Goal: Task Accomplishment & Management: Manage account settings

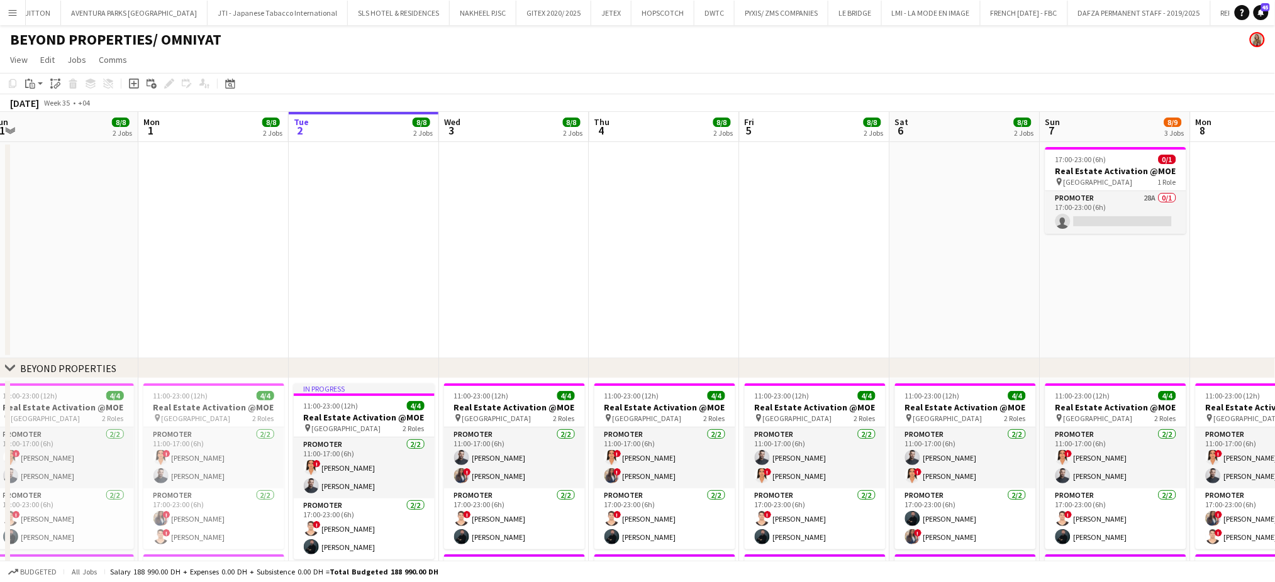
click at [14, 11] on app-icon "Menu" at bounding box center [13, 13] width 10 height 10
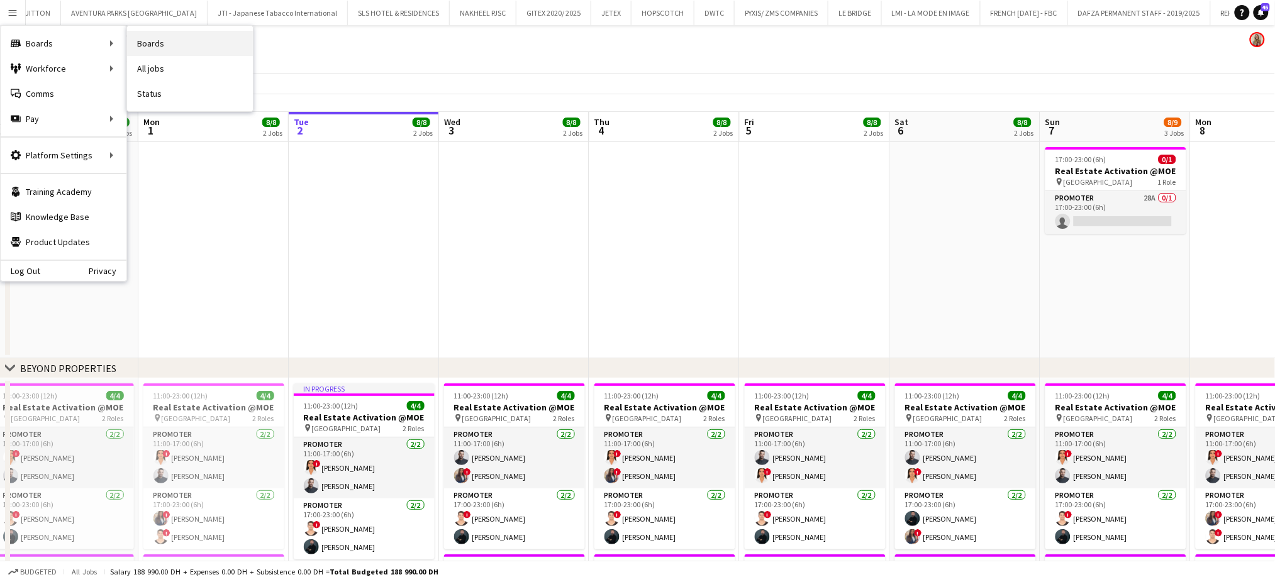
click at [154, 38] on link "Boards" at bounding box center [190, 43] width 126 height 25
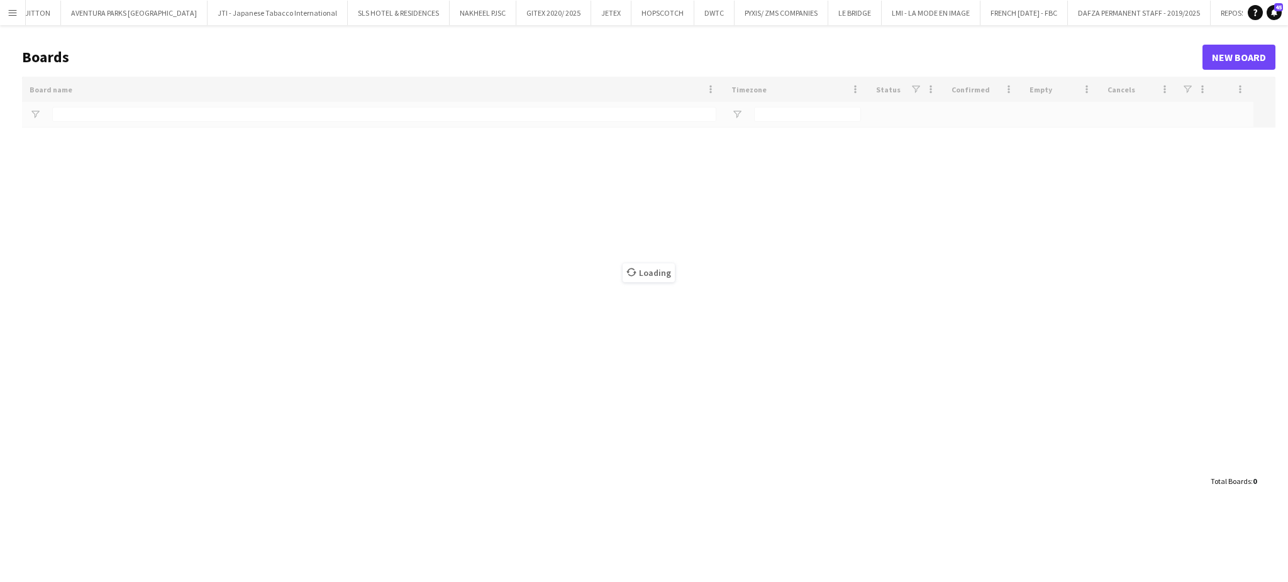
scroll to position [0, 2780]
type input "****"
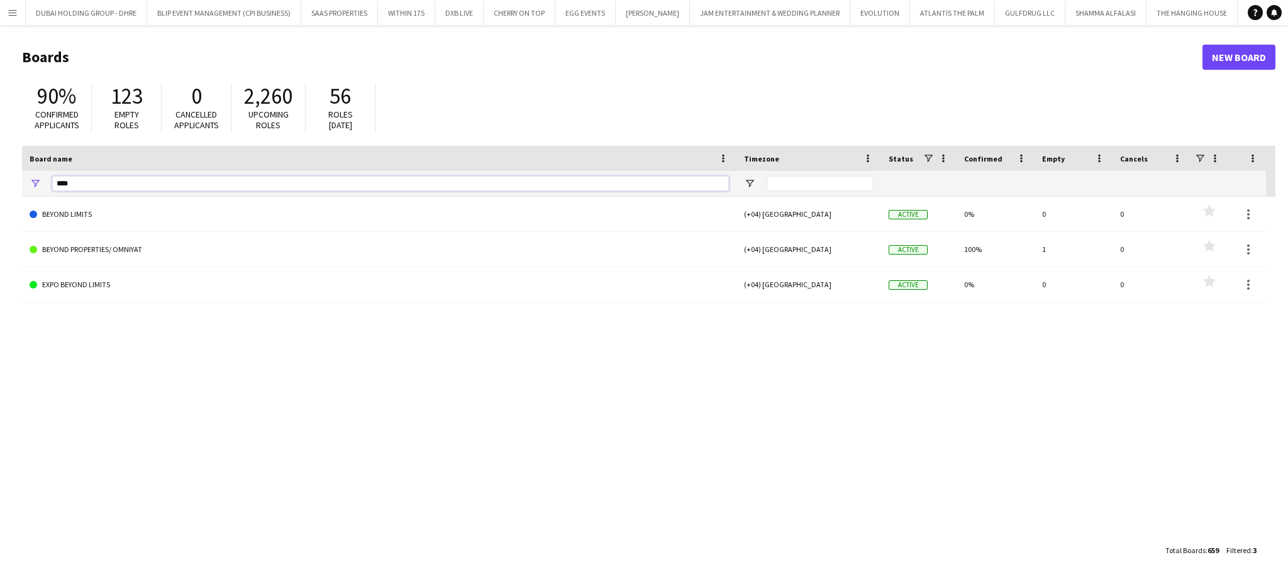
drag, startPoint x: 34, startPoint y: 189, endPoint x: 0, endPoint y: 181, distance: 34.8
click at [0, 181] on main "Boards New Board 90% Confirmed applicants 123 Empty roles 0 Cancelled applicant…" at bounding box center [644, 303] width 1288 height 557
type input "****"
click at [65, 237] on div "DWTC (+04) Dubai Active 97% 1 0 Favourites" at bounding box center [649, 368] width 1254 height 342
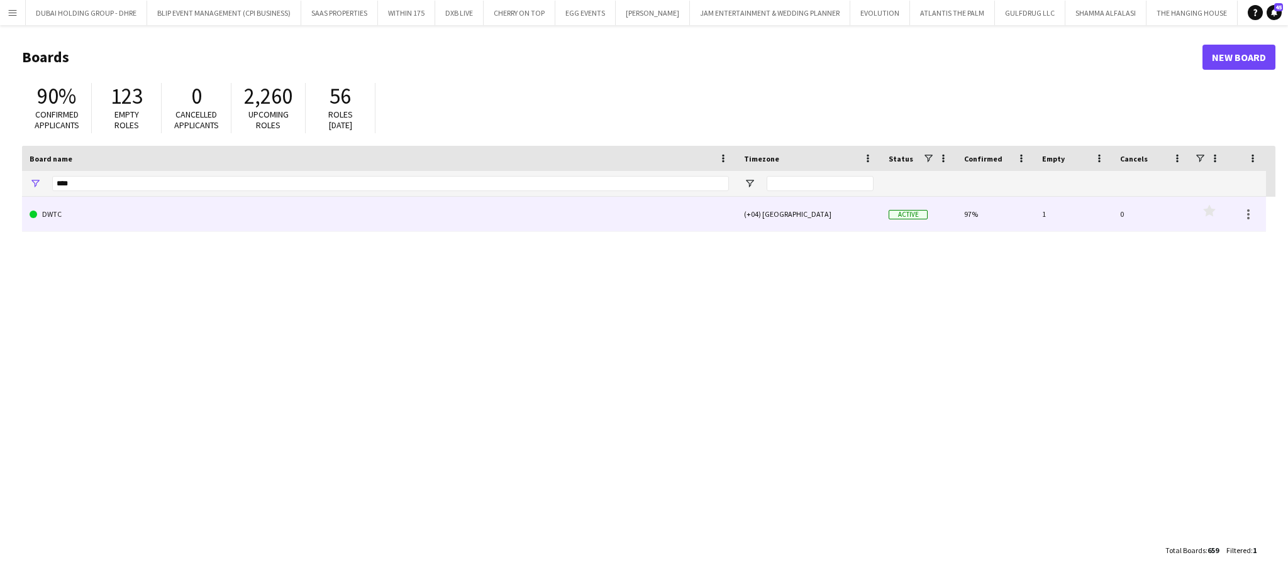
click at [74, 219] on link "DWTC" at bounding box center [379, 214] width 699 height 35
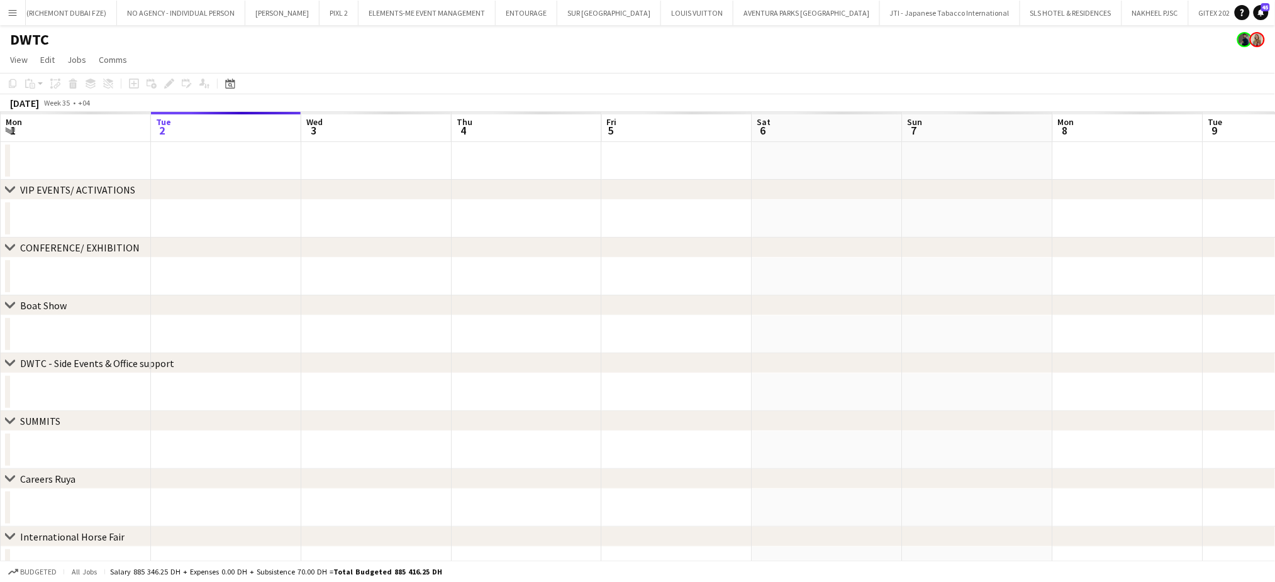
scroll to position [0, 2112]
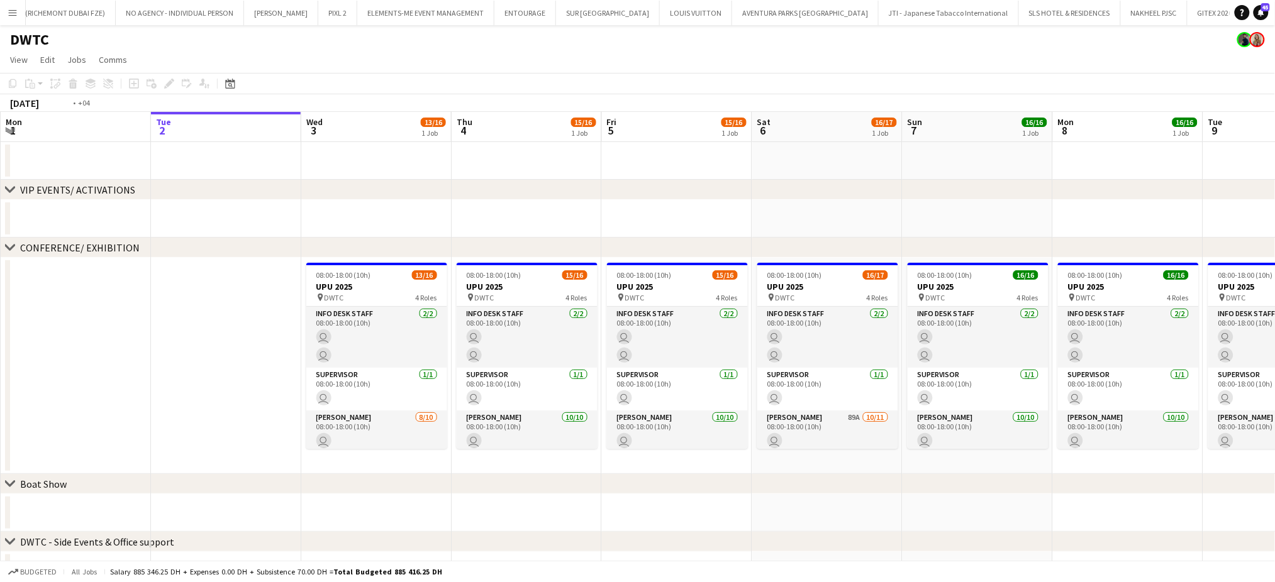
drag, startPoint x: 1119, startPoint y: 369, endPoint x: 546, endPoint y: 318, distance: 575.2
click at [572, 323] on app-calendar-viewport "Sat 30 Sun 31 Mon 1 Tue 2 Wed 3 13/16 1 Job Thu 4 15/16 1 Job Fri 5 15/16 1 Job…" at bounding box center [637, 467] width 1275 height 710
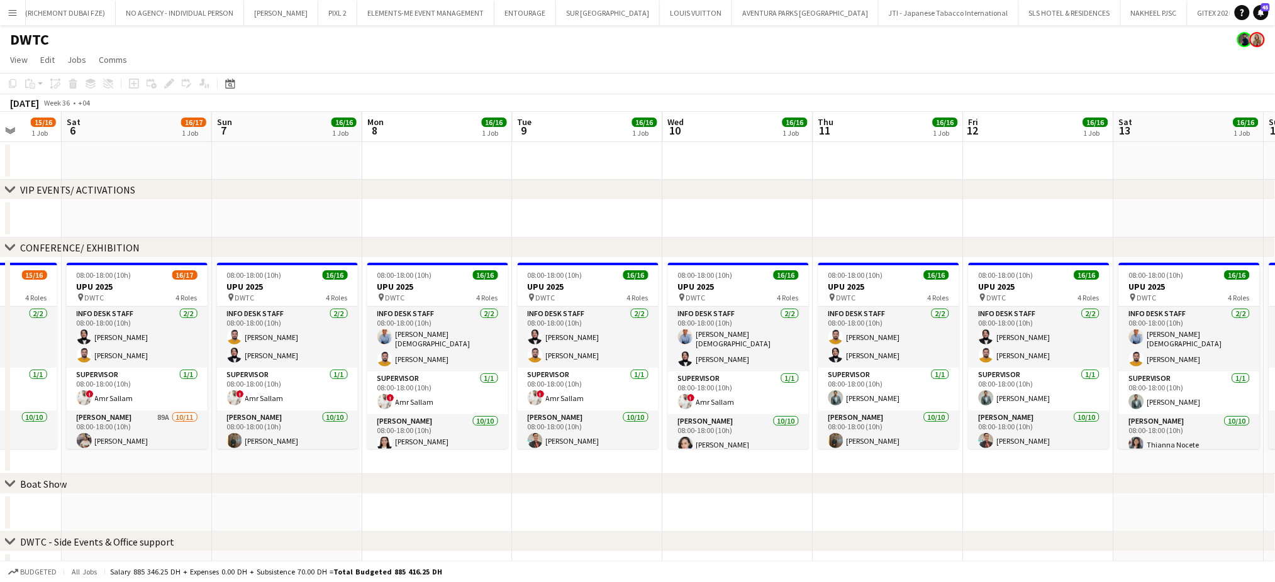
drag, startPoint x: 963, startPoint y: 378, endPoint x: 529, endPoint y: 336, distance: 436.1
click at [530, 335] on app-calendar-viewport "Wed 3 13/16 1 Job Thu 4 15/16 1 Job Fri 5 15/16 1 Job Sat 6 16/17 1 Job Sun 7 1…" at bounding box center [637, 467] width 1275 height 710
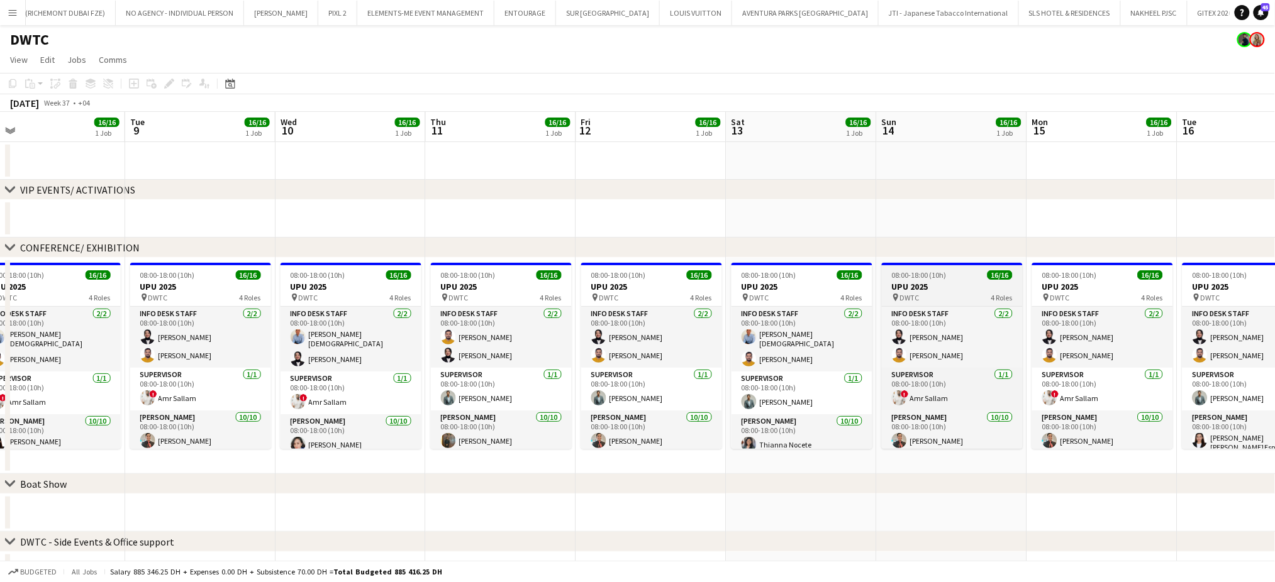
drag, startPoint x: 924, startPoint y: 365, endPoint x: 264, endPoint y: 295, distance: 664.1
click at [265, 296] on app-calendar-viewport "Fri 5 15/16 1 Job Sat 6 16/17 1 Job Sun 7 16/16 1 Job Mon 8 16/16 1 Job Tue 9 1…" at bounding box center [637, 467] width 1275 height 710
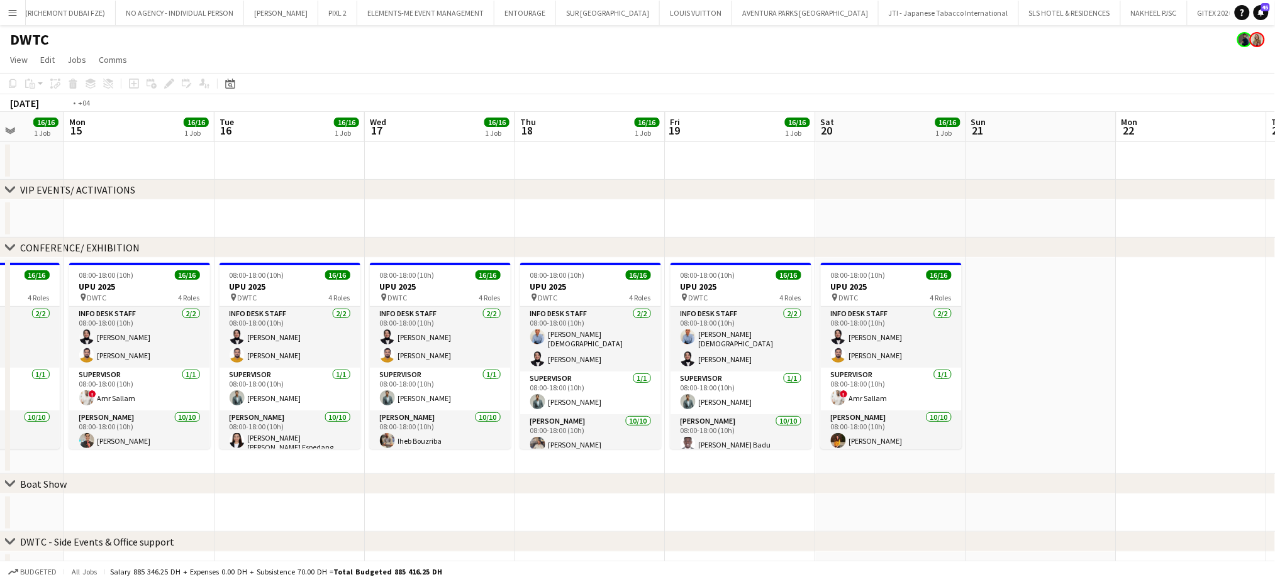
drag, startPoint x: 950, startPoint y: 355, endPoint x: 1176, endPoint y: 335, distance: 227.3
click at [1176, 335] on app-calendar-viewport "Sat 13 16/16 1 Job Sun 14 16/16 1 Job Mon 15 16/16 1 Job Tue 16 16/16 1 Job Wed…" at bounding box center [637, 467] width 1275 height 710
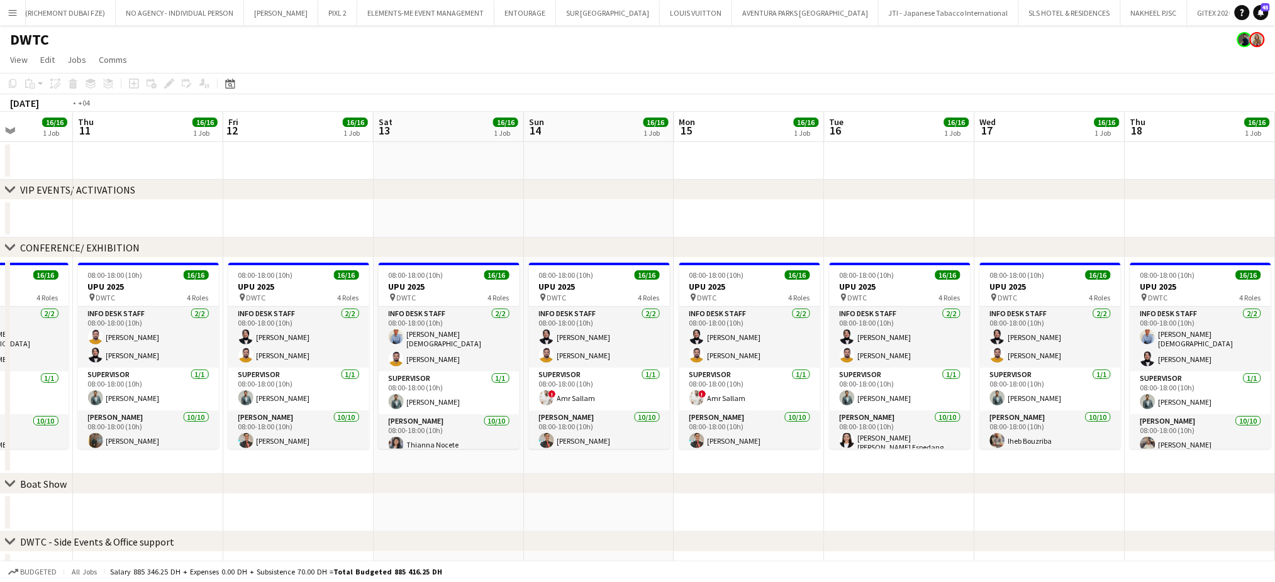
drag, startPoint x: 395, startPoint y: 326, endPoint x: 1058, endPoint y: 328, distance: 663.0
click at [1058, 328] on app-calendar-viewport "Tue 9 16/16 1 Job Wed 10 16/16 1 Job Thu 11 16/16 1 Job Fri 12 16/16 1 Job Sat …" at bounding box center [637, 467] width 1275 height 710
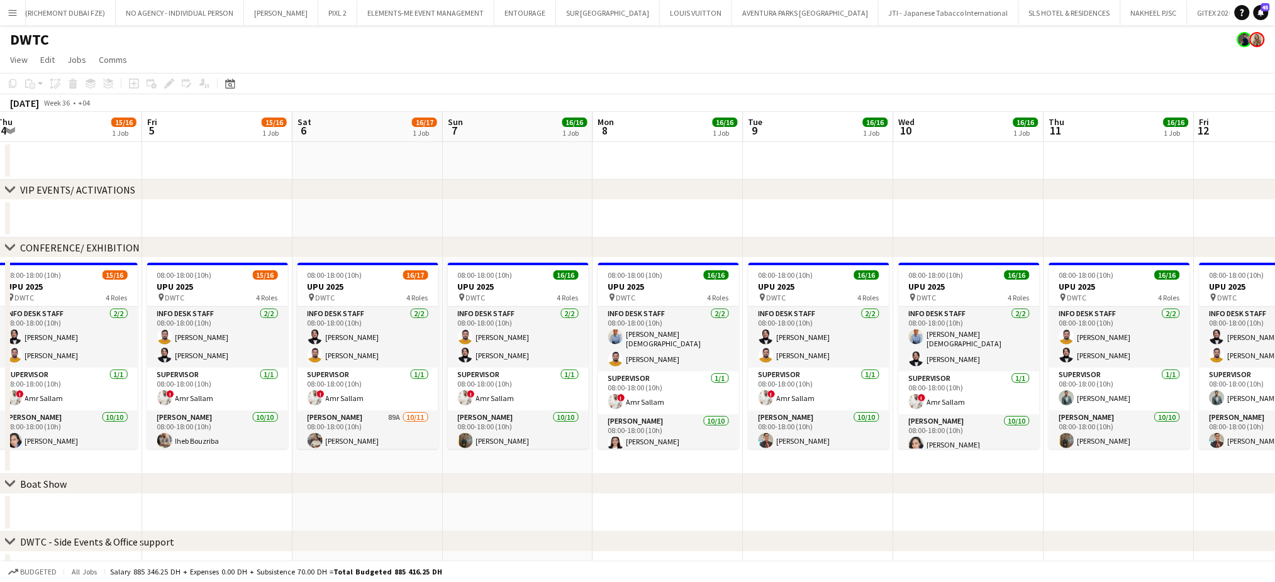
drag, startPoint x: 352, startPoint y: 399, endPoint x: 749, endPoint y: 395, distance: 396.9
click at [749, 395] on app-calendar-viewport "Tue 2 Wed 3 13/16 1 Job Thu 4 15/16 1 Job Fri 5 15/16 1 Job Sat 6 16/17 1 Job S…" at bounding box center [637, 467] width 1275 height 710
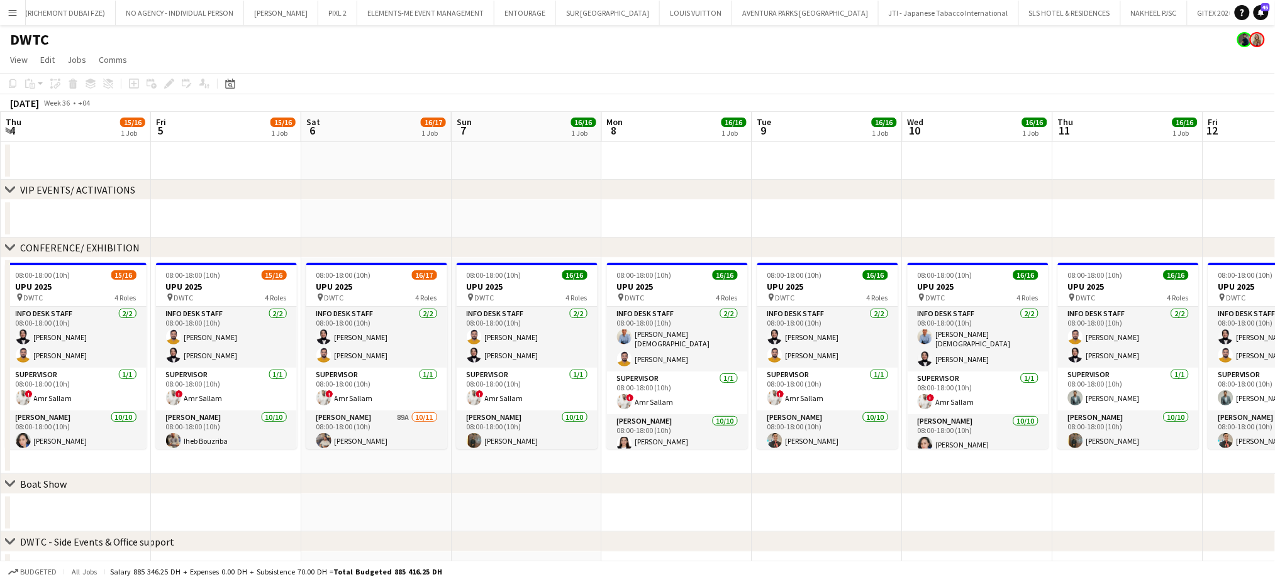
scroll to position [0, 306]
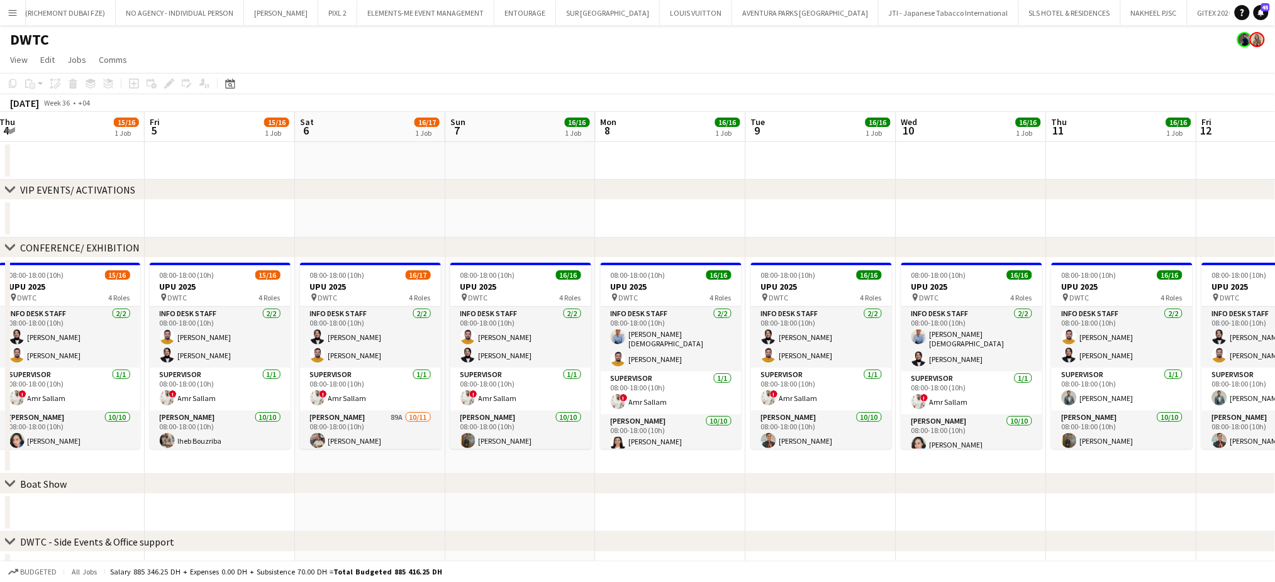
click at [540, 372] on app-calendar-viewport "Tue 2 Wed 3 13/16 1 Job Thu 4 15/16 1 Job Fri 5 15/16 1 Job Sat 6 16/17 1 Job S…" at bounding box center [637, 467] width 1275 height 710
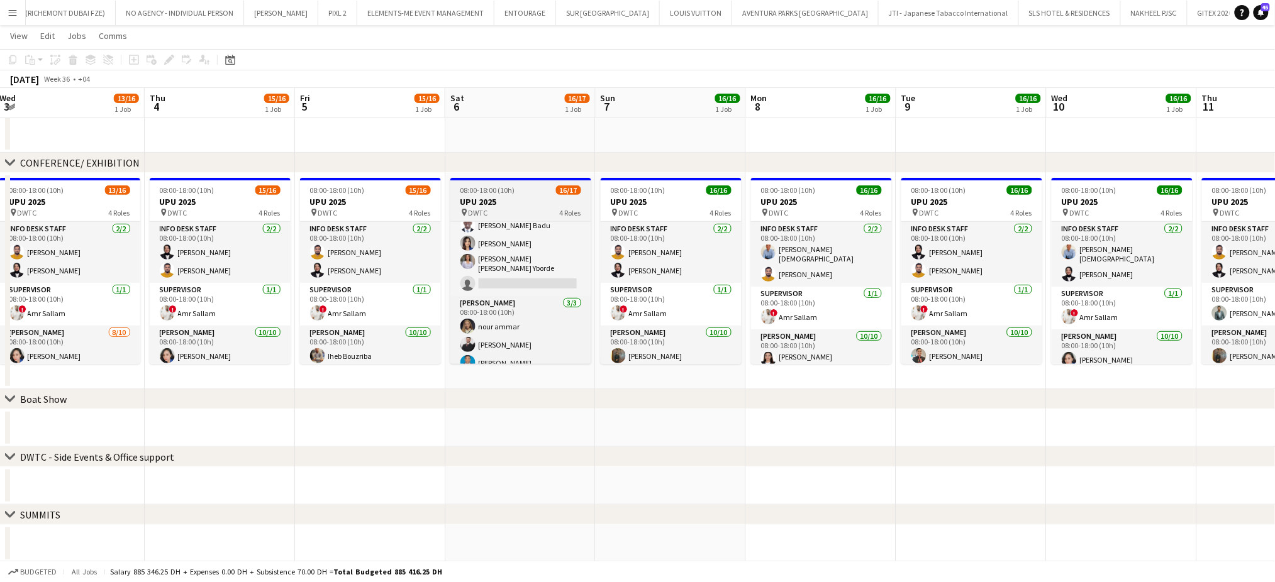
scroll to position [0, 0]
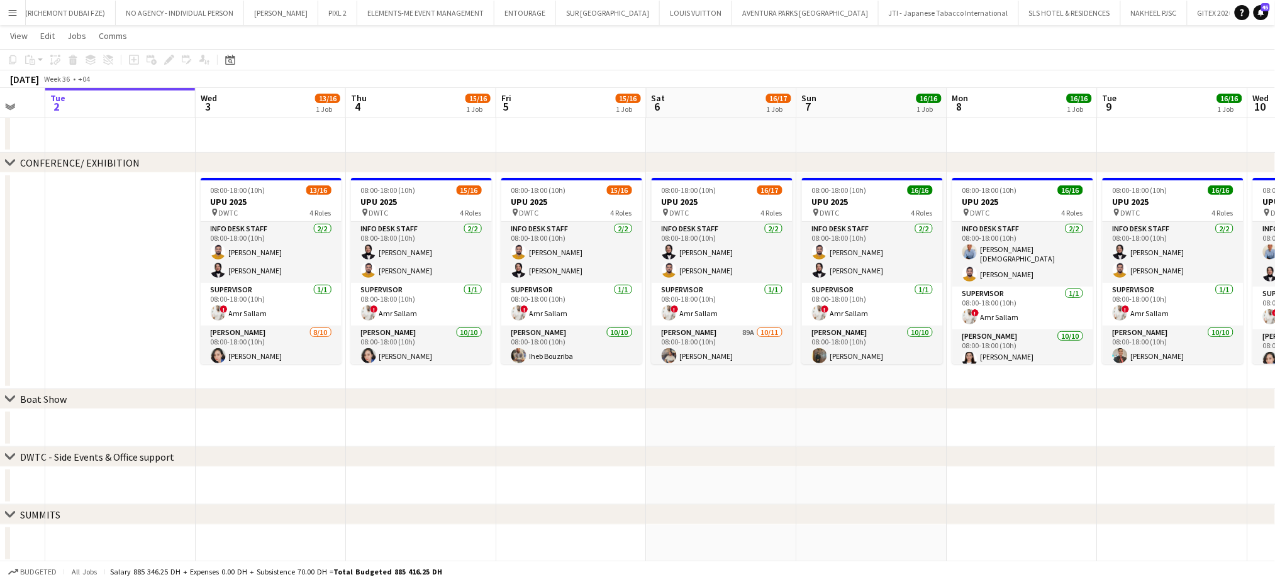
drag, startPoint x: 222, startPoint y: 249, endPoint x: 525, endPoint y: 269, distance: 303.2
click at [520, 268] on app-calendar-viewport "Sun 31 Mon 1 Tue 2 Wed 3 13/16 1 Job Thu 4 15/16 1 Job Fri 5 15/16 1 Job Sat 6 …" at bounding box center [637, 350] width 1275 height 771
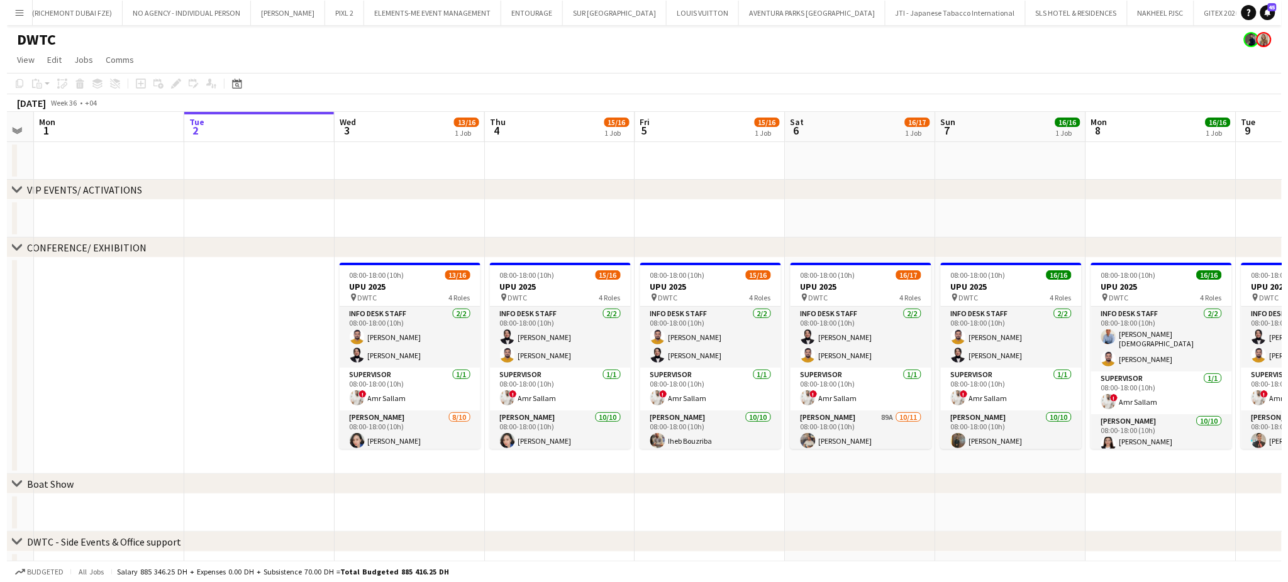
scroll to position [0, 538]
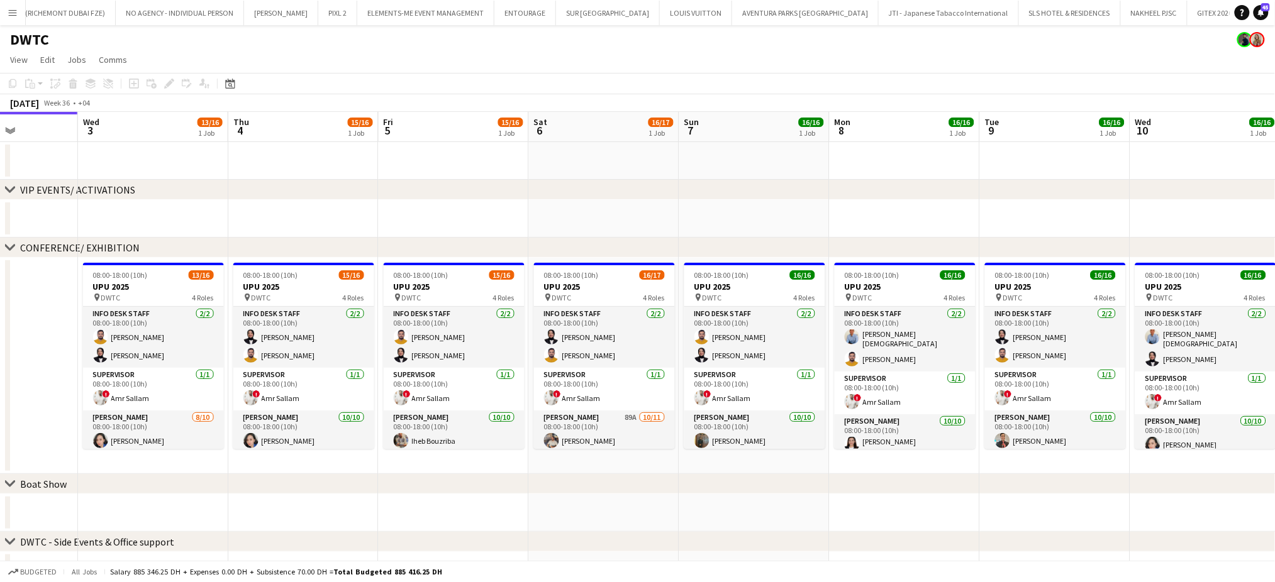
drag, startPoint x: 829, startPoint y: 355, endPoint x: 270, endPoint y: 308, distance: 561.2
click at [289, 311] on app-calendar-viewport "Sat 30 Sun 31 Mon 1 Tue 2 Wed 3 13/16 1 Job Thu 4 15/16 1 Job Fri 5 15/16 1 Job…" at bounding box center [637, 467] width 1275 height 710
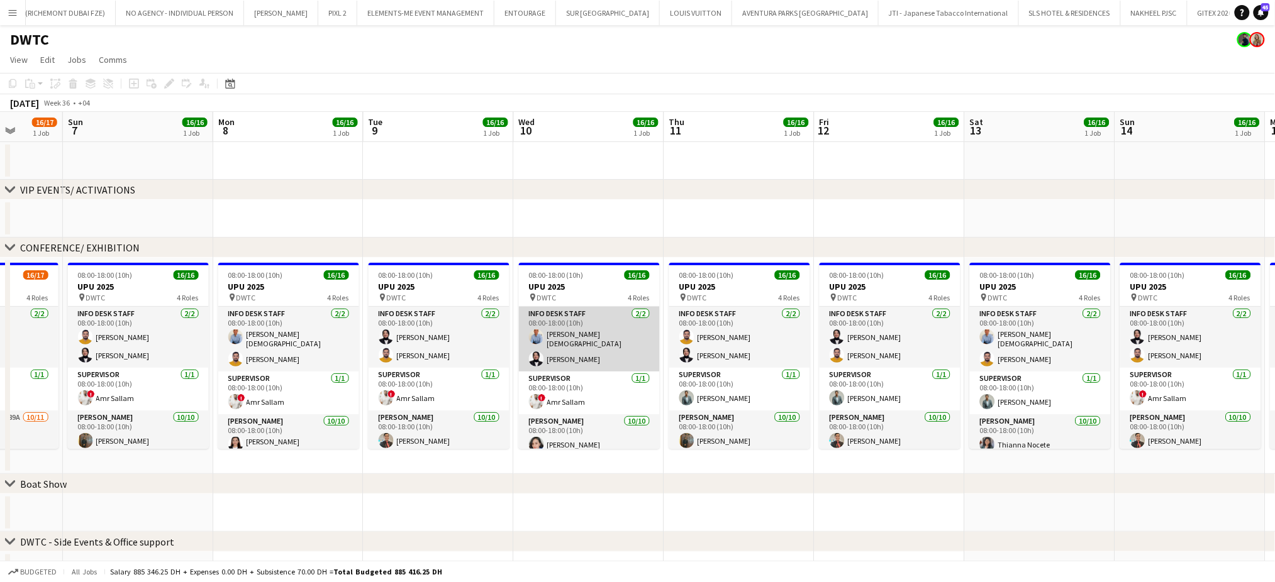
click at [572, 339] on app-card-role "Info desk staff 2/2 08:00-18:00 (10h) Lloyd Christian Gonzalo Fotima Naimova" at bounding box center [589, 339] width 141 height 65
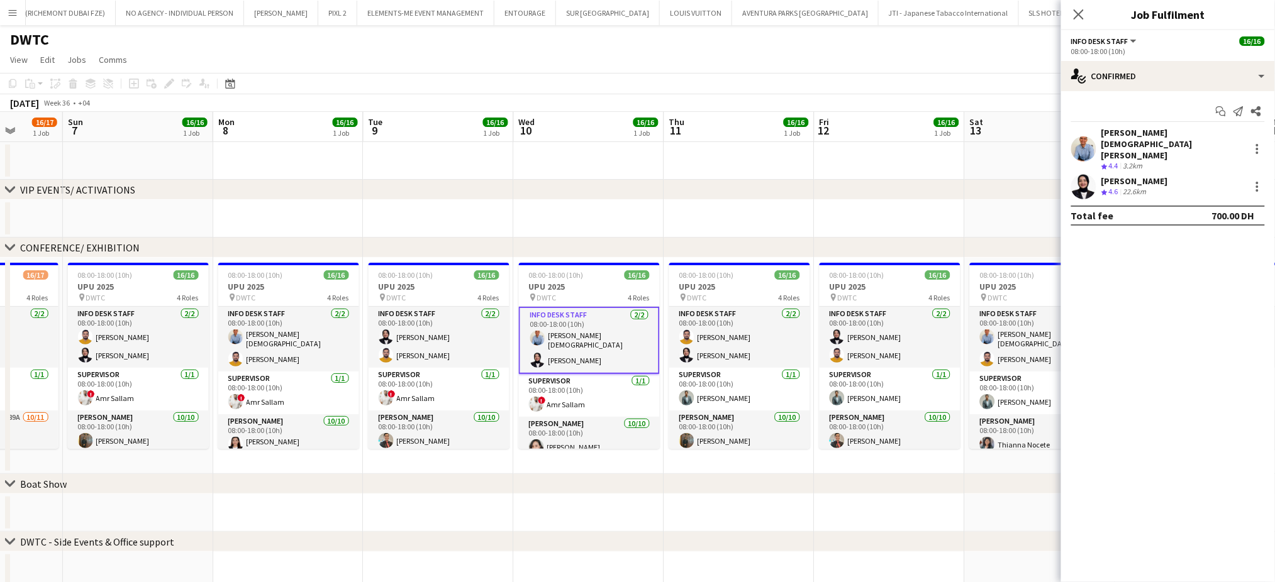
click at [580, 345] on app-card-role "Info desk staff 2/2 08:00-18:00 (10h) Lloyd Christian Gonzalo Fotima Naimova" at bounding box center [589, 340] width 141 height 67
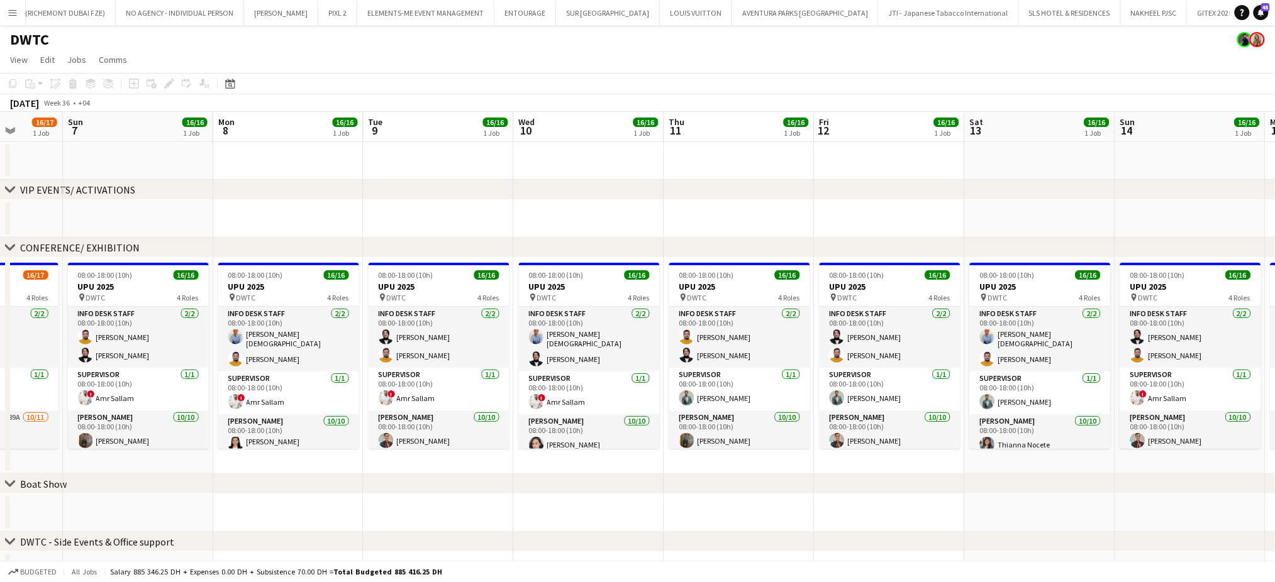
click at [0, 16] on button "Menu" at bounding box center [12, 12] width 25 height 25
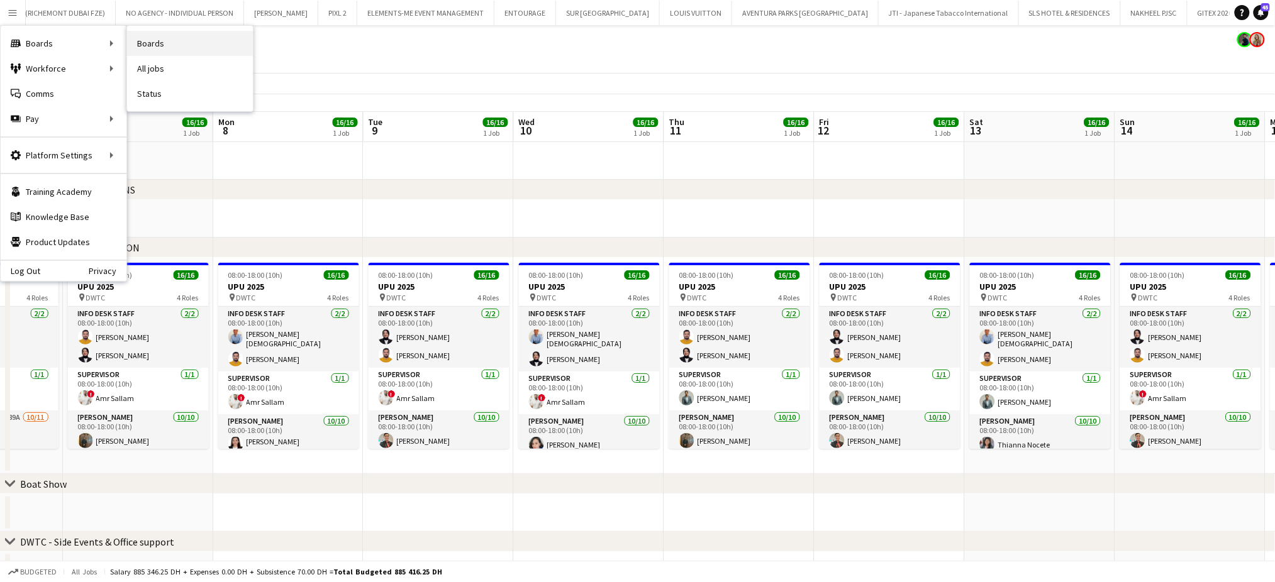
click at [172, 50] on link "Boards" at bounding box center [190, 43] width 126 height 25
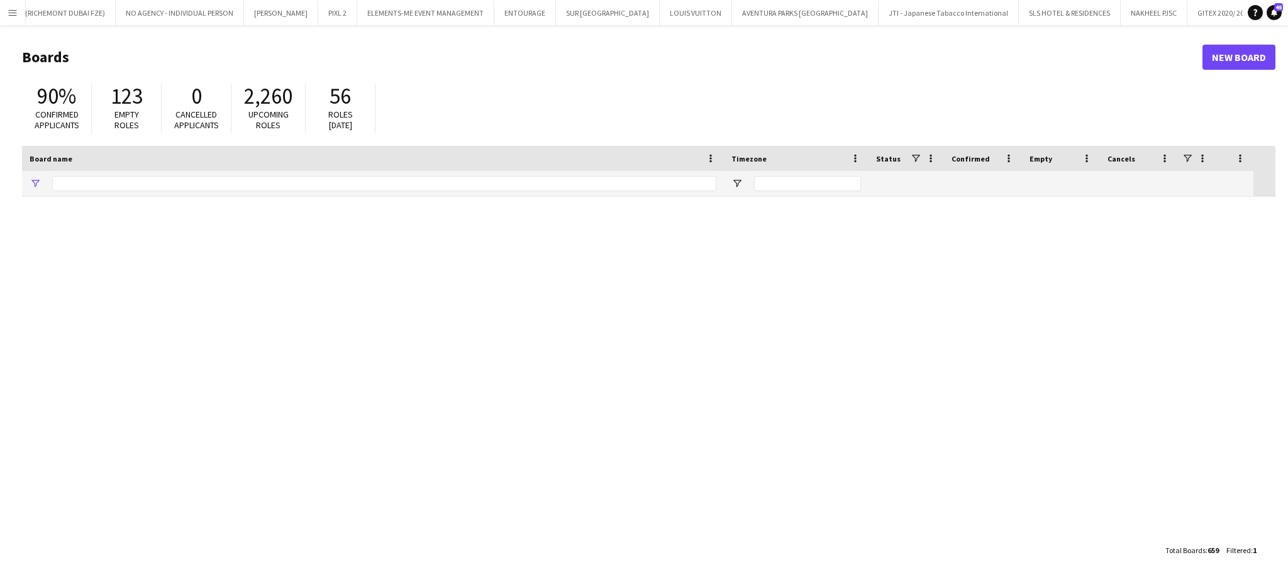
type input "****"
drag, startPoint x: 114, startPoint y: 191, endPoint x: 14, endPoint y: 167, distance: 103.4
click at [14, 168] on main "Boards New Board 90% Confirmed applicants 123 Empty roles 0 Cancelled applicant…" at bounding box center [644, 303] width 1288 height 557
drag, startPoint x: 120, startPoint y: 182, endPoint x: 21, endPoint y: 162, distance: 100.8
click at [21, 164] on main "Boards New Board 90% Confirmed applicants 123 Empty roles 0 Cancelled applicant…" at bounding box center [644, 303] width 1288 height 557
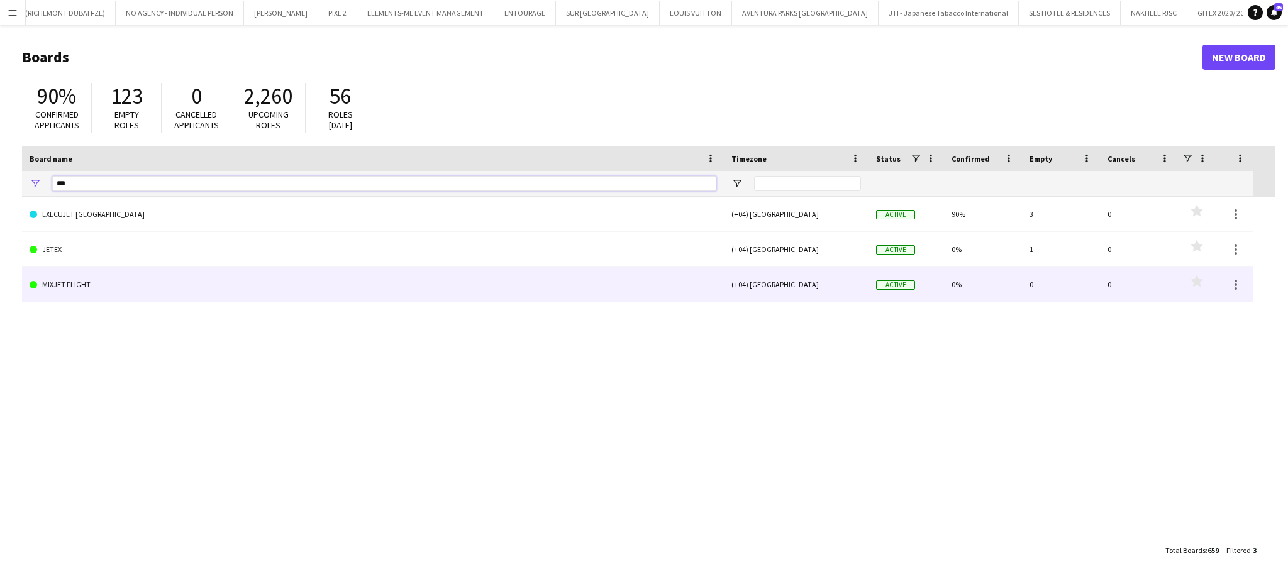
type input "***"
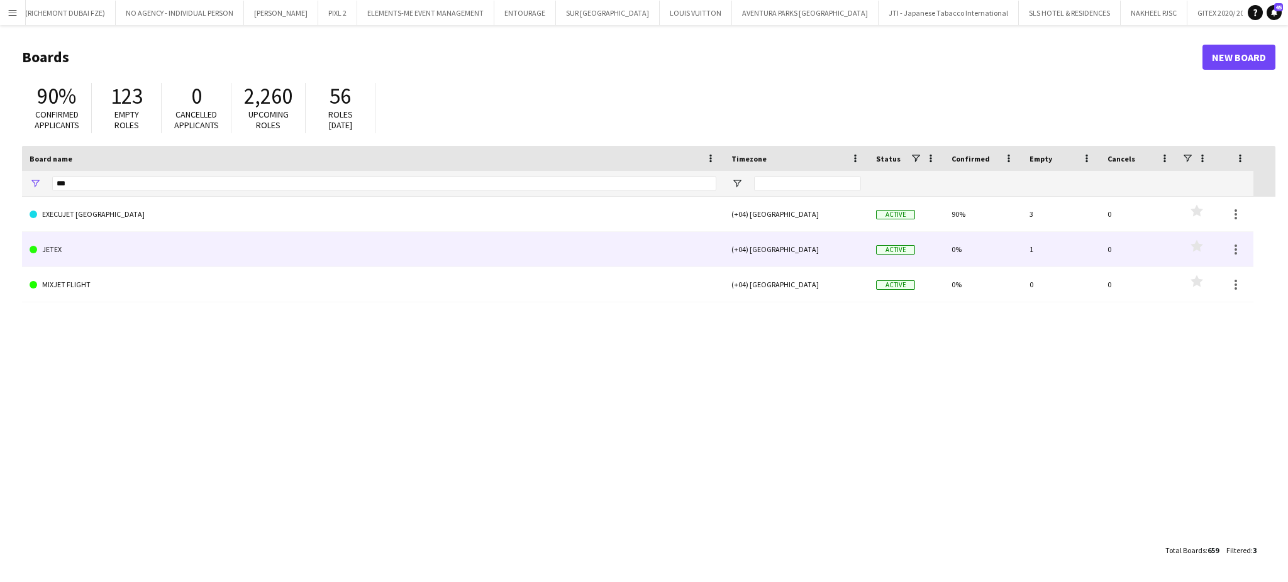
click at [82, 253] on link "JETEX" at bounding box center [373, 249] width 687 height 35
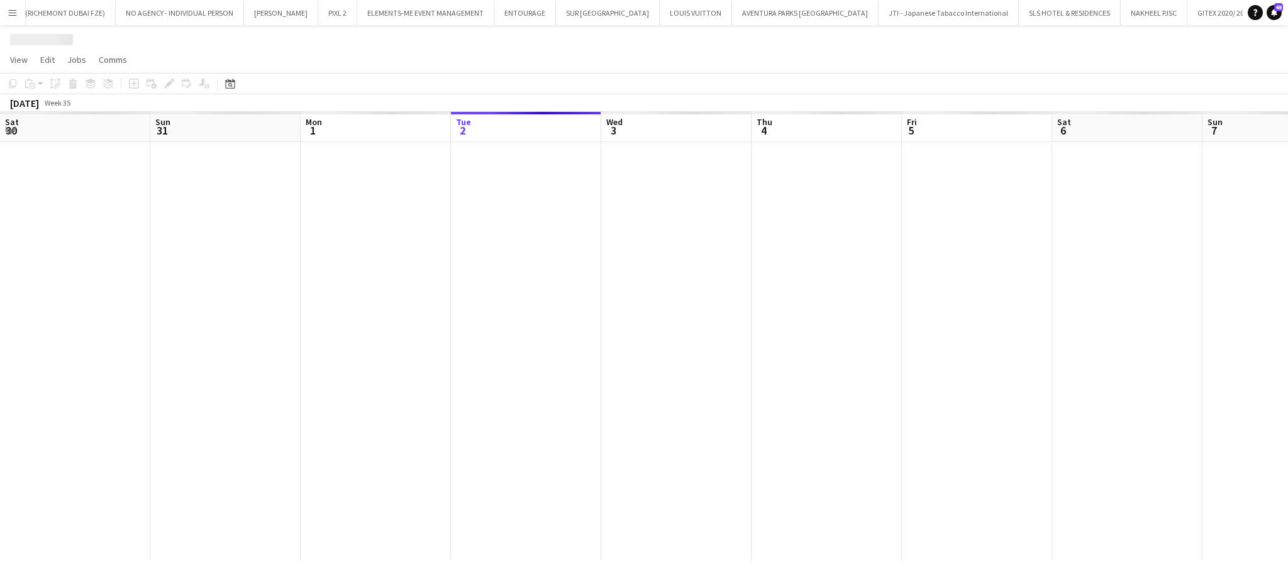
scroll to position [0, 300]
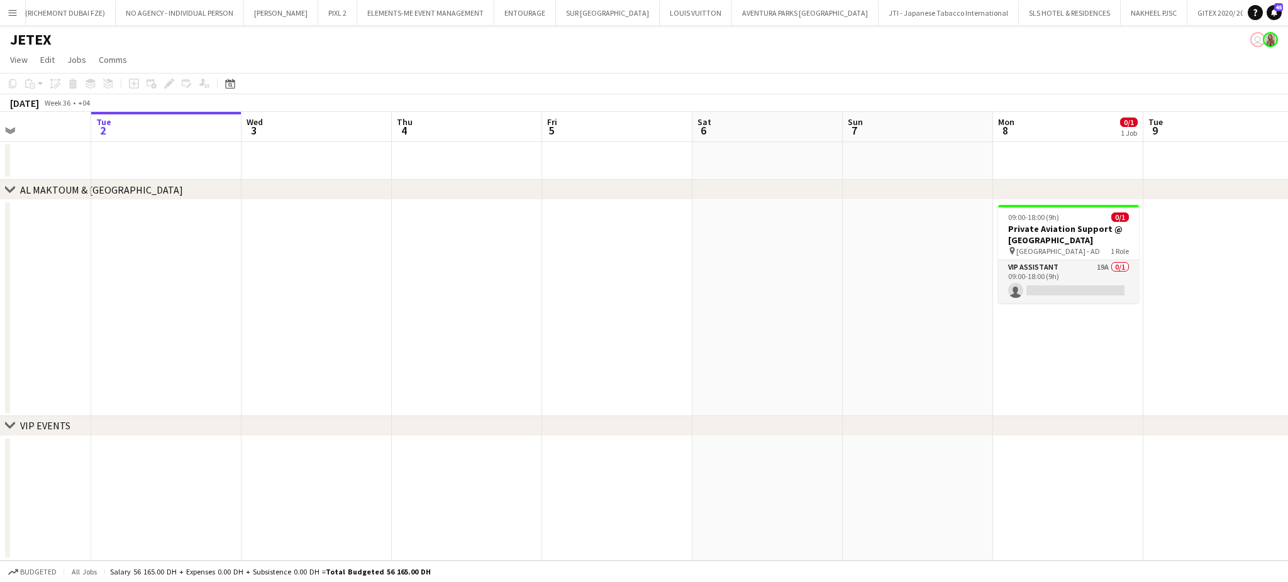
drag, startPoint x: 1226, startPoint y: 327, endPoint x: 863, endPoint y: 326, distance: 362.9
click at [863, 327] on app-calendar-viewport "Sat 30 Sun 31 Mon 1 Tue 2 Wed 3 Thu 4 Fri 5 Sat 6 Sun 7 Mon 8 0/1 1 Job Tue 9 W…" at bounding box center [644, 336] width 1288 height 449
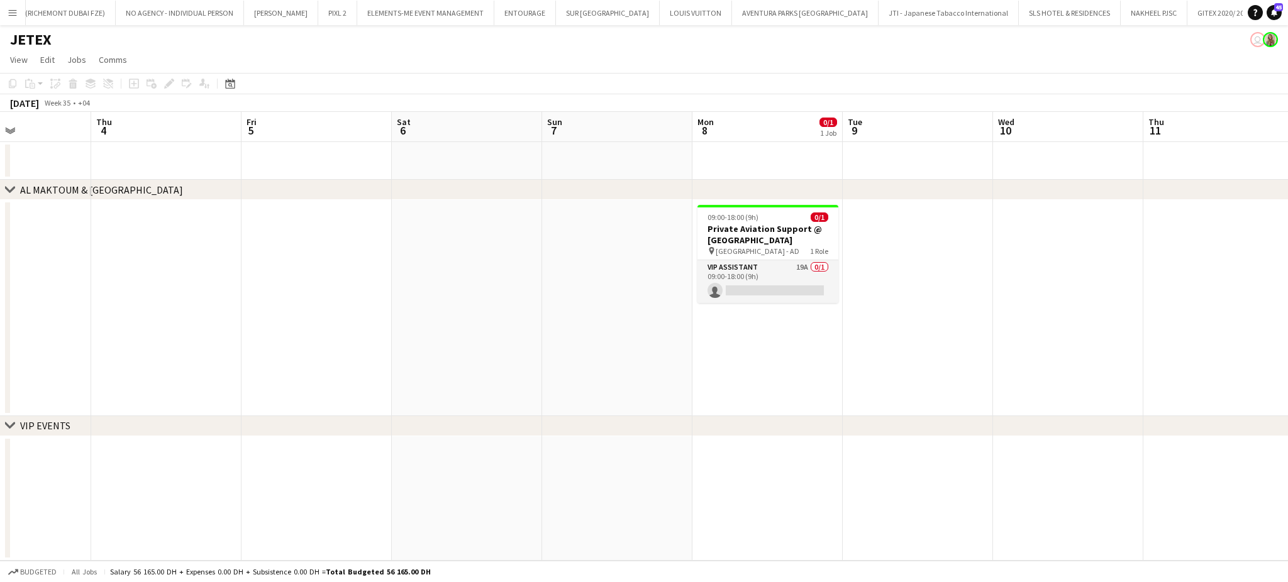
scroll to position [0, 365]
click at [783, 225] on h3 "Private Aviation Support @ Al Bateen Airport" at bounding box center [763, 234] width 141 height 23
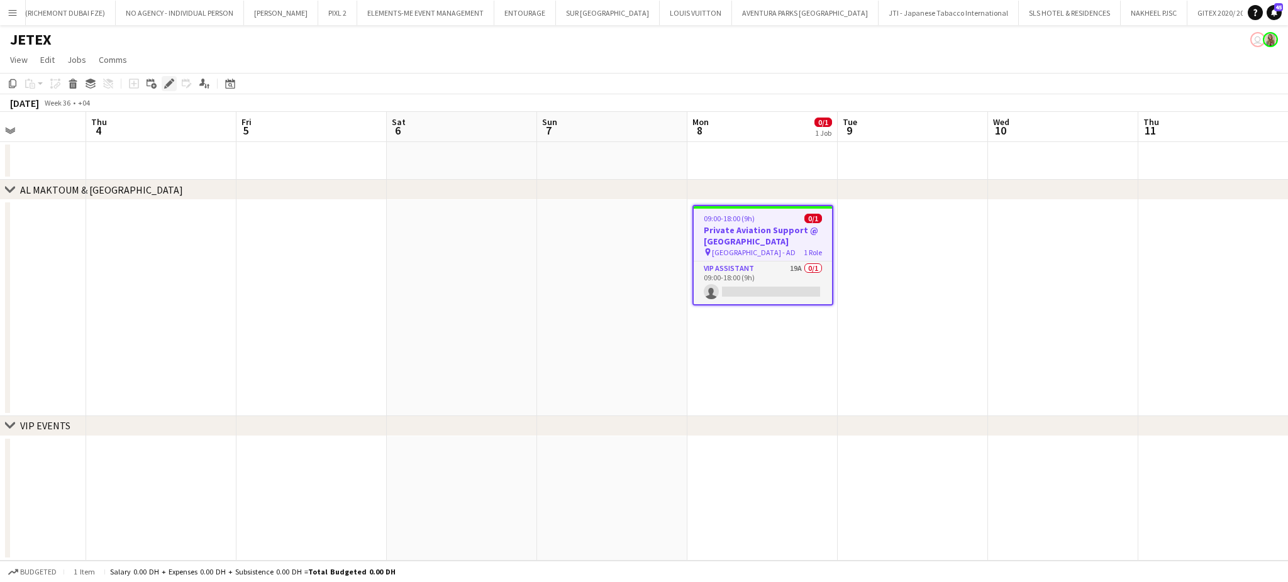
click at [165, 81] on icon "Edit" at bounding box center [169, 84] width 10 height 10
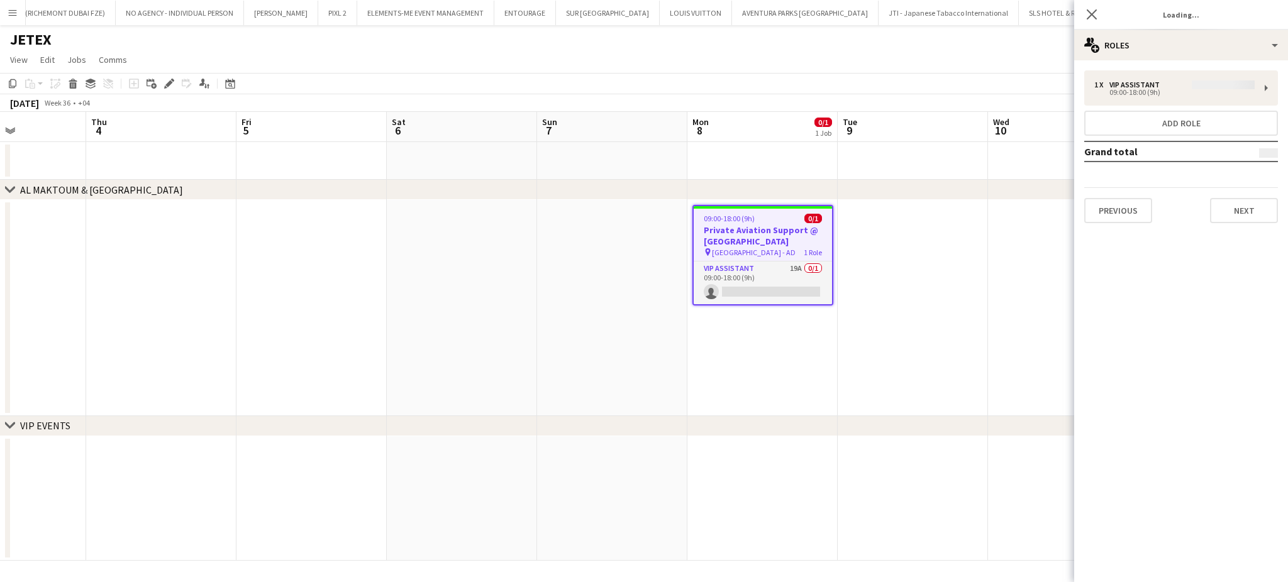
type input "**********"
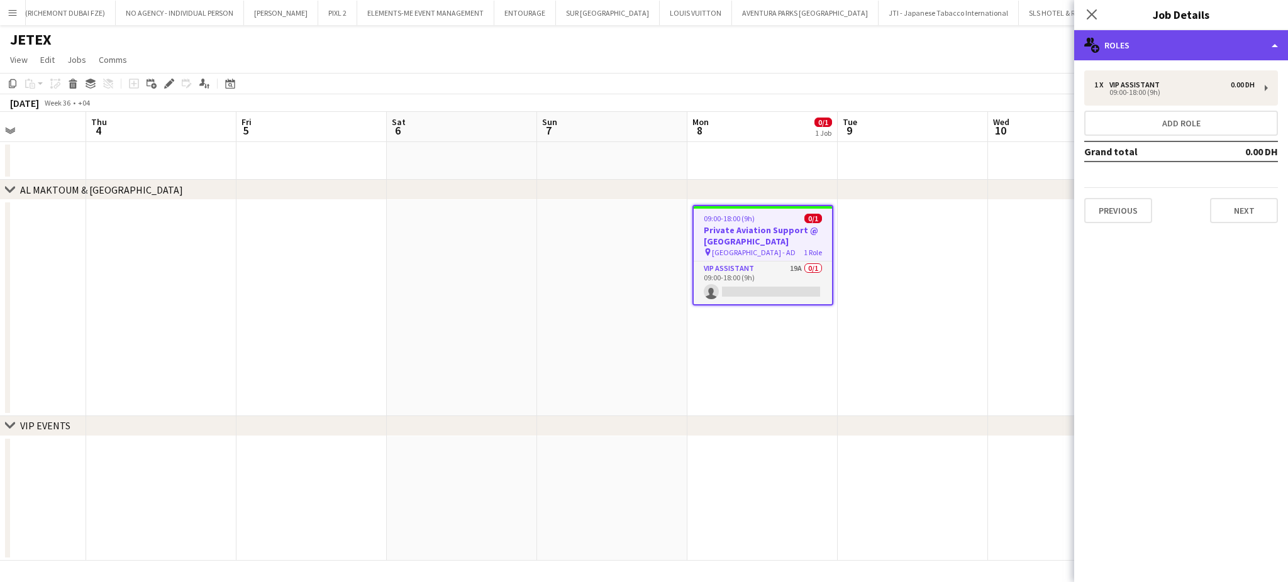
click at [1266, 38] on div "multiple-users-add Roles" at bounding box center [1181, 45] width 214 height 30
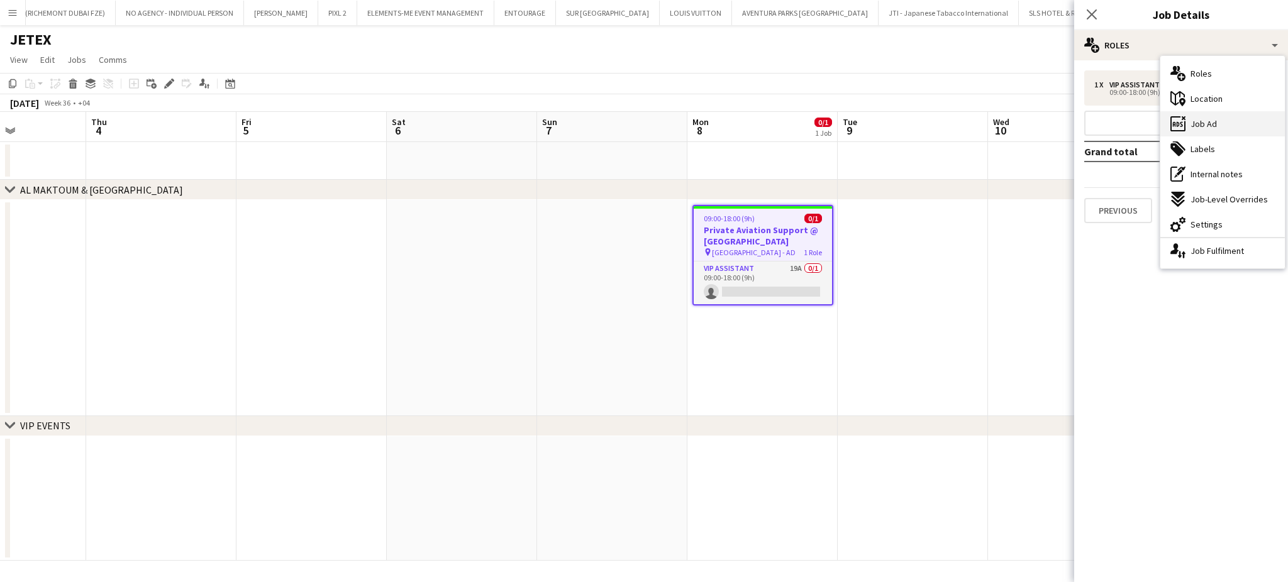
click at [1217, 125] on div "ads-window Job Ad" at bounding box center [1223, 123] width 125 height 25
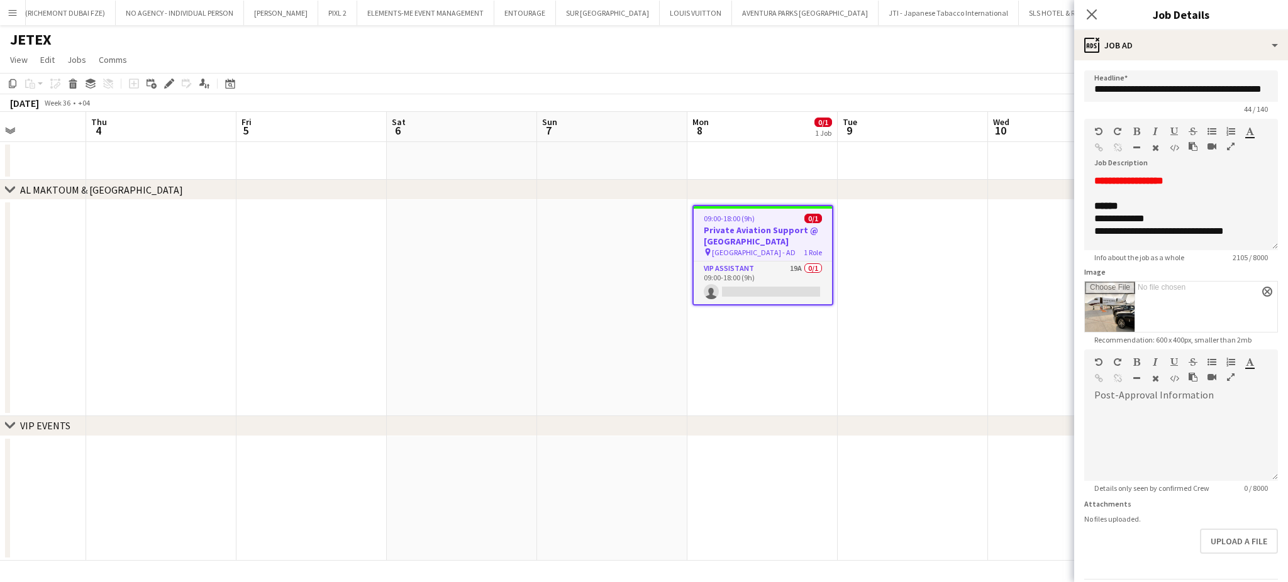
click at [1227, 151] on icon "button" at bounding box center [1231, 146] width 8 height 9
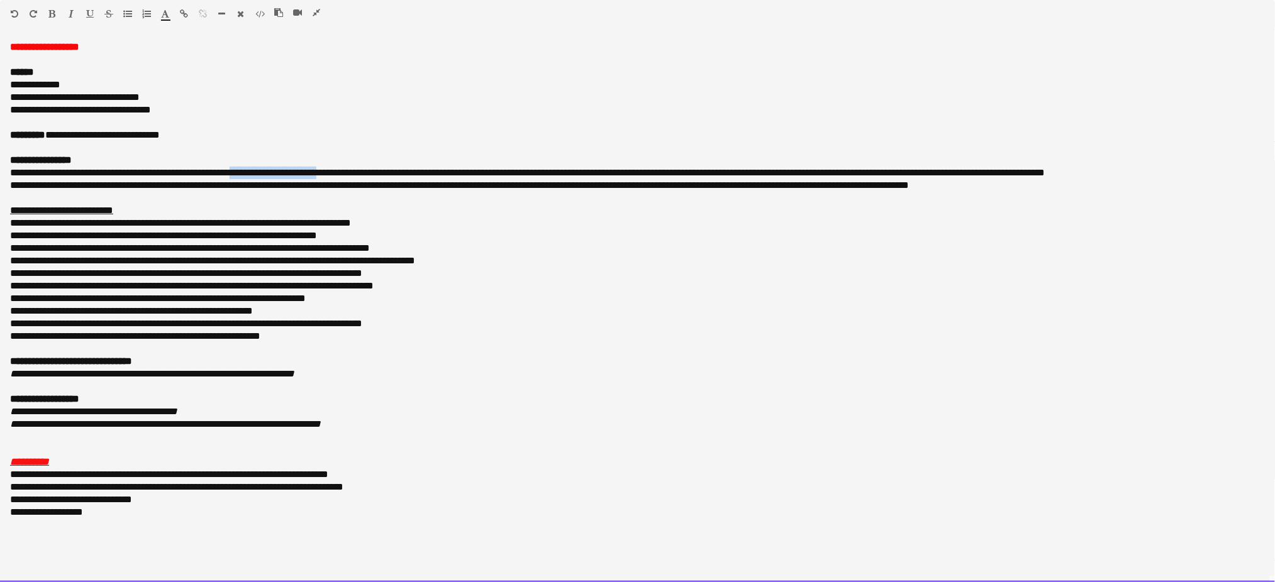
drag, startPoint x: 242, startPoint y: 169, endPoint x: 337, endPoint y: 172, distance: 95.6
click at [337, 172] on div "**********" at bounding box center [638, 173] width 1256 height 13
click at [168, 257] on div "**********" at bounding box center [638, 261] width 1256 height 13
click at [340, 170] on div "**********" at bounding box center [638, 173] width 1256 height 13
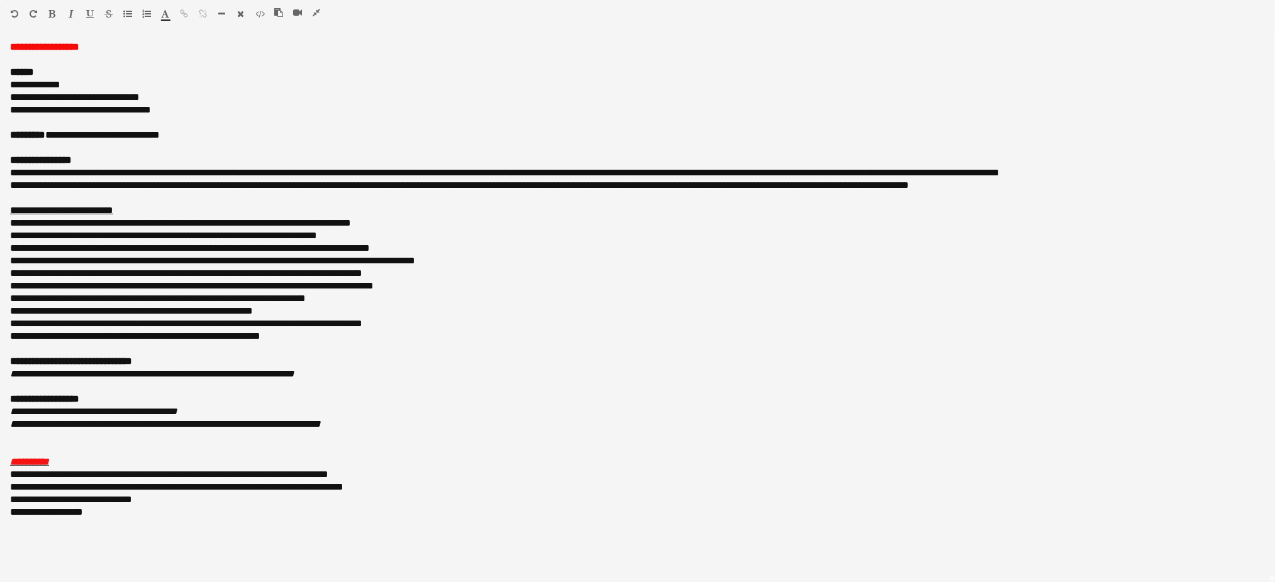
click at [315, 14] on icon "button" at bounding box center [317, 12] width 8 height 9
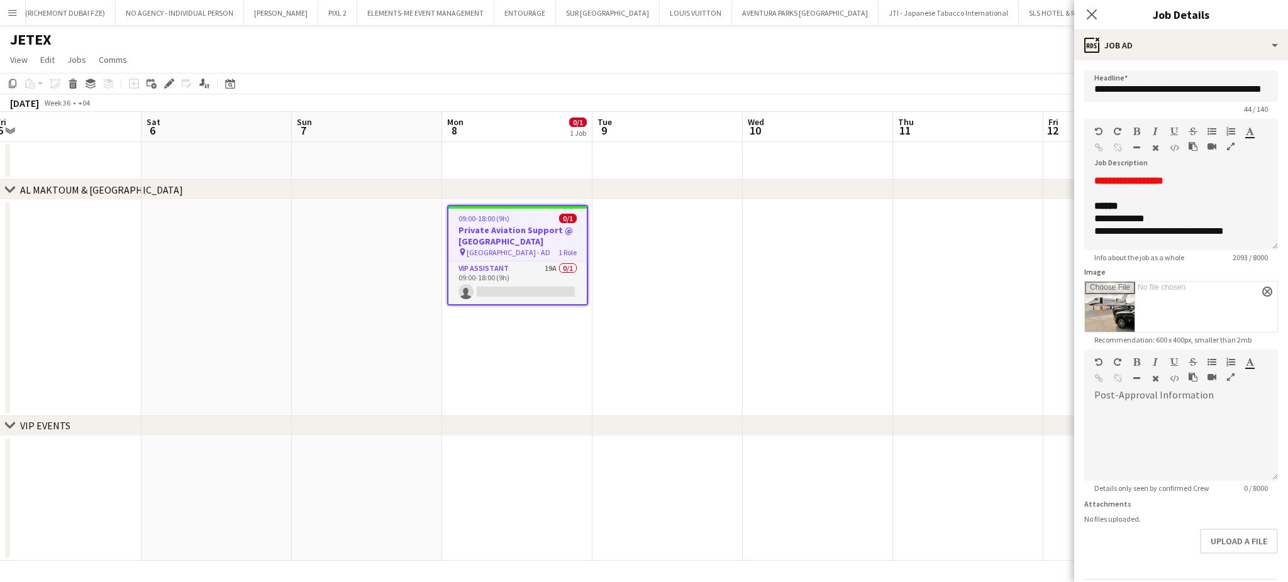
drag, startPoint x: 1001, startPoint y: 321, endPoint x: 743, endPoint y: 257, distance: 266.2
click at [743, 257] on app-calendar-viewport "Wed 3 Thu 4 Fri 5 Sat 6 Sun 7 Mon 8 0/1 1 Job Tue 9 Wed 10 Thu 11 Fri 12 Sat 13…" at bounding box center [644, 336] width 1288 height 449
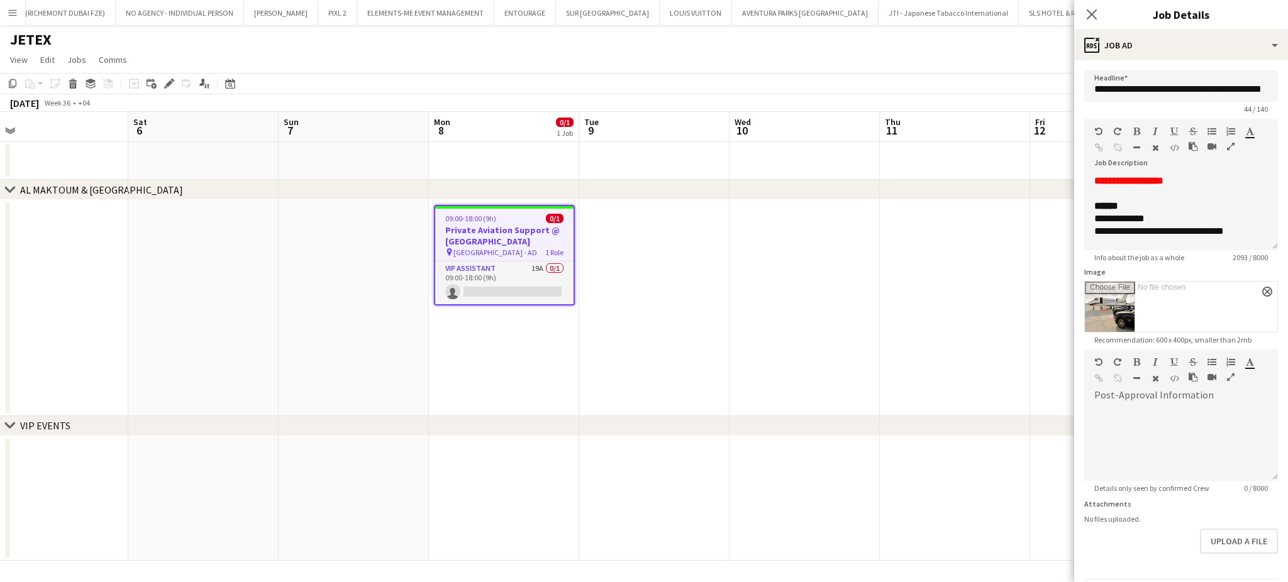
click at [706, 260] on app-date-cell at bounding box center [654, 308] width 150 height 216
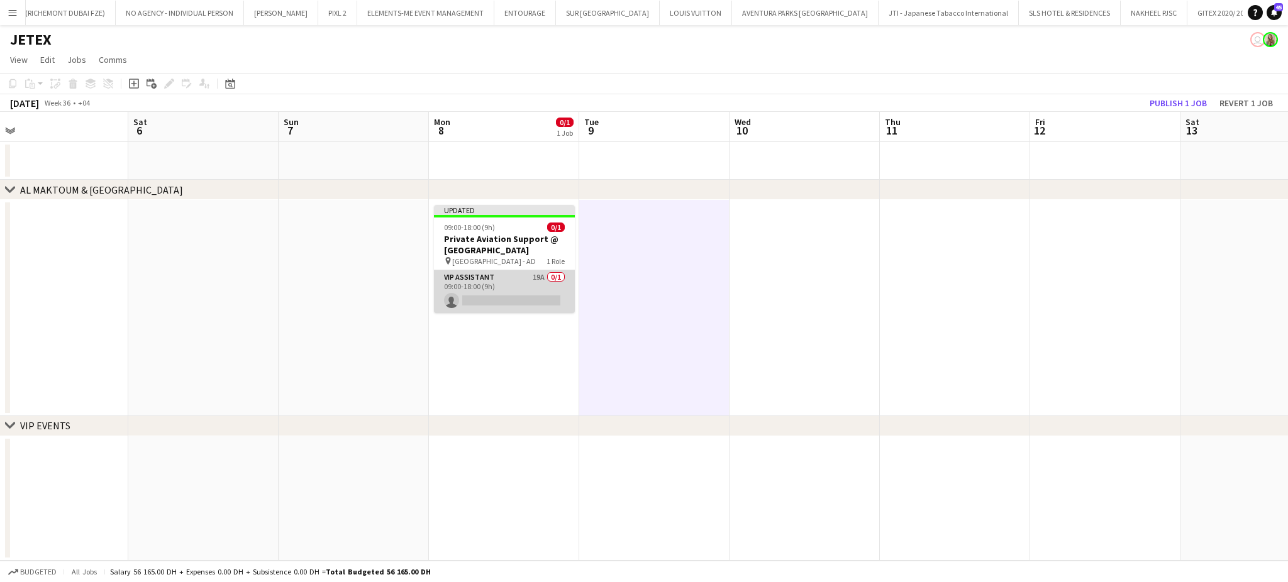
click at [517, 292] on app-card-role "VIP Assistant 19A 0/1 09:00-18:00 (9h) single-neutral-actions" at bounding box center [504, 291] width 141 height 43
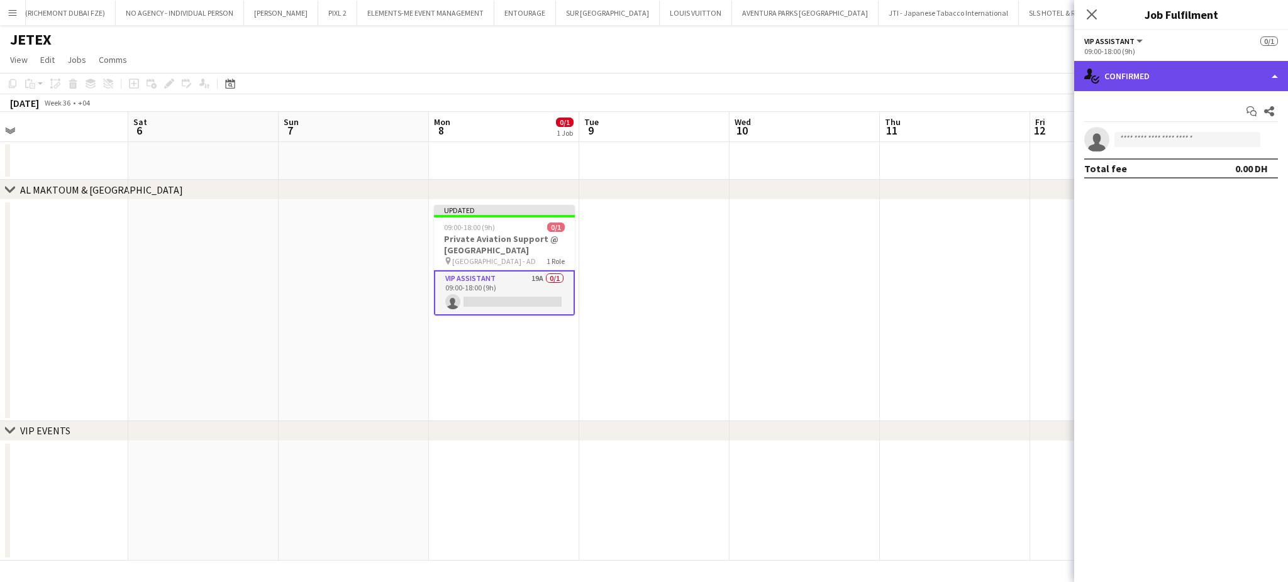
click at [1274, 72] on div "single-neutral-actions-check-2 Confirmed" at bounding box center [1181, 76] width 214 height 30
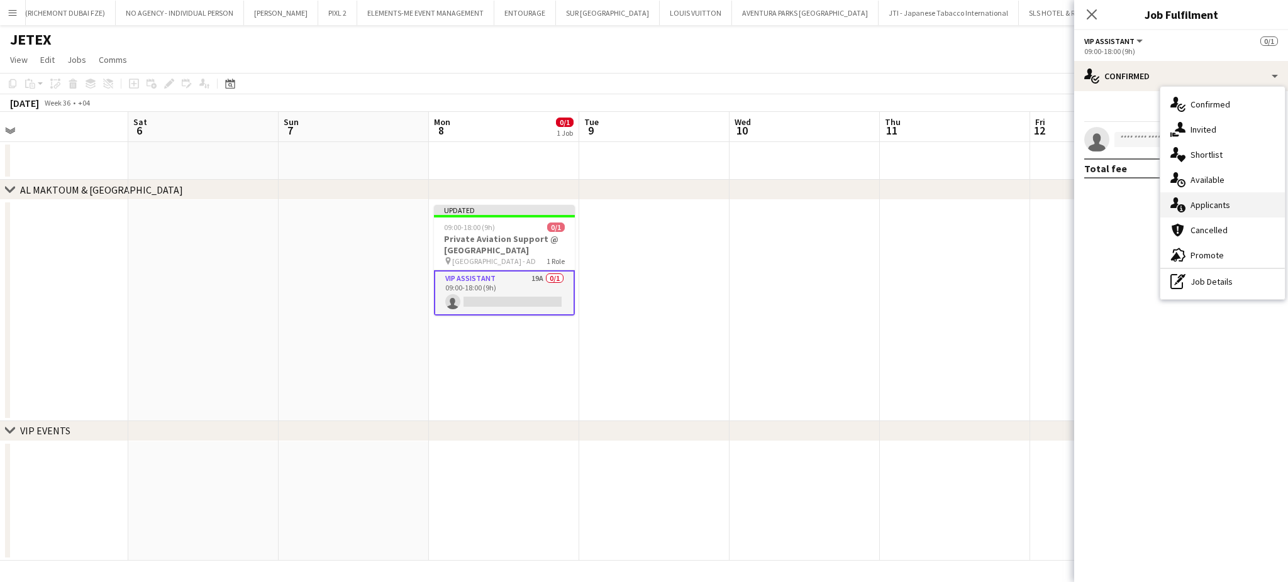
click at [1225, 202] on span "Applicants" at bounding box center [1211, 204] width 40 height 11
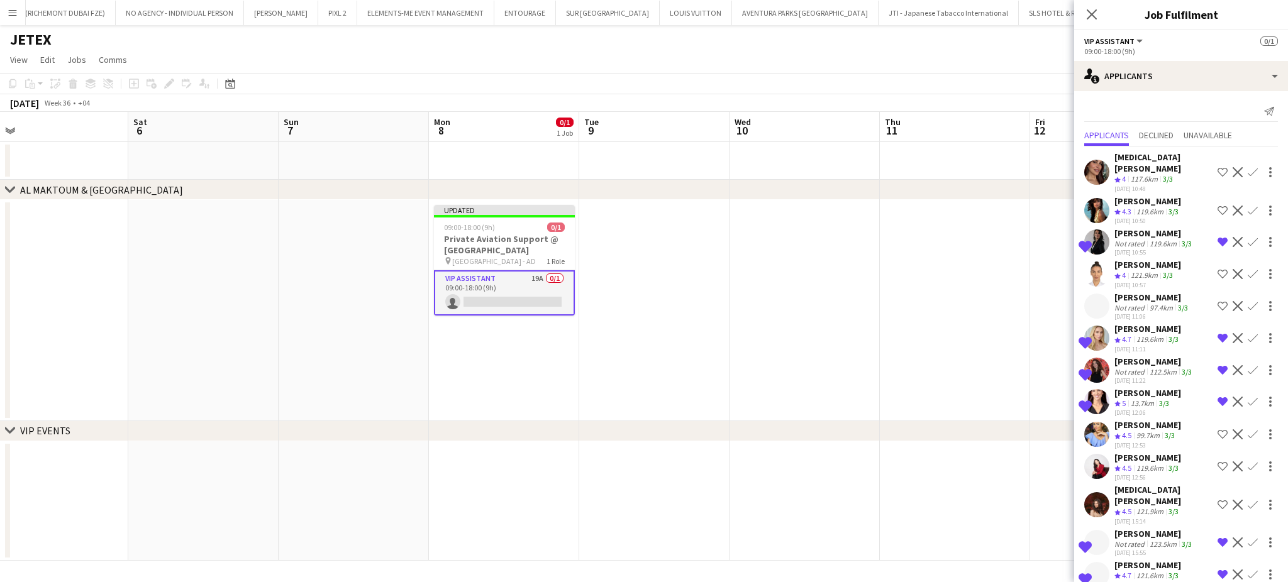
scroll to position [133, 0]
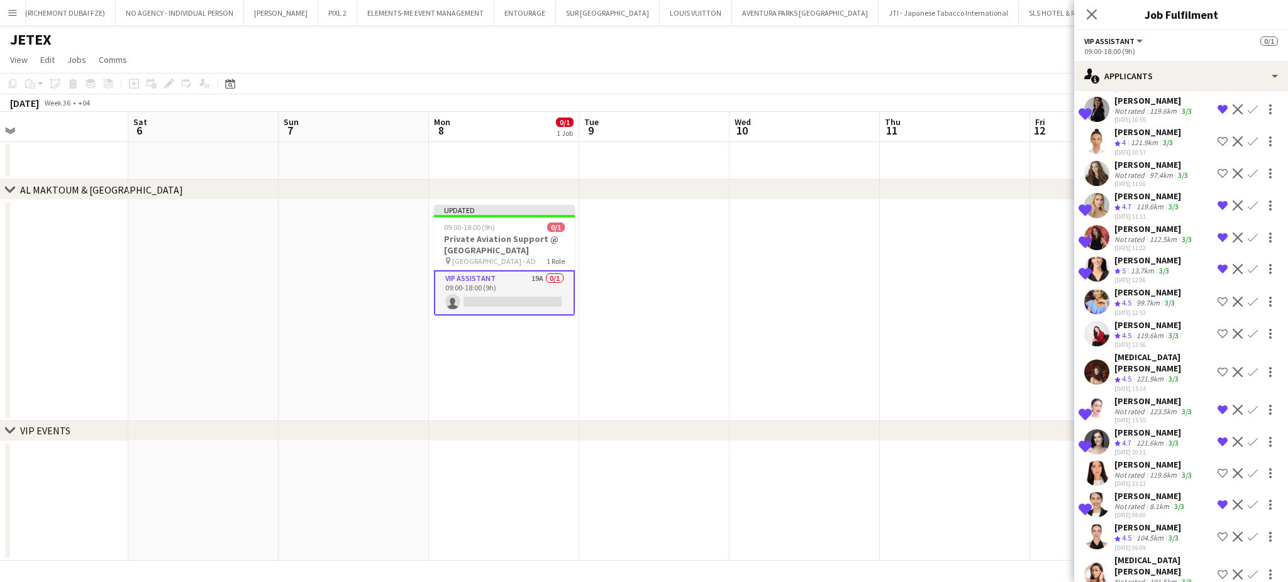
click at [1124, 320] on div "Valeriia Mitina" at bounding box center [1148, 325] width 67 height 11
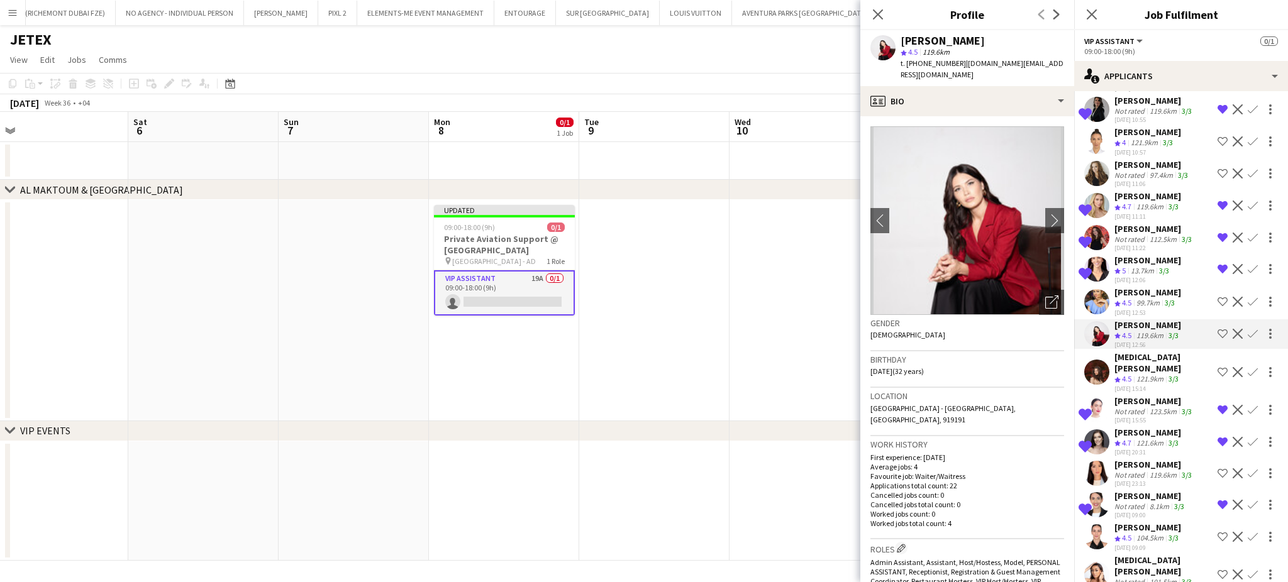
click at [1130, 522] on div "Patricia Sampaio" at bounding box center [1148, 527] width 67 height 11
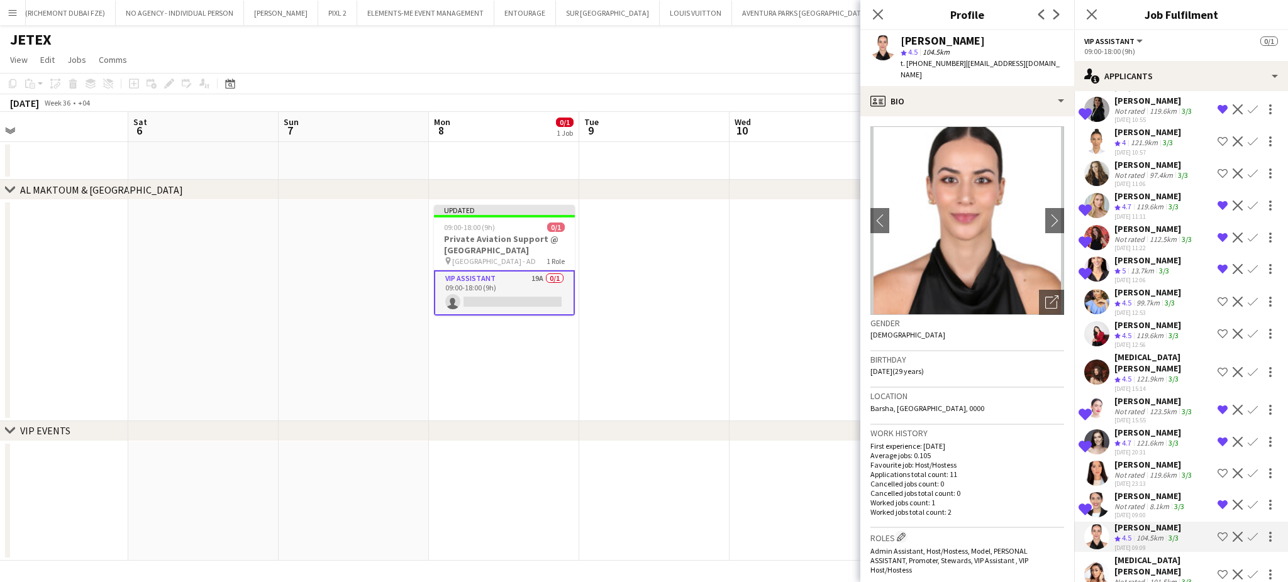
click at [1148, 577] on div "101.5km" at bounding box center [1163, 581] width 32 height 9
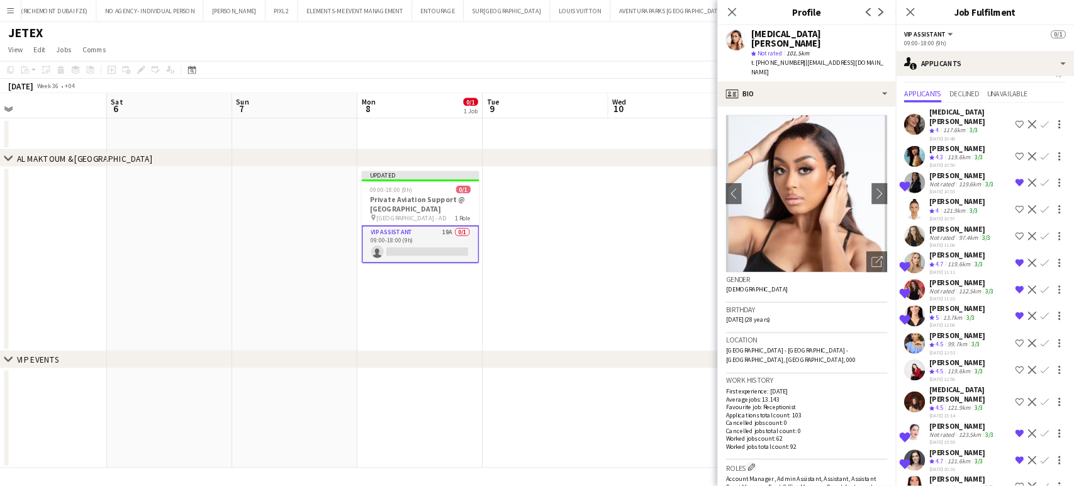
scroll to position [0, 0]
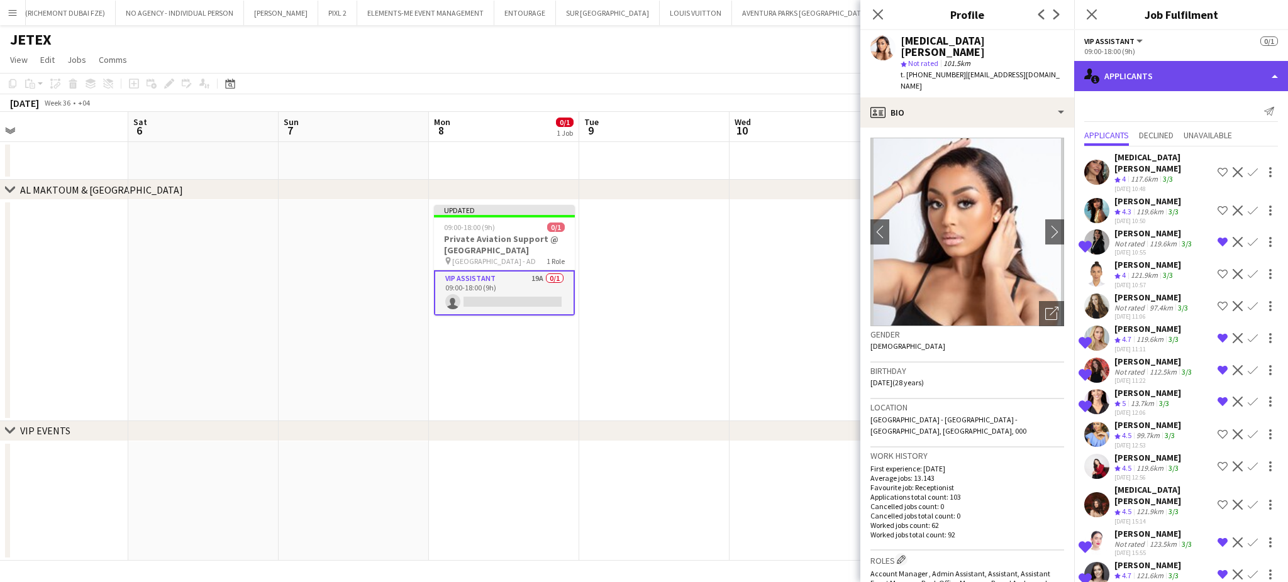
click at [1245, 82] on div "single-neutral-actions-information Applicants" at bounding box center [1181, 76] width 214 height 30
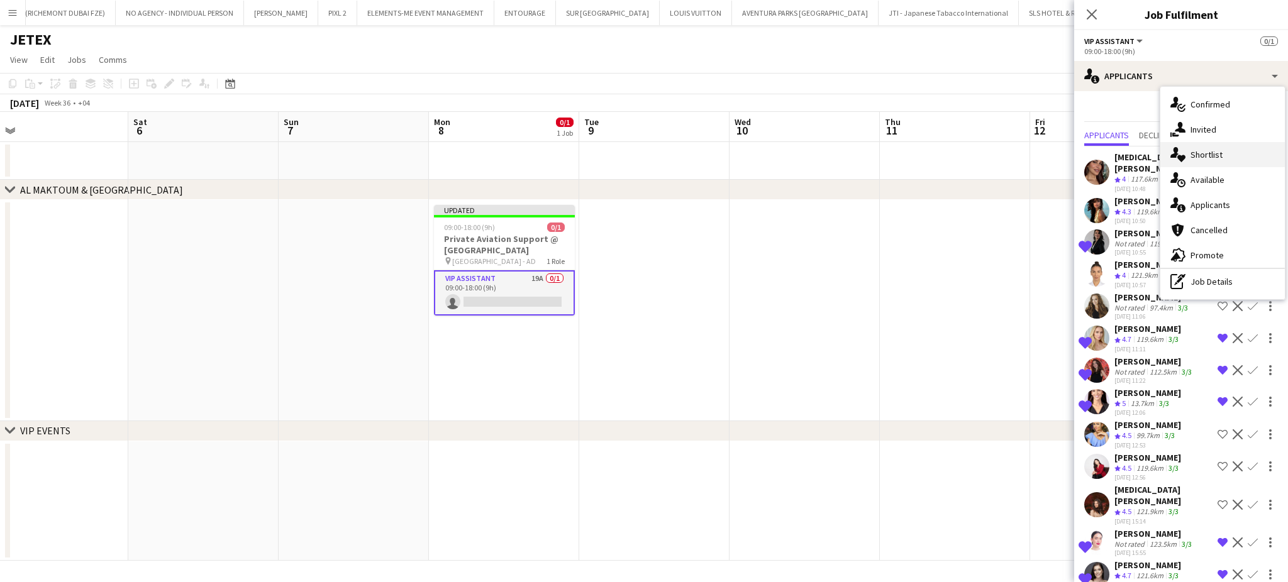
click at [1206, 152] on span "Shortlist" at bounding box center [1207, 154] width 32 height 11
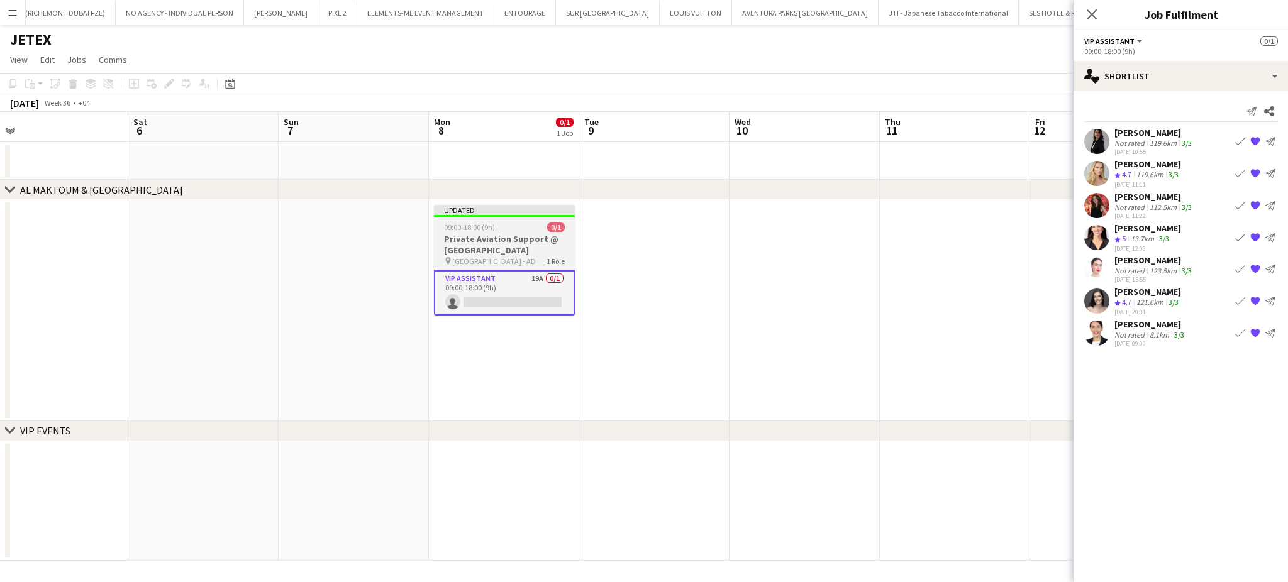
click at [506, 229] on div "09:00-18:00 (9h) 0/1" at bounding box center [504, 227] width 141 height 9
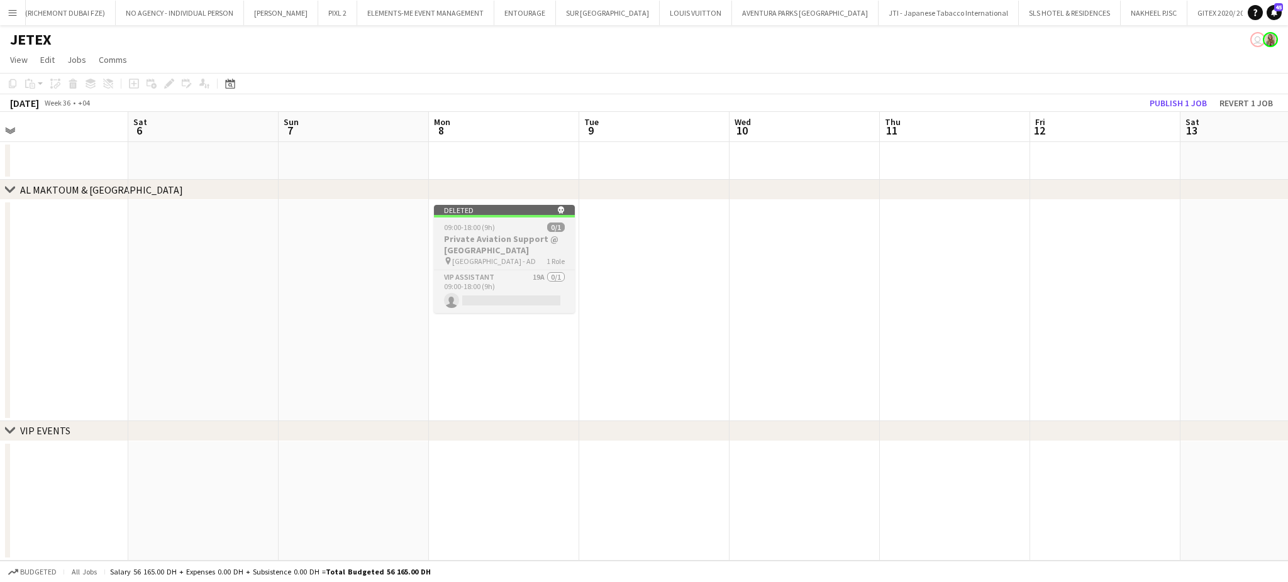
click at [503, 226] on div "09:00-18:00 (9h) 0/1" at bounding box center [504, 227] width 141 height 9
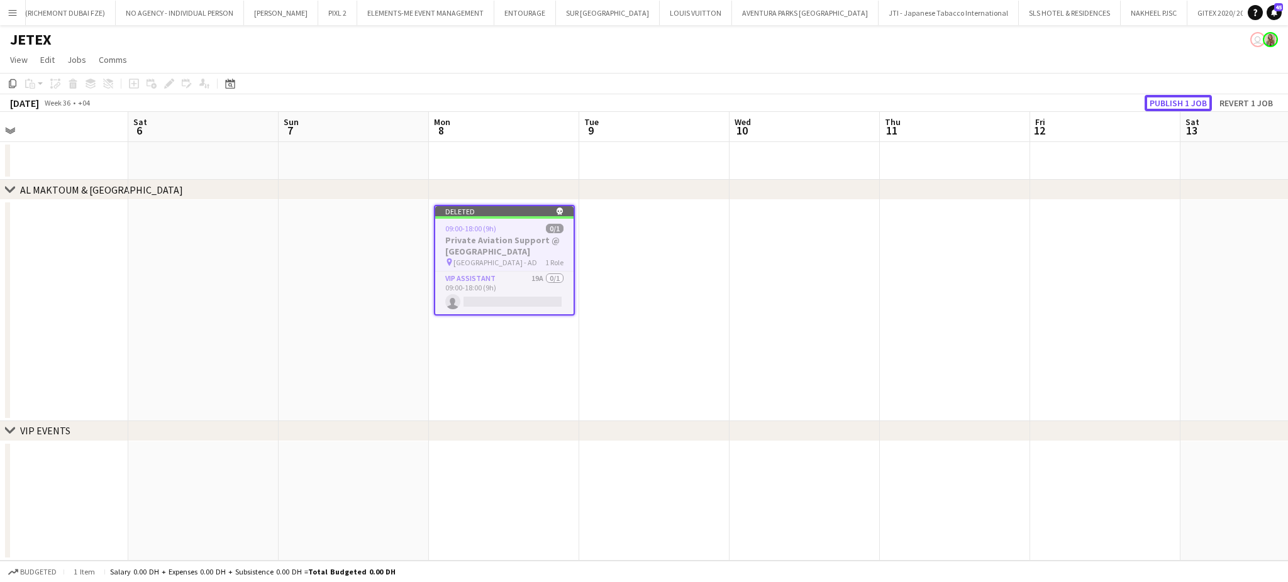
click at [1175, 99] on button "Publish 1 job" at bounding box center [1178, 103] width 67 height 16
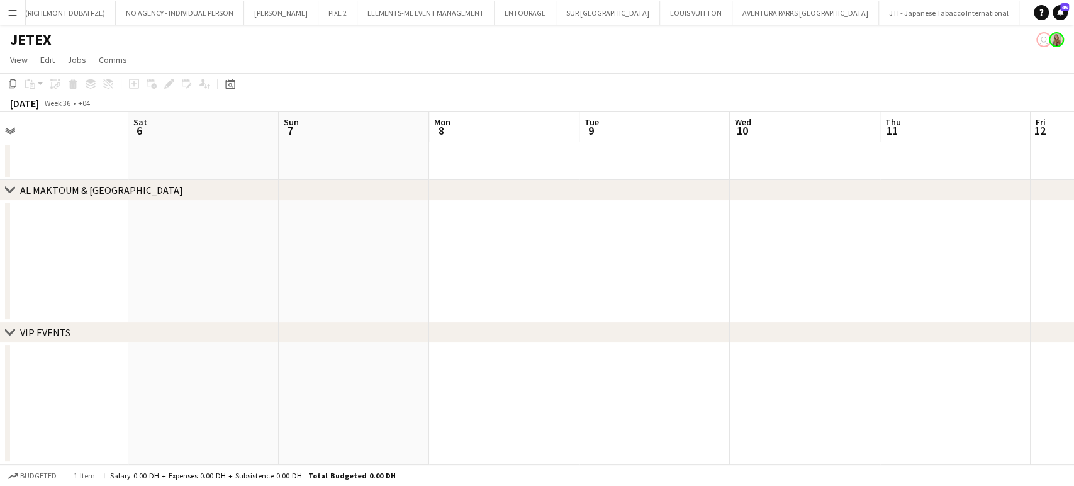
scroll to position [0, 322]
click at [13, 8] on app-icon "Menu" at bounding box center [13, 13] width 10 height 10
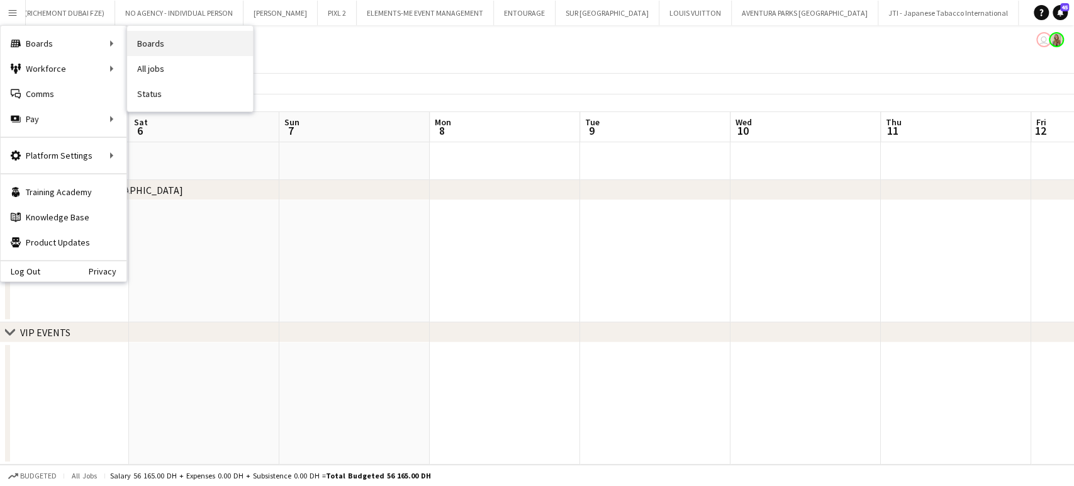
click at [147, 44] on link "Boards" at bounding box center [190, 43] width 126 height 25
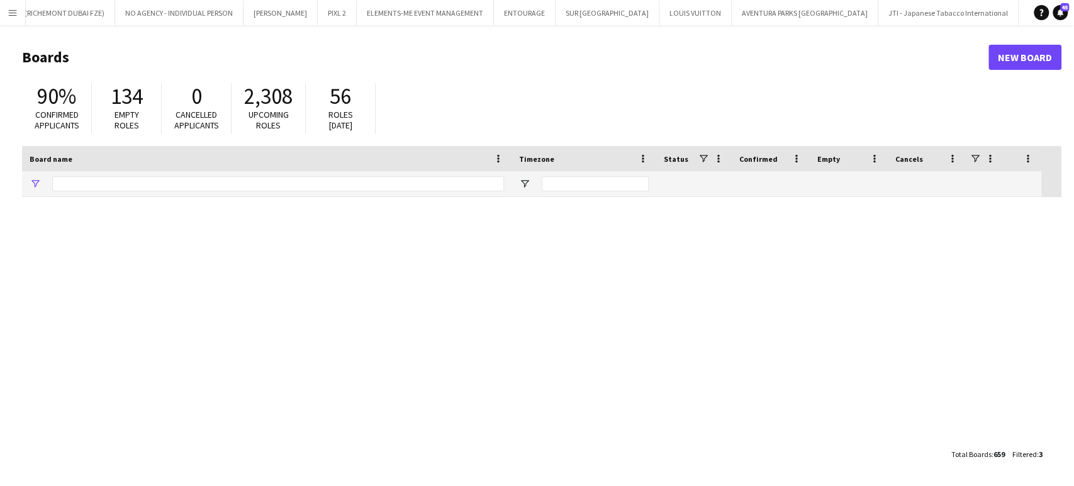
type input "***"
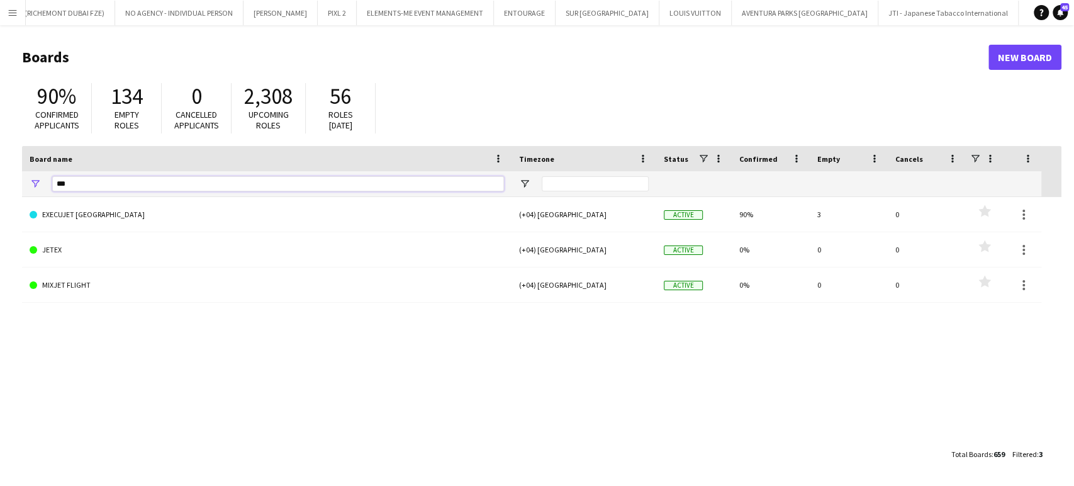
drag, startPoint x: 57, startPoint y: 183, endPoint x: 21, endPoint y: 173, distance: 37.2
click at [21, 173] on main "Boards New Board 90% Confirmed applicants 134 Empty roles 0 Cancelled applicant…" at bounding box center [537, 255] width 1074 height 460
type input "*"
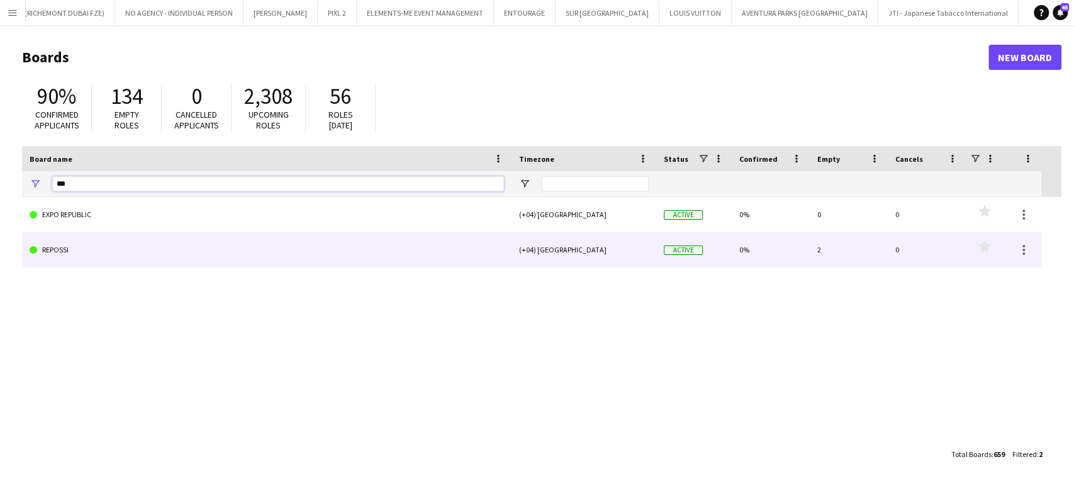
type input "***"
click at [65, 252] on link "REPOSSI" at bounding box center [267, 249] width 474 height 35
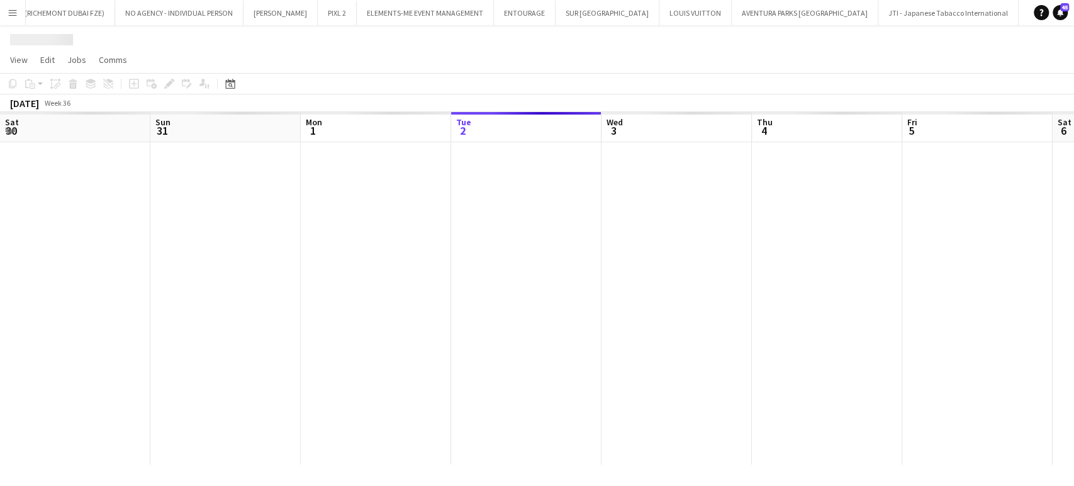
scroll to position [0, 301]
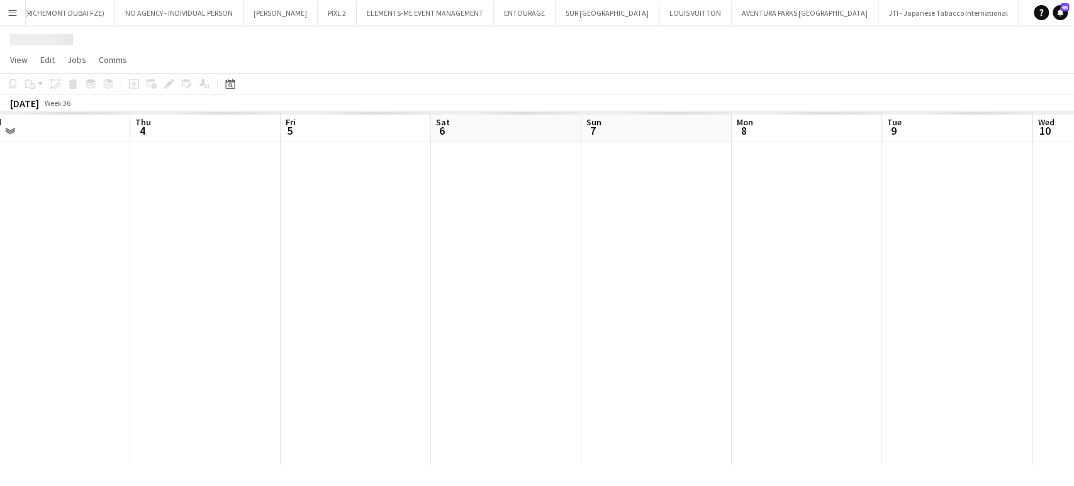
drag, startPoint x: 854, startPoint y: 248, endPoint x: 340, endPoint y: 246, distance: 514.5
click at [334, 248] on app-calendar-viewport "Sat 30 Sun 31 Mon 1 Tue 2 Wed 3 Thu 4 Fri 5 Sat 6 Sun 7 Mon 8 Tue 9 Wed 10 Thu …" at bounding box center [537, 288] width 1074 height 352
drag, startPoint x: 947, startPoint y: 257, endPoint x: 303, endPoint y: 262, distance: 644.1
click at [318, 262] on app-calendar-viewport "Wed 3 Thu 4 Fri 5 Sat 6 Sun 7 Mon 8 Tue 9 Wed 10 Thu 11 Fri 12 Sat 13 Sun 14 Mo…" at bounding box center [537, 288] width 1074 height 352
click at [260, 280] on app-calendar-viewport "Sat 6 Sun 7 Mon 8 Tue 9 Wed 10 Thu 11 Fri 12 Sat 13 Sun 14 Mon 15 Tue 16 Wed 17…" at bounding box center [537, 288] width 1074 height 352
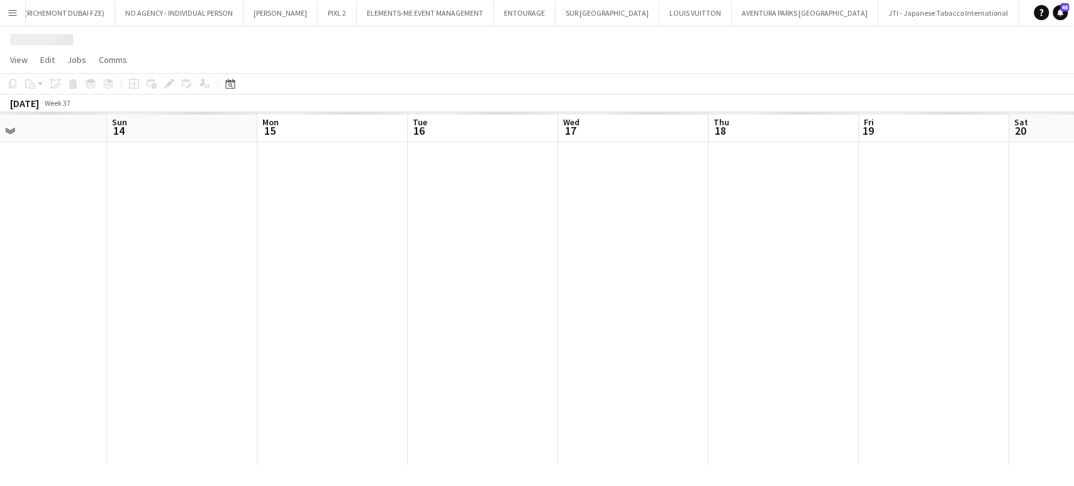
scroll to position [0, 705]
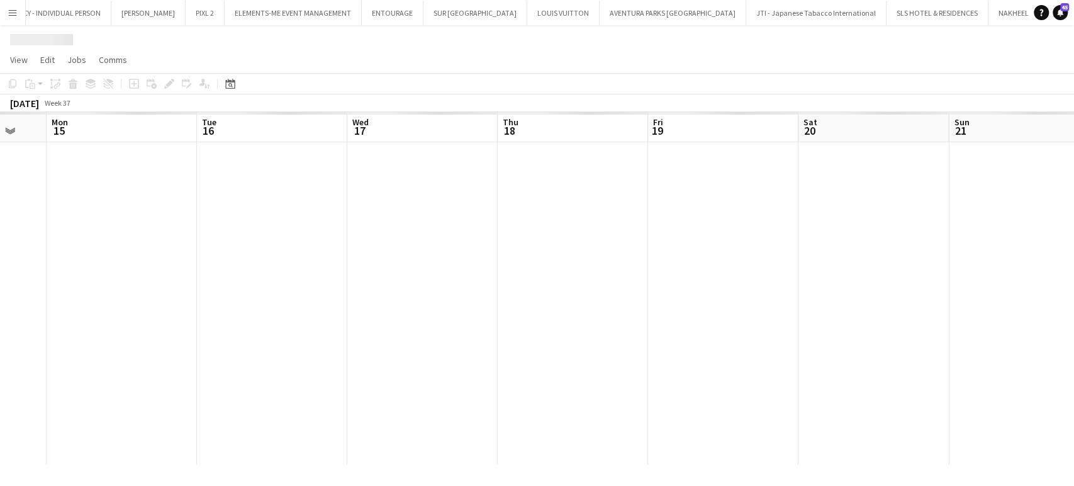
click at [272, 262] on app-calendar-viewport "Wed 10 Thu 11 Fri 12 Sat 13 Sun 14 Mon 15 Tue 16 Wed 17 Thu 18 Fri 19 Sat 20 Su…" at bounding box center [537, 288] width 1074 height 352
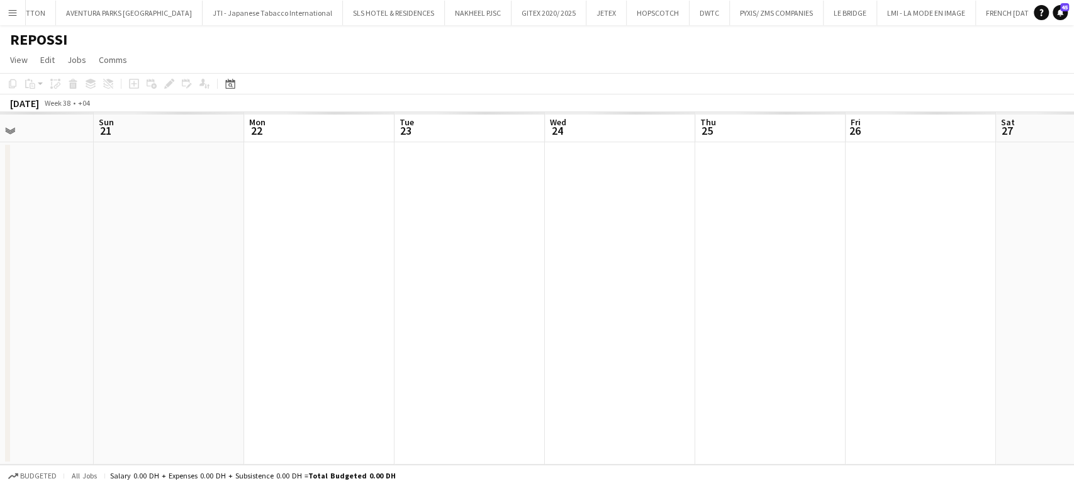
scroll to position [0, 501]
drag, startPoint x: 407, startPoint y: 244, endPoint x: 226, endPoint y: 245, distance: 181.2
click at [230, 245] on app-calendar-viewport "Thu 18 Fri 19 Sat 20 Sun 21 Mon 22 Tue 23 Wed 24 Thu 25 Fri 26 Sat 27 Sun 28 Mo…" at bounding box center [537, 288] width 1074 height 352
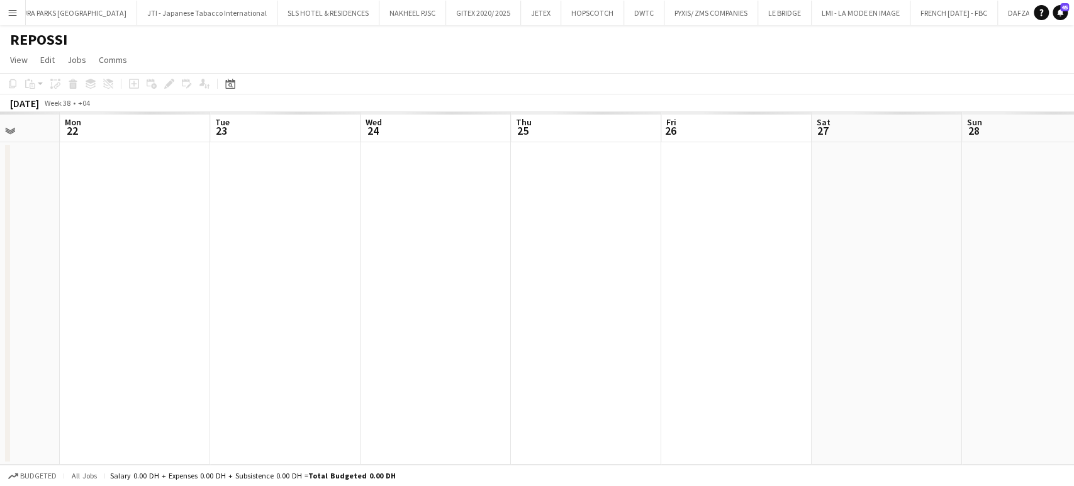
scroll to position [0, 2853]
drag, startPoint x: 224, startPoint y: 259, endPoint x: 140, endPoint y: 259, distance: 84.3
click at [140, 259] on app-calendar-viewport "Thu 18 Fri 19 Sat 20 Sun 21 Mon 22 Tue 23 Wed 24 Thu 25 Fri 26 Sat 27 Sun 28 Mo…" at bounding box center [537, 288] width 1074 height 352
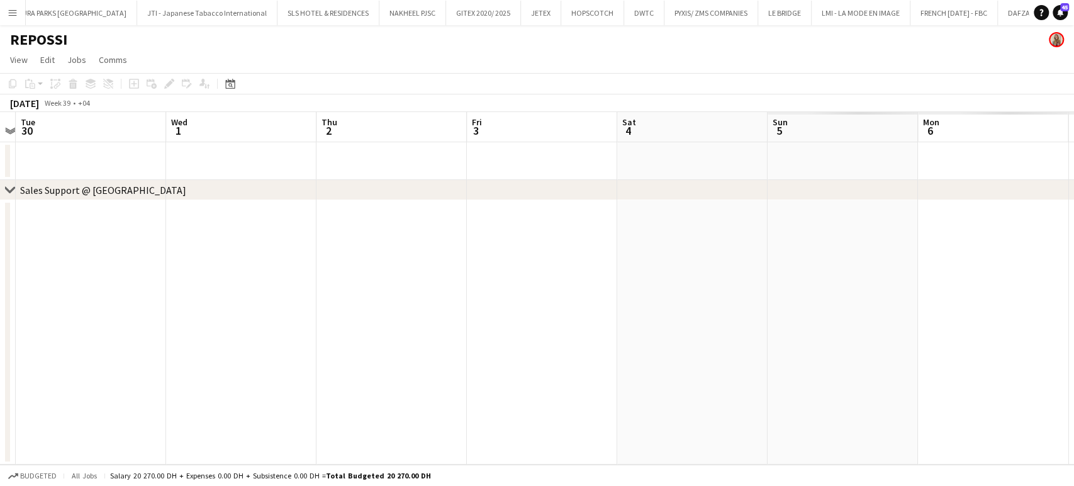
drag, startPoint x: 694, startPoint y: 246, endPoint x: 267, endPoint y: 245, distance: 427.1
click at [279, 246] on app-calendar-viewport "Fri 26 Sat 27 Sun 28 Mon 29 Tue 30 Wed 1 Thu 2 Fri 3 Sat 4 Sun 5 Mon 6 Tue 7 We…" at bounding box center [537, 288] width 1074 height 352
drag, startPoint x: 715, startPoint y: 266, endPoint x: 78, endPoint y: 256, distance: 636.6
click at [79, 256] on app-calendar-viewport "Sun 28 Mon 29 Tue 30 Wed 1 Thu 2 Fri 3 Sat 4 Sun 5 Mon 6 Tue 7 Wed 8 Thu 9 Fri …" at bounding box center [537, 288] width 1074 height 352
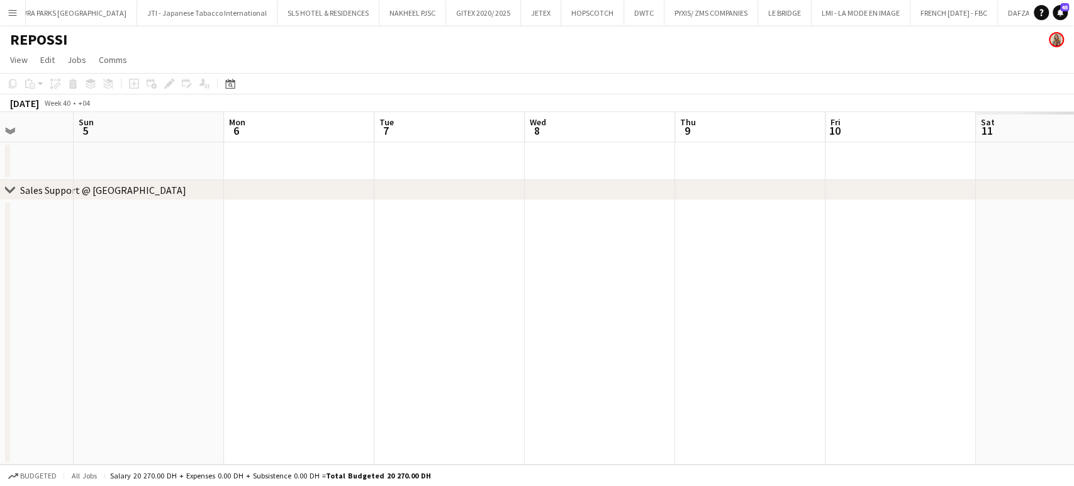
drag, startPoint x: 627, startPoint y: 298, endPoint x: 64, endPoint y: 310, distance: 563.1
click at [64, 310] on app-calendar-viewport "Wed 1 Thu 2 Fri 3 Sat 4 Sun 5 Mon 6 Tue 7 Wed 8 Thu 9 Fri 10 Sat 11 Sun 12 Mon …" at bounding box center [537, 288] width 1074 height 352
drag, startPoint x: 105, startPoint y: 292, endPoint x: 628, endPoint y: 299, distance: 522.8
click at [621, 297] on app-calendar-viewport "Mon 6 Tue 7 Wed 8 Thu 9 Fri 10 Sat 11 Sun 12 Mon 13 Tue 14 Wed 15 Thu 16 Fri 17…" at bounding box center [537, 288] width 1074 height 352
drag, startPoint x: 398, startPoint y: 260, endPoint x: 216, endPoint y: 284, distance: 182.8
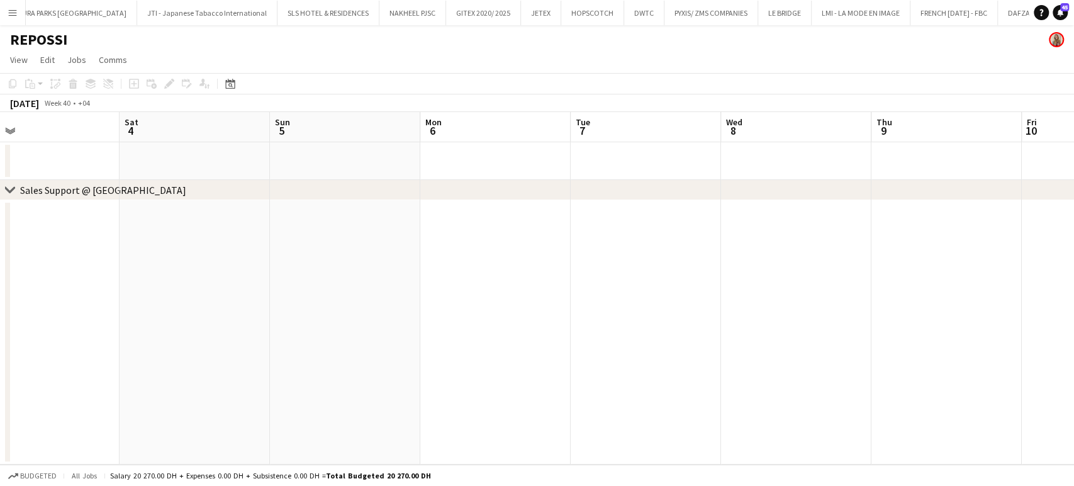
click at [494, 279] on app-calendar-viewport "Wed 1 Thu 2 Fri 3 Sat 4 Sun 5 Mon 6 Tue 7 Wed 8 Thu 9 Fri 10 Sat 11 Sun 12 Mon …" at bounding box center [537, 288] width 1074 height 352
drag, startPoint x: 231, startPoint y: 266, endPoint x: 582, endPoint y: 276, distance: 351.1
click at [583, 276] on app-calendar-viewport "Tue 30 Wed 1 Thu 2 Fri 3 Sat 4 Sun 5 Mon 6 Tue 7 Wed 8 Thu 9 Fri 10 Sat 11 Sun …" at bounding box center [537, 288] width 1074 height 352
drag, startPoint x: 353, startPoint y: 243, endPoint x: 3, endPoint y: 219, distance: 351.2
click at [0, 220] on app-calendar-viewport "Sat 27 Sun 28 Mon 29 Tue 30 Wed 1 Thu 2 Fri 3 Sat 4 Sun 5 Mon 6 Tue 7 Wed 8 Thu…" at bounding box center [537, 288] width 1074 height 352
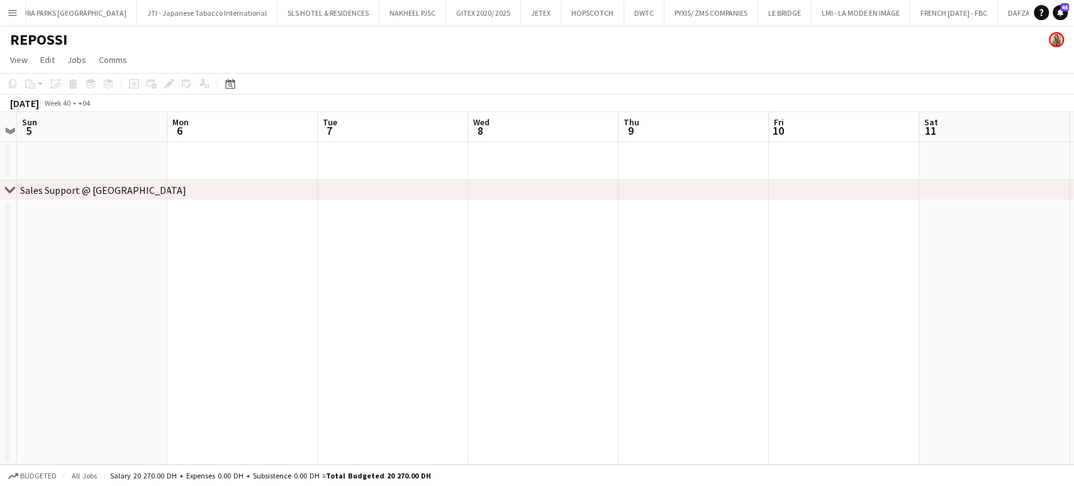
drag, startPoint x: 365, startPoint y: 311, endPoint x: 174, endPoint y: 306, distance: 191.9
click at [181, 308] on app-calendar-viewport "Wed 1 Thu 2 Fri 3 Sat 4 Sun 5 Mon 6 Tue 7 Wed 8 Thu 9 Fri 10 Sat 11 Sun 12 Mon …" at bounding box center [537, 288] width 1074 height 352
drag, startPoint x: 357, startPoint y: 336, endPoint x: 352, endPoint y: 331, distance: 7.1
click at [176, 337] on app-calendar-viewport "Fri 3 Sat 4 Sun 5 Mon 6 Tue 7 Wed 8 Thu 9 Fri 10 Sat 11 Sun 12 Mon 13 Tue 14 We…" at bounding box center [537, 288] width 1074 height 352
drag, startPoint x: 752, startPoint y: 354, endPoint x: 300, endPoint y: 333, distance: 452.7
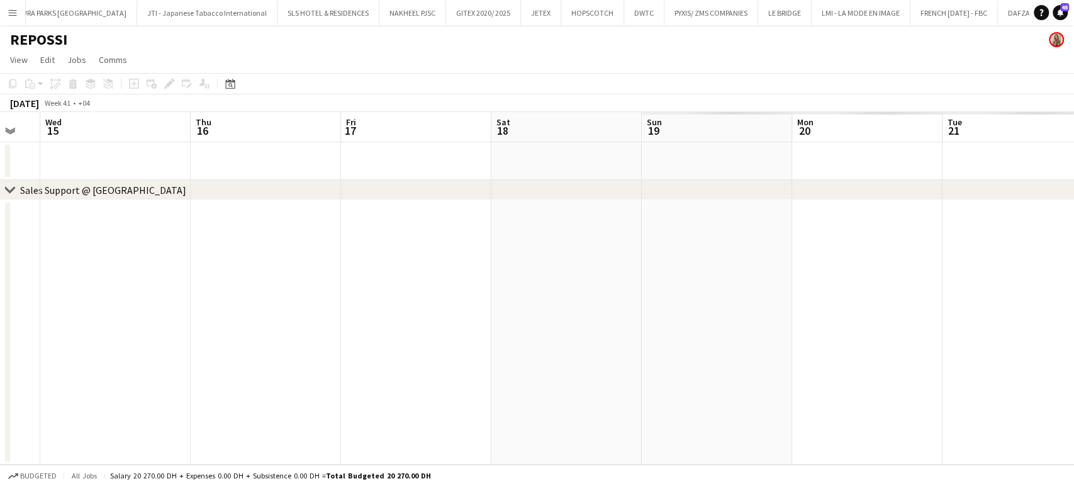
click at [211, 354] on app-calendar-viewport "Sat 11 Sun 12 Mon 13 Tue 14 Wed 15 Thu 16 Fri 17 Sat 18 Sun 19 Mon 20 Tue 21 We…" at bounding box center [537, 288] width 1074 height 352
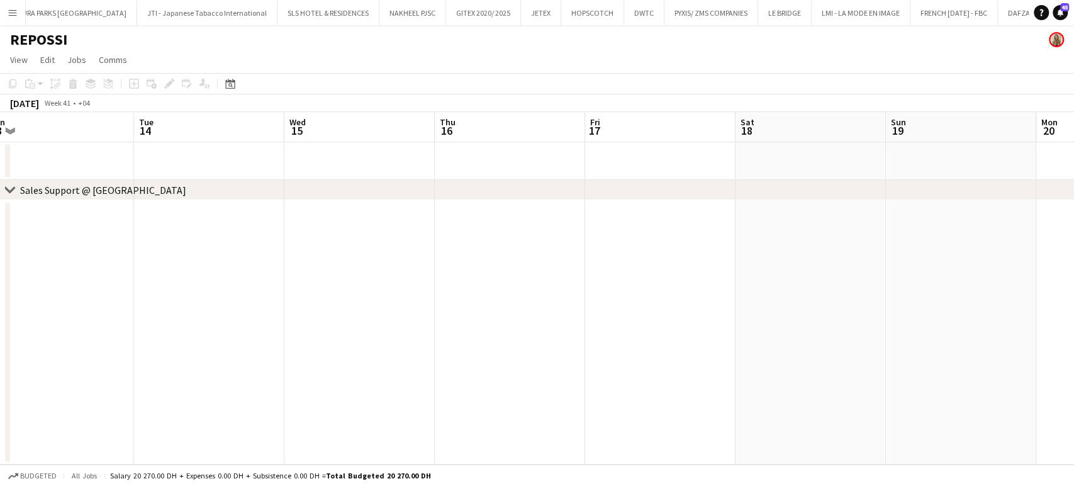
drag, startPoint x: 897, startPoint y: 343, endPoint x: 387, endPoint y: 332, distance: 509.6
click at [388, 332] on app-calendar-viewport "Sat 11 Sun 12 Mon 13 Tue 14 Wed 15 Thu 16 Fri 17 Sat 18 Sun 19 Mon 20 Tue 21 We…" at bounding box center [537, 288] width 1074 height 352
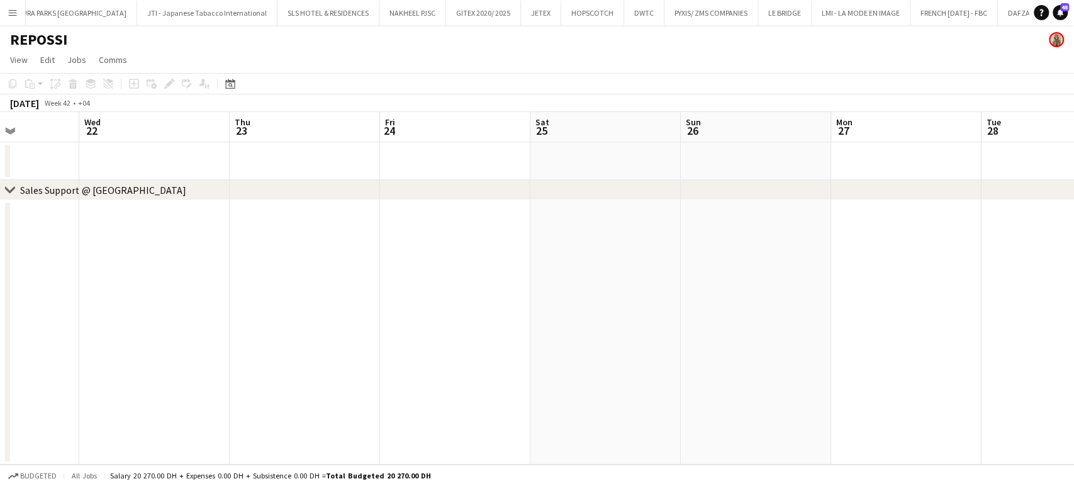
drag, startPoint x: 435, startPoint y: 342, endPoint x: 716, endPoint y: 327, distance: 282.2
click at [365, 332] on app-calendar-viewport "Sat 18 Sun 19 Mon 20 Tue 21 Wed 22 Thu 23 Fri 24 Sat 25 Sun 26 Mon 27 Tue 28 We…" at bounding box center [537, 288] width 1074 height 352
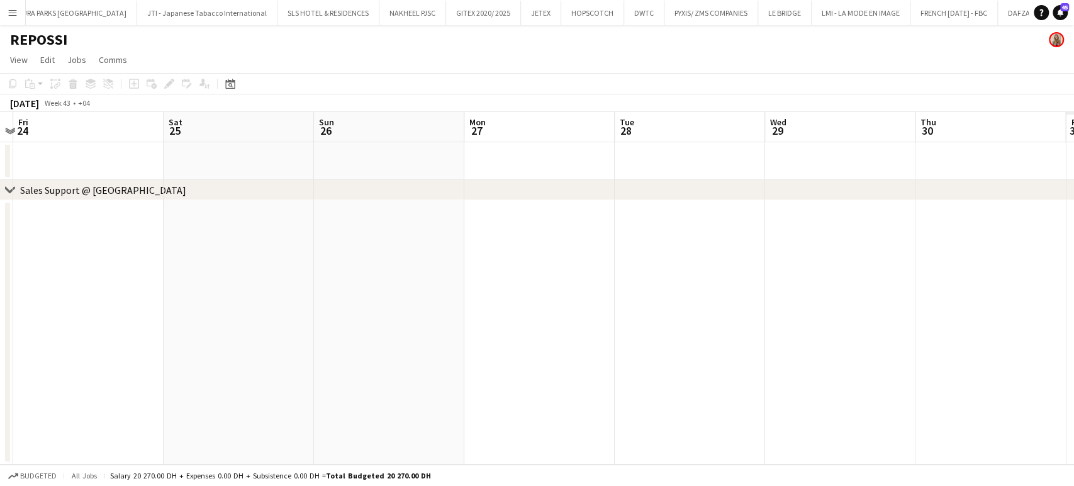
drag, startPoint x: 935, startPoint y: 347, endPoint x: 348, endPoint y: 330, distance: 587.8
click at [345, 342] on app-calendar-viewport "Mon 20 Tue 21 Wed 22 Thu 23 Fri 24 Sat 25 Sun 26 Mon 27 Tue 28 Wed 29 Thu 30 Fr…" at bounding box center [537, 288] width 1074 height 352
drag, startPoint x: 467, startPoint y: 351, endPoint x: 378, endPoint y: 333, distance: 90.4
click at [384, 336] on app-calendar-viewport "Sun 26 Mon 27 Tue 28 Wed 29 Thu 30 Fri 31 Sat 1 Sun 2 Mon 3 Tue 4 Wed 5 Thu 6 F…" at bounding box center [537, 288] width 1074 height 352
drag, startPoint x: 677, startPoint y: 328, endPoint x: 175, endPoint y: 264, distance: 506.0
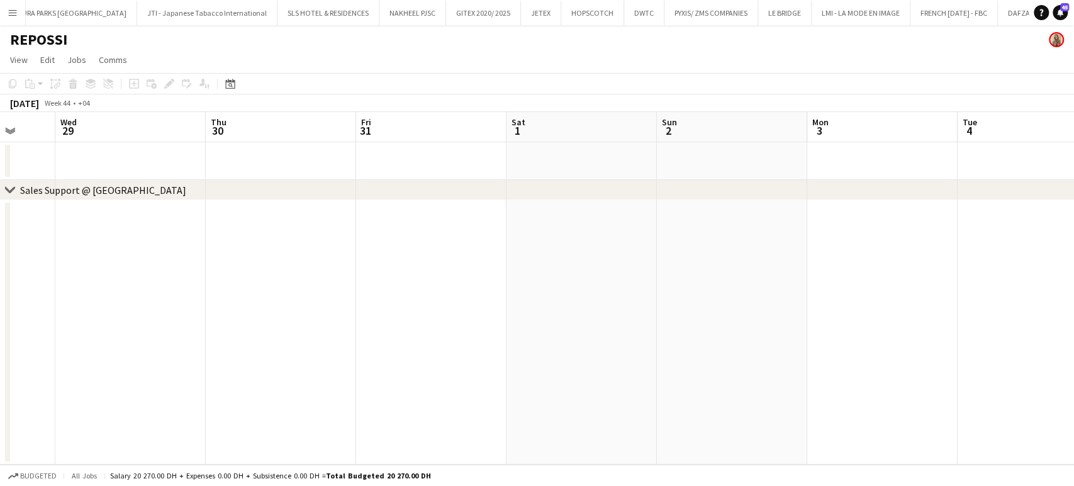
click at [177, 265] on app-calendar-viewport "Sun 26 Mon 27 Tue 28 Wed 29 Thu 30 Fri 31 Sat 1 Sun 2 Mon 3 Tue 4 Wed 5 Thu 6 F…" at bounding box center [537, 288] width 1074 height 352
drag, startPoint x: 893, startPoint y: 327, endPoint x: 330, endPoint y: 257, distance: 567.4
click at [259, 260] on app-calendar-viewport "Sat 1 Sun 2 Mon 3 Tue 4 Wed 5 Thu 6 Fri 7 Sat 8 Sun 9 Mon 10 Tue 11 Wed 12 Thu …" at bounding box center [537, 288] width 1074 height 352
drag, startPoint x: 638, startPoint y: 291, endPoint x: 328, endPoint y: 287, distance: 309.5
click at [330, 288] on app-calendar-viewport "Sat 8 Sun 9 Mon 10 Tue 11 Wed 12 Thu 13 Fri 14 Sat 15 Sun 16 Mon 17 Tue 18 Wed …" at bounding box center [537, 288] width 1074 height 352
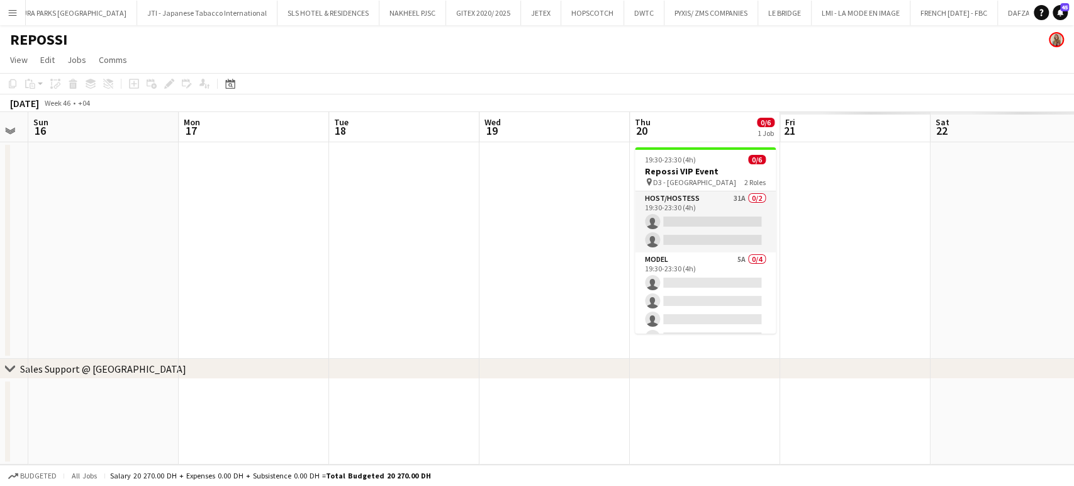
drag, startPoint x: 870, startPoint y: 346, endPoint x: 401, endPoint y: 345, distance: 469.2
click at [398, 351] on app-calendar-viewport "Wed 12 Thu 13 Fri 14 Sat 15 Sun 16 Mon 17 Tue 18 Wed 19 Thu 20 0/6 1 Job Fri 21…" at bounding box center [537, 288] width 1074 height 352
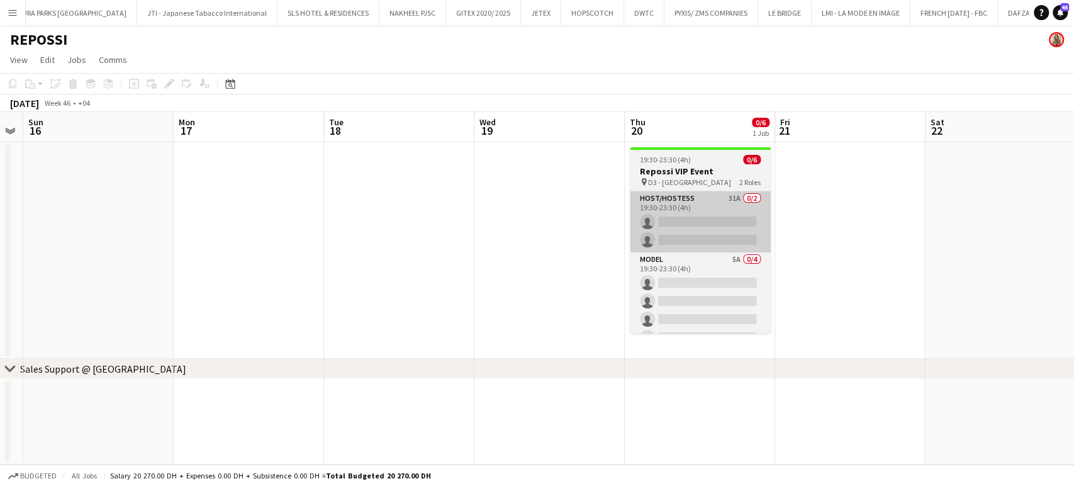
drag, startPoint x: 645, startPoint y: 238, endPoint x: 303, endPoint y: 199, distance: 343.7
click at [324, 208] on app-calendar-viewport "Wed 12 Thu 13 Fri 14 Sat 15 Sun 16 Mon 17 Tue 18 Wed 19 Thu 20 0/6 1 Job Fri 21…" at bounding box center [537, 288] width 1074 height 352
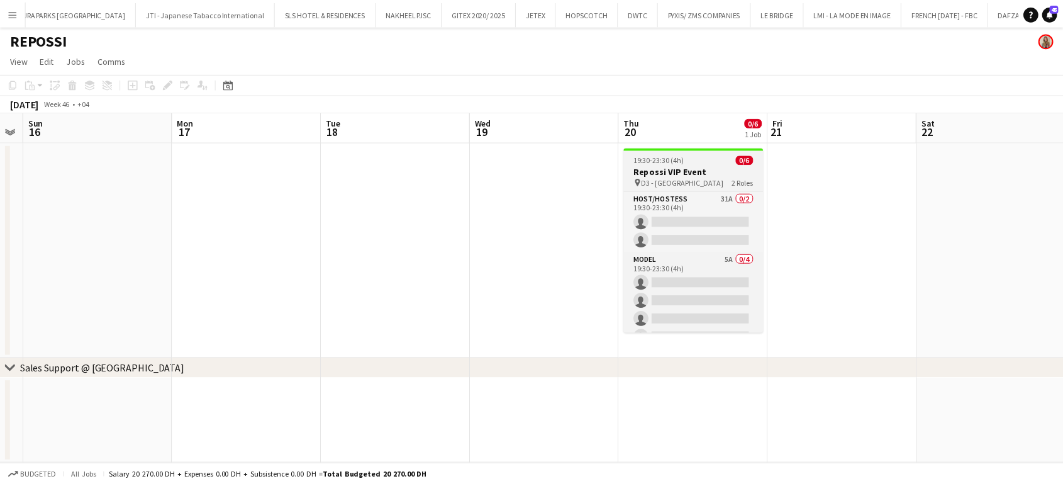
scroll to position [0, 603]
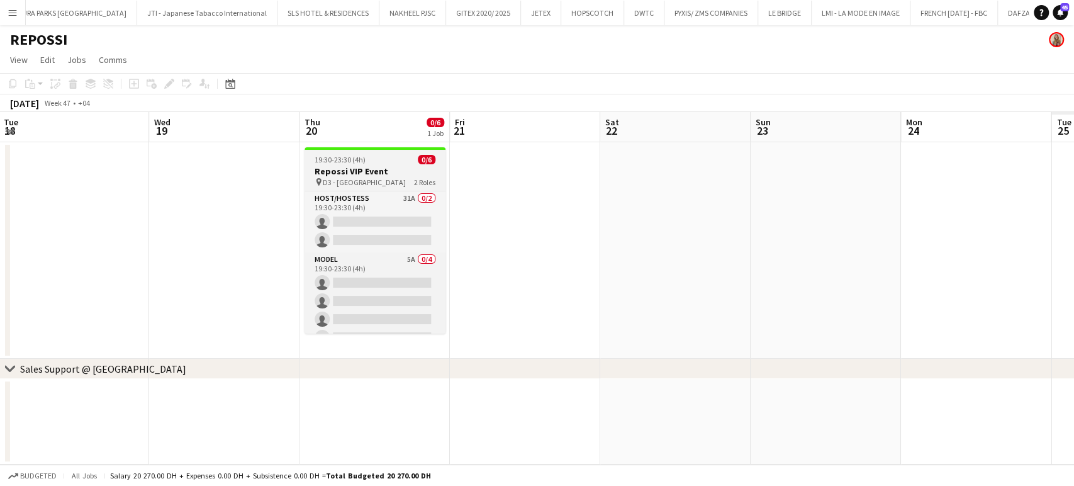
click at [361, 160] on span "19:30-23:30 (4h)" at bounding box center [340, 159] width 51 height 9
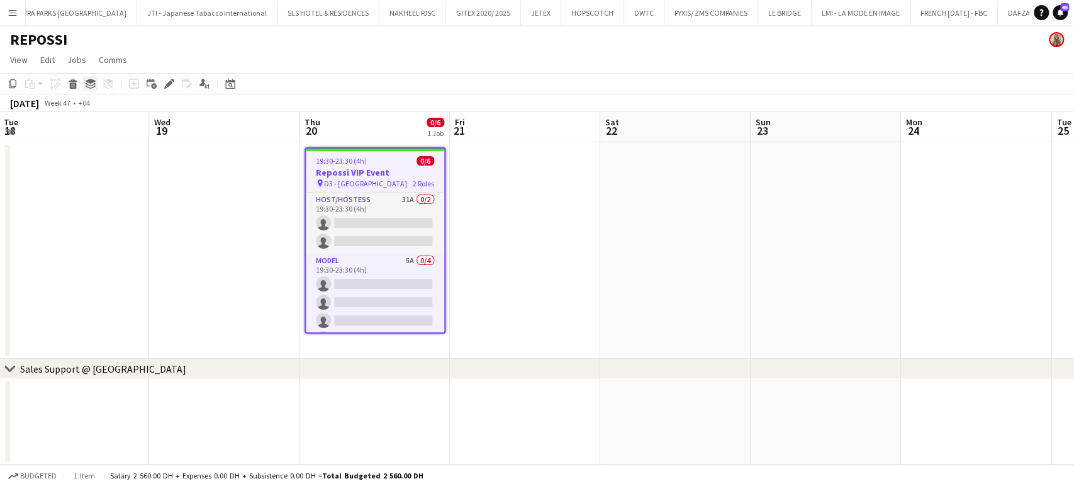
click at [90, 83] on icon at bounding box center [91, 81] width 10 height 5
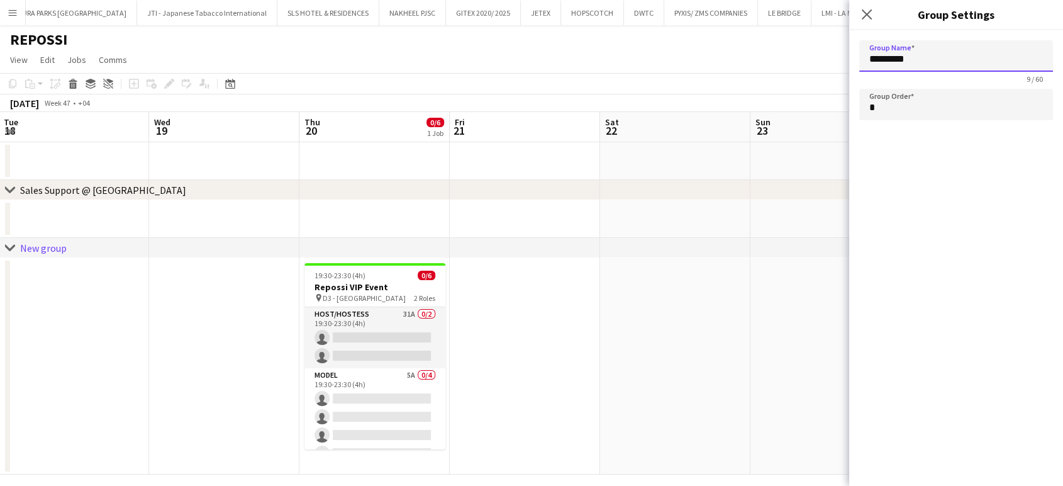
drag, startPoint x: 830, startPoint y: 53, endPoint x: 710, endPoint y: 35, distance: 121.5
click at [710, 35] on body "Menu Boards Boards Boards All jobs Status Workforce Workforce My Workforce Recr…" at bounding box center [531, 248] width 1063 height 496
type input "**********"
click at [896, 109] on input "*" at bounding box center [956, 104] width 194 height 31
type input "*"
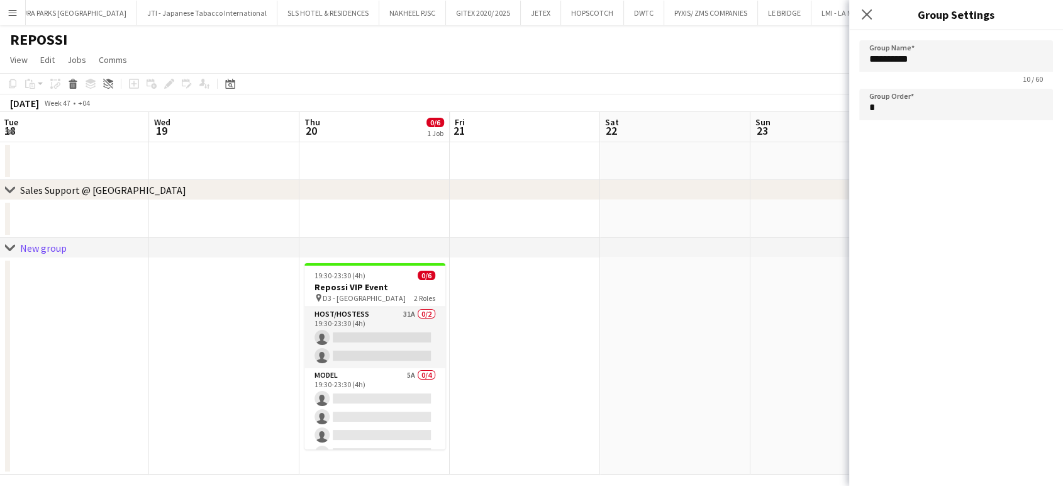
click at [620, 311] on app-date-cell at bounding box center [675, 366] width 150 height 216
type input "*********"
type input "*"
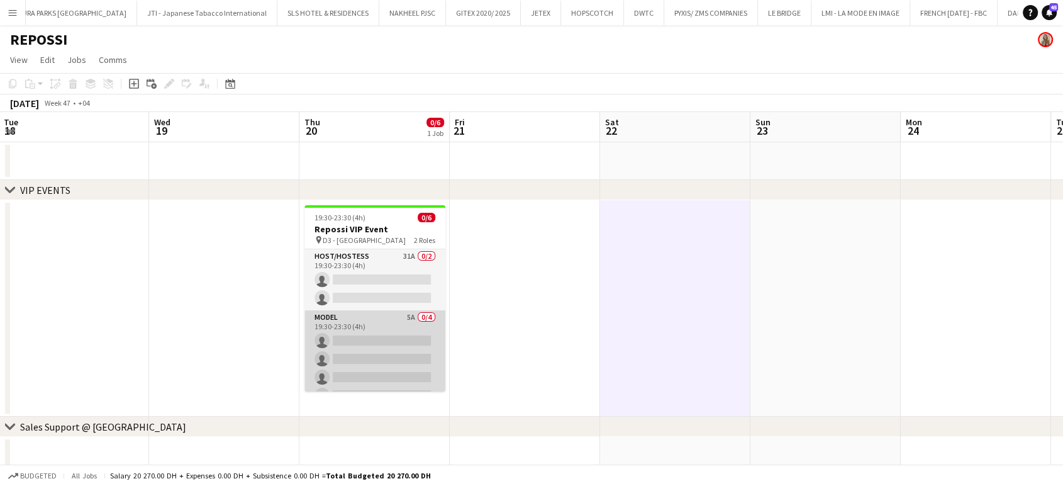
click at [386, 340] on app-card-role "Model 5A 0/4 19:30-23:30 (4h) single-neutral-actions single-neutral-actions sin…" at bounding box center [374, 358] width 141 height 97
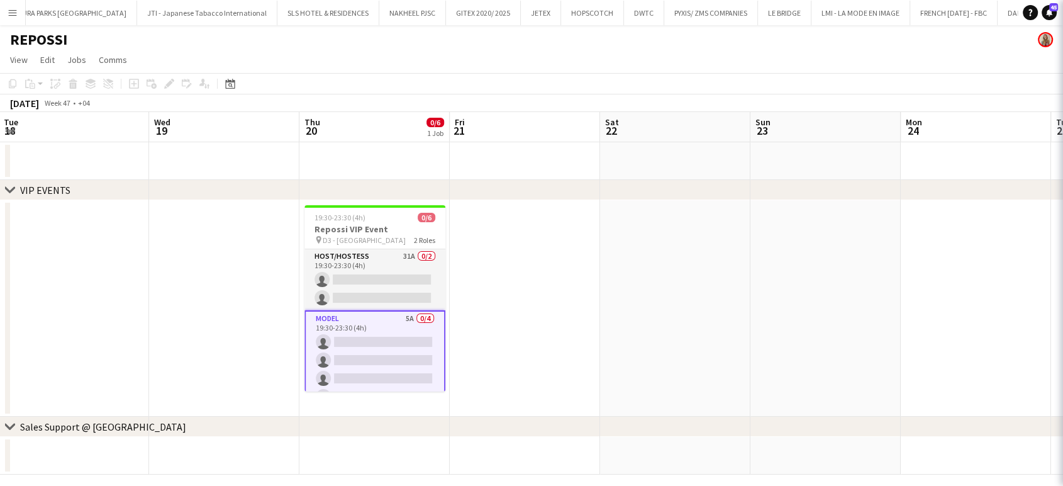
scroll to position [0, 604]
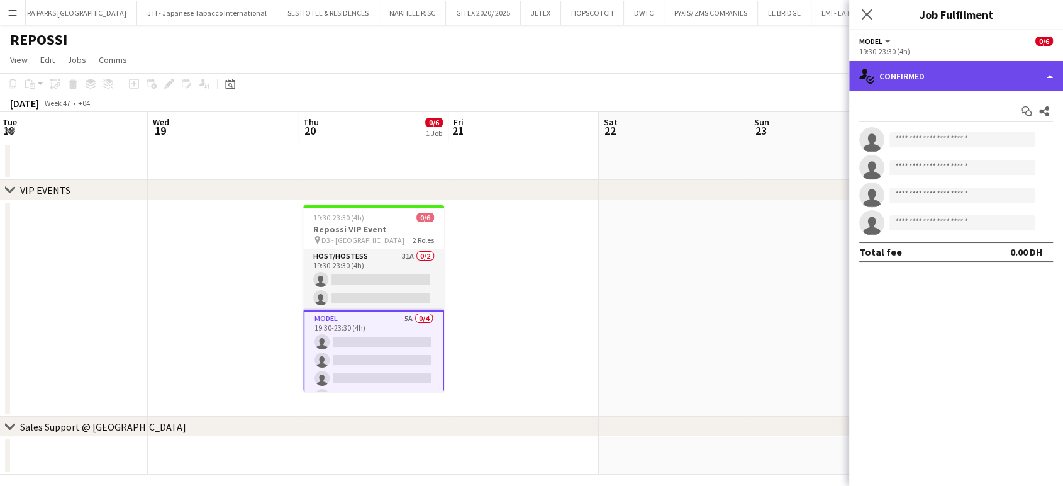
click at [1059, 82] on div "single-neutral-actions-check-2 Confirmed" at bounding box center [956, 76] width 214 height 30
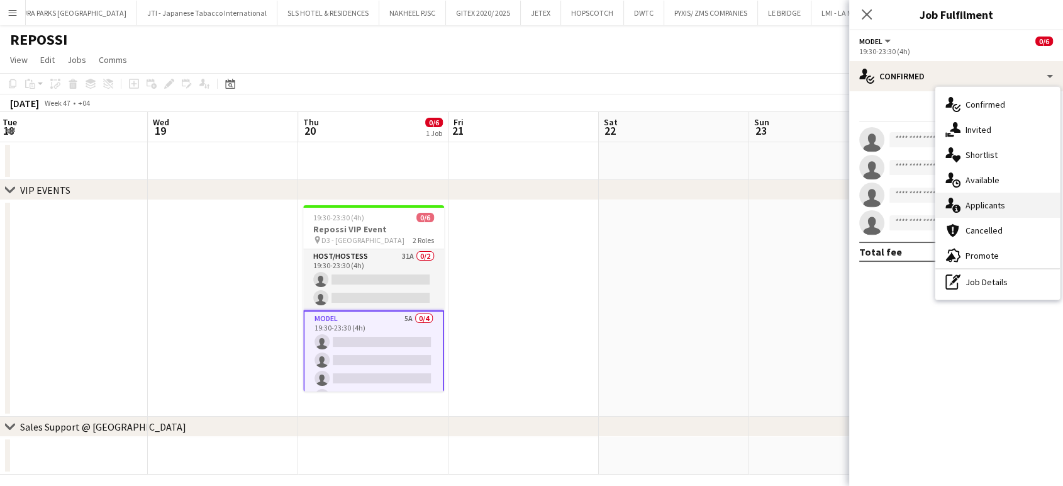
click at [989, 208] on span "Applicants" at bounding box center [986, 204] width 40 height 11
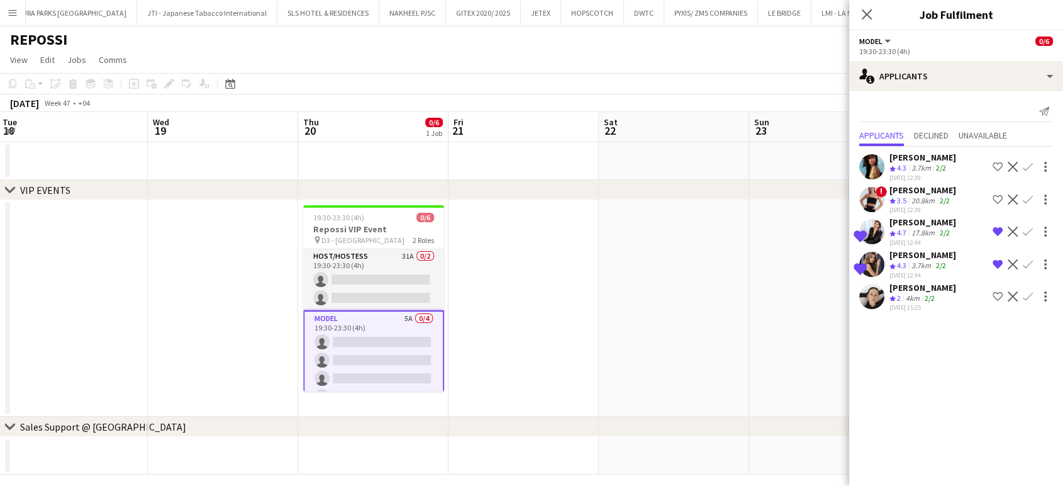
click at [905, 193] on div "Diana Sklyar" at bounding box center [922, 189] width 67 height 11
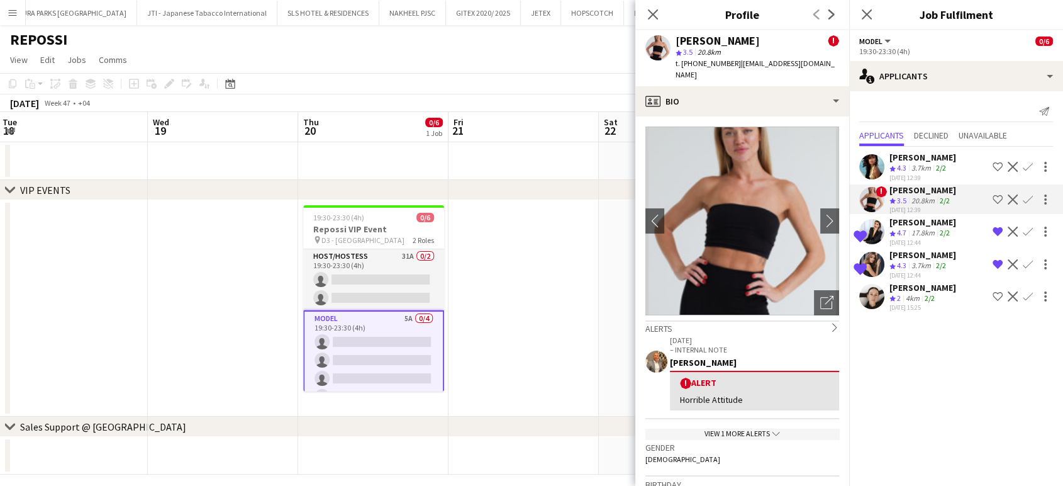
click at [746, 428] on div "View 1 more alerts chevron-down" at bounding box center [742, 433] width 194 height 11
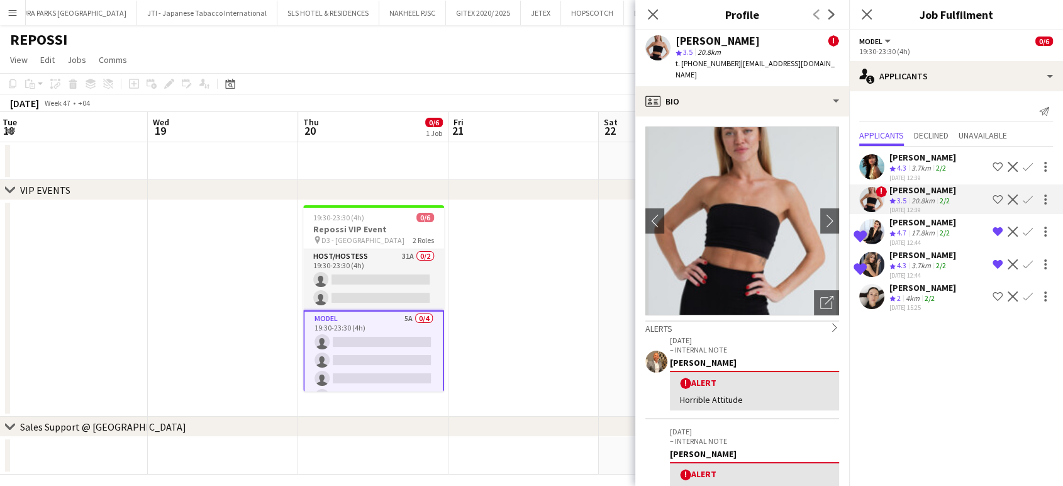
scroll to position [209, 0]
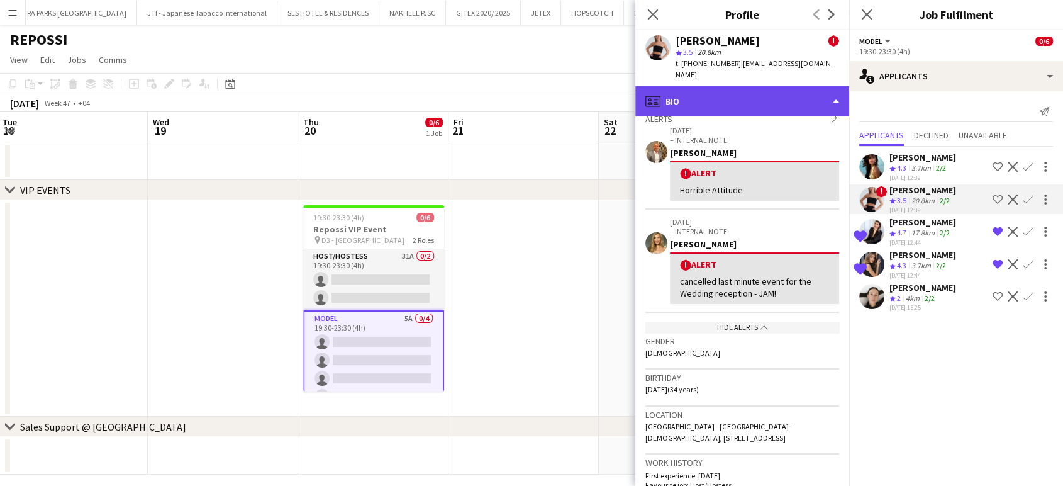
click at [792, 86] on div "profile Bio" at bounding box center [742, 101] width 214 height 30
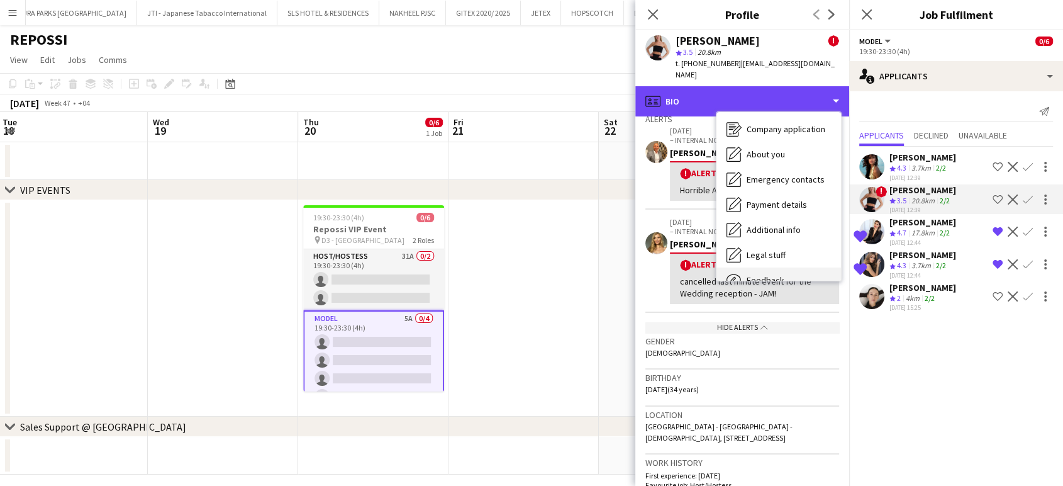
scroll to position [92, 0]
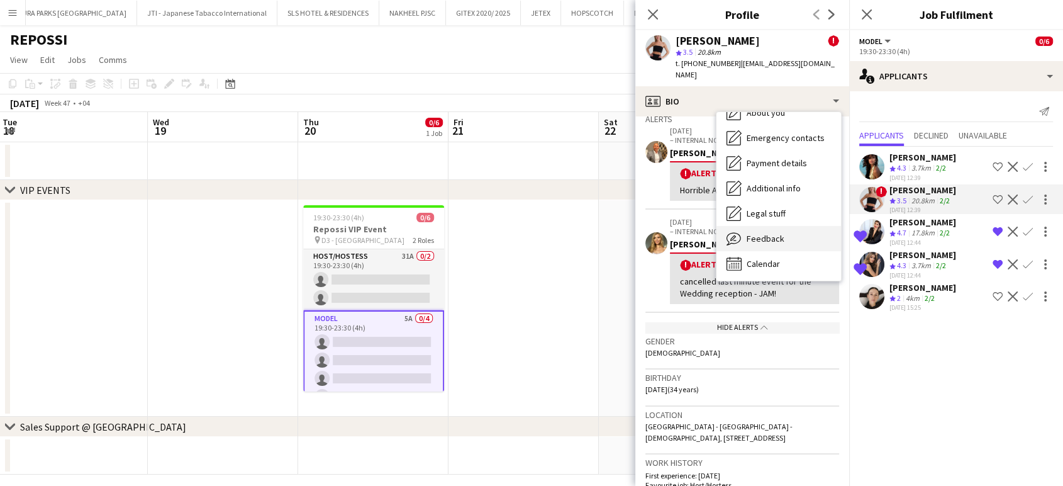
click at [782, 233] on span "Feedback" at bounding box center [766, 238] width 38 height 11
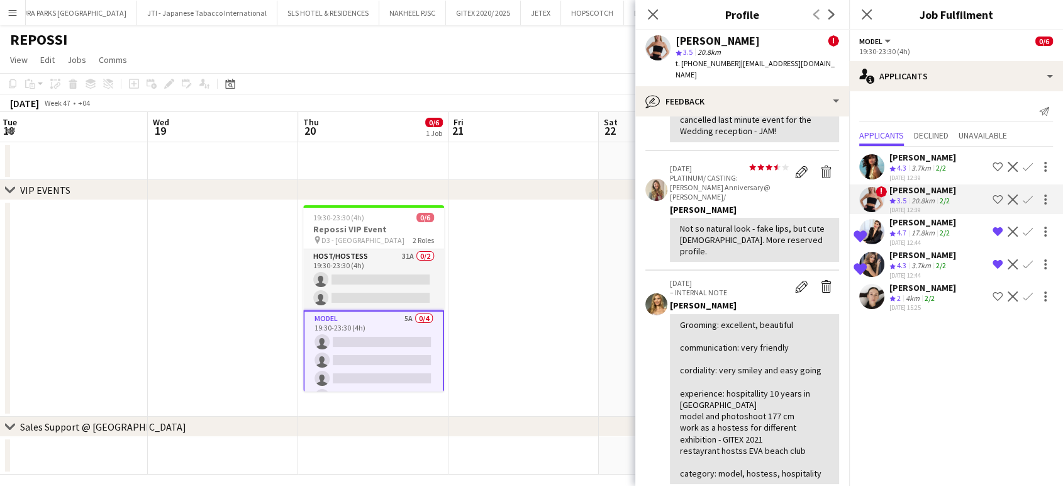
scroll to position [0, 0]
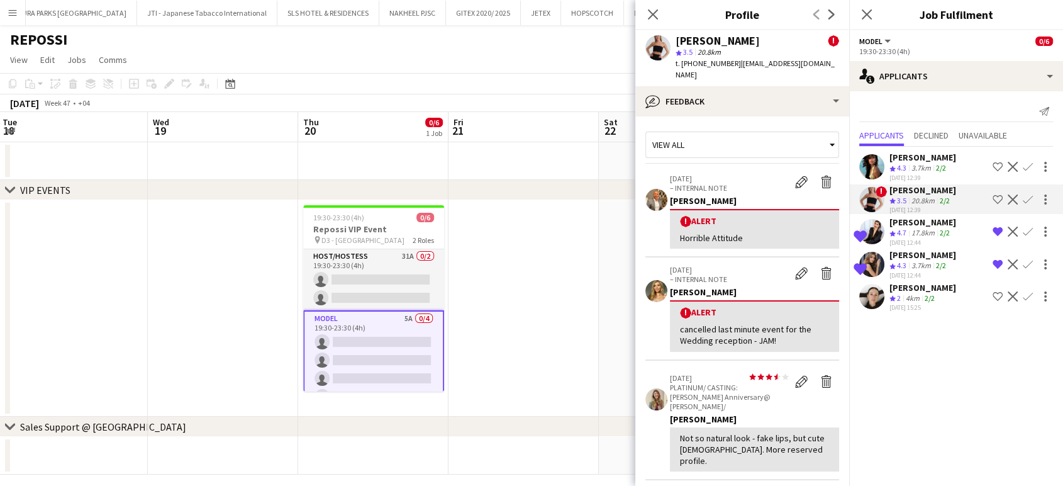
click at [481, 257] on app-date-cell at bounding box center [523, 308] width 150 height 216
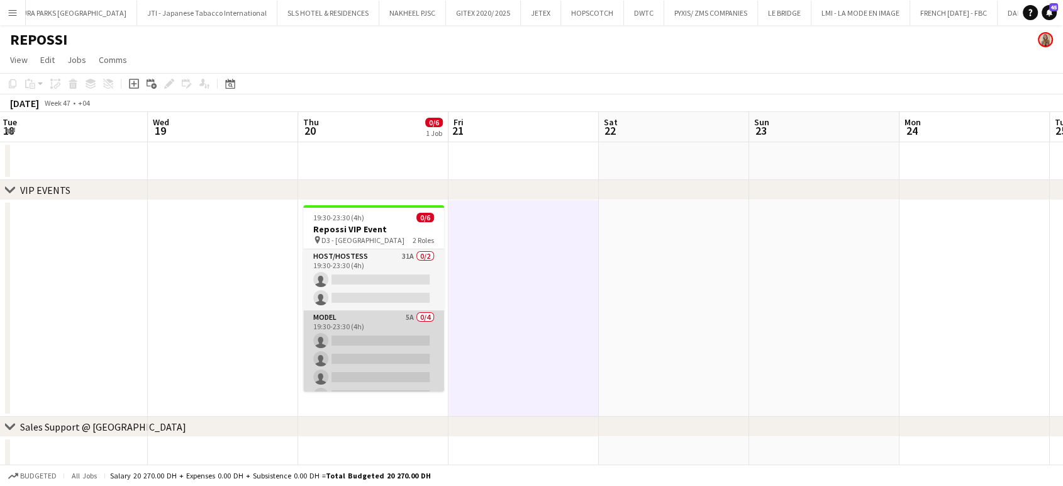
click at [393, 340] on app-card-role "Model 5A 0/4 19:30-23:30 (4h) single-neutral-actions single-neutral-actions sin…" at bounding box center [373, 358] width 141 height 97
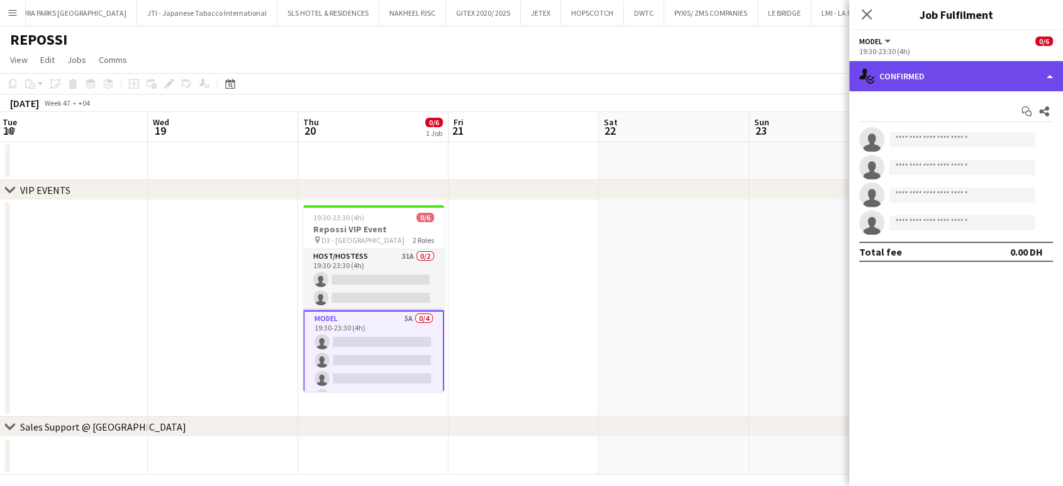
click at [1054, 73] on div "single-neutral-actions-check-2 Confirmed" at bounding box center [956, 76] width 214 height 30
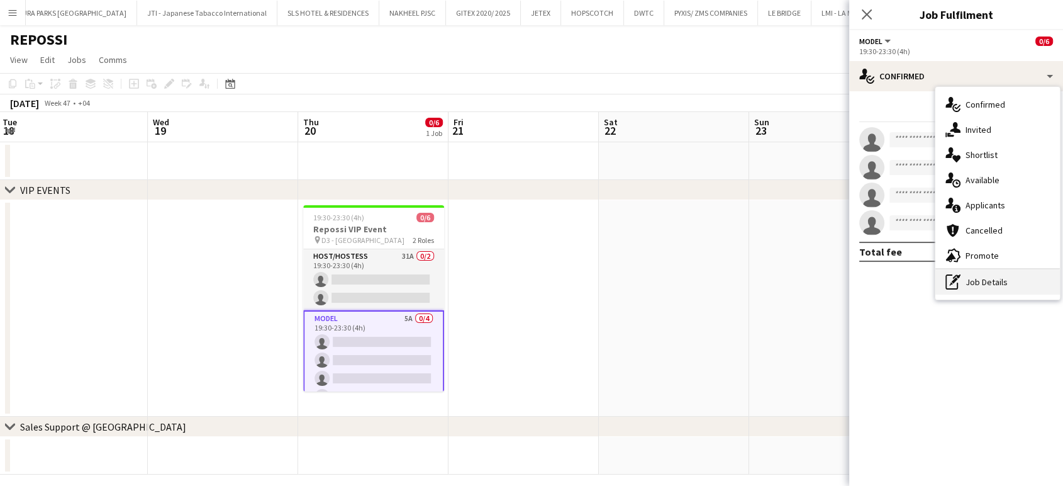
click at [983, 279] on div "pen-write Job Details" at bounding box center [997, 281] width 125 height 25
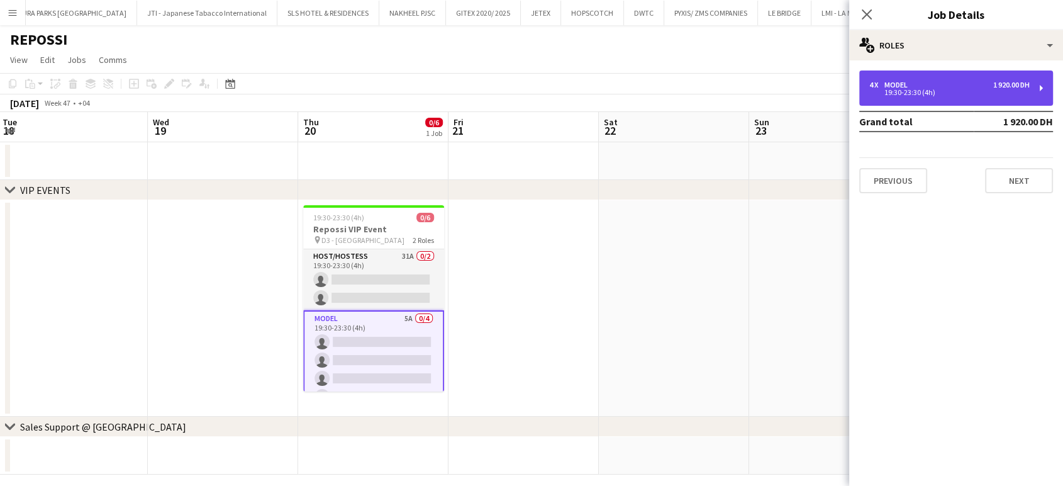
click at [921, 82] on div "4 x Model 1 920.00 DH" at bounding box center [949, 85] width 160 height 9
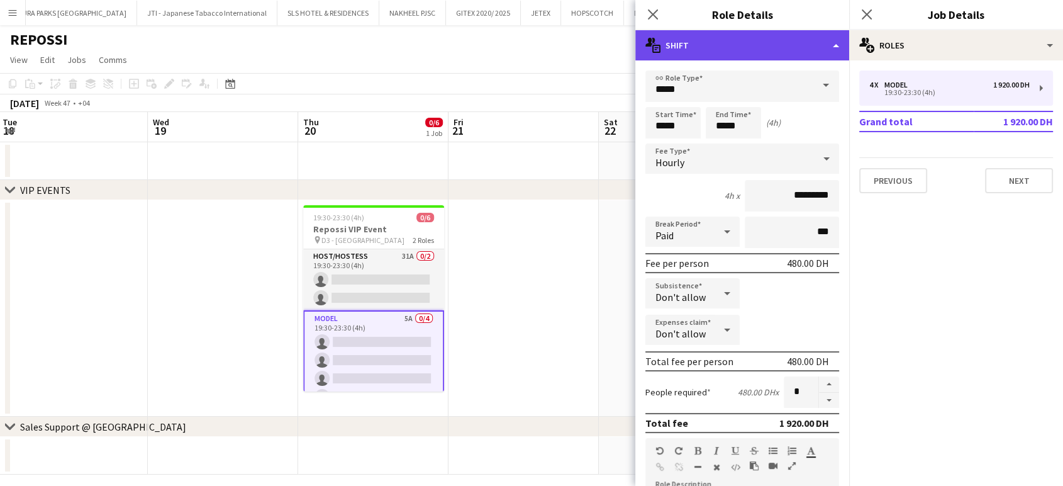
click at [800, 42] on div "multiple-actions-text Shift" at bounding box center [742, 45] width 214 height 30
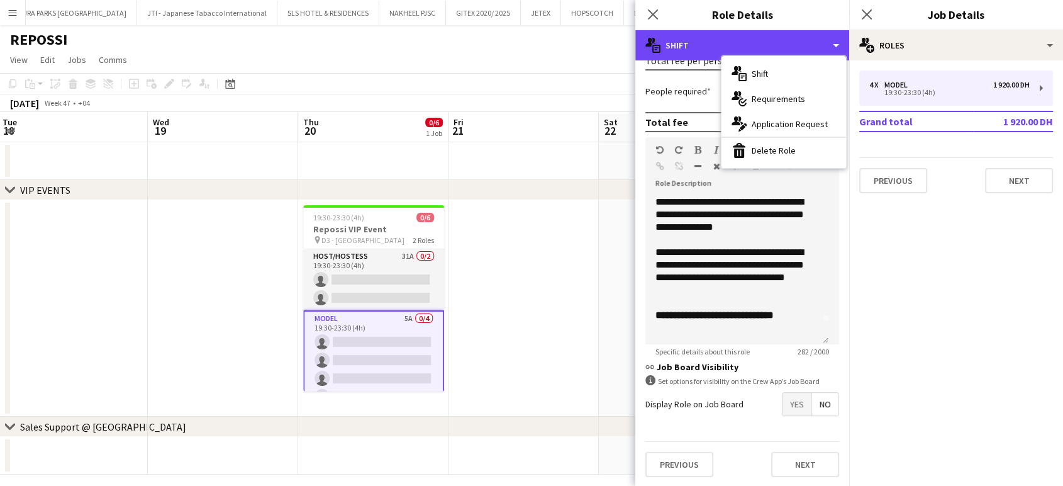
scroll to position [35, 0]
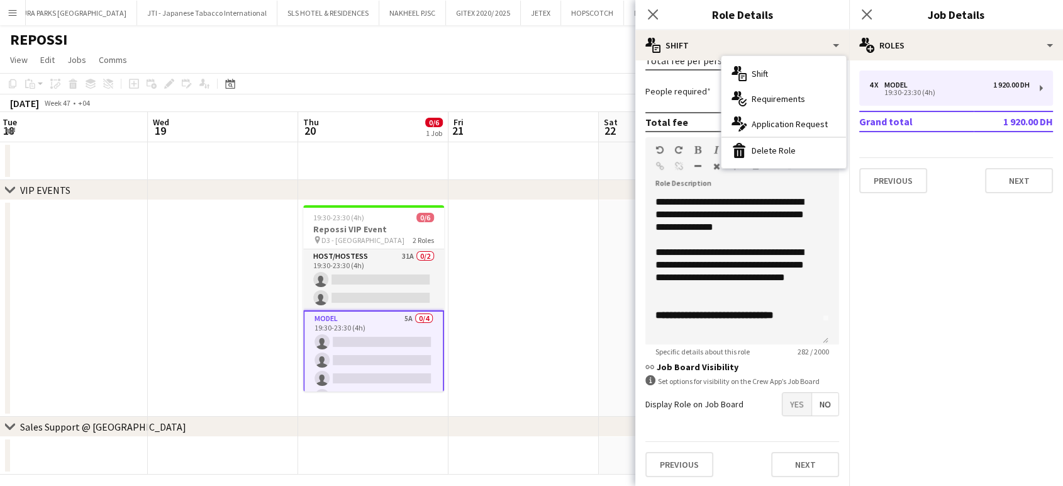
click at [763, 357] on form "**********" at bounding box center [742, 128] width 214 height 717
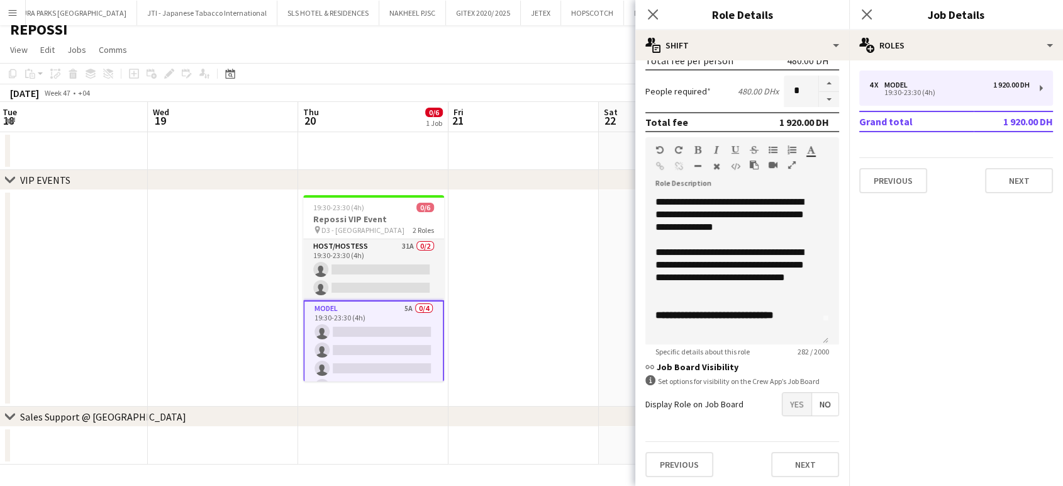
click at [504, 289] on app-date-cell at bounding box center [523, 298] width 150 height 216
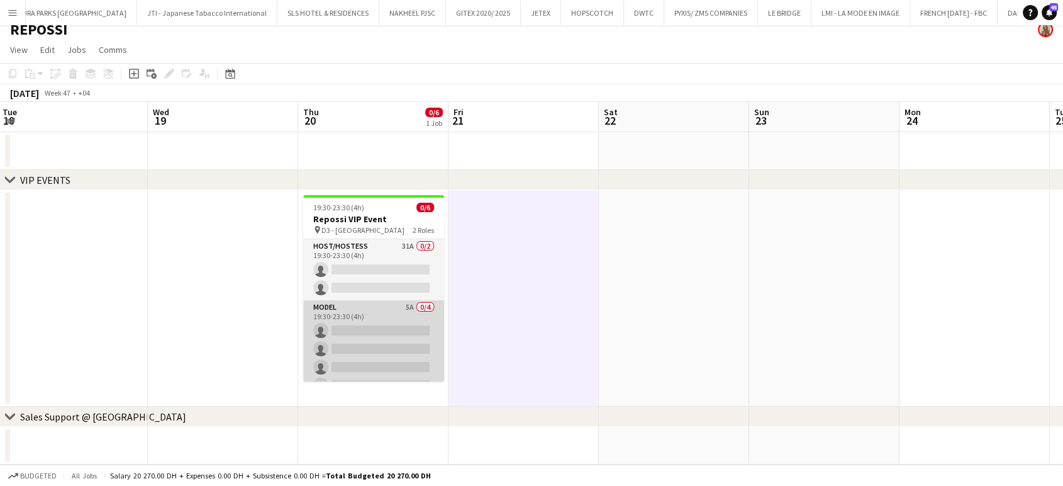
click at [377, 335] on app-card-role "Model 5A 0/4 19:30-23:30 (4h) single-neutral-actions single-neutral-actions sin…" at bounding box center [373, 348] width 141 height 97
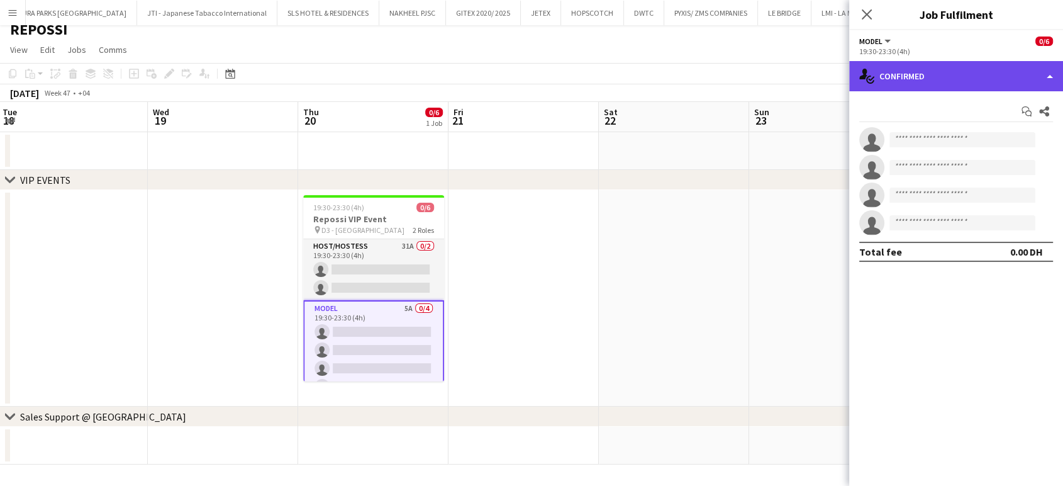
click at [1042, 79] on div "single-neutral-actions-check-2 Confirmed" at bounding box center [956, 76] width 214 height 30
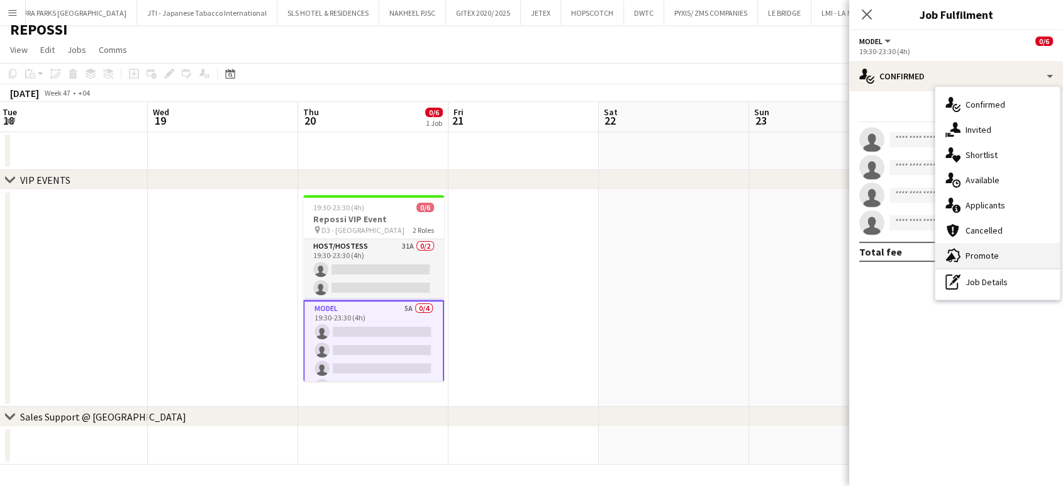
click at [988, 253] on span "Promote" at bounding box center [982, 255] width 33 height 11
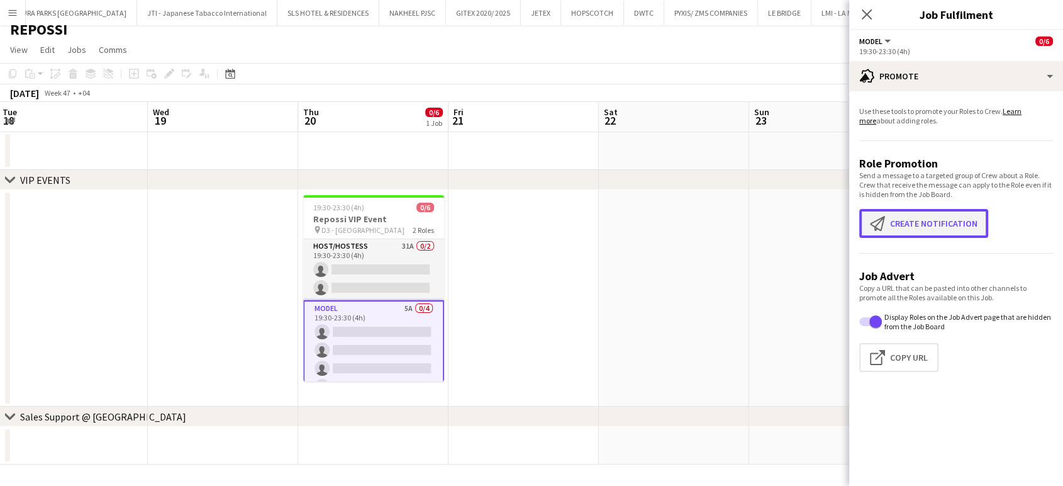
click at [961, 214] on button "Create notification Create notification" at bounding box center [923, 223] width 129 height 29
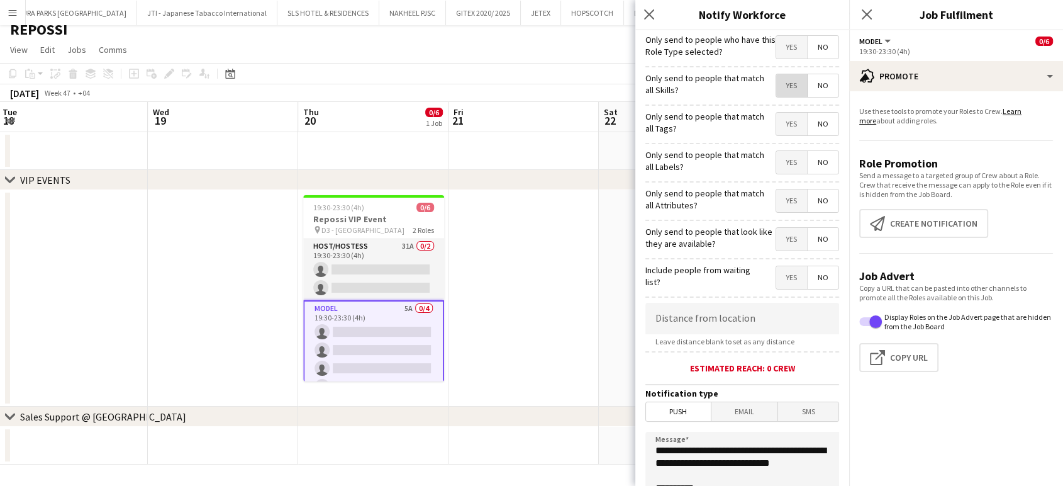
click at [776, 79] on span "Yes" at bounding box center [791, 85] width 31 height 23
drag, startPoint x: 786, startPoint y: 121, endPoint x: 784, endPoint y: 157, distance: 35.3
click at [785, 121] on span "Yes" at bounding box center [791, 124] width 31 height 23
click at [782, 160] on span "Yes" at bounding box center [791, 162] width 31 height 23
click at [781, 204] on span "Yes" at bounding box center [791, 200] width 31 height 23
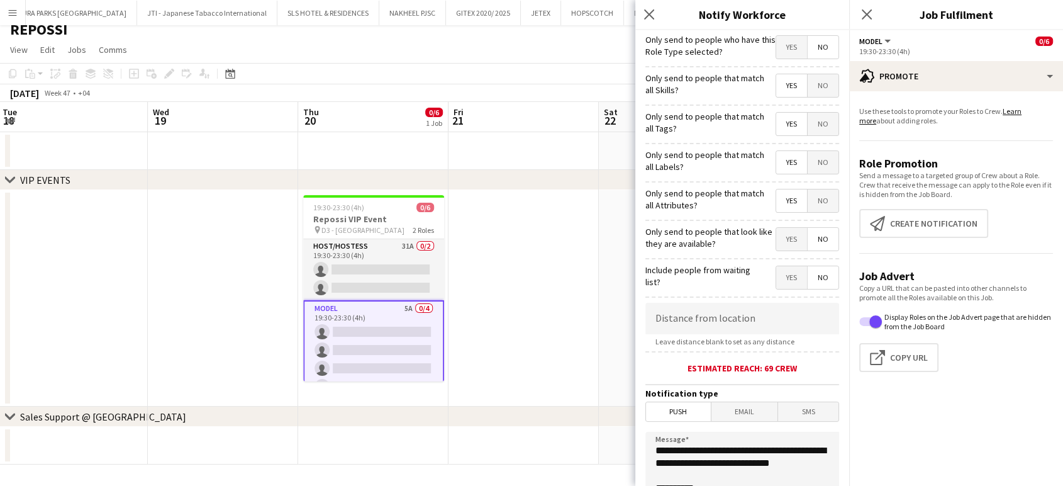
click at [780, 241] on span "Yes" at bounding box center [791, 239] width 31 height 23
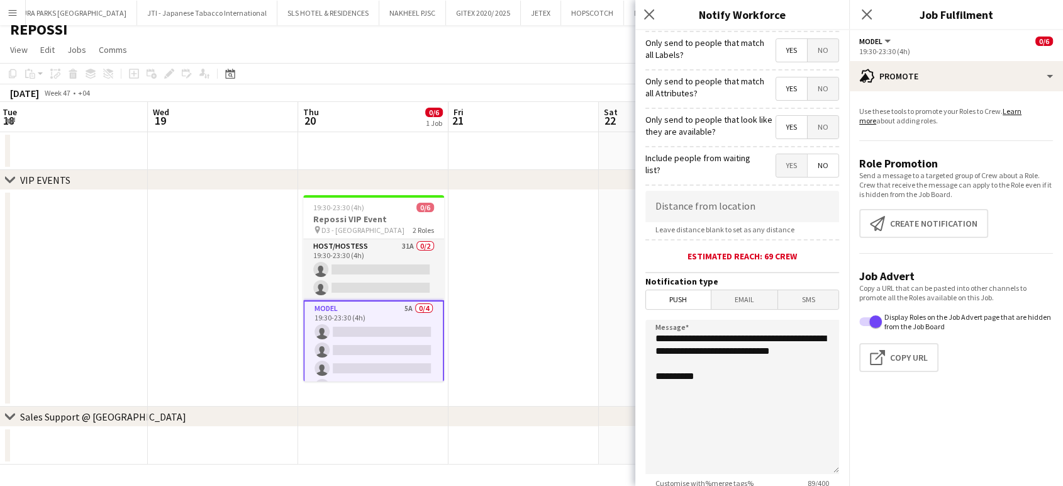
scroll to position [209, 0]
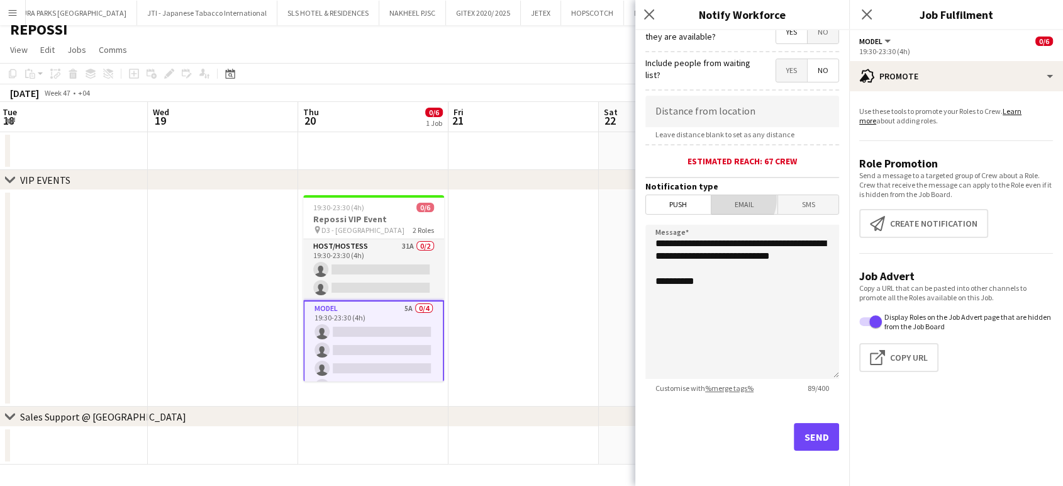
click at [733, 200] on span "Email" at bounding box center [744, 204] width 67 height 19
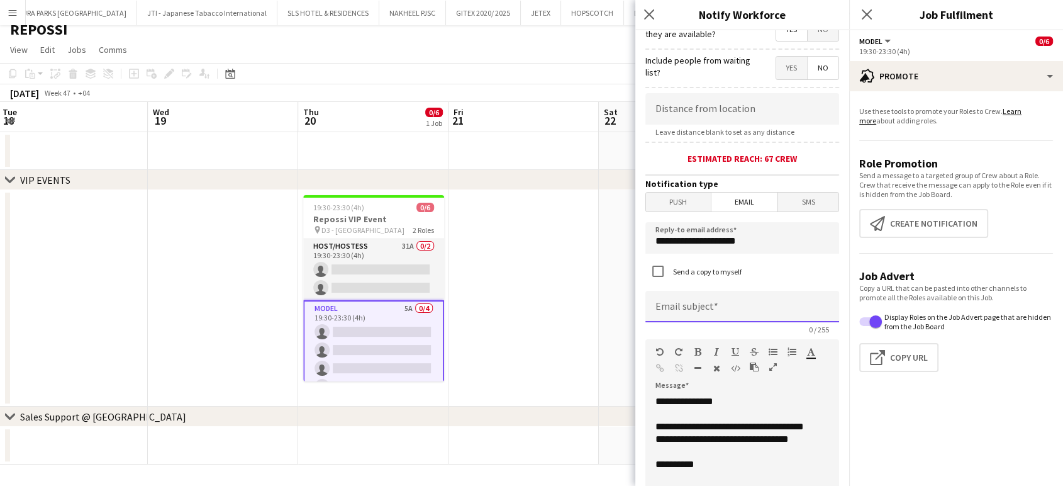
click at [706, 314] on input at bounding box center [742, 306] width 194 height 31
type input "*"
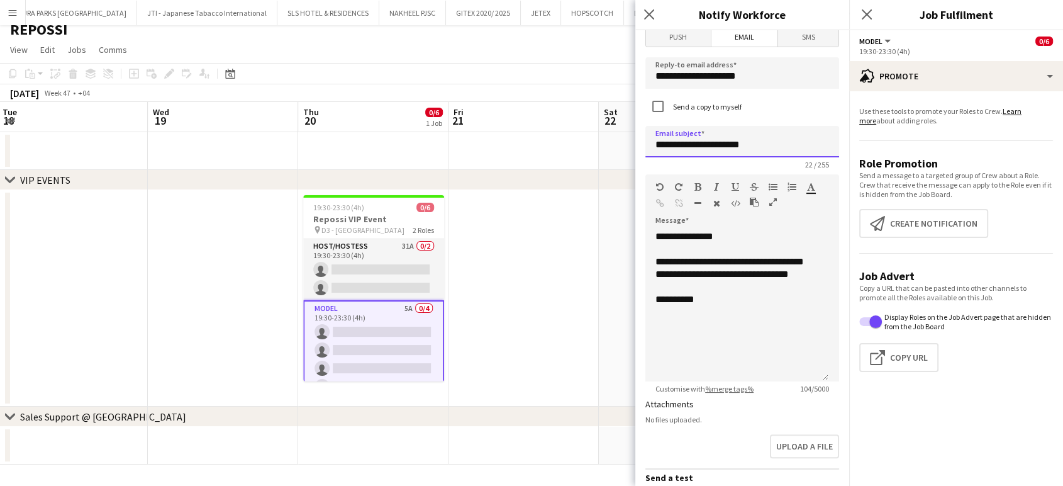
scroll to position [419, 0]
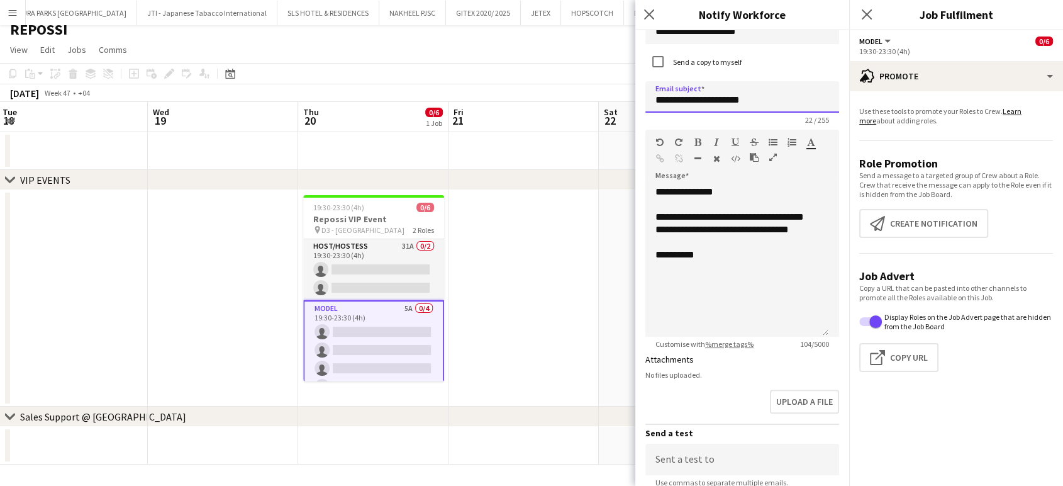
type input "**********"
click at [689, 260] on div "**********" at bounding box center [736, 261] width 183 height 151
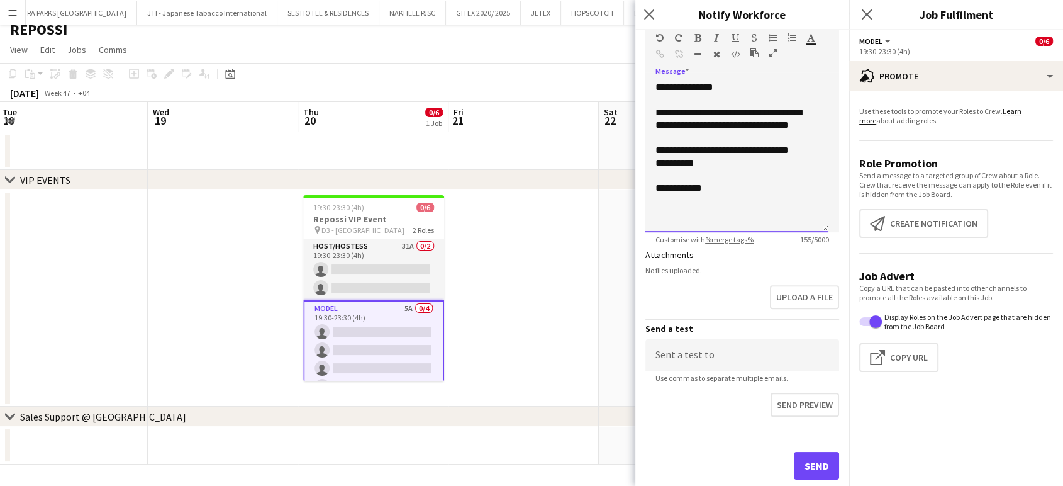
scroll to position [554, 0]
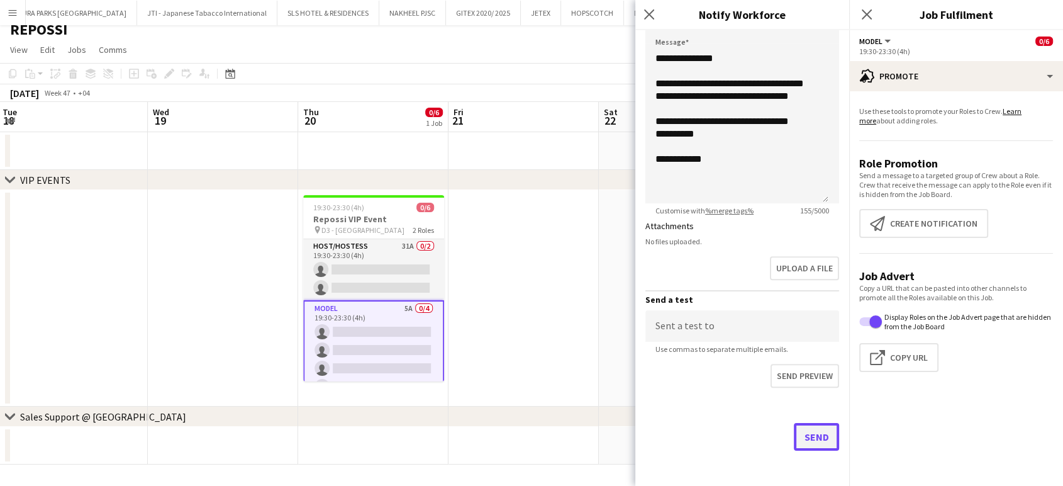
click at [812, 438] on button "Send" at bounding box center [816, 437] width 45 height 28
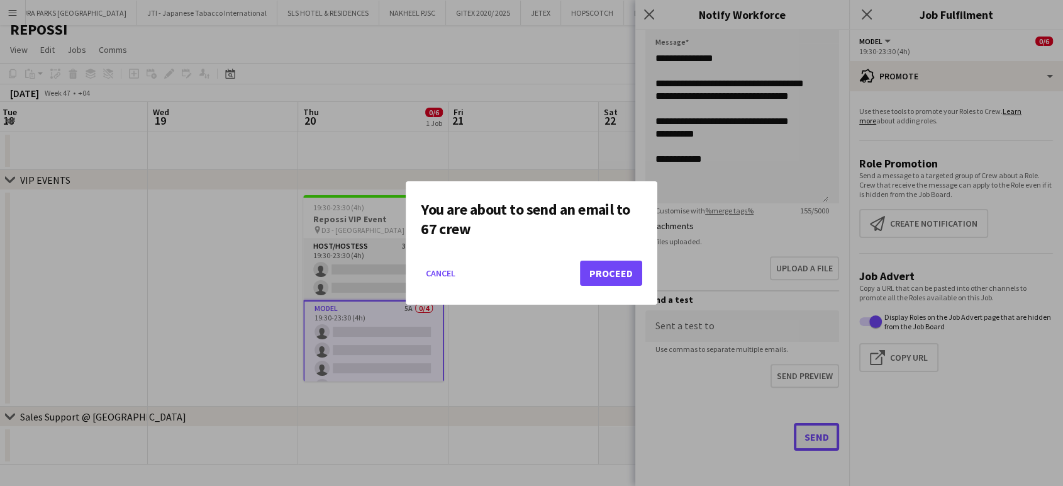
scroll to position [0, 0]
click at [605, 270] on button "Proceed" at bounding box center [611, 272] width 62 height 25
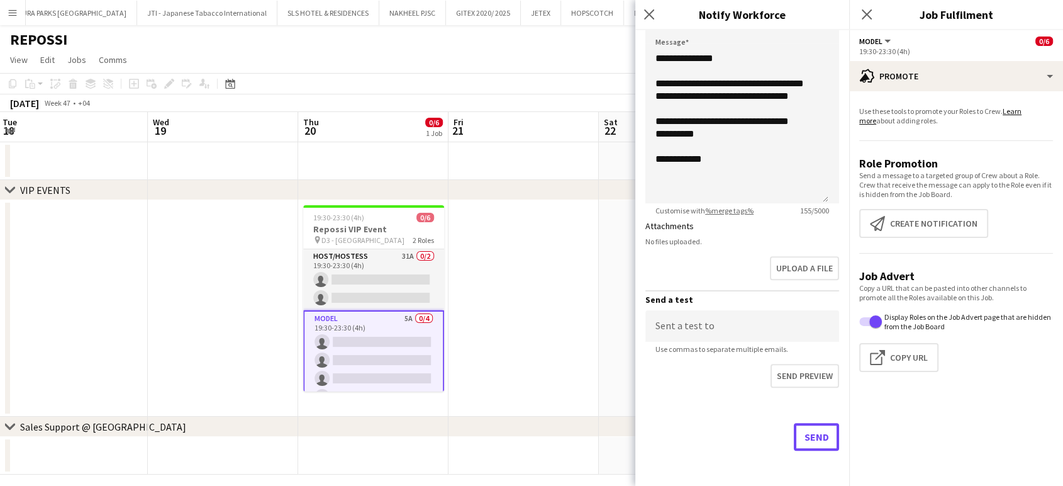
scroll to position [10, 0]
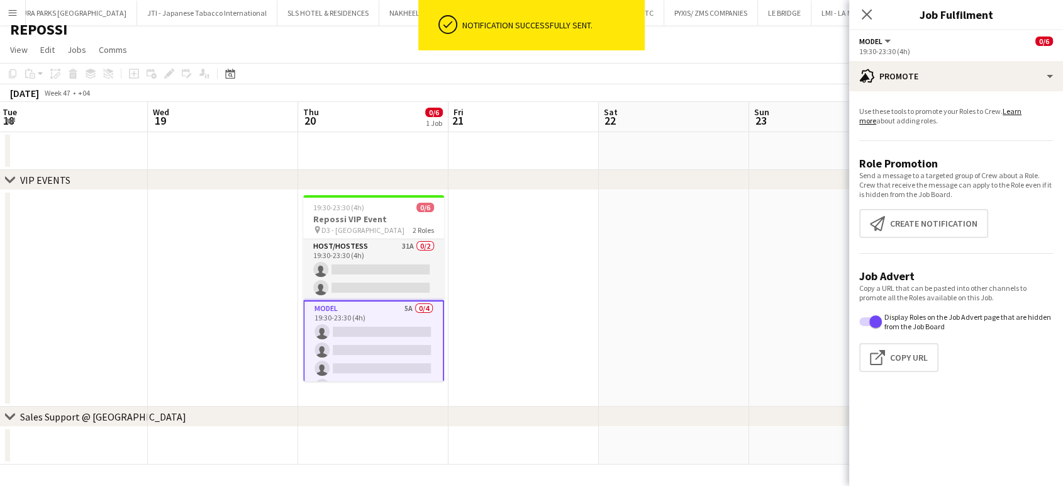
click at [411, 326] on app-card-role "Model 5A 0/4 19:30-23:30 (4h) single-neutral-actions single-neutral-actions sin…" at bounding box center [373, 350] width 141 height 100
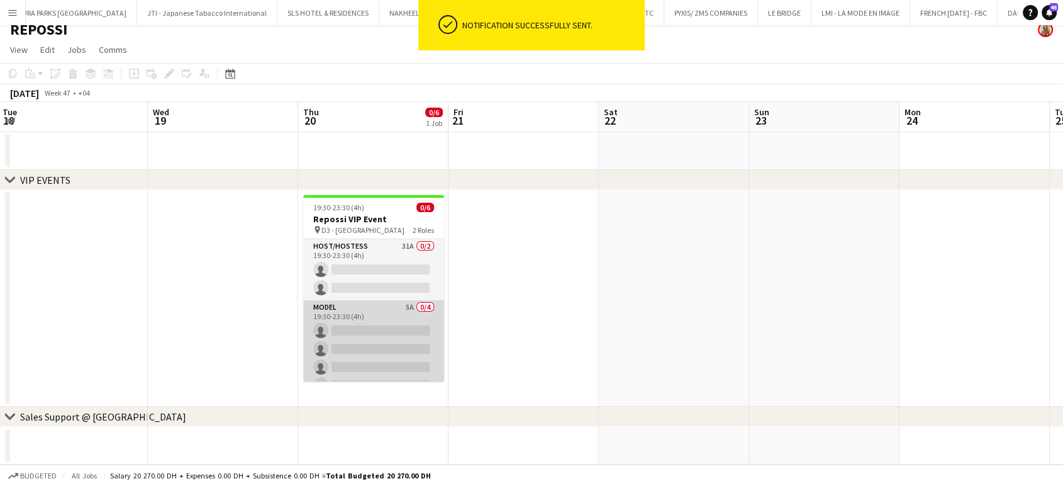
click at [384, 338] on app-card-role "Model 5A 0/4 19:30-23:30 (4h) single-neutral-actions single-neutral-actions sin…" at bounding box center [373, 348] width 141 height 97
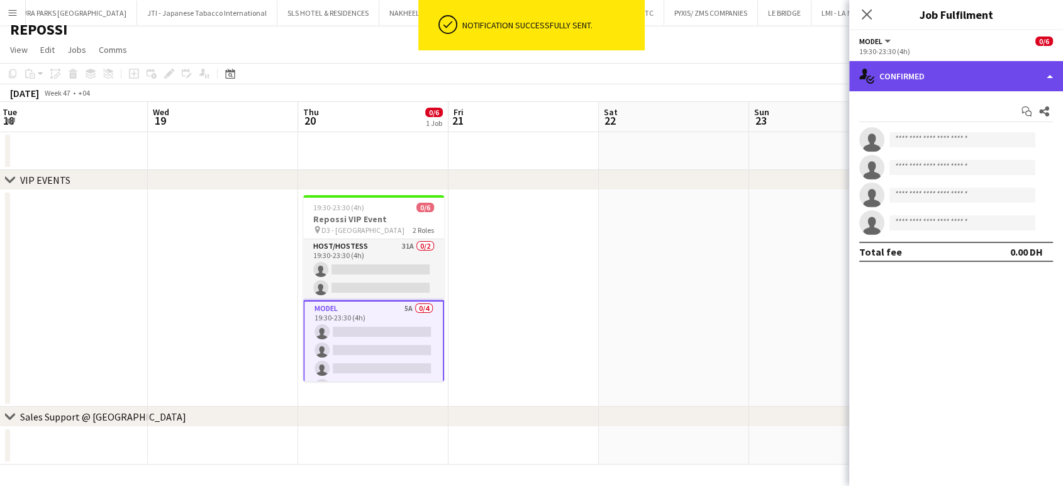
click at [1028, 68] on div "single-neutral-actions-check-2 Confirmed" at bounding box center [956, 76] width 214 height 30
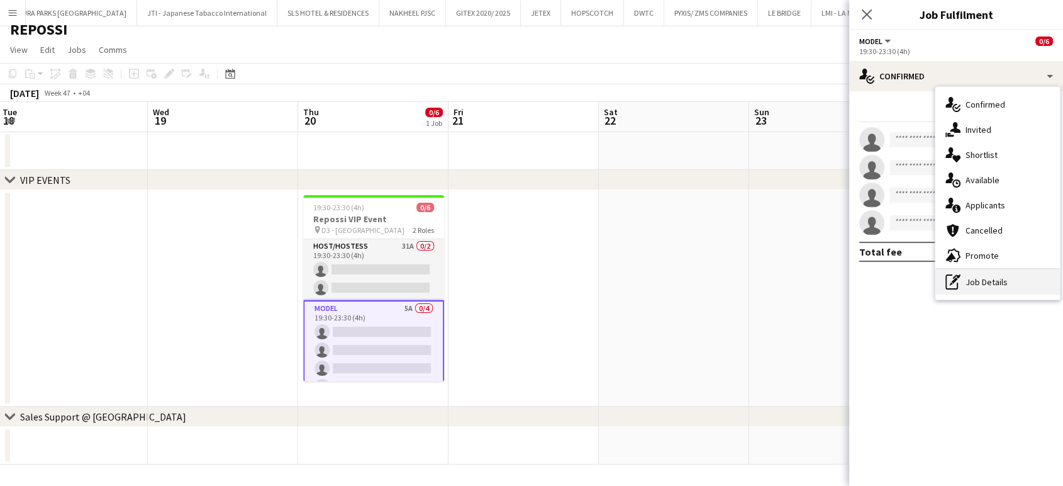
click at [1006, 277] on div "pen-write Job Details" at bounding box center [997, 281] width 125 height 25
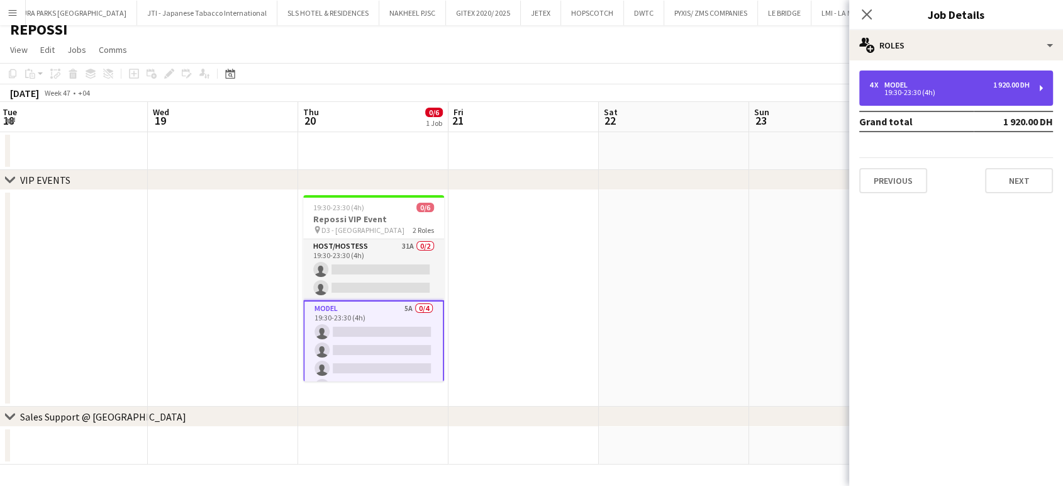
click at [966, 96] on div "4 x Model 1 920.00 DH 19:30-23:30 (4h)" at bounding box center [956, 87] width 194 height 35
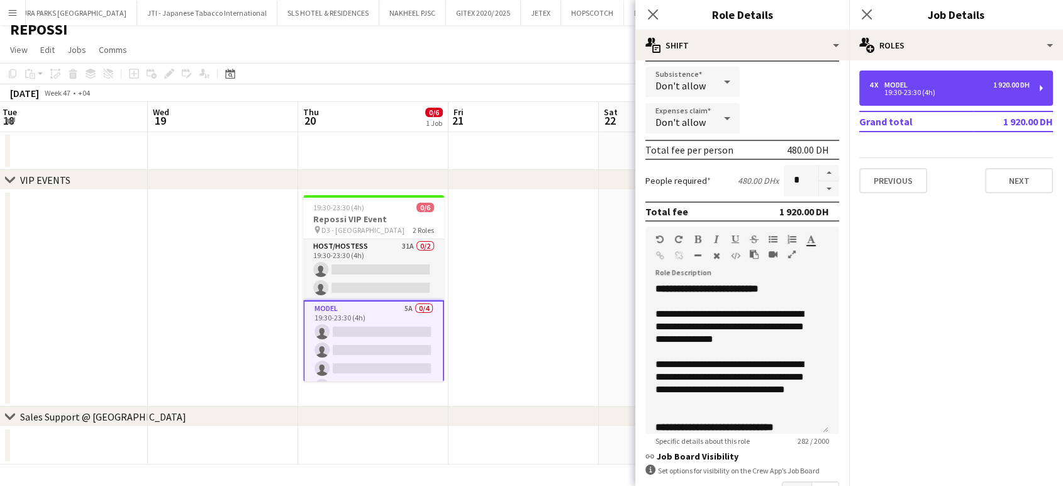
scroll to position [279, 0]
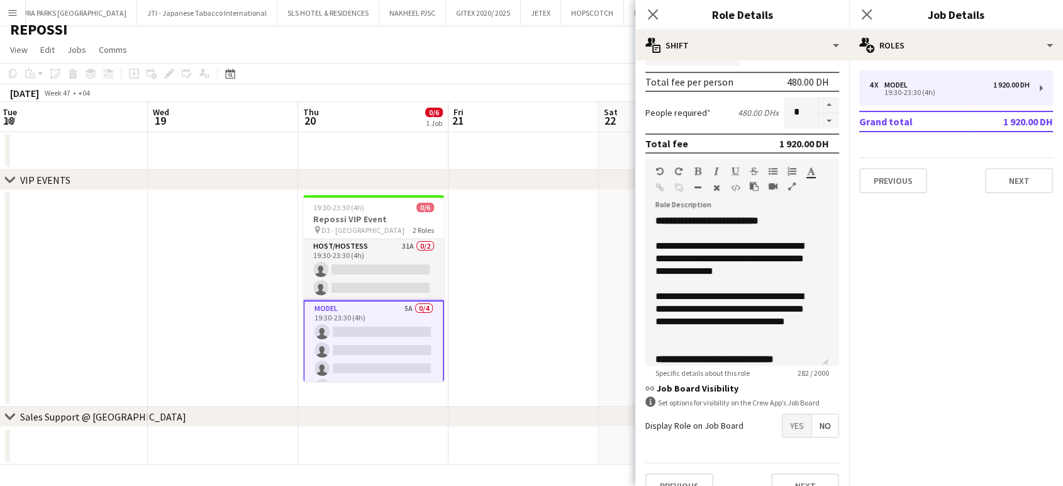
click at [788, 423] on span "Yes" at bounding box center [796, 425] width 29 height 23
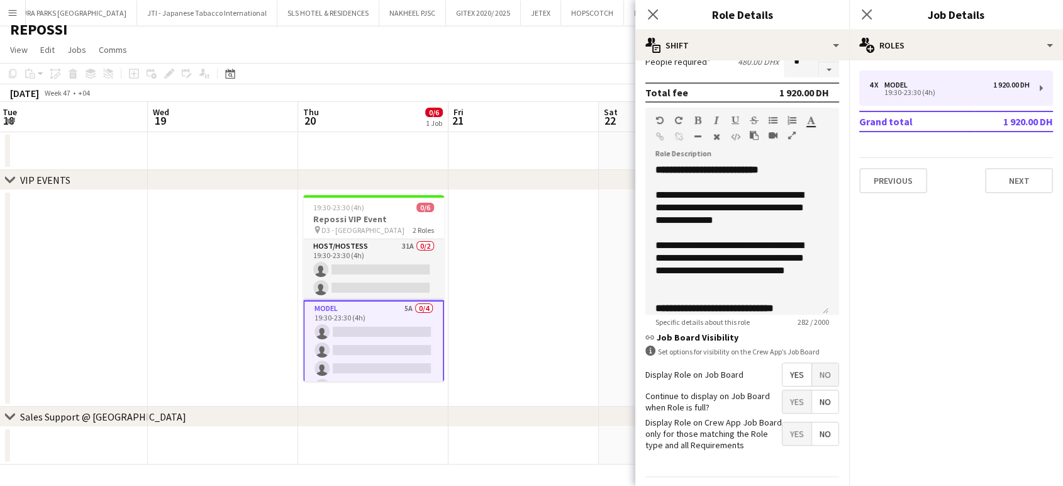
scroll to position [365, 0]
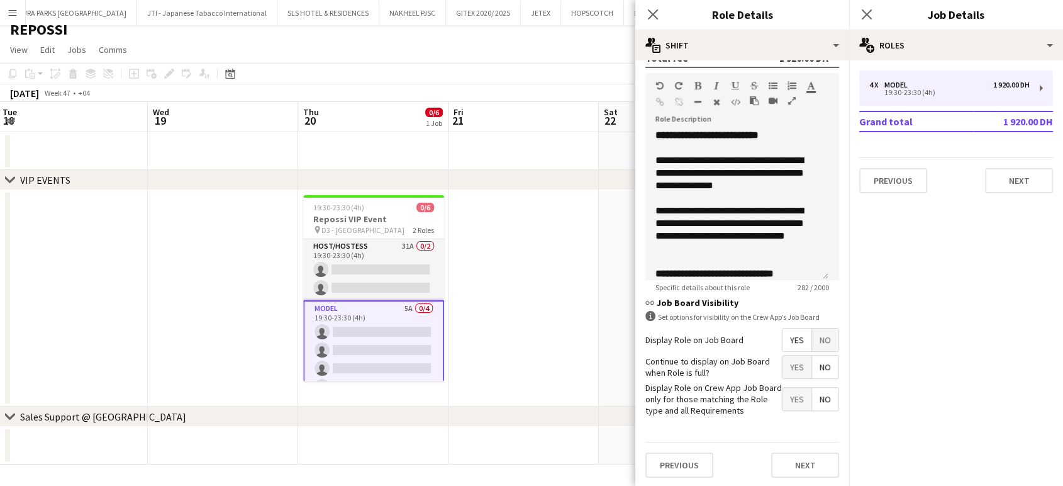
click at [565, 314] on app-date-cell at bounding box center [523, 298] width 150 height 216
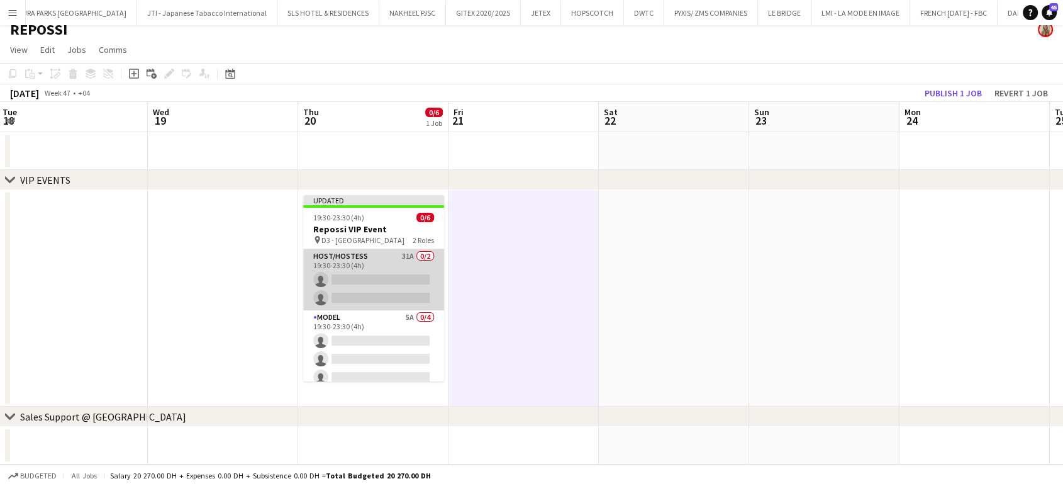
click at [379, 264] on app-card-role "Host/Hostess 31A 0/2 19:30-23:30 (4h) single-neutral-actions single-neutral-act…" at bounding box center [373, 279] width 141 height 61
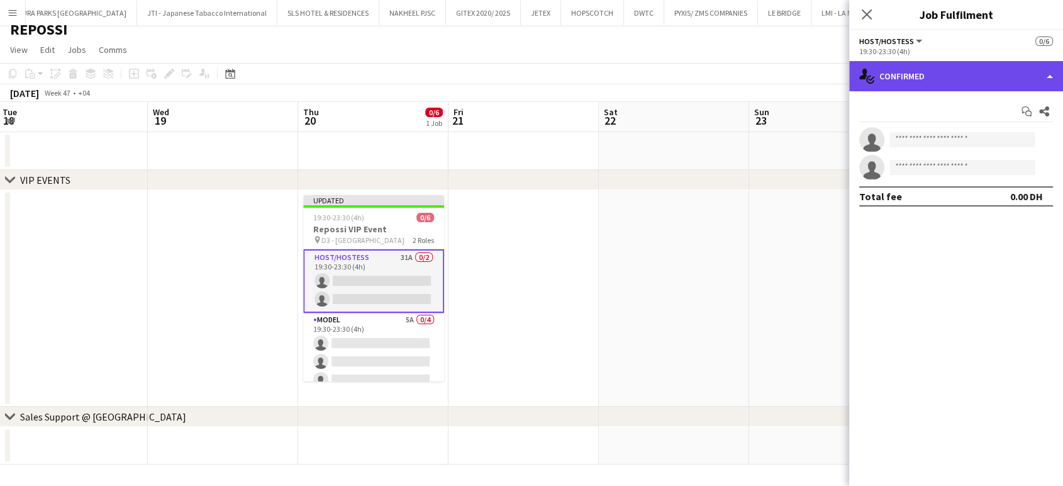
click at [1036, 74] on div "single-neutral-actions-check-2 Confirmed" at bounding box center [956, 76] width 214 height 30
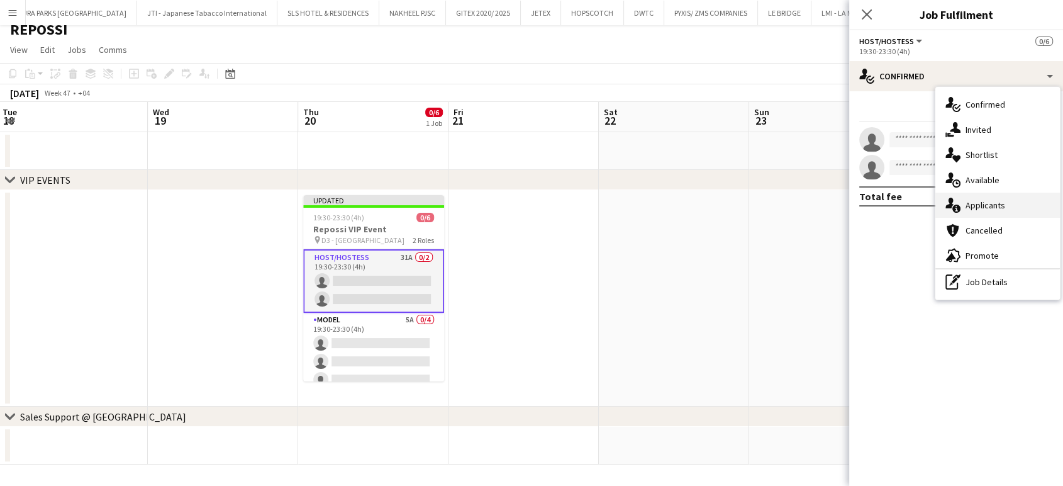
click at [996, 208] on span "Applicants" at bounding box center [986, 204] width 40 height 11
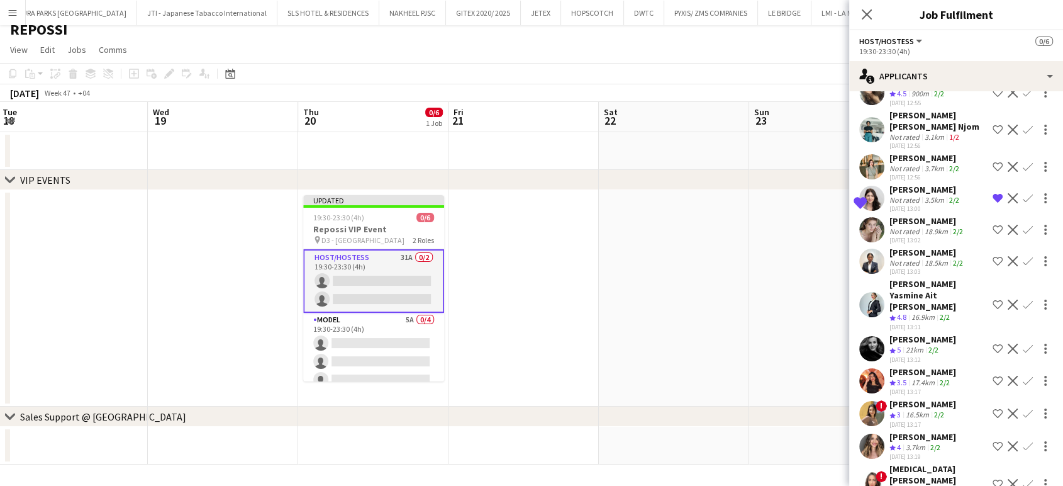
scroll to position [665, 0]
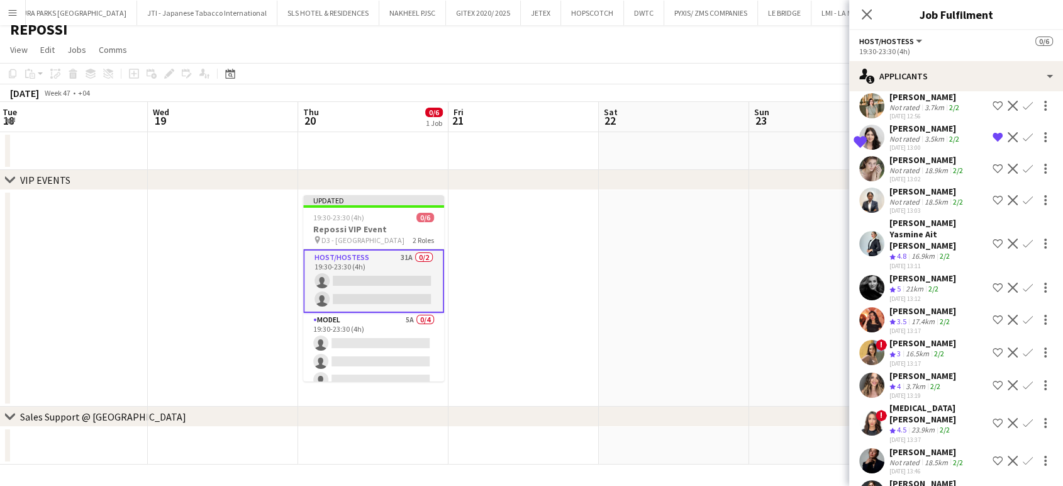
click at [910, 457] on div "Not rated" at bounding box center [905, 461] width 33 height 9
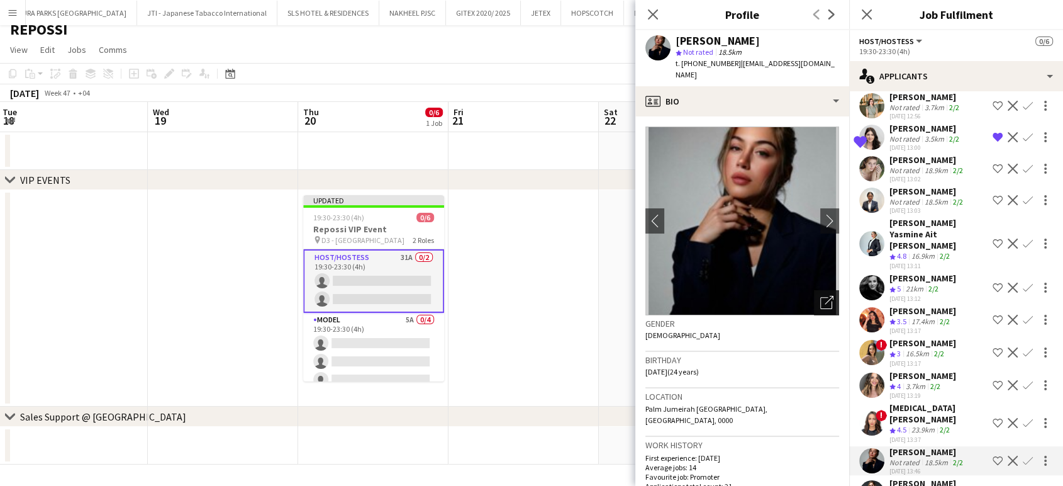
click at [820, 296] on icon "Open photos pop-in" at bounding box center [826, 302] width 13 height 13
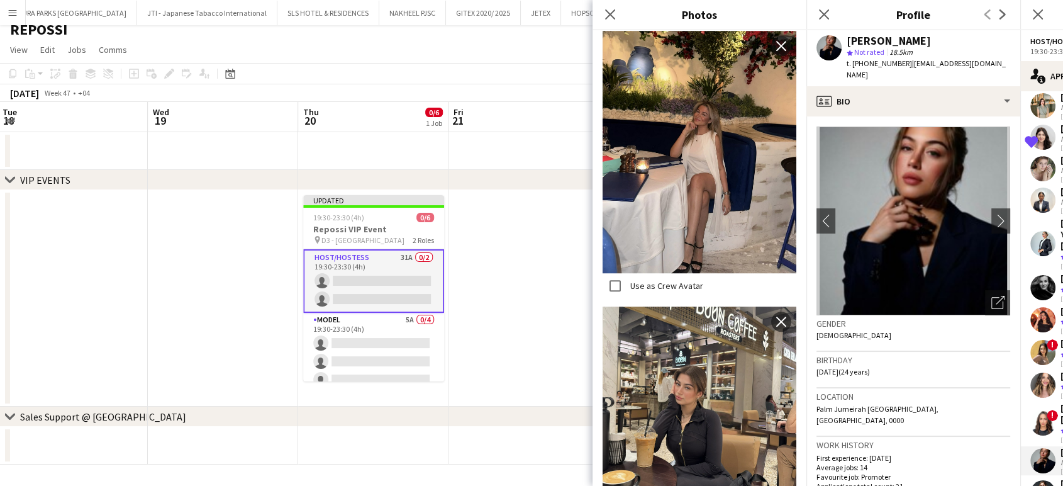
scroll to position [859, 0]
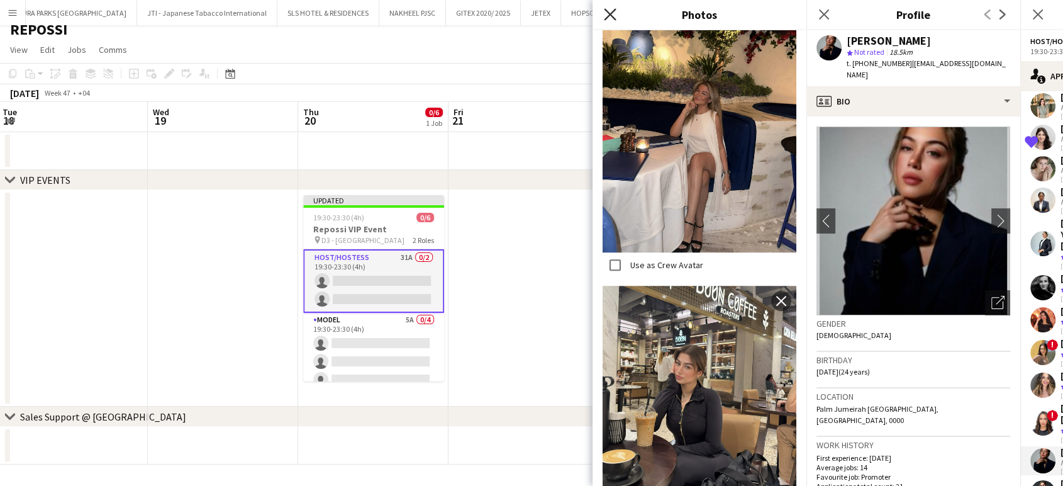
click at [609, 14] on icon "Close pop-in" at bounding box center [610, 14] width 12 height 12
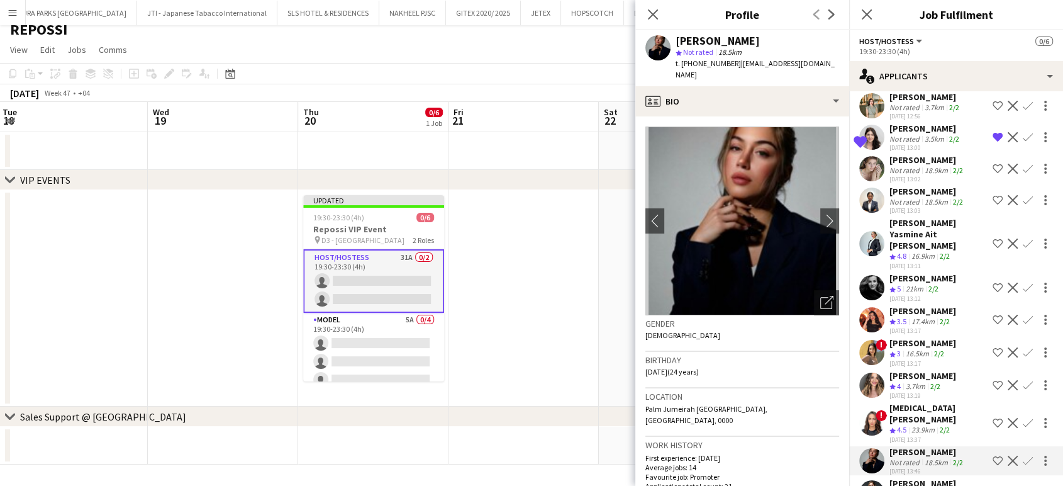
click at [993, 487] on app-icon "Shortlist crew" at bounding box center [998, 492] width 10 height 10
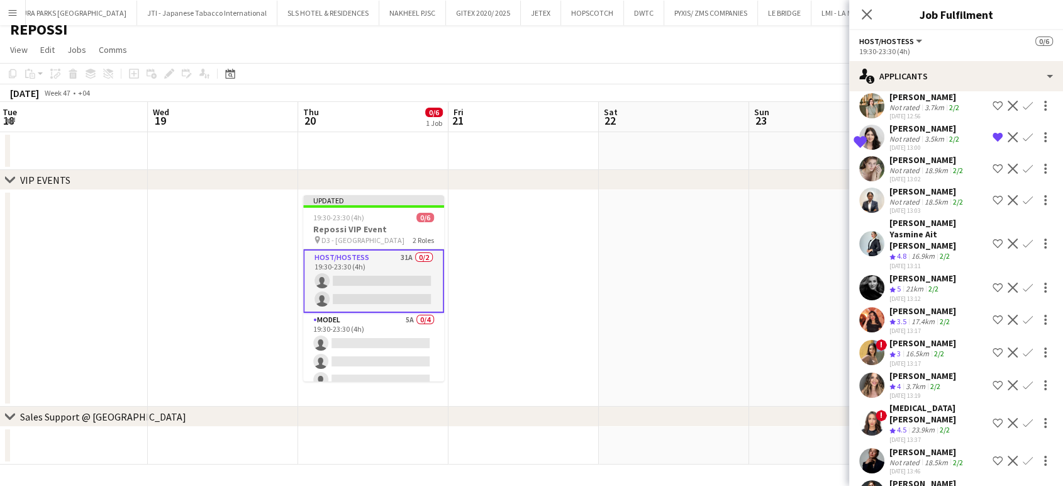
click at [993, 380] on app-icon "Shortlist crew" at bounding box center [998, 385] width 10 height 10
click at [913, 272] on div "Barbara Szep" at bounding box center [922, 277] width 67 height 11
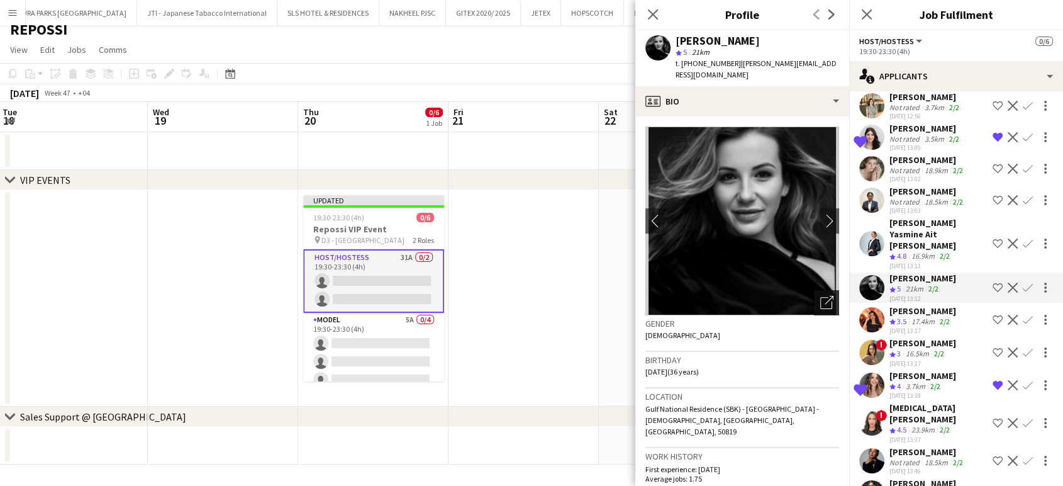
click at [814, 290] on div "Open photos pop-in" at bounding box center [826, 302] width 25 height 25
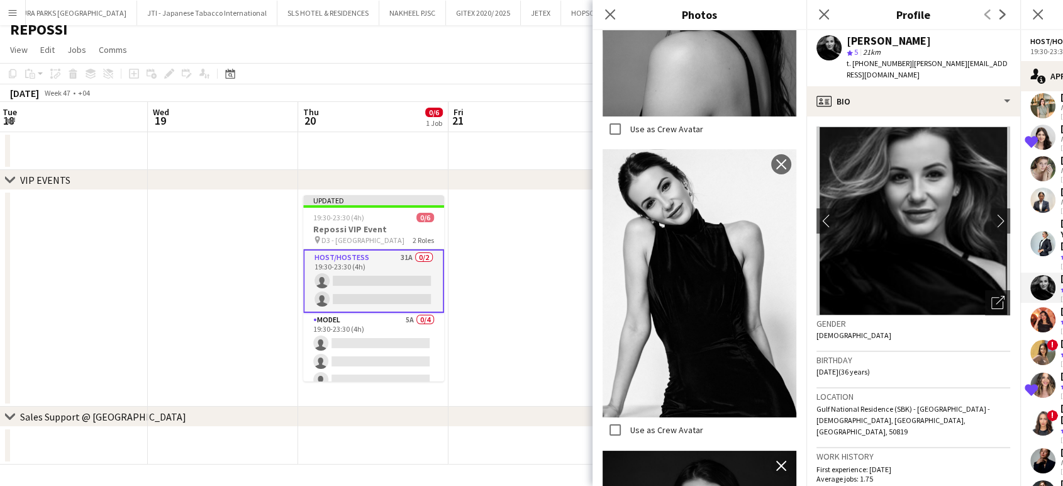
scroll to position [5028, 0]
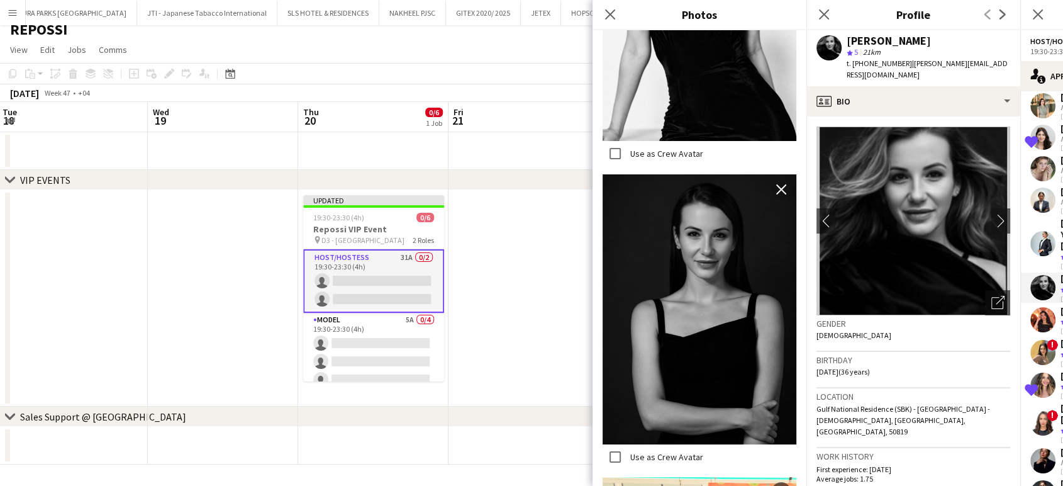
click at [619, 14] on div "Close pop-in" at bounding box center [610, 14] width 35 height 29
click at [612, 16] on icon at bounding box center [610, 14] width 12 height 12
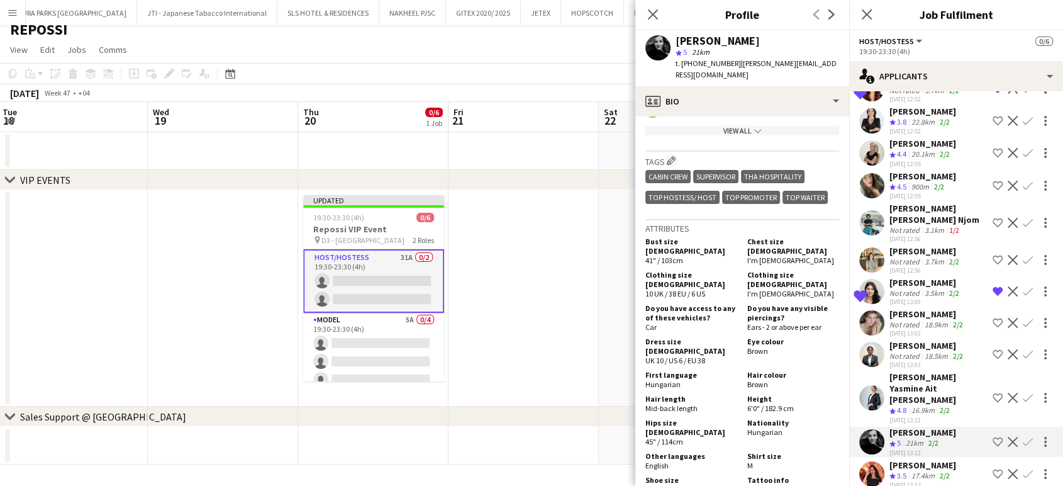
scroll to position [665, 0]
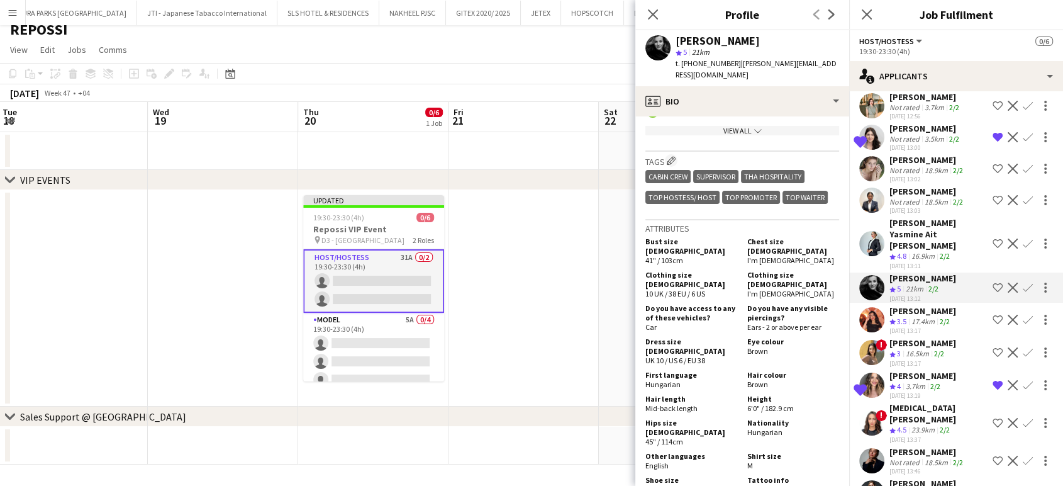
click at [926, 370] on div "Viktoriya Nevar" at bounding box center [922, 375] width 67 height 11
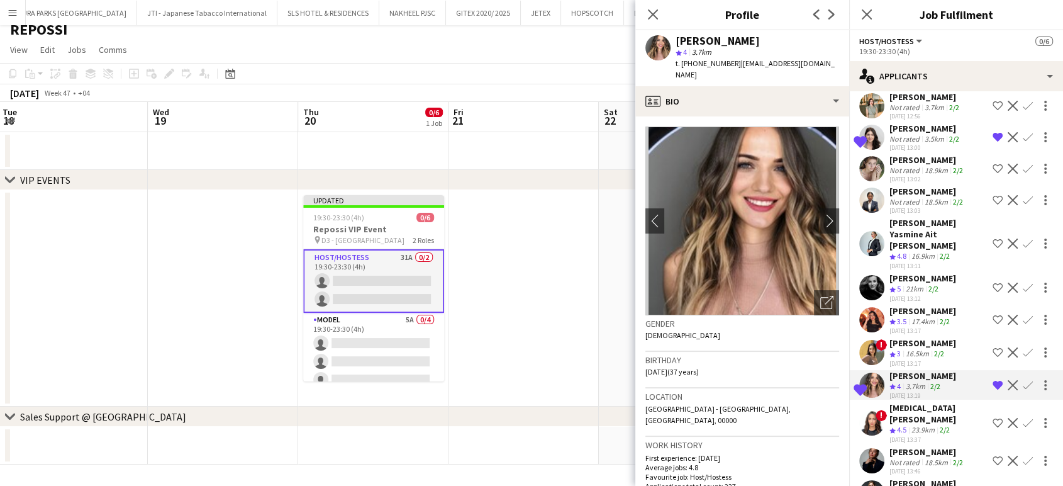
click at [993, 487] on app-icon "Remove crew from shortlist" at bounding box center [998, 492] width 10 height 10
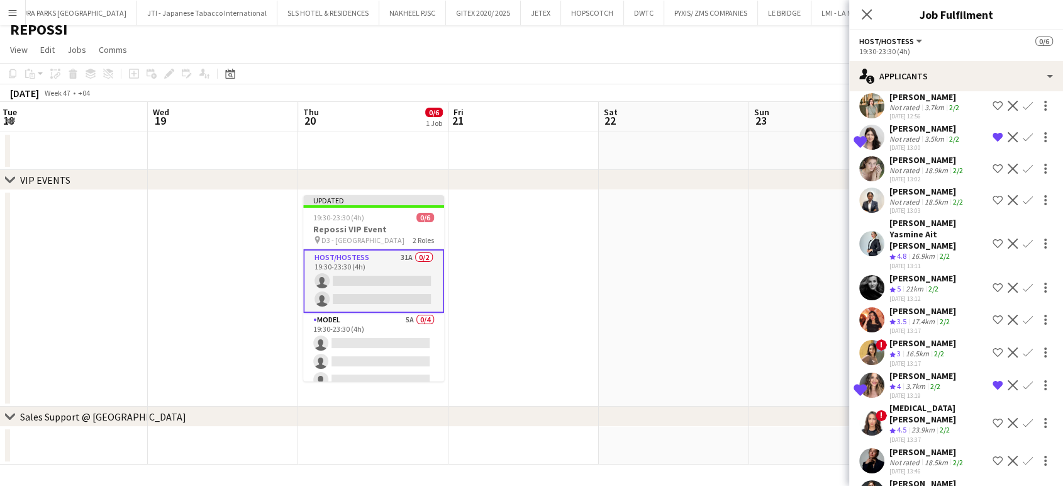
click at [993, 282] on app-icon "Shortlist crew" at bounding box center [998, 287] width 10 height 10
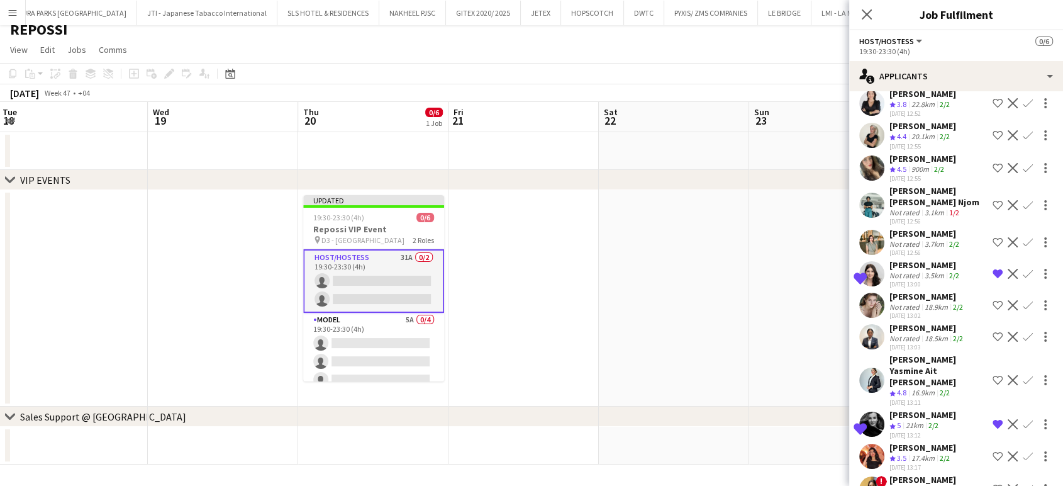
scroll to position [525, 0]
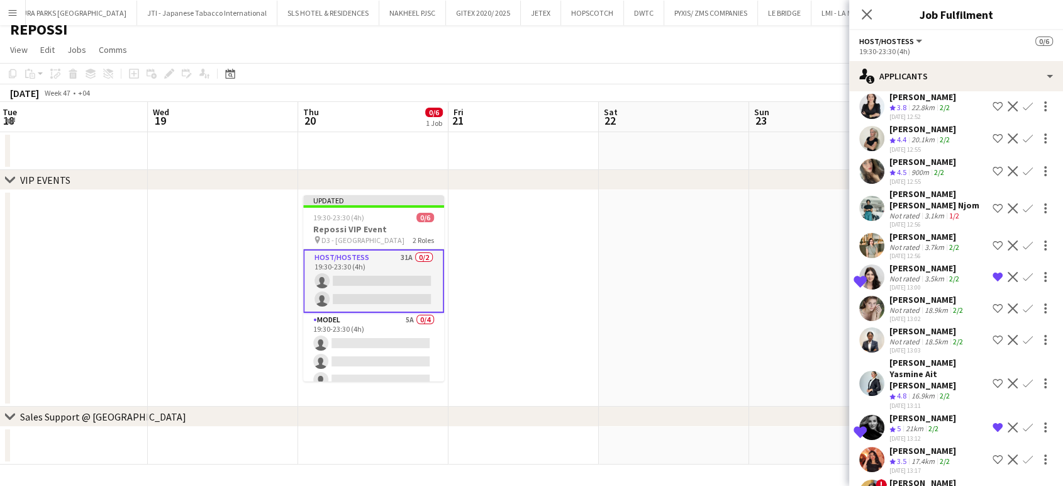
click at [907, 262] on div "Otilia Sari" at bounding box center [925, 267] width 72 height 11
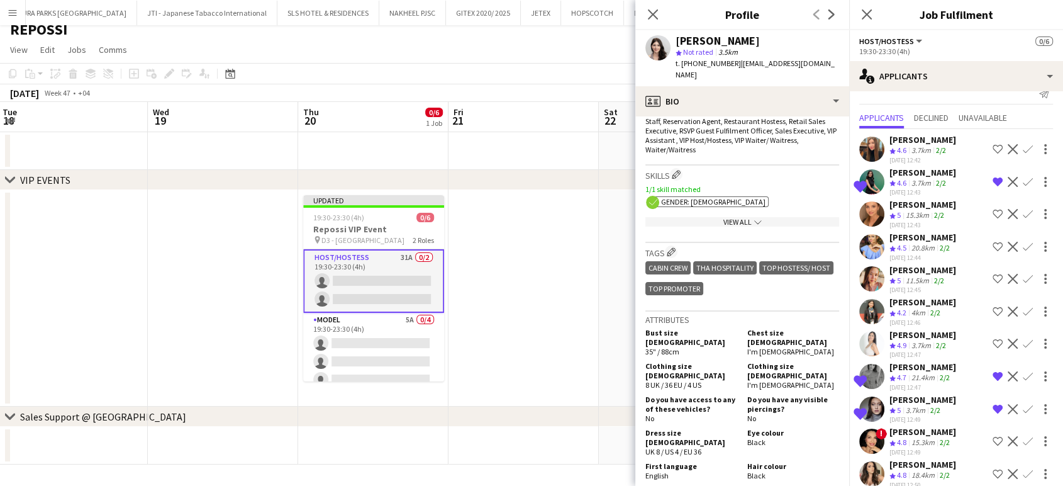
scroll to position [0, 0]
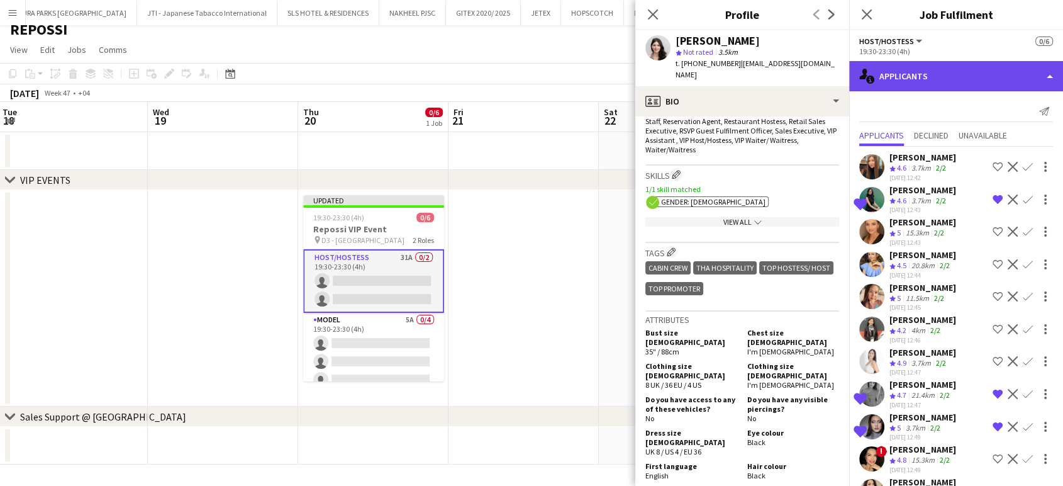
click at [1026, 74] on div "single-neutral-actions-information Applicants" at bounding box center [956, 76] width 214 height 30
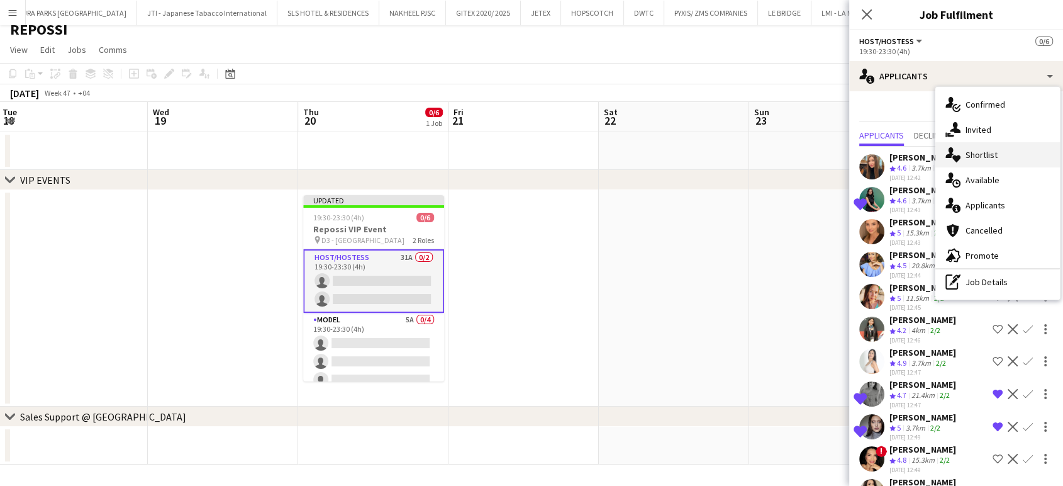
click at [999, 155] on div "single-neutral-actions-heart Shortlist" at bounding box center [997, 154] width 125 height 25
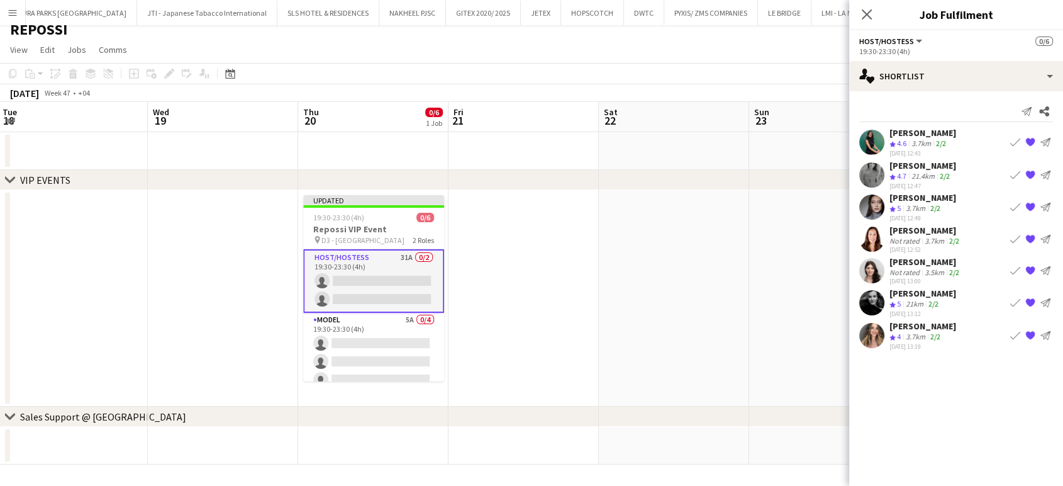
click at [918, 139] on div "3.7km" at bounding box center [921, 143] width 25 height 11
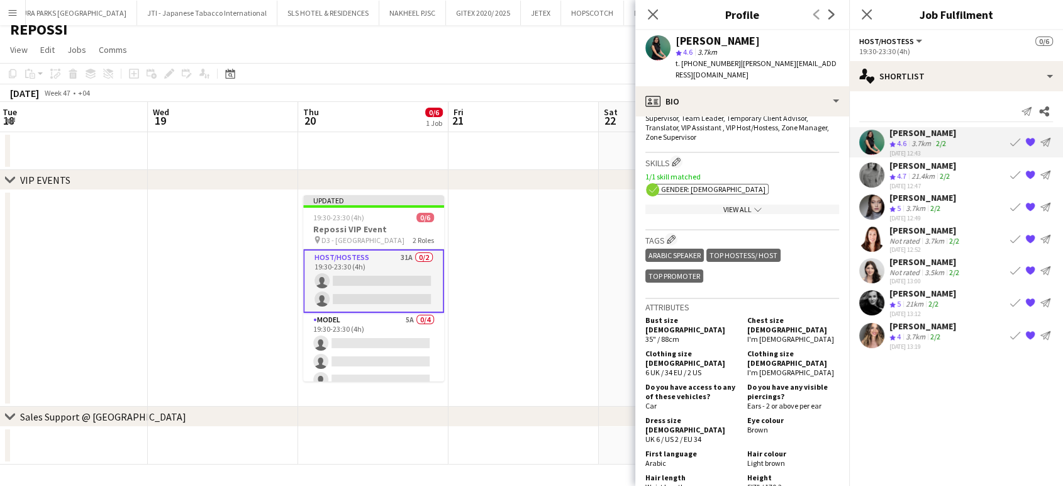
scroll to position [629, 0]
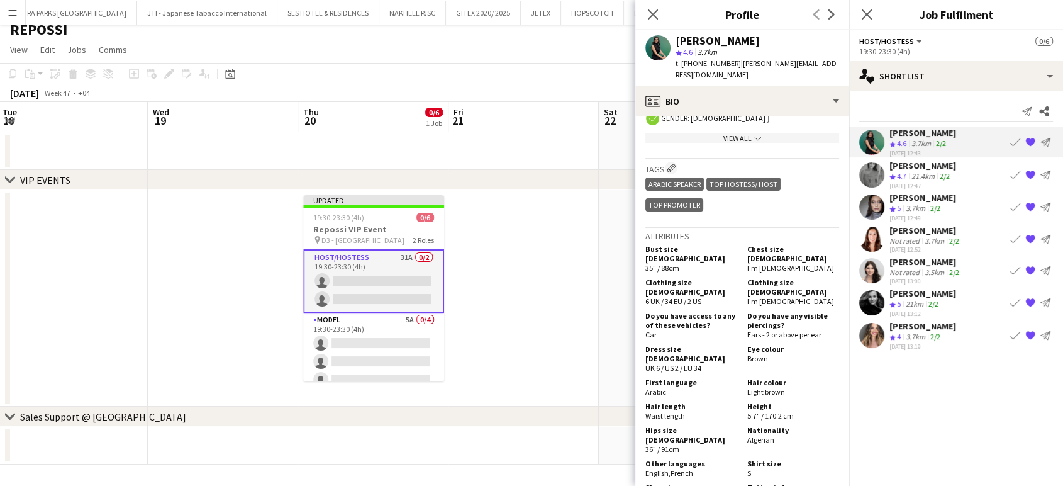
click at [911, 174] on div "21.4km" at bounding box center [923, 176] width 28 height 11
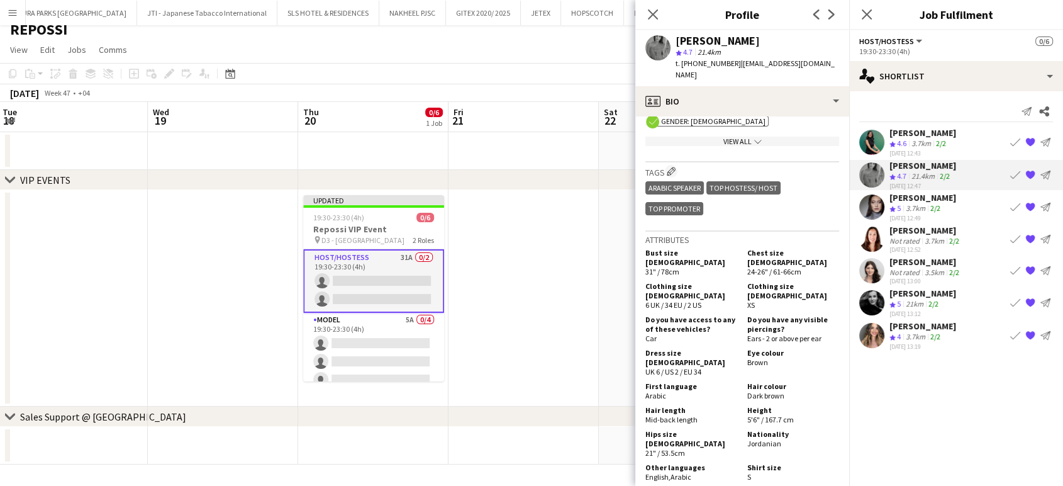
scroll to position [699, 0]
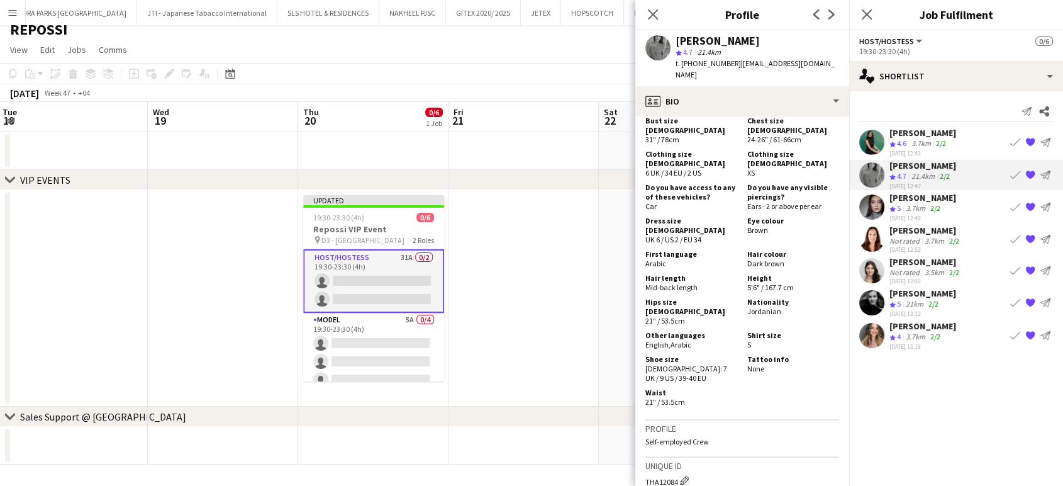
click at [1032, 174] on app-icon "{{ spriteTitle }}" at bounding box center [1030, 174] width 10 height 10
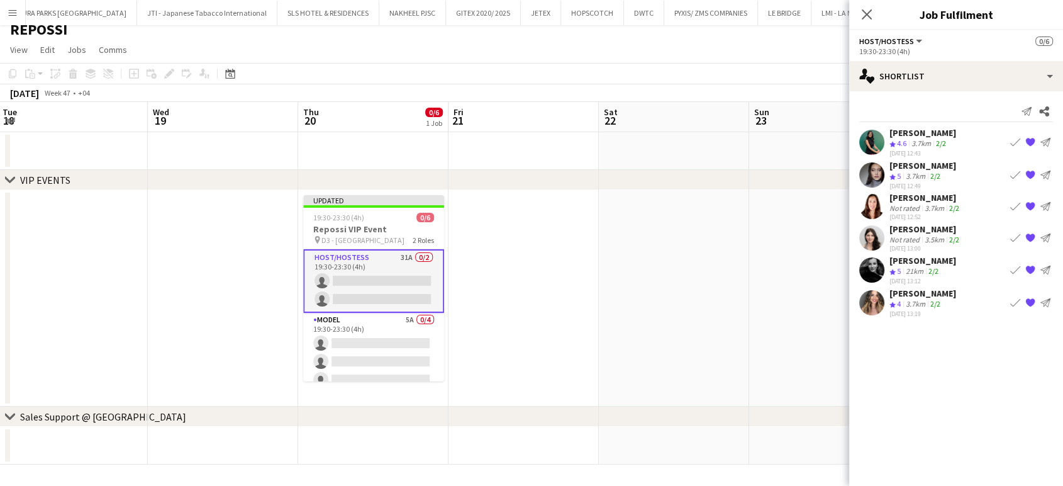
click at [757, 285] on app-date-cell at bounding box center [824, 298] width 150 height 216
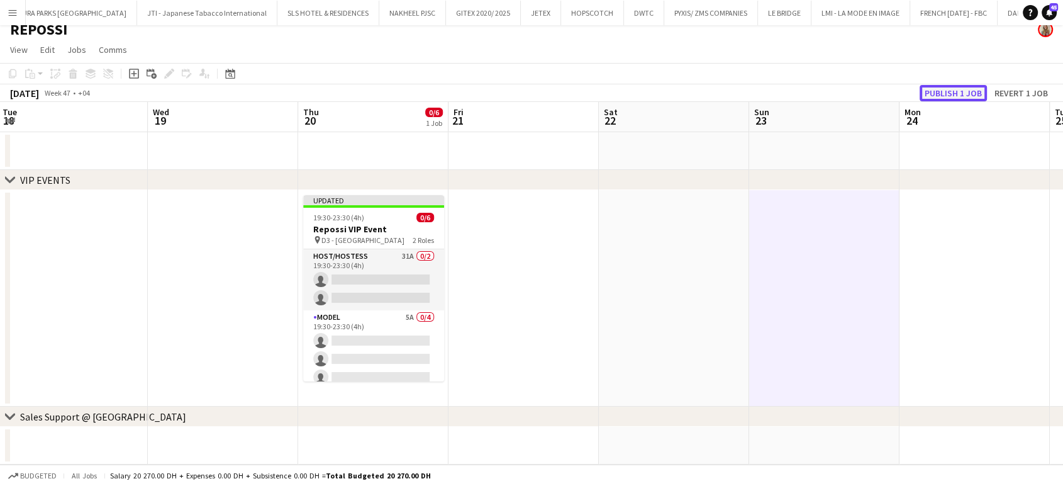
click at [956, 94] on button "Publish 1 job" at bounding box center [953, 93] width 67 height 16
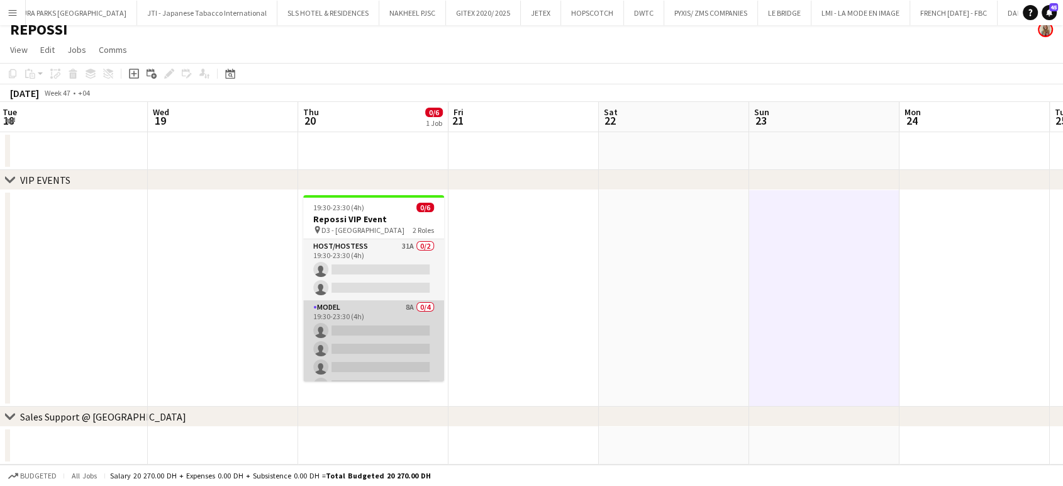
click at [386, 341] on app-card-role "Model 8A 0/4 19:30-23:30 (4h) single-neutral-actions single-neutral-actions sin…" at bounding box center [373, 348] width 141 height 97
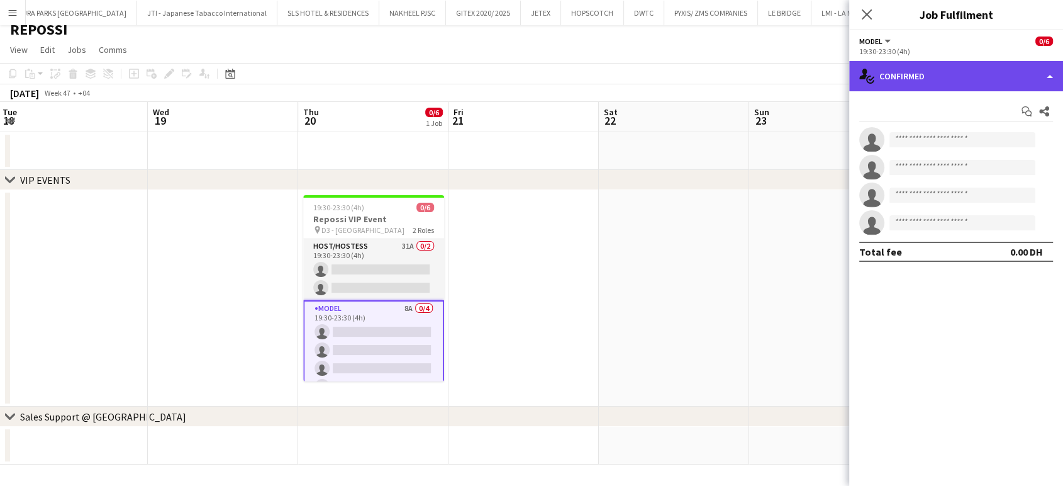
click at [1045, 61] on div "single-neutral-actions-check-2 Confirmed" at bounding box center [956, 76] width 214 height 30
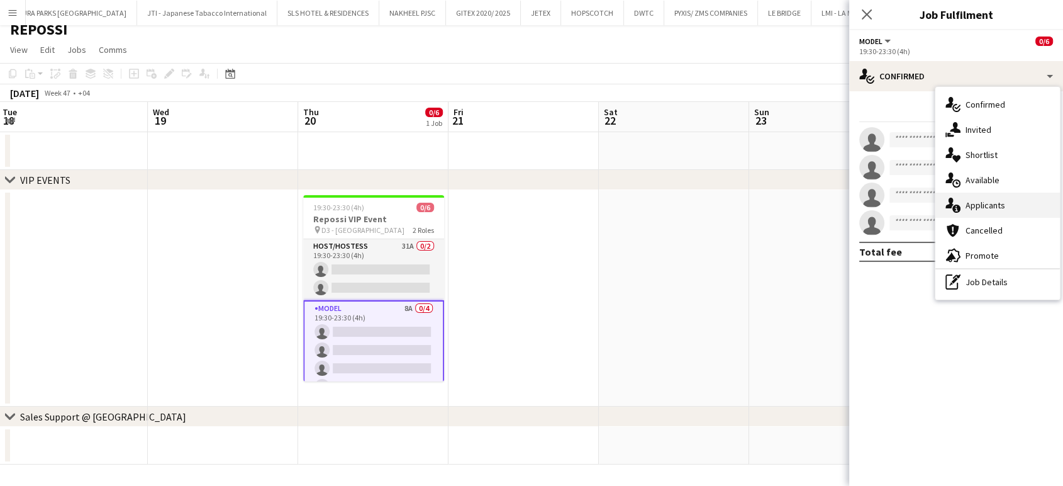
drag, startPoint x: 999, startPoint y: 202, endPoint x: 1062, endPoint y: 237, distance: 72.6
click at [998, 202] on span "Applicants" at bounding box center [986, 204] width 40 height 11
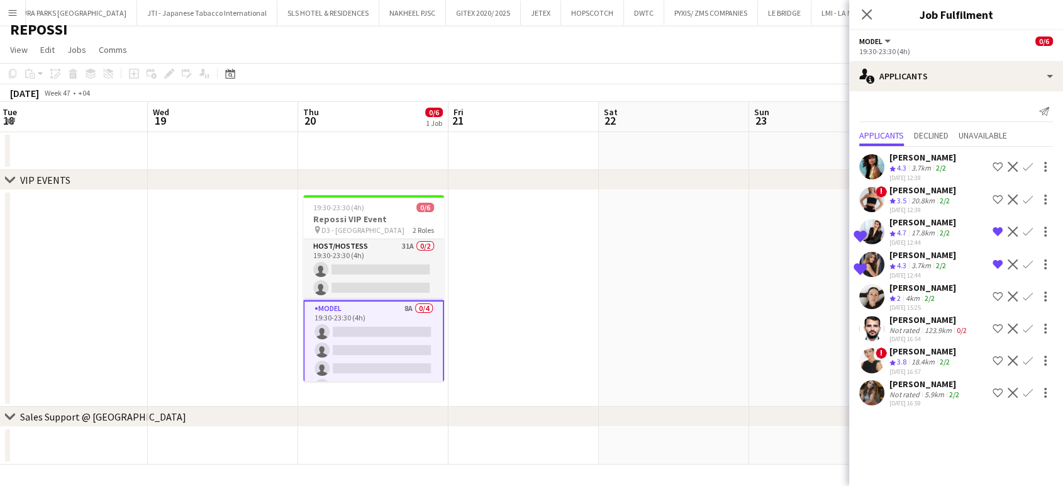
click at [919, 316] on div "SAHIL KUMAR" at bounding box center [929, 319] width 80 height 11
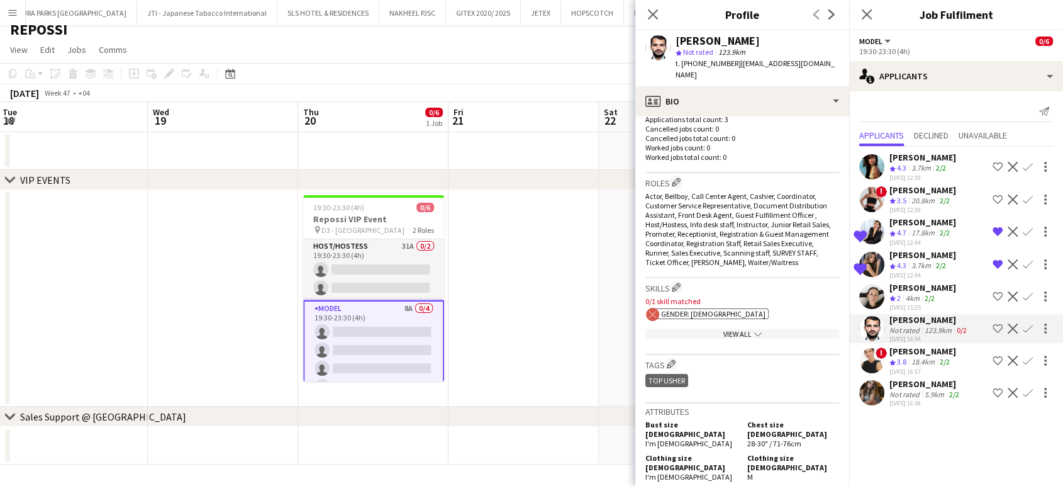
scroll to position [419, 0]
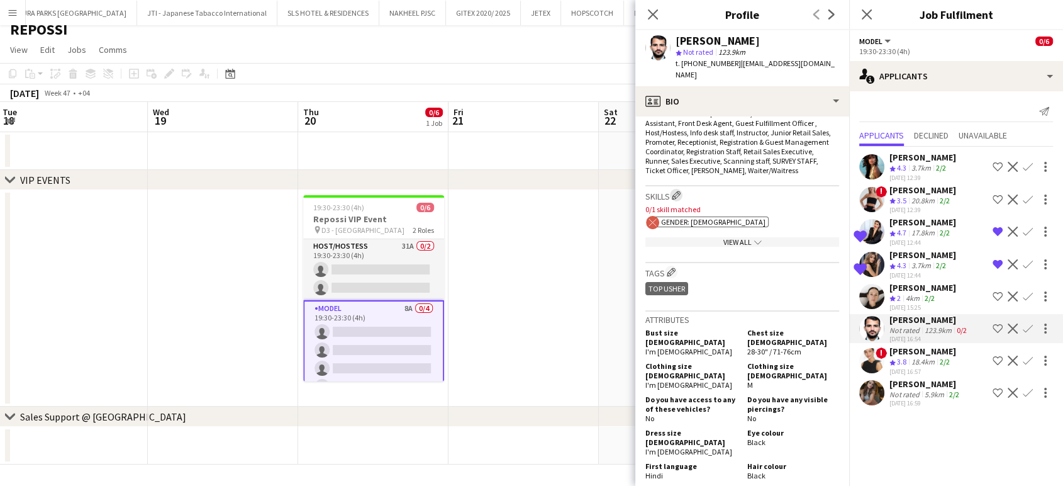
click at [681, 191] on app-icon "Edit crew company skills" at bounding box center [676, 195] width 9 height 9
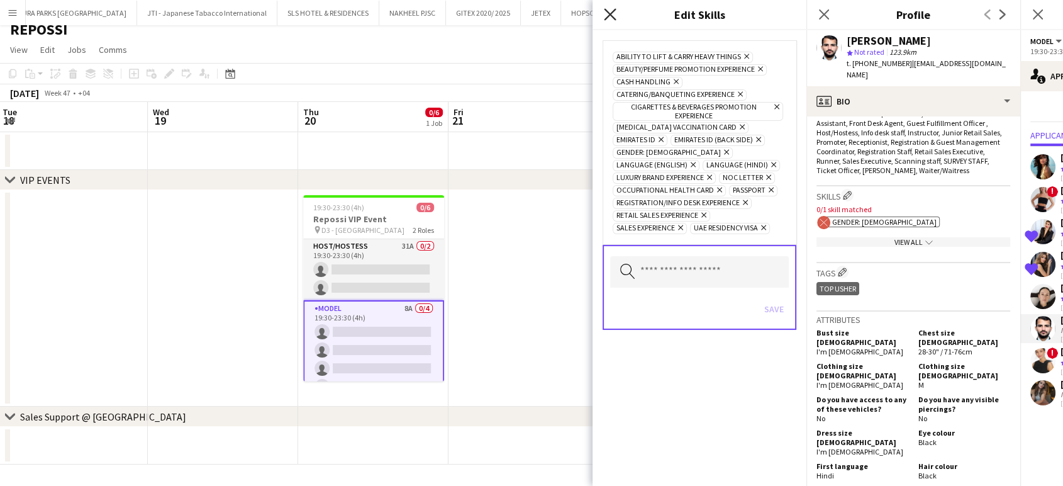
click at [608, 14] on icon "Close pop-in" at bounding box center [610, 14] width 12 height 12
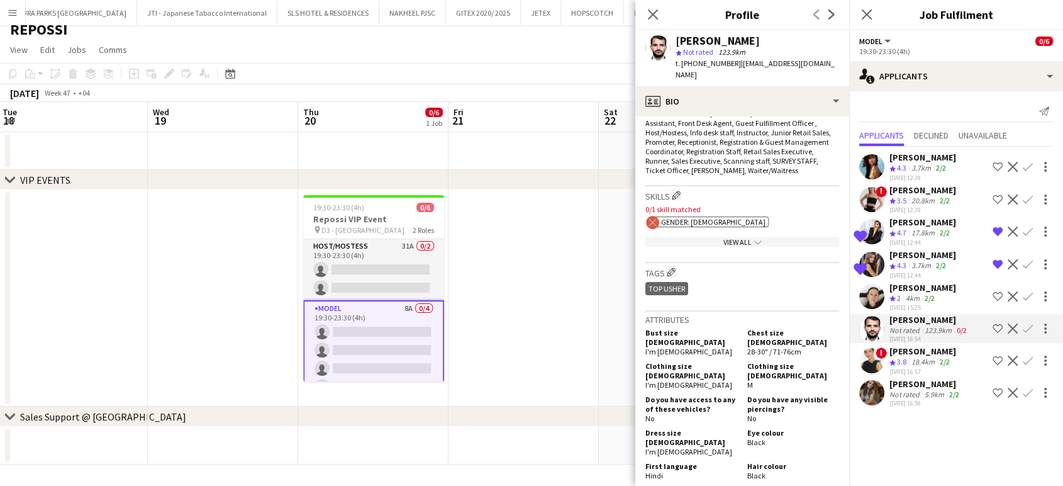
click at [928, 389] on div "5.9km" at bounding box center [934, 393] width 25 height 9
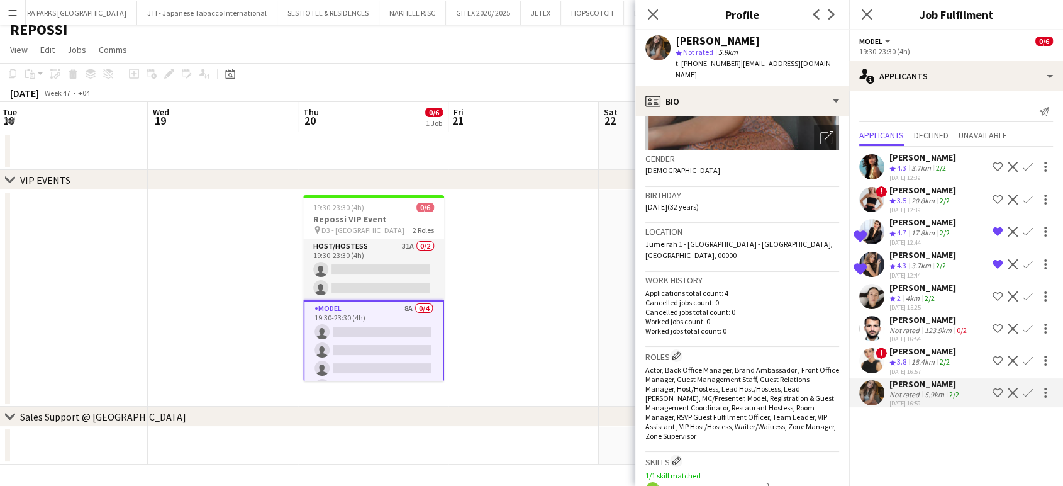
scroll to position [279, 0]
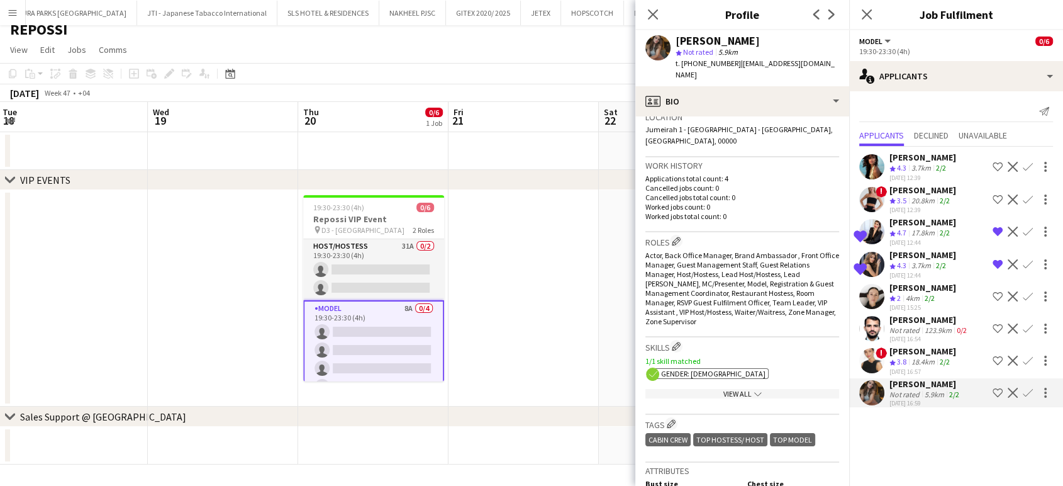
click at [1014, 324] on app-icon "Decline" at bounding box center [1013, 328] width 10 height 10
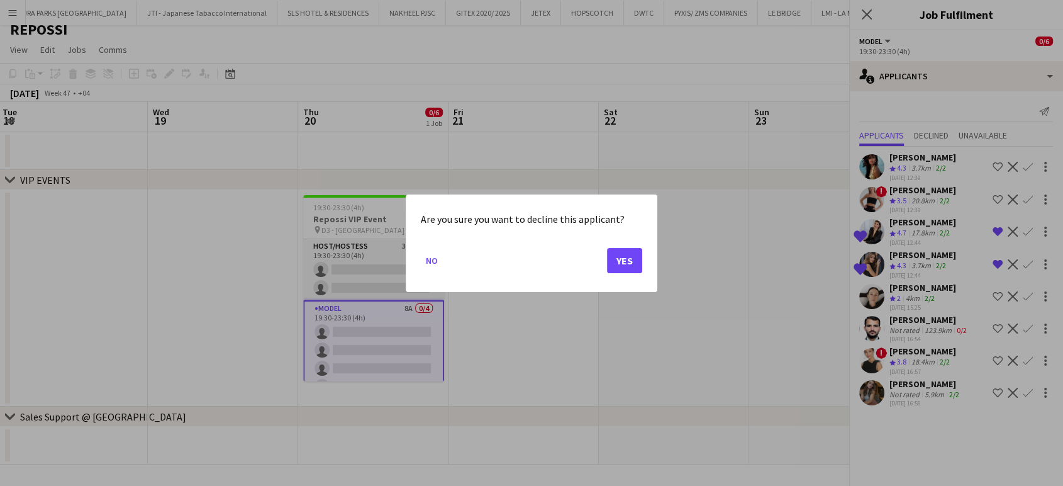
scroll to position [0, 0]
click at [609, 252] on button "Yes" at bounding box center [624, 259] width 35 height 25
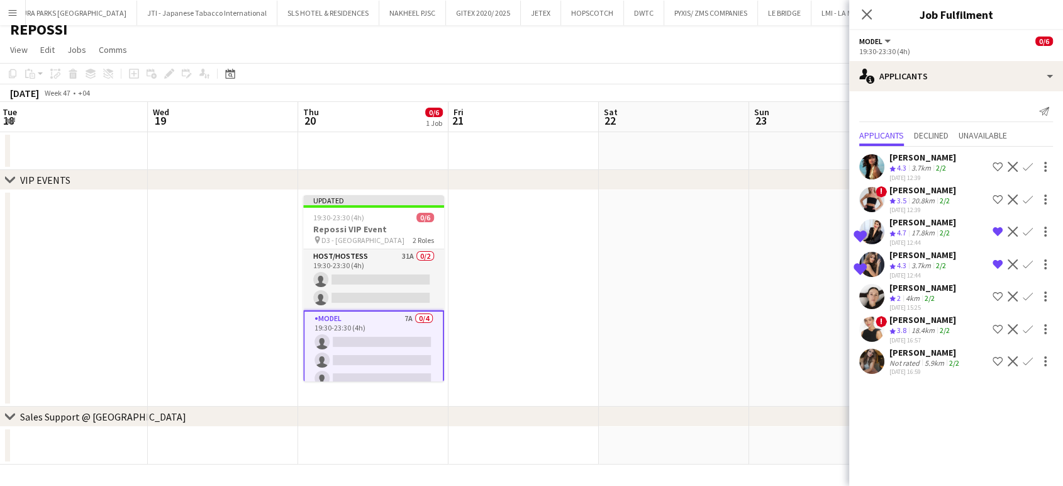
click at [906, 316] on div "Shahnoza Azam" at bounding box center [922, 319] width 67 height 11
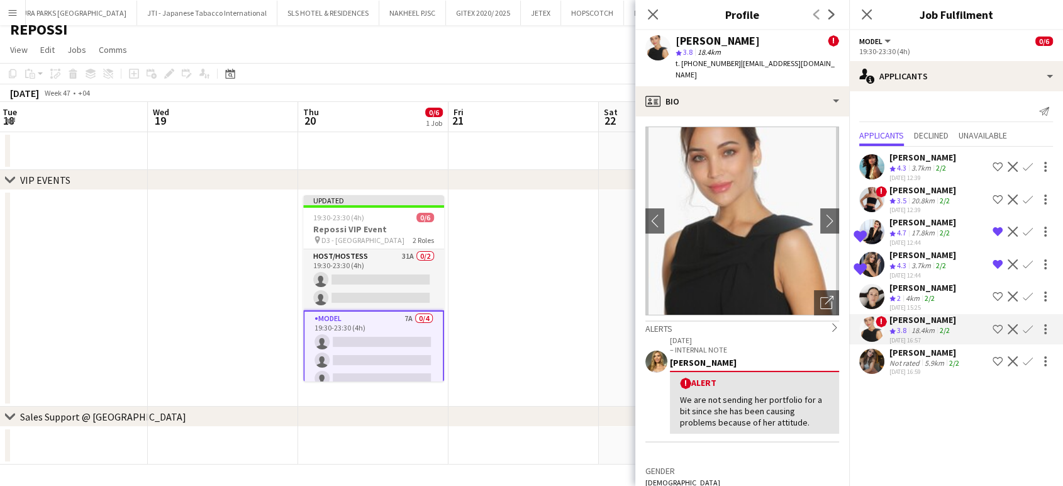
scroll to position [140, 0]
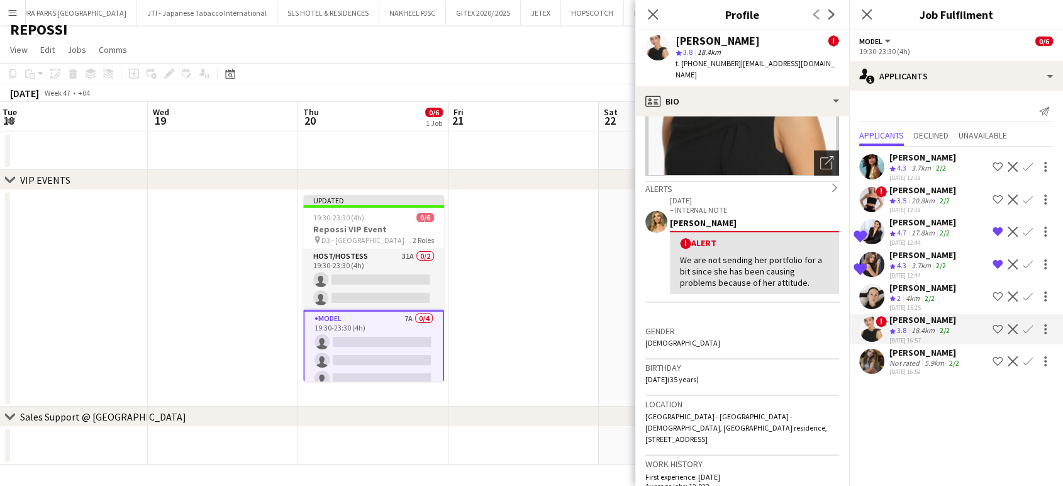
click at [820, 157] on icon at bounding box center [826, 163] width 12 height 12
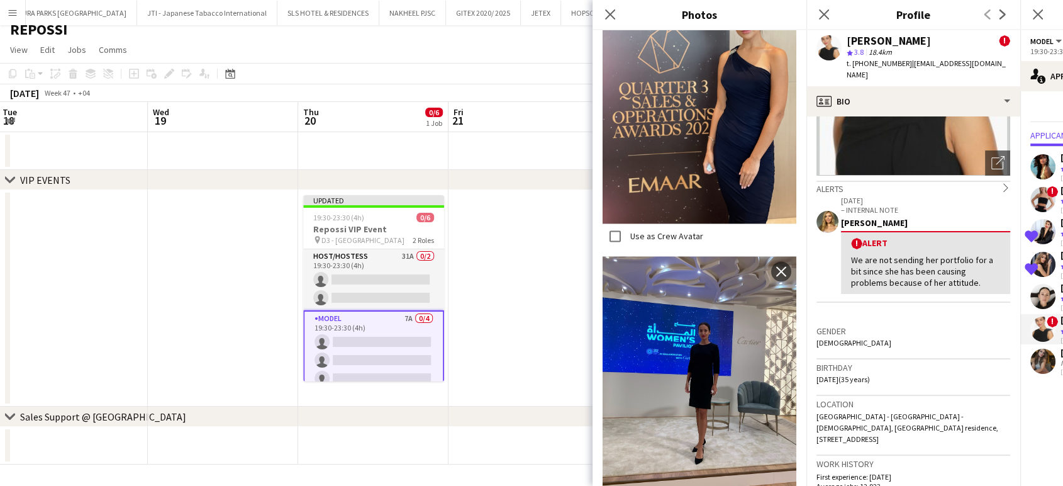
scroll to position [2097, 0]
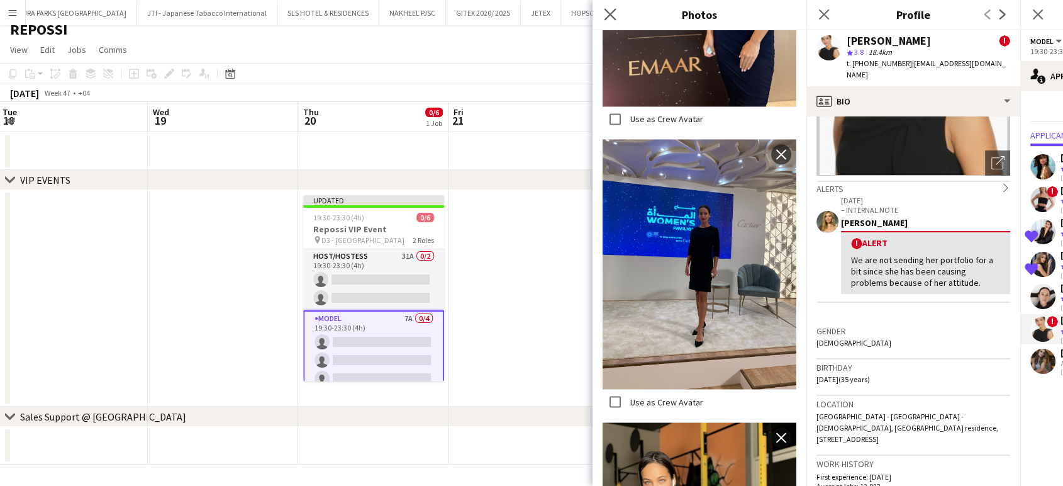
click at [615, 19] on icon at bounding box center [610, 14] width 12 height 12
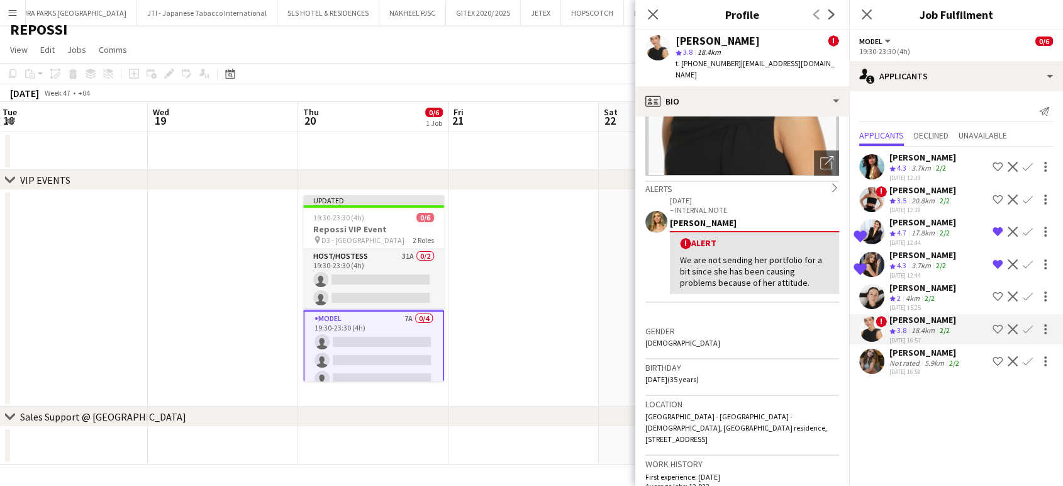
click at [995, 324] on app-icon "Shortlist crew" at bounding box center [998, 329] width 10 height 10
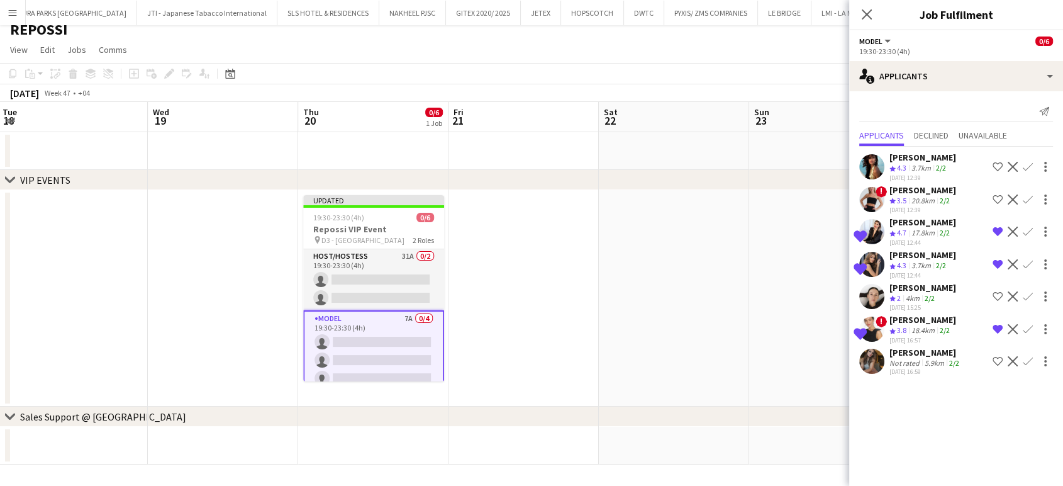
click at [907, 367] on div "02-09-2025 16:59" at bounding box center [925, 371] width 72 height 8
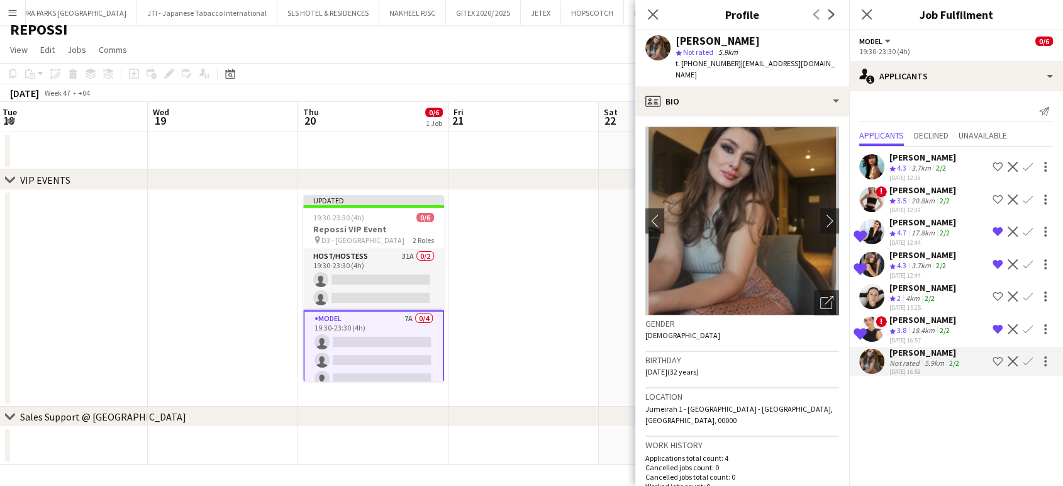
click at [919, 318] on div "Shahnoza Azam" at bounding box center [922, 319] width 67 height 11
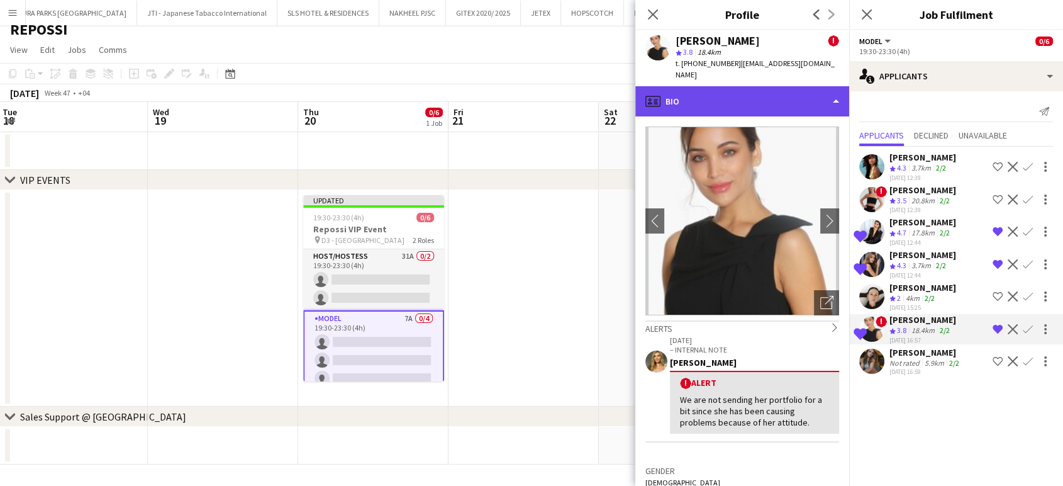
click at [800, 87] on div "profile Bio" at bounding box center [742, 101] width 214 height 30
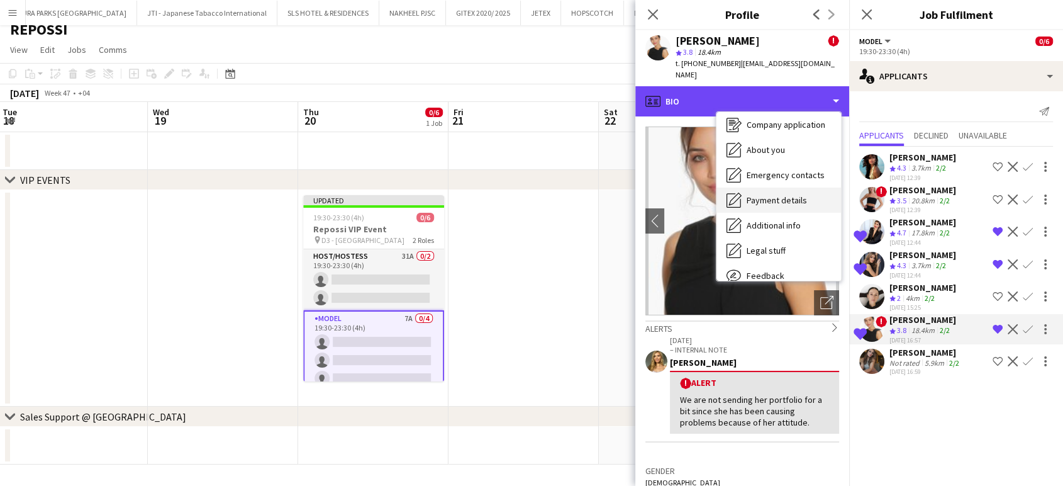
scroll to position [92, 0]
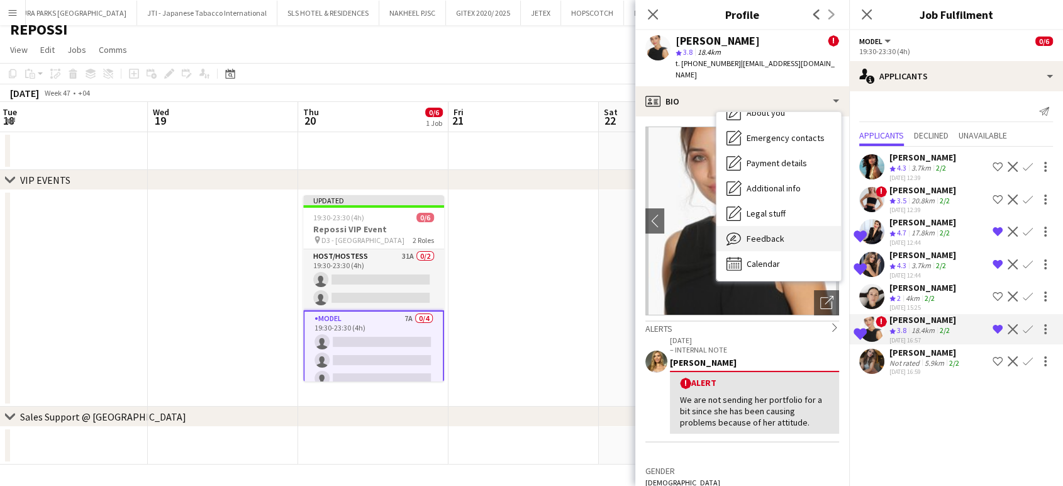
click at [772, 233] on span "Feedback" at bounding box center [766, 238] width 38 height 11
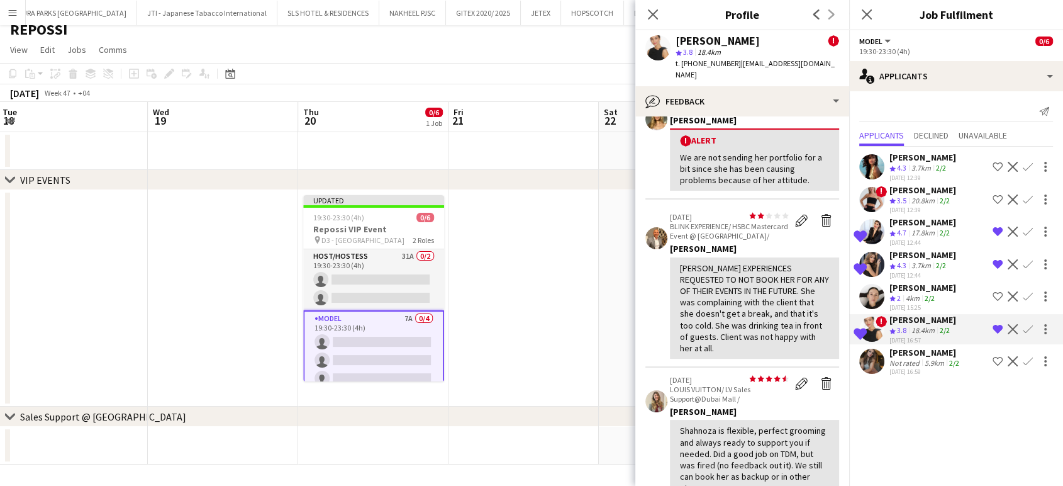
scroll to position [0, 0]
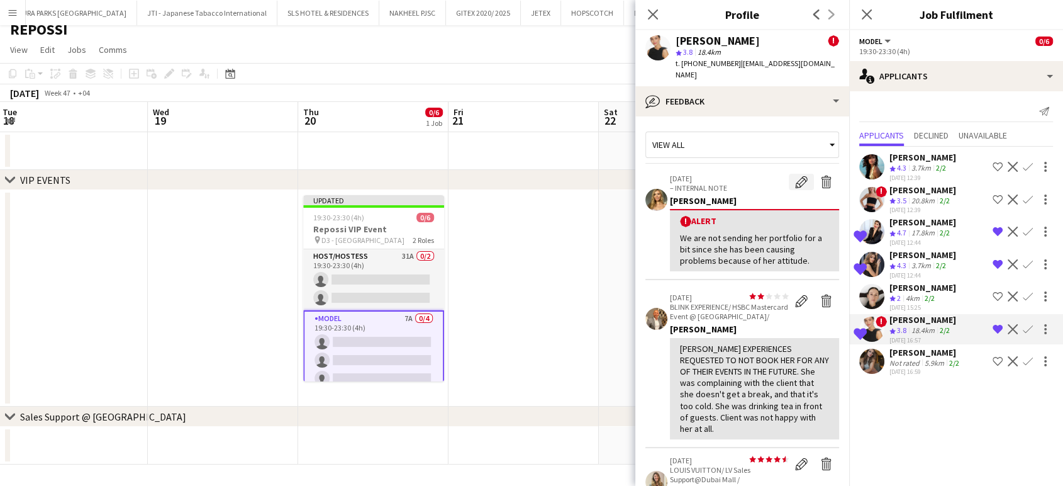
click at [795, 175] on app-icon "Edit alert" at bounding box center [801, 181] width 13 height 13
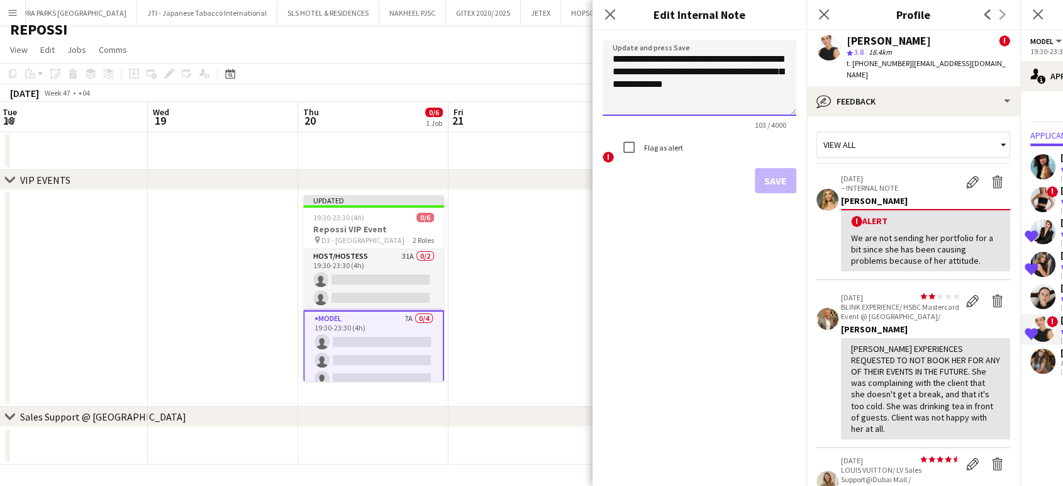
click at [769, 84] on textarea "**********" at bounding box center [700, 77] width 194 height 75
type textarea "**********"
click at [777, 181] on button "Save" at bounding box center [776, 180] width 42 height 25
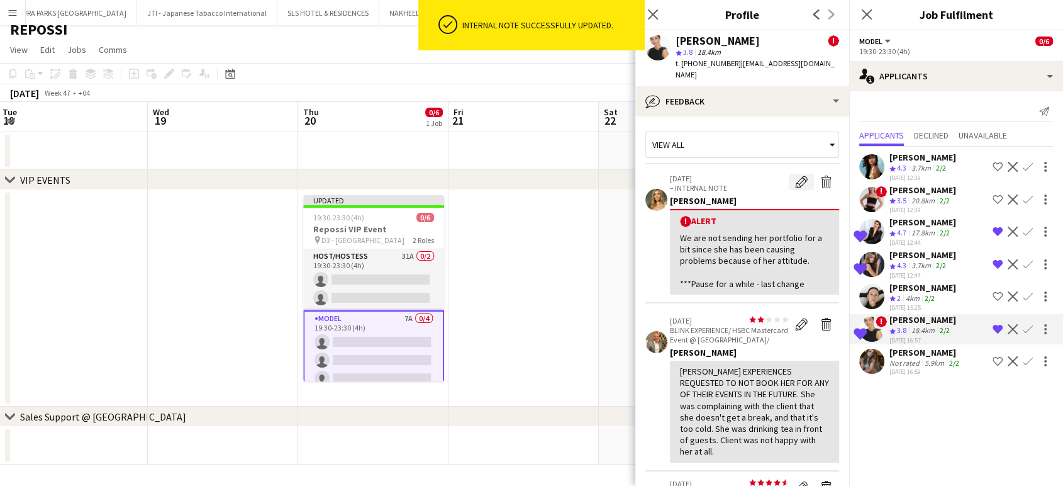
click at [795, 175] on app-icon "Edit alert" at bounding box center [801, 181] width 13 height 13
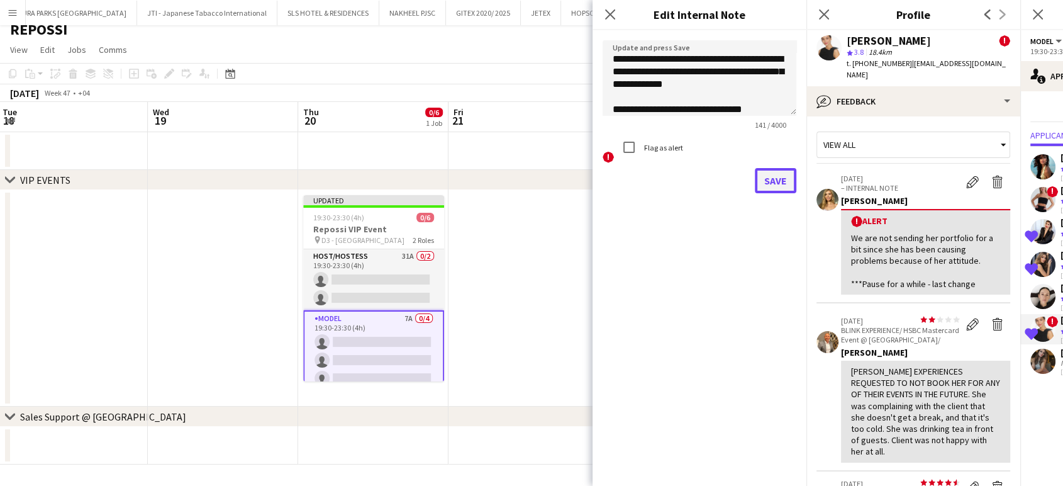
drag, startPoint x: 771, startPoint y: 188, endPoint x: 769, endPoint y: 182, distance: 6.4
click at [769, 185] on button "Save" at bounding box center [776, 180] width 42 height 25
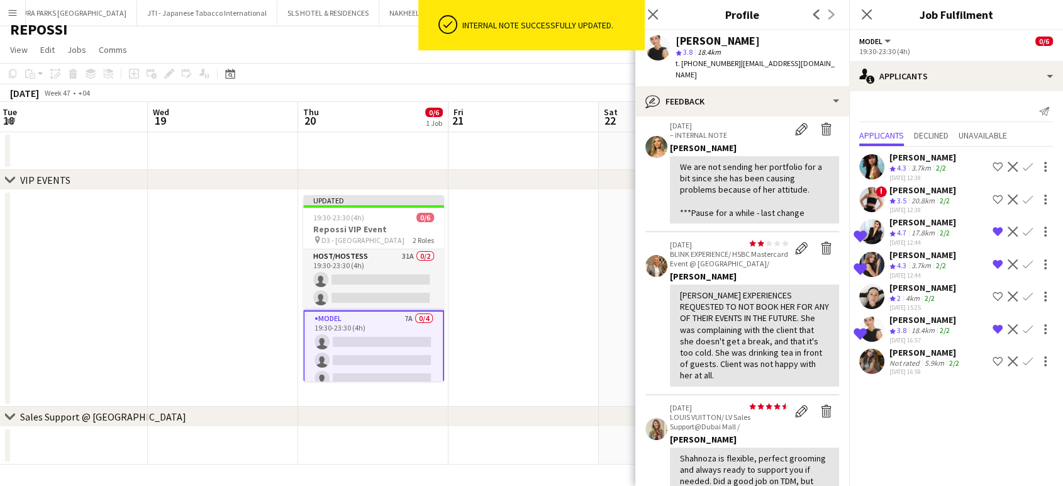
scroll to position [0, 0]
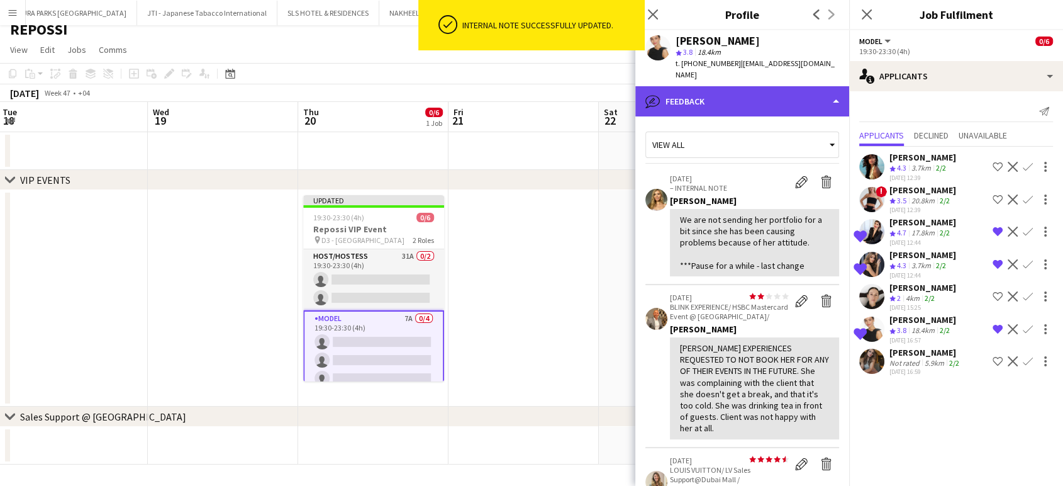
click at [795, 86] on div "bubble-pencil Feedback" at bounding box center [742, 101] width 214 height 30
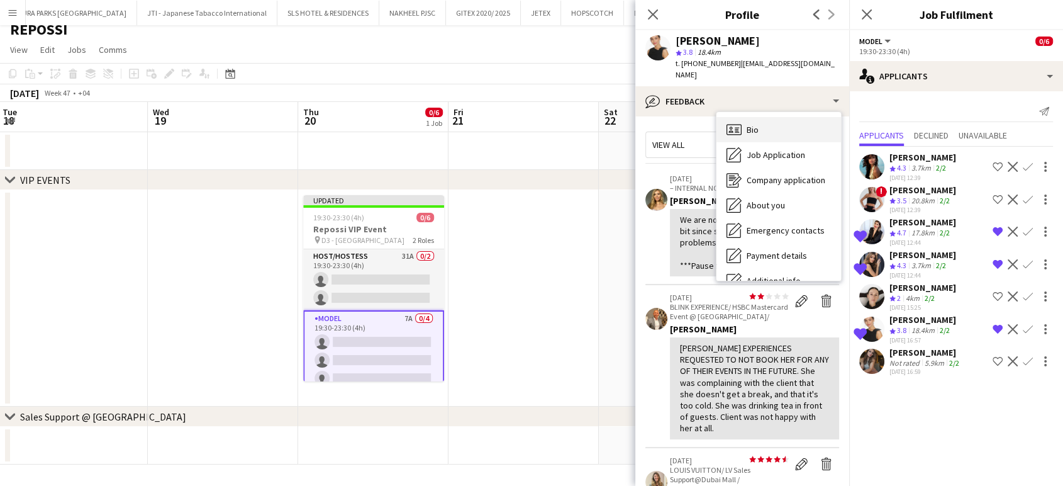
click at [752, 124] on span "Bio" at bounding box center [753, 129] width 12 height 11
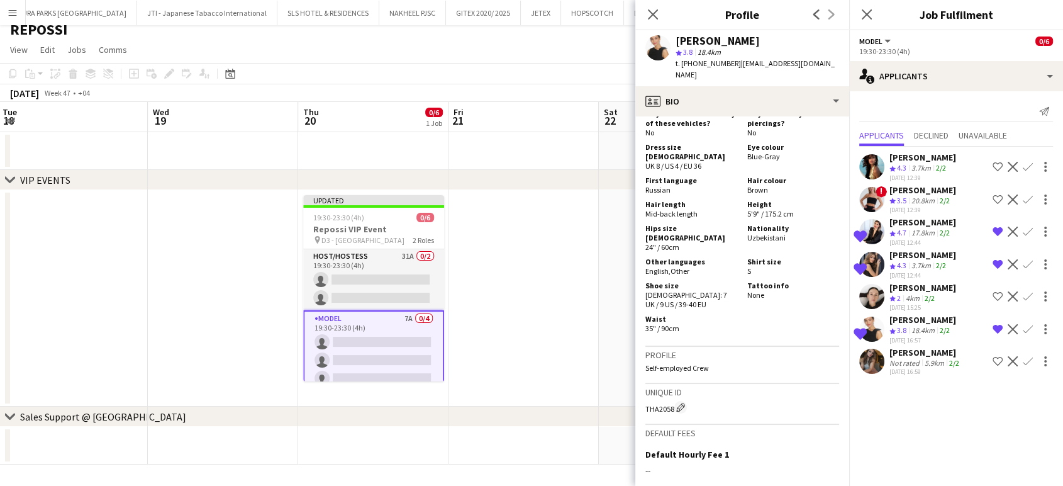
scroll to position [419, 0]
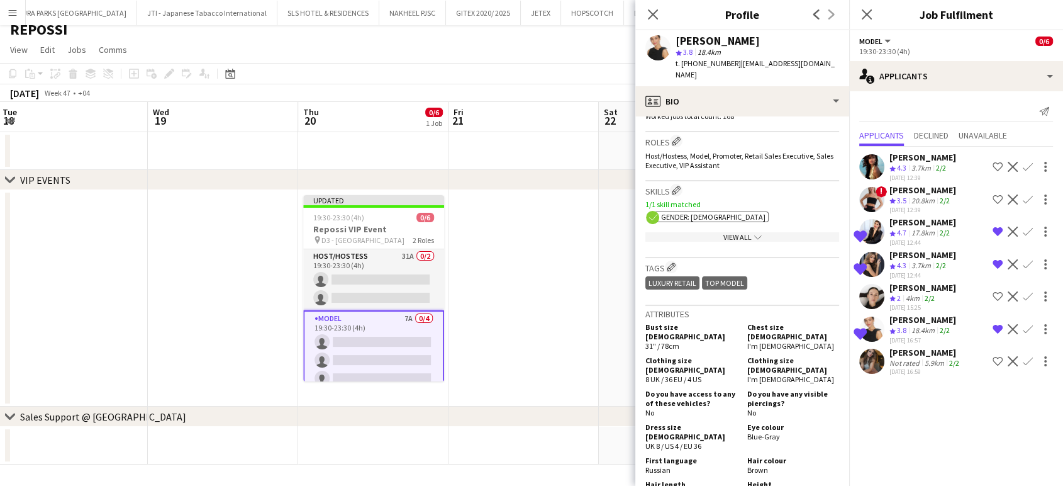
click at [915, 358] on div "Not rated" at bounding box center [905, 362] width 33 height 9
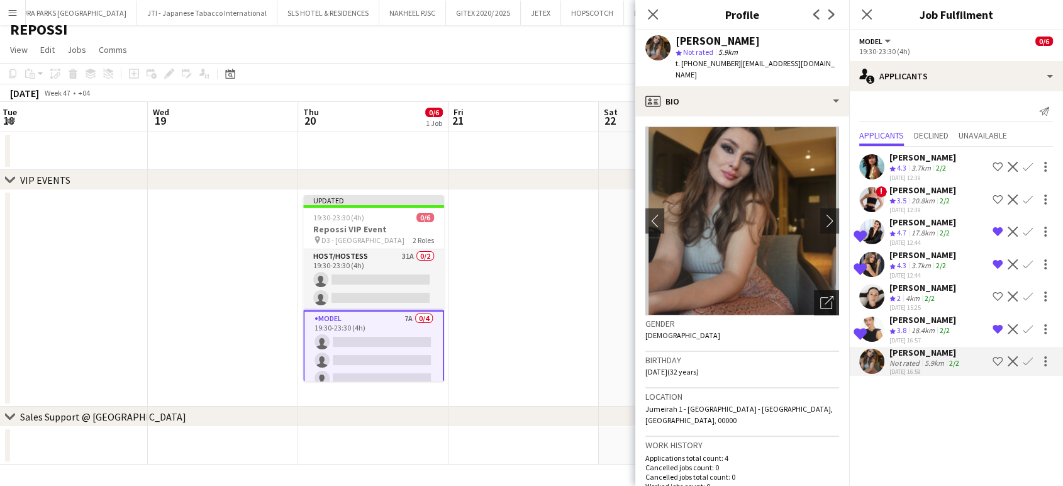
click at [820, 296] on icon "Open photos pop-in" at bounding box center [826, 302] width 13 height 13
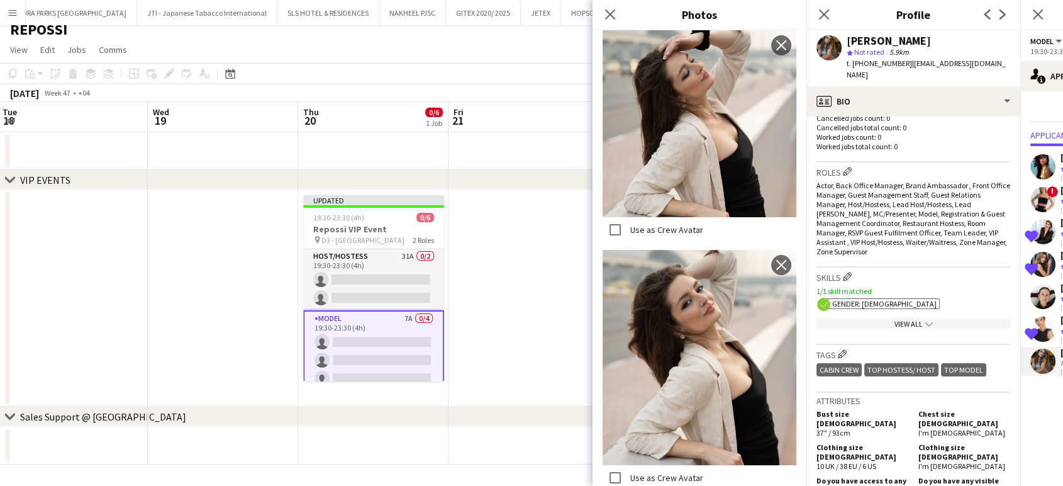
scroll to position [489, 0]
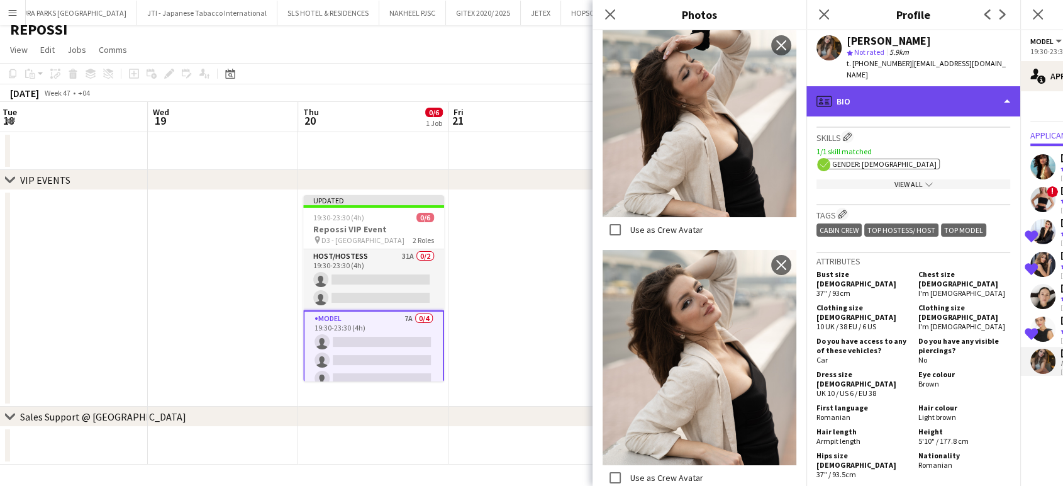
click at [949, 86] on div "profile Bio" at bounding box center [913, 101] width 214 height 30
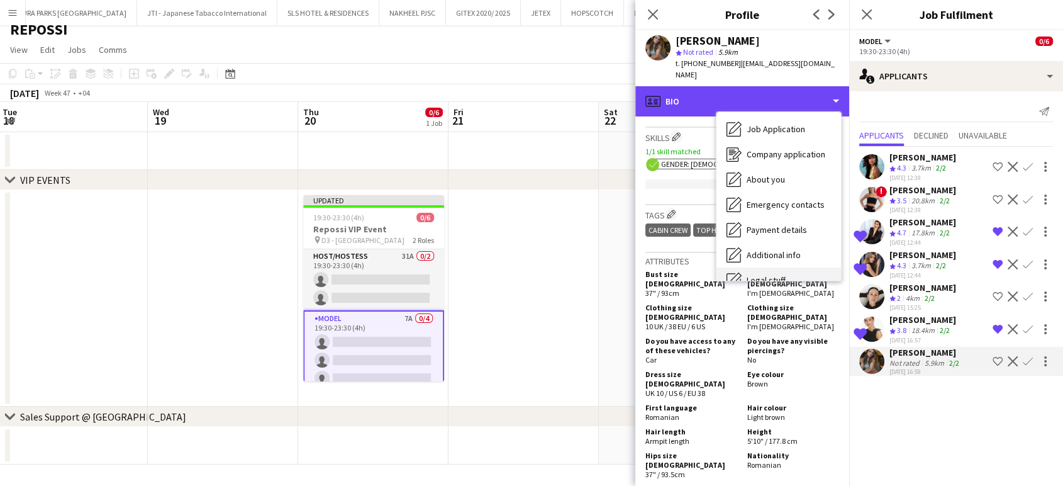
scroll to position [92, 0]
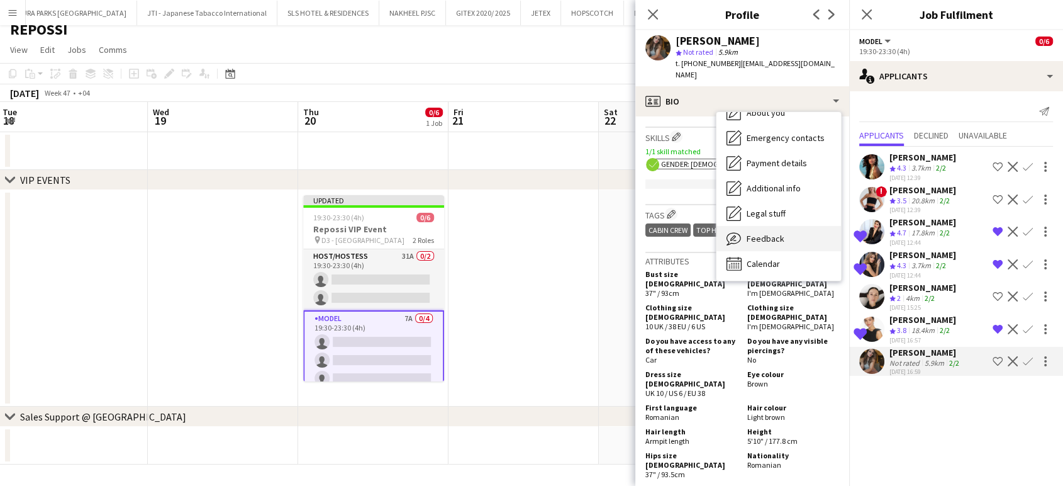
click at [770, 233] on span "Feedback" at bounding box center [766, 238] width 38 height 11
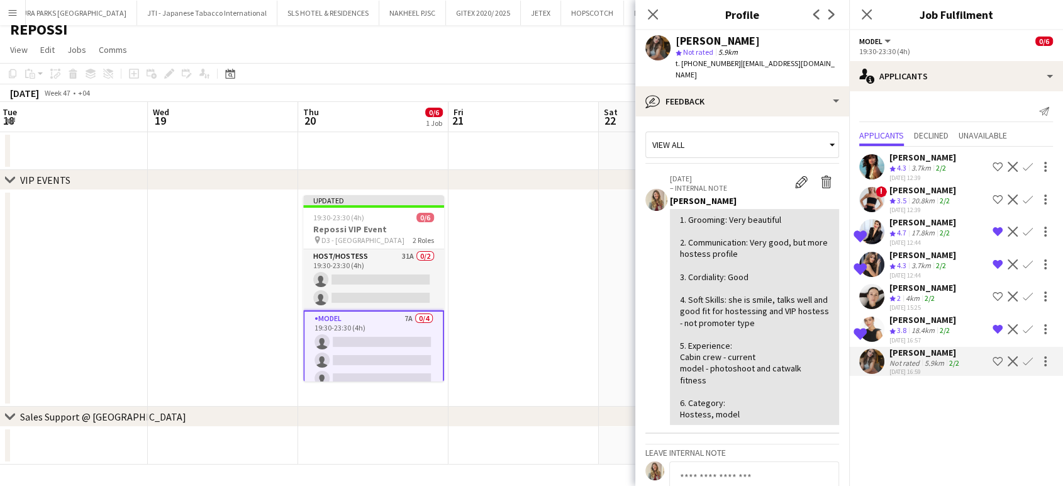
click at [916, 186] on div "Diana Sklyar" at bounding box center [922, 189] width 67 height 11
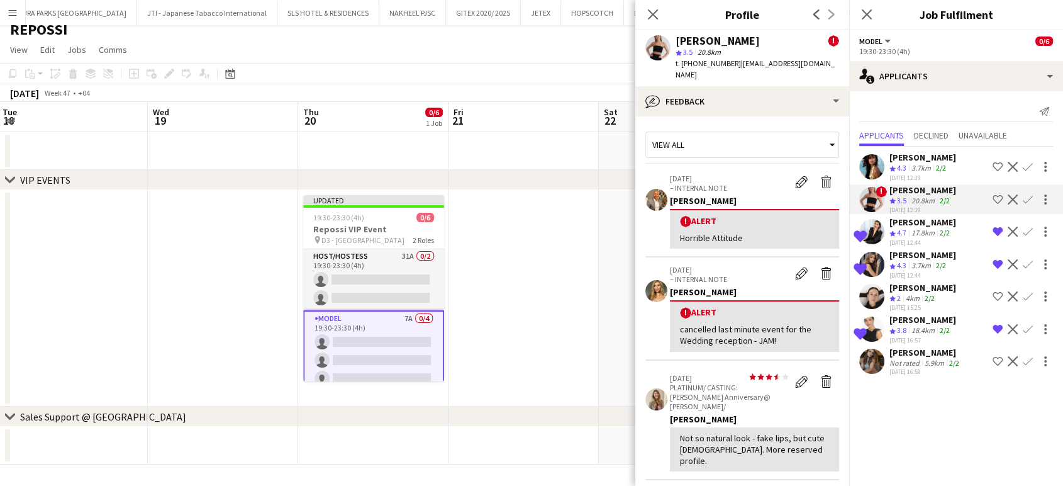
click at [920, 358] on div "Not rated" at bounding box center [905, 362] width 33 height 9
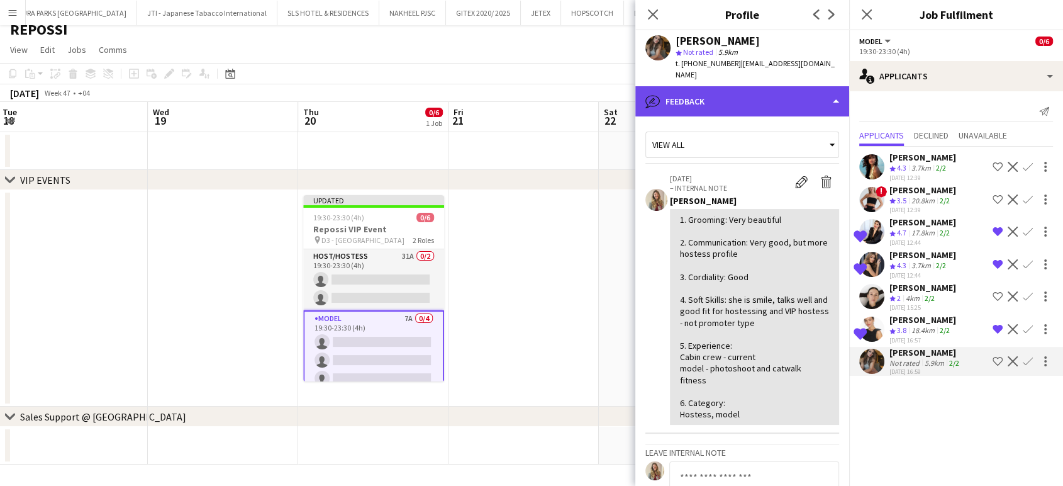
click at [755, 87] on div "bubble-pencil Feedback" at bounding box center [742, 101] width 214 height 30
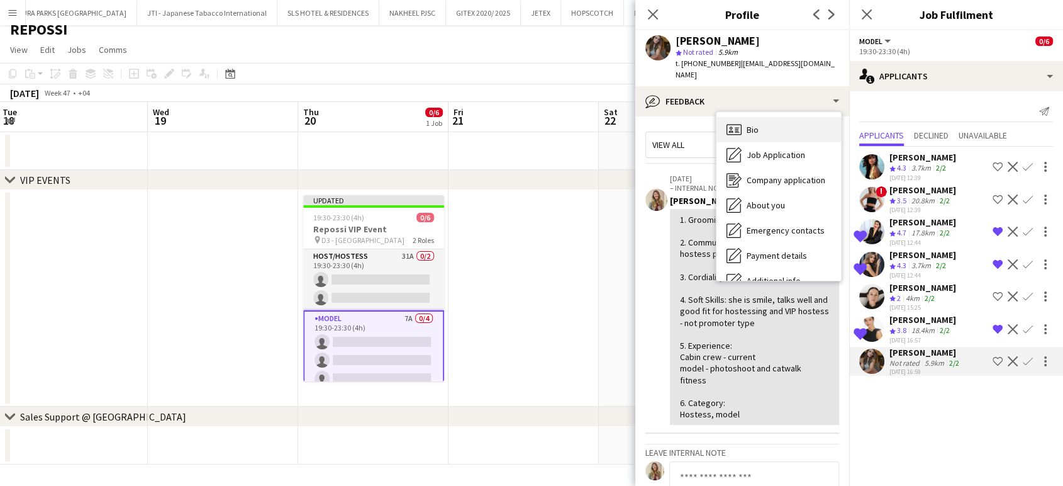
click at [742, 117] on div "Bio Bio" at bounding box center [778, 129] width 125 height 25
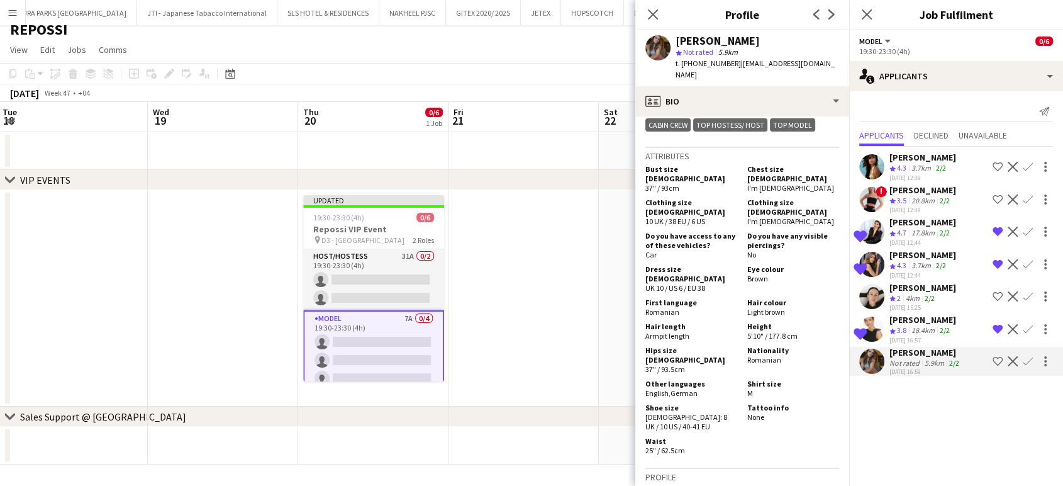
scroll to position [699, 0]
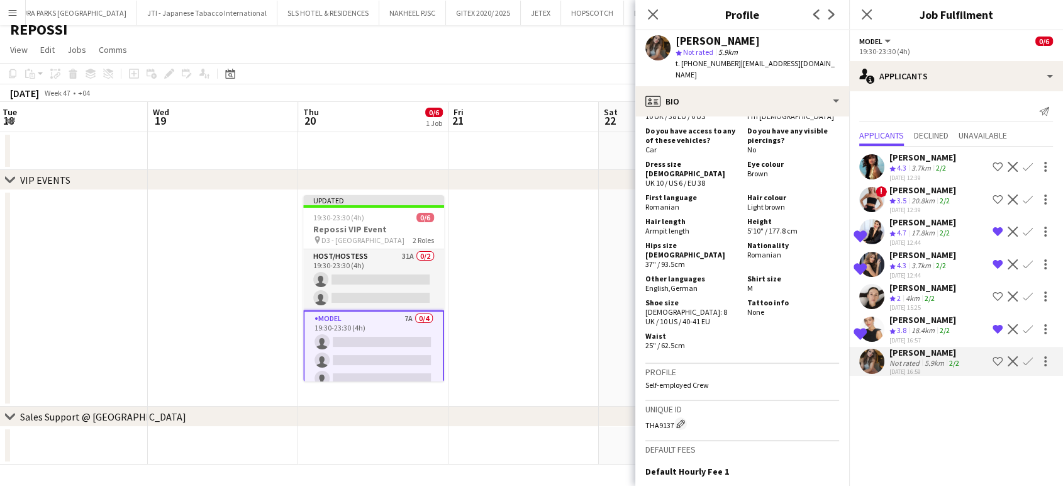
click at [997, 356] on app-icon "Shortlist crew" at bounding box center [998, 361] width 10 height 10
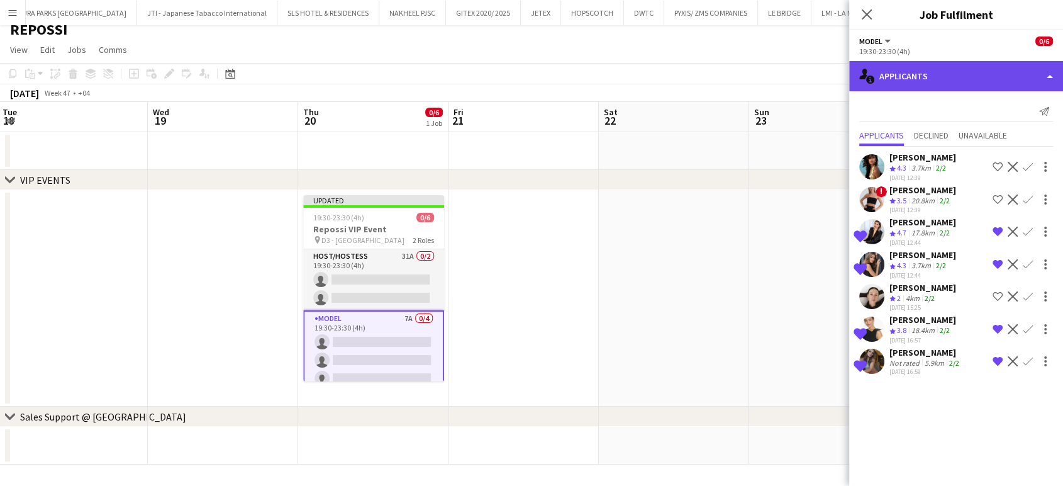
click at [1044, 73] on div "single-neutral-actions-information Applicants" at bounding box center [956, 76] width 214 height 30
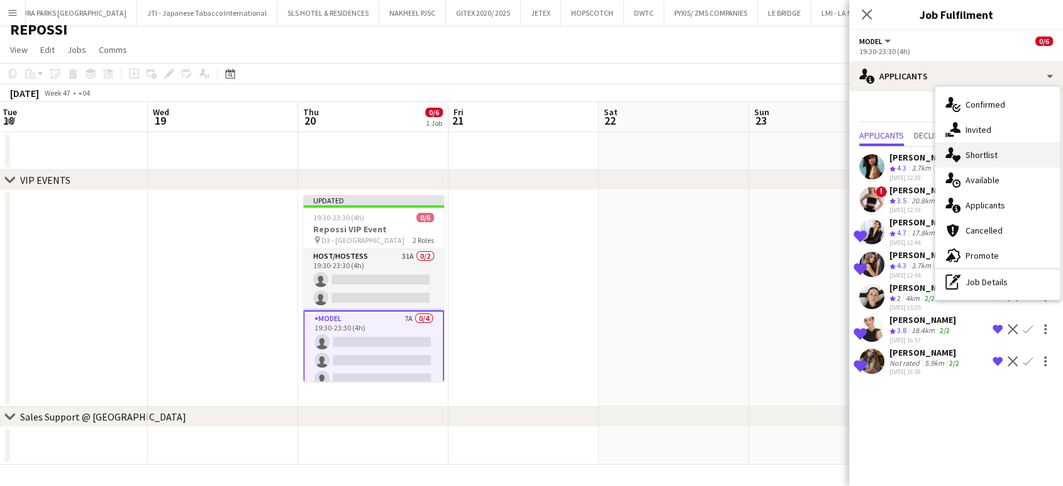
click at [999, 156] on div "single-neutral-actions-heart Shortlist" at bounding box center [997, 154] width 125 height 25
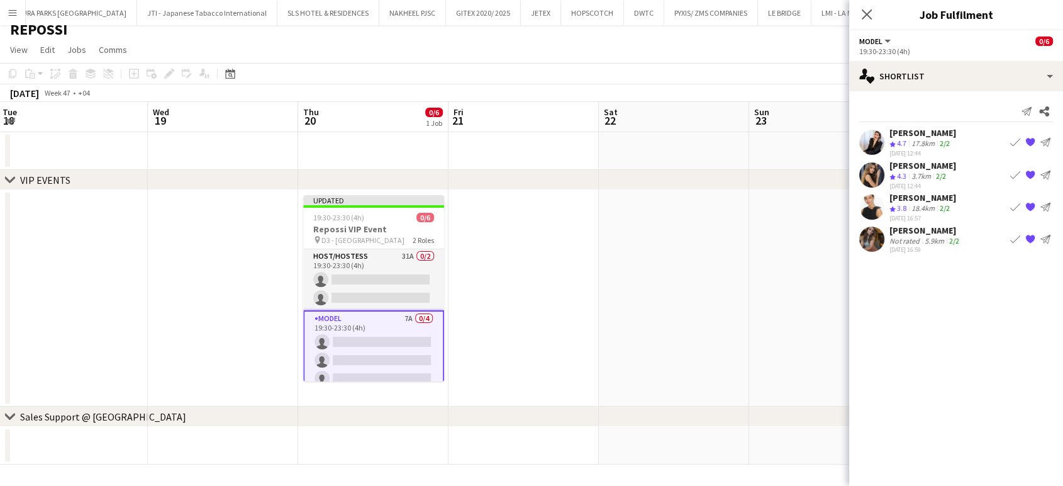
click at [773, 245] on app-date-cell at bounding box center [824, 298] width 150 height 216
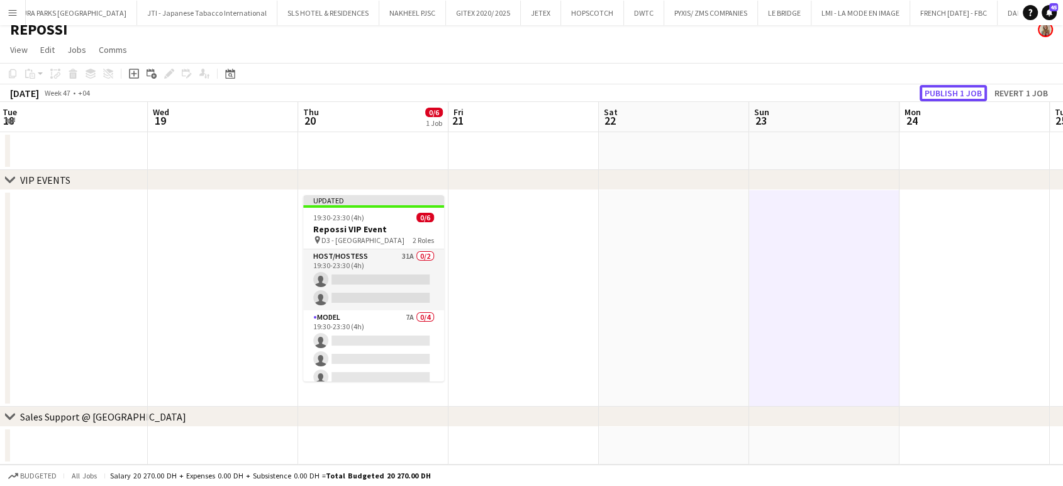
click at [941, 91] on button "Publish 1 job" at bounding box center [953, 93] width 67 height 16
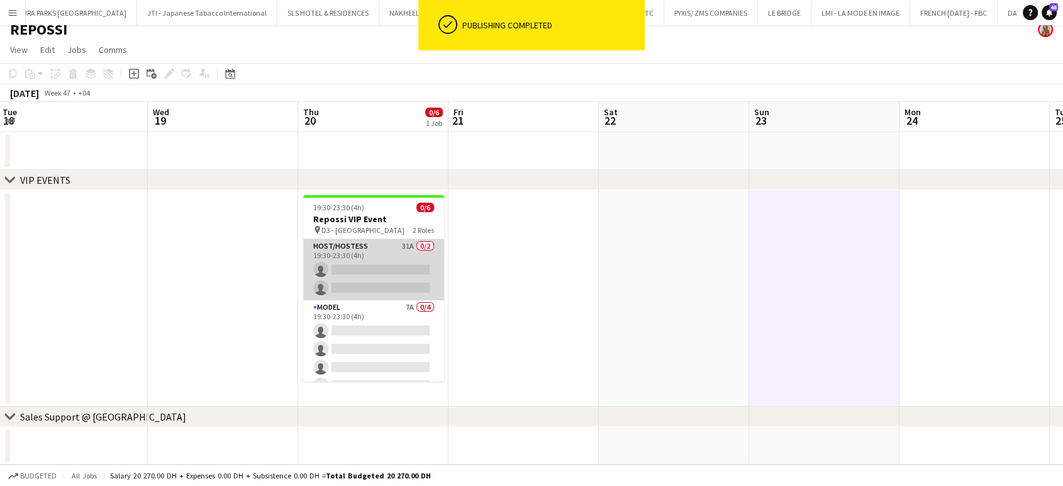
click at [393, 259] on app-card-role "Host/Hostess 31A 0/2 19:30-23:30 (4h) single-neutral-actions single-neutral-act…" at bounding box center [373, 269] width 141 height 61
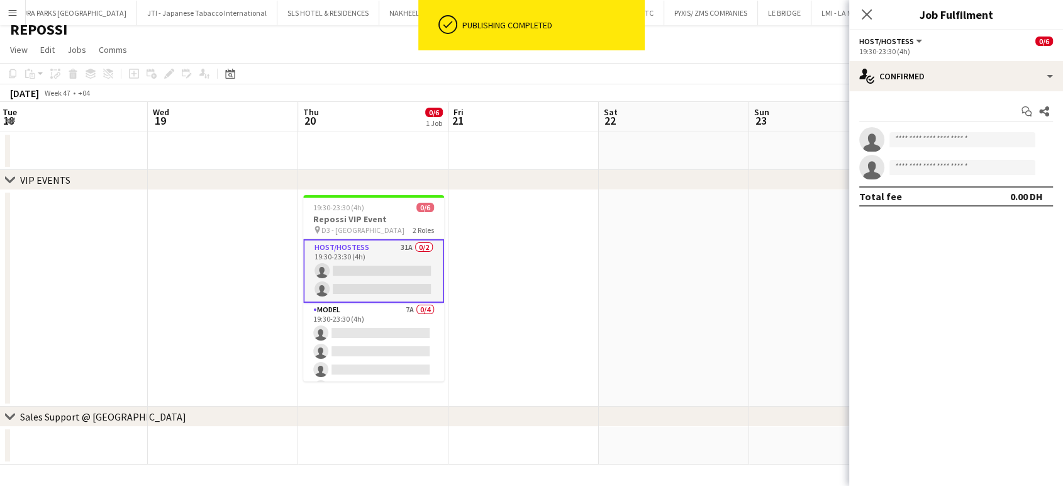
click at [672, 300] on app-date-cell at bounding box center [674, 298] width 150 height 216
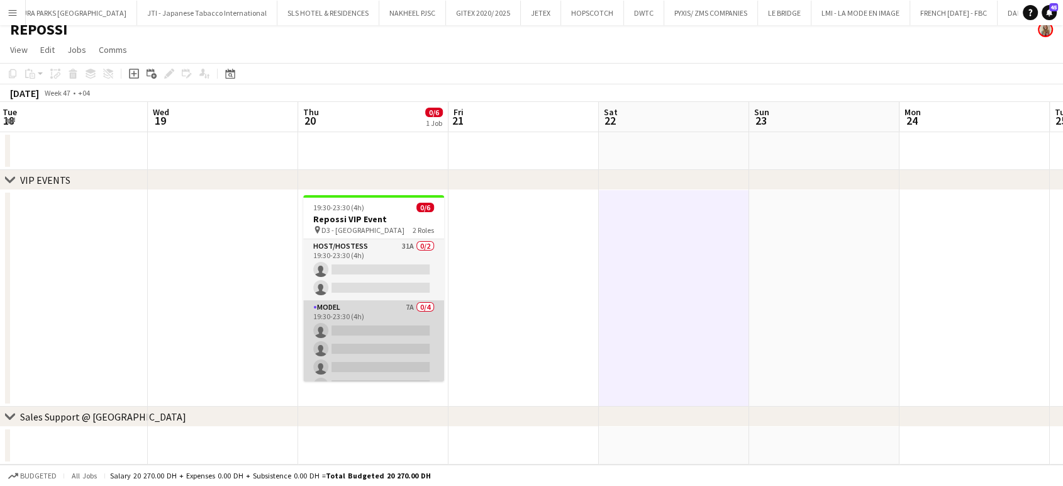
click at [404, 325] on app-card-role "Model 7A 0/4 19:30-23:30 (4h) single-neutral-actions single-neutral-actions sin…" at bounding box center [373, 348] width 141 height 97
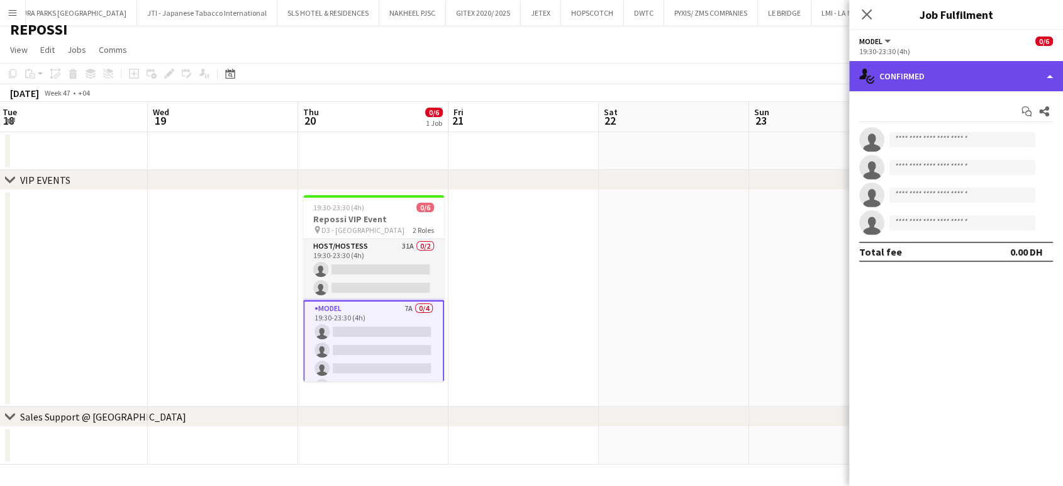
click at [996, 80] on div "single-neutral-actions-check-2 Confirmed" at bounding box center [956, 76] width 214 height 30
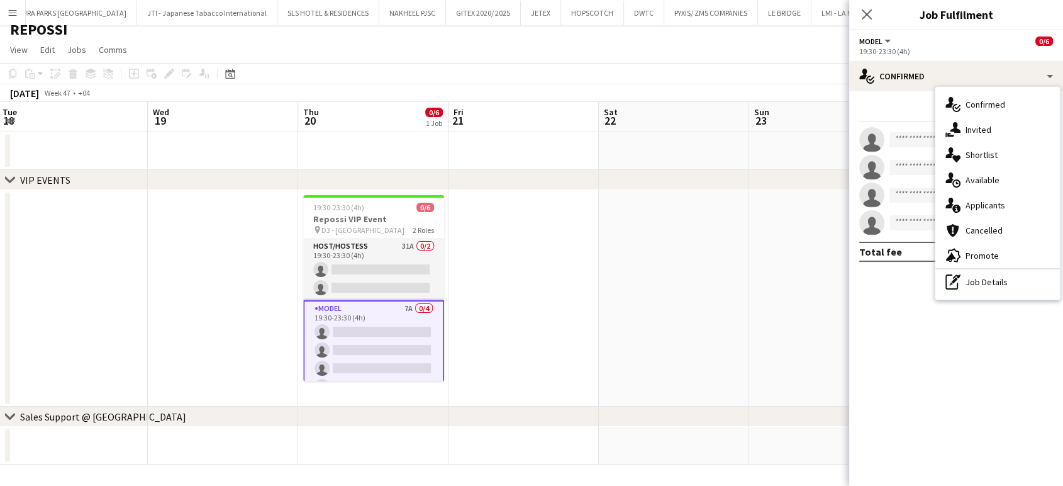
scroll to position [0, 377]
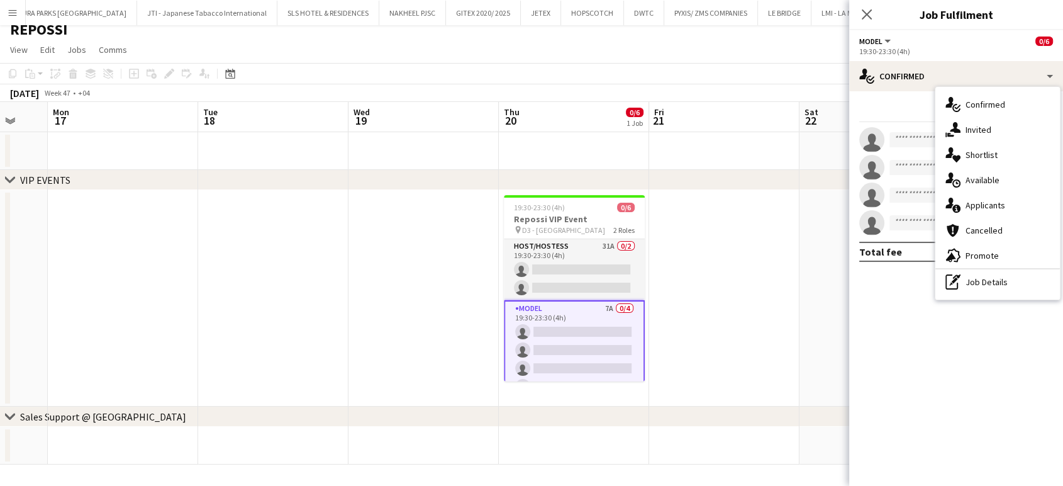
drag, startPoint x: 245, startPoint y: 231, endPoint x: 618, endPoint y: 207, distance: 374.4
click at [574, 201] on app-calendar-viewport "Fri 14 Sat 15 Sun 16 Mon 17 Tue 18 Wed 19 Thu 20 0/6 1 Job Fri 21 Sat 22 Sun 23…" at bounding box center [531, 283] width 1063 height 362
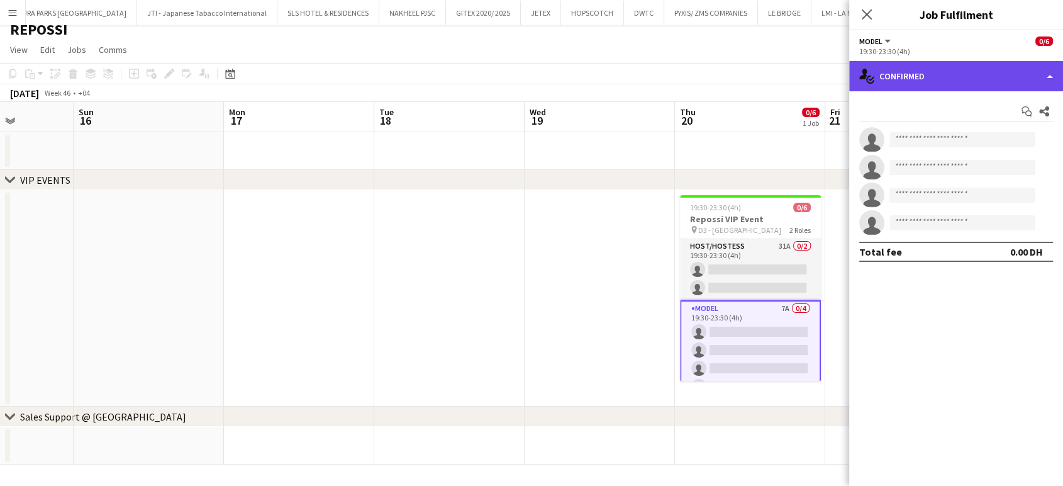
click at [1043, 70] on div "single-neutral-actions-check-2 Confirmed" at bounding box center [956, 76] width 214 height 30
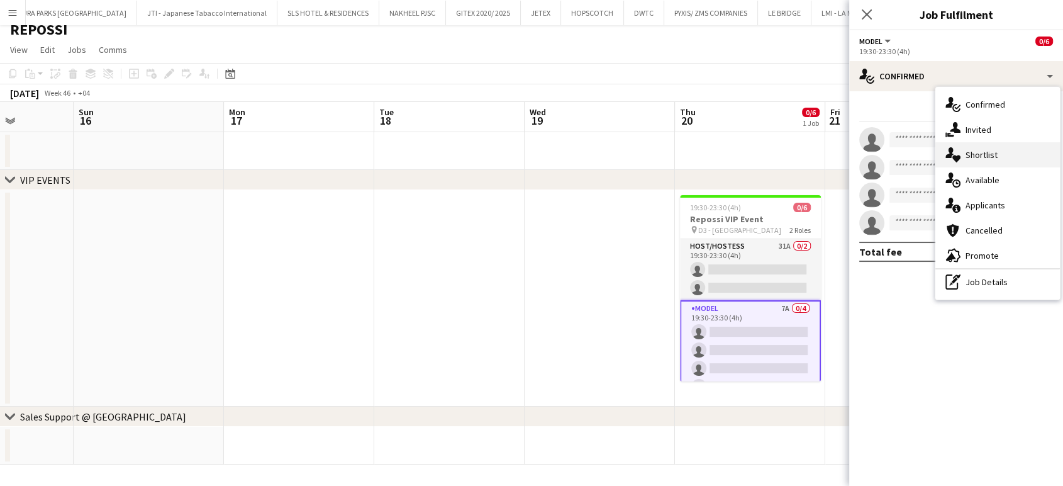
click at [988, 155] on span "Shortlist" at bounding box center [982, 154] width 32 height 11
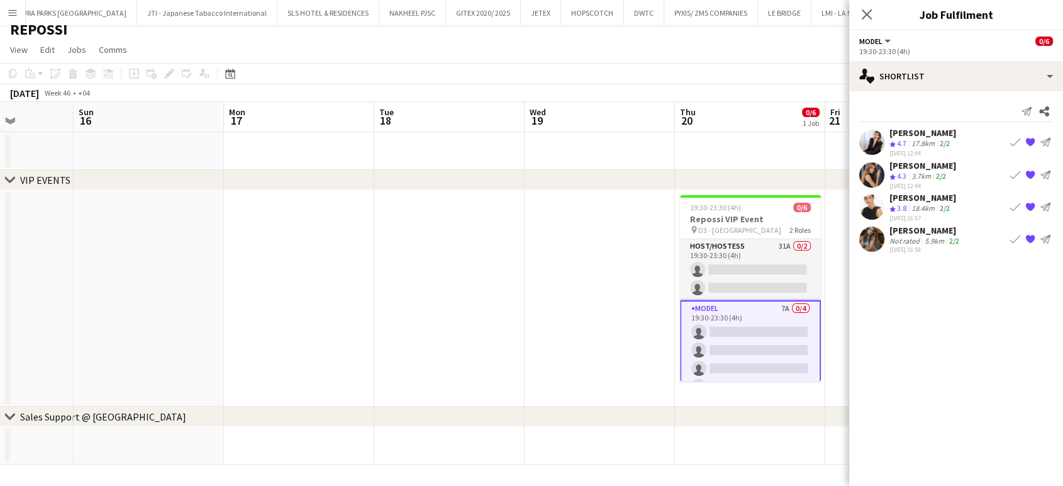
click at [423, 296] on app-date-cell at bounding box center [449, 298] width 150 height 216
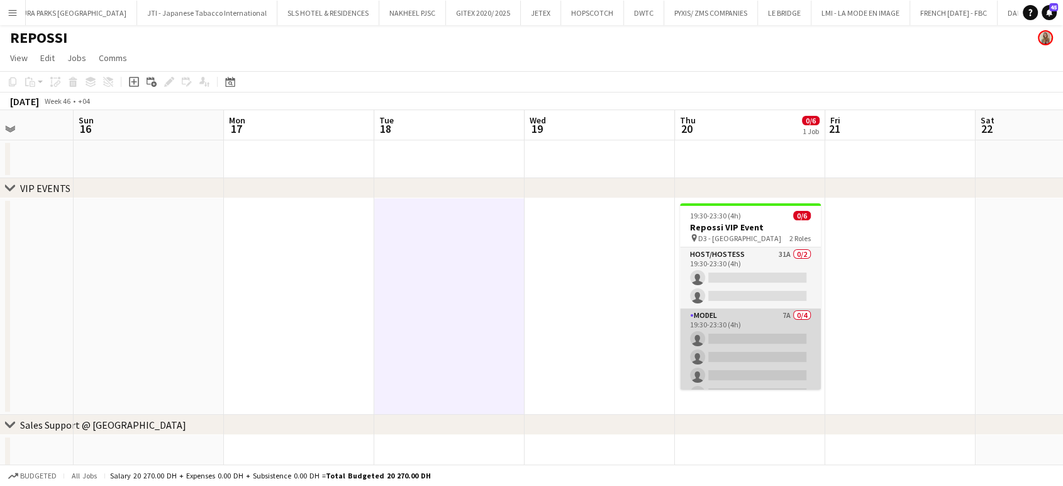
scroll to position [0, 0]
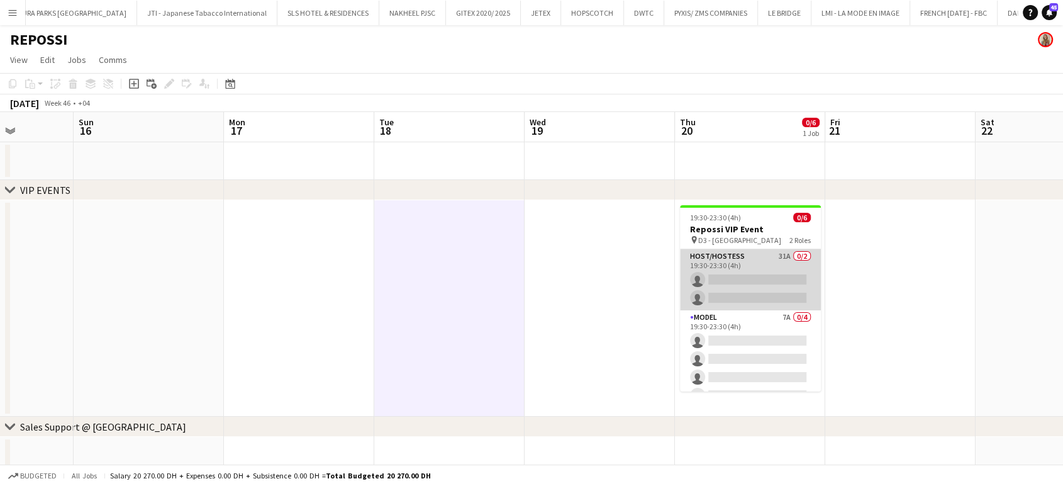
click at [745, 274] on app-card-role "Host/Hostess 31A 0/2 19:30-23:30 (4h) single-neutral-actions single-neutral-act…" at bounding box center [750, 279] width 141 height 61
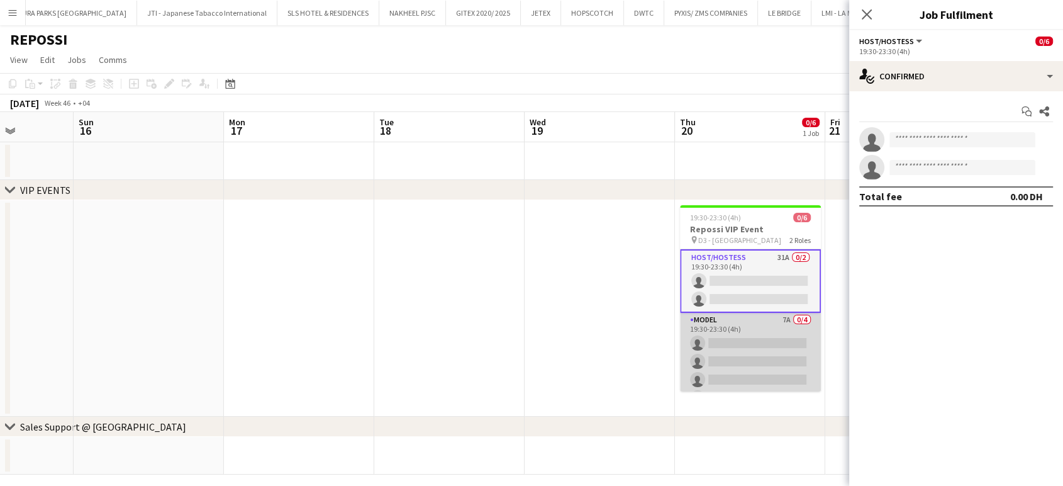
click at [774, 337] on app-card-role "Model 7A 0/4 19:30-23:30 (4h) single-neutral-actions single-neutral-actions sin…" at bounding box center [750, 361] width 141 height 97
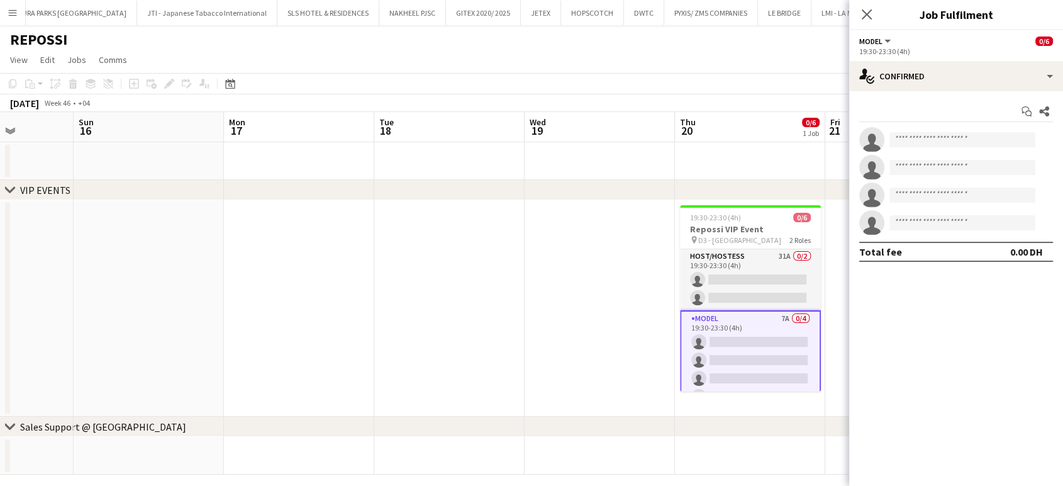
click at [525, 262] on app-date-cell at bounding box center [600, 308] width 150 height 216
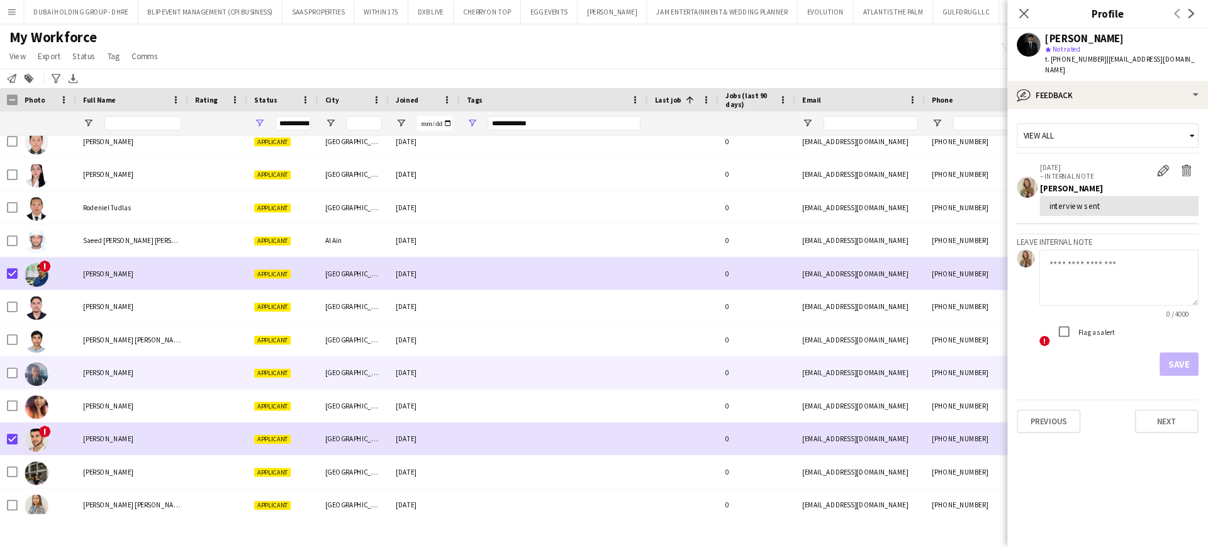
scroll to position [1251, 0]
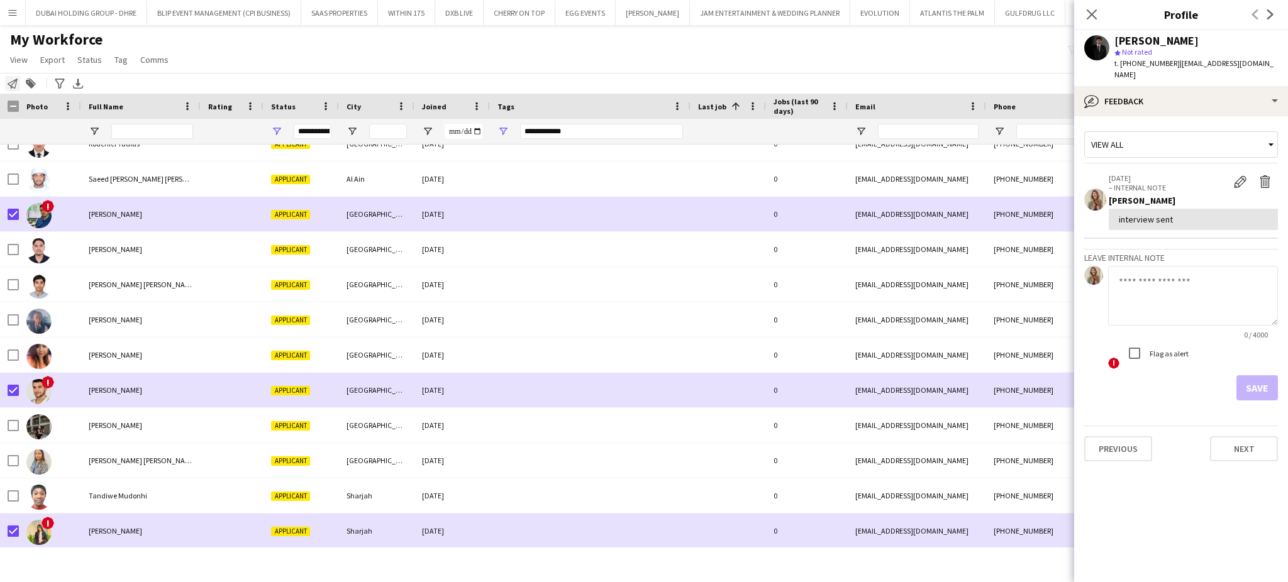
click at [13, 84] on icon "Notify workforce" at bounding box center [13, 84] width 10 height 10
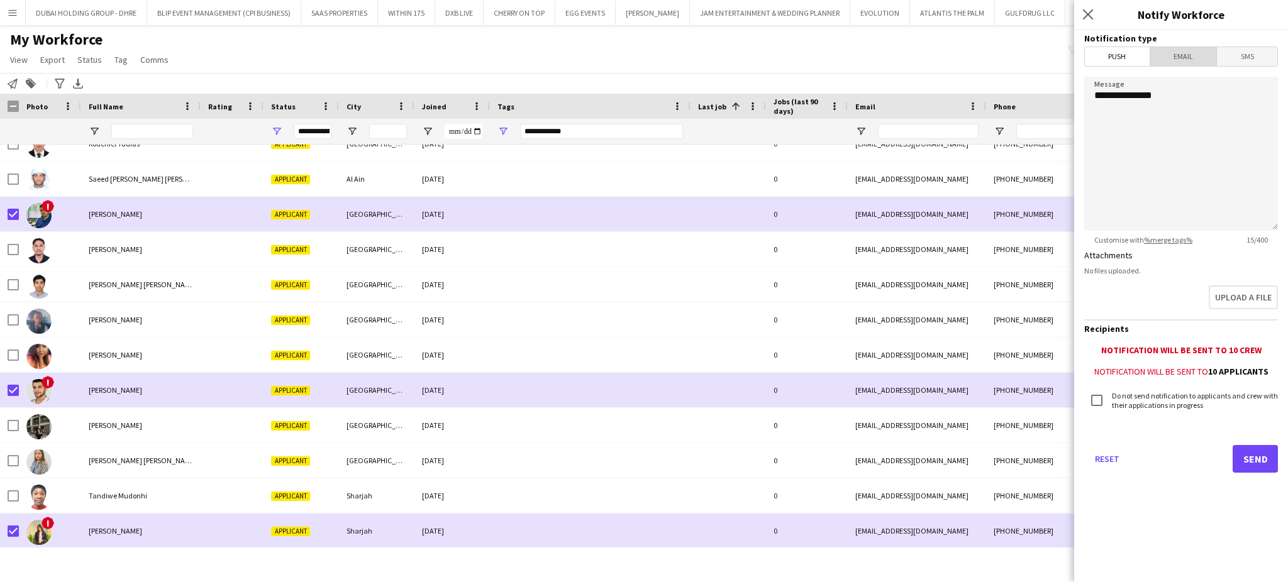
click at [1192, 49] on span "Email" at bounding box center [1183, 56] width 67 height 19
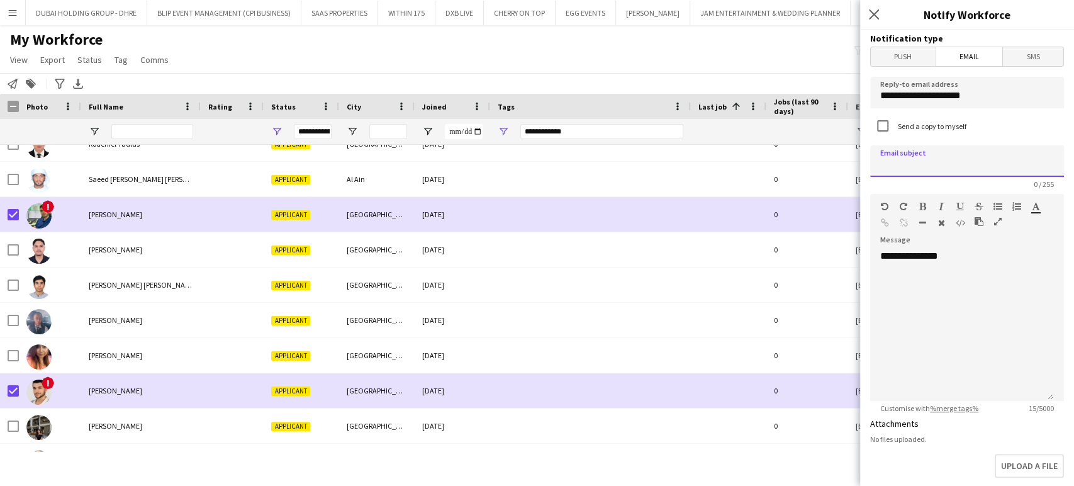
click at [978, 166] on input at bounding box center [967, 160] width 194 height 31
click at [1001, 158] on input at bounding box center [967, 160] width 194 height 31
type input "**********"
click at [1000, 220] on icon "button" at bounding box center [998, 221] width 8 height 9
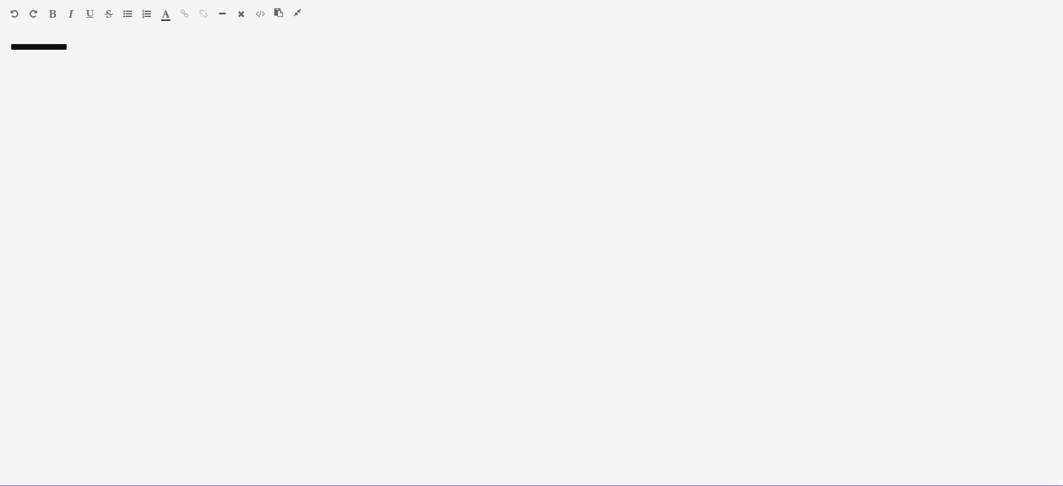
click at [286, 64] on div "**********" at bounding box center [531, 263] width 1063 height 445
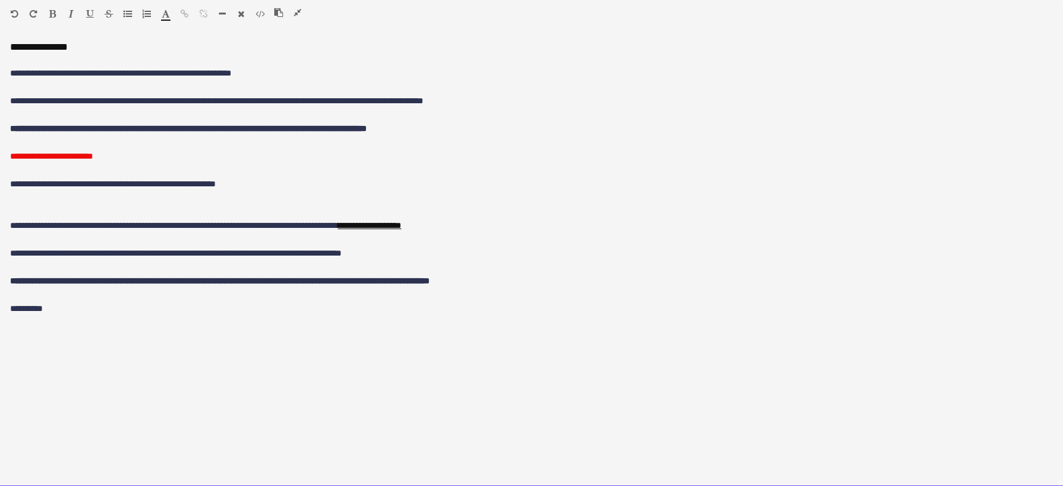
click at [35, 161] on p "**********" at bounding box center [531, 156] width 1043 height 14
drag, startPoint x: 89, startPoint y: 157, endPoint x: 5, endPoint y: 153, distance: 83.7
click at [5, 153] on div "**********" at bounding box center [531, 263] width 1063 height 445
click at [58, 321] on div "**********" at bounding box center [531, 263] width 1063 height 445
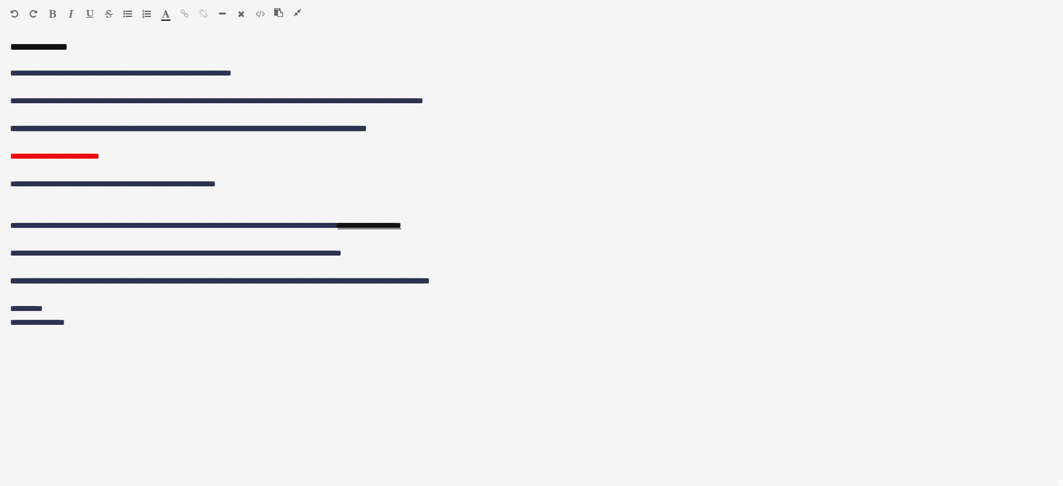
click at [295, 9] on icon "button" at bounding box center [298, 12] width 8 height 9
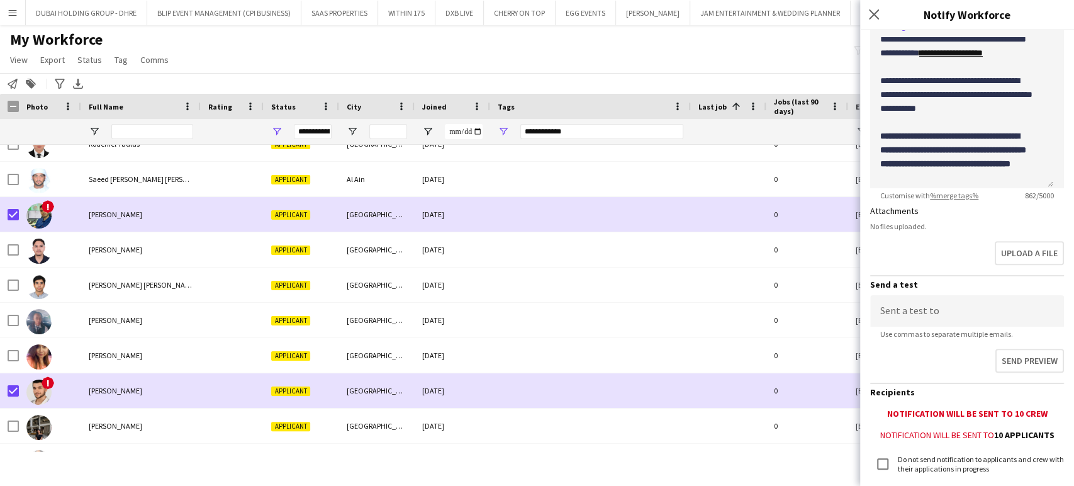
scroll to position [297, 0]
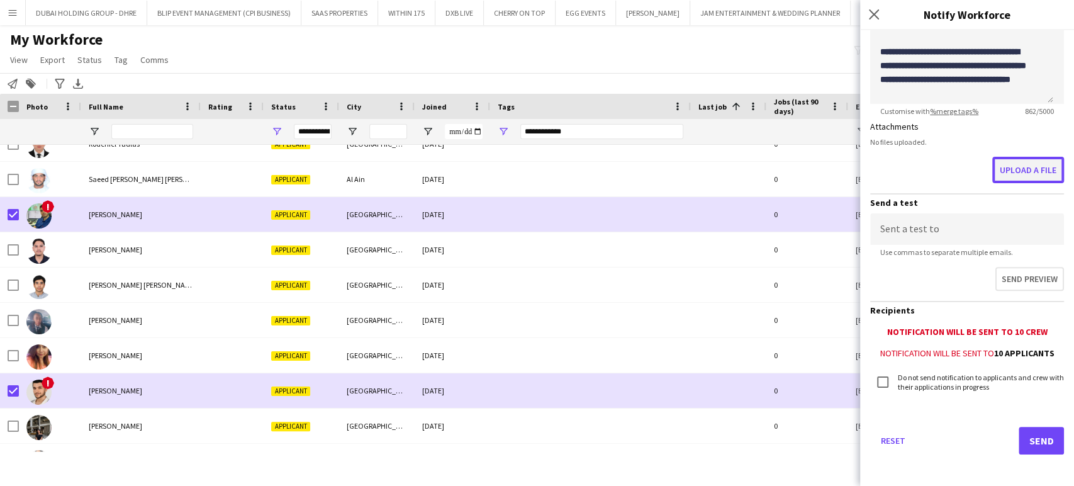
click at [1036, 165] on button "Upload a file" at bounding box center [1028, 170] width 72 height 26
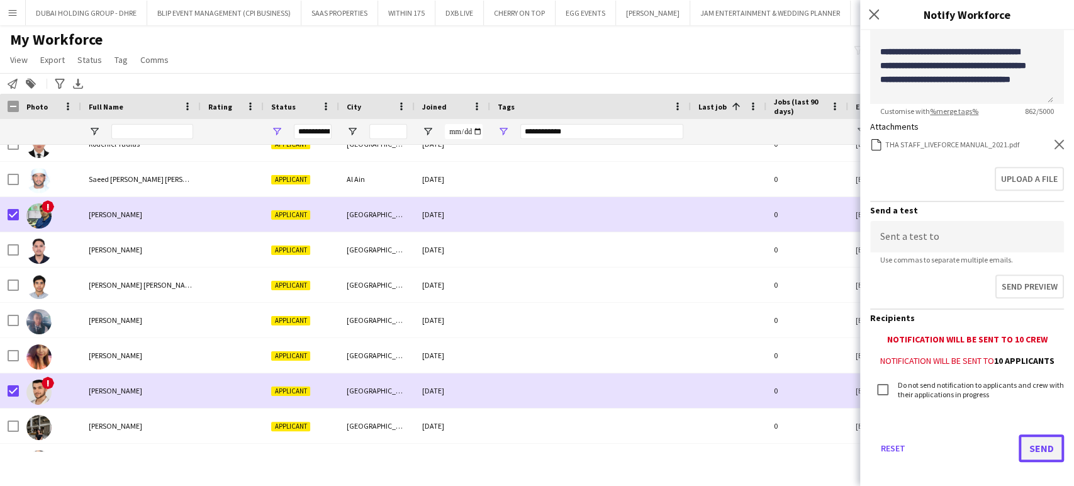
click at [1033, 447] on button "Send" at bounding box center [1040, 448] width 45 height 28
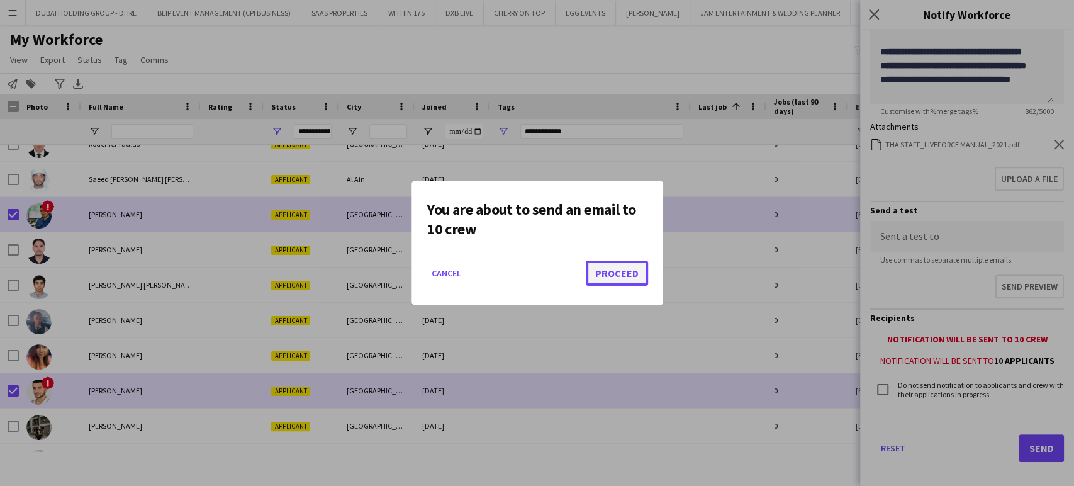
click at [618, 271] on button "Proceed" at bounding box center [617, 272] width 62 height 25
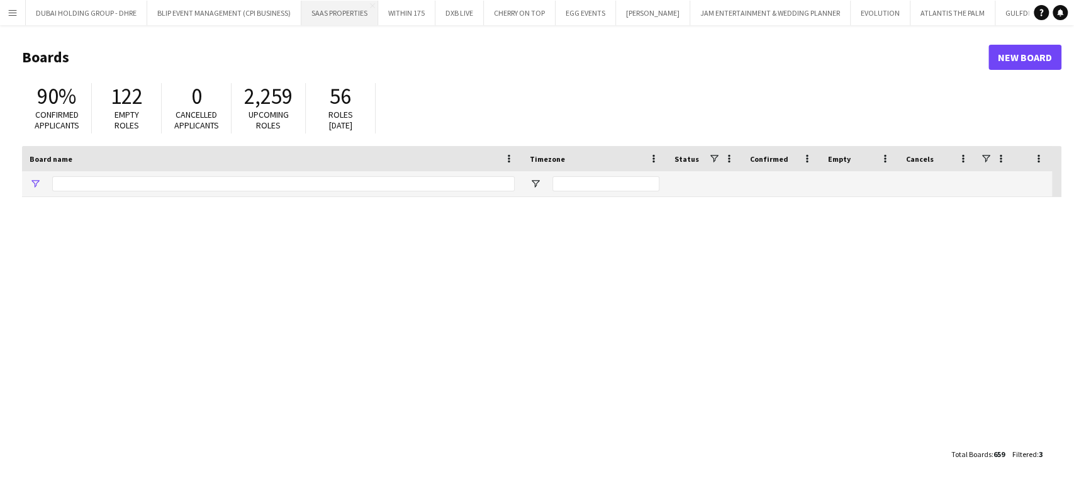
type input "***"
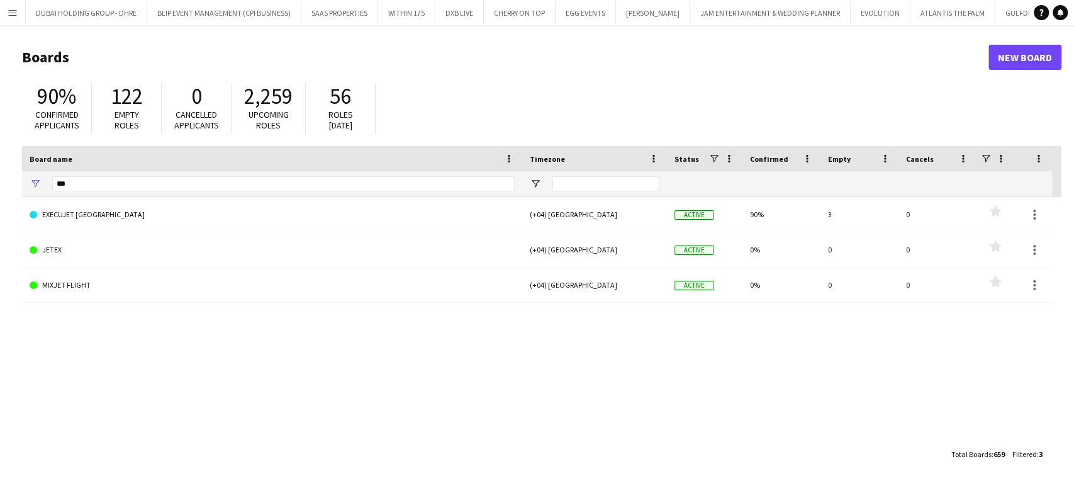
click at [13, 12] on app-icon "Menu" at bounding box center [13, 13] width 10 height 10
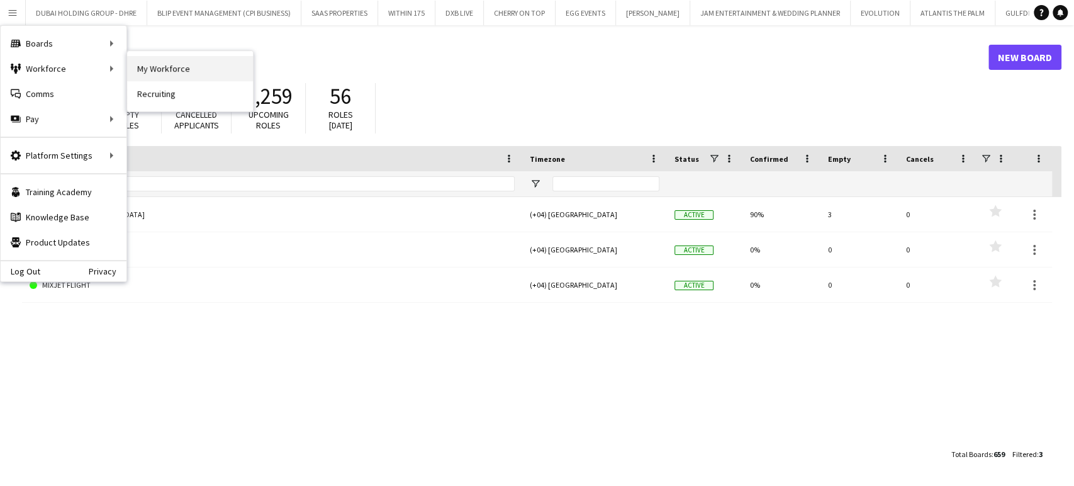
click at [163, 74] on link "My Workforce" at bounding box center [190, 68] width 126 height 25
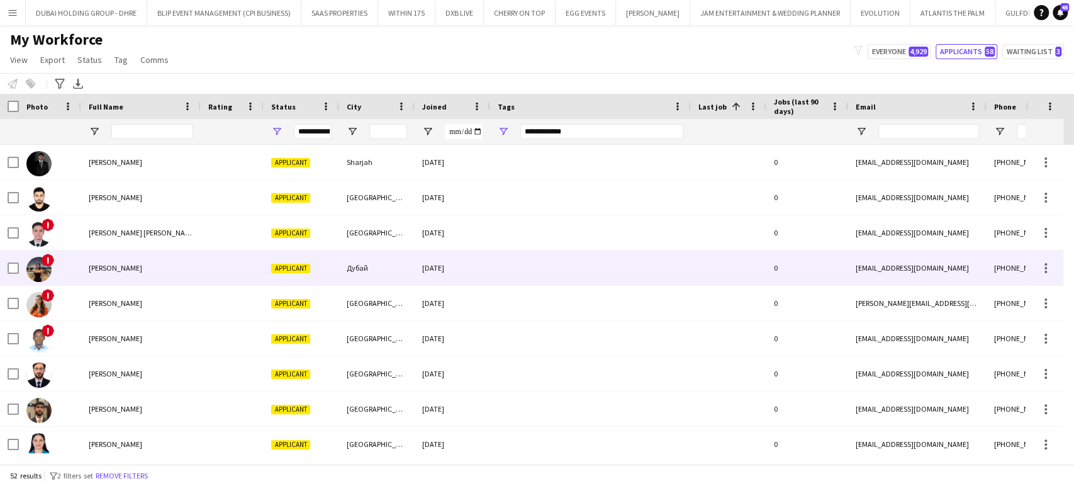
click at [118, 270] on span "[PERSON_NAME]" at bounding box center [115, 267] width 53 height 9
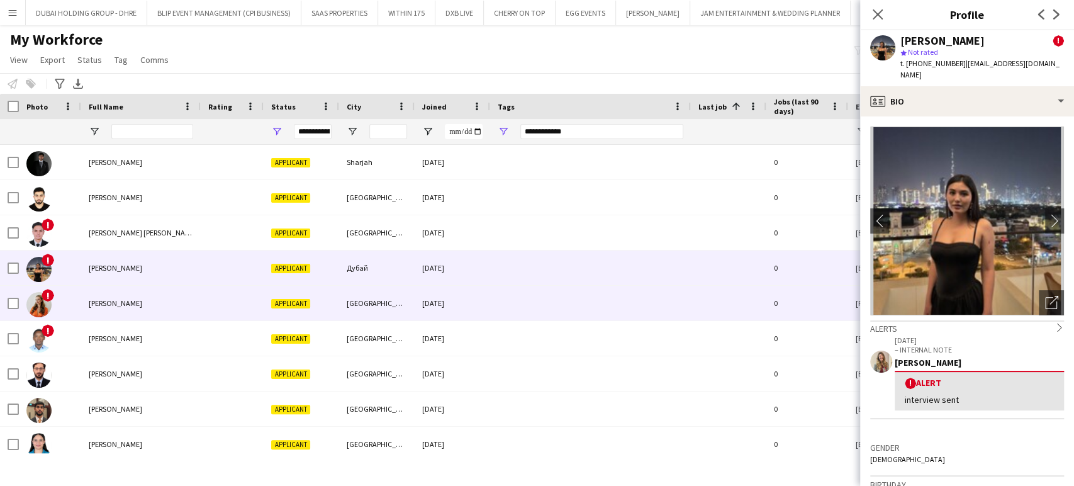
click at [120, 303] on span "[PERSON_NAME]" at bounding box center [115, 302] width 53 height 9
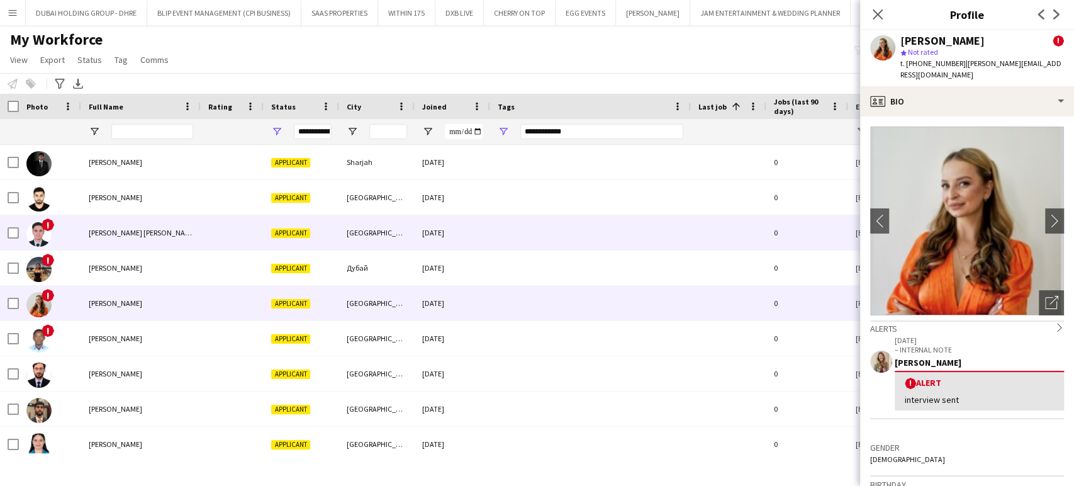
click at [75, 229] on div "!" at bounding box center [50, 232] width 62 height 35
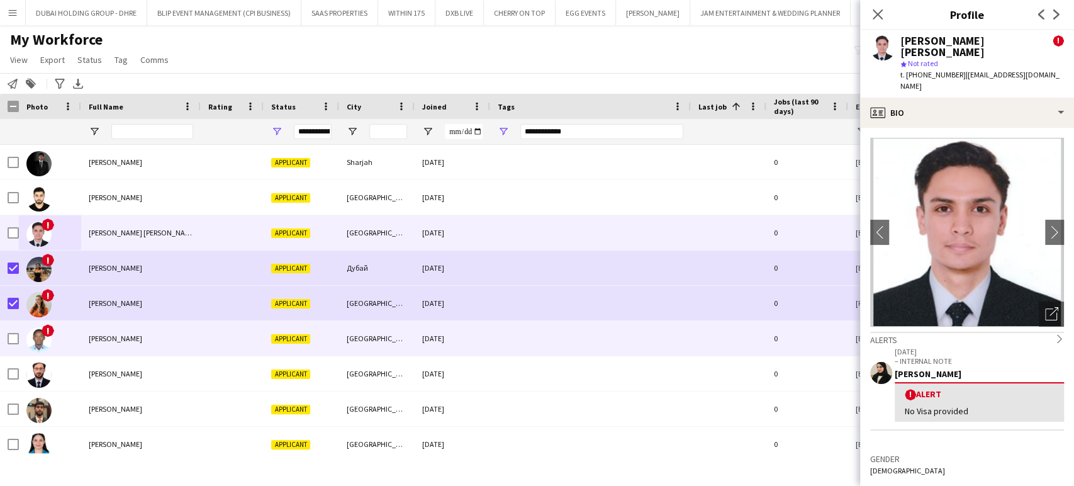
click at [92, 323] on div "Alexander Gitonga" at bounding box center [141, 338] width 120 height 35
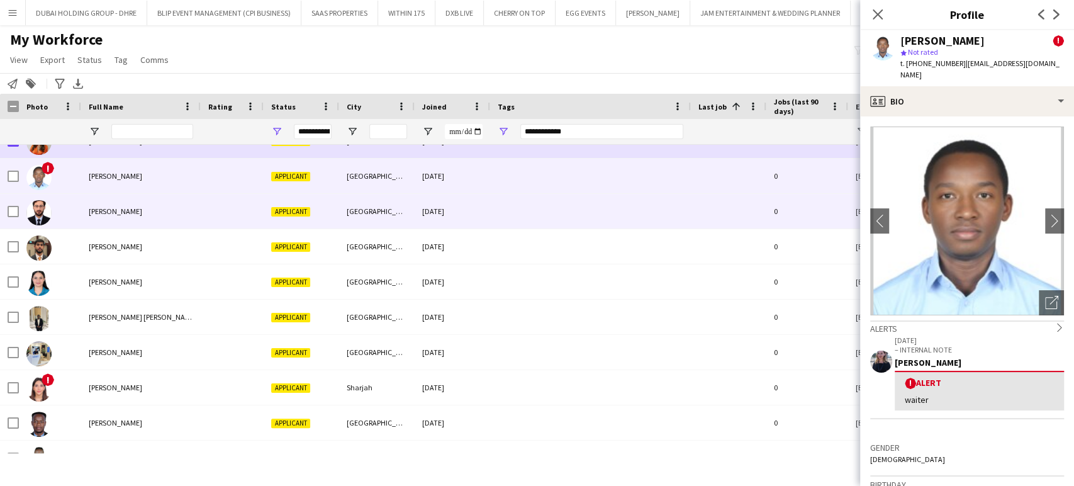
scroll to position [140, 0]
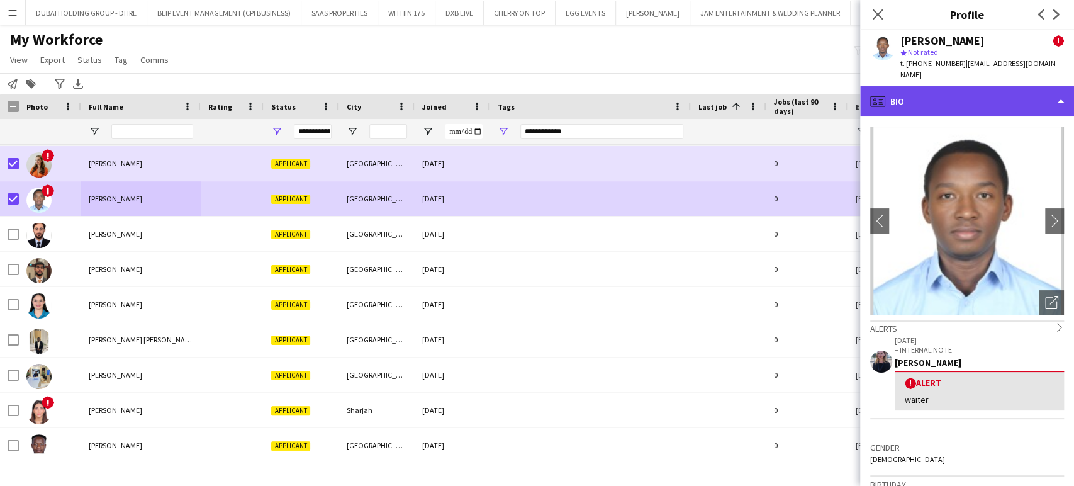
click at [1045, 94] on div "profile Bio" at bounding box center [967, 101] width 214 height 30
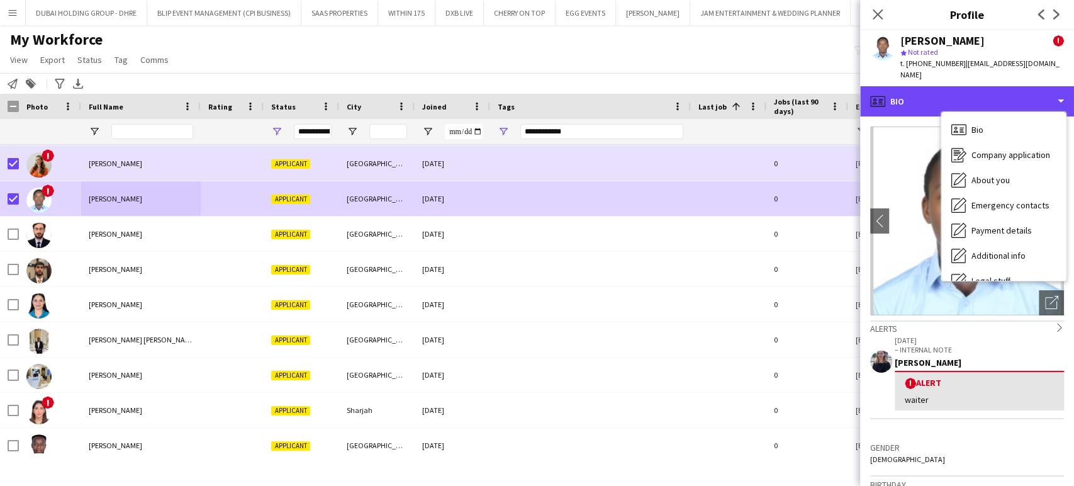
scroll to position [67, 0]
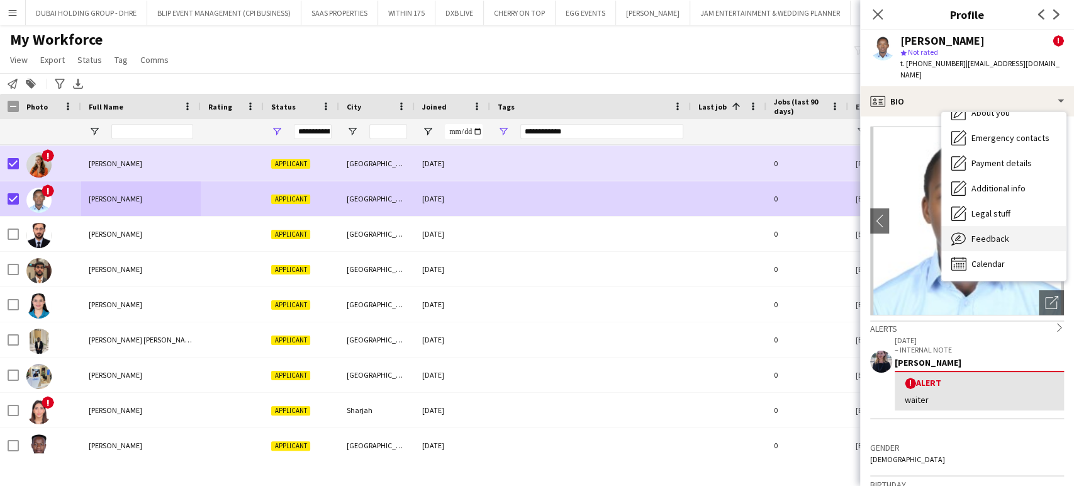
click at [995, 240] on span "Feedback" at bounding box center [990, 238] width 38 height 11
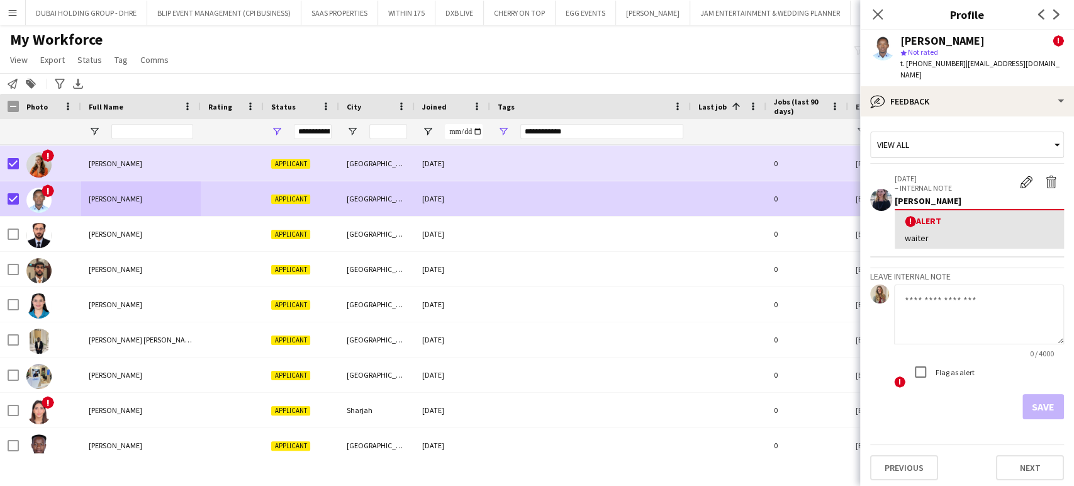
click at [975, 294] on textarea at bounding box center [979, 314] width 170 height 60
type textarea "**********"
click at [1022, 401] on button "Save" at bounding box center [1043, 406] width 42 height 25
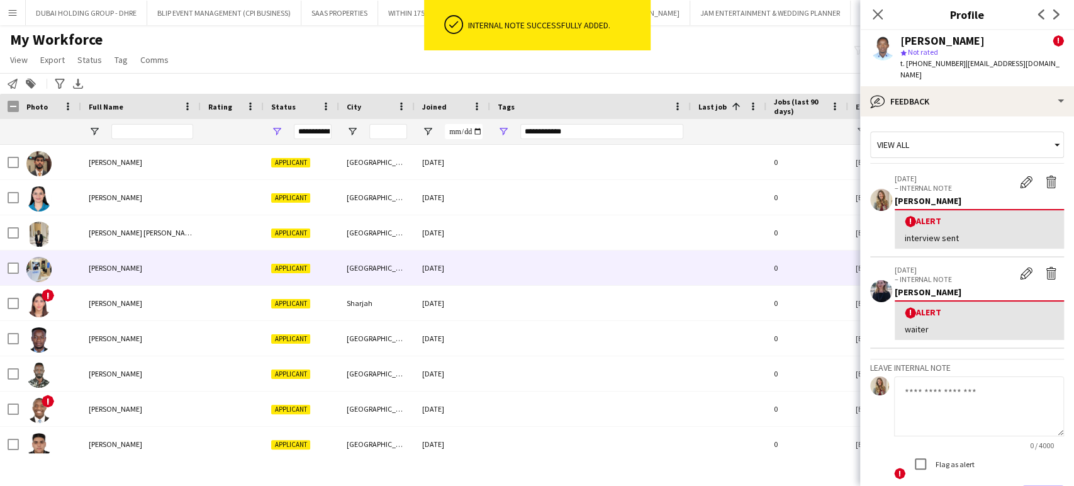
scroll to position [279, 0]
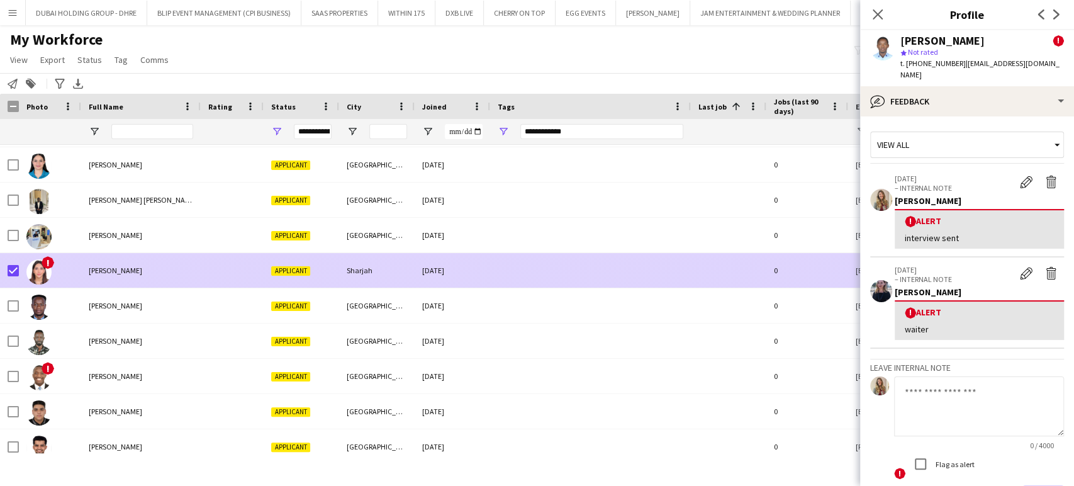
click at [91, 272] on span "Bushra Jannoud" at bounding box center [115, 269] width 53 height 9
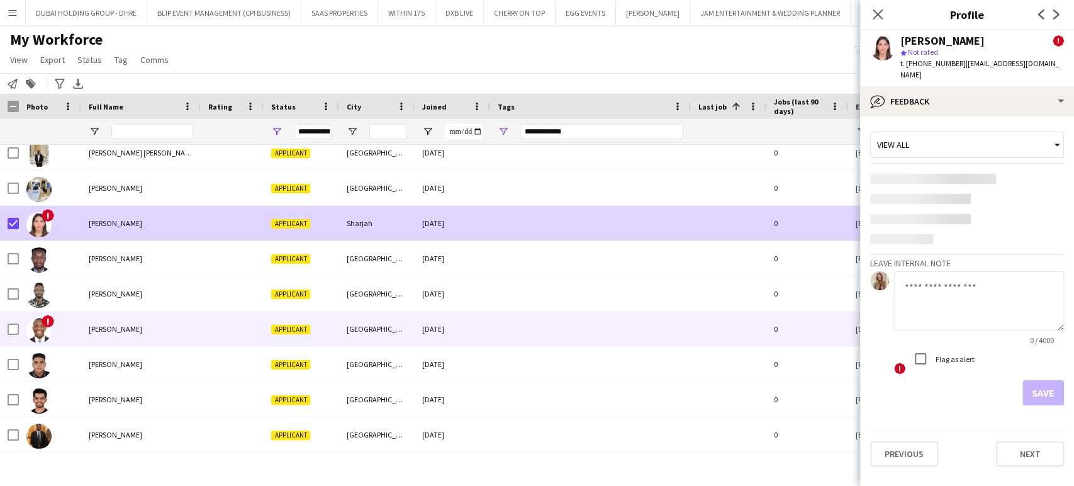
scroll to position [349, 0]
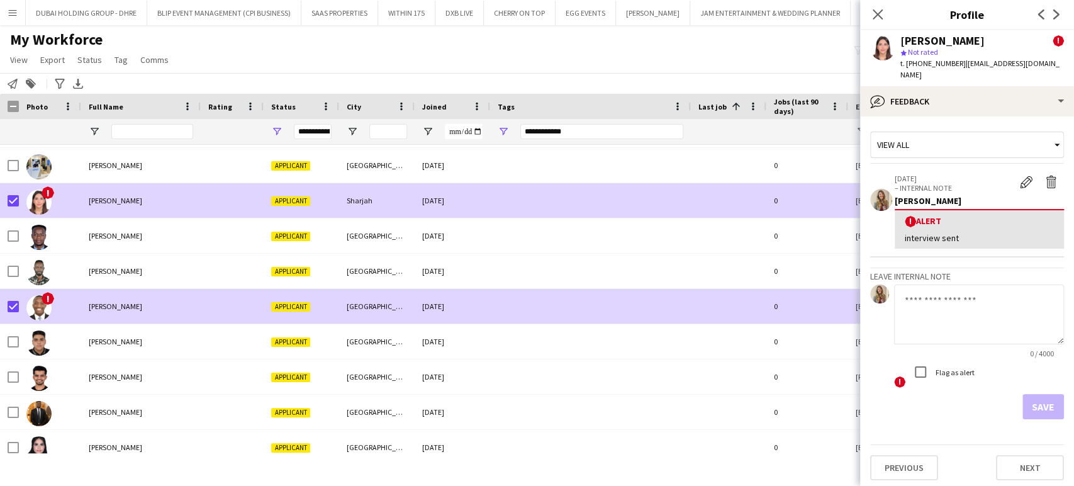
click at [87, 309] on div "Edmond shammah" at bounding box center [141, 306] width 120 height 35
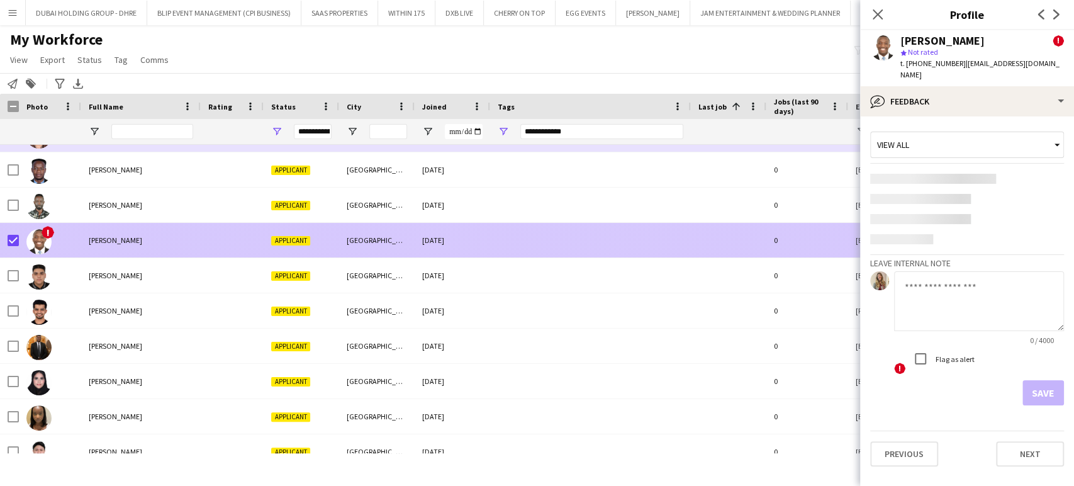
scroll to position [0, 0]
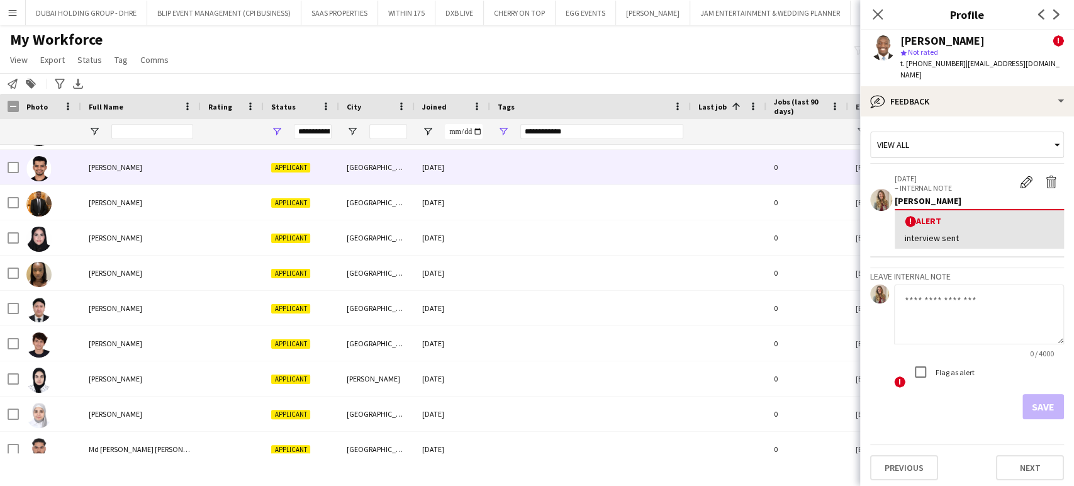
click at [112, 165] on span "Errol Dowling" at bounding box center [115, 166] width 53 height 9
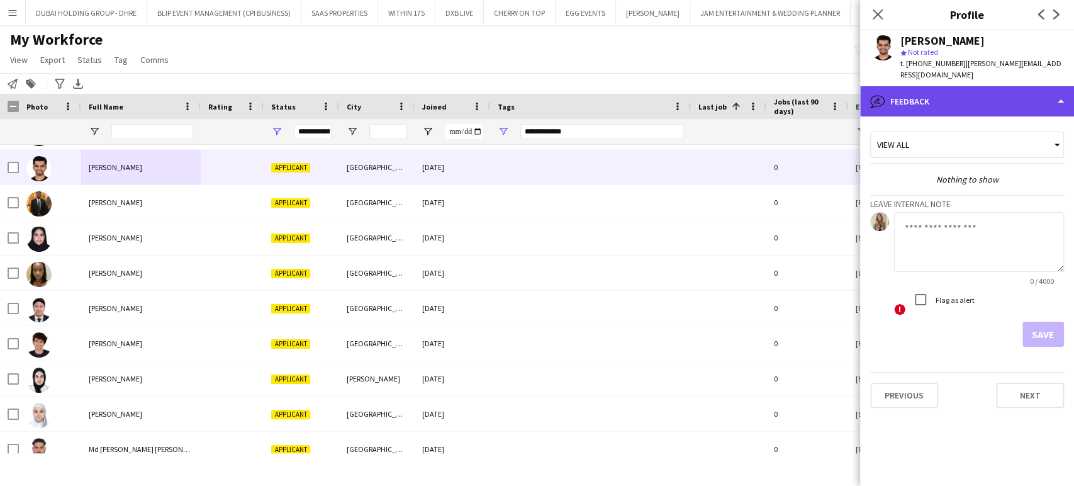
click at [936, 86] on div "bubble-pencil Feedback" at bounding box center [967, 101] width 214 height 30
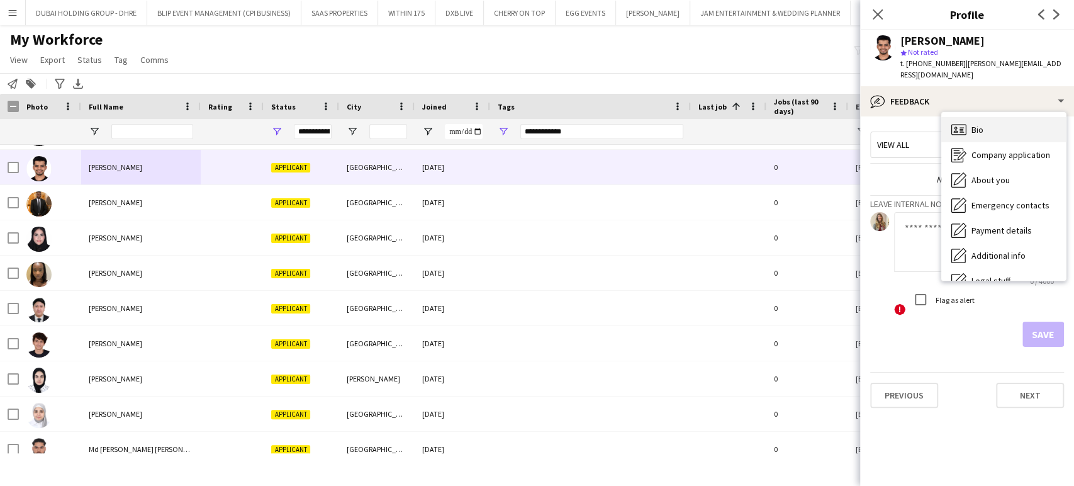
click at [988, 123] on div "Bio Bio" at bounding box center [1003, 129] width 125 height 25
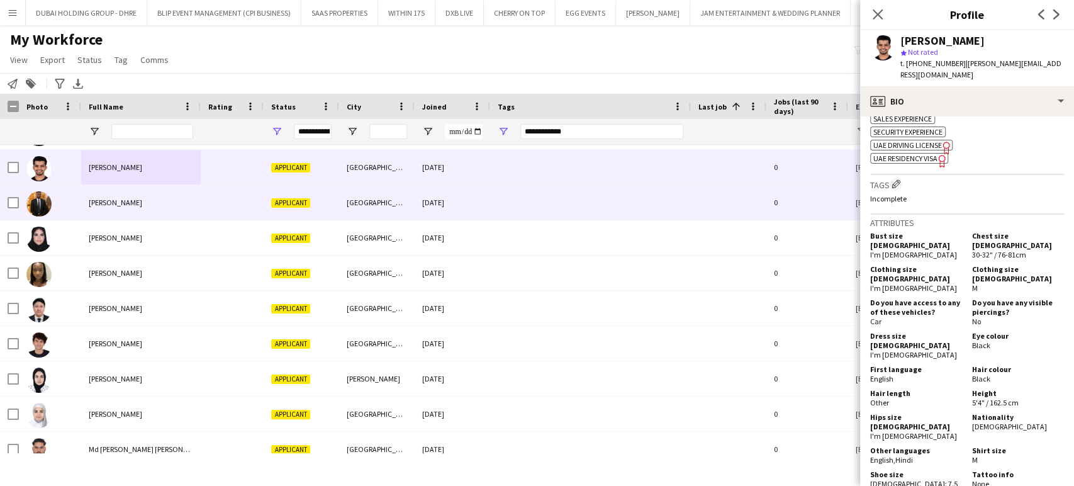
click at [87, 204] on div "George Agyekum" at bounding box center [141, 202] width 120 height 35
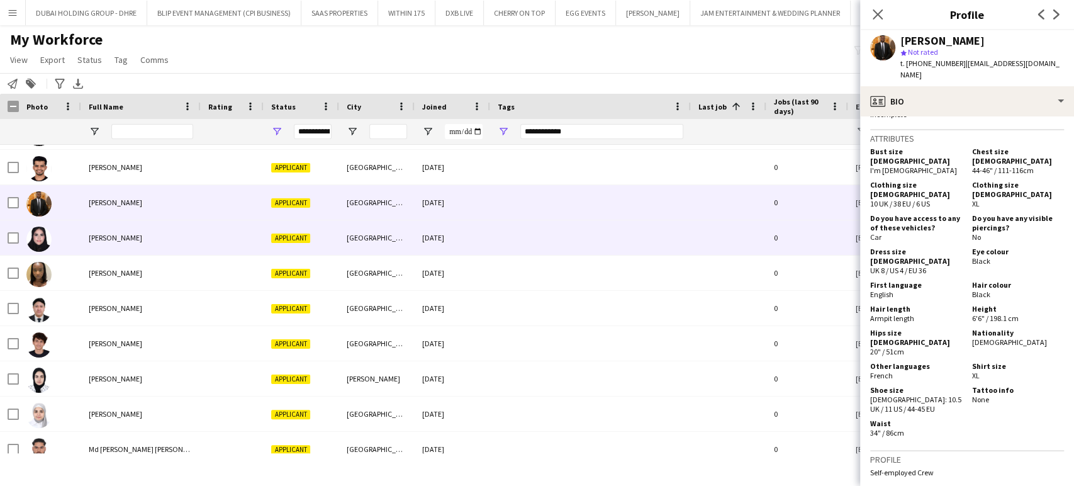
click at [101, 244] on div "Hamdah Umer" at bounding box center [141, 237] width 120 height 35
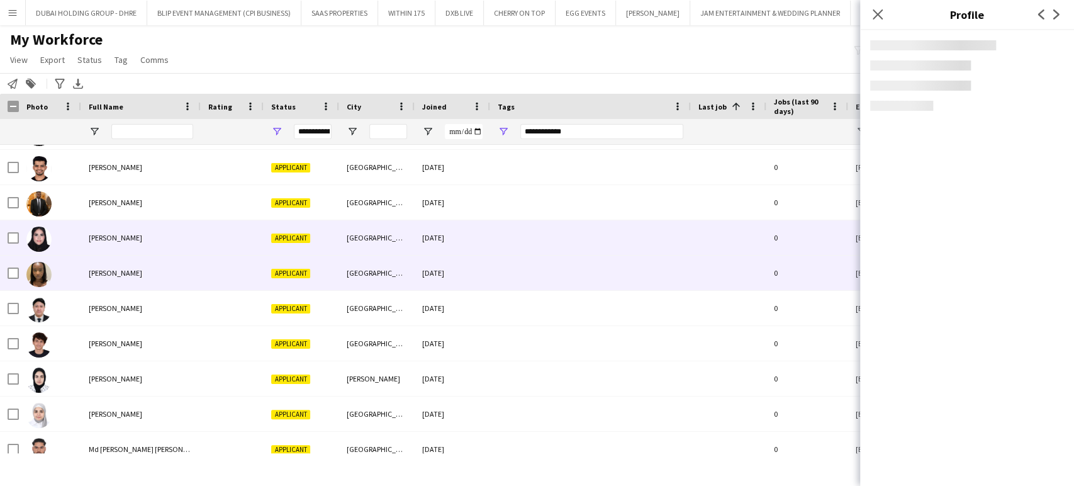
click at [99, 271] on span "Jade Buwule Nambale" at bounding box center [115, 272] width 53 height 9
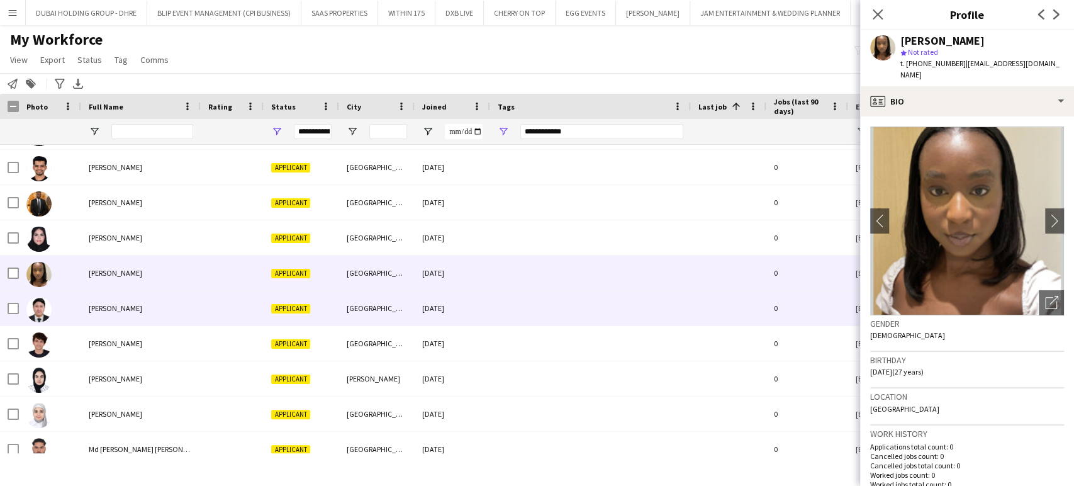
click at [116, 305] on span "John Francis Malazzab" at bounding box center [115, 307] width 53 height 9
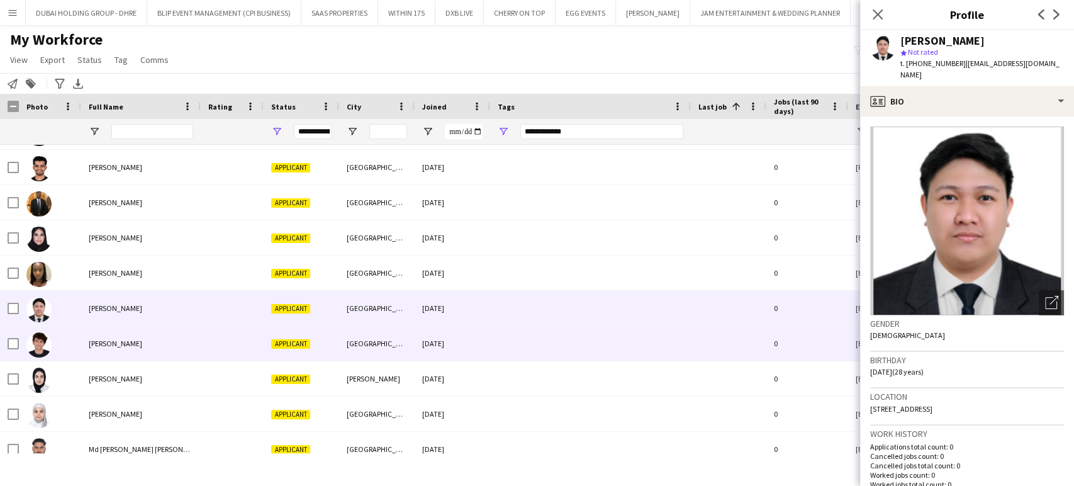
click at [84, 334] on div "Jozef Ragab" at bounding box center [141, 343] width 120 height 35
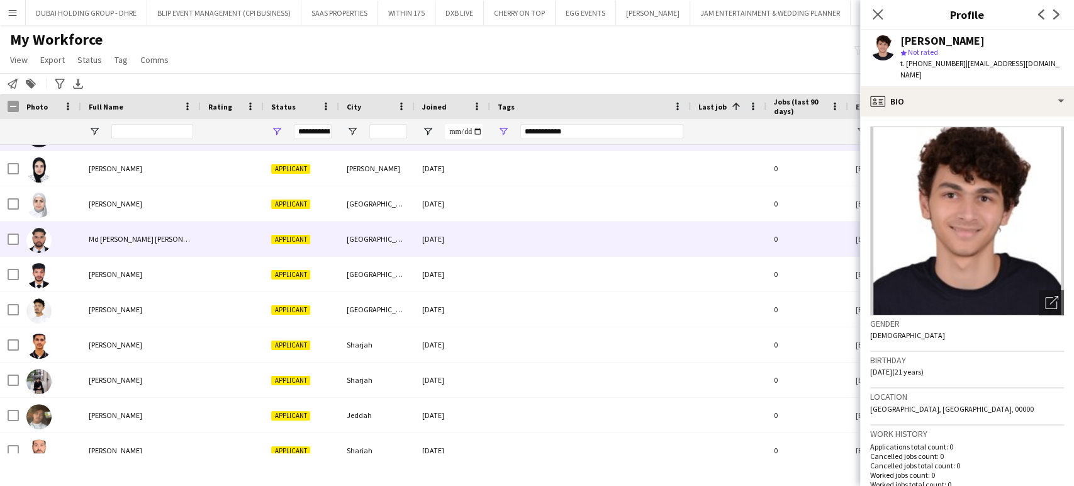
click at [101, 238] on span "Md Atikur Rahman Nahid" at bounding box center [149, 238] width 120 height 9
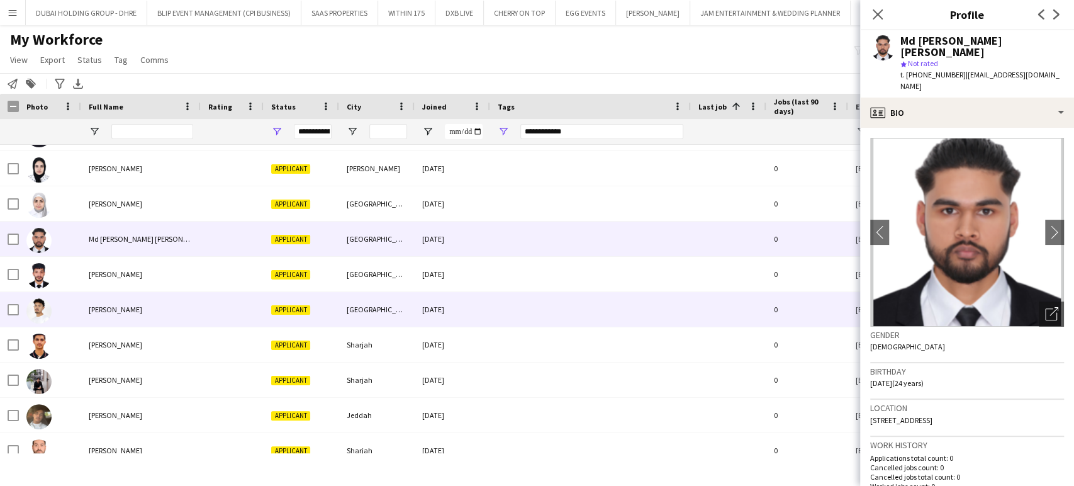
click at [92, 308] on span "Mohamad Albloushi" at bounding box center [115, 308] width 53 height 9
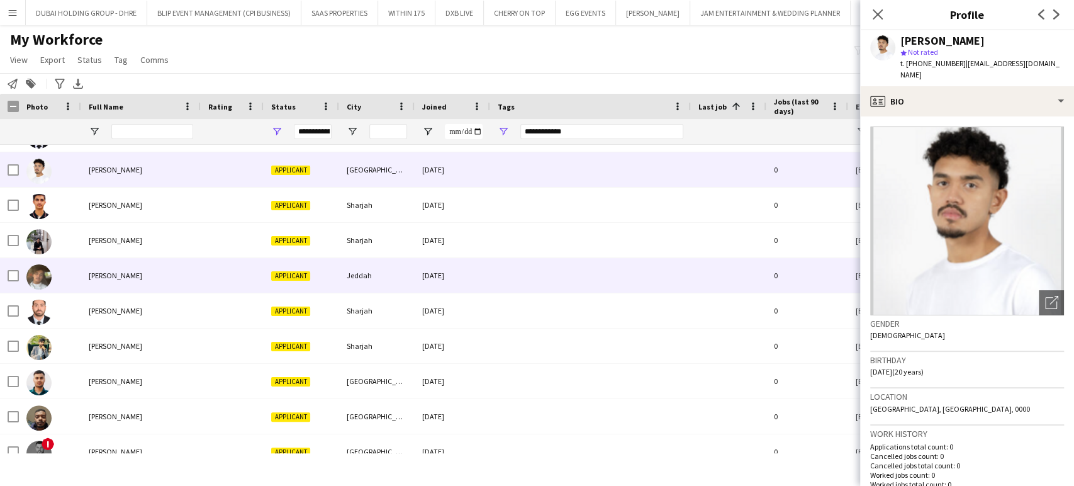
click at [111, 282] on div "Mojtaba Johan" at bounding box center [141, 275] width 120 height 35
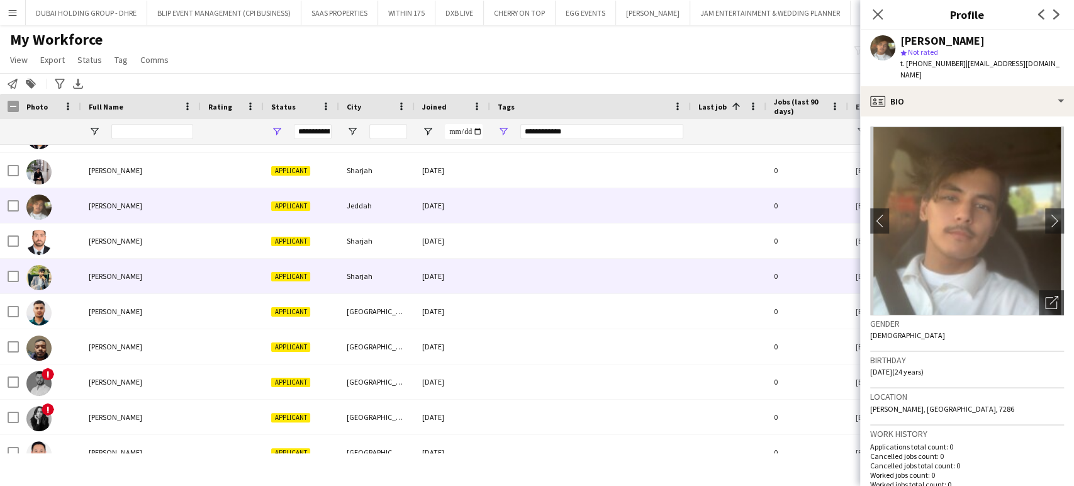
click at [114, 282] on div "Muhammad Zabeehullah Afzal" at bounding box center [141, 276] width 120 height 35
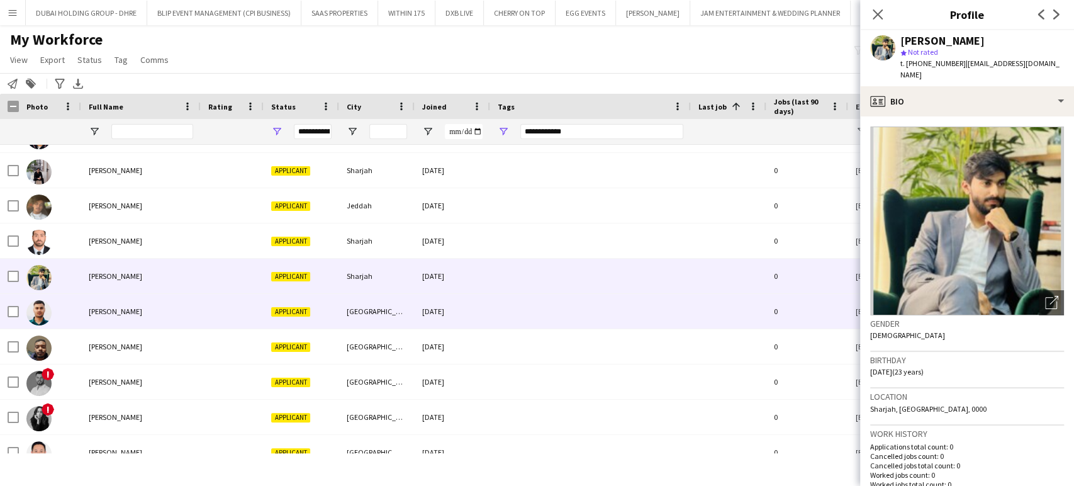
click at [115, 309] on span "Mukul Verma" at bounding box center [115, 310] width 53 height 9
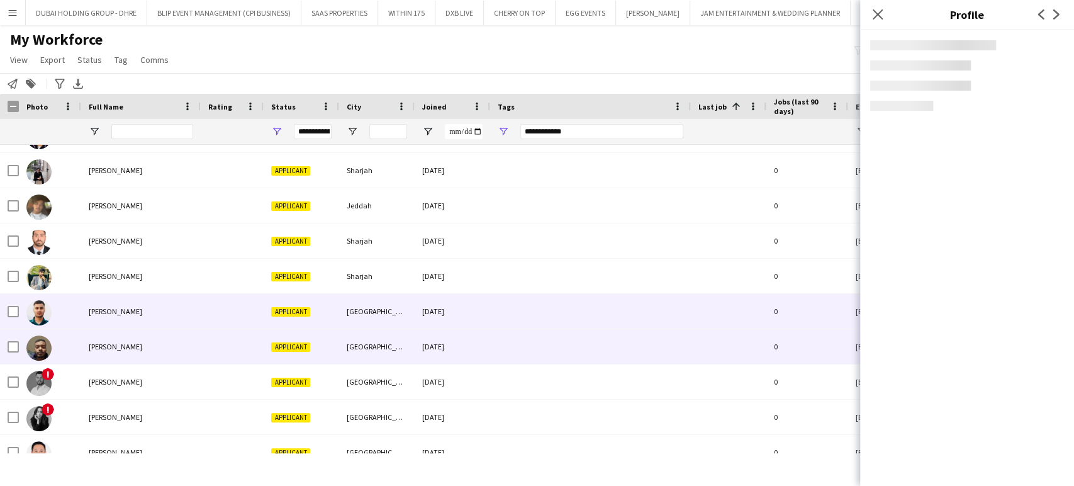
click at [114, 347] on span "Mustafa Amir" at bounding box center [115, 346] width 53 height 9
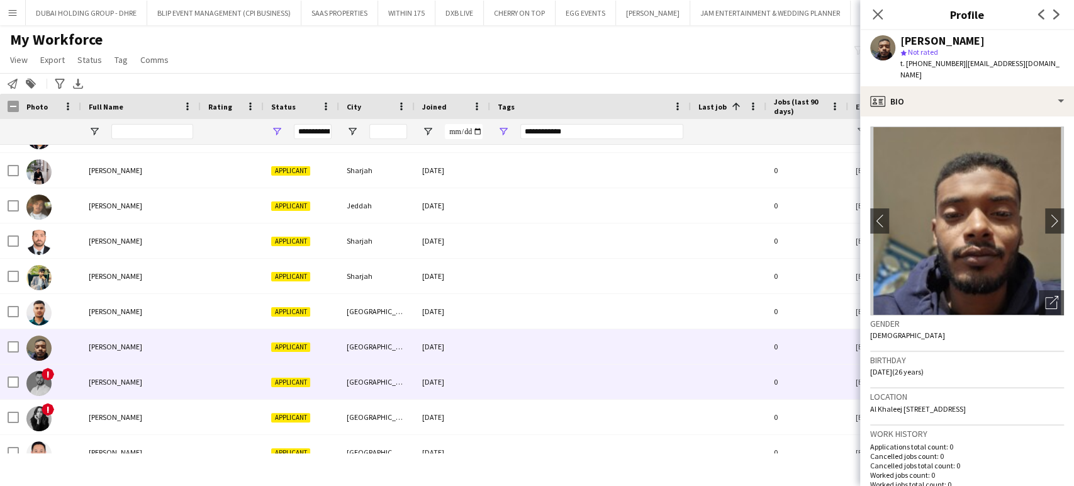
click at [19, 377] on div "!" at bounding box center [50, 381] width 62 height 35
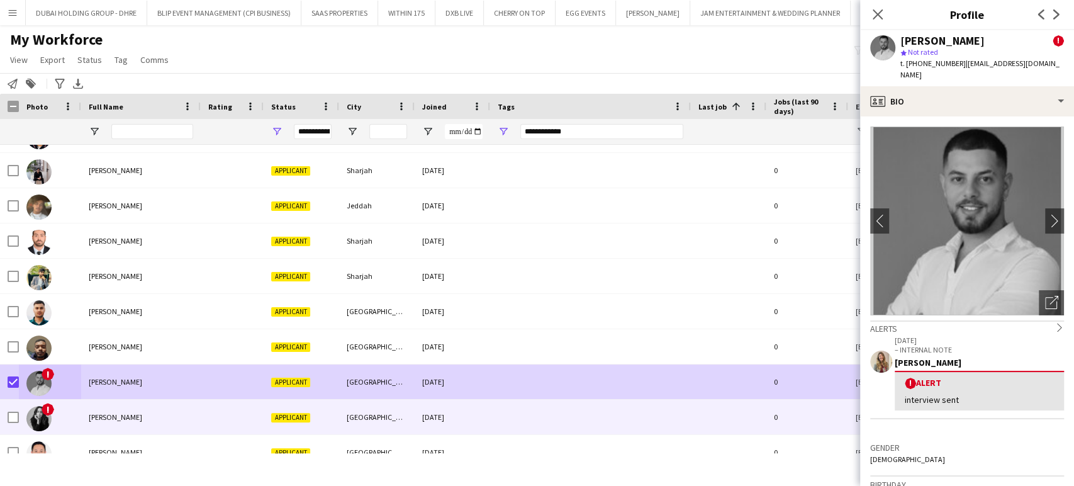
click at [19, 414] on div "!" at bounding box center [50, 416] width 62 height 35
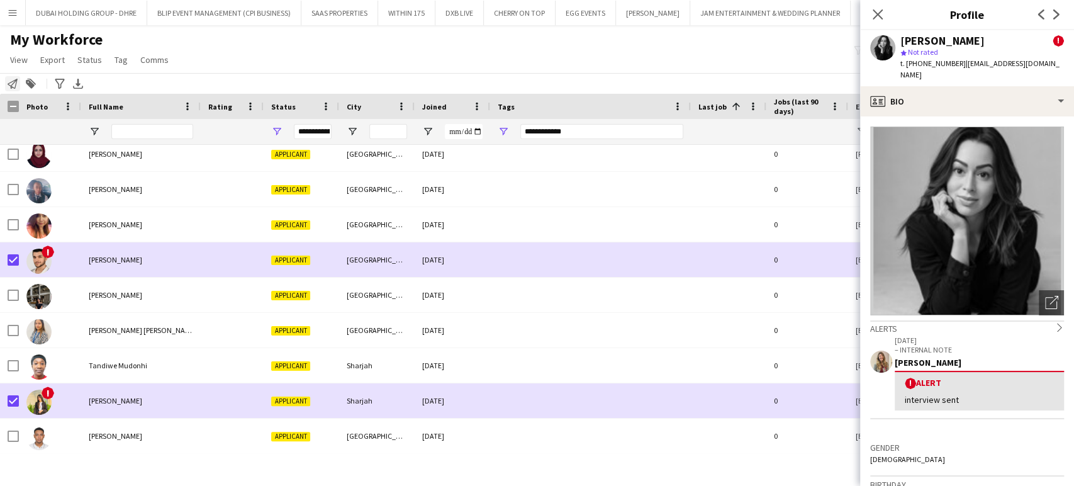
click at [14, 86] on icon "Notify workforce" at bounding box center [13, 84] width 10 height 10
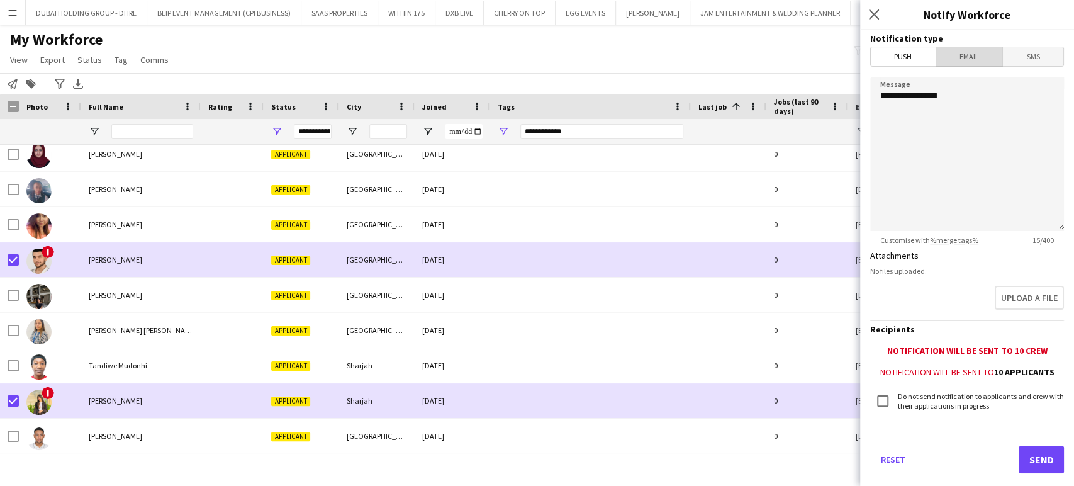
click at [984, 53] on span "Email" at bounding box center [969, 56] width 67 height 19
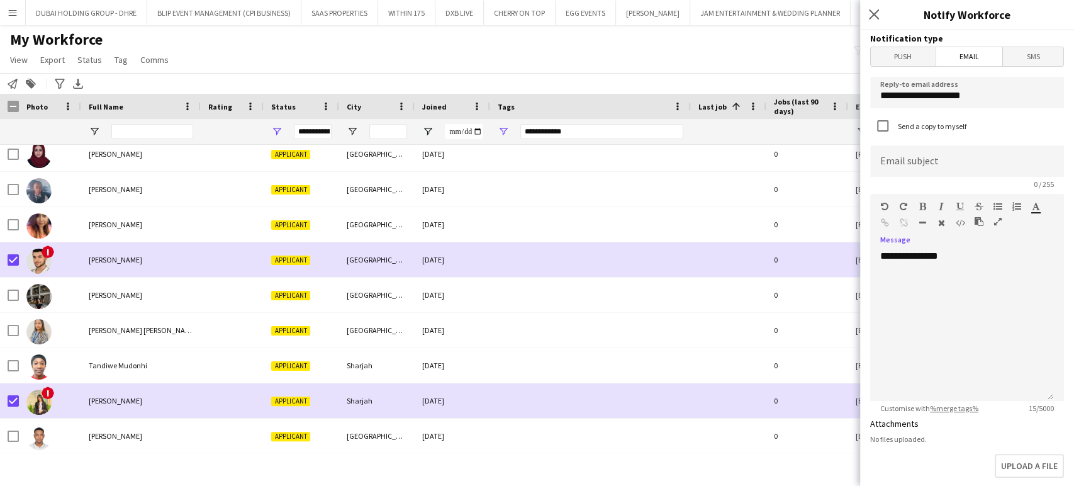
click at [997, 218] on icon "button" at bounding box center [998, 221] width 8 height 9
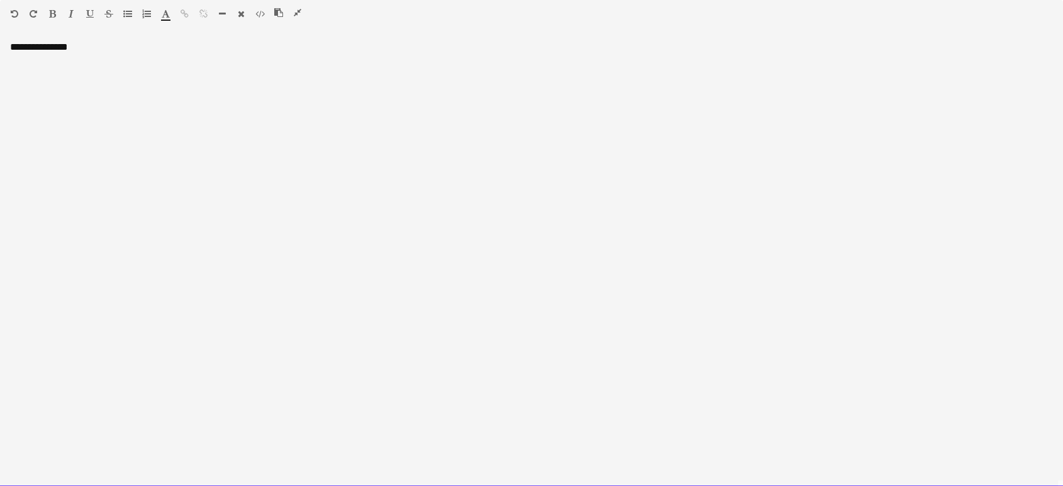
click at [313, 104] on div "**********" at bounding box center [531, 263] width 1063 height 445
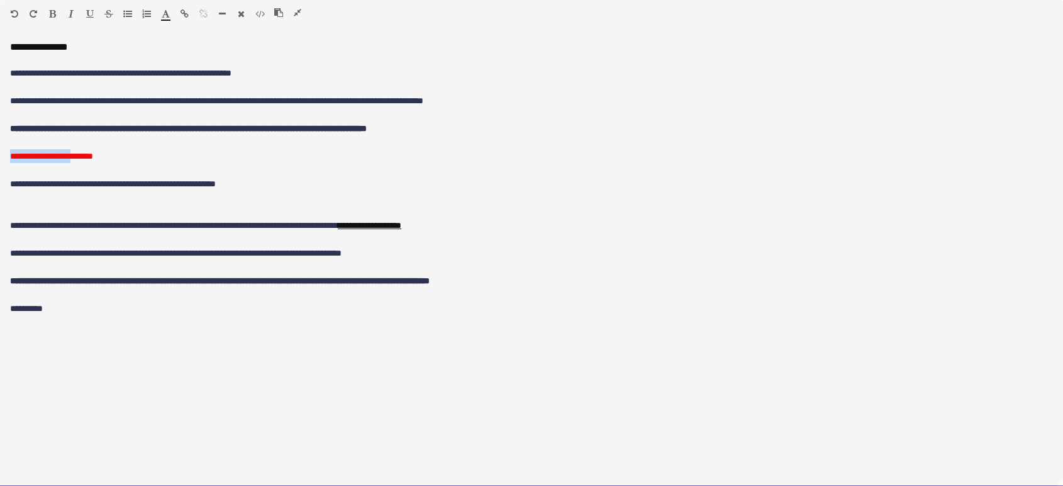
drag, startPoint x: 88, startPoint y: 155, endPoint x: 13, endPoint y: 147, distance: 75.2
click at [13, 147] on div "**********" at bounding box center [531, 190] width 1043 height 248
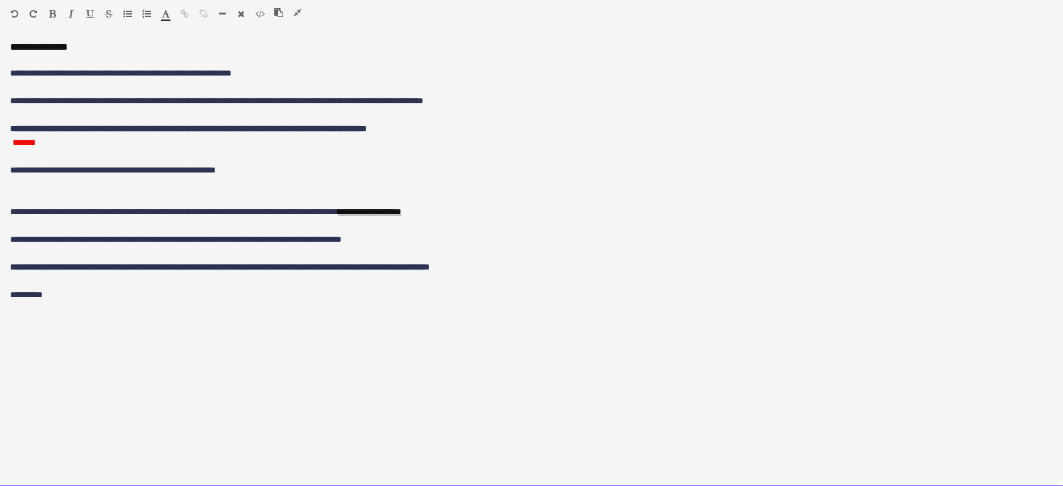
click at [9, 145] on div "**********" at bounding box center [531, 263] width 1063 height 445
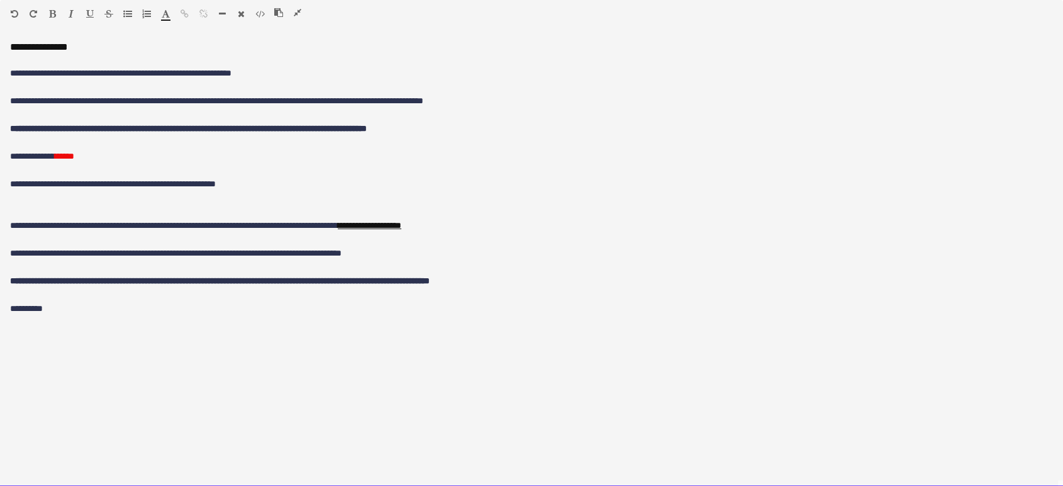
click at [120, 156] on p "**********" at bounding box center [531, 156] width 1043 height 14
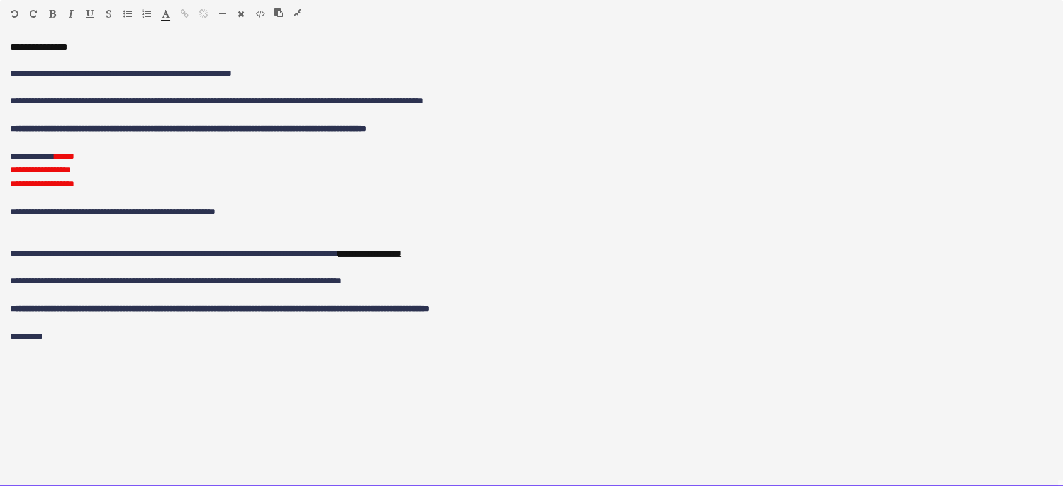
click at [65, 177] on p "**********" at bounding box center [531, 184] width 1043 height 14
drag, startPoint x: 70, startPoint y: 155, endPoint x: 0, endPoint y: 155, distance: 70.4
click at [0, 155] on div "**********" at bounding box center [531, 263] width 1063 height 445
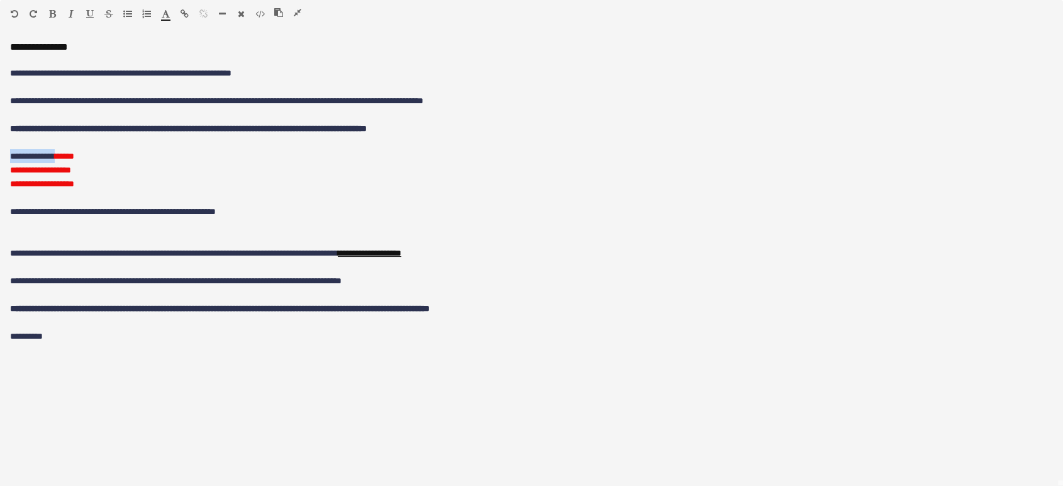
click at [50, 13] on icon "button" at bounding box center [52, 13] width 7 height 9
click at [50, 15] on icon "button" at bounding box center [52, 13] width 7 height 9
click at [168, 13] on icon "button" at bounding box center [166, 13] width 8 height 9
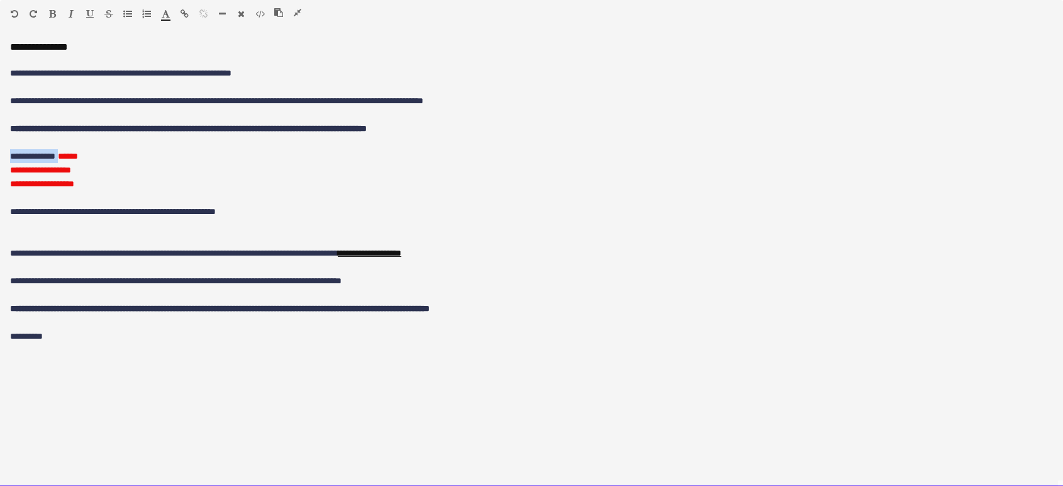
type input "*******"
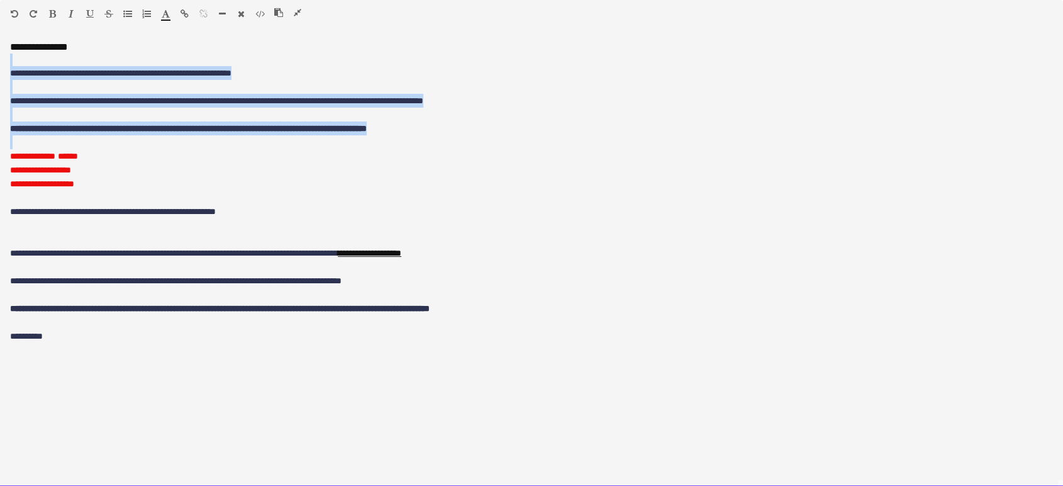
click at [523, 60] on div at bounding box center [531, 59] width 1043 height 13
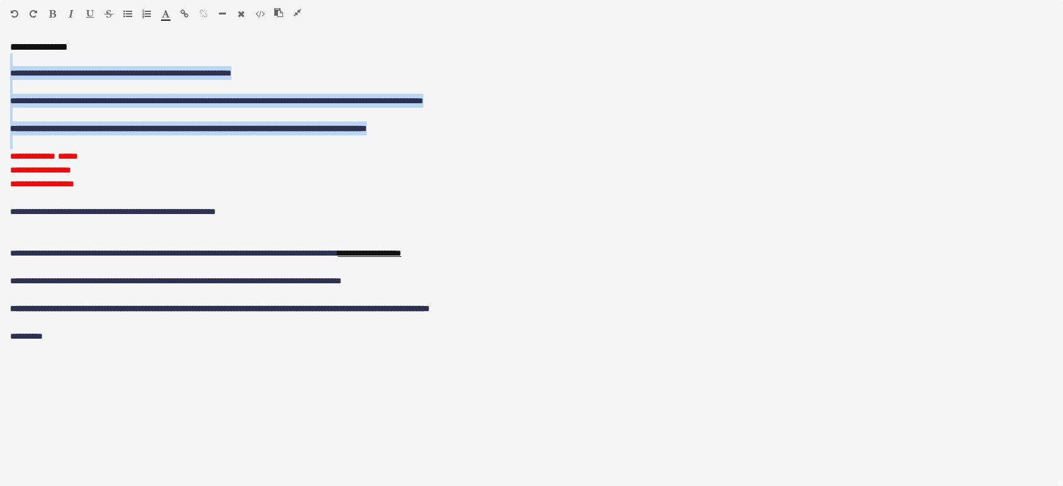
click at [299, 11] on icon "button" at bounding box center [298, 12] width 8 height 9
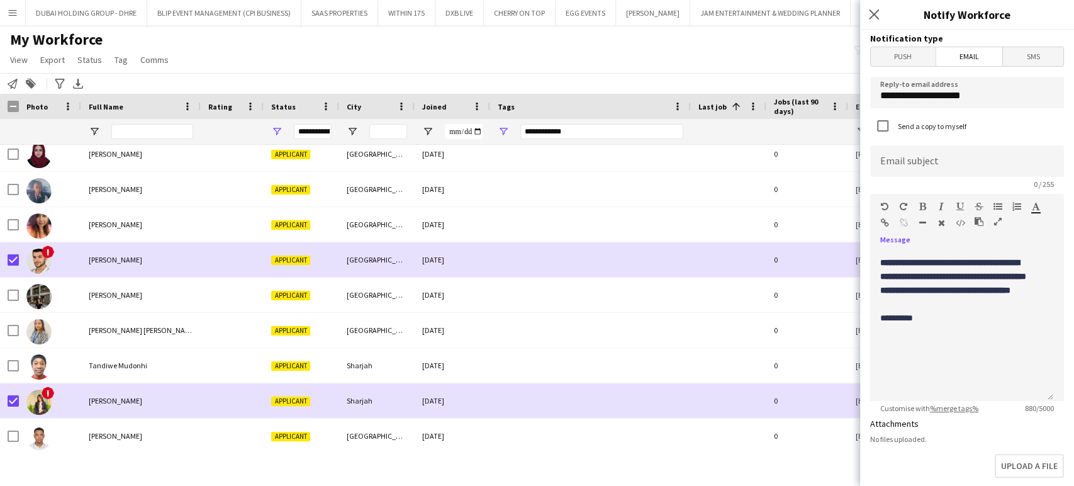
scroll to position [140, 0]
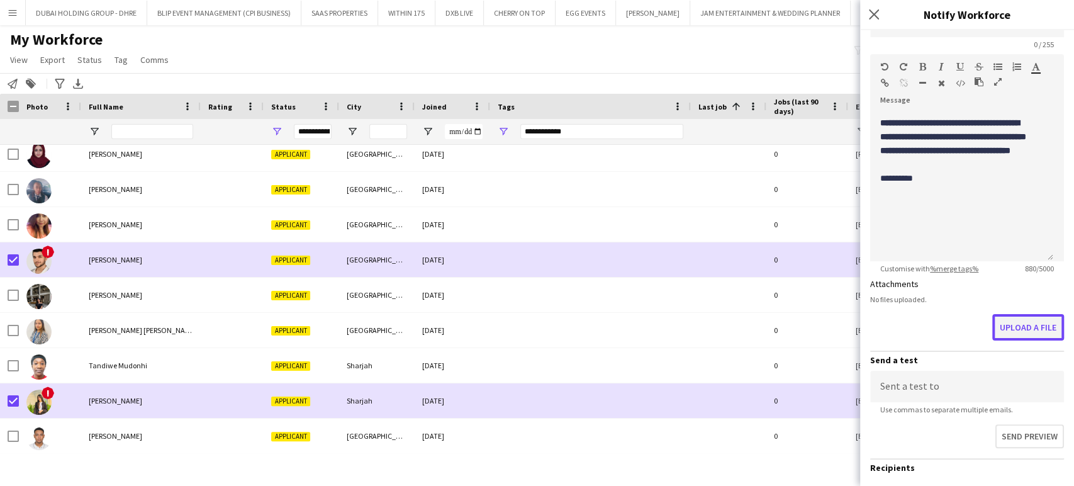
click at [1017, 325] on button "Upload a file" at bounding box center [1028, 327] width 72 height 26
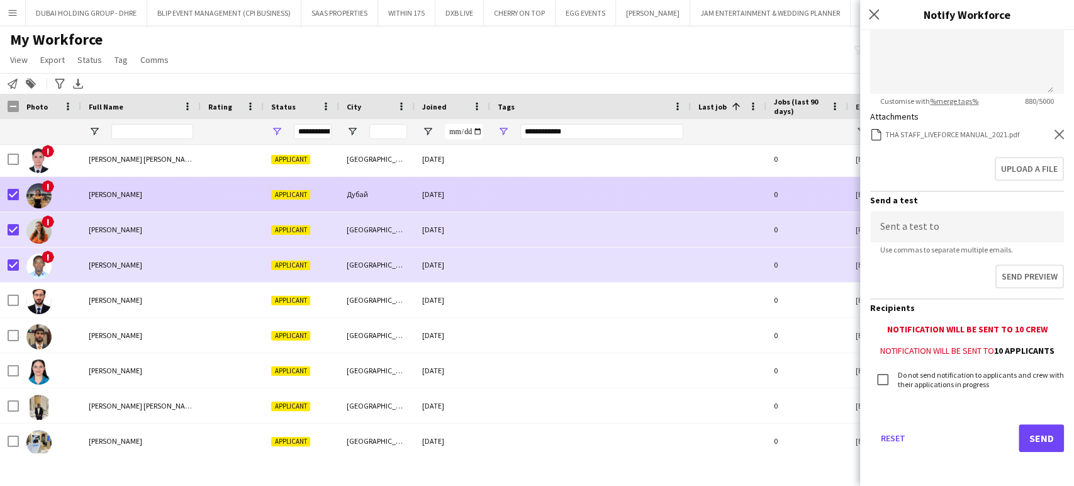
scroll to position [0, 0]
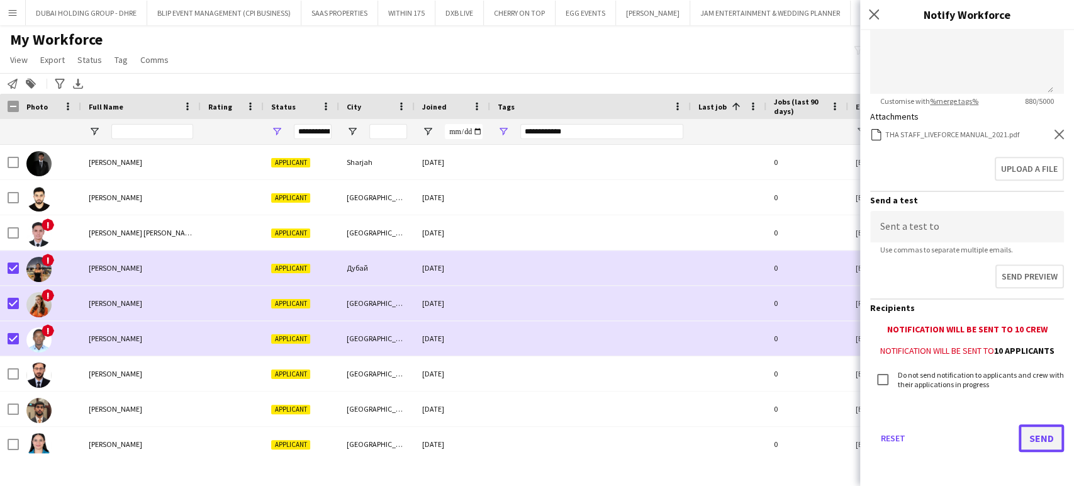
click at [1032, 435] on button "Send" at bounding box center [1040, 438] width 45 height 28
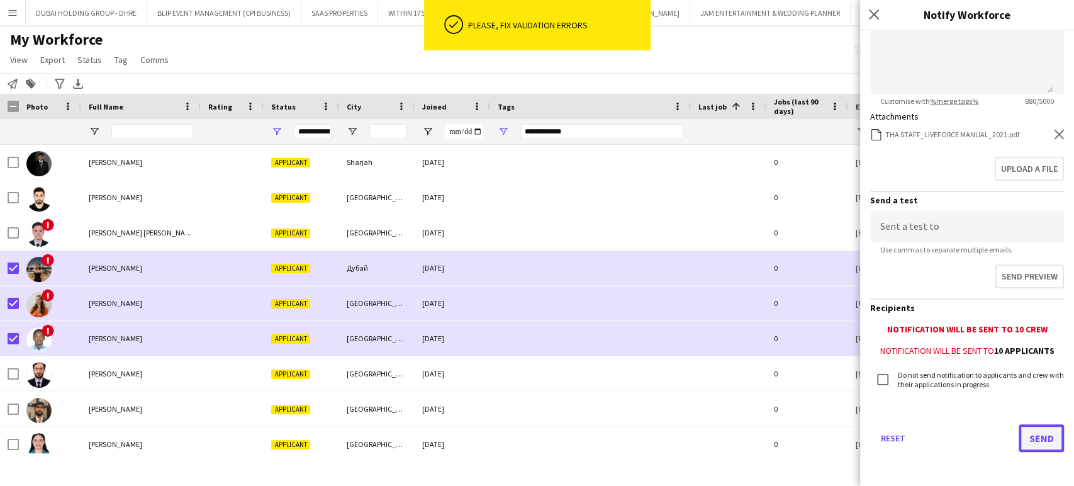
click at [1026, 426] on button "Send" at bounding box center [1040, 438] width 45 height 28
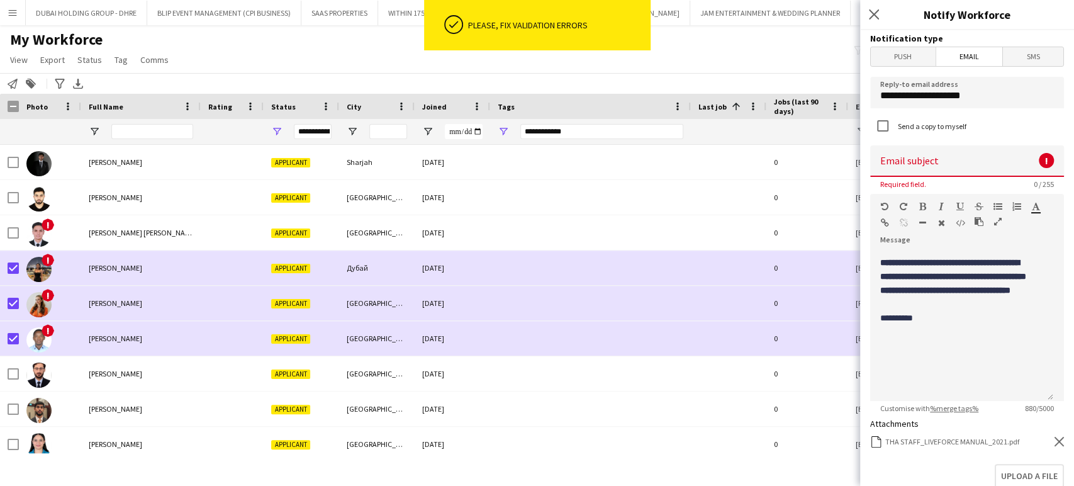
scroll to position [114, 0]
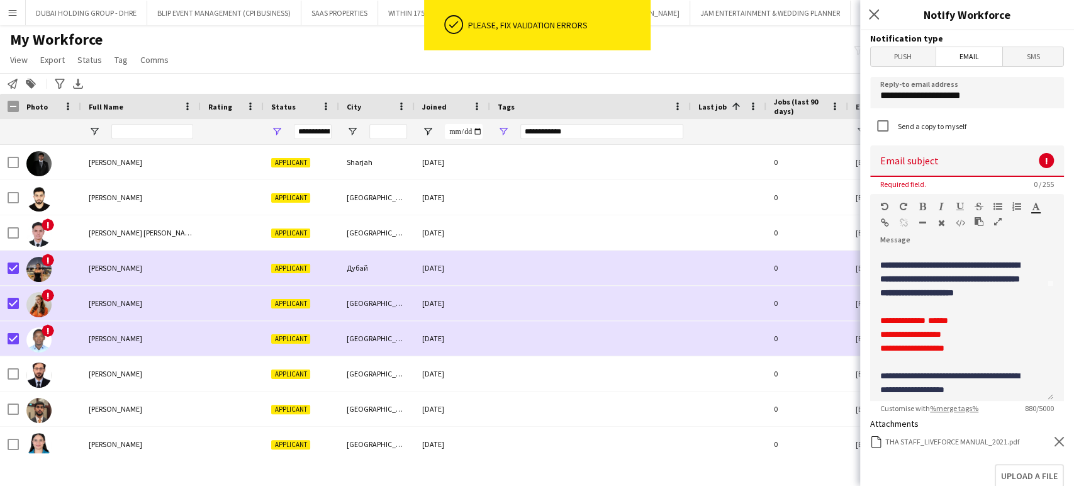
click at [953, 169] on input at bounding box center [967, 160] width 194 height 31
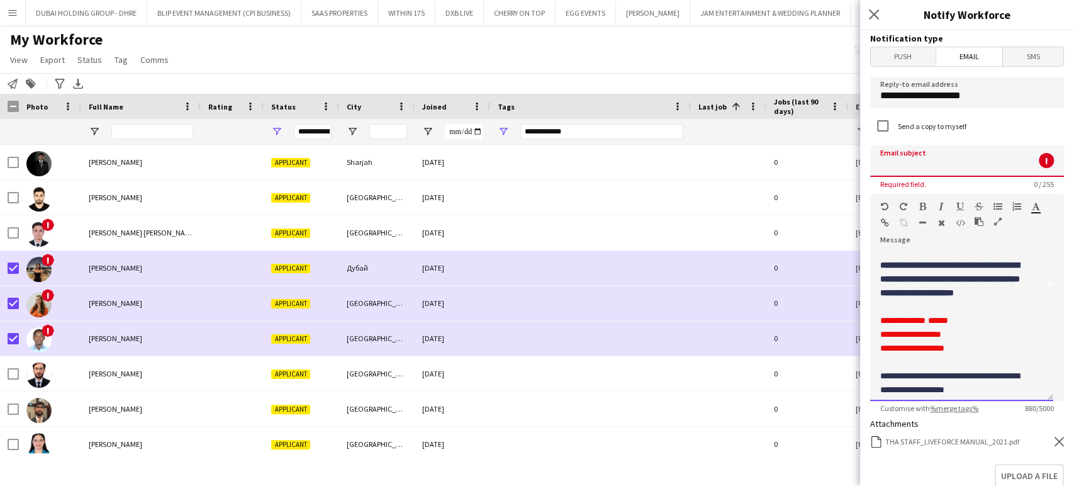
scroll to position [0, 0]
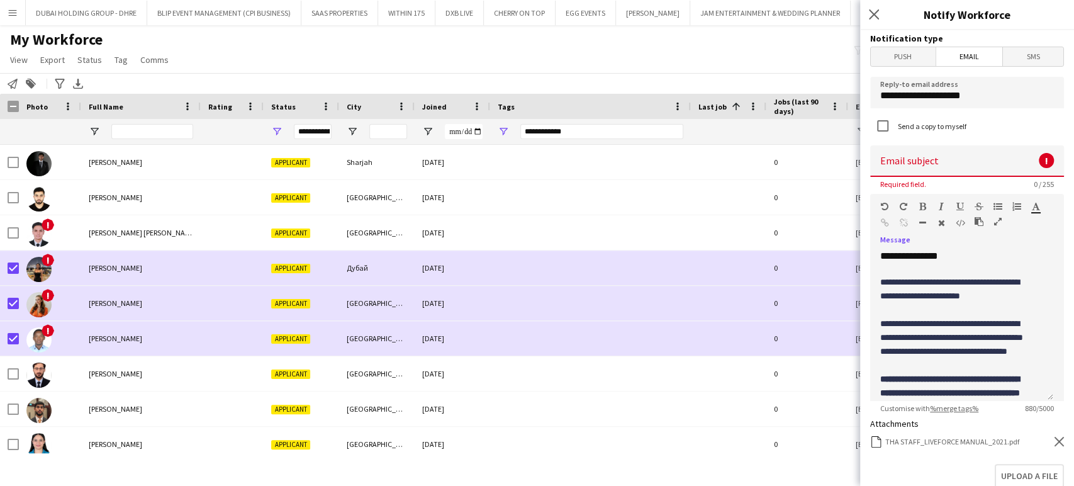
click at [940, 160] on input at bounding box center [967, 160] width 194 height 31
type input "**********"
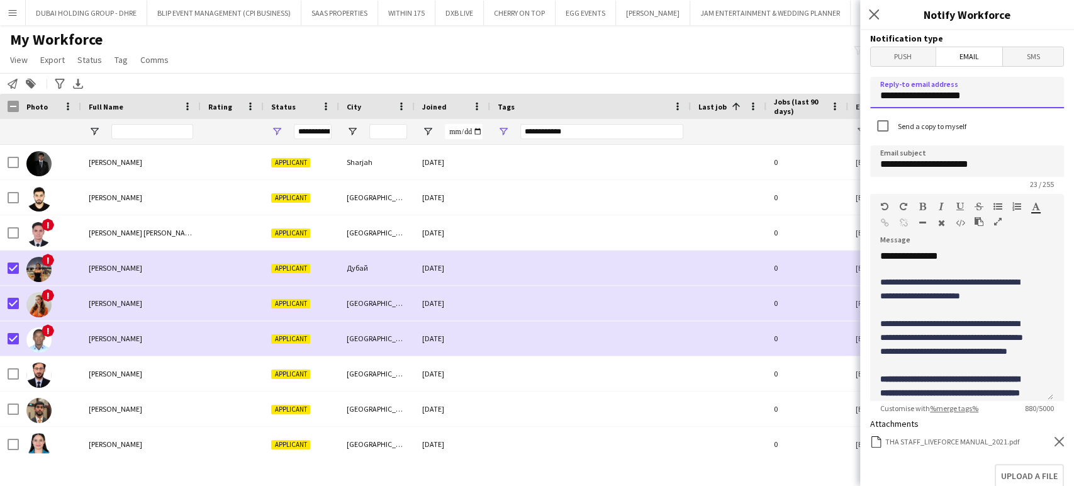
drag, startPoint x: 835, startPoint y: 70, endPoint x: 774, endPoint y: 60, distance: 61.8
click at [775, 62] on body "Menu Boards Boards Boards All jobs Status Workforce Workforce My Workforce Recr…" at bounding box center [537, 243] width 1074 height 486
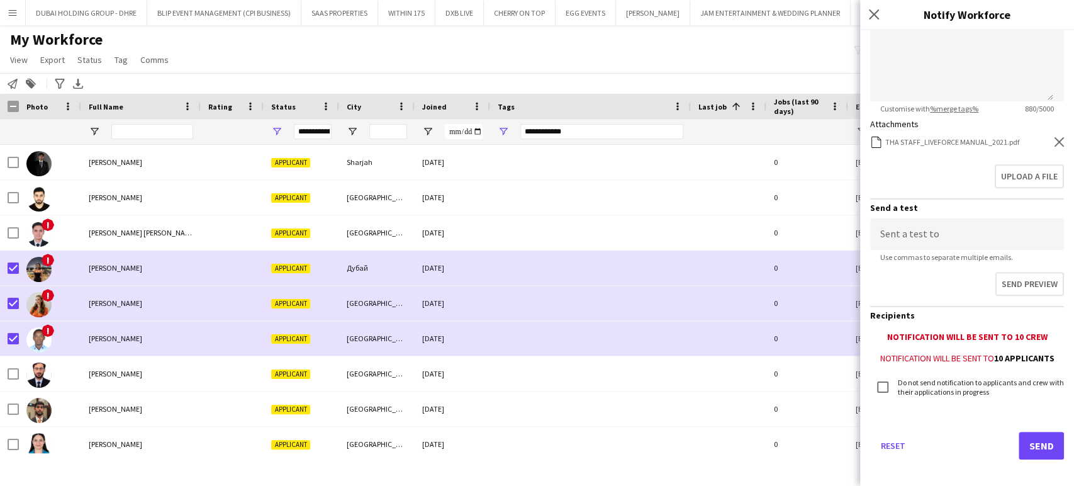
scroll to position [307, 0]
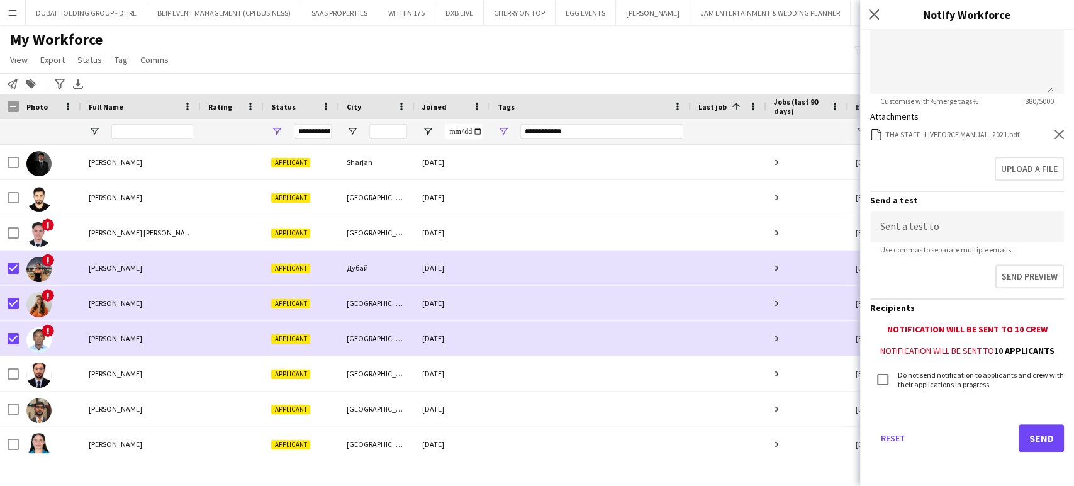
type input "**********"
click at [1034, 438] on button "Send" at bounding box center [1040, 438] width 45 height 28
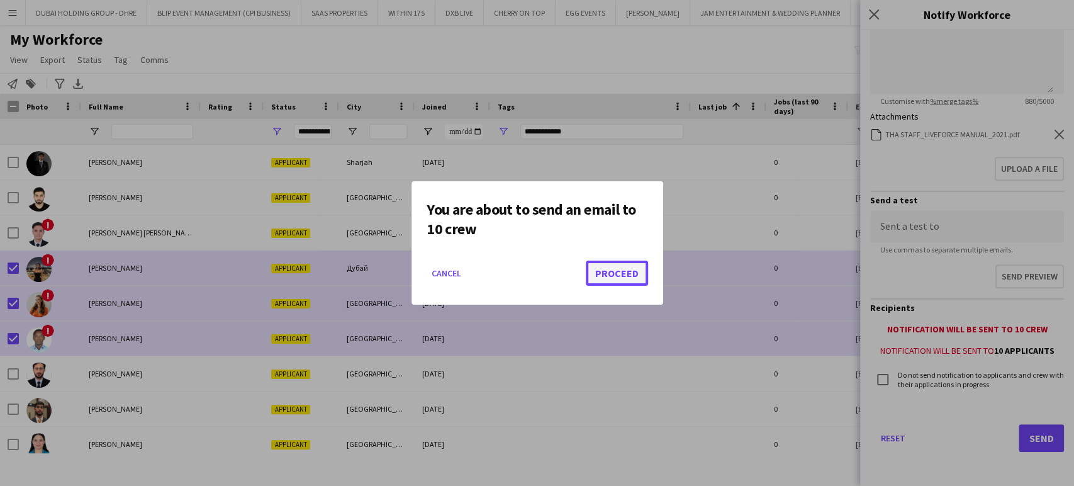
click at [609, 269] on button "Proceed" at bounding box center [617, 272] width 62 height 25
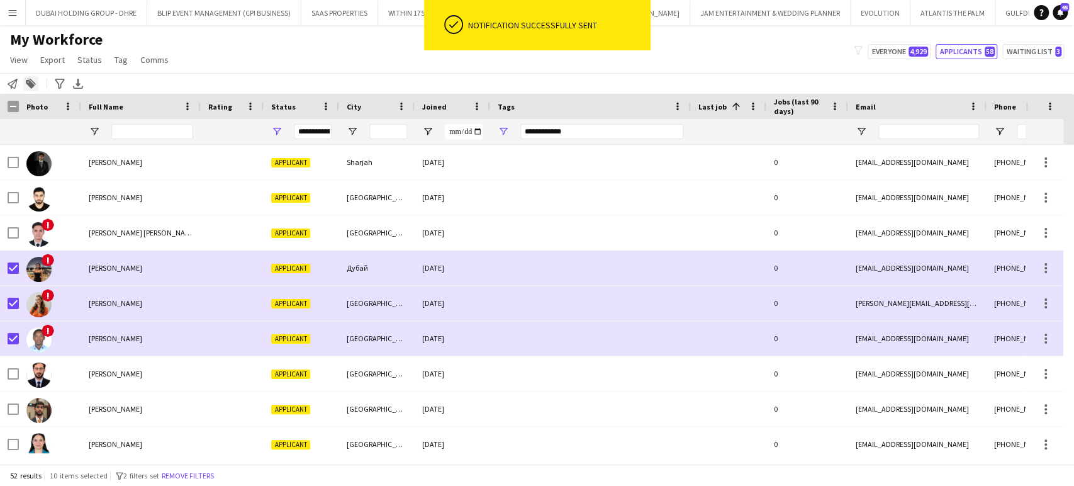
click at [29, 82] on icon at bounding box center [30, 84] width 9 height 9
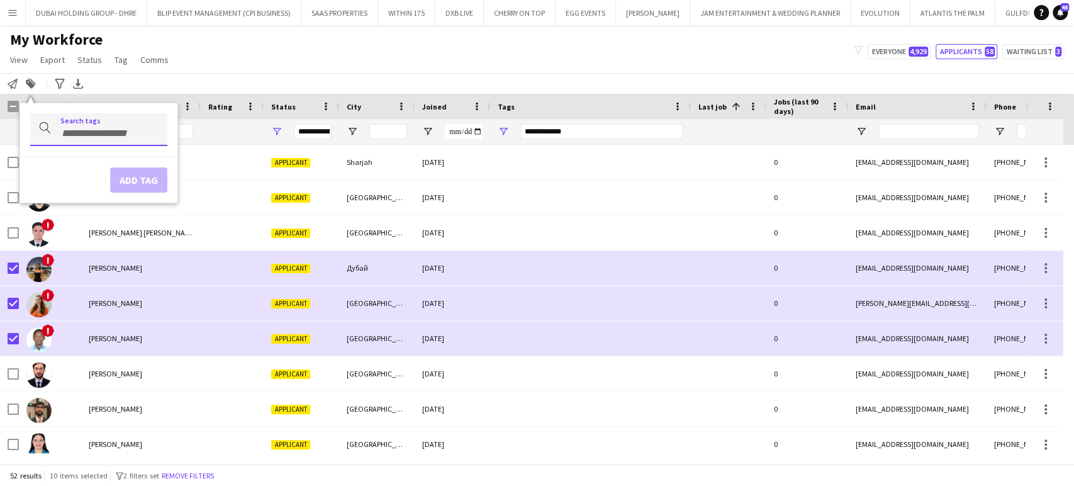
click at [103, 125] on div at bounding box center [98, 129] width 137 height 32
type input "*******"
click at [84, 167] on div "CONTACTED BY VIVIANE" at bounding box center [78, 165] width 137 height 30
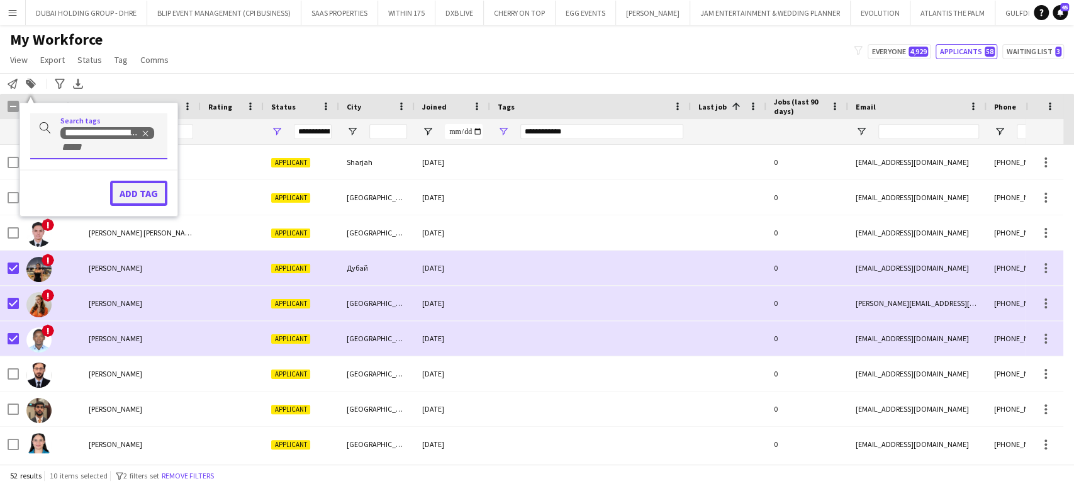
click at [130, 196] on button "Add tag" at bounding box center [138, 193] width 57 height 25
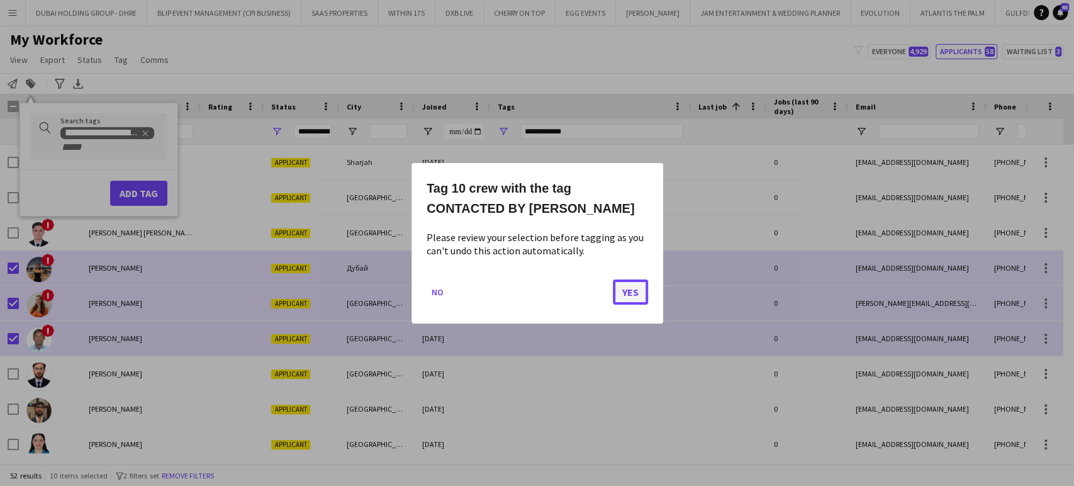
click at [630, 286] on button "Yes" at bounding box center [630, 291] width 35 height 25
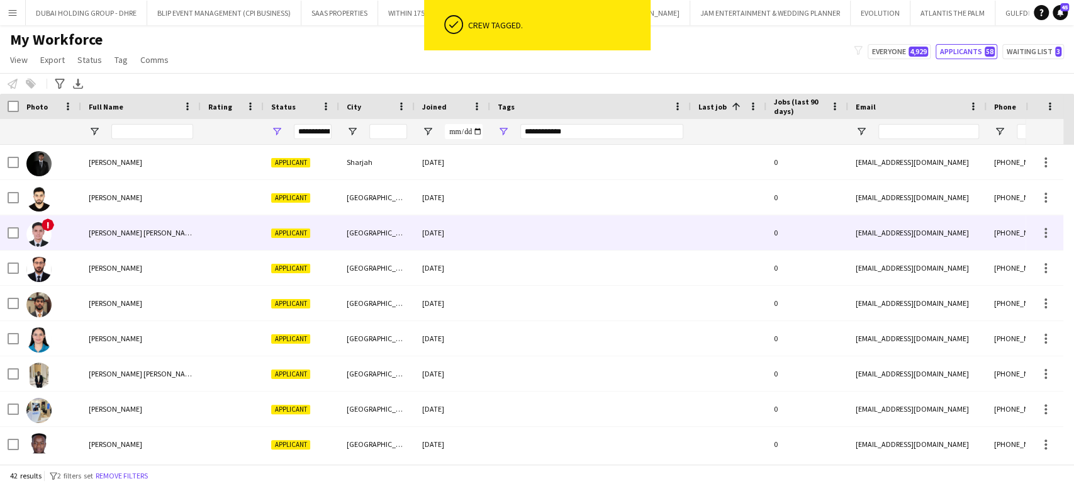
scroll to position [325, 0]
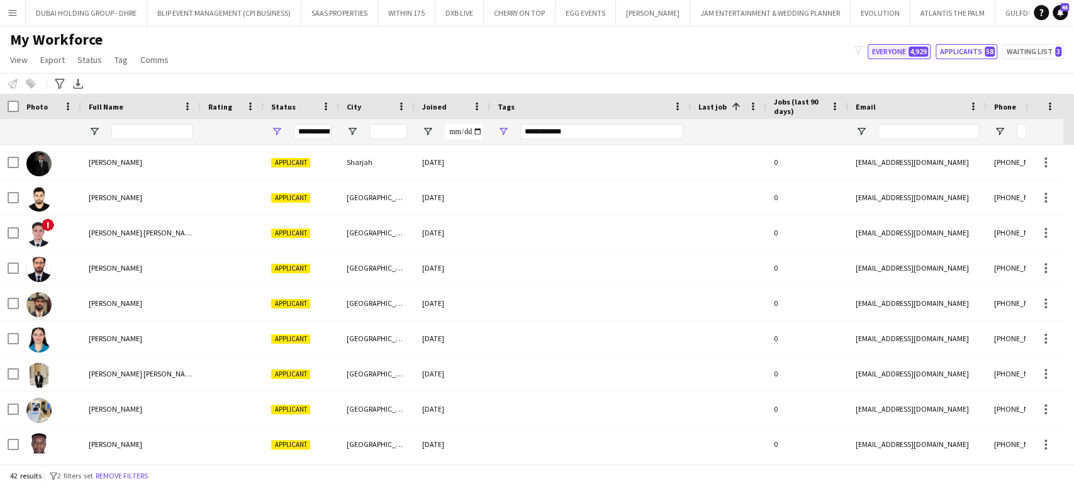
click at [897, 54] on button "Everyone 4,929" at bounding box center [898, 51] width 63 height 15
type input "**********"
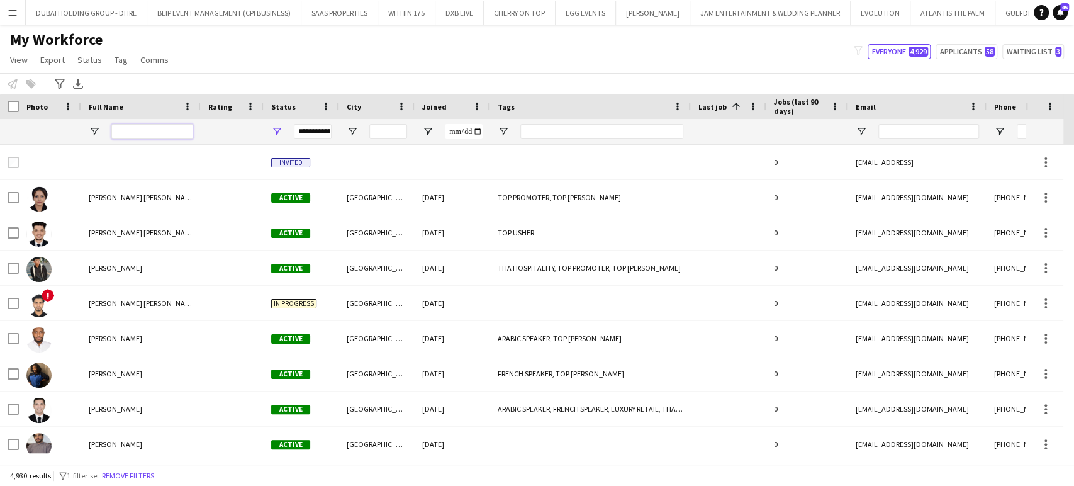
click at [149, 133] on input "Full Name Filter Input" at bounding box center [152, 131] width 82 height 15
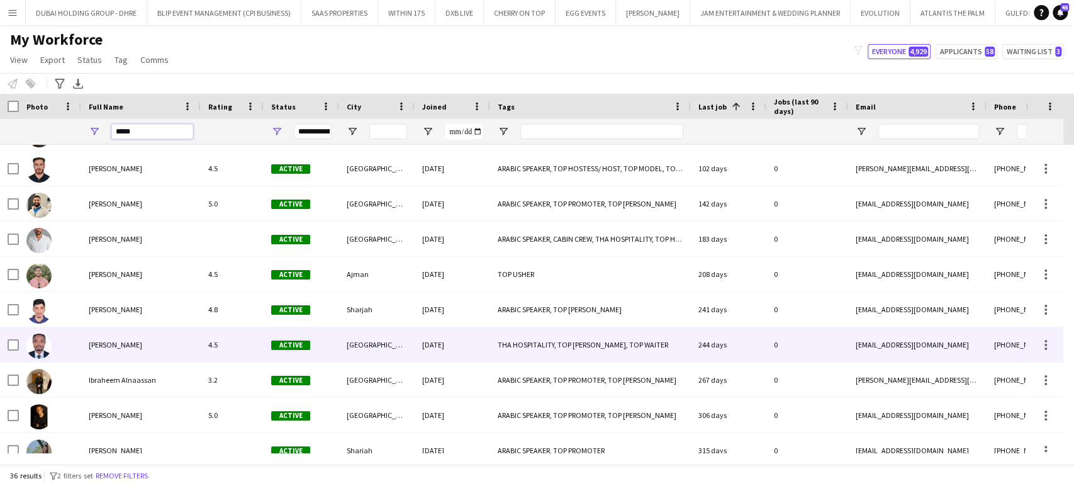
scroll to position [908, 0]
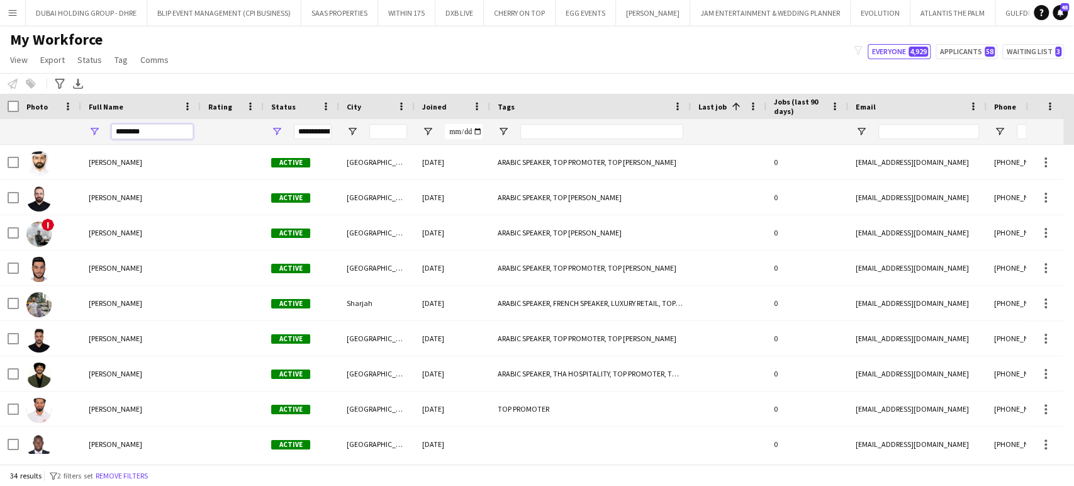
type input "*********"
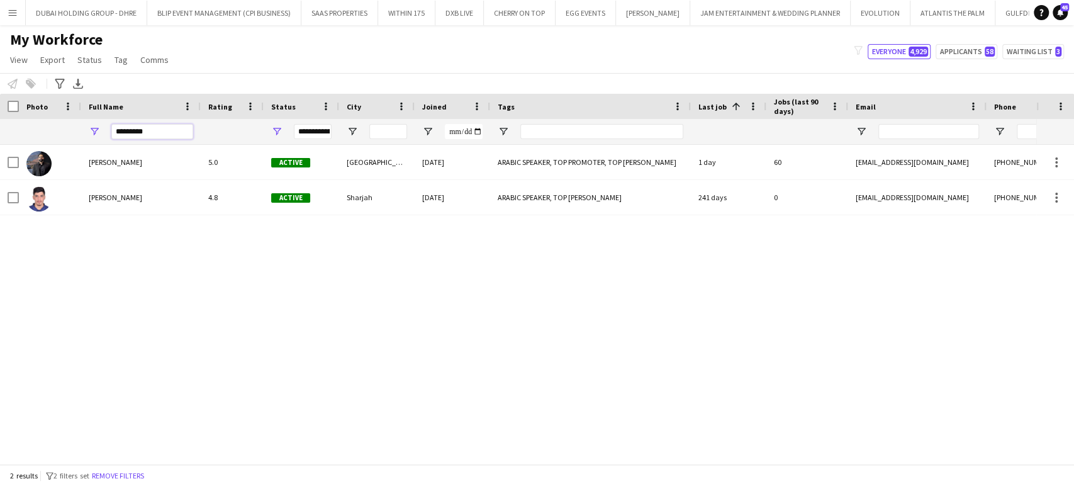
drag, startPoint x: 157, startPoint y: 130, endPoint x: 58, endPoint y: 121, distance: 99.1
click at [58, 121] on div "**********" at bounding box center [860, 131] width 1721 height 25
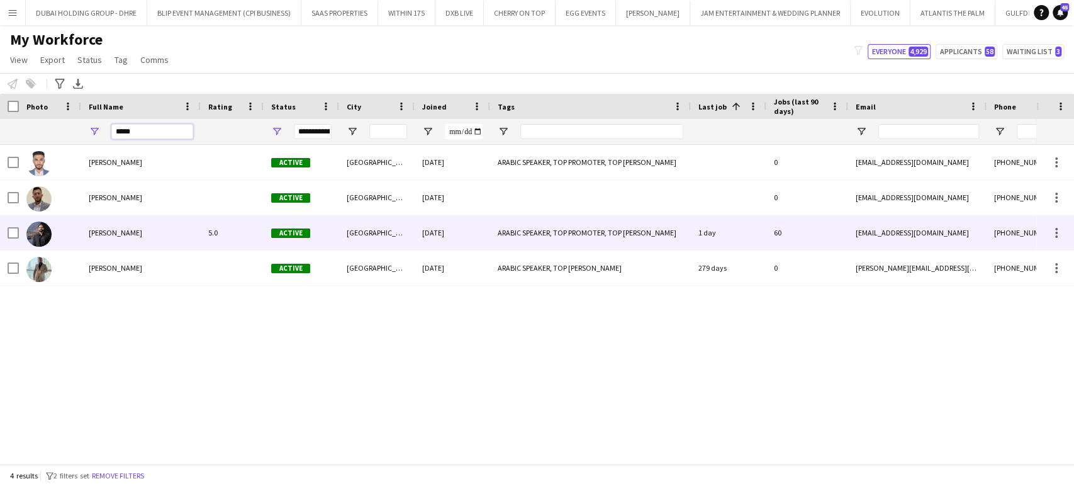
type input "*****"
click at [126, 242] on div "Ibrahim Abudayya" at bounding box center [141, 232] width 120 height 35
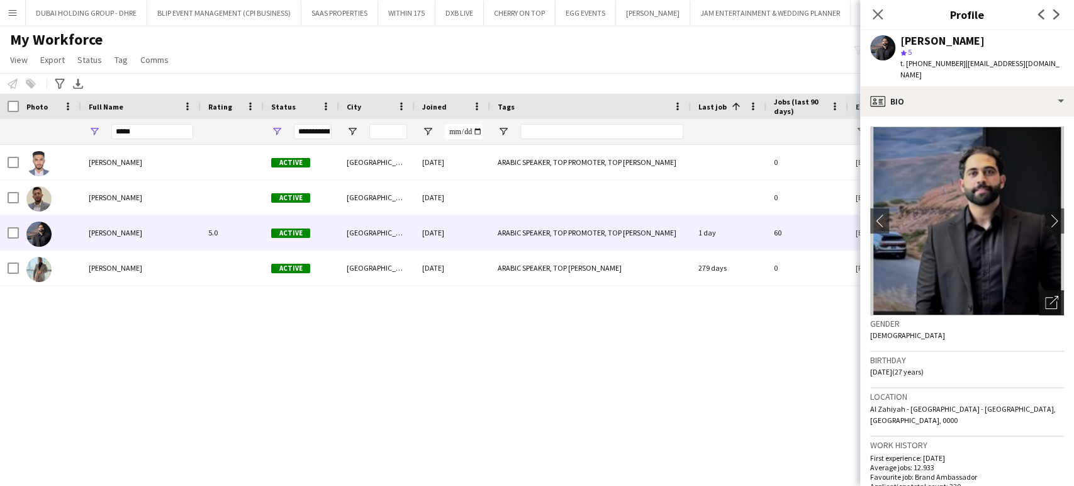
click at [1045, 296] on icon "Open photos pop-in" at bounding box center [1051, 302] width 13 height 13
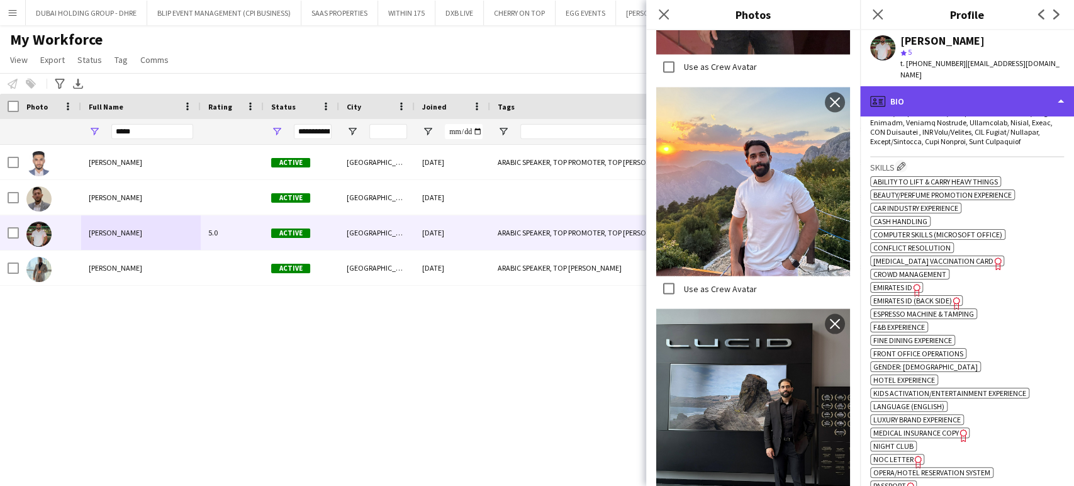
click at [1028, 86] on div "profile Bio" at bounding box center [967, 101] width 214 height 30
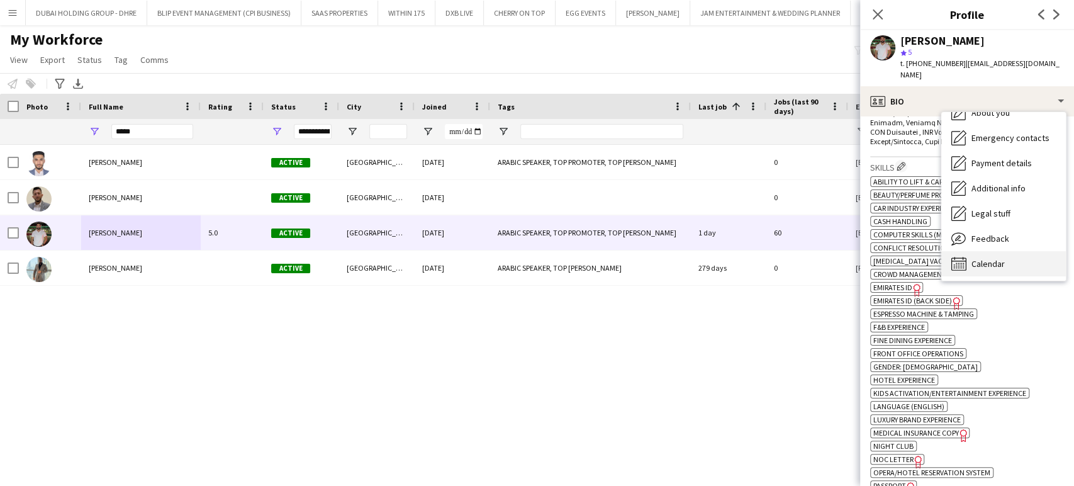
click at [986, 258] on span "Calendar" at bounding box center [987, 263] width 33 height 11
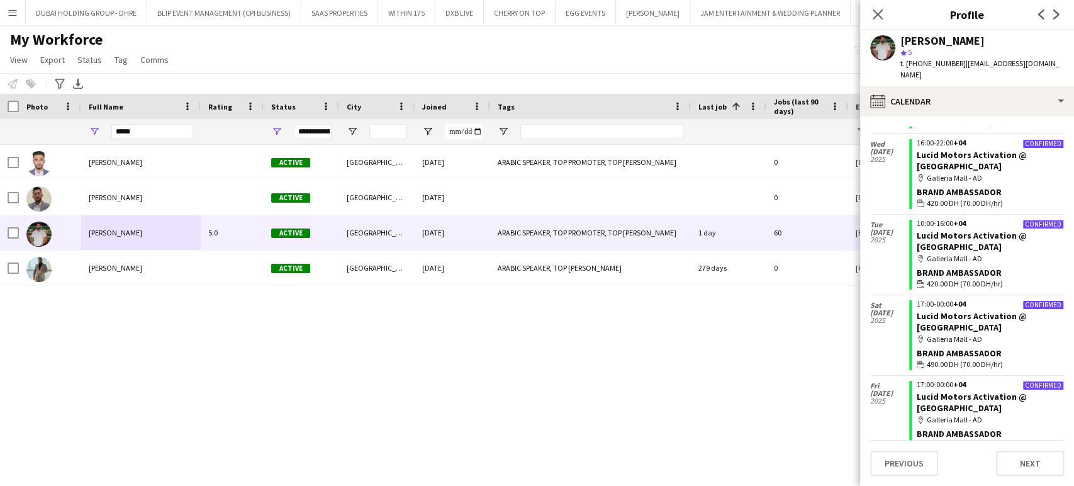
scroll to position [2345, 0]
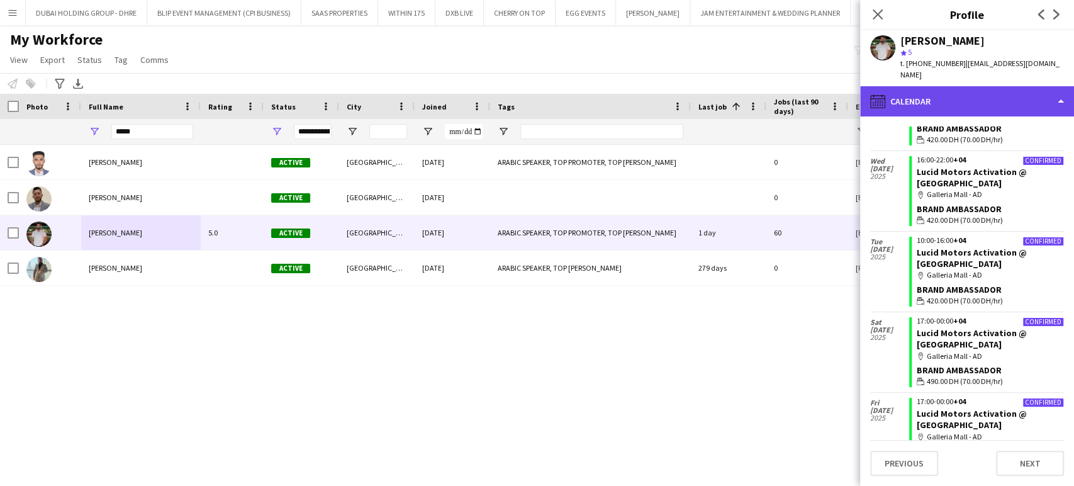
click at [1027, 89] on div "calendar-full Calendar" at bounding box center [967, 101] width 214 height 30
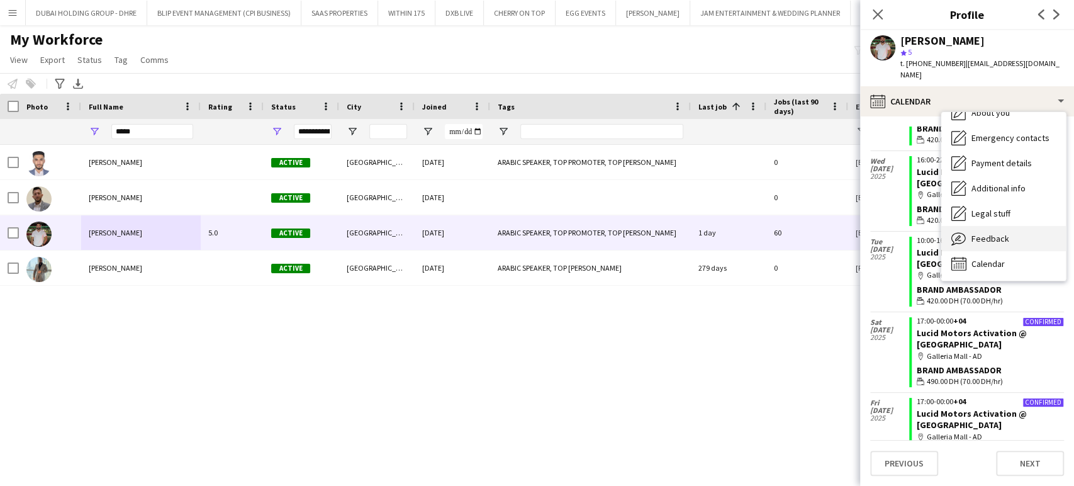
click at [1000, 232] on div "Feedback Feedback" at bounding box center [1003, 238] width 125 height 25
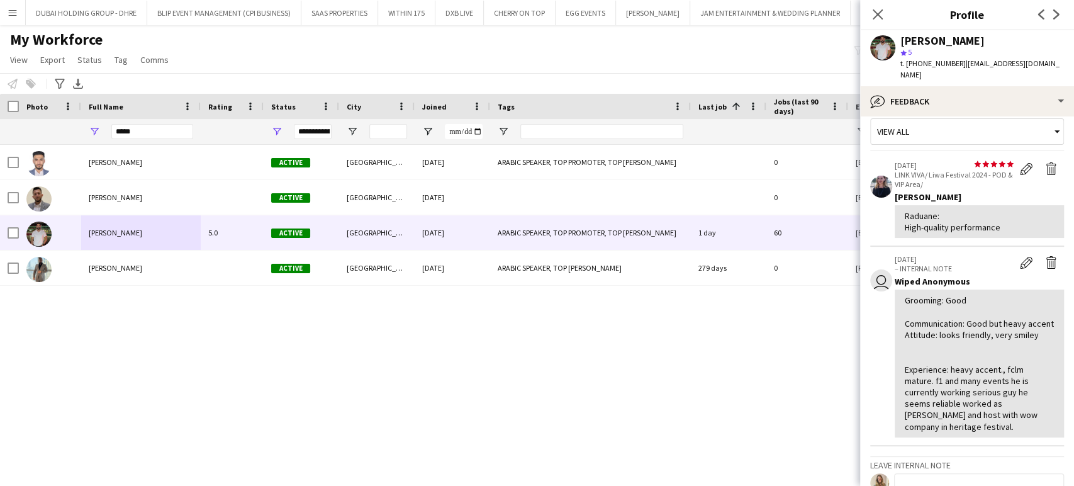
scroll to position [0, 0]
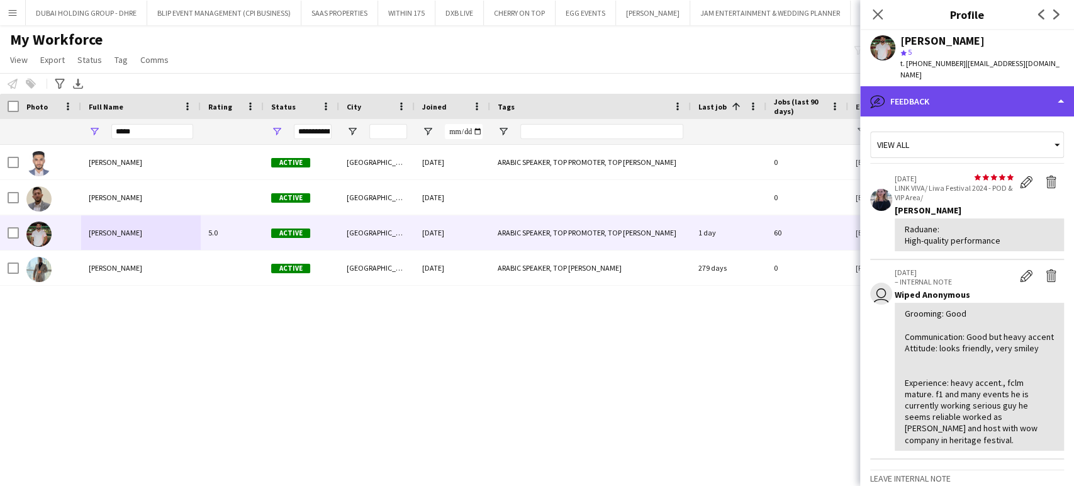
click at [1042, 86] on div "bubble-pencil Feedback" at bounding box center [967, 101] width 214 height 30
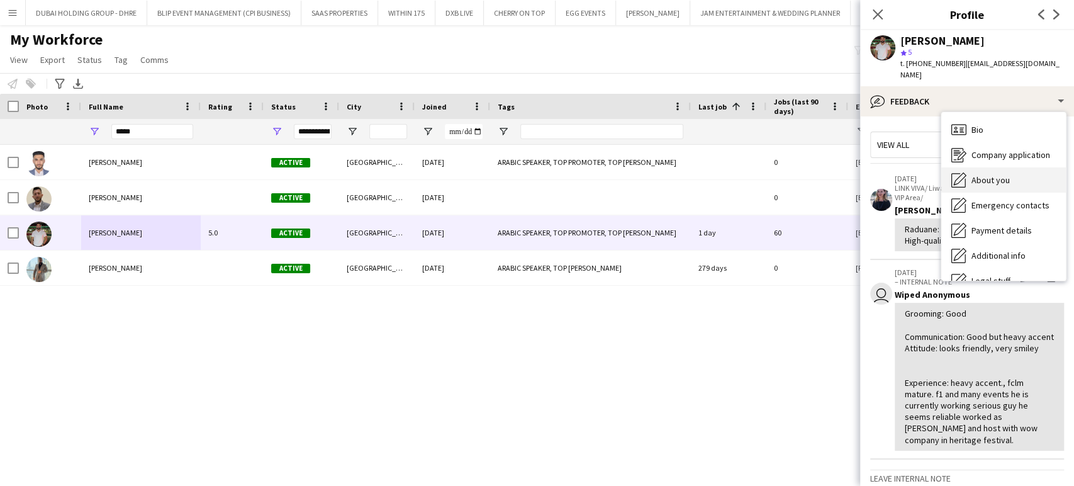
click at [987, 174] on span "About you" at bounding box center [990, 179] width 38 height 11
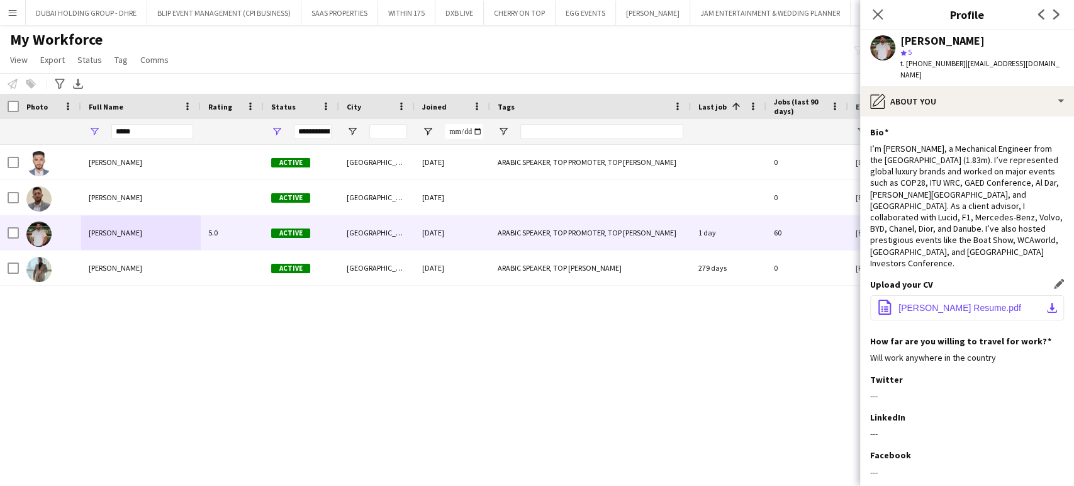
click at [944, 303] on span "Ibrahim Abudayya Resume.pdf" at bounding box center [959, 308] width 123 height 10
drag, startPoint x: 1058, startPoint y: 63, endPoint x: 959, endPoint y: 62, distance: 99.4
click at [959, 62] on div "Ibrahim Abudayya star 5 t. +971568280248 | ibraa.abudayya@outlook.com" at bounding box center [967, 58] width 214 height 56
copy span "ibraa.abudayya@outlook.com"
drag, startPoint x: 996, startPoint y: 40, endPoint x: 936, endPoint y: 46, distance: 60.7
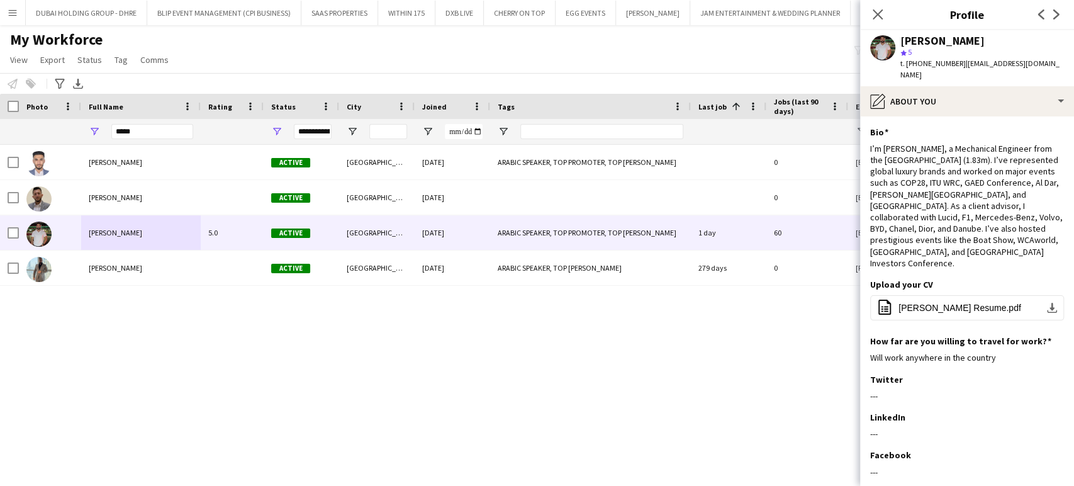
click at [936, 46] on div "Ibrahim Abudayya star 5 t. +971568280248 | ibraa.abudayya@outlook.com" at bounding box center [982, 58] width 164 height 46
drag, startPoint x: 109, startPoint y: 127, endPoint x: 43, endPoint y: 126, distance: 66.0
click at [43, 126] on div "**********" at bounding box center [860, 131] width 1721 height 25
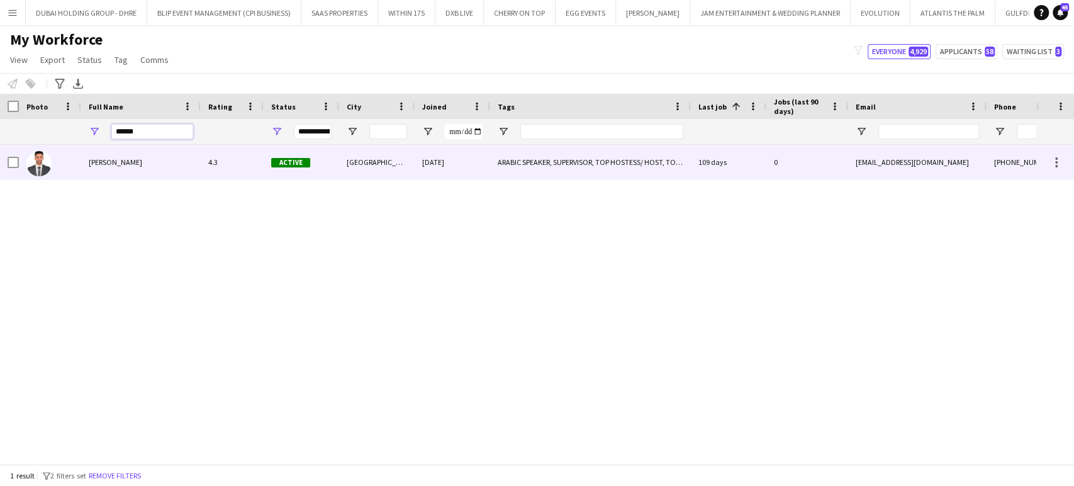
type input "******"
click at [141, 167] on span "Mohanad Chabas" at bounding box center [115, 161] width 53 height 9
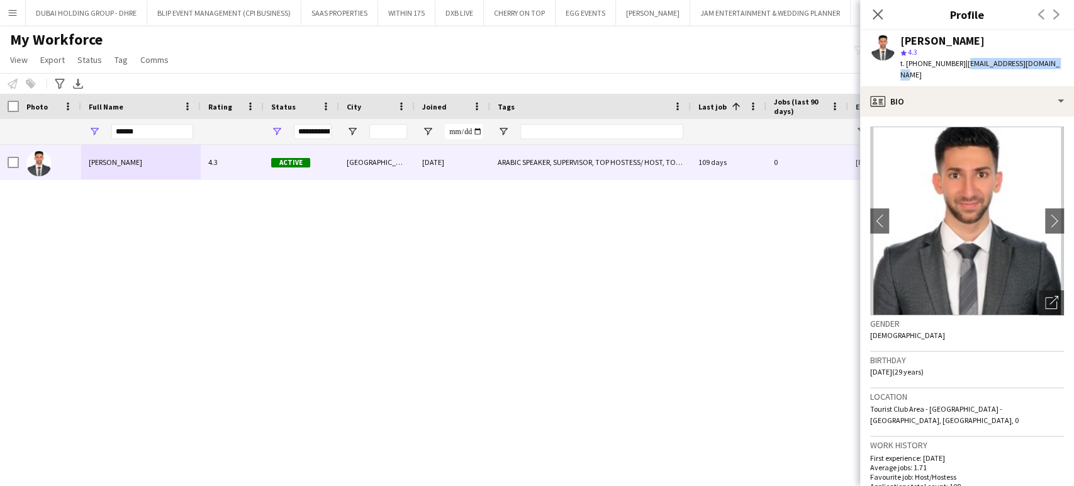
drag, startPoint x: 1044, startPoint y: 67, endPoint x: 961, endPoint y: 67, distance: 82.4
click at [961, 67] on div "Mohanad Chabas star 4.3 t. +971558271117 | mohanad.chabas@gmail.com" at bounding box center [967, 58] width 214 height 56
copy span "mohanad.chabas@gmail.com"
click at [552, 328] on div "Mohanad Chabas 4.3 Active Abu Dhabi 17-10-2022 ARABIC SPEAKER, SUPERVISOR, TOP …" at bounding box center [518, 299] width 1036 height 308
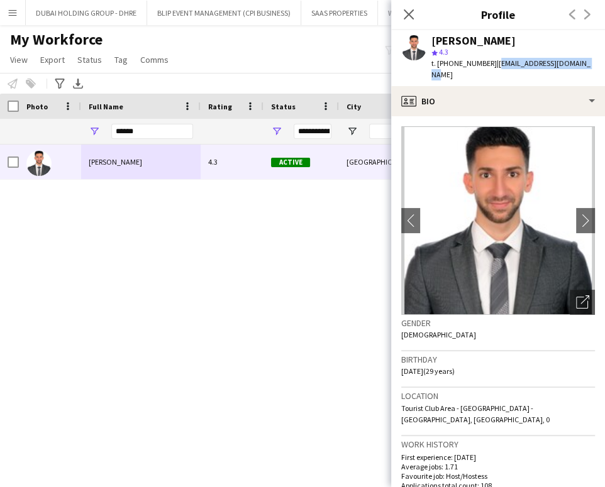
click at [348, 340] on div "Mohanad Chabas 4.3 Active Abu Dhabi 17-10-2022 ARABIC SPEAKER, SUPERVISOR, TOP …" at bounding box center [283, 300] width 567 height 310
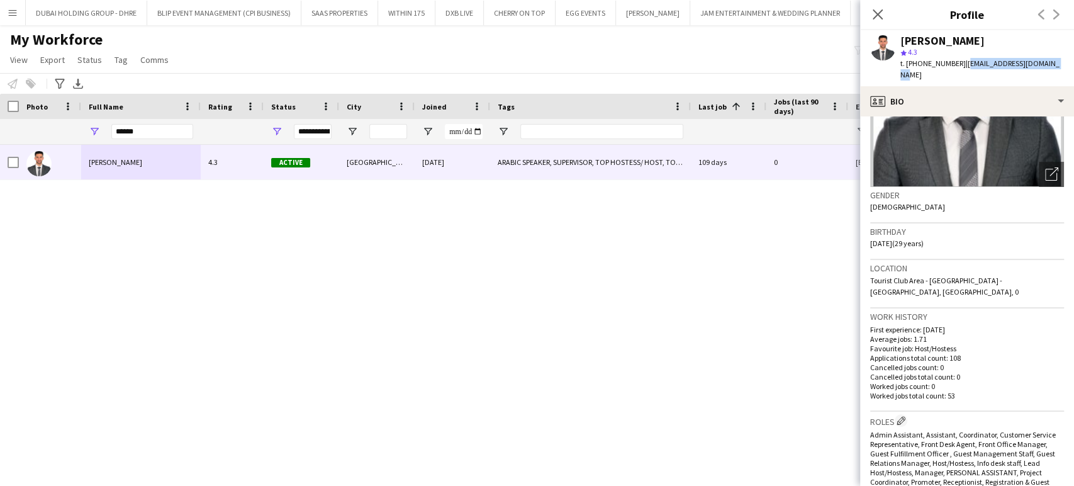
scroll to position [140, 0]
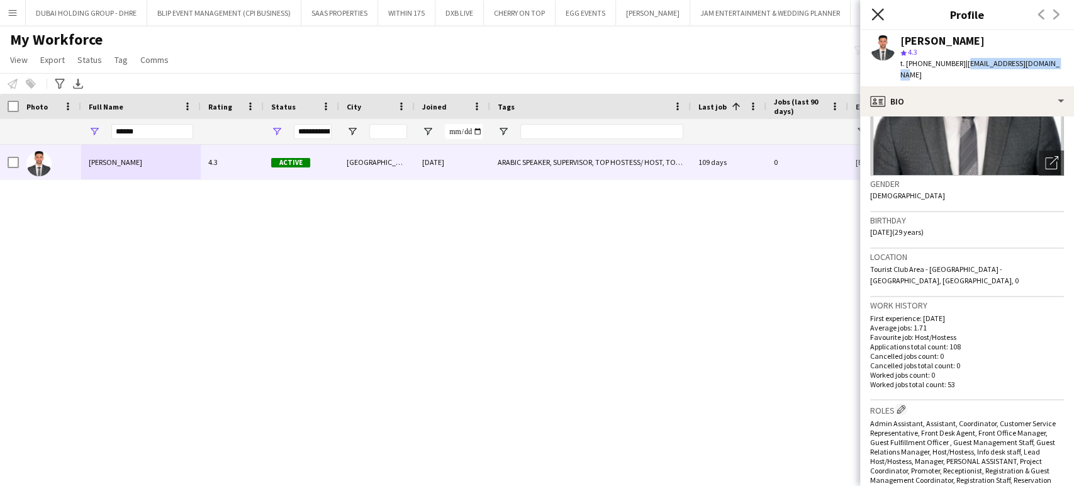
click at [880, 16] on icon "Close pop-in" at bounding box center [877, 14] width 12 height 12
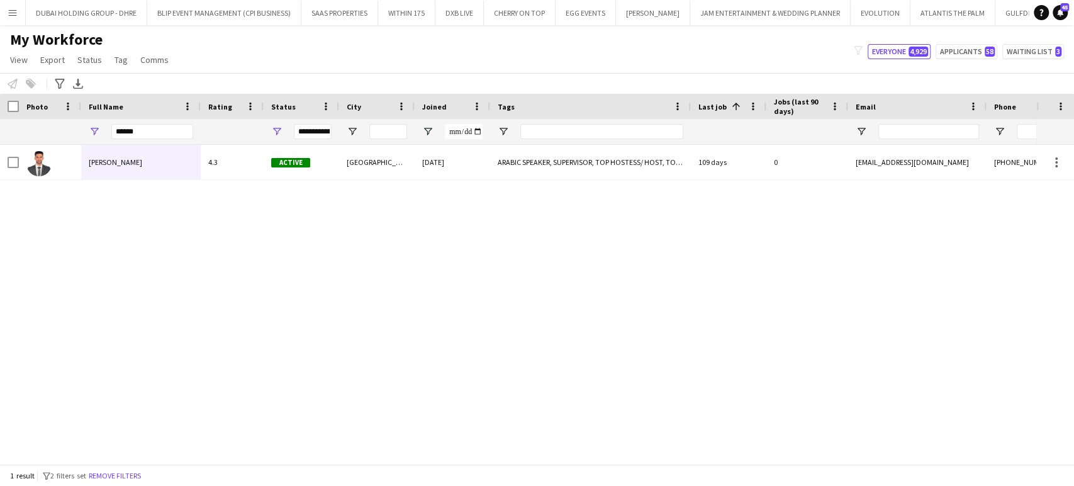
click at [737, 57] on div "My Workforce View Views Default view New view Update view Delete view Edit name…" at bounding box center [537, 51] width 1074 height 43
drag, startPoint x: 918, startPoint y: 52, endPoint x: 976, endPoint y: 71, distance: 61.5
click at [917, 52] on span "4,929" at bounding box center [917, 52] width 19 height 10
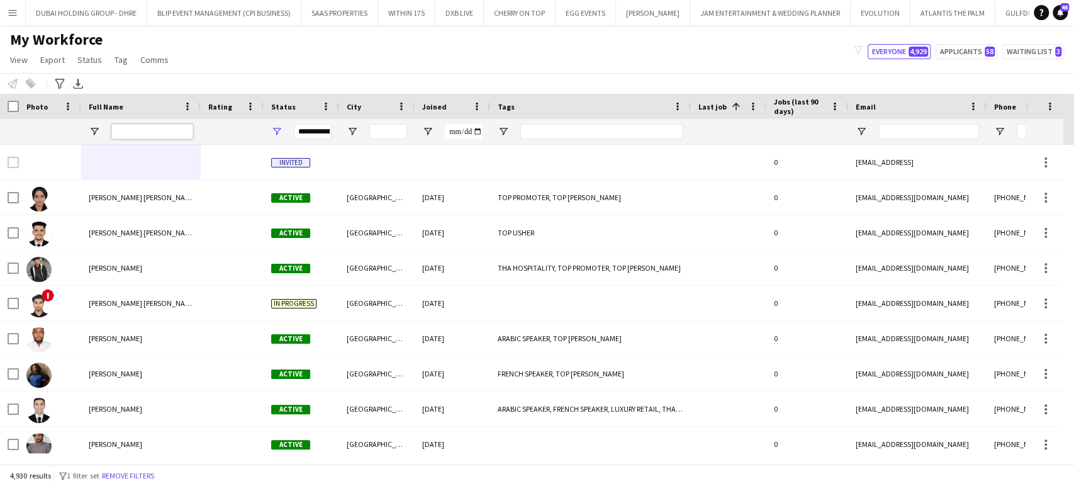
click at [131, 134] on input "Full Name Filter Input" at bounding box center [152, 131] width 82 height 15
click at [279, 131] on span "Open Filter Menu" at bounding box center [276, 131] width 11 height 11
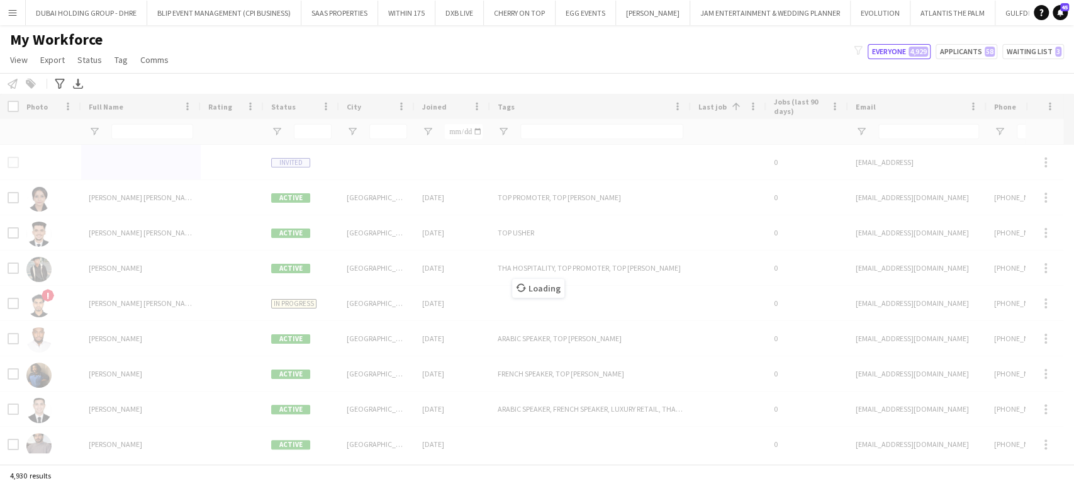
drag, startPoint x: 164, startPoint y: 136, endPoint x: 176, endPoint y: 121, distance: 19.3
click at [164, 135] on div "Loading" at bounding box center [537, 279] width 1074 height 370
click at [140, 134] on div "Loading" at bounding box center [537, 279] width 1074 height 370
click at [910, 130] on div "Loading" at bounding box center [537, 279] width 1074 height 370
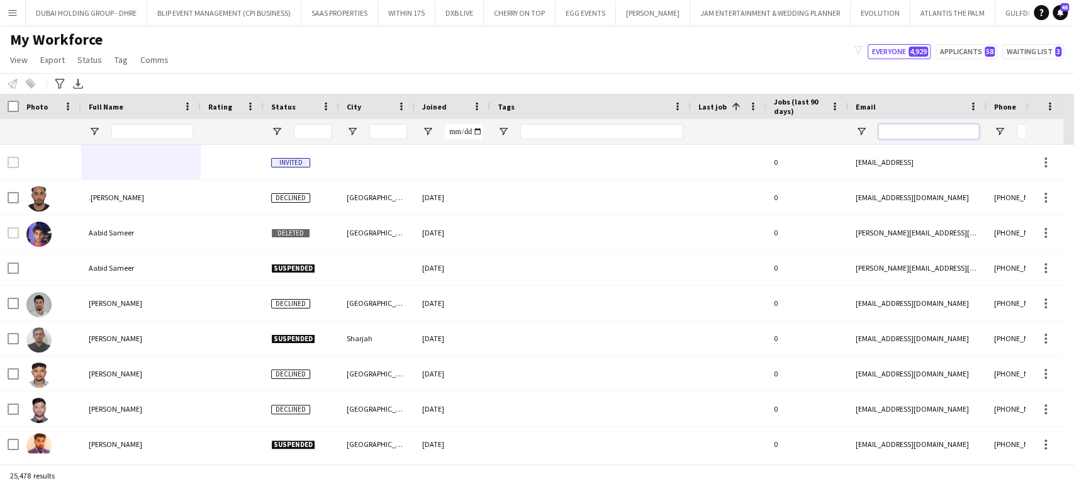
click at [915, 133] on input "Email Filter Input" at bounding box center [928, 131] width 101 height 15
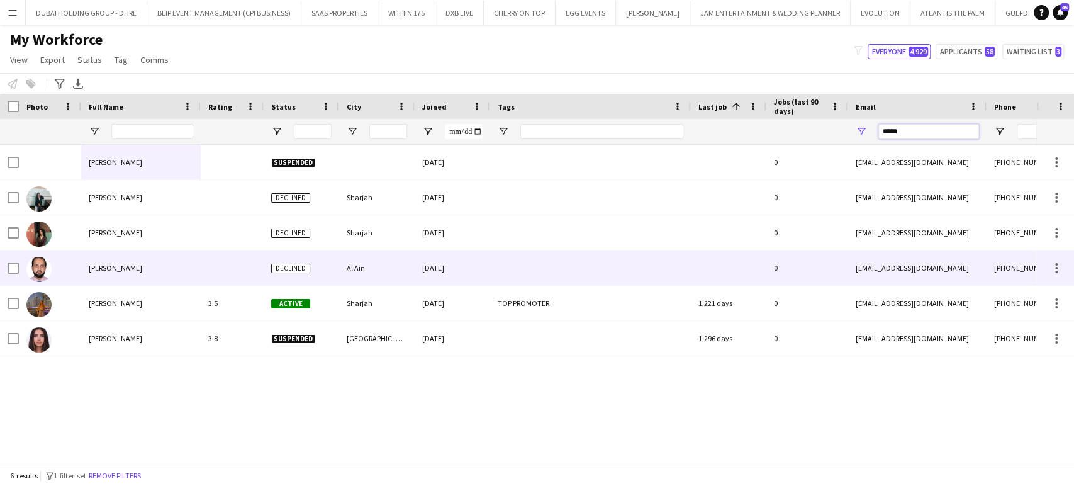
type input "*****"
click at [102, 274] on div "Sadaf Pervez" at bounding box center [141, 267] width 120 height 35
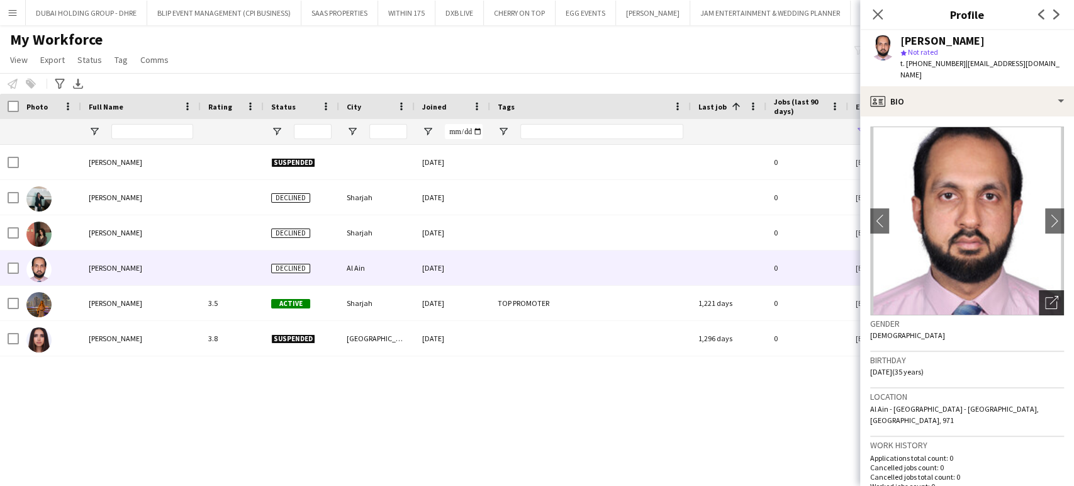
click at [1045, 296] on icon "Open photos pop-in" at bounding box center [1051, 302] width 13 height 13
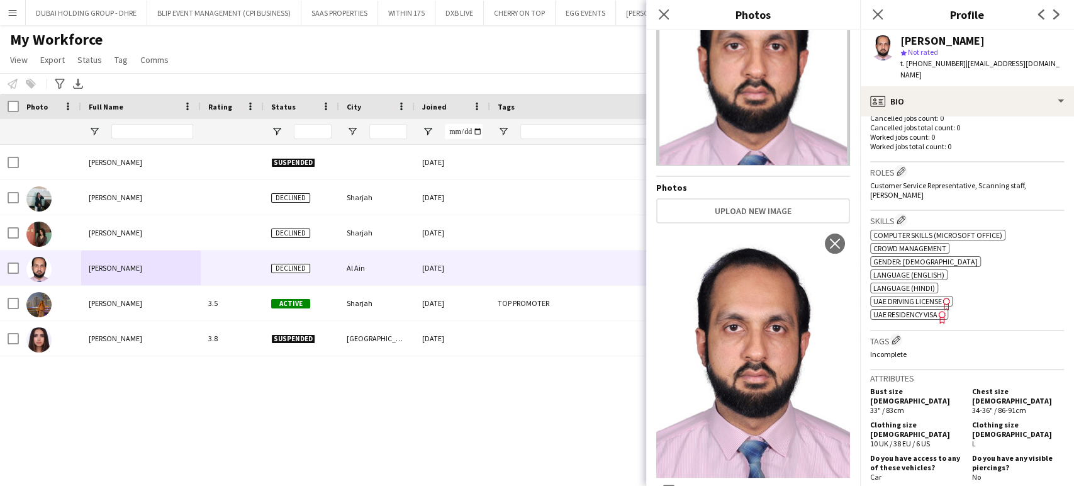
scroll to position [0, 0]
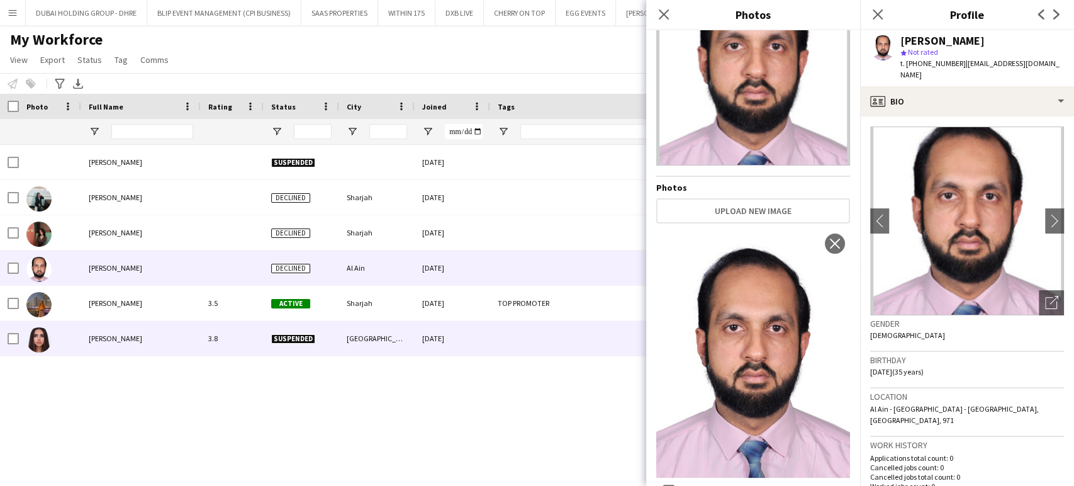
click at [135, 339] on div "sadaf papy" at bounding box center [141, 338] width 120 height 35
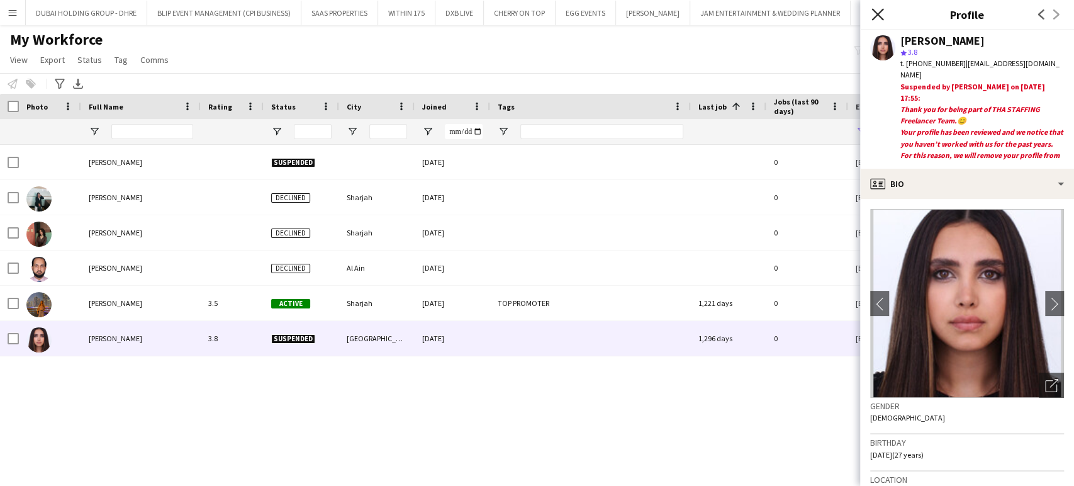
click at [874, 13] on icon "Close pop-in" at bounding box center [877, 14] width 12 height 12
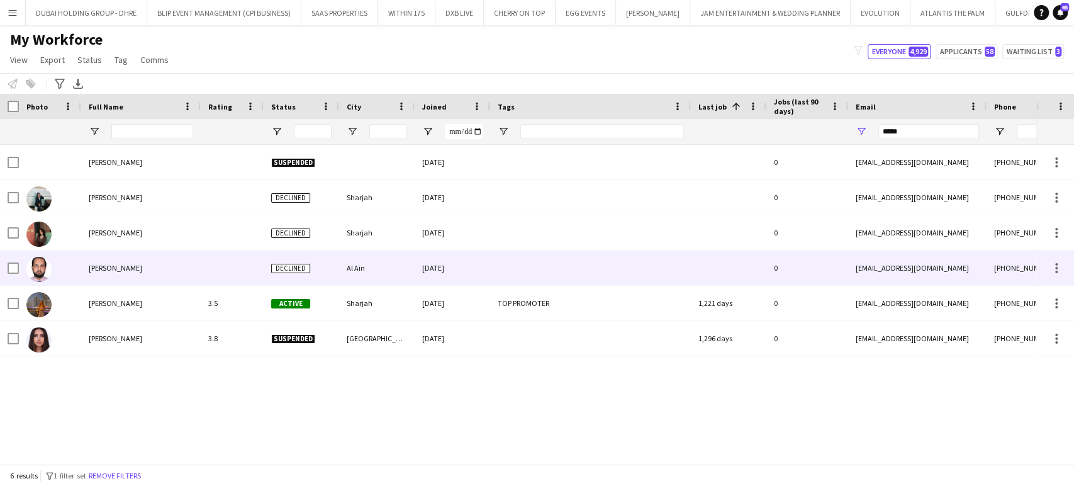
click at [121, 270] on span "Sadaf Pervez" at bounding box center [115, 267] width 53 height 9
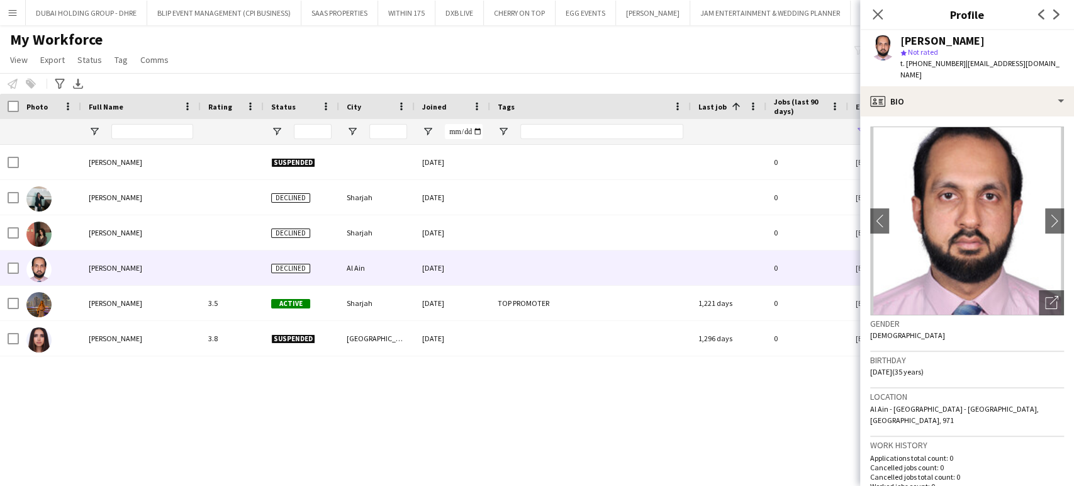
click at [752, 75] on div "Notify workforce Add to tag Select at least one crew to tag him or her. Advance…" at bounding box center [537, 83] width 1074 height 21
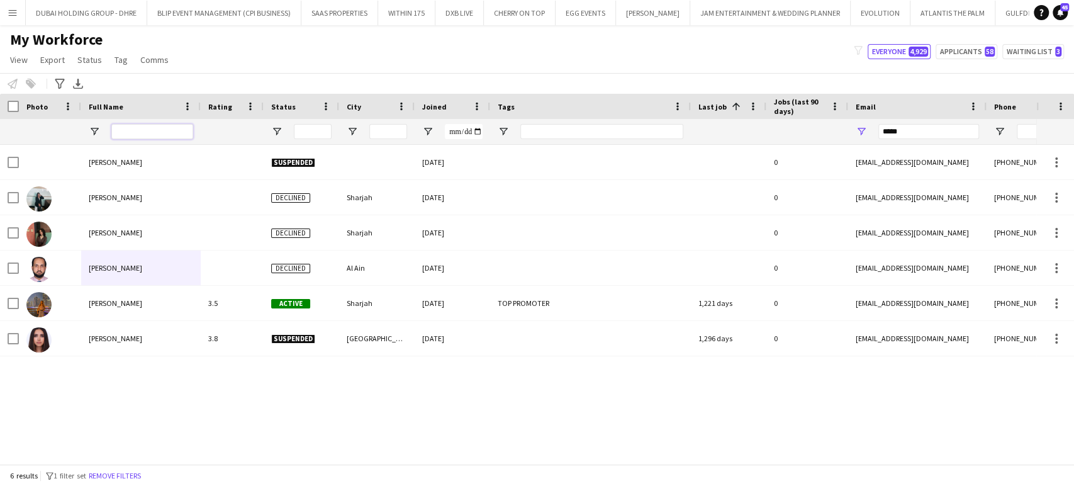
click at [175, 134] on input "Full Name Filter Input" at bounding box center [152, 131] width 82 height 15
click at [125, 133] on input "Full Name Filter Input" at bounding box center [152, 131] width 82 height 15
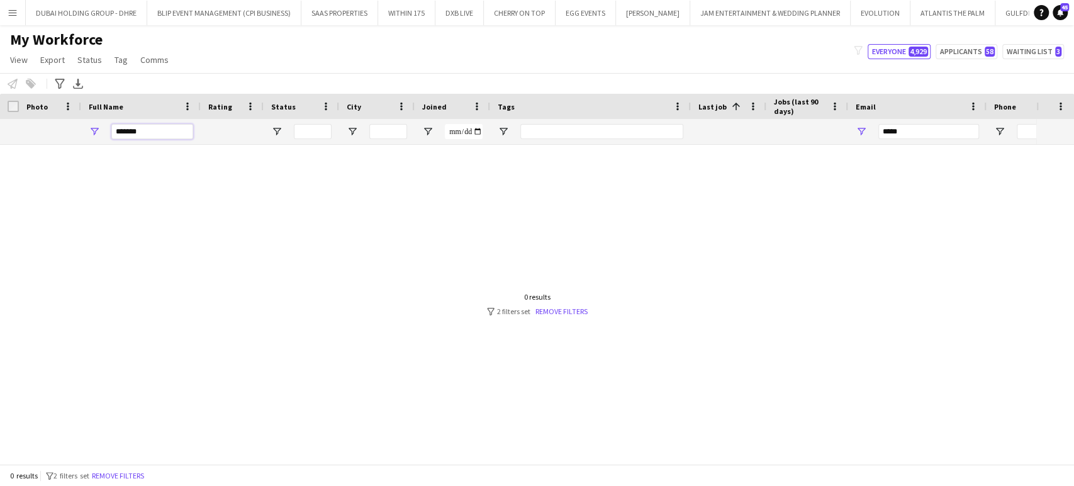
type input "*******"
click at [862, 128] on span "Open Filter Menu" at bounding box center [860, 131] width 11 height 11
drag, startPoint x: 899, startPoint y: 175, endPoint x: 798, endPoint y: 185, distance: 101.7
click at [798, 185] on div "Drag here to set row groups Photo Title Full Name First Name Last Name Workforc…" at bounding box center [537, 279] width 1074 height 370
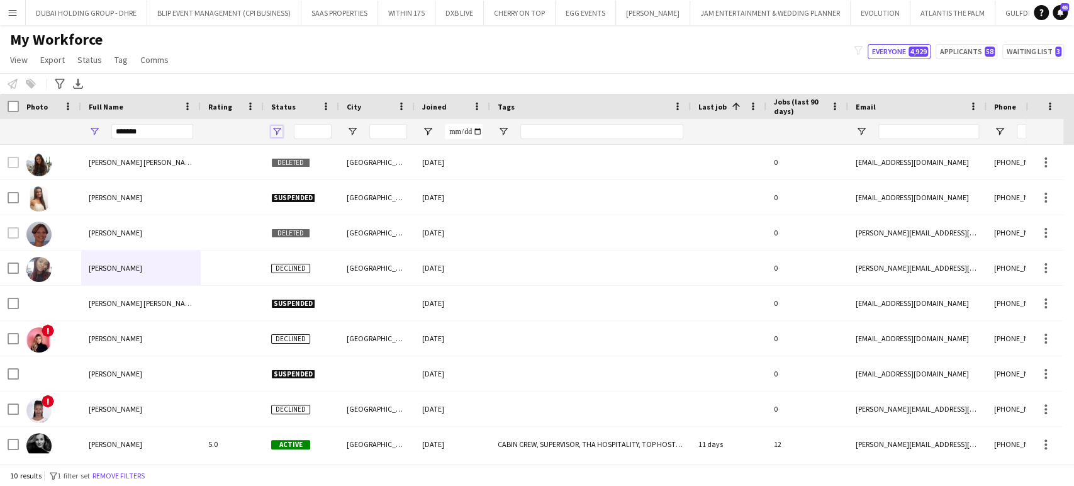
click at [276, 127] on span "Open Filter Menu" at bounding box center [276, 131] width 11 height 11
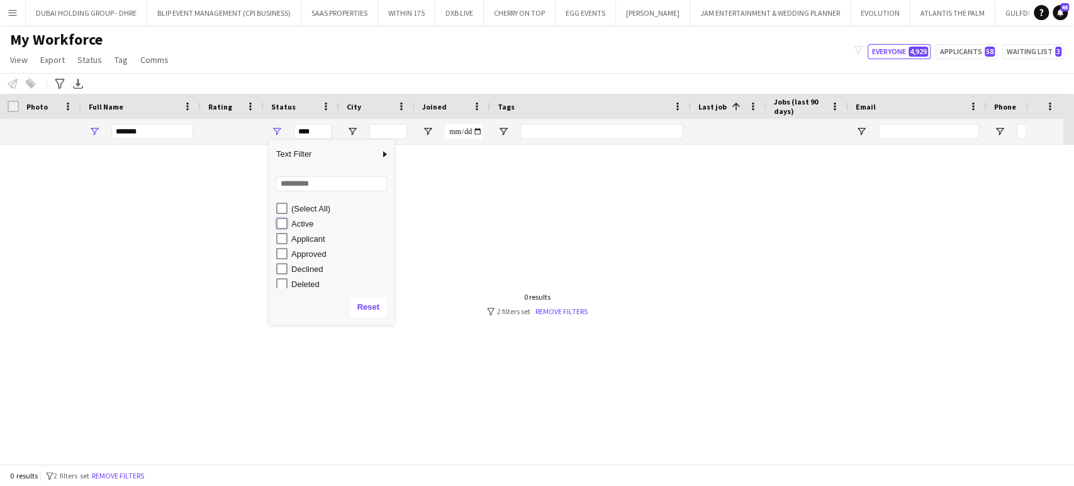
type input "**********"
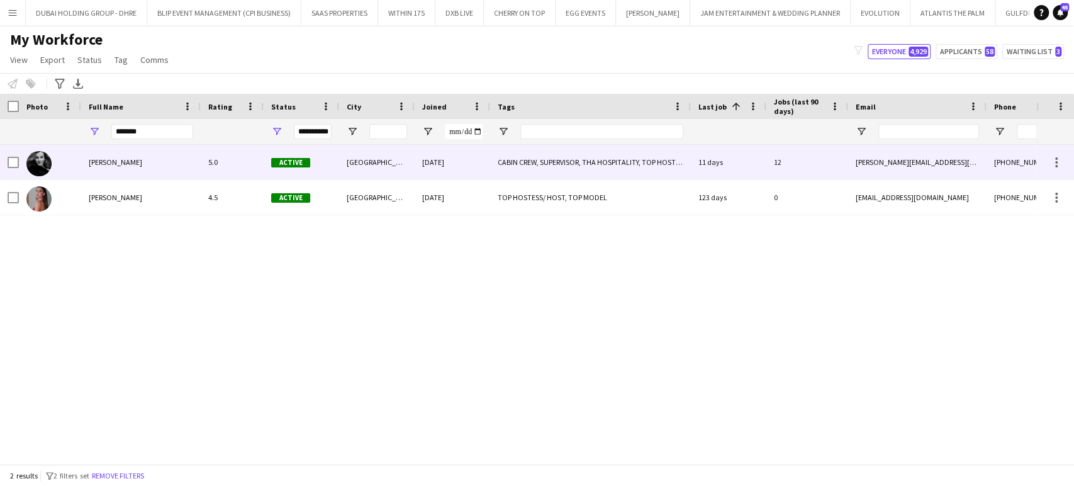
click at [132, 160] on div "Barbara Szep" at bounding box center [141, 162] width 120 height 35
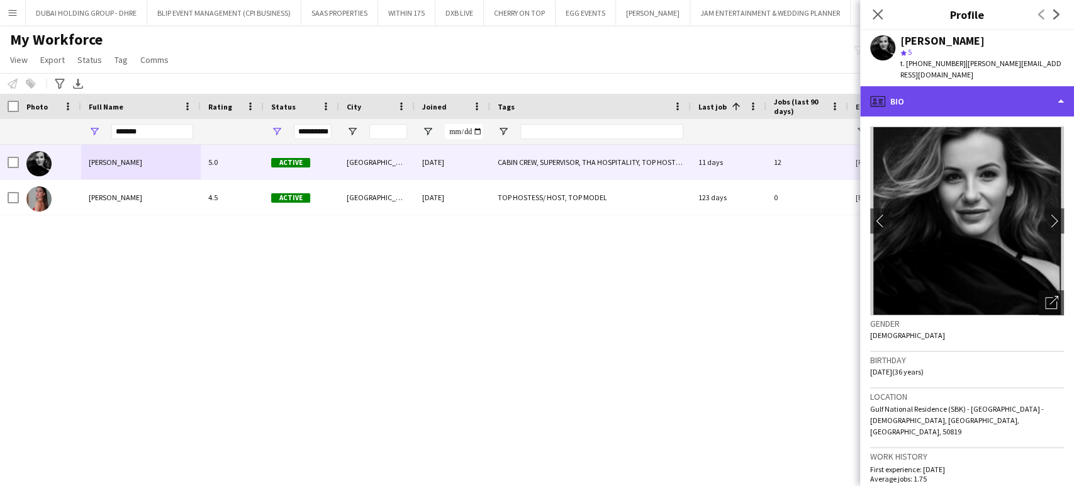
click at [1012, 91] on div "profile Bio" at bounding box center [967, 101] width 214 height 30
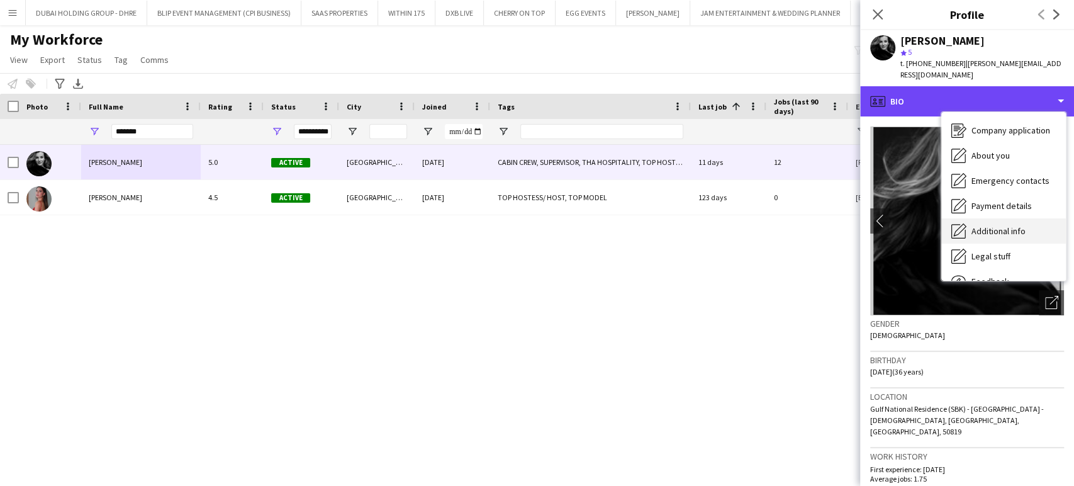
scroll to position [67, 0]
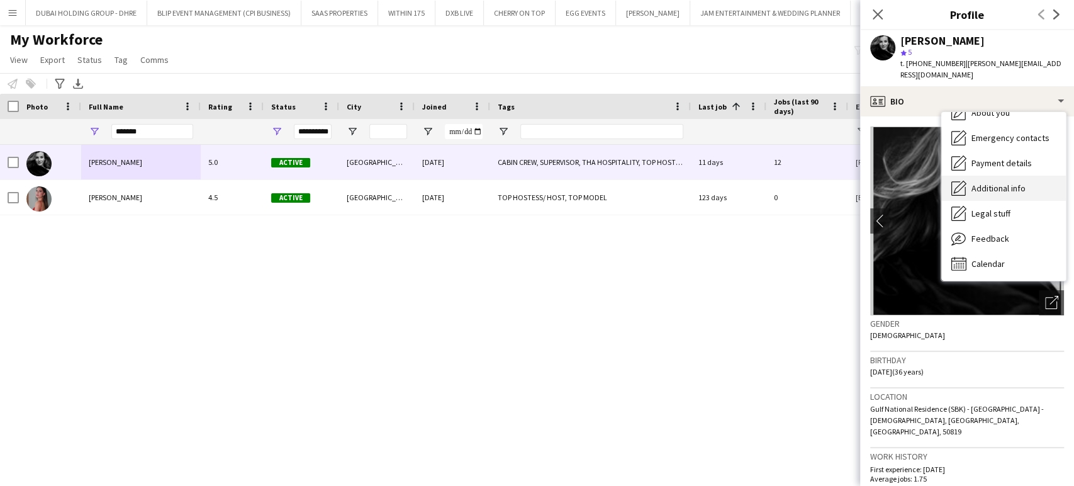
click at [999, 182] on span "Additional info" at bounding box center [998, 187] width 54 height 11
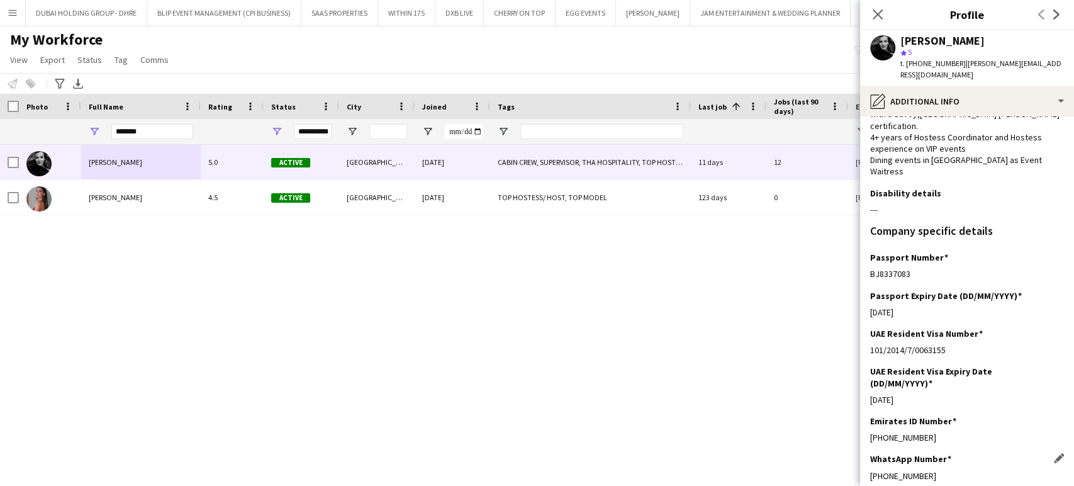
scroll to position [125, 0]
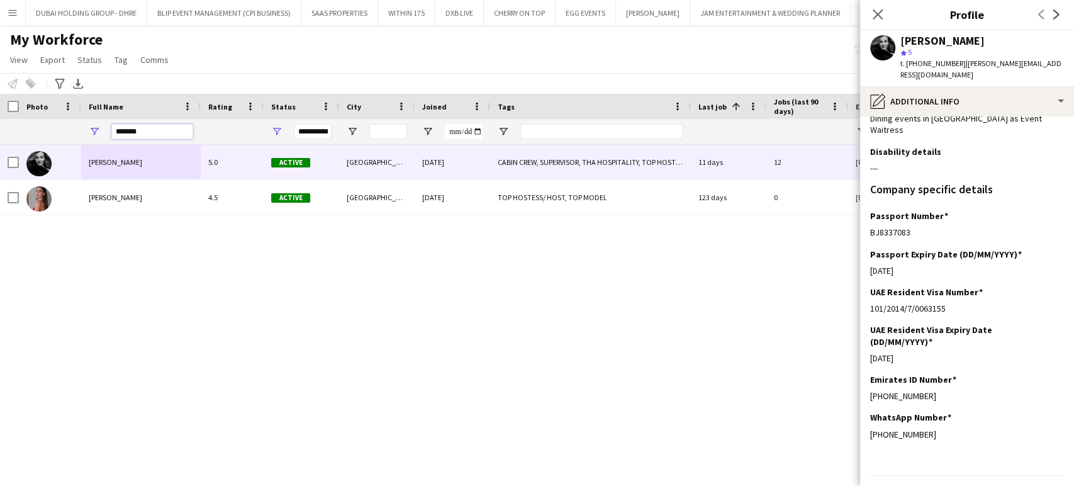
drag, startPoint x: 147, startPoint y: 130, endPoint x: 65, endPoint y: 130, distance: 81.8
click at [65, 130] on div "**********" at bounding box center [860, 131] width 1721 height 25
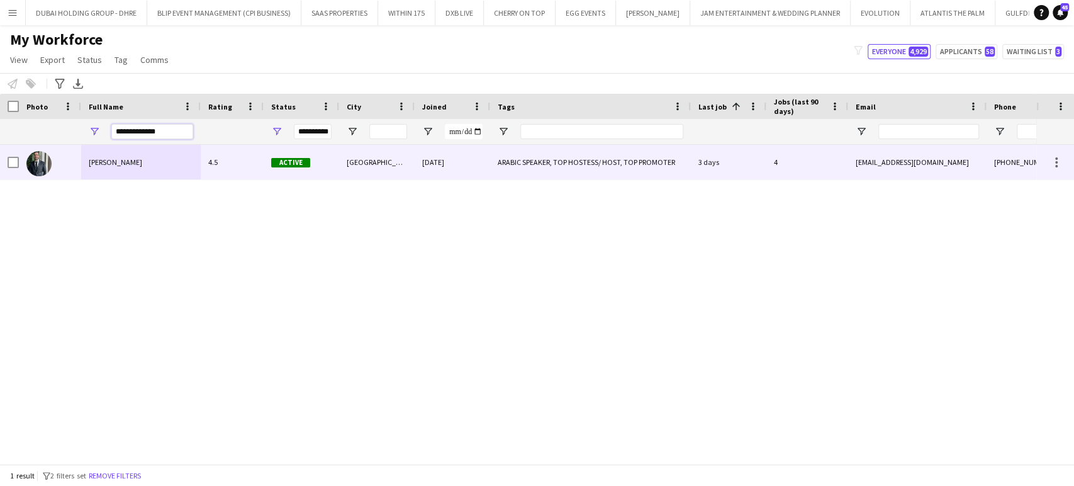
type input "**********"
click at [130, 167] on div "Abdullah Al Nouri" at bounding box center [141, 162] width 120 height 35
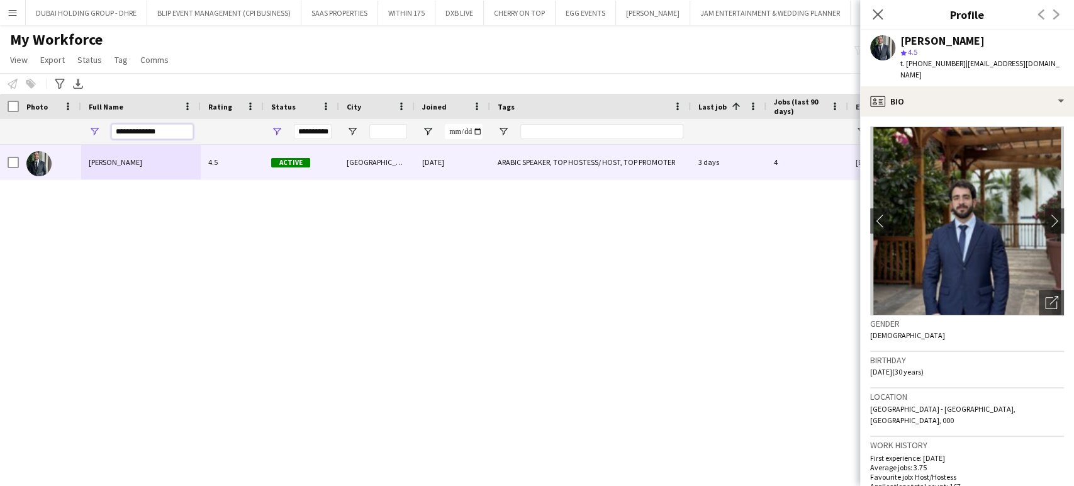
drag, startPoint x: 166, startPoint y: 130, endPoint x: 108, endPoint y: 131, distance: 57.9
click at [108, 131] on div "**********" at bounding box center [141, 131] width 120 height 25
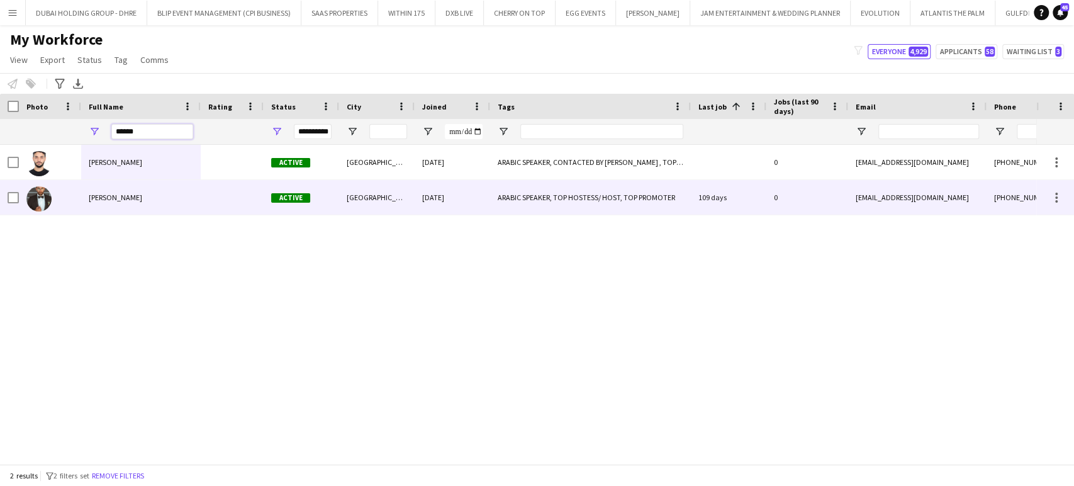
type input "******"
click at [130, 202] on span "Hadi shammout" at bounding box center [115, 196] width 53 height 9
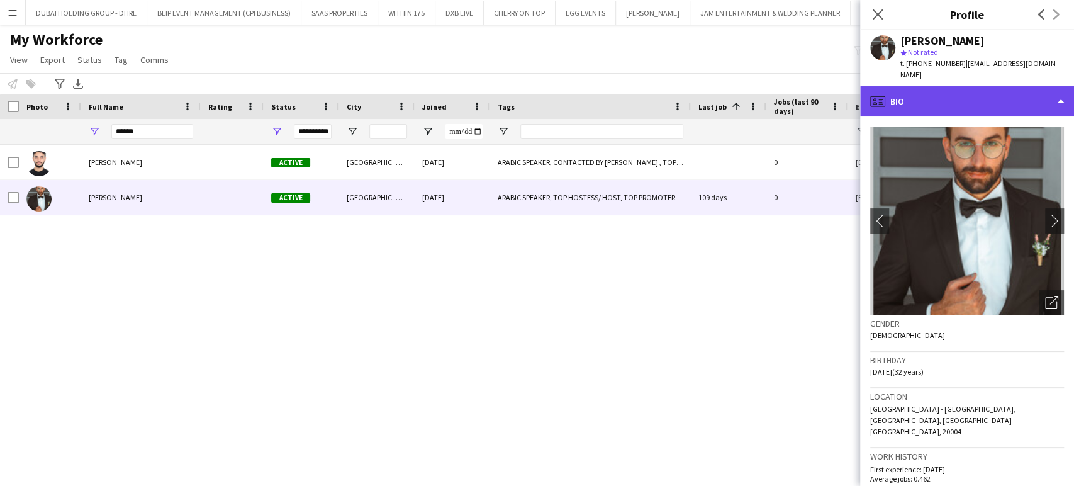
click at [1027, 89] on div "profile Bio" at bounding box center [967, 101] width 214 height 30
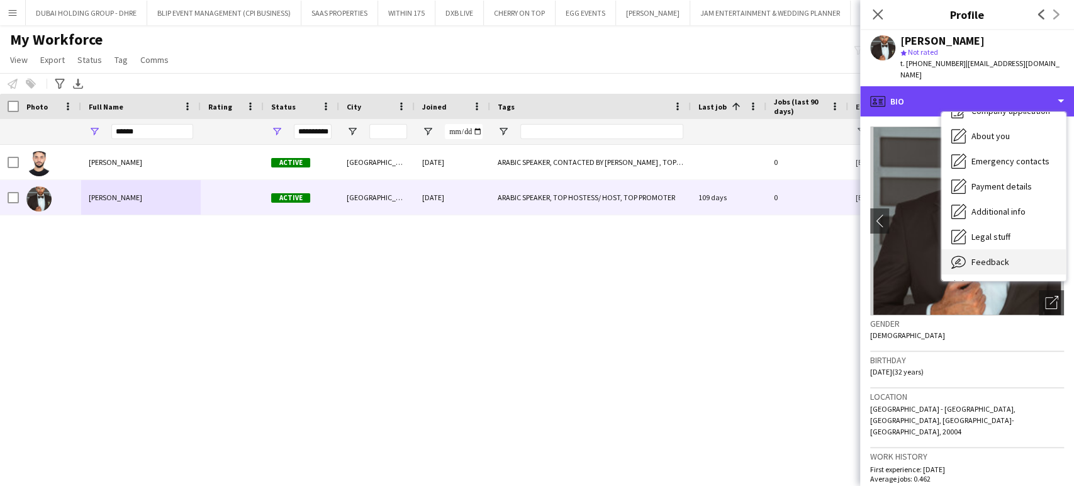
scroll to position [67, 0]
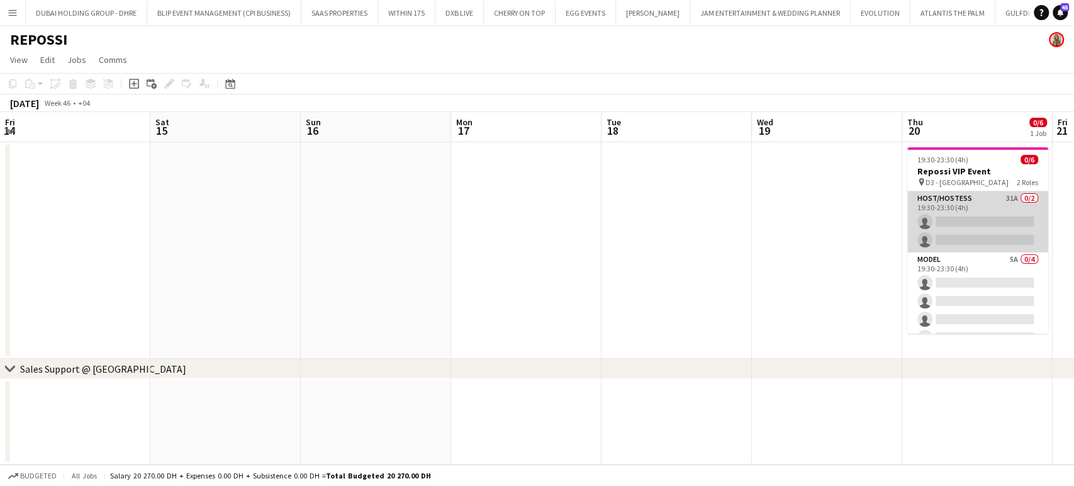
scroll to position [0, 301]
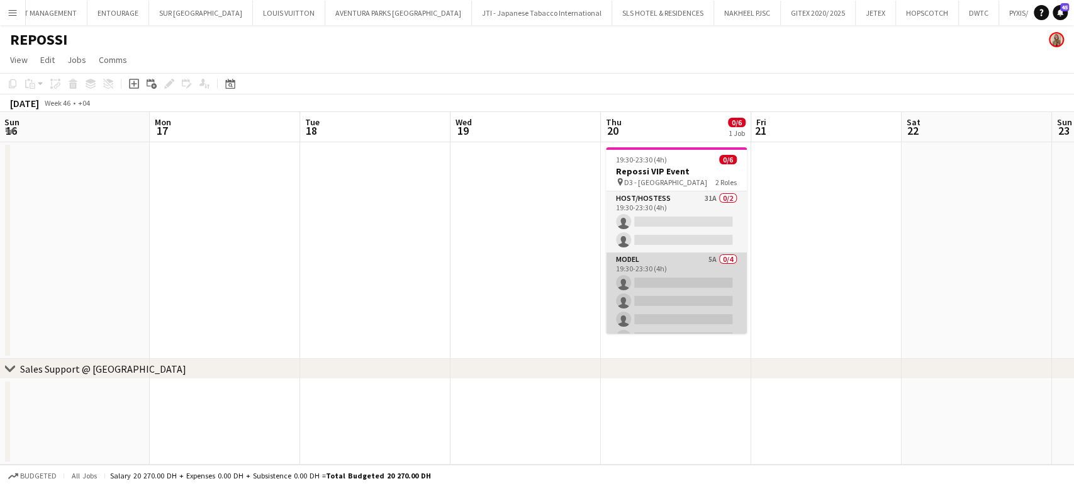
click at [683, 264] on app-card-role "Model 5A 0/4 19:30-23:30 (4h) single-neutral-actions single-neutral-actions sin…" at bounding box center [676, 300] width 141 height 97
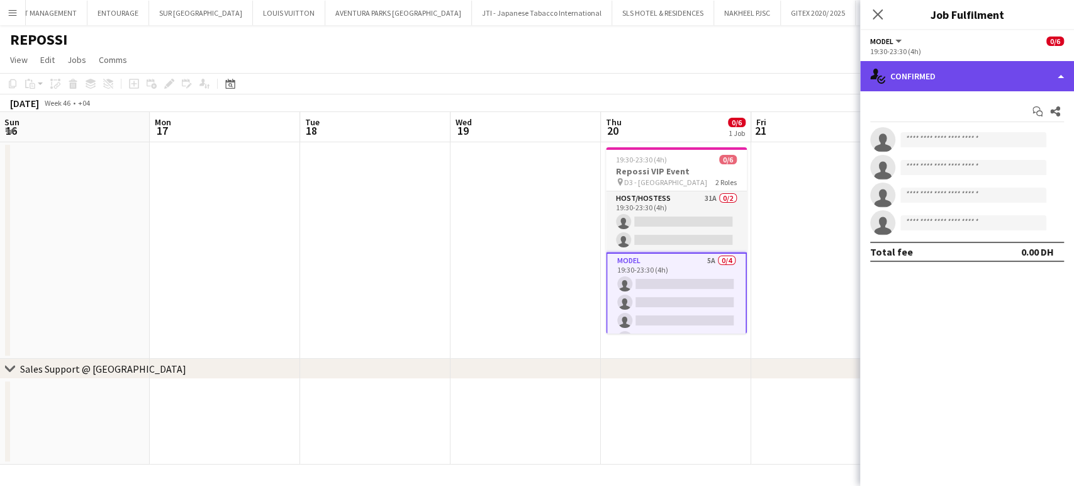
click at [1046, 69] on div "single-neutral-actions-check-2 Confirmed" at bounding box center [967, 76] width 214 height 30
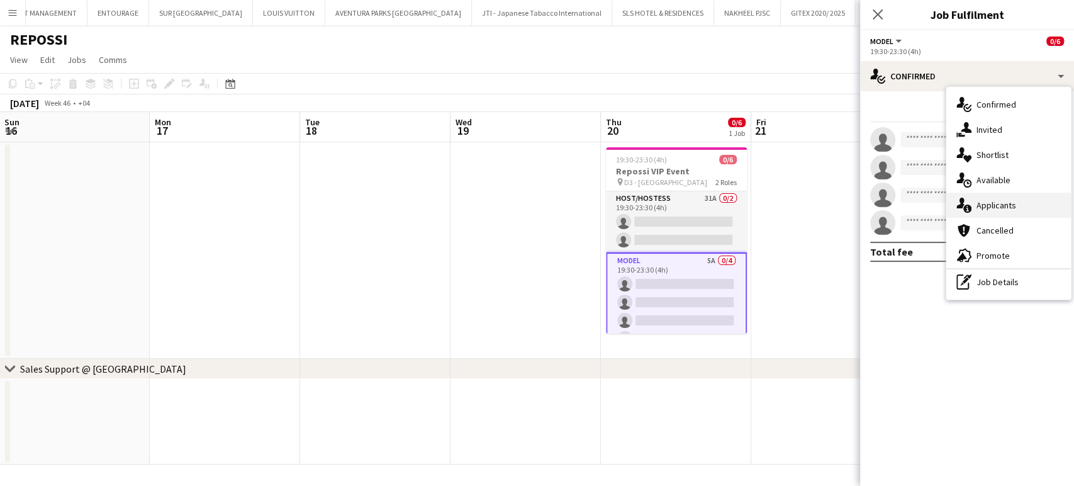
click at [1026, 204] on div "single-neutral-actions-information Applicants" at bounding box center [1008, 204] width 125 height 25
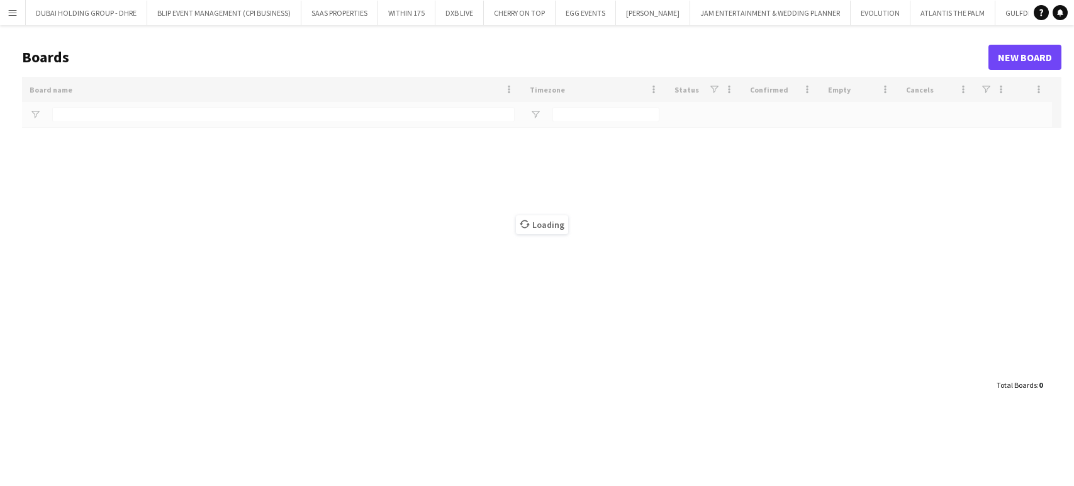
type input "***"
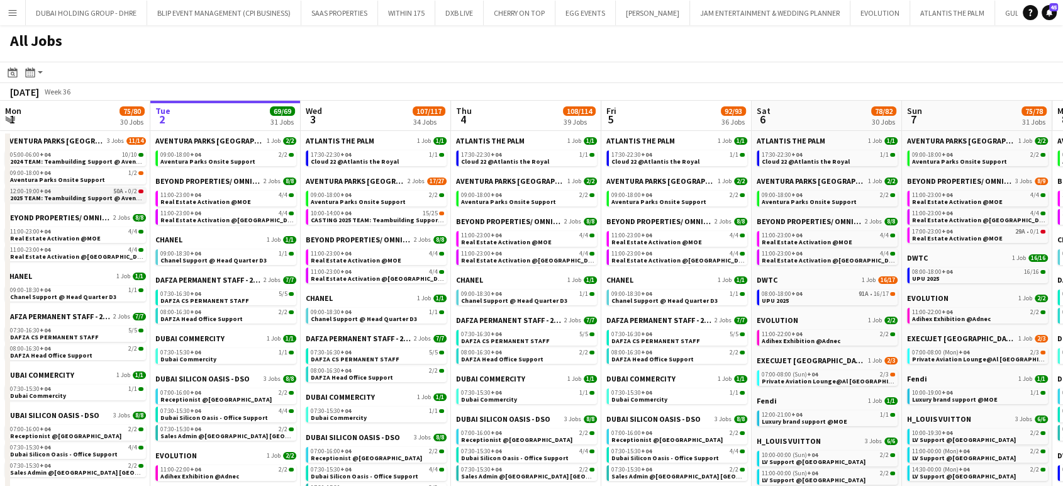
scroll to position [0, 301]
click at [62, 196] on span "2025 TEAM: Teambuilding Support @ Aventura Parks" at bounding box center [88, 198] width 158 height 8
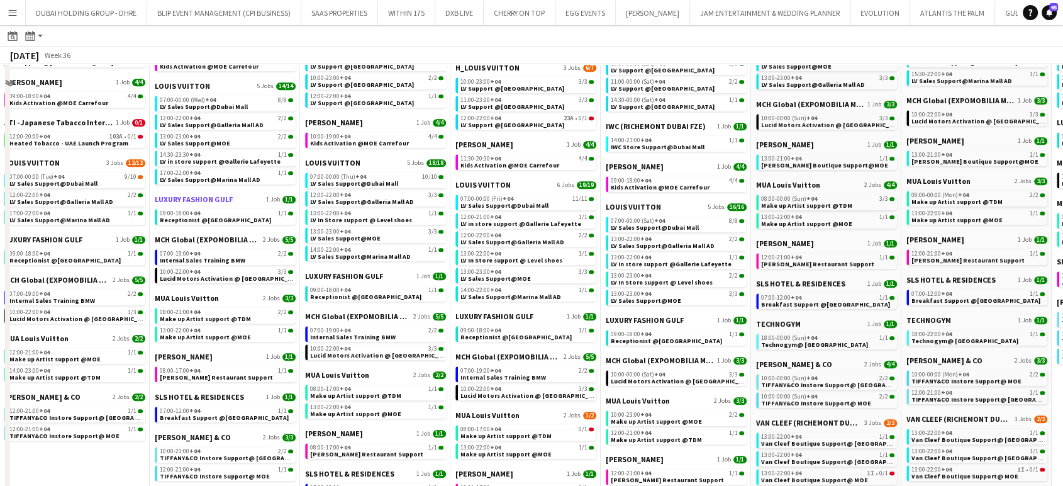
scroll to position [699, 0]
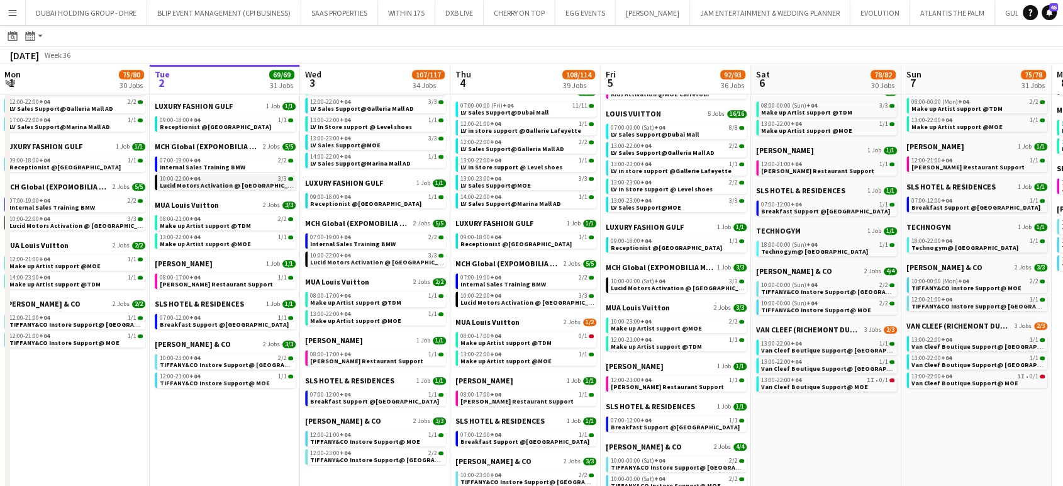
click at [208, 185] on span "Lucid Motors Activation @ [GEOGRAPHIC_DATA]" at bounding box center [232, 185] width 145 height 8
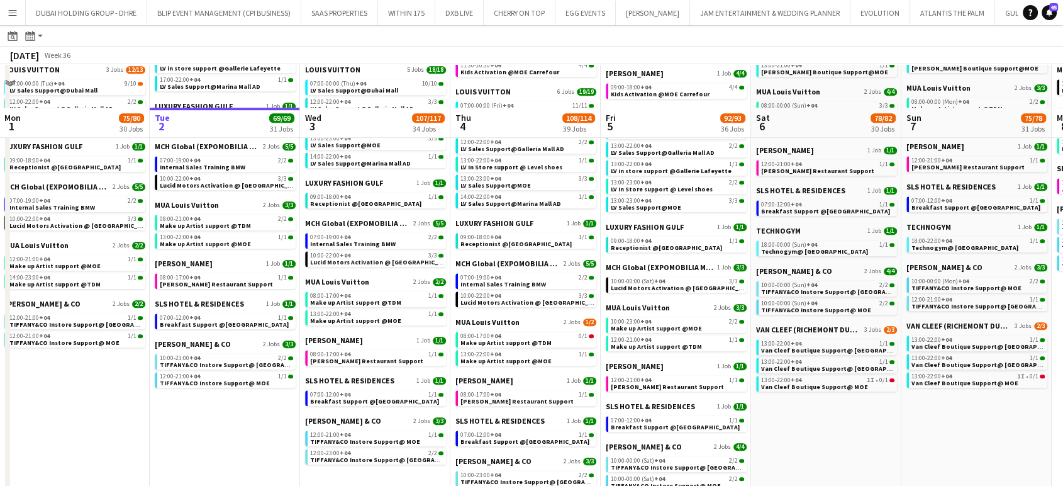
scroll to position [899, 0]
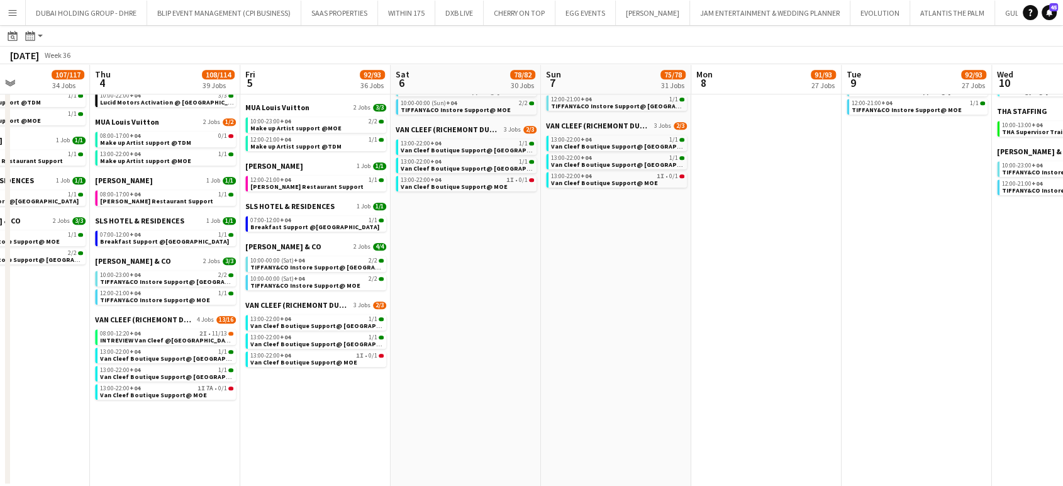
drag, startPoint x: 487, startPoint y: 326, endPoint x: 457, endPoint y: 326, distance: 30.2
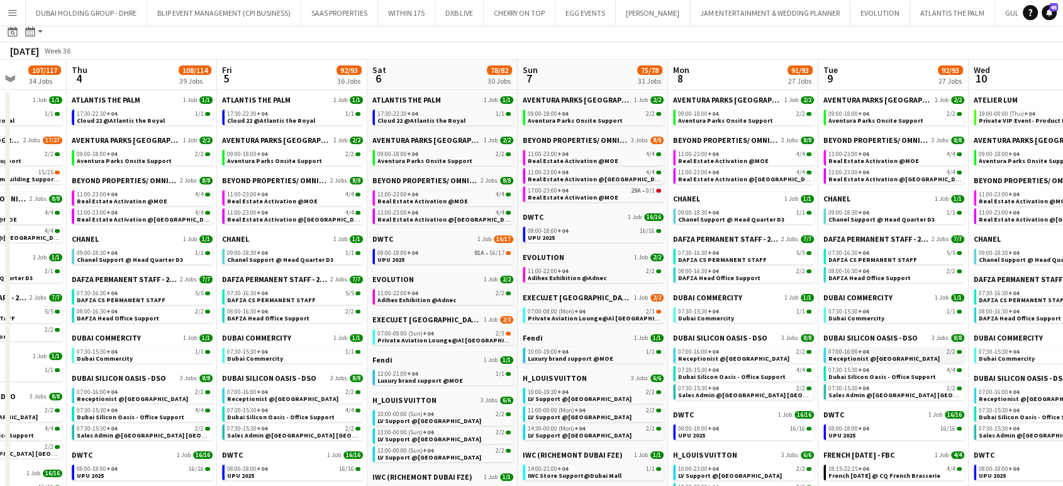
scroll to position [0, 0]
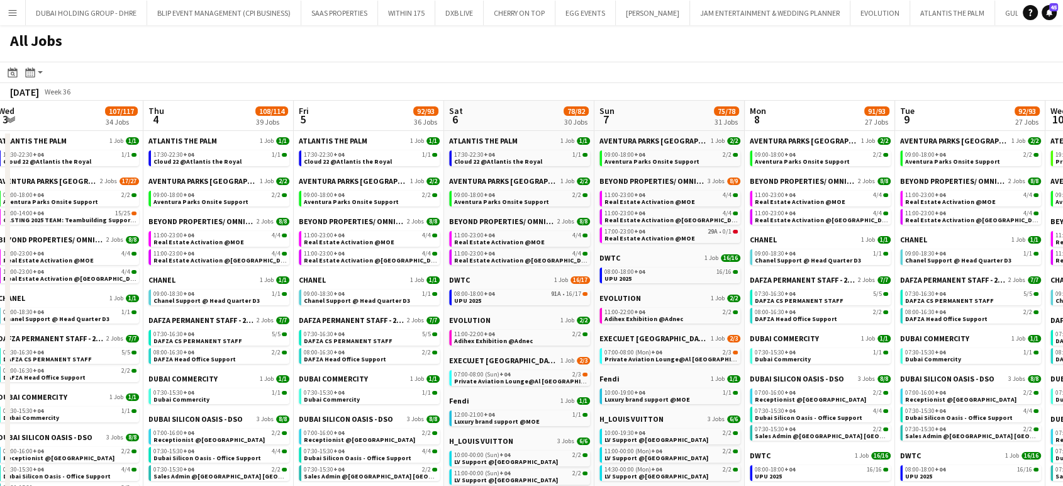
drag, startPoint x: 516, startPoint y: 246, endPoint x: 668, endPoint y: 253, distance: 152.4
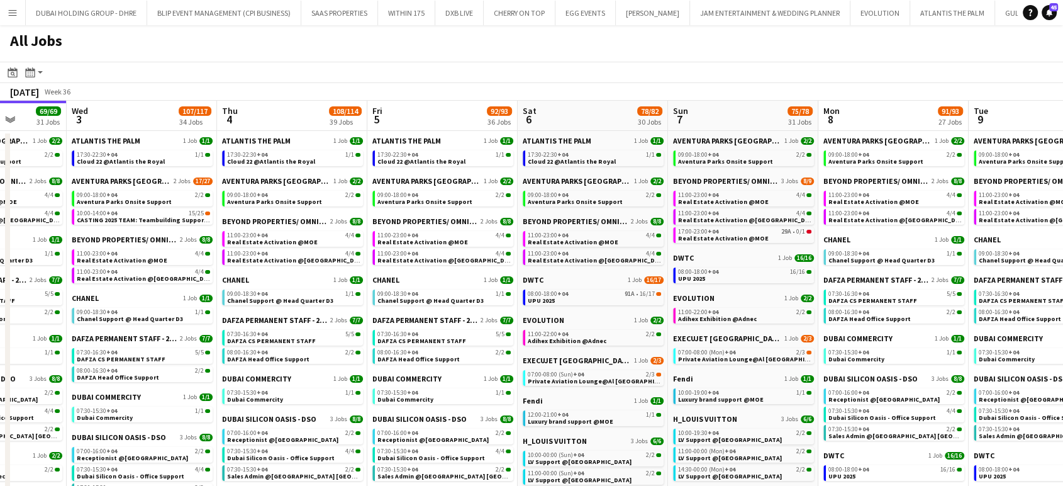
drag, startPoint x: 664, startPoint y: 259, endPoint x: 679, endPoint y: 259, distance: 14.5
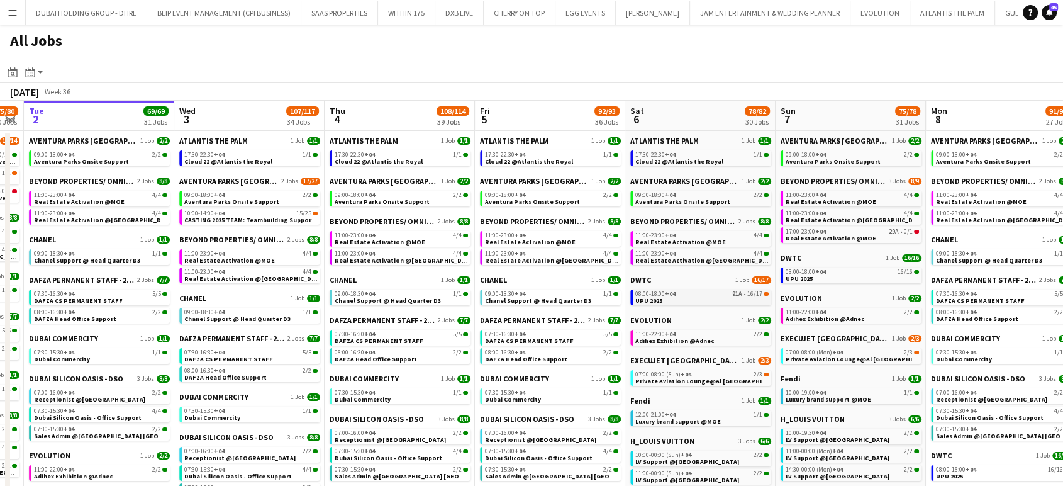
scroll to position [0, 277]
click at [688, 296] on div "08:00-18:00 +04 91A • 16/17" at bounding box center [701, 294] width 133 height 6
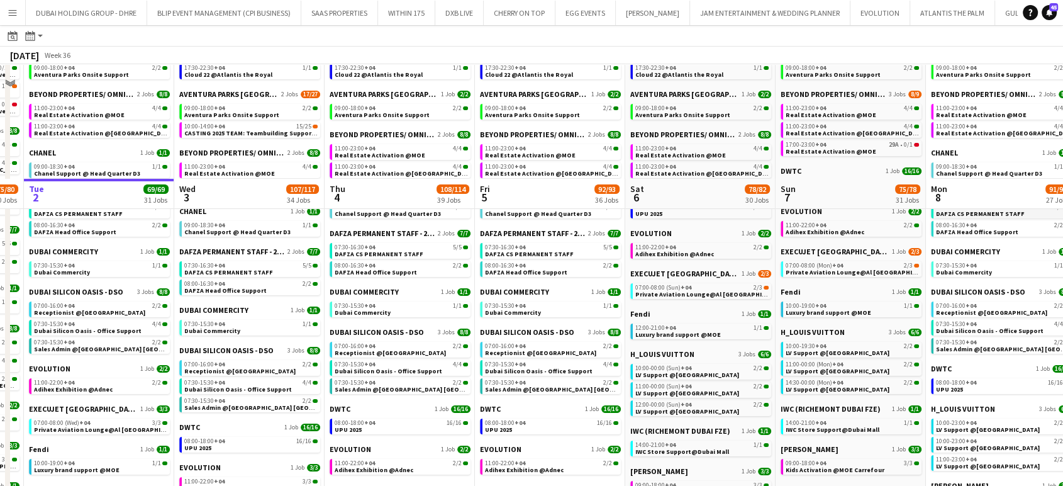
scroll to position [0, 0]
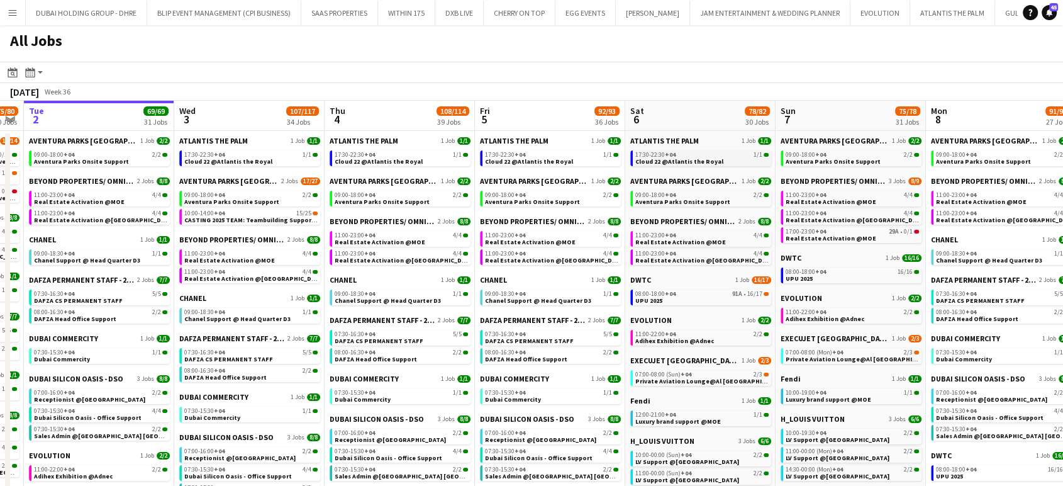
click at [657, 155] on span "17:30-22:30 +04" at bounding box center [655, 155] width 40 height 6
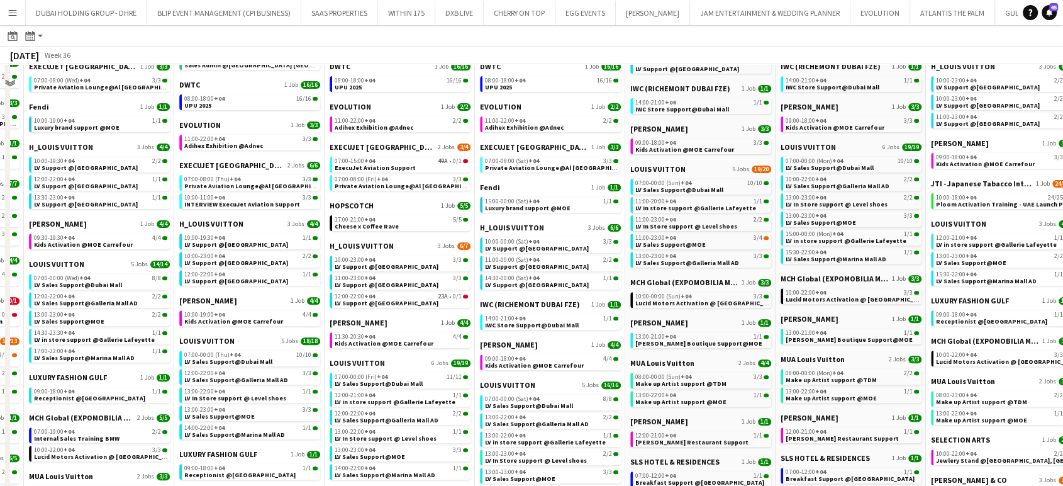
scroll to position [349, 0]
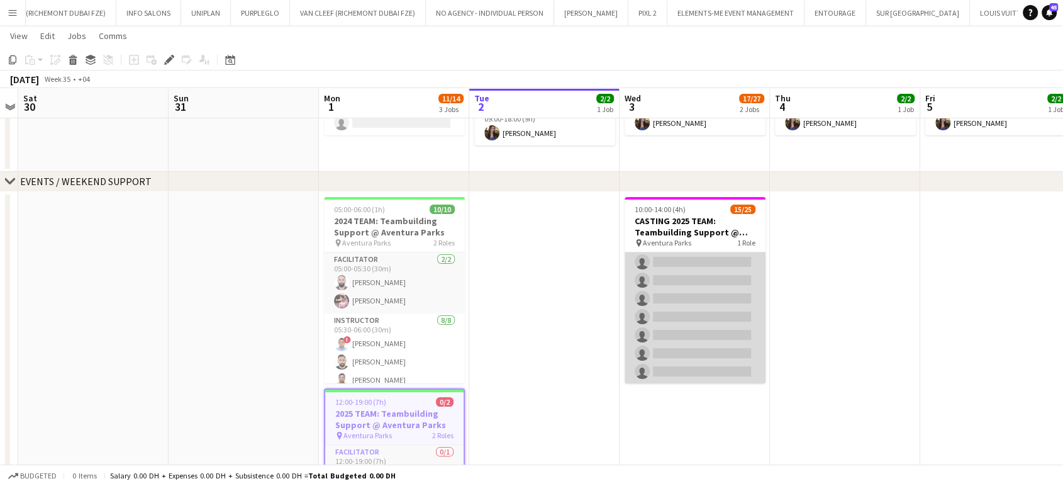
scroll to position [350, 0]
click at [709, 299] on app-card-role "Instructor 15/25 10:00-14:00 (4h) [PERSON_NAME] Aladdin [PERSON_NAME] [PERSON_N…" at bounding box center [695, 143] width 141 height 481
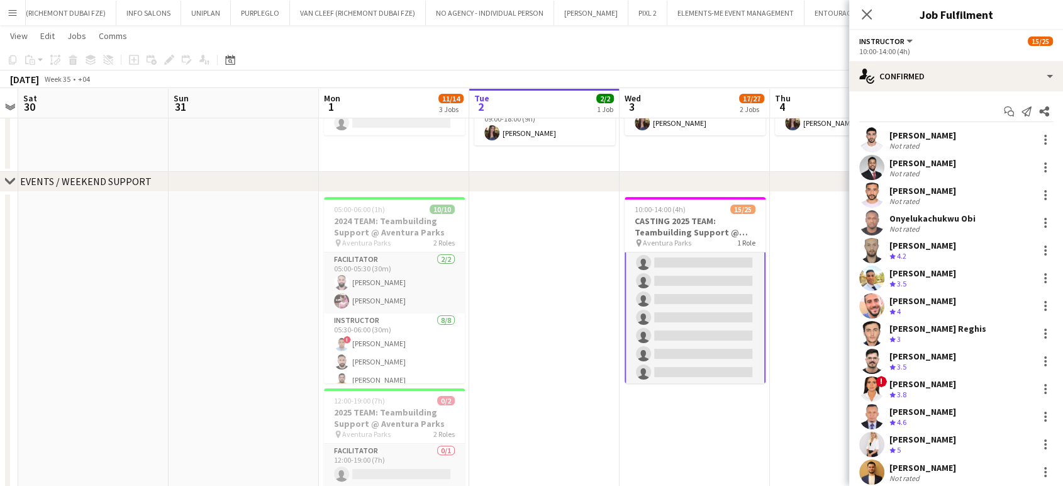
scroll to position [351, 0]
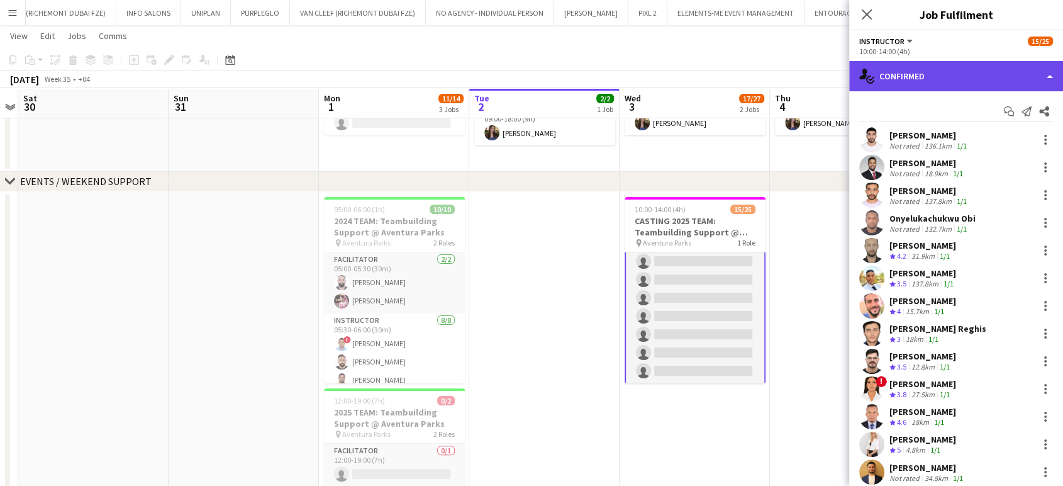
click at [1038, 74] on div "single-neutral-actions-check-2 Confirmed" at bounding box center [956, 76] width 214 height 30
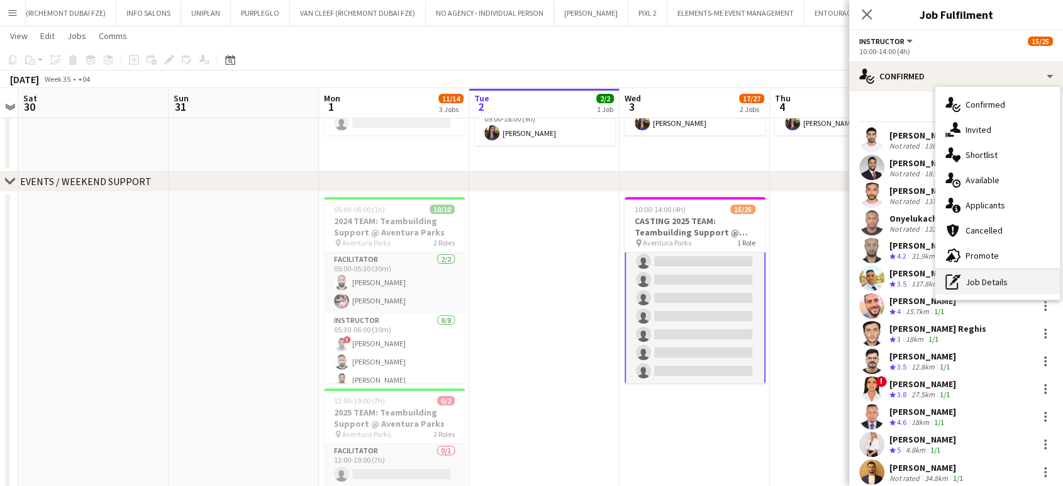
click at [986, 277] on div "pen-write Job Details" at bounding box center [997, 281] width 125 height 25
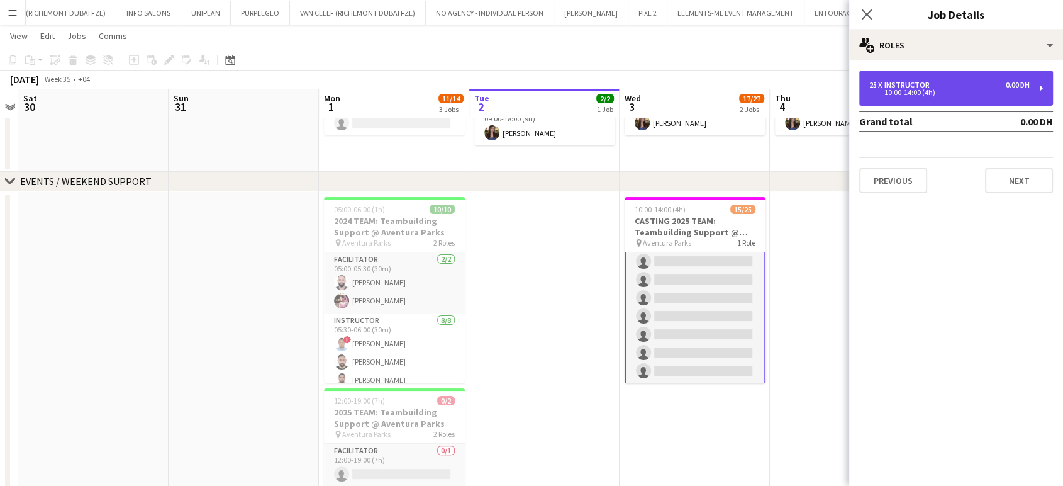
click at [974, 86] on div "25 x Instructor 0.00 DH" at bounding box center [949, 85] width 160 height 9
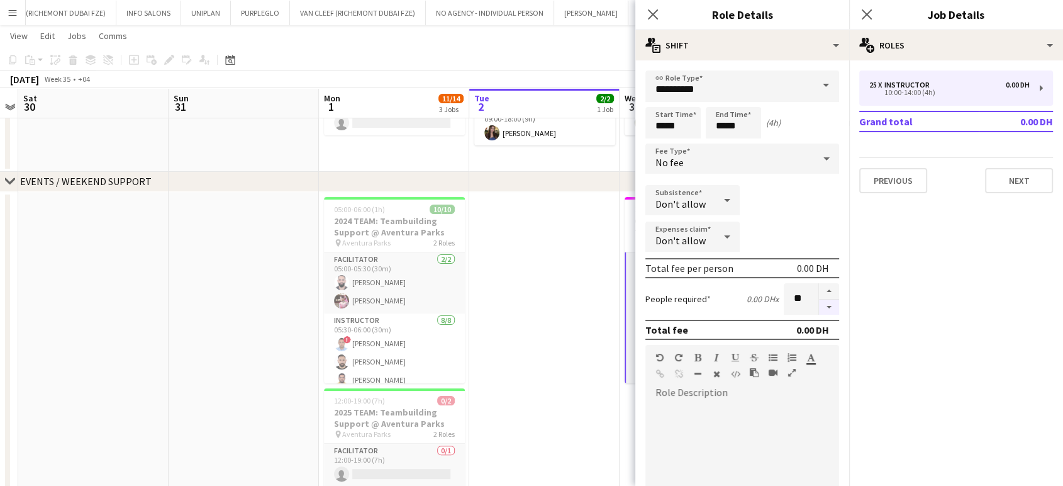
click at [819, 302] on button "button" at bounding box center [829, 307] width 20 height 16
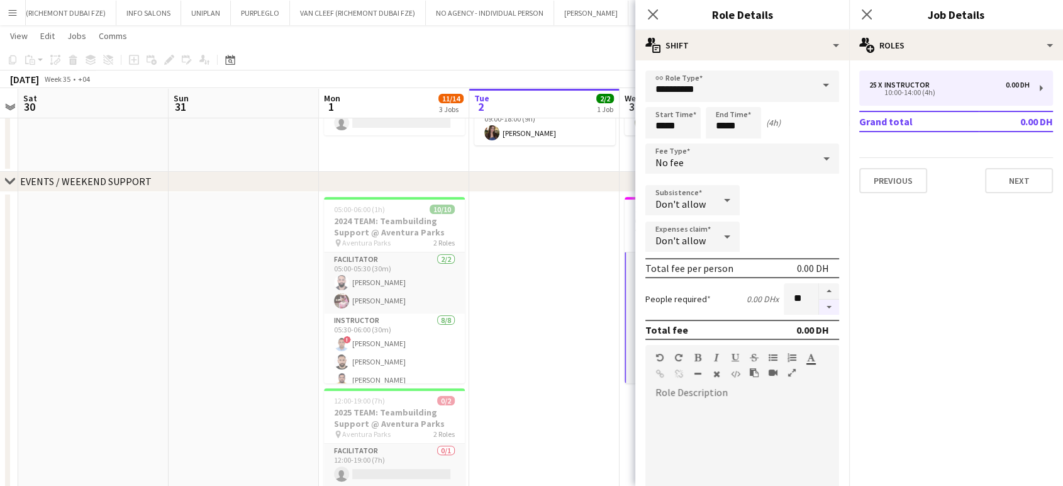
type input "**"
click at [533, 291] on app-date-cell at bounding box center [544, 374] width 150 height 364
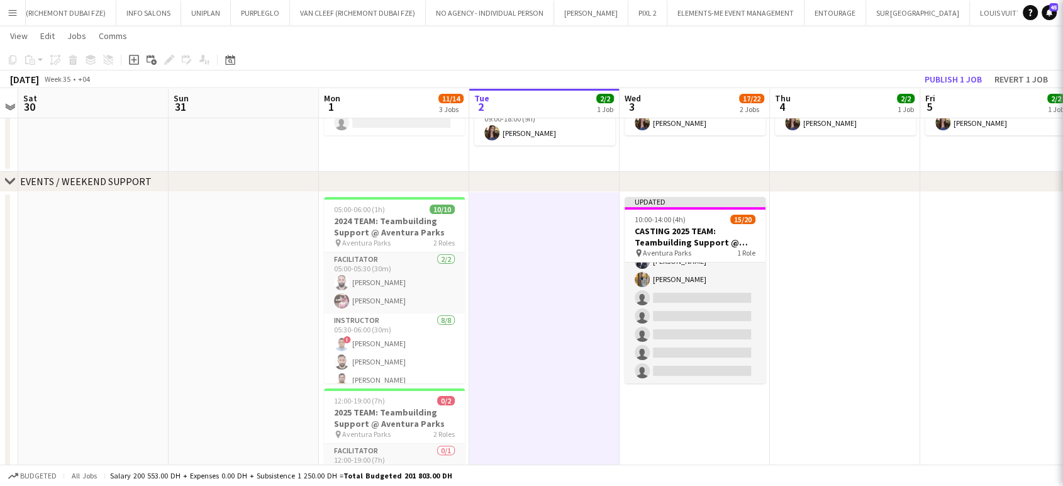
scroll to position [268, 0]
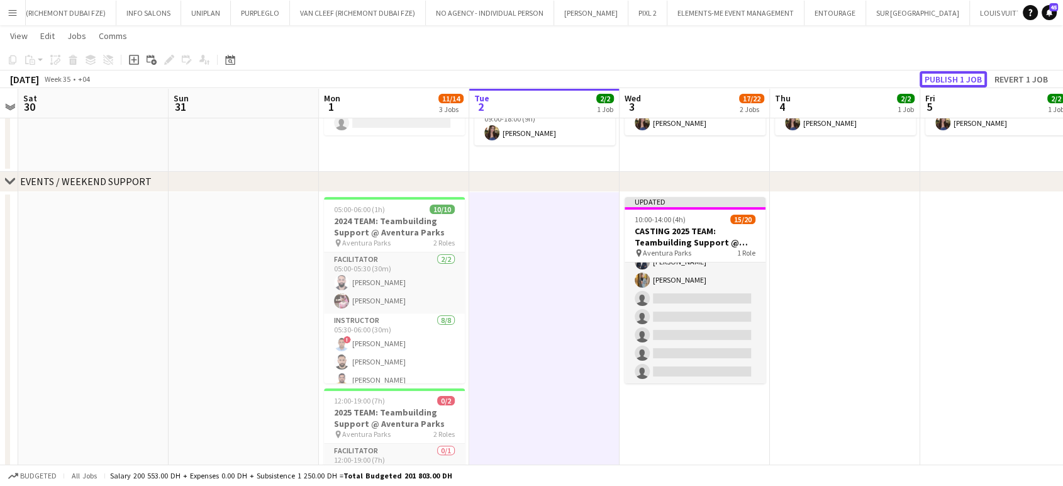
click at [956, 77] on button "Publish 1 job" at bounding box center [953, 79] width 67 height 16
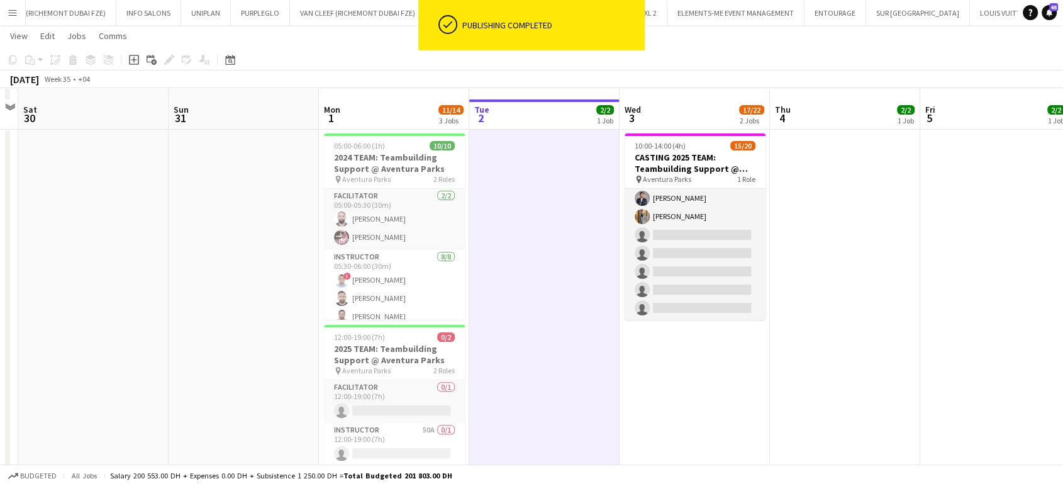
scroll to position [299, 0]
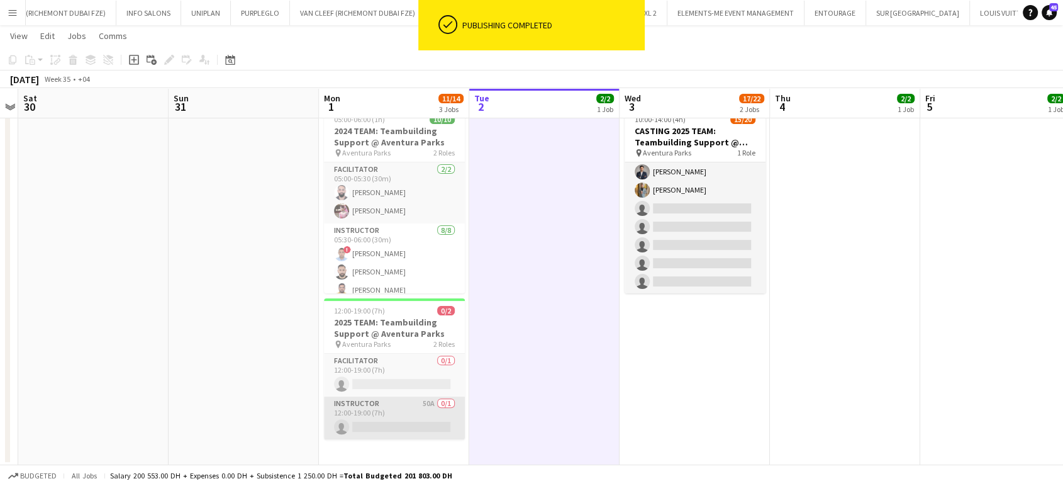
click at [389, 403] on app-card-role "Instructor 50A 0/1 12:00-19:00 (7h) single-neutral-actions" at bounding box center [394, 417] width 141 height 43
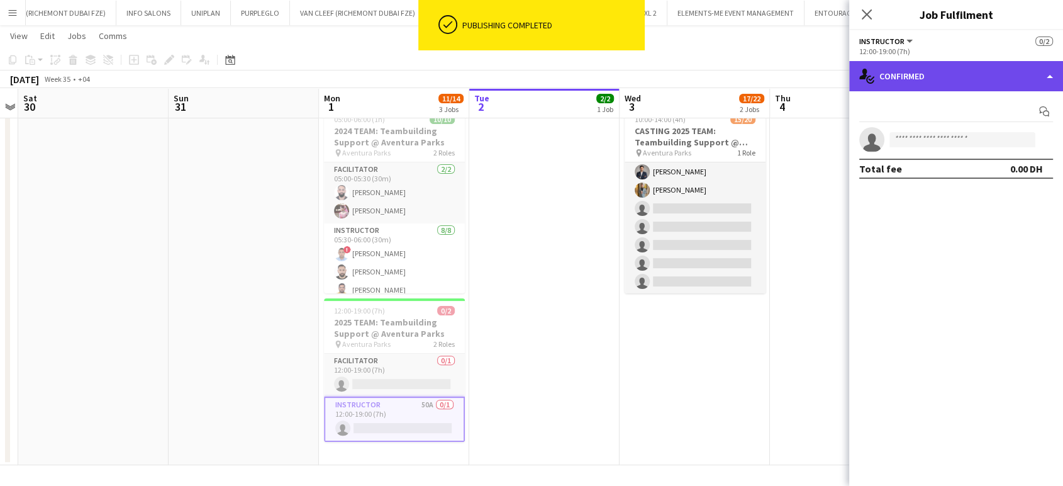
click at [1027, 74] on div "single-neutral-actions-check-2 Confirmed" at bounding box center [956, 76] width 214 height 30
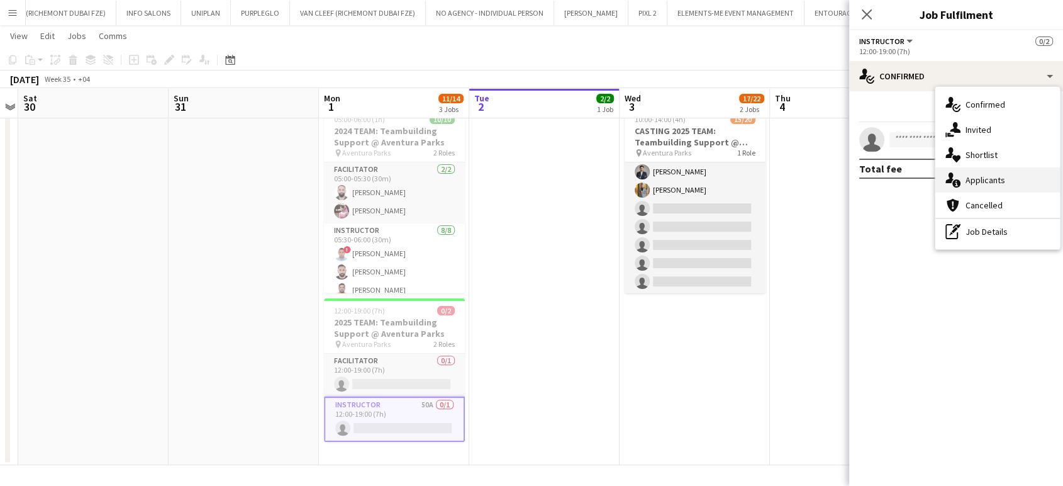
click at [1020, 189] on div "single-neutral-actions-information Applicants" at bounding box center [997, 179] width 125 height 25
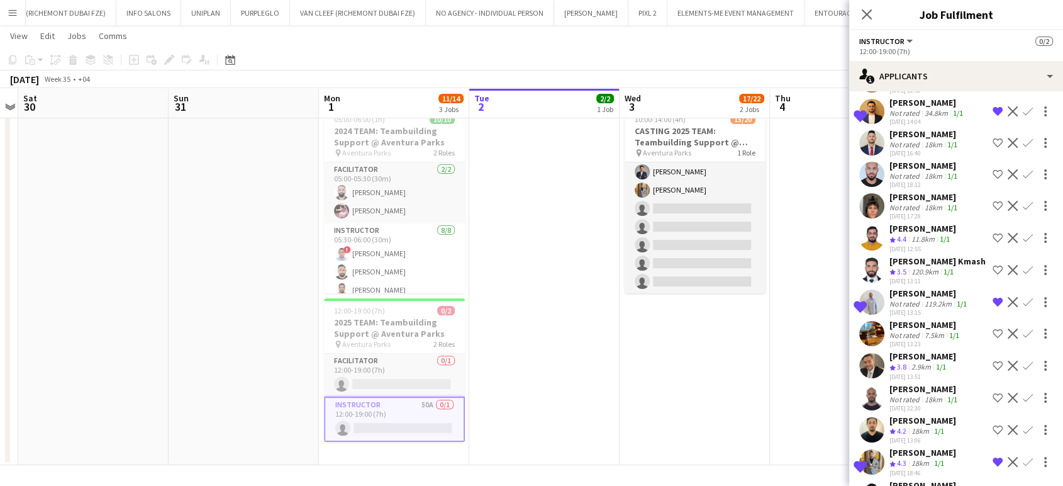
scroll to position [993, 0]
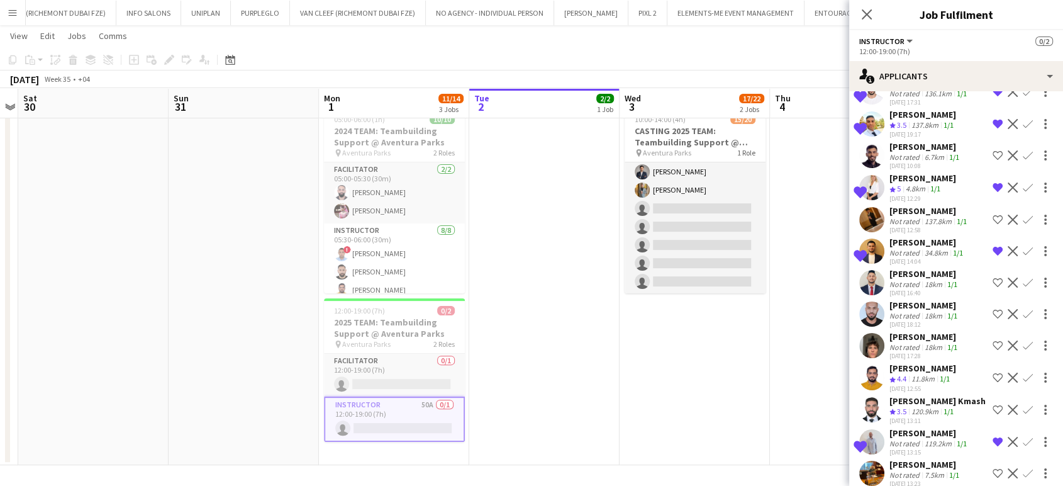
click at [674, 346] on app-date-cell "10:00-14:00 (4h) 15/20 CASTING 2025 TEAM: Teambuilding Support @ Aventura Parks…" at bounding box center [695, 284] width 150 height 364
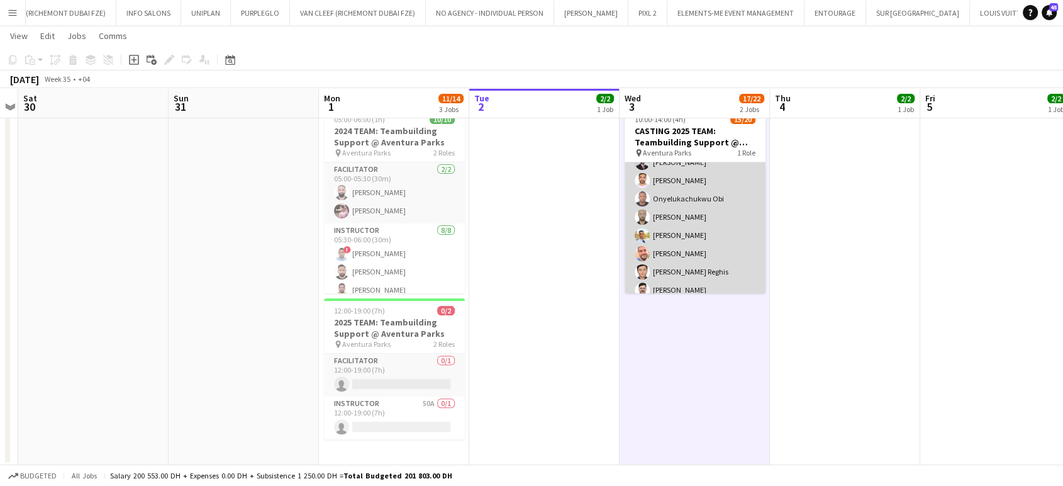
scroll to position [0, 0]
click at [690, 218] on app-card-role "Instructor 15/20 10:00-14:00 (4h) Emran Ahmad Aladdin Elhussein Khaled Yahya On…" at bounding box center [695, 217] width 141 height 389
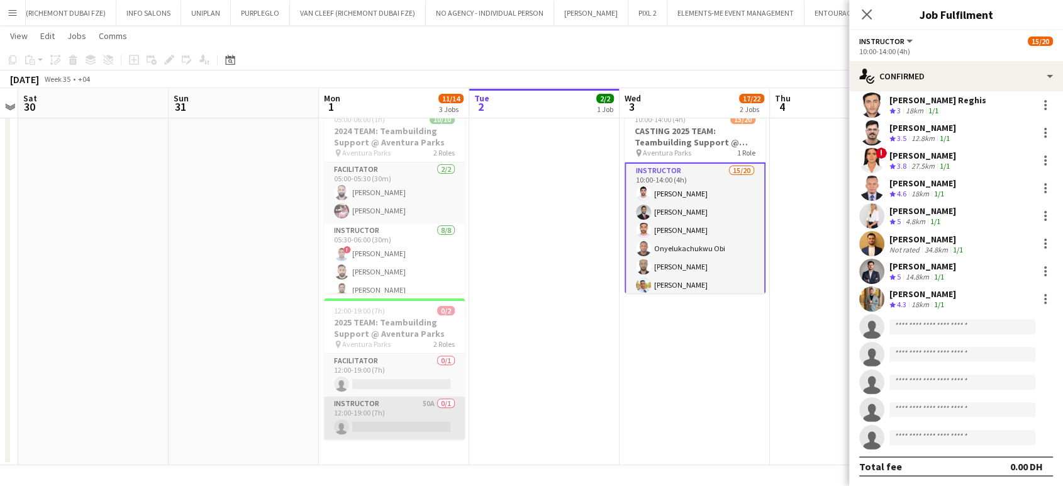
click at [407, 403] on app-card-role "Instructor 50A 0/1 12:00-19:00 (7h) single-neutral-actions" at bounding box center [394, 417] width 141 height 43
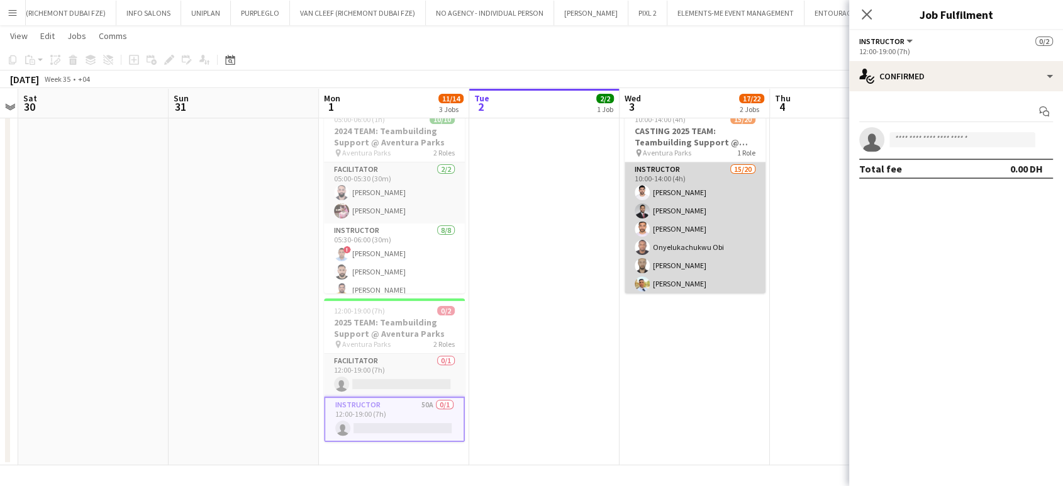
click at [698, 239] on app-card-role "Instructor 15/20 10:00-14:00 (4h) Emran Ahmad Aladdin Elhussein Khaled Yahya On…" at bounding box center [695, 356] width 141 height 389
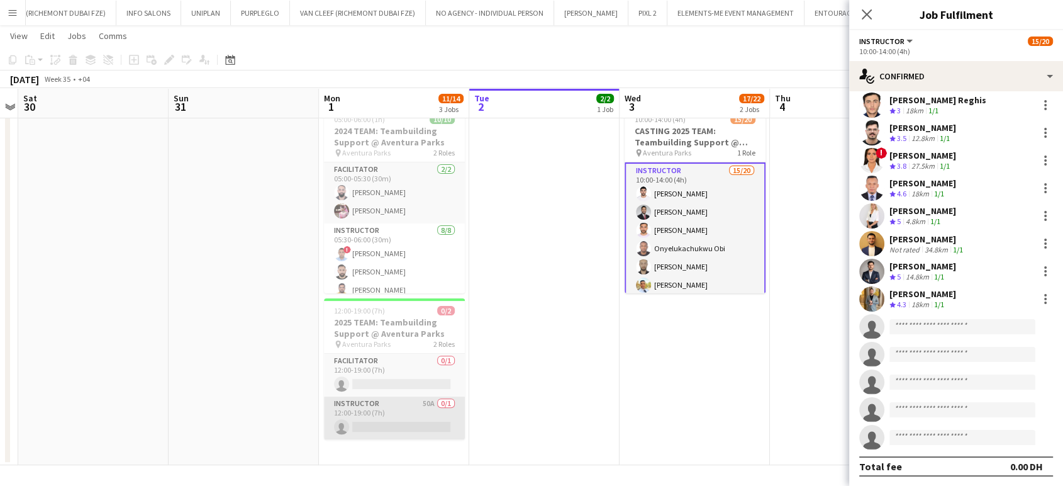
click at [411, 406] on app-card-role "Instructor 50A 0/1 12:00-19:00 (7h) single-neutral-actions" at bounding box center [394, 417] width 141 height 43
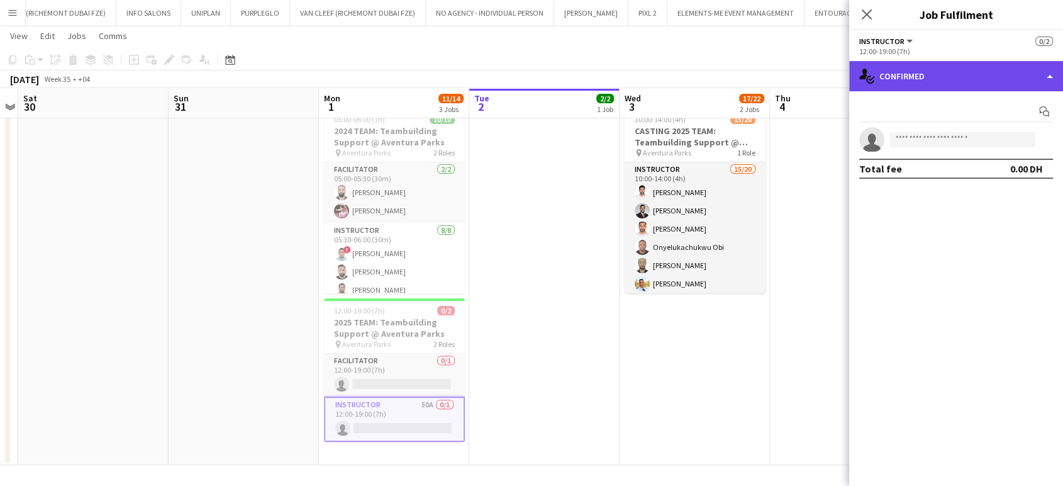
click at [1045, 62] on div "single-neutral-actions-check-2 Confirmed" at bounding box center [956, 76] width 214 height 30
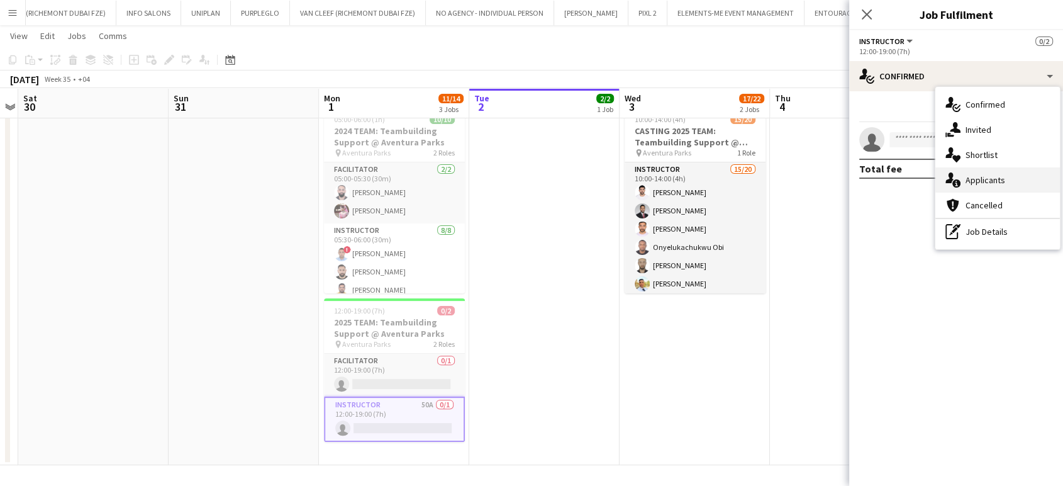
click at [989, 177] on span "Applicants" at bounding box center [986, 179] width 40 height 11
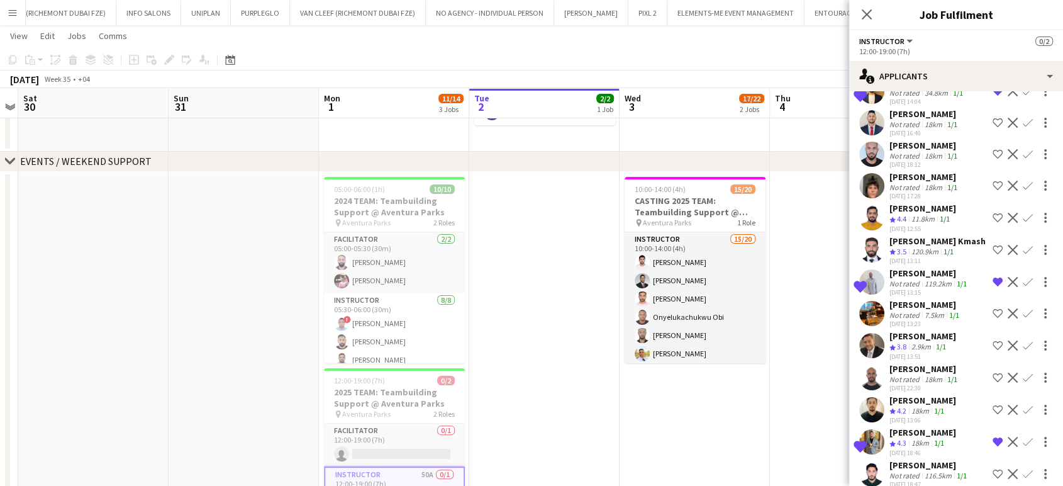
scroll to position [1132, 0]
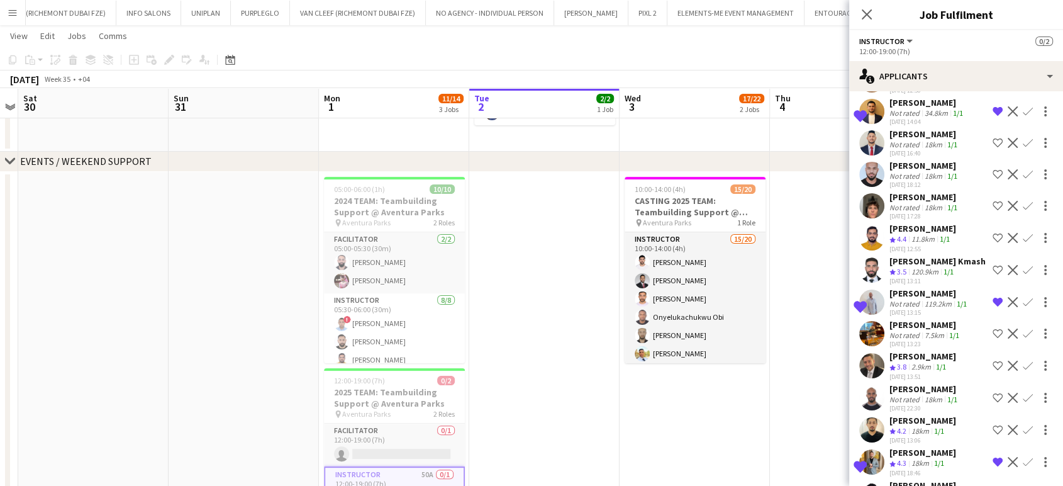
click at [890, 399] on div "Not rated" at bounding box center [905, 398] width 33 height 9
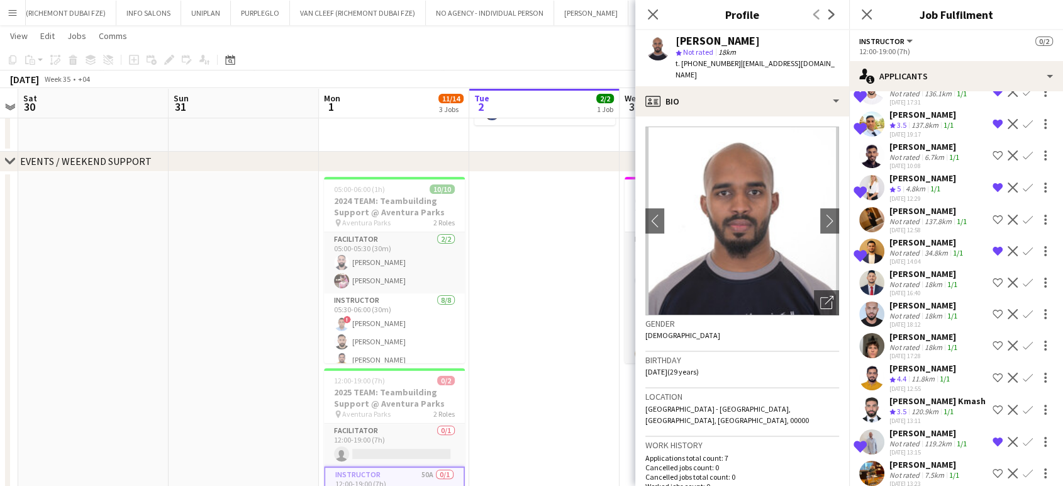
scroll to position [853, 0]
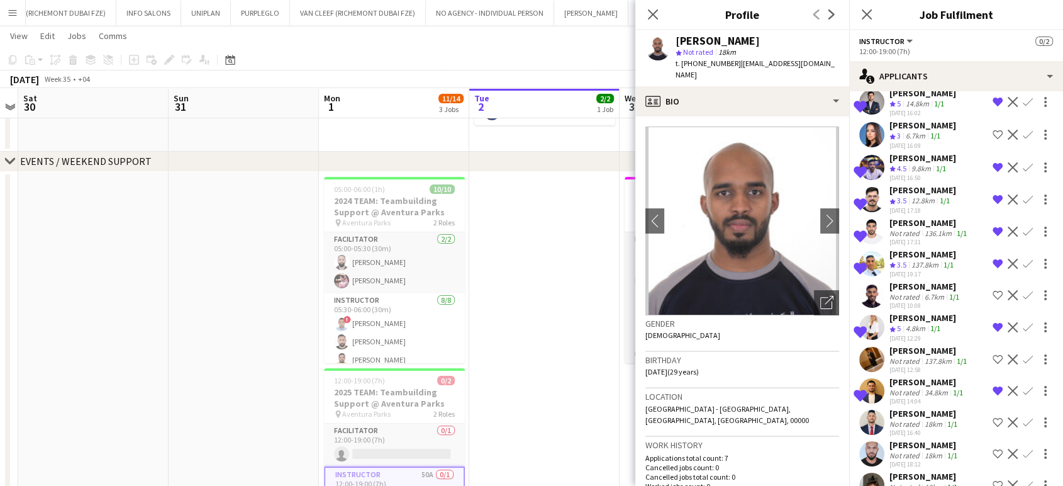
click at [594, 333] on app-date-cell at bounding box center [544, 354] width 150 height 364
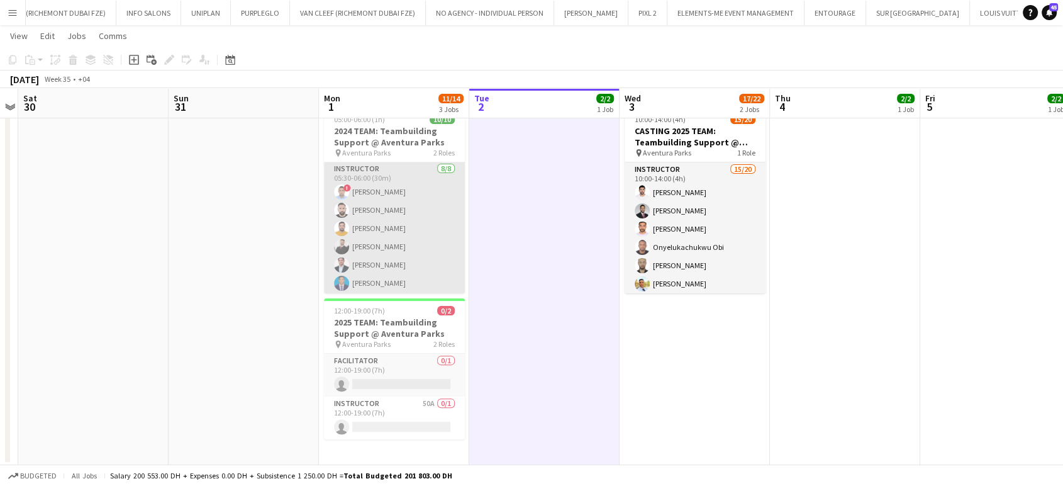
scroll to position [101, 0]
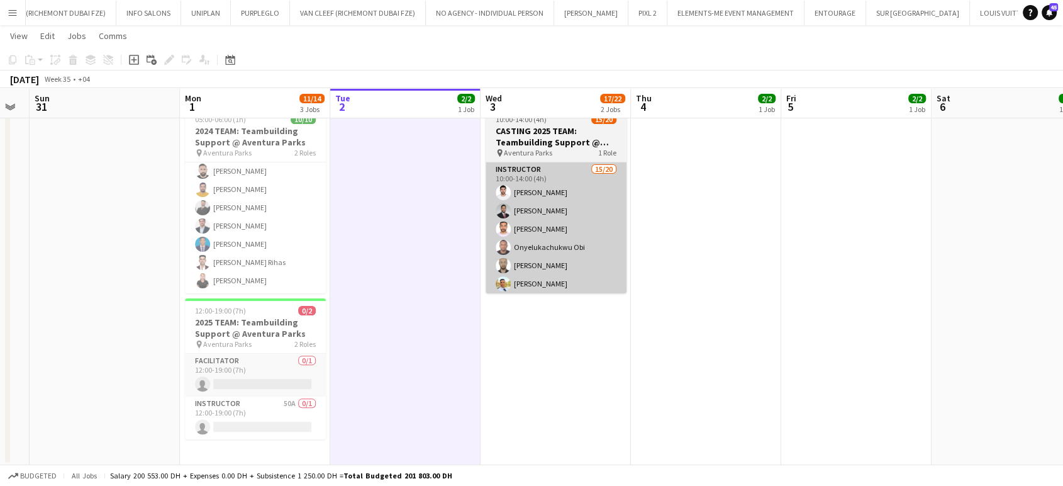
drag, startPoint x: 716, startPoint y: 295, endPoint x: 551, endPoint y: 284, distance: 165.8
click at [552, 289] on app-calendar-viewport "Wed 27 Thu 28 Fri 29 Sat 30 Sun 31 Mon 1 11/14 3 Jobs Tue 2 2/2 1 Job Wed 3 17/…" at bounding box center [531, 107] width 1063 height 715
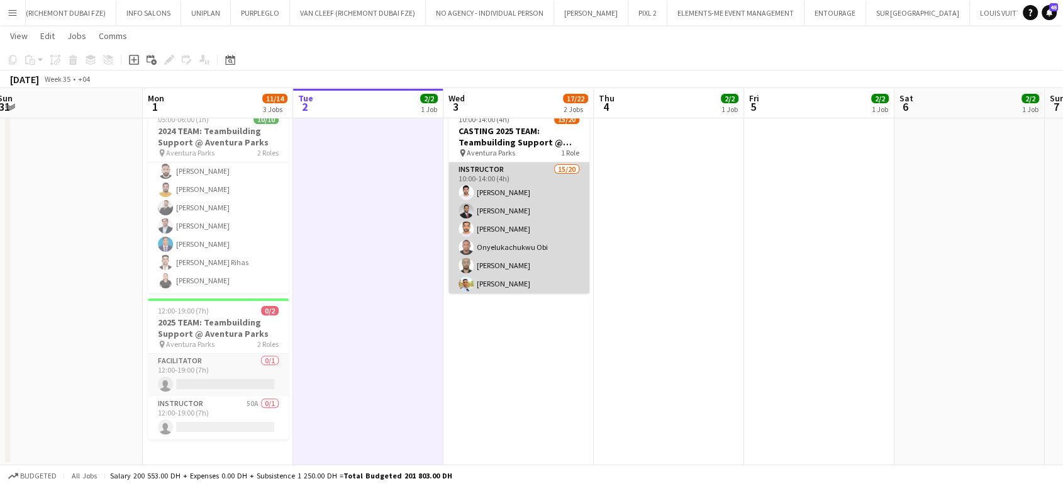
click at [499, 226] on app-card-role "Instructor 15/20 10:00-14:00 (4h) Emran Ahmad Aladdin Elhussein Khaled Yahya On…" at bounding box center [518, 356] width 141 height 389
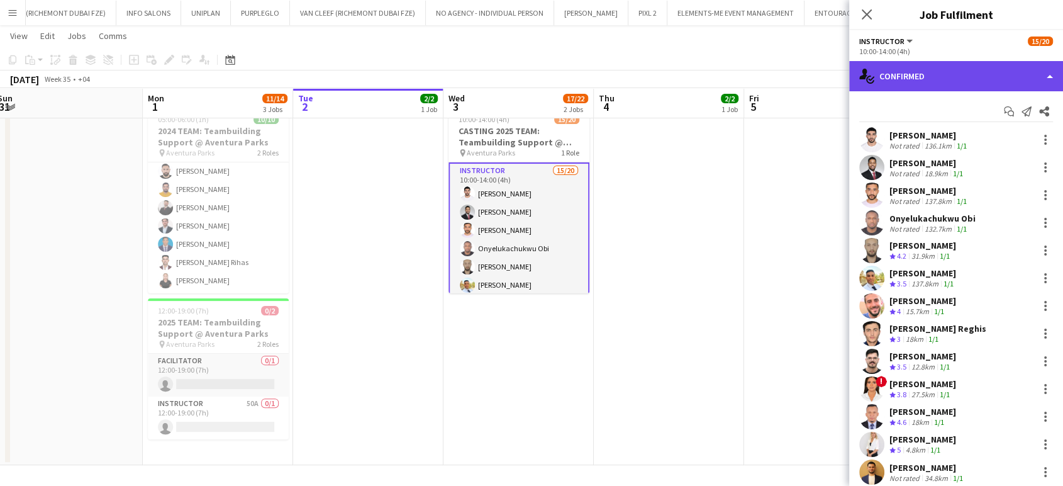
click at [1030, 72] on div "single-neutral-actions-check-2 Confirmed" at bounding box center [956, 76] width 214 height 30
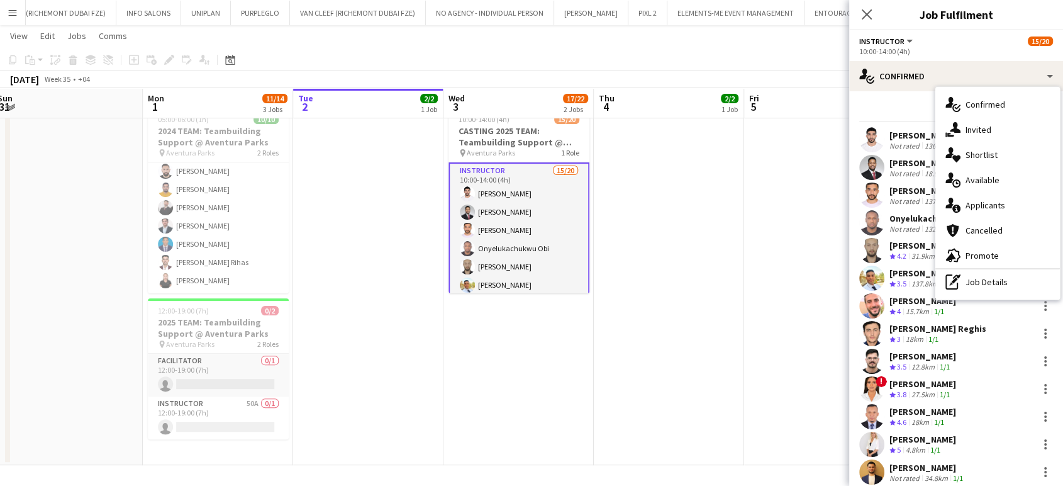
click at [986, 283] on div "pen-write Job Details" at bounding box center [997, 281] width 125 height 25
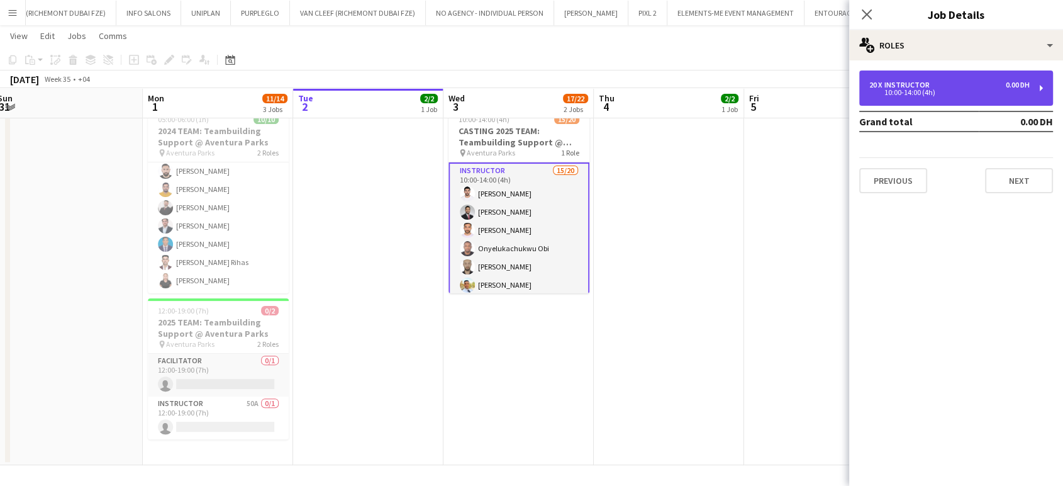
click at [923, 84] on div "Instructor" at bounding box center [909, 85] width 50 height 9
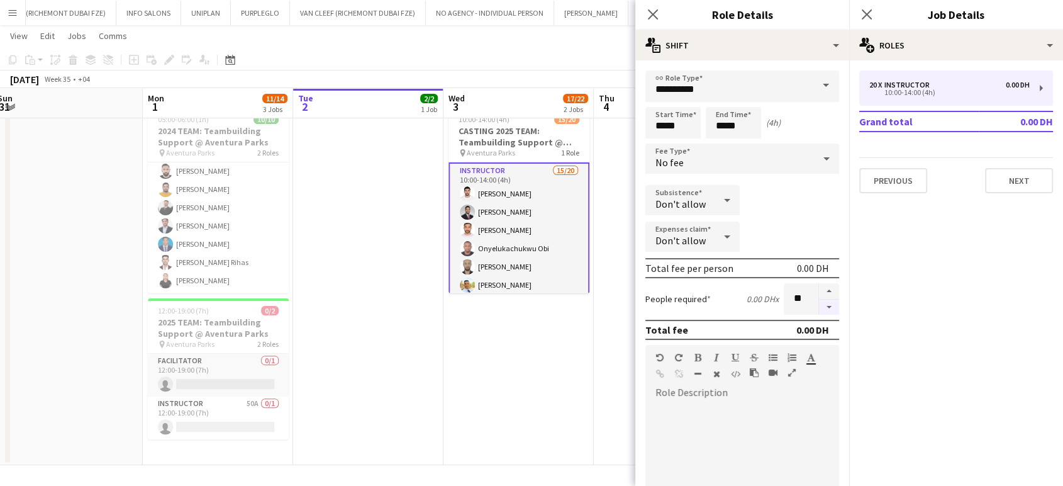
click at [819, 313] on button "button" at bounding box center [829, 307] width 20 height 16
click at [819, 311] on button "button" at bounding box center [829, 307] width 20 height 16
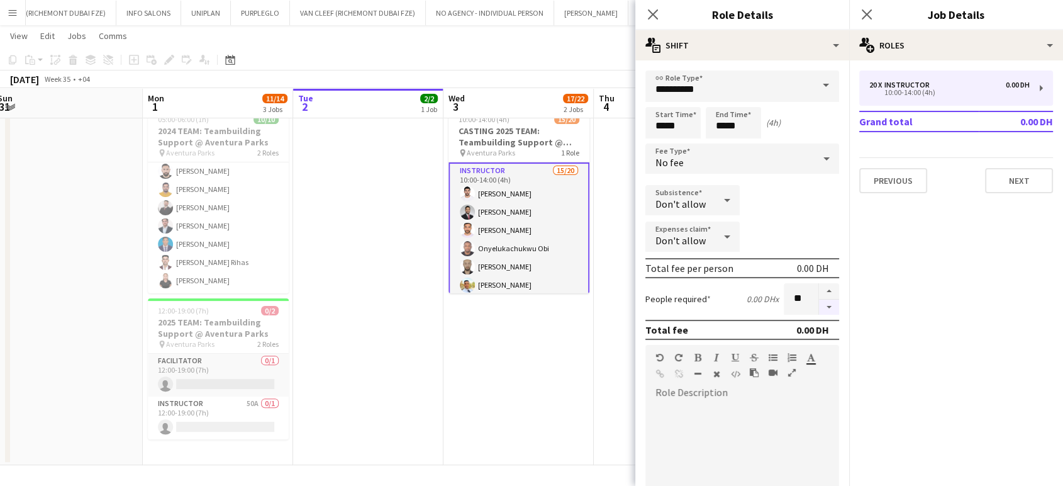
type input "**"
click at [584, 335] on app-date-cell "10:00-14:00 (4h) 15/20 CASTING 2025 TEAM: Teambuilding Support @ Aventura Parks…" at bounding box center [518, 284] width 150 height 364
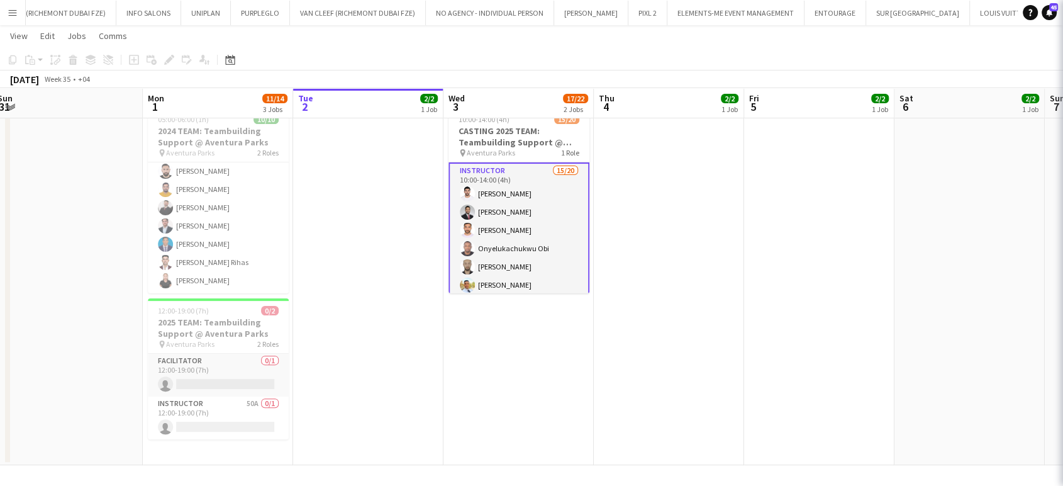
scroll to position [0, 612]
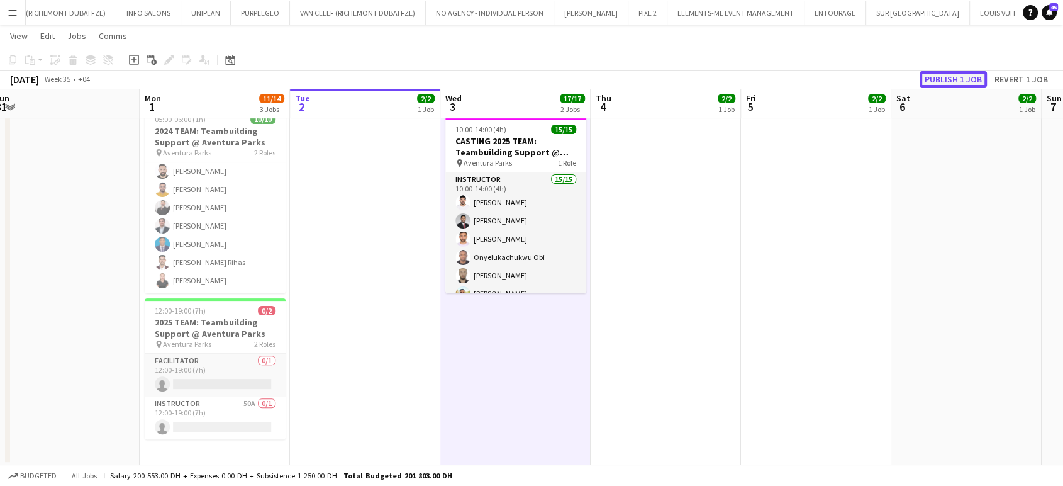
click at [951, 84] on button "Publish 1 job" at bounding box center [953, 79] width 67 height 16
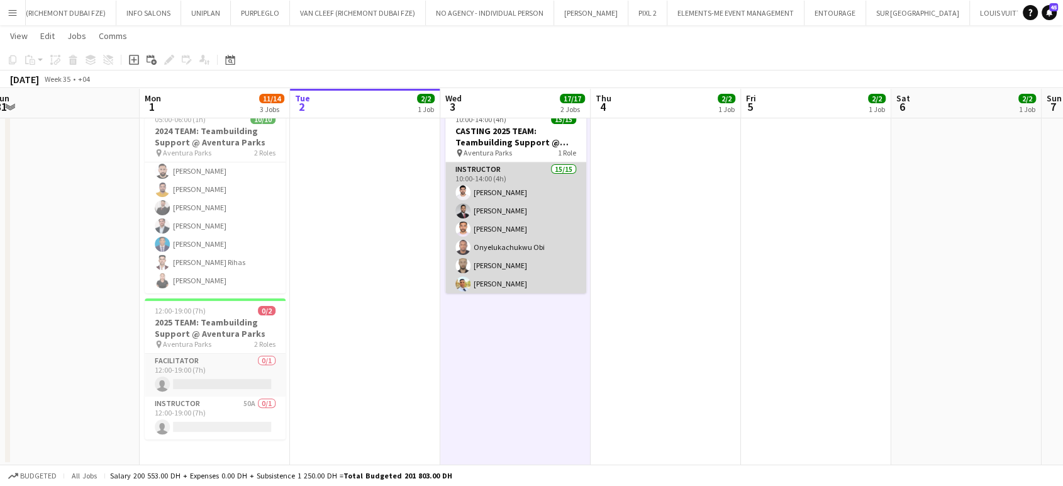
scroll to position [140, 0]
click at [506, 238] on app-card-role "Instructor 15/15 10:00-14:00 (4h) Emran Ahmad Aladdin Elhussein Khaled Yahya On…" at bounding box center [515, 172] width 141 height 298
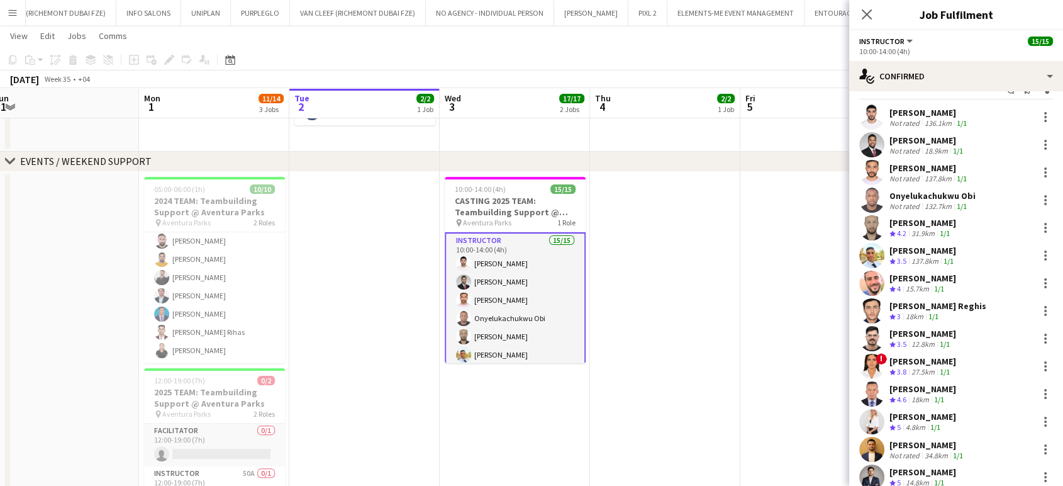
scroll to position [0, 0]
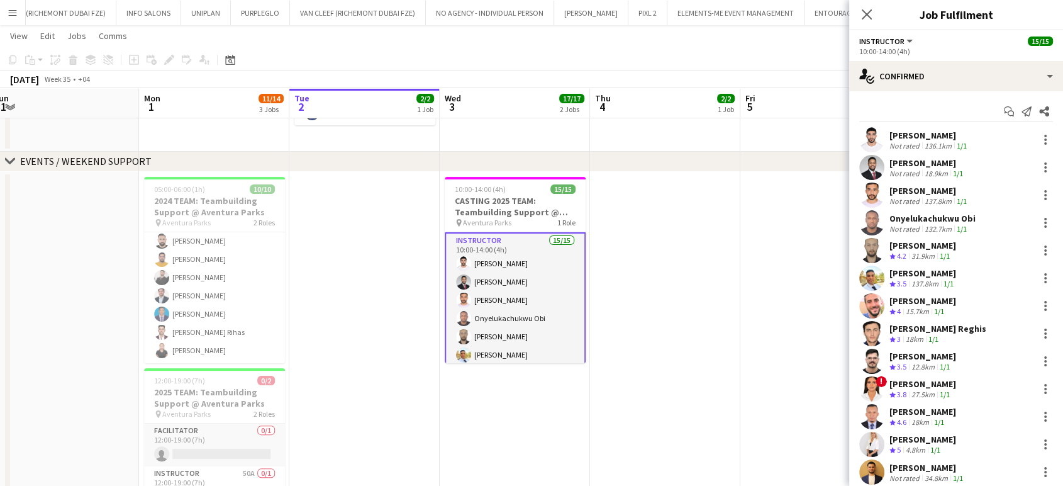
click at [910, 281] on div "137.8km" at bounding box center [925, 284] width 32 height 11
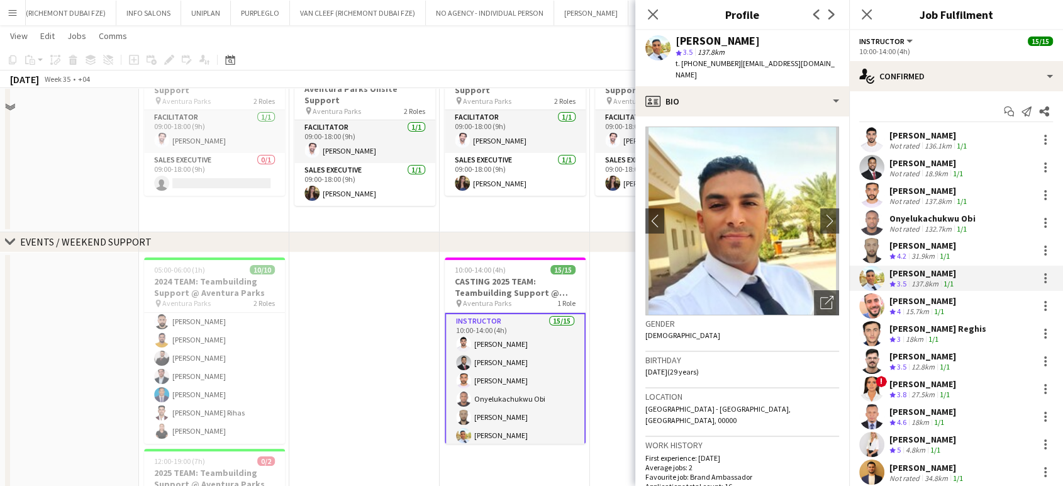
scroll to position [90, 0]
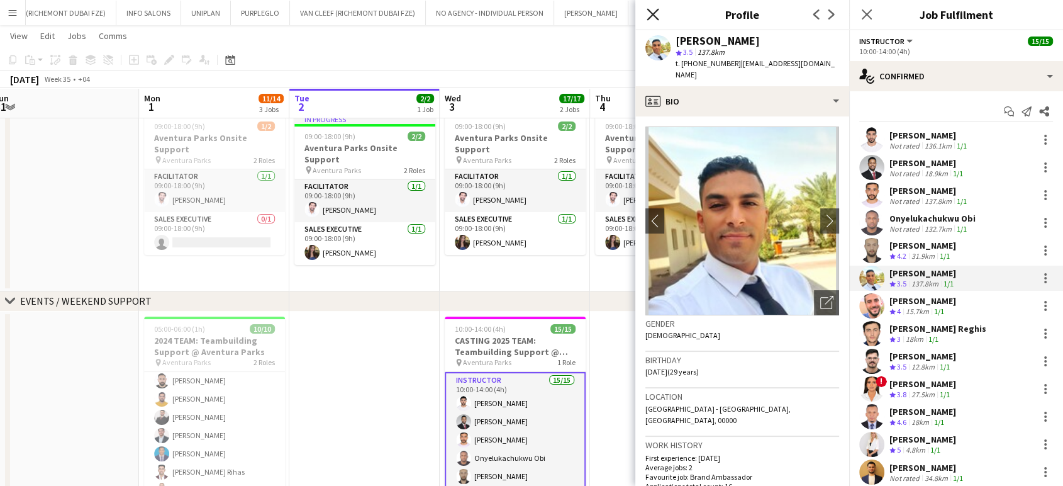
click at [656, 14] on icon "Close pop-in" at bounding box center [653, 14] width 12 height 12
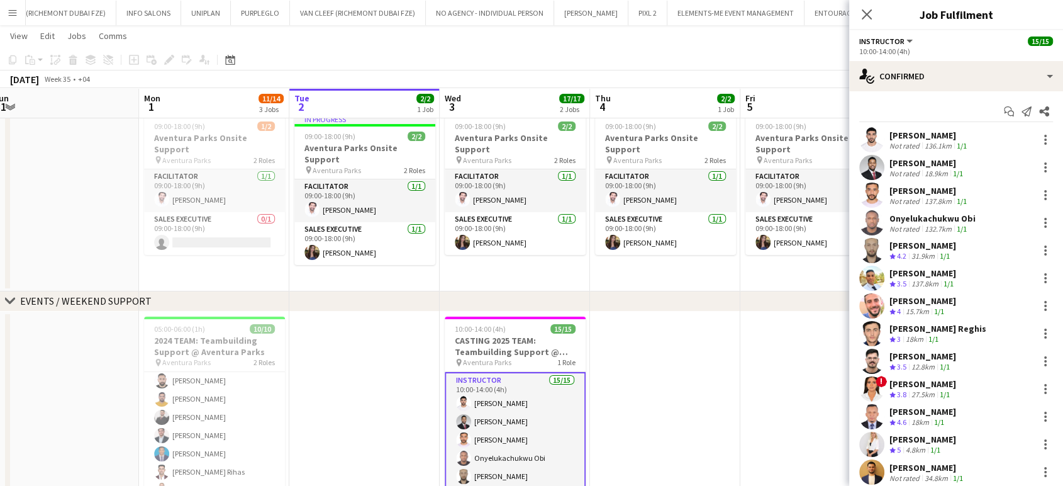
drag, startPoint x: 780, startPoint y: 338, endPoint x: 791, endPoint y: 337, distance: 10.9
click at [779, 338] on app-date-cell at bounding box center [815, 493] width 150 height 364
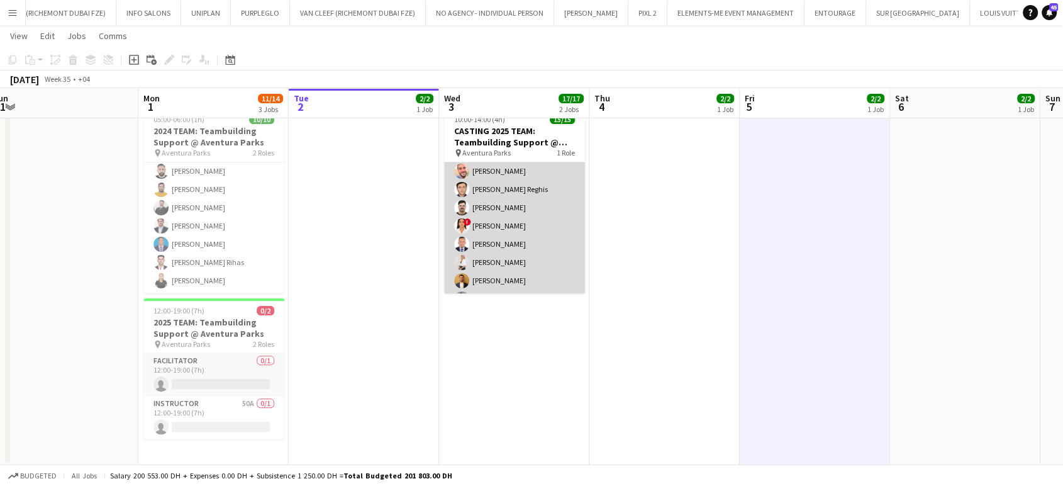
scroll to position [167, 0]
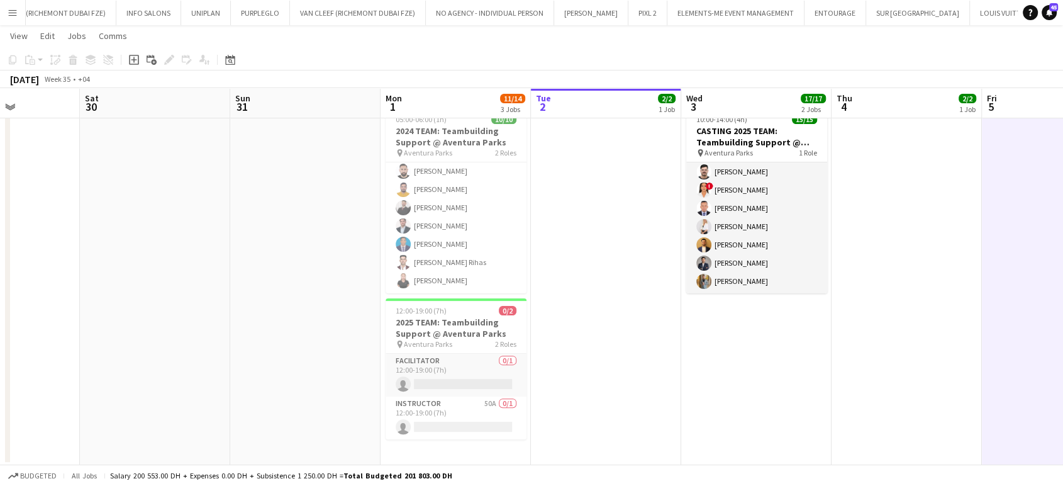
drag, startPoint x: 554, startPoint y: 323, endPoint x: 624, endPoint y: 322, distance: 70.5
click at [623, 323] on app-calendar-viewport "Wed 27 Thu 28 Fri 29 Sat 30 Sun 31 Mon 1 11/14 3 Jobs Tue 2 2/2 1 Job Wed 3 17/…" at bounding box center [531, 107] width 1063 height 715
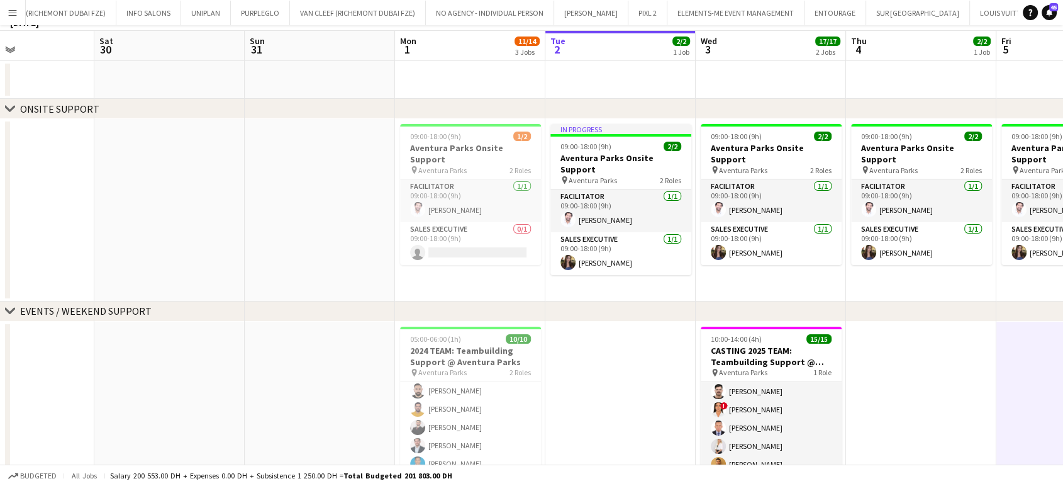
scroll to position [20, 0]
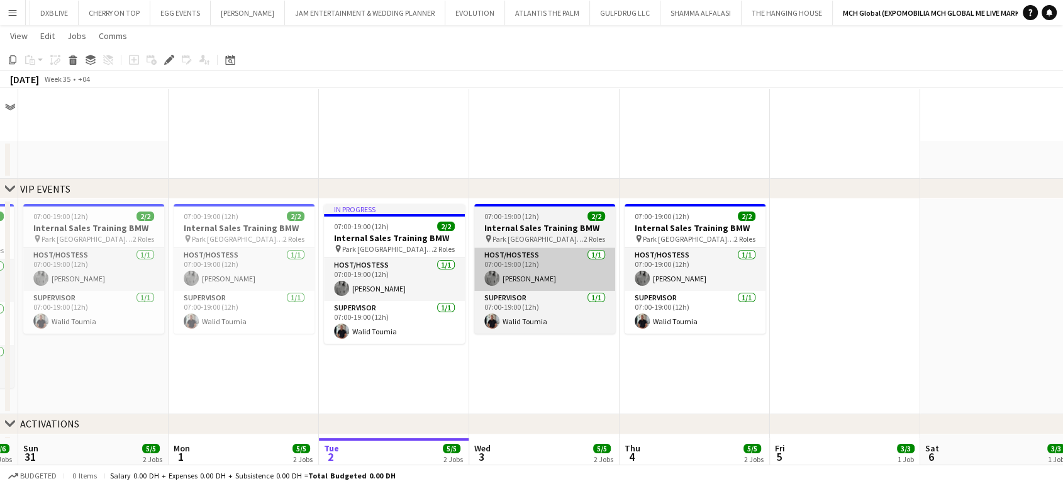
scroll to position [349, 0]
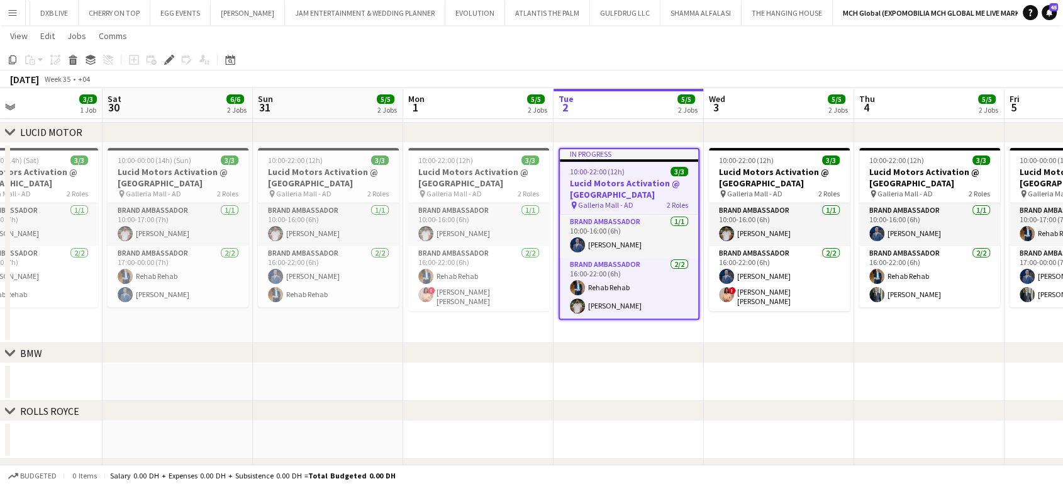
drag, startPoint x: 343, startPoint y: 296, endPoint x: 582, endPoint y: 297, distance: 239.0
click at [581, 297] on app-calendar-viewport "Wed 27 Thu 28 3/3 1 Job Fri 29 3/3 1 Job Sat 30 6/6 2 Jobs Sun 31 5/5 2 Jobs Mo…" at bounding box center [531, 137] width 1063 height 874
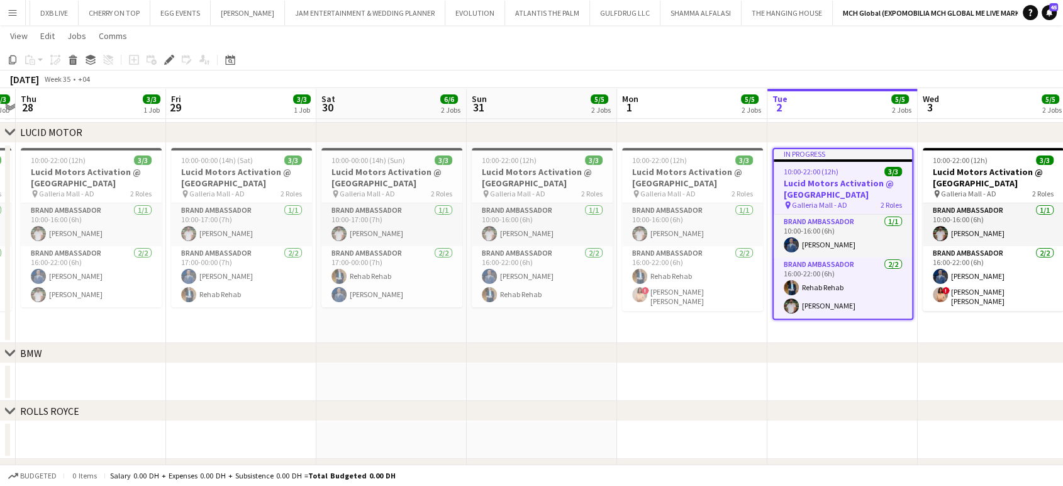
drag, startPoint x: 428, startPoint y: 285, endPoint x: 703, endPoint y: 289, distance: 274.9
click at [699, 289] on app-calendar-viewport "Tue 26 Wed 27 3/3 1 Job Thu 28 3/3 1 Job Fri 29 3/3 1 Job Sat 30 6/6 2 Jobs Sun…" at bounding box center [531, 137] width 1063 height 874
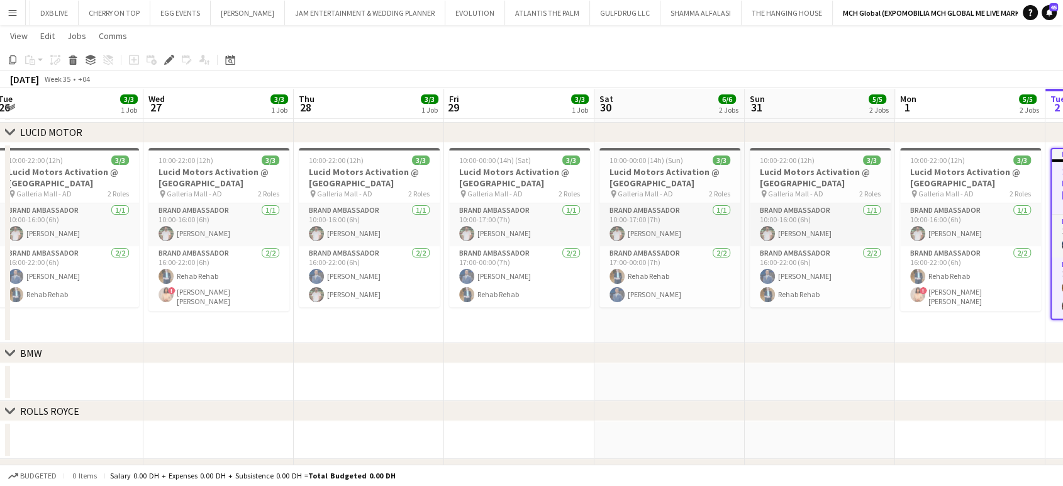
drag, startPoint x: 513, startPoint y: 283, endPoint x: 732, endPoint y: 284, distance: 218.9
click at [729, 284] on app-calendar-viewport "Sun 24 Mon 25 3/3 1 Job Tue 26 3/3 1 Job Wed 27 3/3 1 Job Thu 28 3/3 1 Job Fri …" at bounding box center [531, 137] width 1063 height 874
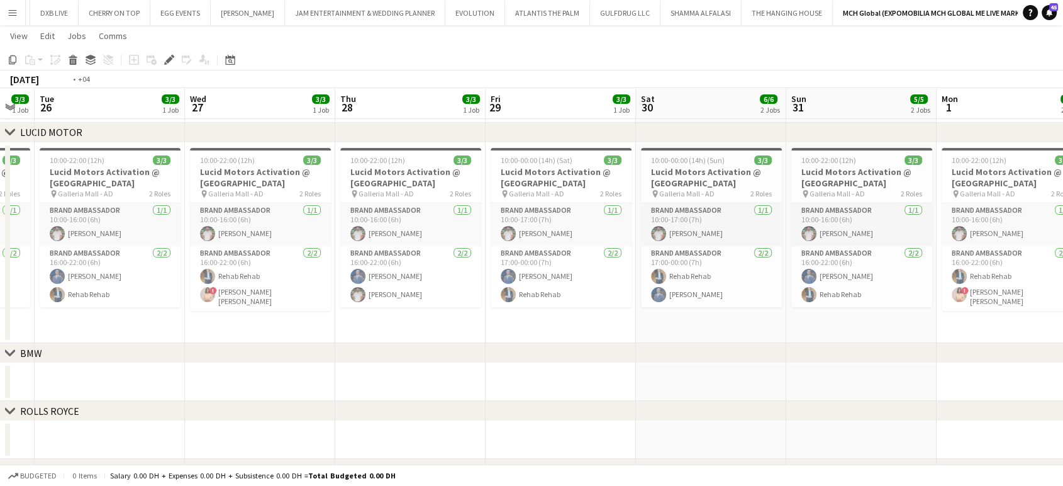
drag, startPoint x: 533, startPoint y: 272, endPoint x: 805, endPoint y: 274, distance: 271.1
click at [802, 273] on app-calendar-viewport "Sun 24 3/3 1 Job Mon 25 3/3 1 Job Tue 26 3/3 1 Job Wed 27 3/3 1 Job Thu 28 3/3 …" at bounding box center [531, 137] width 1063 height 874
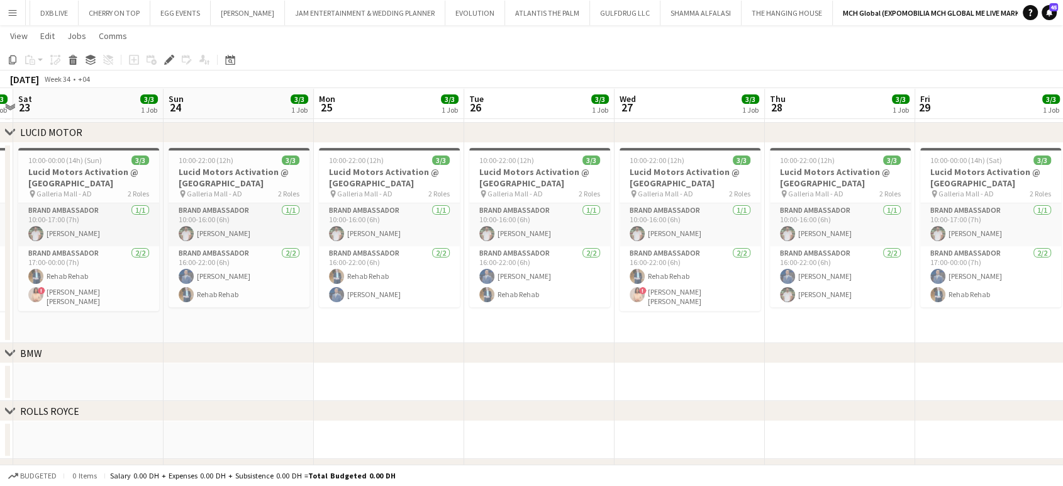
drag, startPoint x: 770, startPoint y: 261, endPoint x: 815, endPoint y: 264, distance: 45.4
click at [795, 261] on app-calendar-viewport "Thu 21 Fri 22 3/3 1 Job Sat 23 3/3 1 Job Sun 24 3/3 1 Job Mon 25 3/3 1 Job Tue …" at bounding box center [531, 137] width 1063 height 874
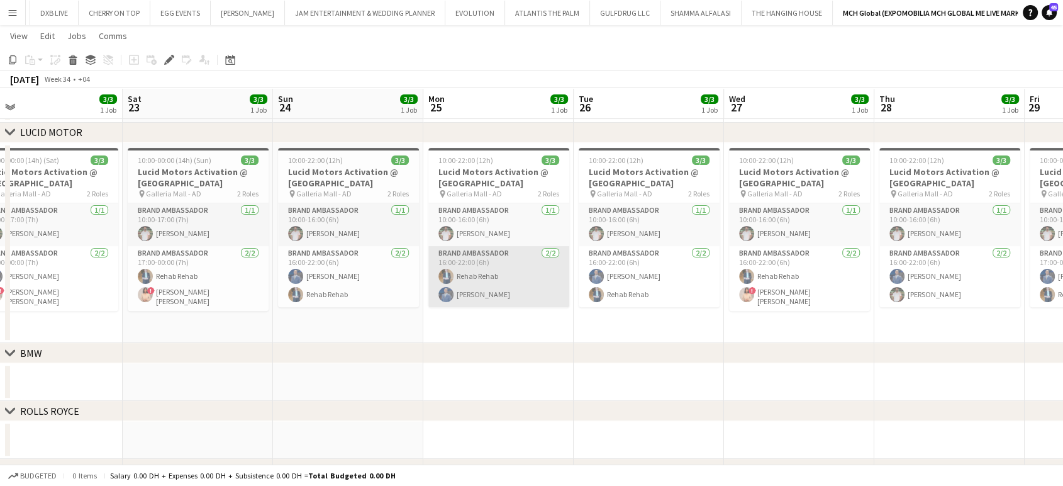
drag, startPoint x: 693, startPoint y: 258, endPoint x: 855, endPoint y: 262, distance: 162.3
click at [844, 260] on app-calendar-viewport "Wed 20 3/3 1 Job Thu 21 3/3 1 Job Fri 22 3/3 1 Job Sat 23 3/3 1 Job Sun 24 3/3 …" at bounding box center [531, 137] width 1063 height 874
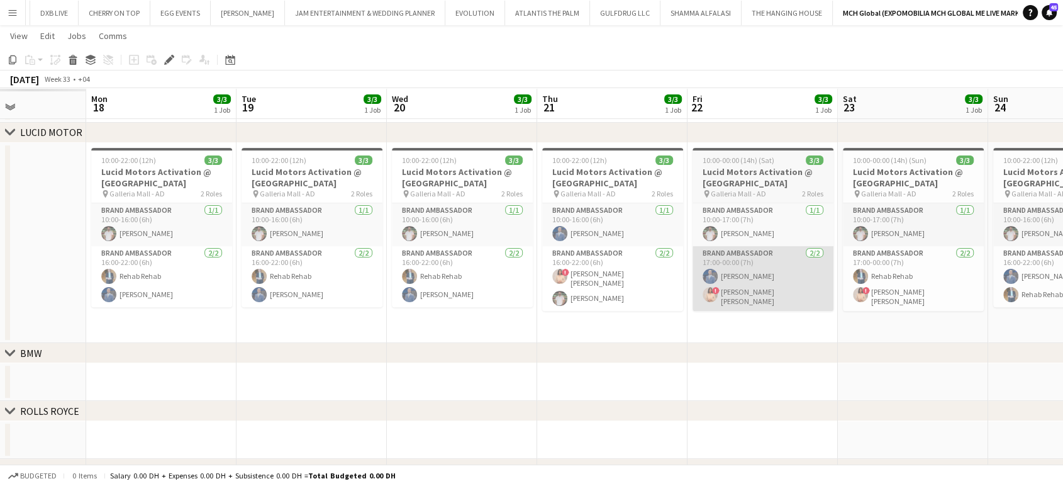
drag, startPoint x: 898, startPoint y: 246, endPoint x: 781, endPoint y: 270, distance: 120.2
click at [946, 255] on app-calendar-viewport "Fri 15 Sat 16 Sun 17 Mon 18 3/3 1 Job Tue 19 3/3 1 Job Wed 20 3/3 1 Job Thu 21 …" at bounding box center [531, 137] width 1063 height 874
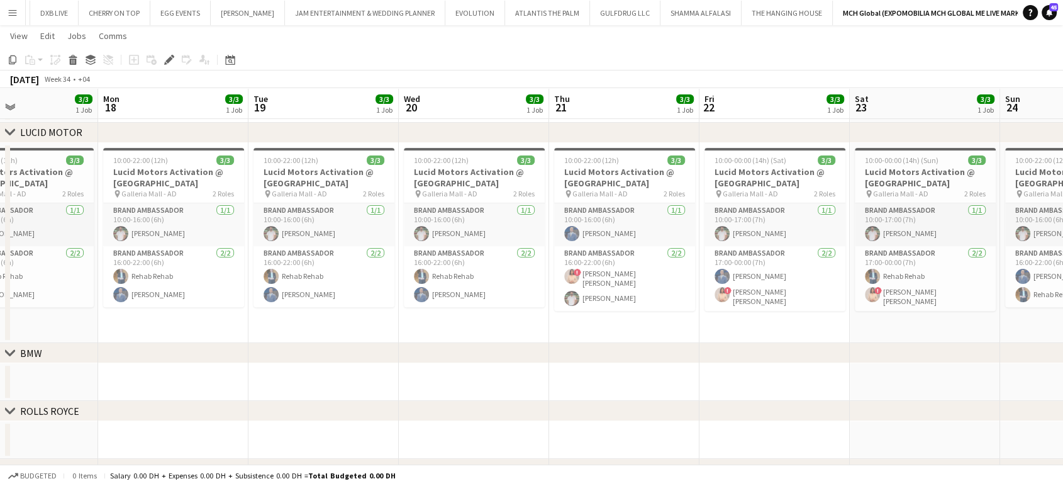
drag, startPoint x: 905, startPoint y: 259, endPoint x: 961, endPoint y: 265, distance: 56.4
click at [955, 265] on app-calendar-viewport "Fri 15 3/3 1 Job Sat 16 3/3 1 Job Sun 17 3/3 1 Job Mon 18 3/3 1 Job Tue 19 3/3 …" at bounding box center [531, 137] width 1063 height 874
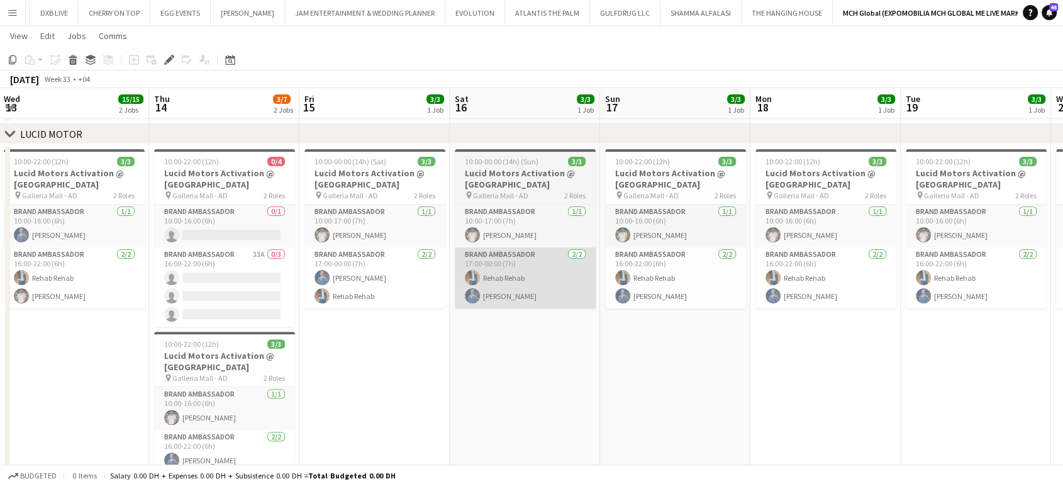
scroll to position [0, 260]
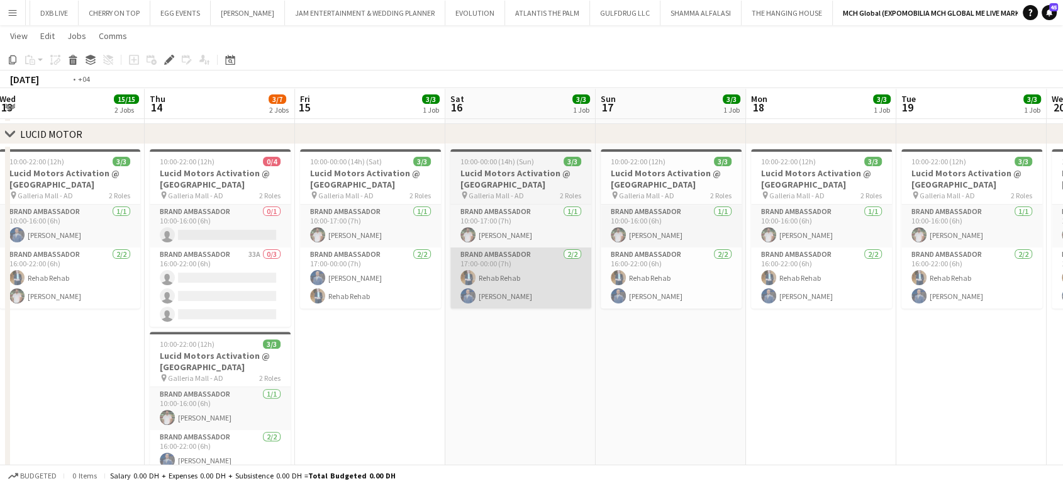
drag, startPoint x: 590, startPoint y: 253, endPoint x: 924, endPoint y: 273, distance: 334.6
click at [911, 270] on app-calendar-viewport "Mon 11 Tue 12 3/3 1 Job Wed 13 15/15 2 Jobs Thu 14 3/7 2 Jobs Fri 15 3/3 1 Job …" at bounding box center [531, 224] width 1063 height 1049
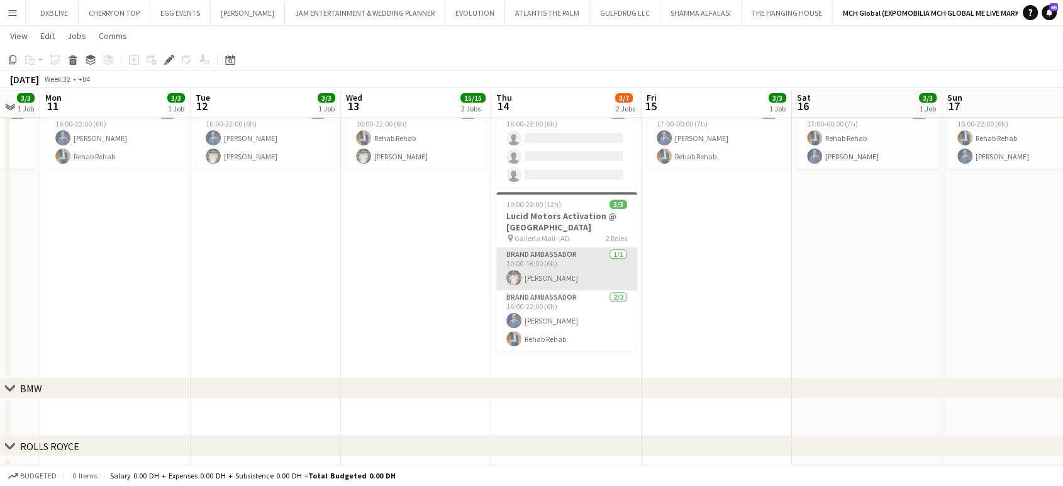
scroll to position [419, 0]
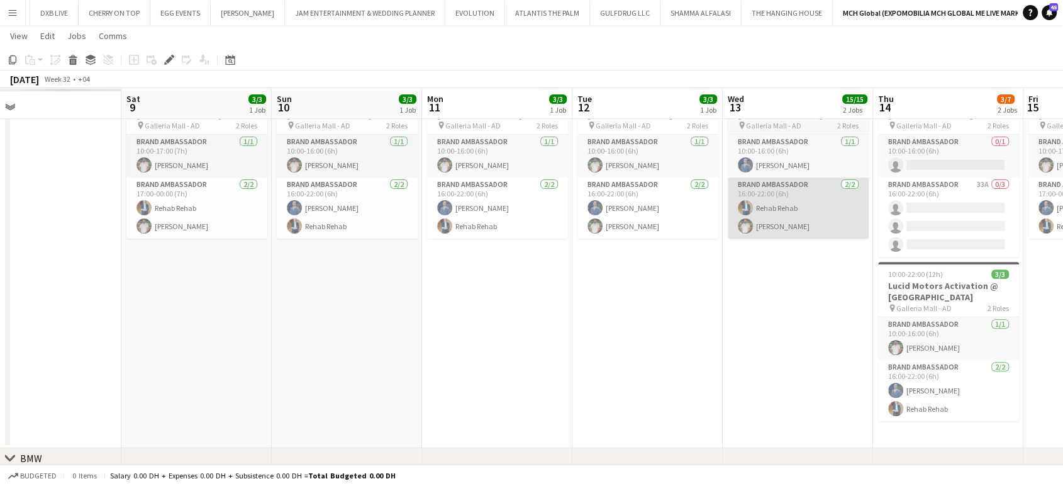
drag, startPoint x: 502, startPoint y: 192, endPoint x: 839, endPoint y: 194, distance: 337.2
click at [827, 186] on app-calendar-viewport "Wed 6 Thu 7 Fri 8 Sat 9 3/3 1 Job Sun 10 3/3 1 Job Mon 11 3/3 1 Job Tue 12 3/3 …" at bounding box center [531, 154] width 1063 height 1049
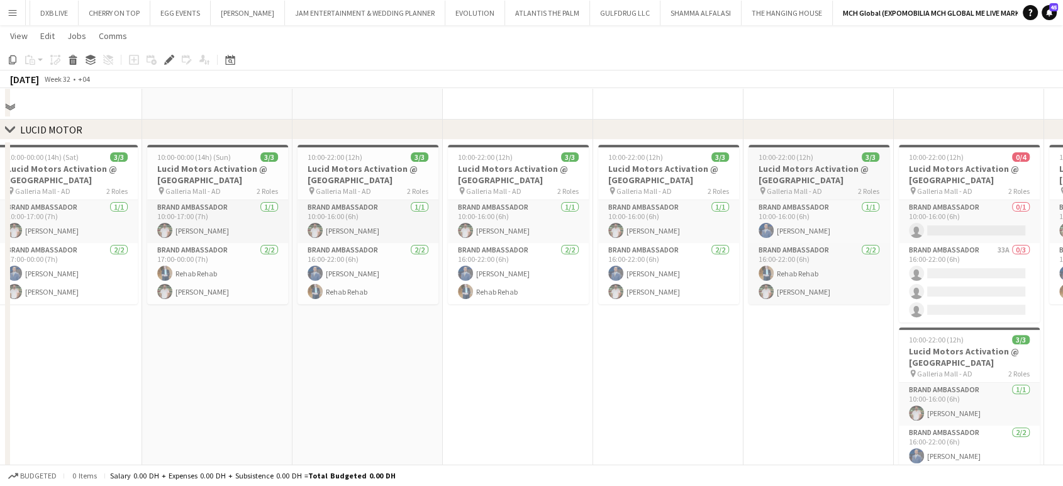
scroll to position [279, 0]
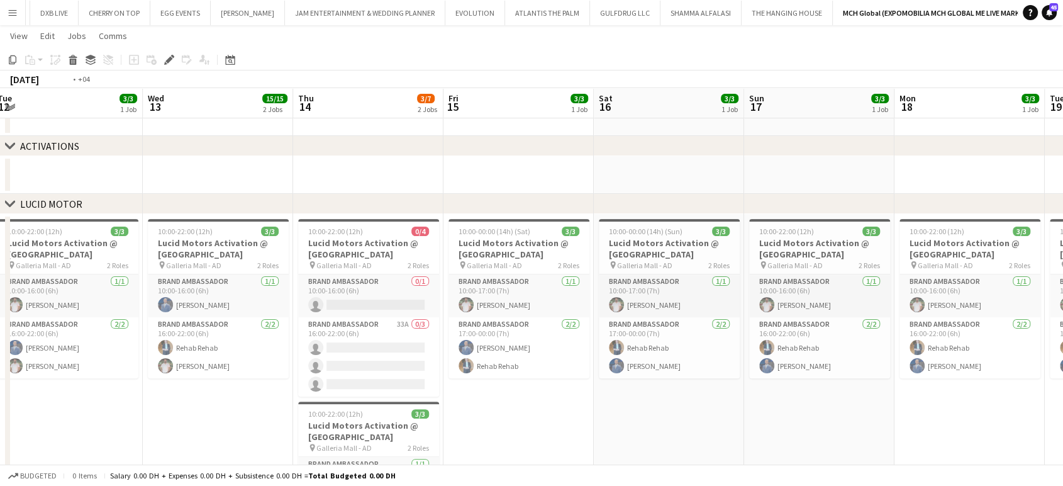
drag, startPoint x: 852, startPoint y: 304, endPoint x: 358, endPoint y: 262, distance: 495.6
click at [362, 263] on app-calendar-viewport "Fri 8 3/3 1 Job Sat 9 3/3 1 Job Sun 10 3/3 1 Job Mon 11 3/3 1 Job Tue 12 3/3 1 …" at bounding box center [531, 294] width 1063 height 1049
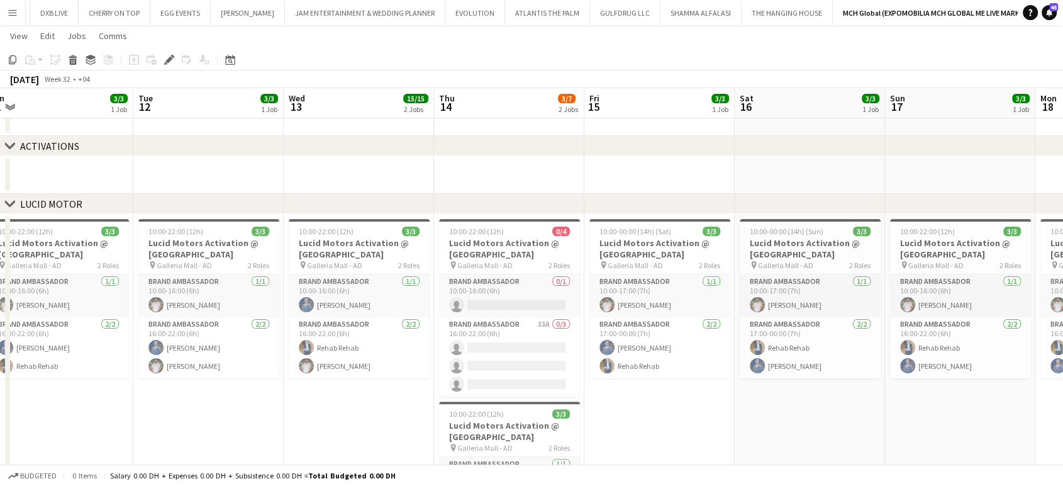
drag, startPoint x: 564, startPoint y: 255, endPoint x: 348, endPoint y: 220, distance: 218.6
click at [348, 220] on app-calendar-viewport "Fri 8 3/3 1 Job Sat 9 3/3 1 Job Sun 10 3/3 1 Job Mon 11 3/3 1 Job Tue 12 3/3 1 …" at bounding box center [531, 294] width 1063 height 1049
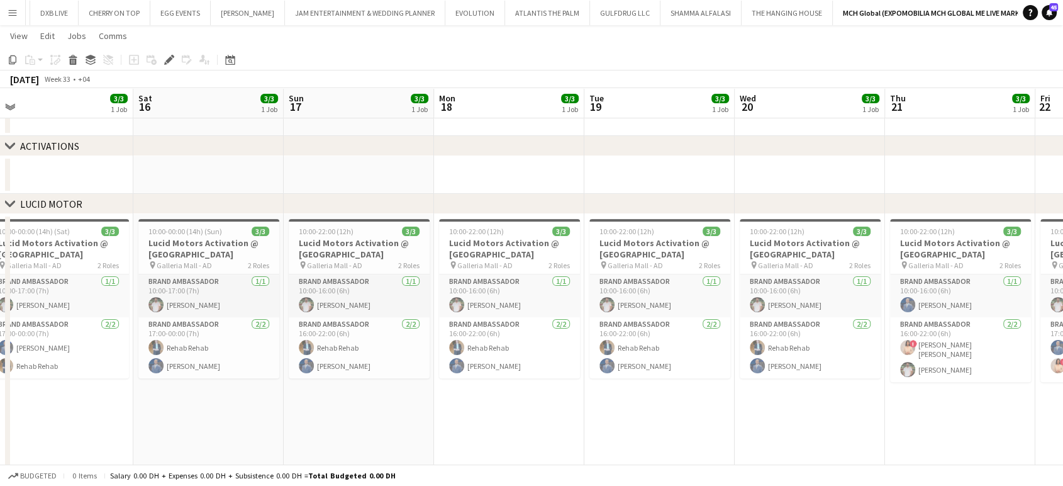
scroll to position [0, 483]
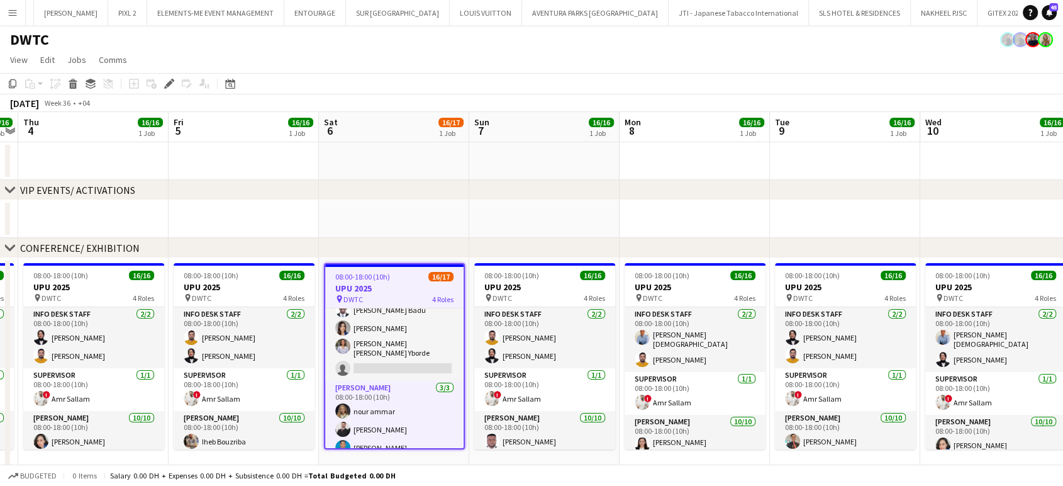
scroll to position [0, 282]
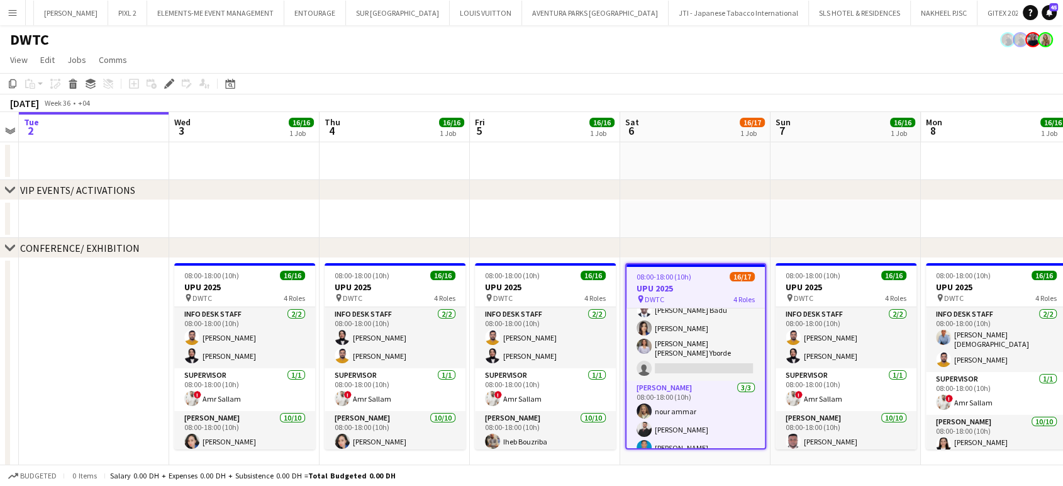
drag, startPoint x: 349, startPoint y: 355, endPoint x: 650, endPoint y: 384, distance: 302.6
click at [650, 384] on app-calendar-viewport "Sun 31 Mon 1 Tue 2 Wed 3 16/16 1 Job Thu 4 16/16 1 Job Fri 5 16/16 1 Job Sat 6 …" at bounding box center [531, 467] width 1063 height 710
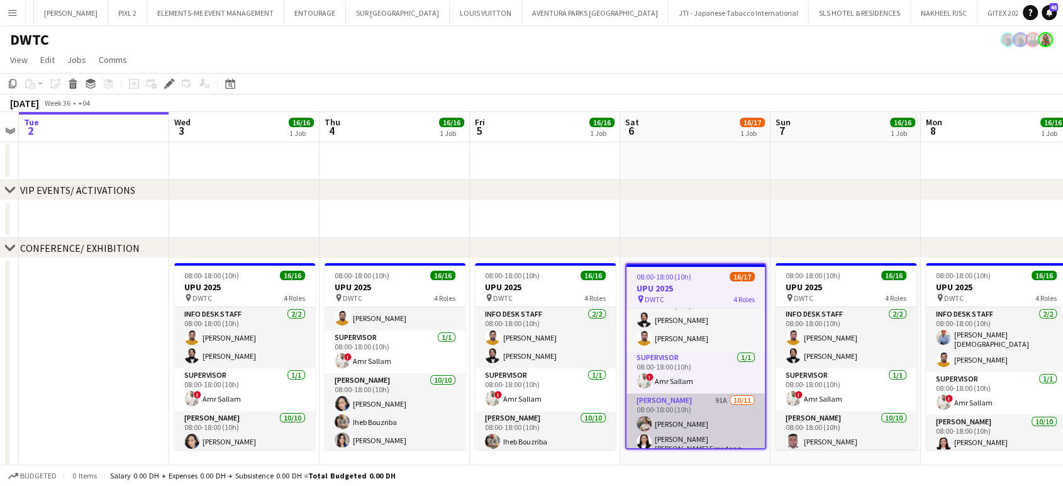
scroll to position [0, 0]
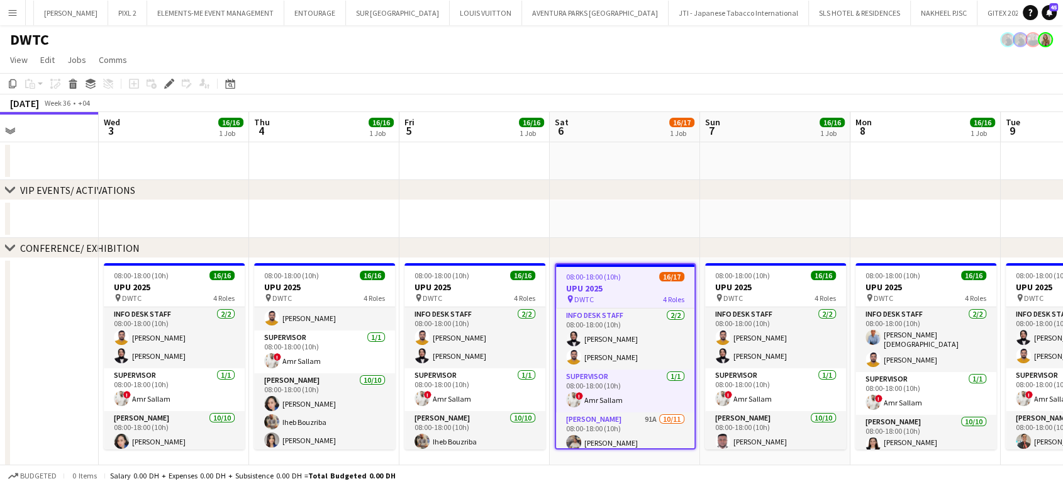
drag, startPoint x: 945, startPoint y: 400, endPoint x: 588, endPoint y: 400, distance: 357.3
click at [588, 400] on app-calendar-viewport "Sun 31 Mon 1 Tue 2 Wed 3 16/16 1 Job Thu 4 16/16 1 Job Fri 5 16/16 1 Job Sat 6 …" at bounding box center [531, 467] width 1063 height 710
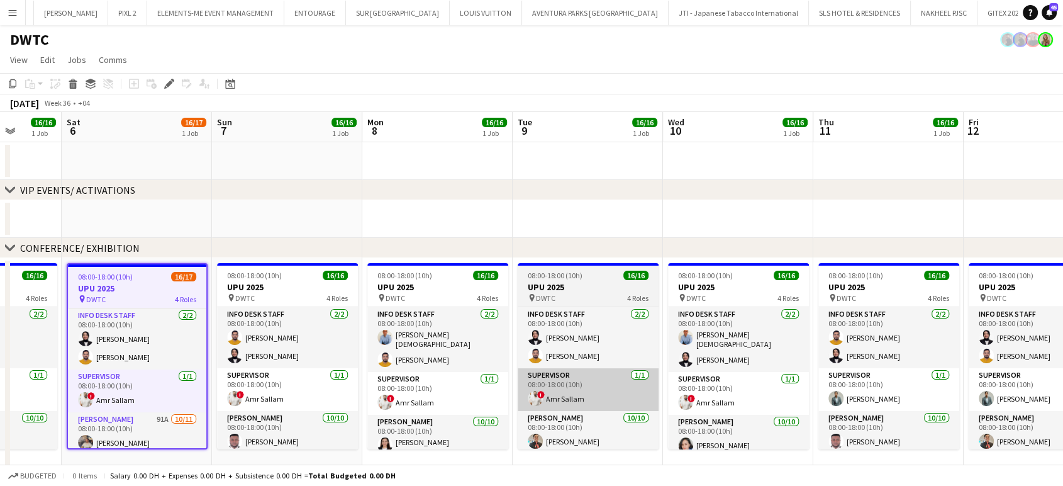
drag, startPoint x: 816, startPoint y: 405, endPoint x: 526, endPoint y: 396, distance: 290.1
click at [522, 398] on app-calendar-viewport "Tue 2 Wed 3 16/16 1 Job Thu 4 16/16 1 Job Fri 5 16/16 1 Job Sat 6 16/17 1 Job S…" at bounding box center [531, 467] width 1063 height 710
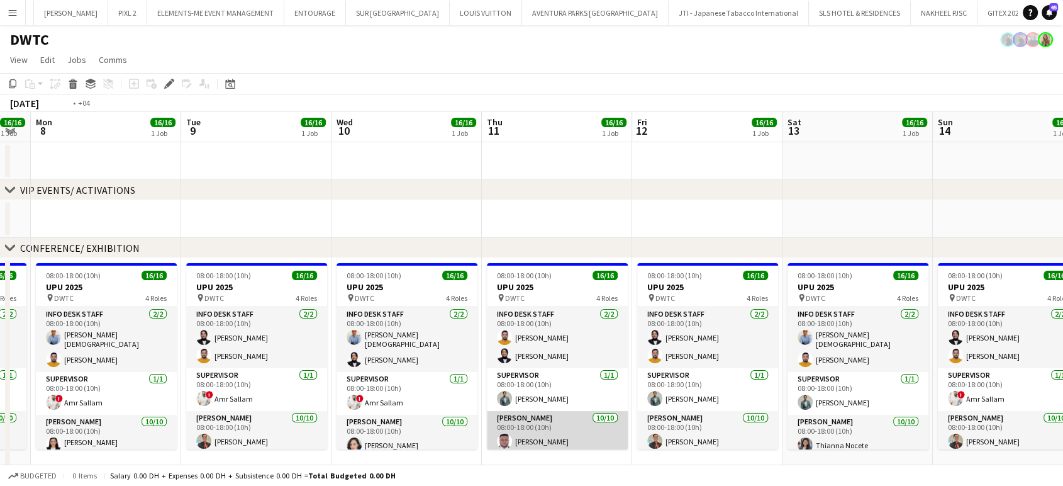
drag, startPoint x: 578, startPoint y: 413, endPoint x: 568, endPoint y: 413, distance: 10.1
click at [568, 413] on app-calendar-viewport "Thu 4 16/16 1 Job Fri 5 16/16 1 Job Sat 6 16/17 1 Job Sun 7 16/16 1 Job Mon 8 1…" at bounding box center [531, 467] width 1063 height 710
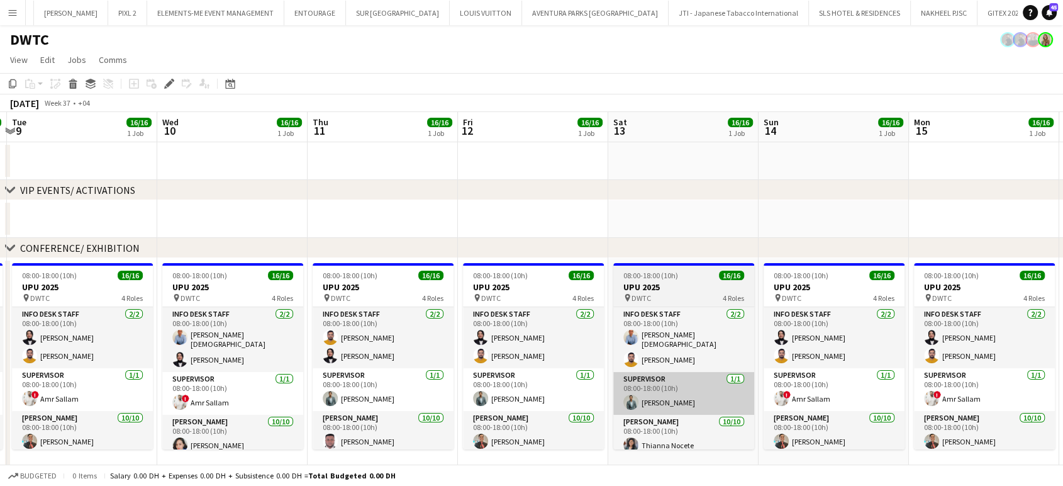
drag, startPoint x: 759, startPoint y: 415, endPoint x: 499, endPoint y: 407, distance: 259.3
click at [498, 409] on app-calendar-viewport "Sat 6 16/17 1 Job Sun 7 16/16 1 Job Mon 8 16/16 1 Job Tue 9 16/16 1 Job Wed 10 …" at bounding box center [531, 467] width 1063 height 710
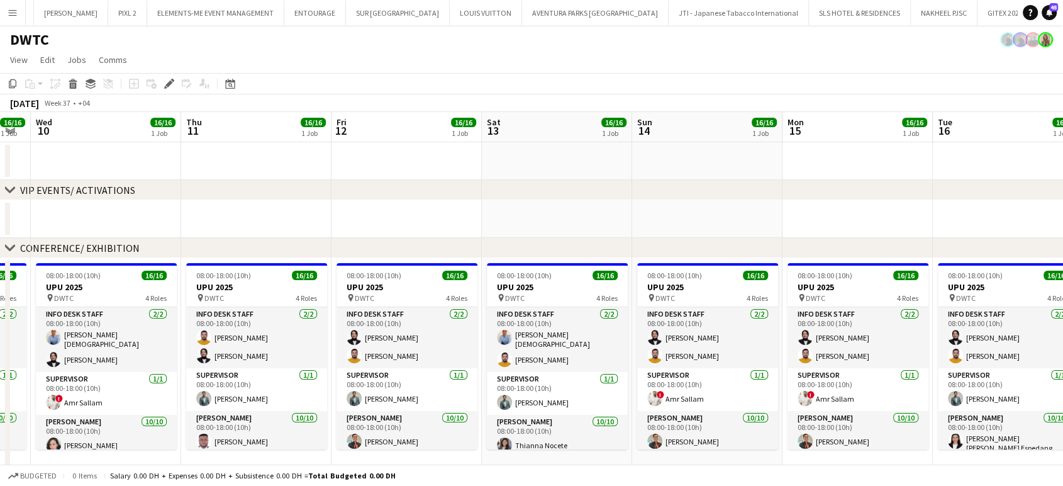
drag, startPoint x: 869, startPoint y: 402, endPoint x: 558, endPoint y: 406, distance: 311.4
click at [558, 406] on app-calendar-viewport "Sat 6 16/17 1 Job Sun 7 16/16 1 Job Mon 8 16/16 1 Job Tue 9 16/16 1 Job Wed 10 …" at bounding box center [531, 467] width 1063 height 710
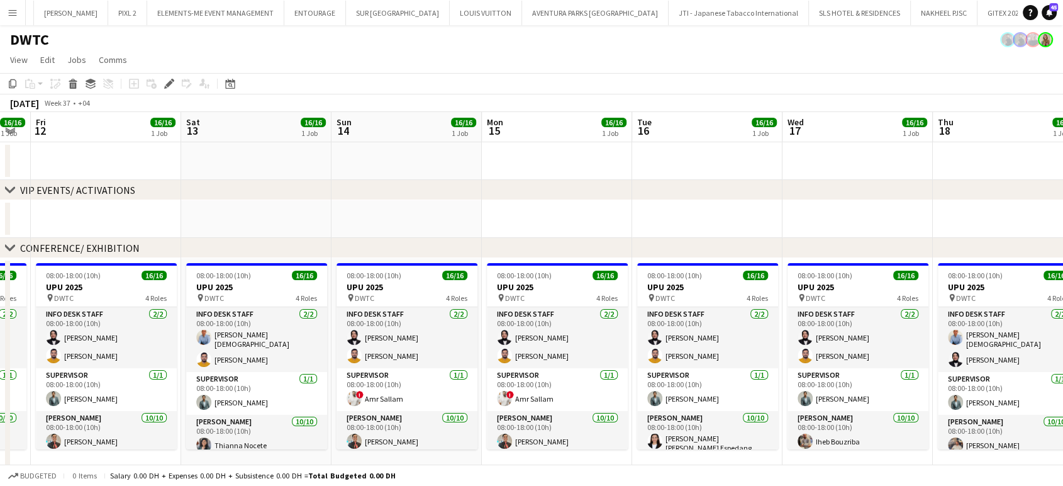
scroll to position [0, 579]
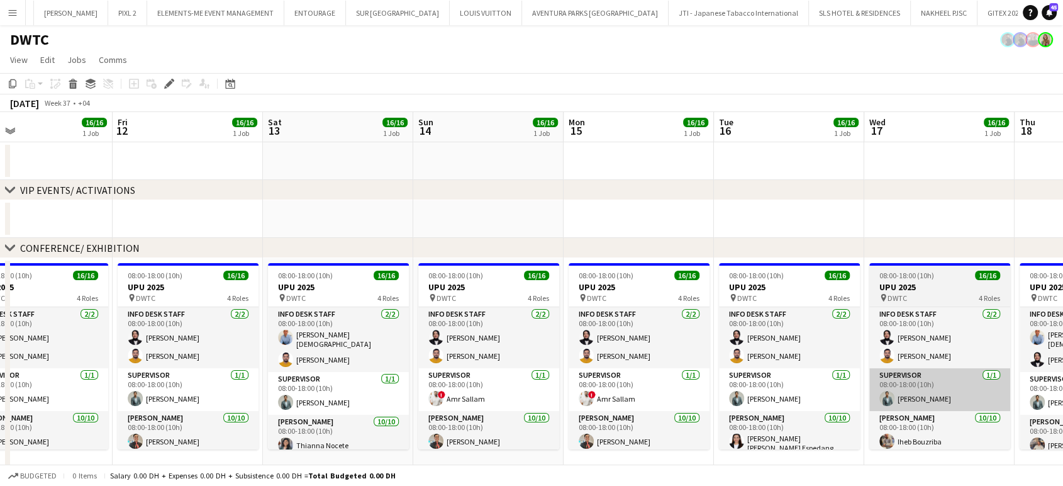
drag, startPoint x: 728, startPoint y: 395, endPoint x: 510, endPoint y: 386, distance: 218.4
click at [453, 392] on app-calendar-viewport "Mon 8 16/16 1 Job Tue 9 16/16 1 Job Wed 10 16/16 1 Job Thu 11 16/16 1 Job Fri 1…" at bounding box center [531, 467] width 1063 height 710
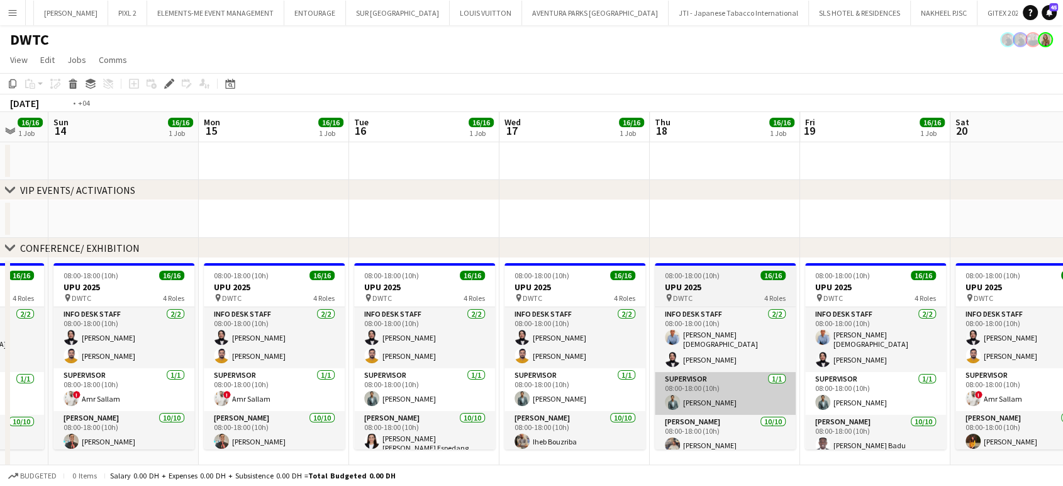
scroll to position [0, 496]
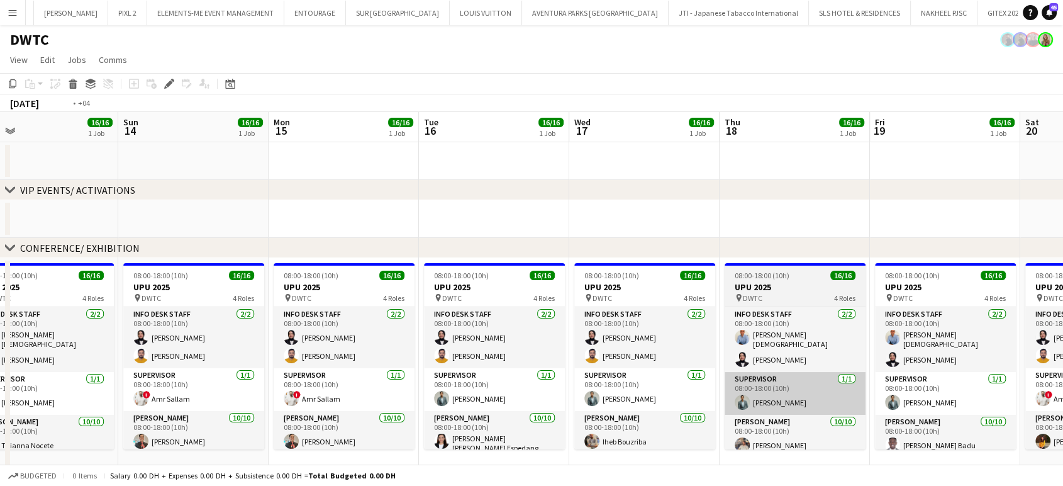
drag, startPoint x: 689, startPoint y: 391, endPoint x: 457, endPoint y: 391, distance: 232.1
click at [462, 391] on app-calendar-viewport "Wed 10 16/16 1 Job Thu 11 16/16 1 Job Fri 12 16/16 1 Job Sat 13 16/16 1 Job Sun…" at bounding box center [531, 467] width 1063 height 710
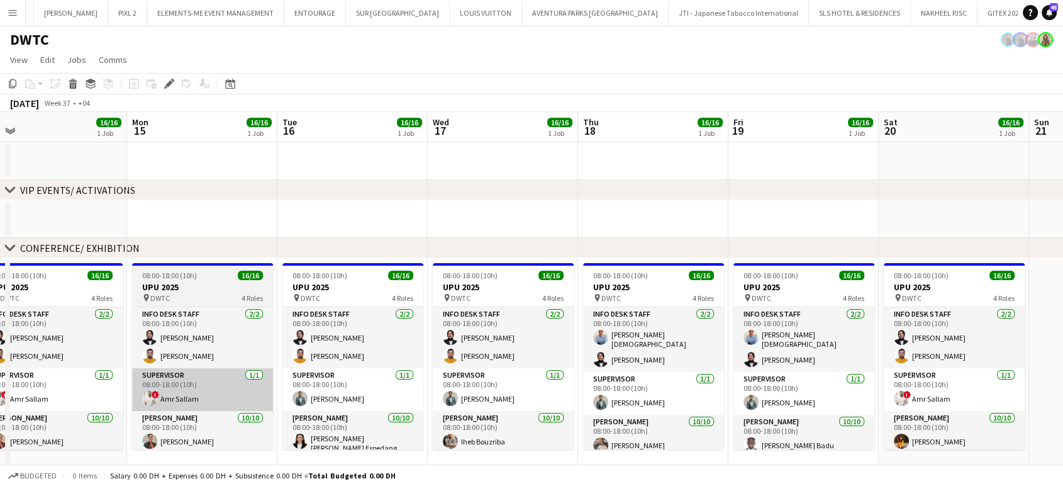
drag, startPoint x: 561, startPoint y: 387, endPoint x: 581, endPoint y: 399, distance: 23.2
click at [851, 391] on app-calendar-viewport "Fri 12 16/16 1 Job Sat 13 16/16 1 Job Sun 14 16/16 1 Job Mon 15 16/16 1 Job Tue…" at bounding box center [531, 467] width 1063 height 710
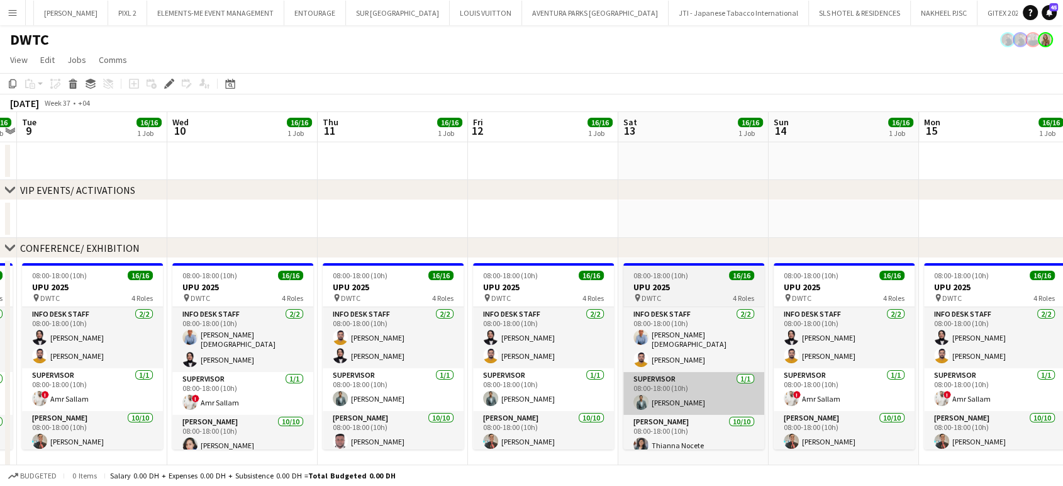
drag, startPoint x: 547, startPoint y: 387, endPoint x: 713, endPoint y: 406, distance: 167.2
click at [754, 396] on app-calendar-viewport "Sun 7 16/16 1 Job Mon 8 16/16 1 Job Tue 9 16/16 1 Job Wed 10 16/16 1 Job Thu 11…" at bounding box center [531, 467] width 1063 height 710
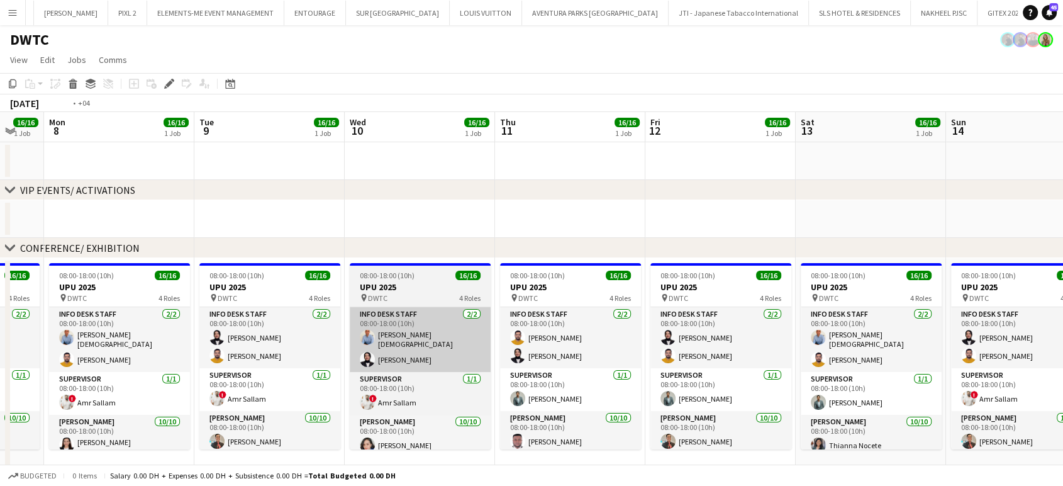
drag, startPoint x: 360, startPoint y: 364, endPoint x: 610, endPoint y: 313, distance: 255.0
click at [564, 365] on app-calendar-viewport "Sat 6 16/17 1 Job Sun 7 16/16 1 Job Mon 8 16/16 1 Job Tue 9 16/16 1 Job Wed 10 …" at bounding box center [531, 467] width 1063 height 710
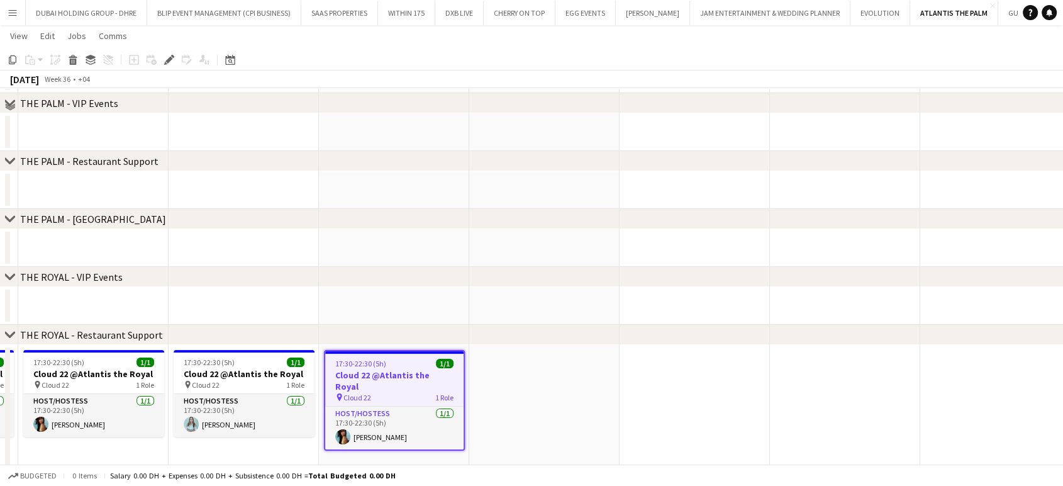
scroll to position [152, 0]
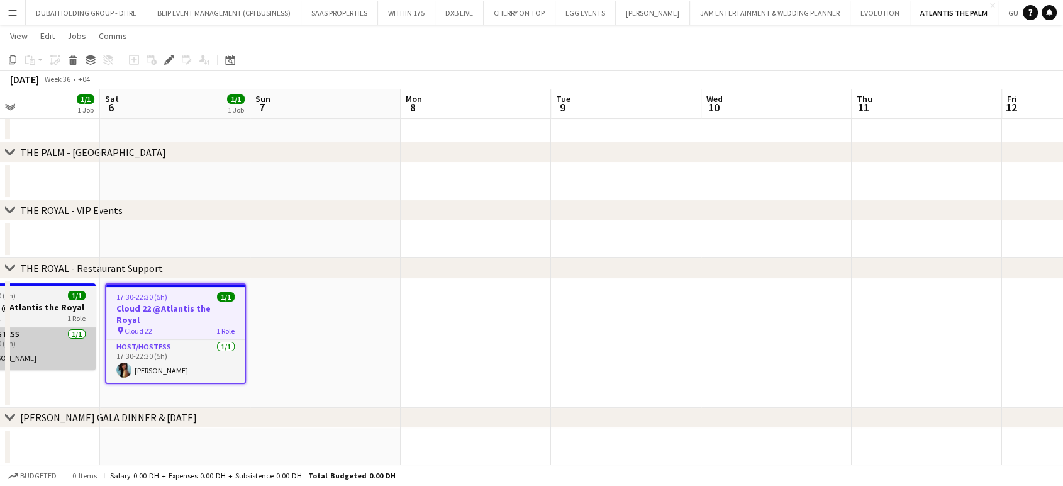
drag, startPoint x: 257, startPoint y: 361, endPoint x: 0, endPoint y: 362, distance: 256.6
click at [0, 363] on app-calendar-viewport "Wed 3 1/1 1 Job Thu 4 1/1 1 Job Fri 5 1/1 1 Job Sat 6 1/1 1 Job Sun 7 Mon 8 Tue…" at bounding box center [531, 181] width 1063 height 569
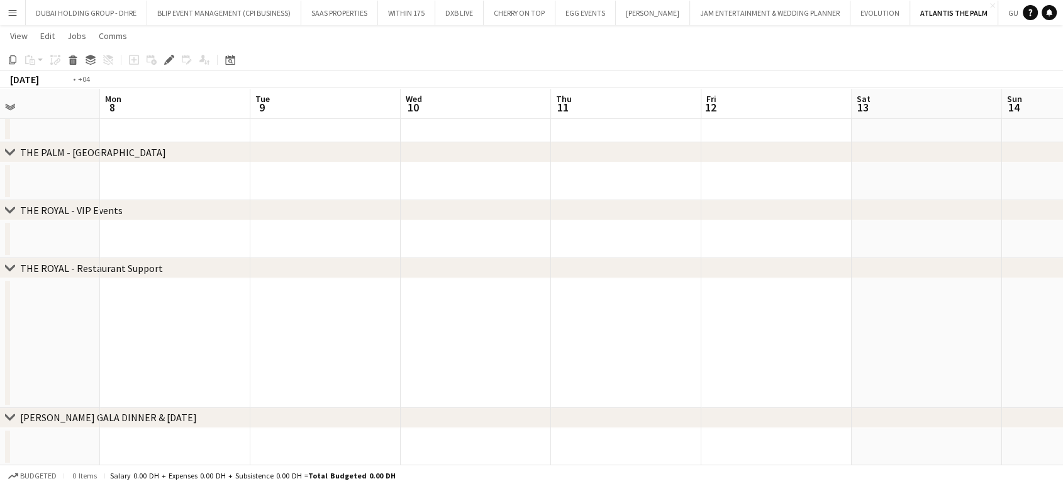
drag, startPoint x: 510, startPoint y: 366, endPoint x: 213, endPoint y: 367, distance: 296.9
click at [223, 366] on app-calendar-viewport "Fri 5 1/1 1 Job Sat 6 1/1 1 Job Sun 7 Mon 8 Tue 9 Wed 10 Thu 11 Fri 12 Sat 13 S…" at bounding box center [531, 181] width 1063 height 569
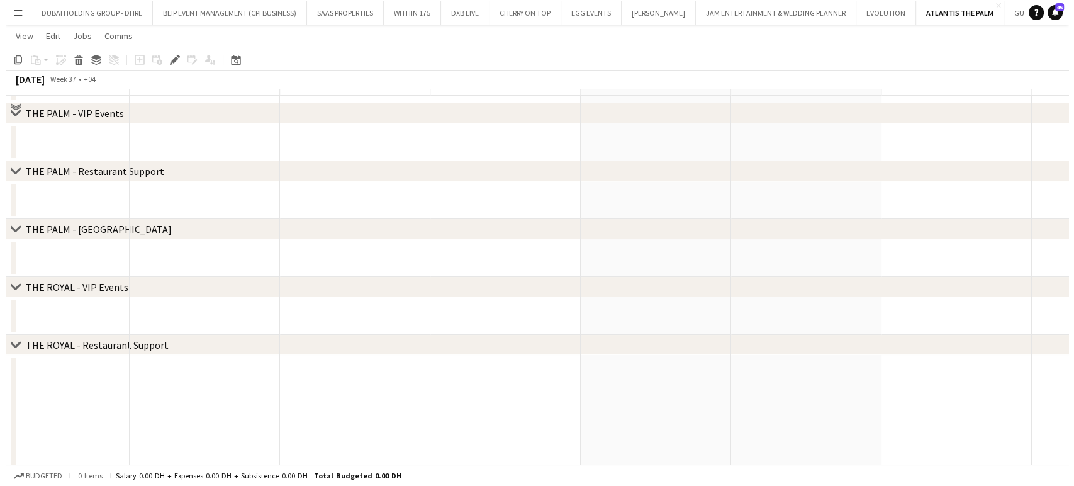
scroll to position [0, 0]
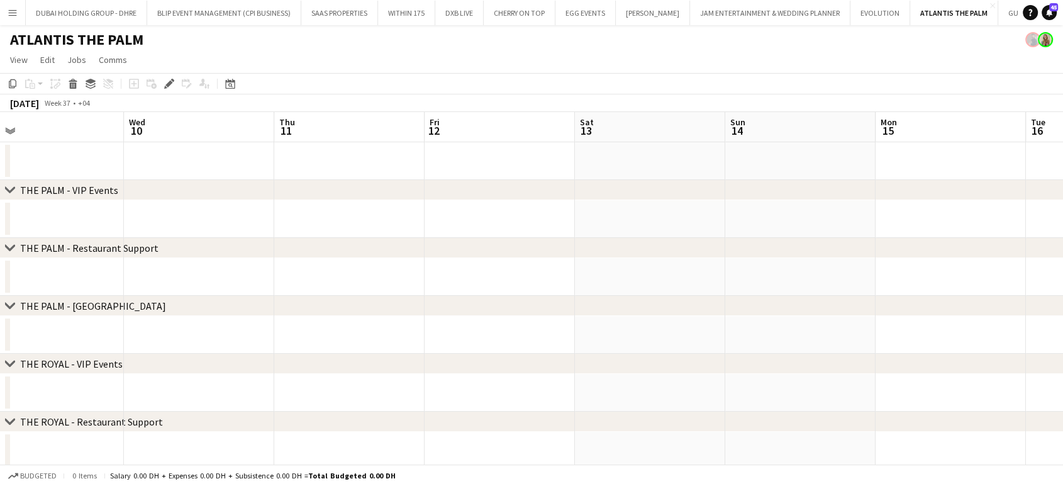
click at [6, 9] on button "Menu" at bounding box center [12, 12] width 25 height 25
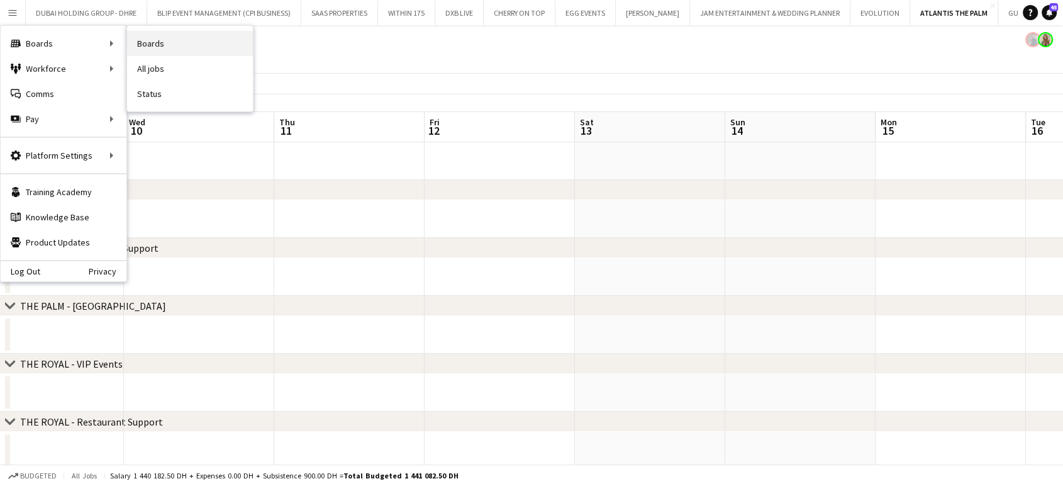
click at [139, 47] on link "Boards" at bounding box center [190, 43] width 126 height 25
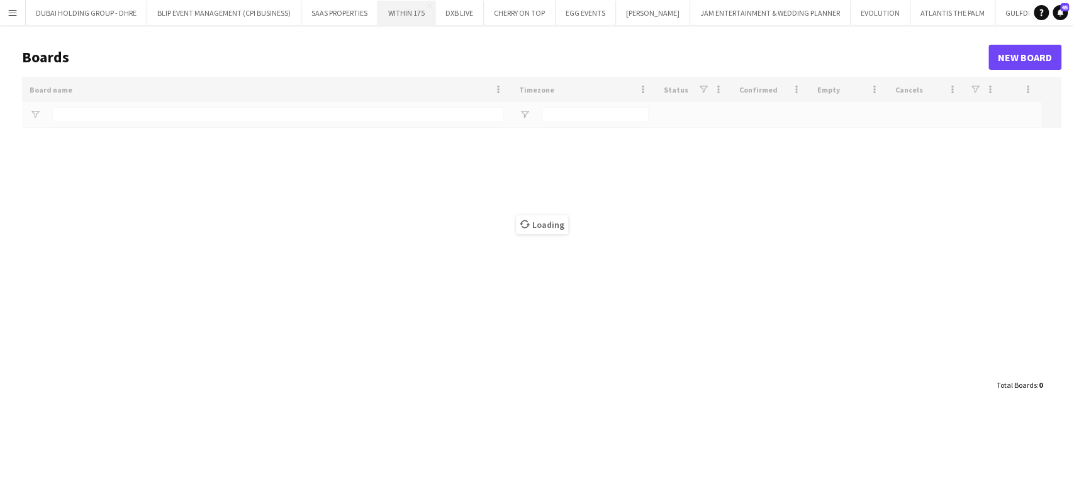
type input "***"
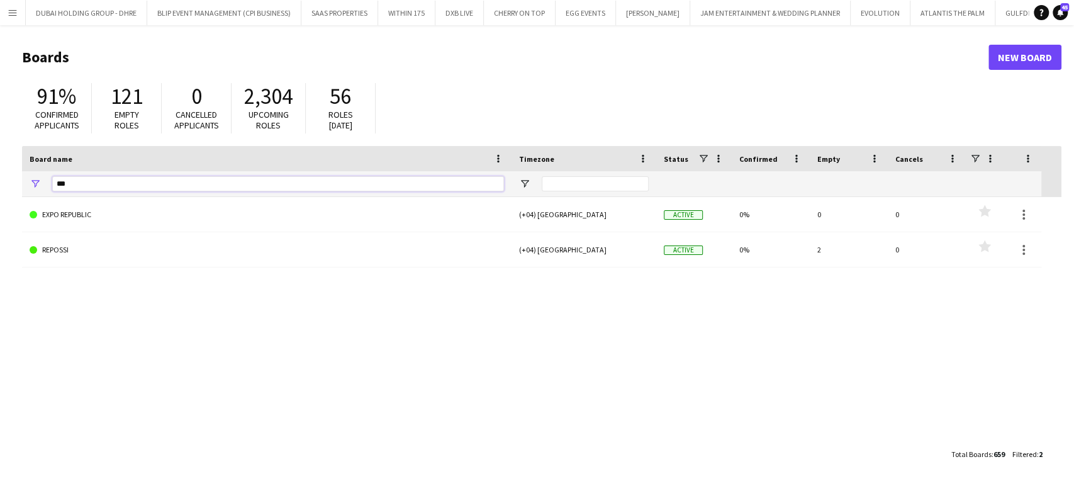
click at [0, 186] on main "Boards New Board 91% Confirmed applicants 121 Empty roles 0 Cancelled applicant…" at bounding box center [537, 255] width 1074 height 460
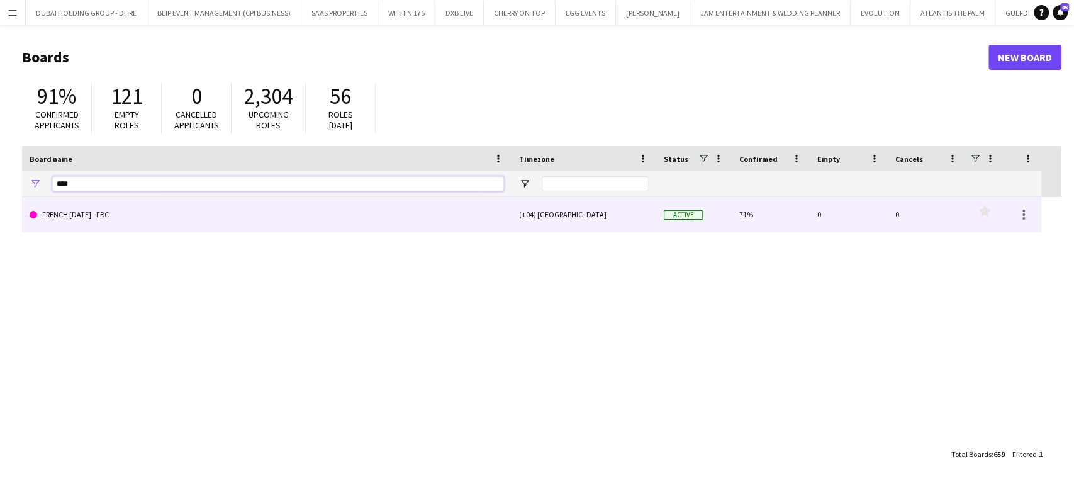
type input "****"
click at [105, 214] on link "FRENCH [DATE] - FBC" at bounding box center [267, 214] width 474 height 35
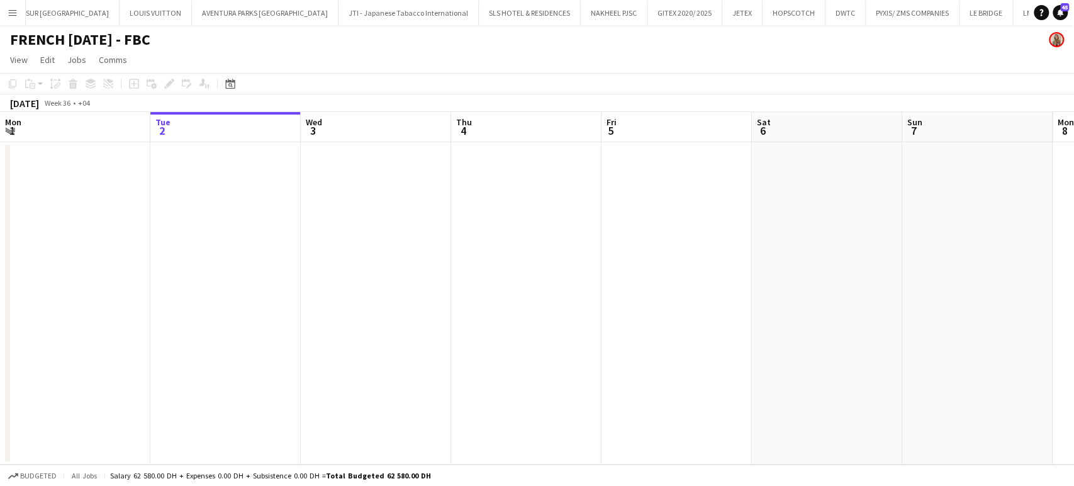
scroll to position [0, 2665]
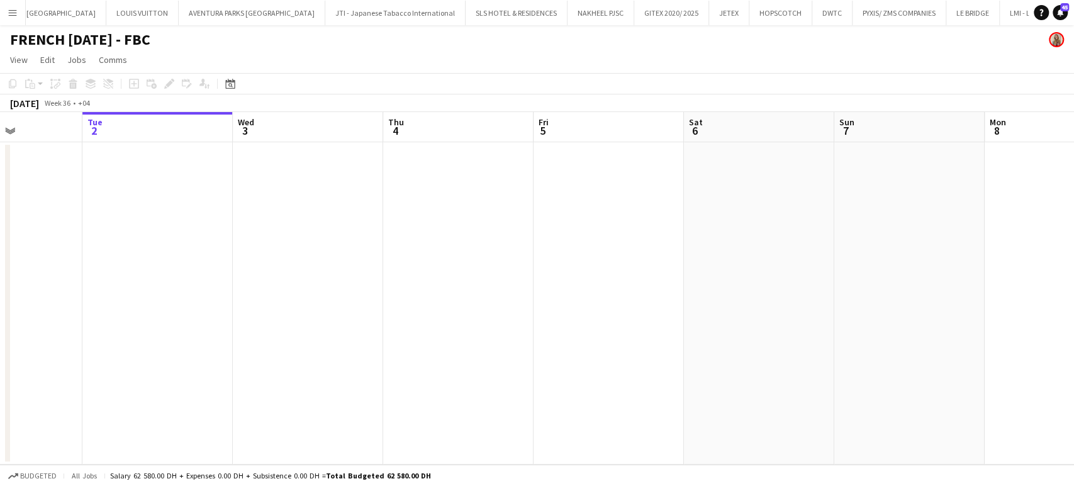
drag, startPoint x: 741, startPoint y: 254, endPoint x: 369, endPoint y: 254, distance: 371.7
click at [369, 254] on app-calendar-viewport "Sat 30 Sun 31 Mon 1 Tue 2 Wed 3 Thu 4 Fri 5 Sat 6 Sun 7 Mon 8 Tue 9 4/4 1 Job W…" at bounding box center [537, 288] width 1074 height 352
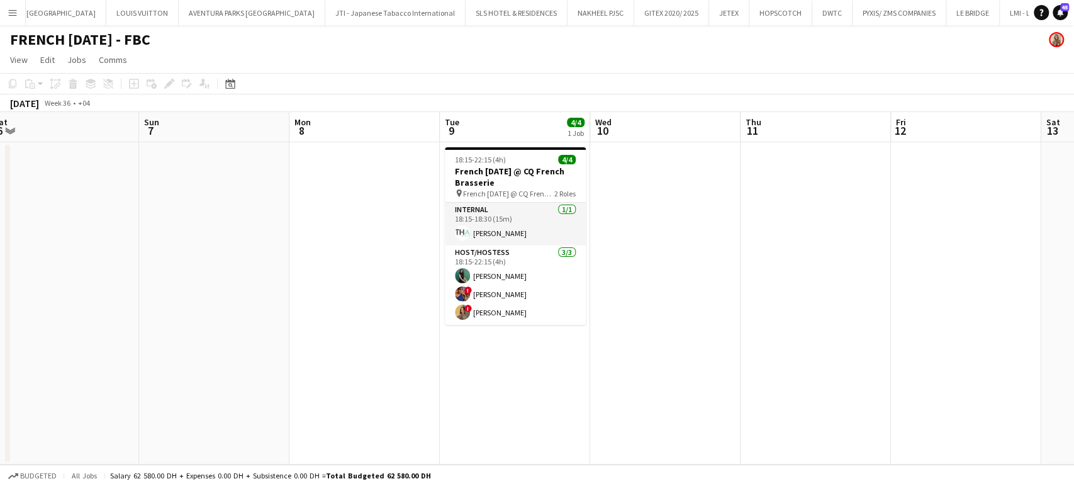
drag, startPoint x: 926, startPoint y: 250, endPoint x: 549, endPoint y: 256, distance: 377.5
click at [571, 255] on app-calendar-viewport "Wed 3 Thu 4 Fri 5 Sat 6 Sun 7 Mon 8 Tue 9 4/4 1 Job Wed 10 Thu 11 Fri 12 Sat 13…" at bounding box center [537, 288] width 1074 height 352
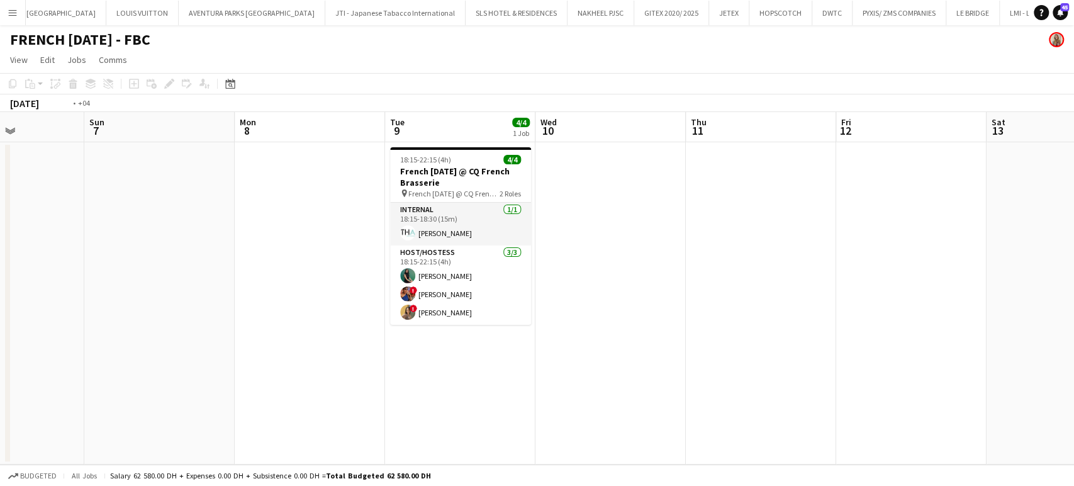
drag, startPoint x: 799, startPoint y: 261, endPoint x: 440, endPoint y: 264, distance: 359.2
click at [448, 265] on app-calendar-viewport "Wed 3 Thu 4 Fri 5 Sat 6 Sun 7 Mon 8 Tue 9 4/4 1 Job Wed 10 Thu 11 Fri 12 Sat 13…" at bounding box center [537, 288] width 1074 height 352
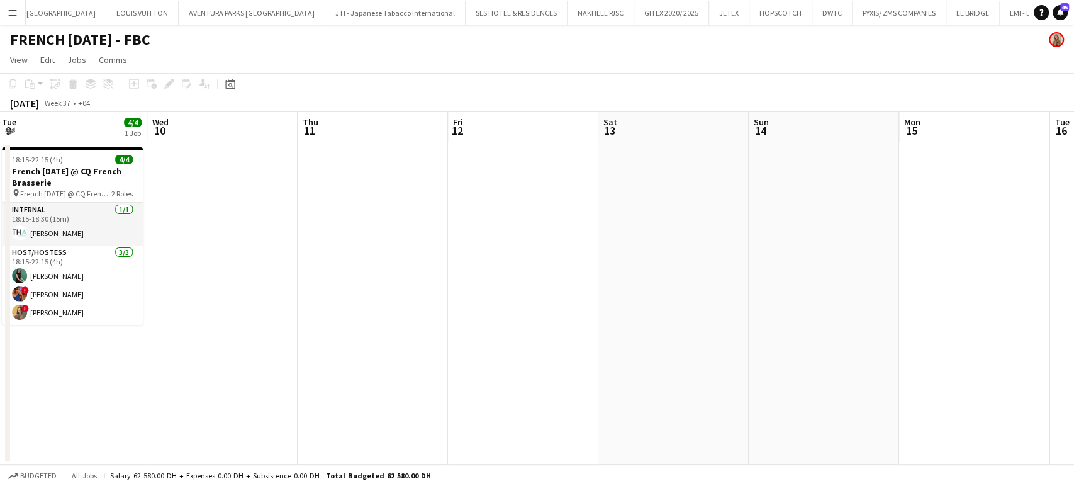
drag, startPoint x: 794, startPoint y: 267, endPoint x: 409, endPoint y: 251, distance: 384.7
click at [360, 267] on app-calendar-viewport "Fri 5 Sat 6 Sun 7 Mon 8 Tue 9 4/4 1 Job Wed 10 Thu 11 Fri 12 Sat 13 Sun 14 Mon …" at bounding box center [537, 288] width 1074 height 352
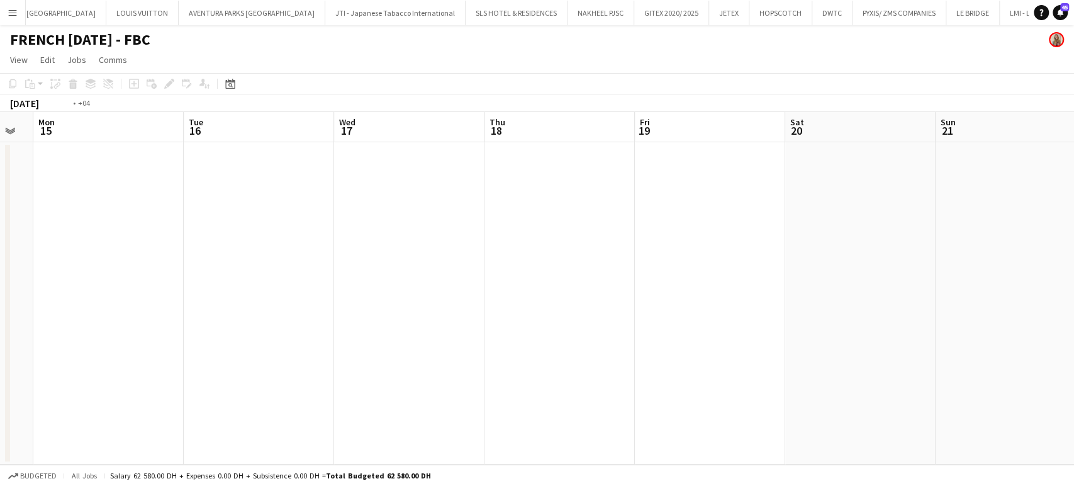
drag, startPoint x: 824, startPoint y: 258, endPoint x: 342, endPoint y: 258, distance: 482.5
click at [348, 258] on app-calendar-viewport "Fri 12 Sat 13 Sun 14 Mon 15 Tue 16 Wed 17 Thu 18 Fri 19 Sat 20 Sun 21 Mon 22 Tu…" at bounding box center [537, 288] width 1074 height 352
drag, startPoint x: 715, startPoint y: 248, endPoint x: 377, endPoint y: 248, distance: 337.2
click at [389, 248] on app-calendar-viewport "Fri 12 Sat 13 Sun 14 Mon 15 Tue 16 Wed 17 Thu 18 Fri 19 Sat 20 Sun 21 Mon 22 Tu…" at bounding box center [537, 288] width 1074 height 352
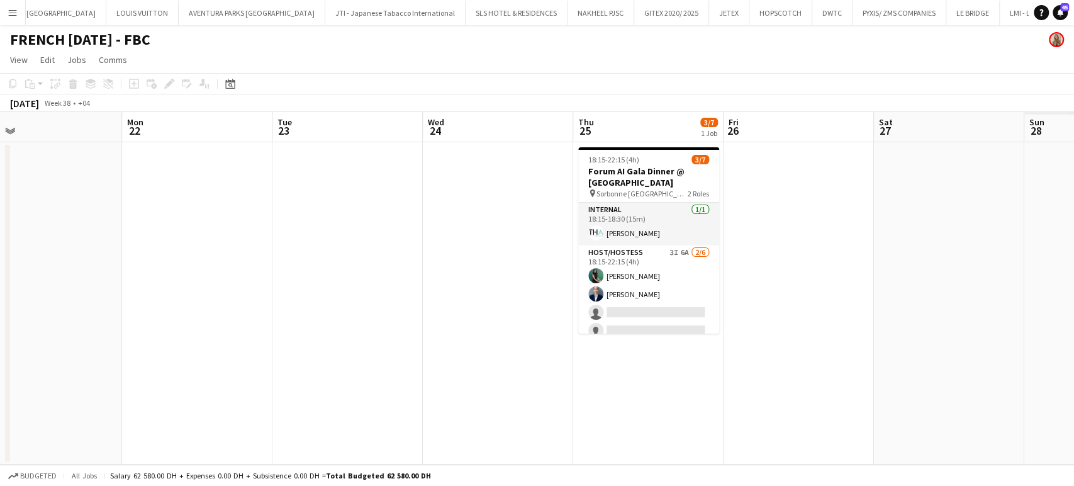
drag, startPoint x: 516, startPoint y: 243, endPoint x: 338, endPoint y: 247, distance: 178.1
click at [348, 245] on app-calendar-viewport "Thu 18 Fri 19 Sat 20 Sun 21 Mon 22 Tue 23 Wed 24 Thu 25 3/7 1 Job Fri 26 Sat 27…" at bounding box center [537, 288] width 1074 height 352
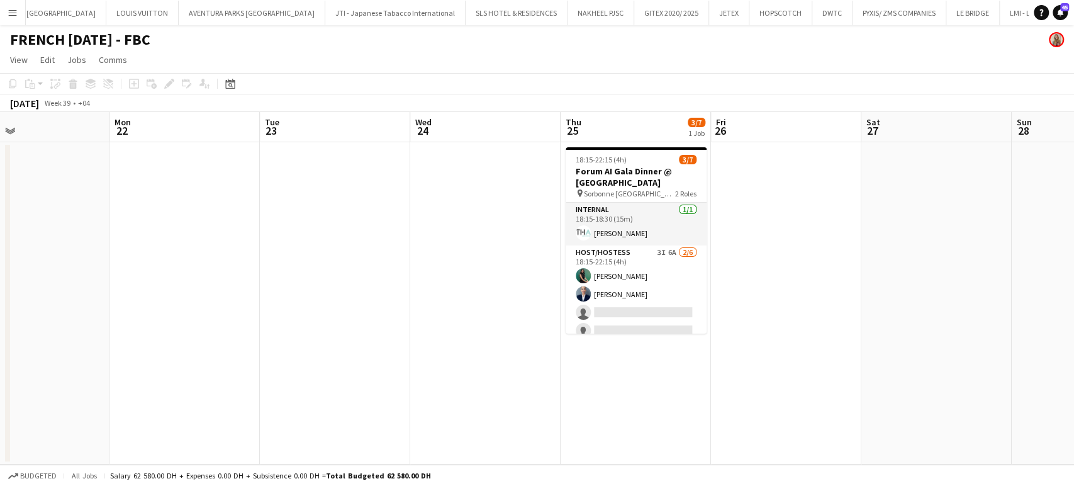
scroll to position [0, 422]
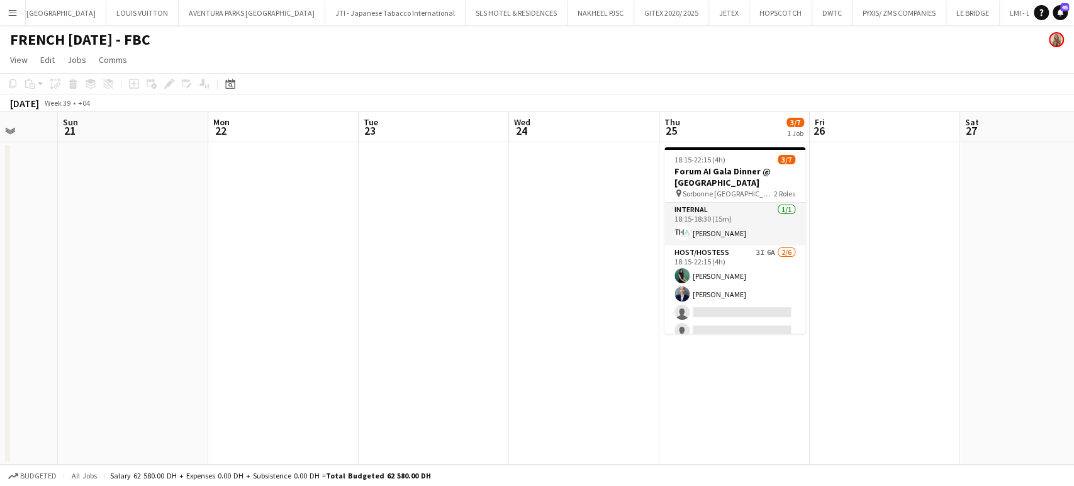
drag, startPoint x: 693, startPoint y: 282, endPoint x: 543, endPoint y: 282, distance: 149.7
click at [591, 282] on app-calendar-viewport "Thu 18 Fri 19 Sat 20 Sun 21 Mon 22 Tue 23 Wed 24 Thu 25 3/7 1 Job Fri 26 Sat 27…" at bounding box center [537, 288] width 1074 height 352
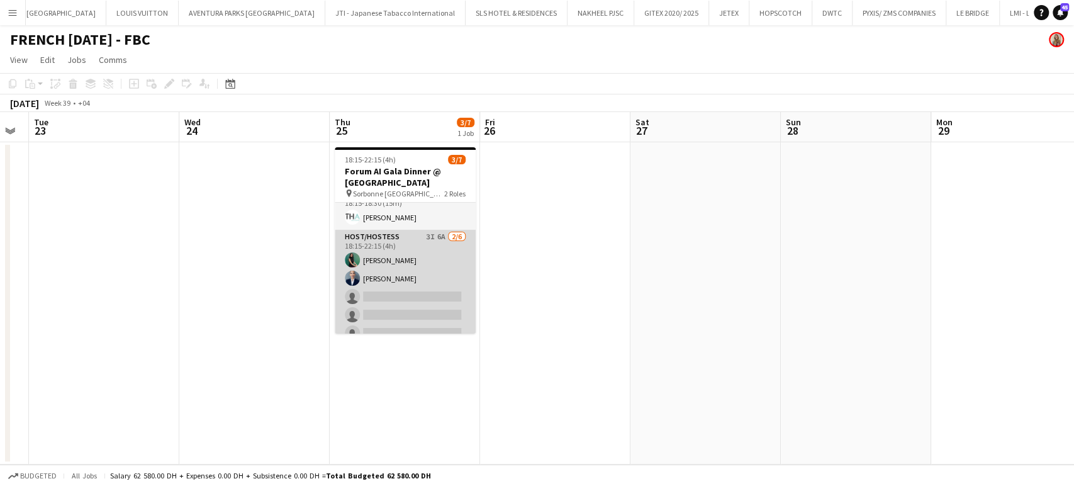
scroll to position [0, 0]
click at [426, 292] on app-card-role "Host/Hostess 3I 6A [DATE] 18:15-22:15 (4h) Zineb Seghier Wafa Chinoun single-ne…" at bounding box center [405, 312] width 141 height 134
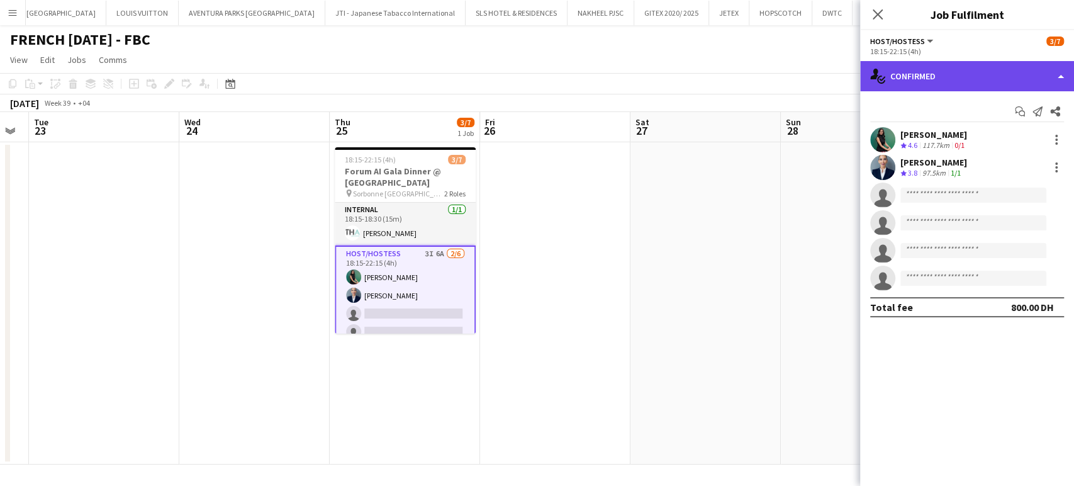
click at [1048, 65] on div "single-neutral-actions-check-2 Confirmed" at bounding box center [967, 76] width 214 height 30
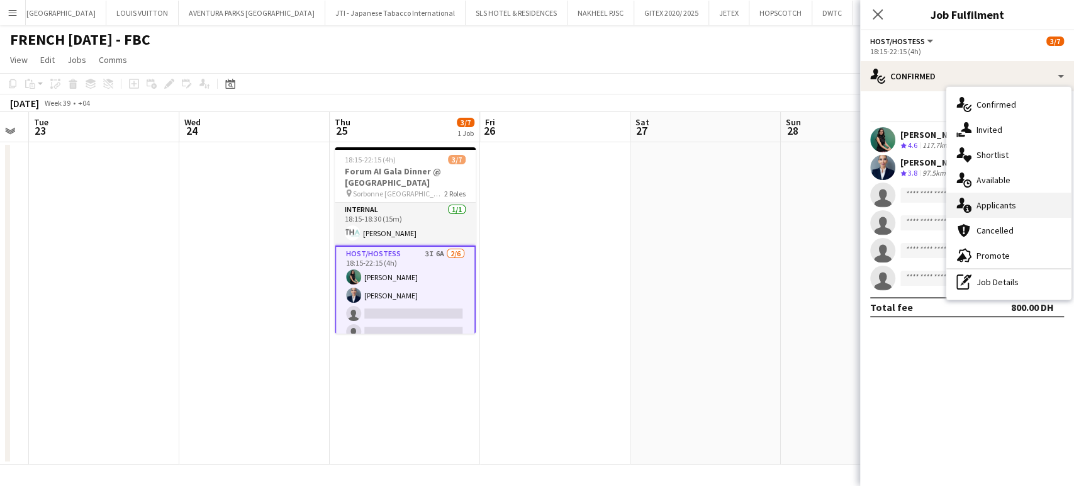
click at [1006, 201] on span "Applicants" at bounding box center [996, 204] width 40 height 11
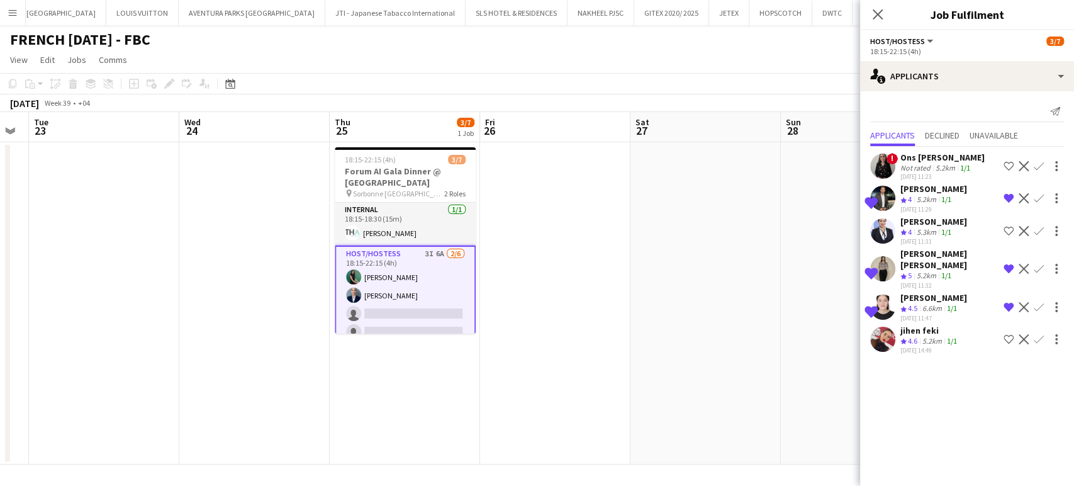
click at [1008, 334] on app-icon "Shortlist crew" at bounding box center [1008, 339] width 10 height 10
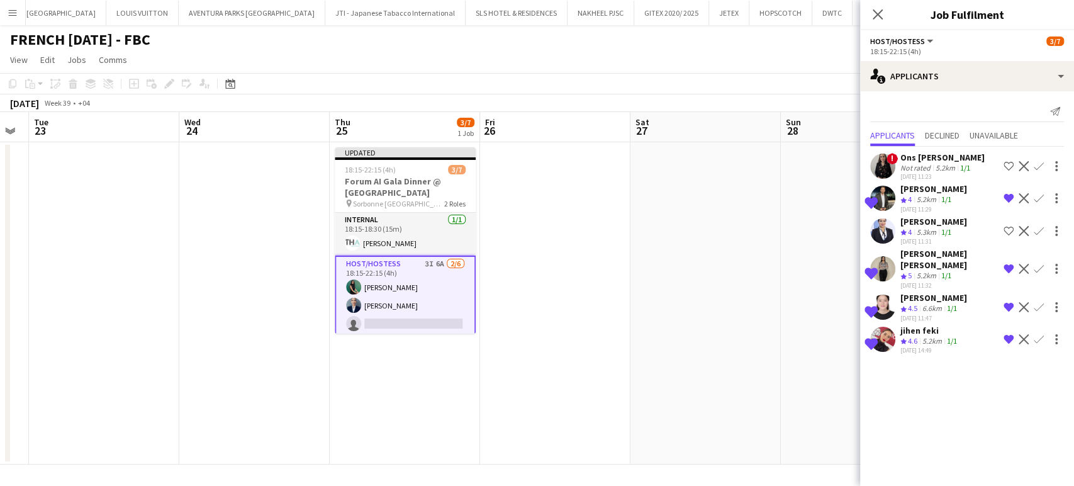
click at [921, 336] on div "5.2km" at bounding box center [932, 341] width 25 height 11
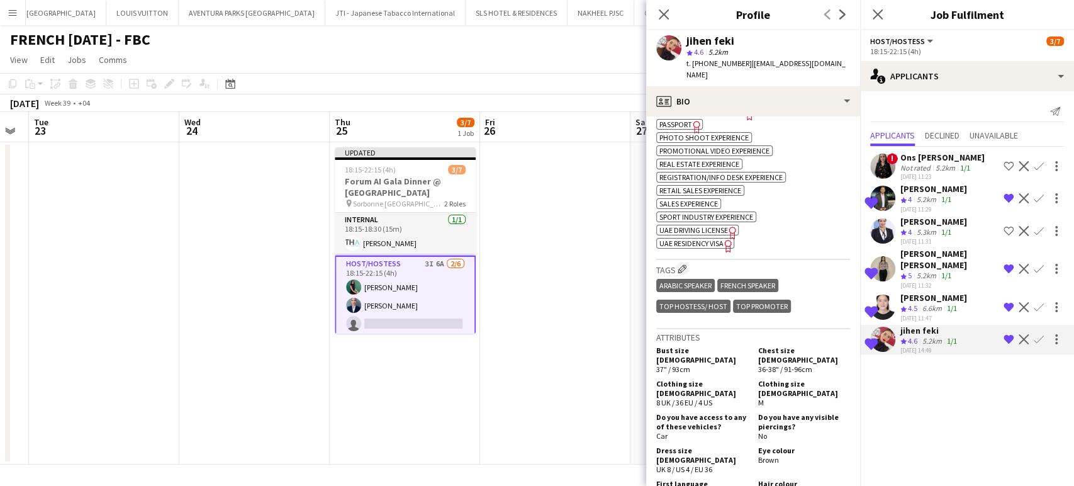
scroll to position [978, 0]
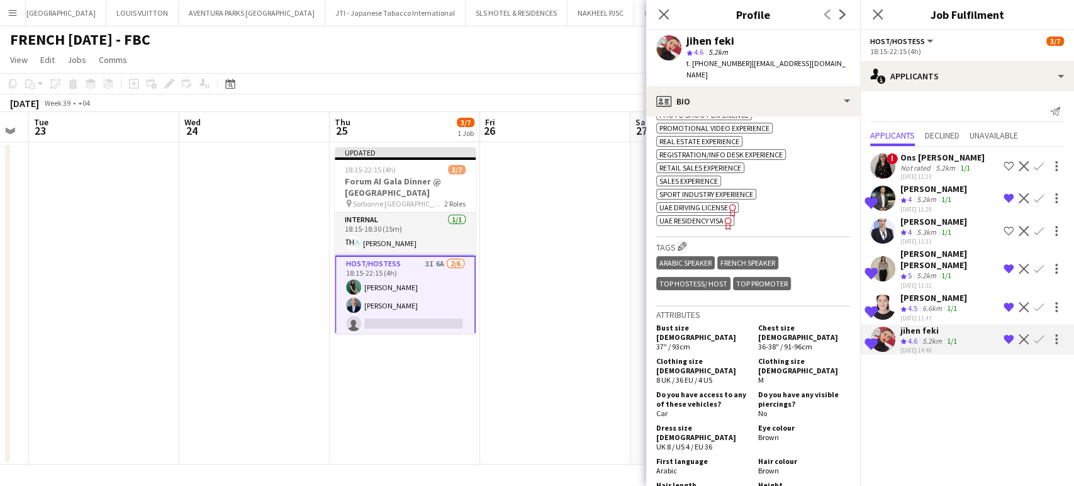
click at [584, 259] on app-date-cell at bounding box center [555, 303] width 150 height 322
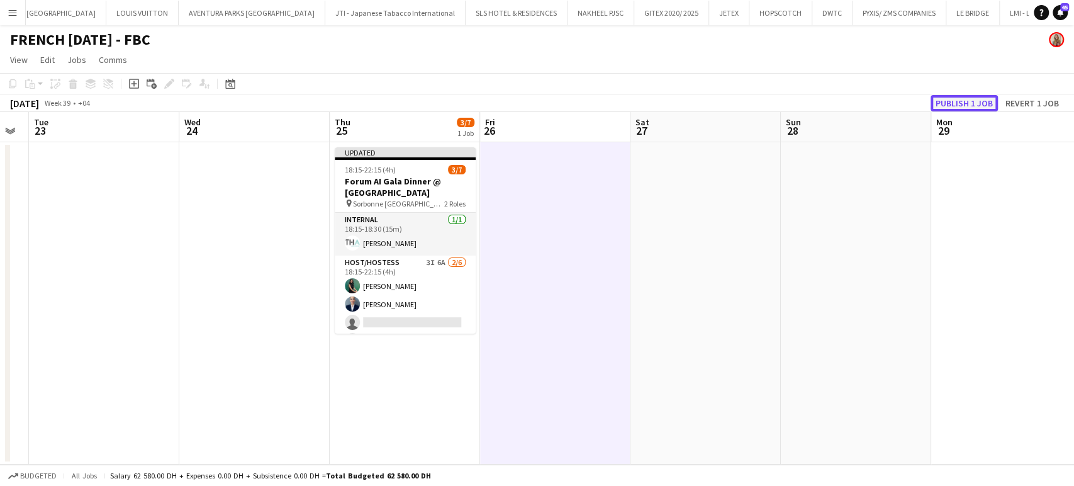
click at [974, 106] on button "Publish 1 job" at bounding box center [963, 103] width 67 height 16
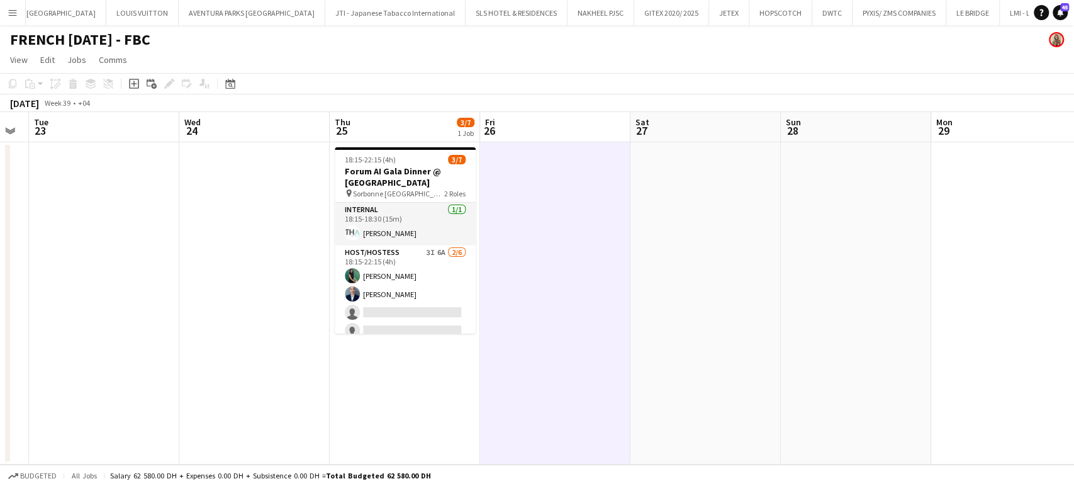
click at [604, 288] on app-date-cell at bounding box center [555, 303] width 150 height 322
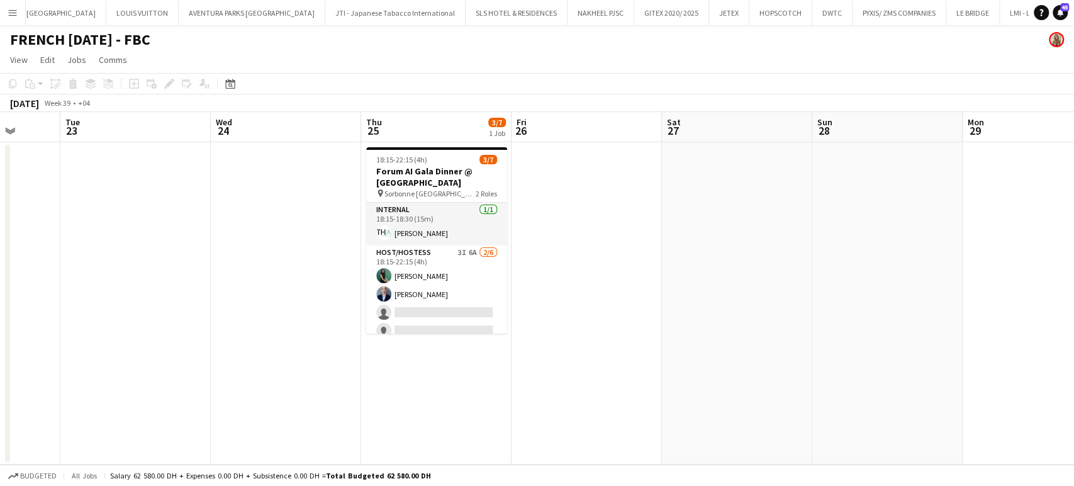
drag, startPoint x: 940, startPoint y: 291, endPoint x: 474, endPoint y: 268, distance: 466.7
click at [523, 277] on app-calendar-viewport "Sat 20 Sun 21 Mon 22 Tue 23 Wed 24 Thu 25 3/7 1 Job Fri 26 Sat 27 Sun 28 Mon 29…" at bounding box center [537, 288] width 1074 height 352
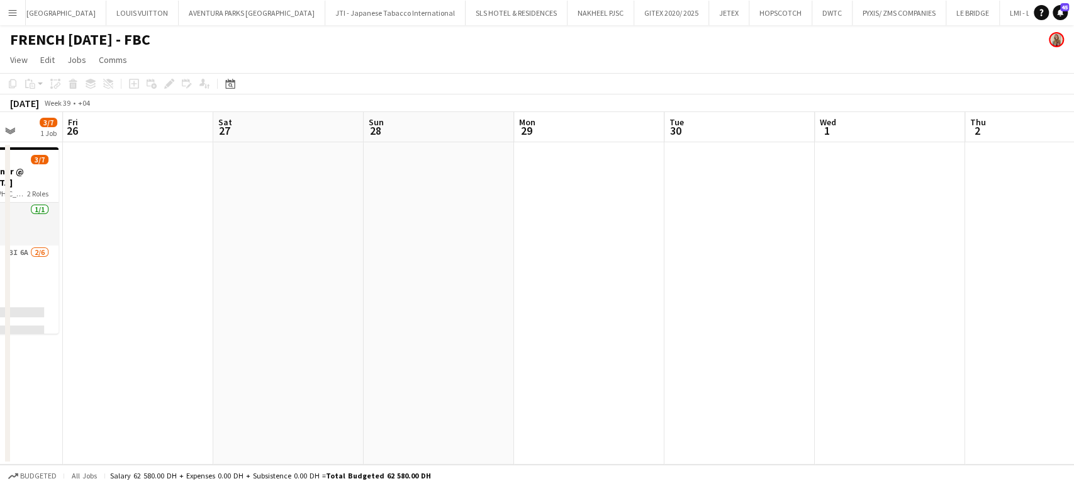
click at [409, 257] on app-calendar-viewport "Mon 22 Tue 23 Wed 24 Thu 25 3/7 1 Job Fri 26 Sat 27 Sun 28 Mon 29 Tue 30 Wed 1 …" at bounding box center [537, 288] width 1074 height 352
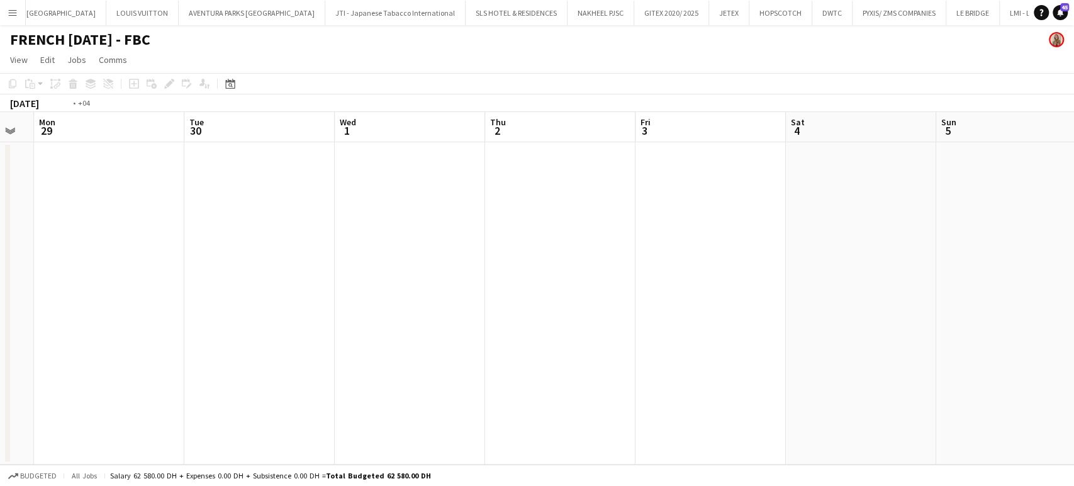
drag, startPoint x: 961, startPoint y: 264, endPoint x: 434, endPoint y: 181, distance: 533.5
click at [438, 182] on app-calendar-viewport "Thu 25 3/7 1 Job Fri 26 Sat 27 Sun 28 Mon 29 Tue 30 Wed 1 Thu 2 Fri 3 Sat 4 Sun…" at bounding box center [537, 288] width 1074 height 352
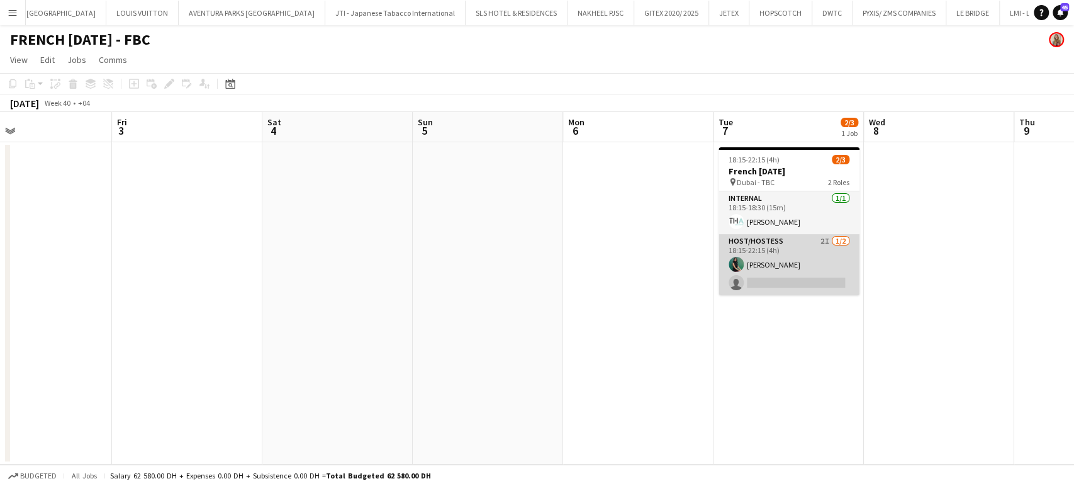
click at [821, 265] on app-card-role "Host/Hostess 2I [DATE] 18:15-22:15 (4h) [PERSON_NAME] single-neutral-actions" at bounding box center [788, 264] width 141 height 61
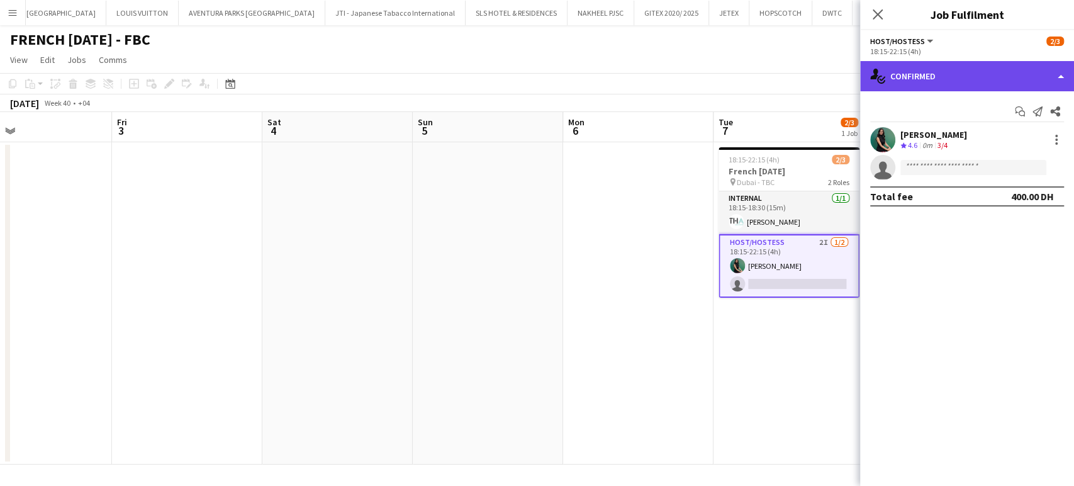
click at [1052, 80] on div "single-neutral-actions-check-2 Confirmed" at bounding box center [967, 76] width 214 height 30
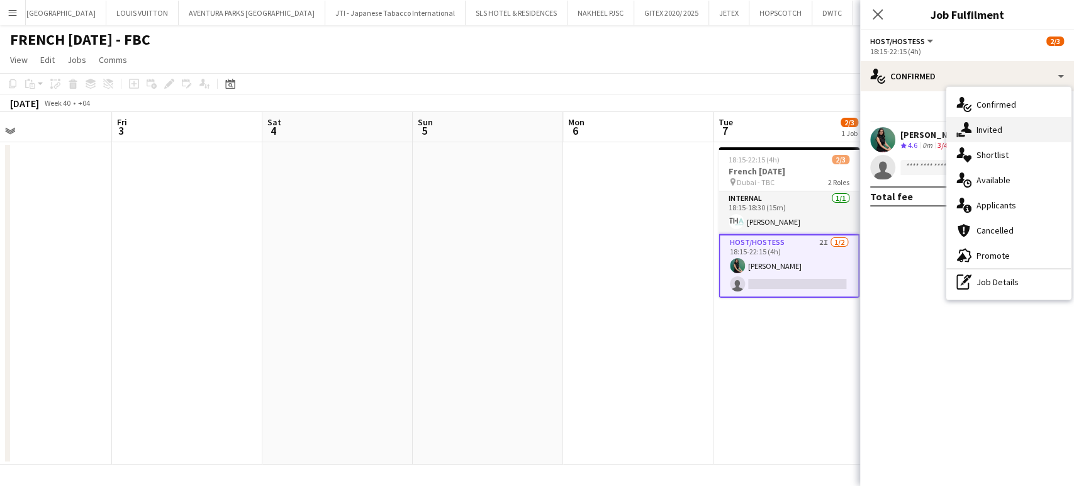
click at [1005, 134] on div "single-neutral-actions-share-1 Invited" at bounding box center [1008, 129] width 125 height 25
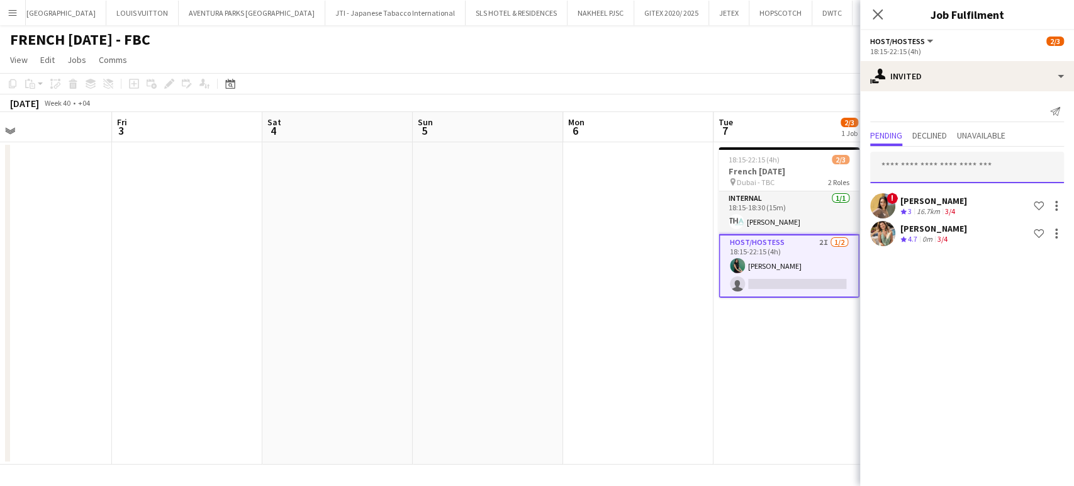
click at [910, 166] on input "text" at bounding box center [967, 167] width 194 height 31
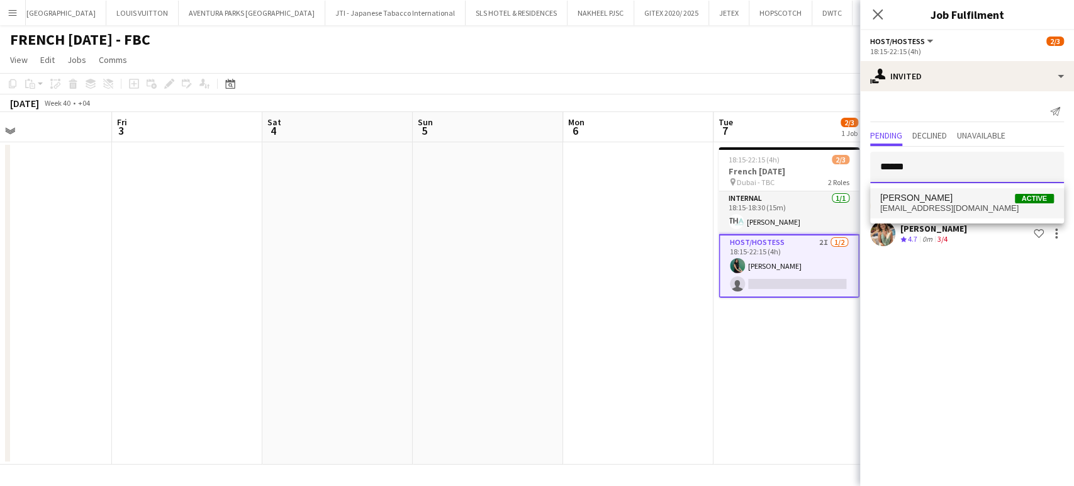
type input "******"
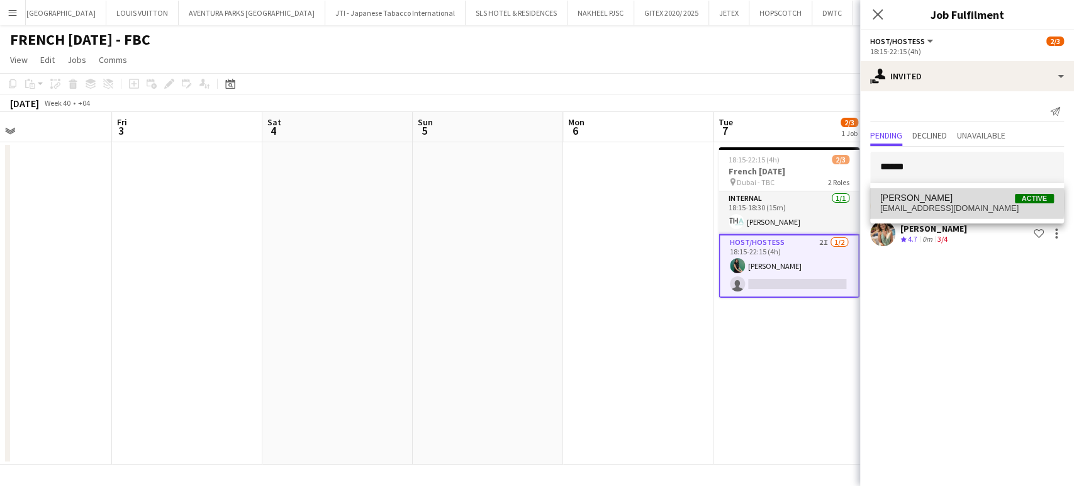
click at [933, 203] on span "[PERSON_NAME] Sad Active" at bounding box center [967, 197] width 174 height 11
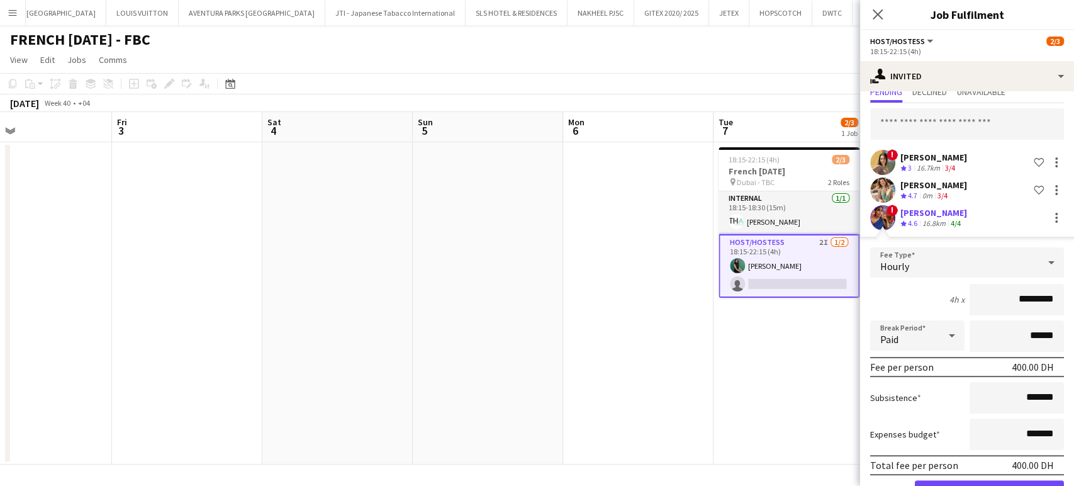
scroll to position [84, 0]
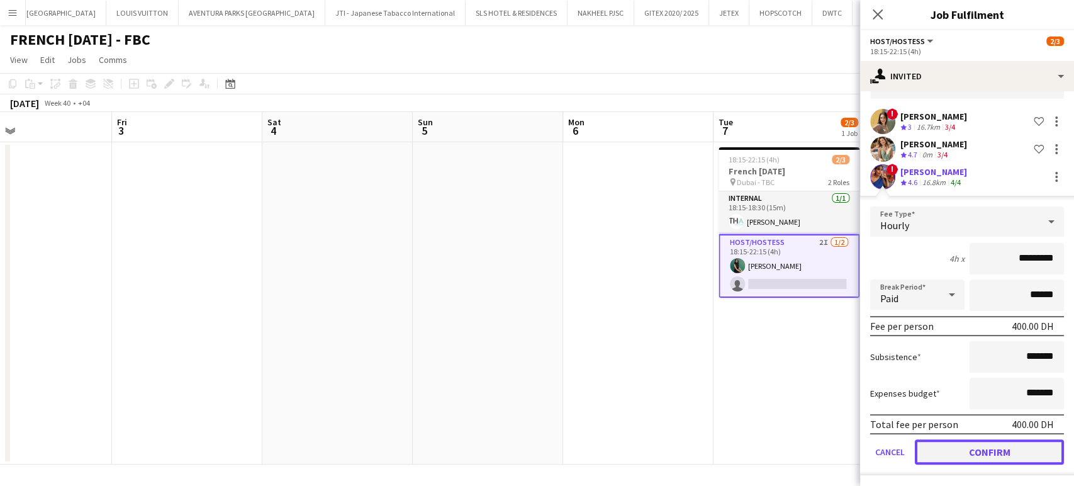
click at [976, 452] on button "Confirm" at bounding box center [989, 451] width 149 height 25
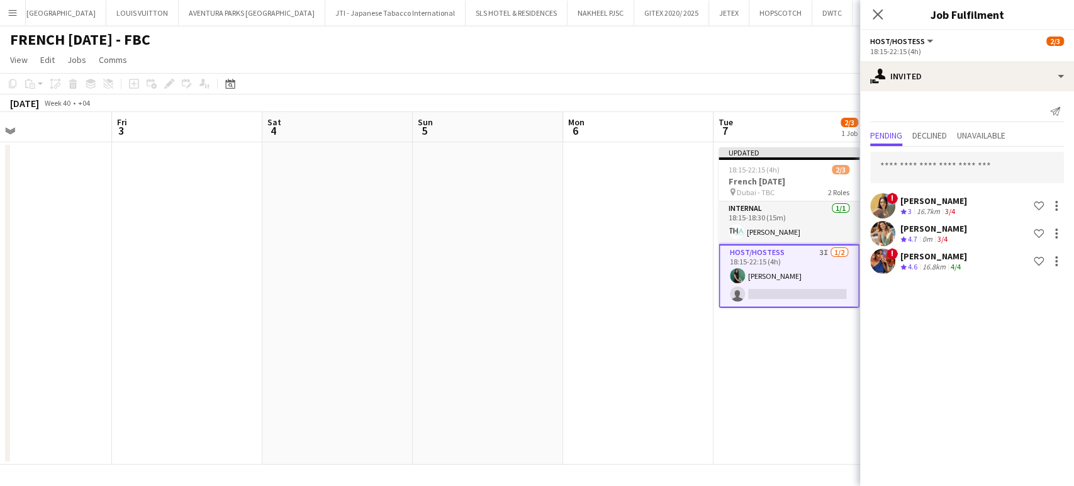
click at [759, 350] on app-date-cell "Updated 18:15-22:15 (4h) 2/3 French [DATE] pin Dubai - TBC 2 Roles Internal [DA…" at bounding box center [788, 303] width 150 height 322
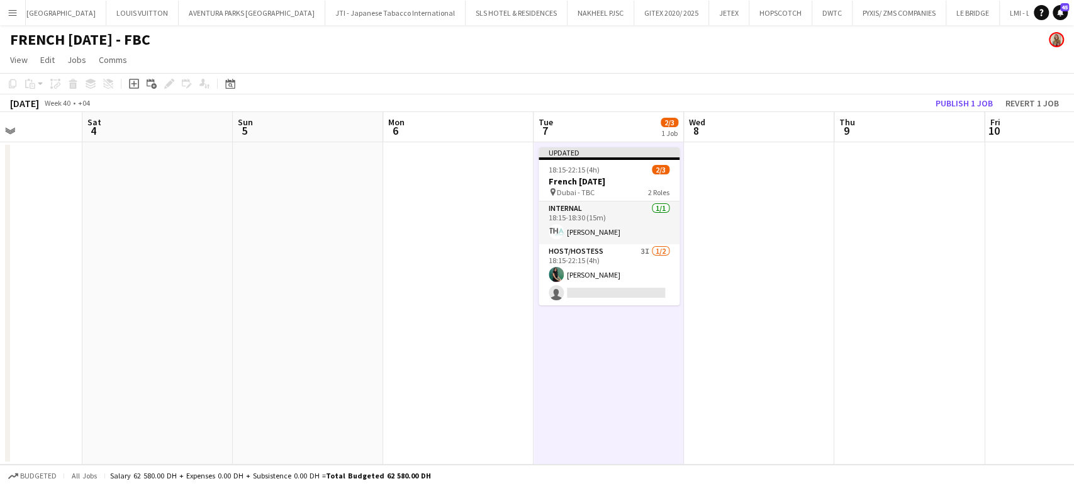
drag, startPoint x: 974, startPoint y: 314, endPoint x: 382, endPoint y: 233, distance: 596.8
click at [315, 267] on app-calendar-viewport "Mon 29 Tue 30 Wed 1 Thu 2 Fri 3 Sat 4 Sun 5 Mon 6 Tue 7 2/3 1 Job Wed 8 Thu 9 F…" at bounding box center [537, 288] width 1074 height 352
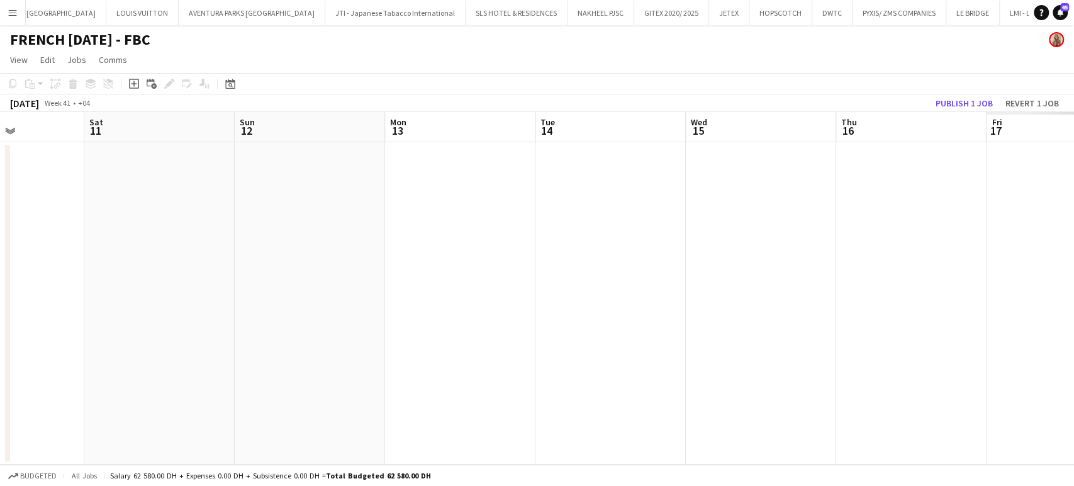
drag, startPoint x: 740, startPoint y: 257, endPoint x: 297, endPoint y: 237, distance: 443.9
click at [253, 250] on app-calendar-viewport "Mon 6 Tue 7 2/3 1 Job Wed 8 Thu 9 Fri 10 Sat 11 Sun 12 Mon 13 Tue 14 Wed 15 Thu…" at bounding box center [537, 288] width 1074 height 352
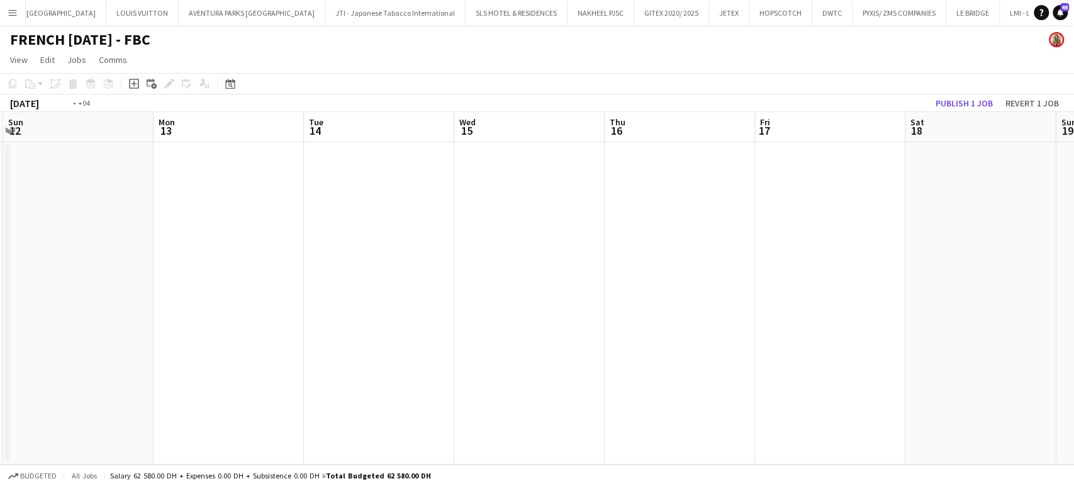
click at [282, 253] on app-calendar-viewport "Wed 8 Thu 9 Fri 10 Sat 11 Sun 12 Mon 13 Tue 14 Wed 15 Thu 16 Fri 17 Sat 18 Sun …" at bounding box center [537, 288] width 1074 height 352
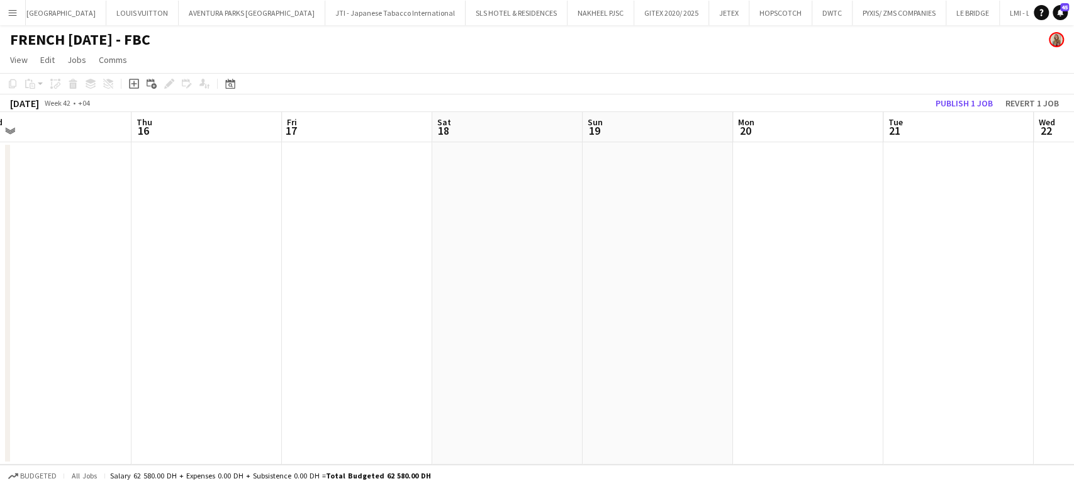
drag, startPoint x: 601, startPoint y: 255, endPoint x: 554, endPoint y: 223, distance: 57.1
click at [325, 255] on app-calendar-viewport "Sun 12 Mon 13 Tue 14 Wed 15 Thu 16 Fri 17 Sat 18 Sun 19 Mon 20 Tue 21 Wed 22 Th…" at bounding box center [537, 288] width 1074 height 352
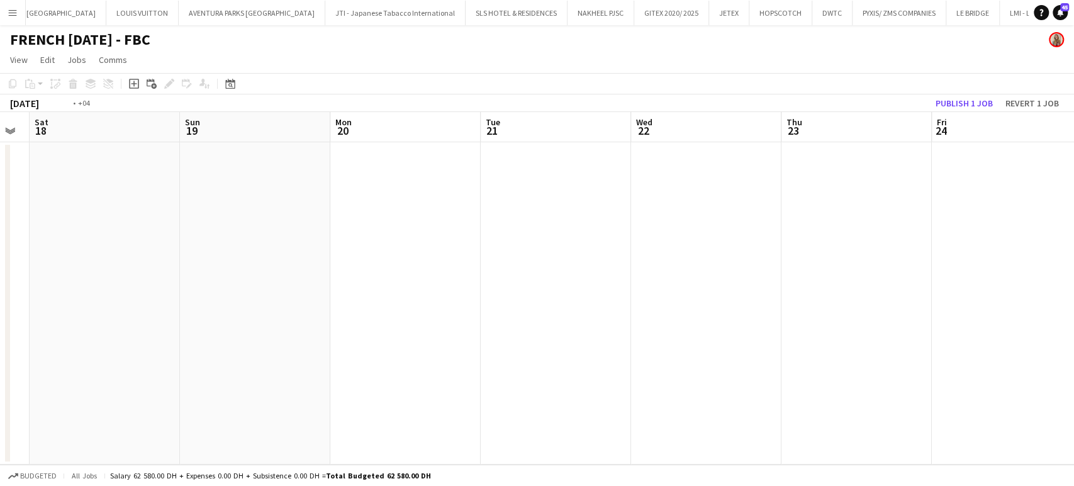
drag, startPoint x: 679, startPoint y: 227, endPoint x: 242, endPoint y: 193, distance: 438.5
click at [255, 199] on app-calendar-viewport "Wed 15 Thu 16 Fri 17 Sat 18 Sun 19 Mon 20 Tue 21 Wed 22 Thu 23 Fri 24 Sat 25 Su…" at bounding box center [537, 288] width 1074 height 352
drag, startPoint x: 850, startPoint y: 225, endPoint x: 636, endPoint y: 207, distance: 214.6
click at [409, 214] on app-calendar-viewport "Sun 19 Mon 20 Tue 21 Wed 22 Thu 23 Fri 24 Sat 25 Sun 26 Mon 27 Tue 28 Wed 29 Th…" at bounding box center [537, 288] width 1074 height 352
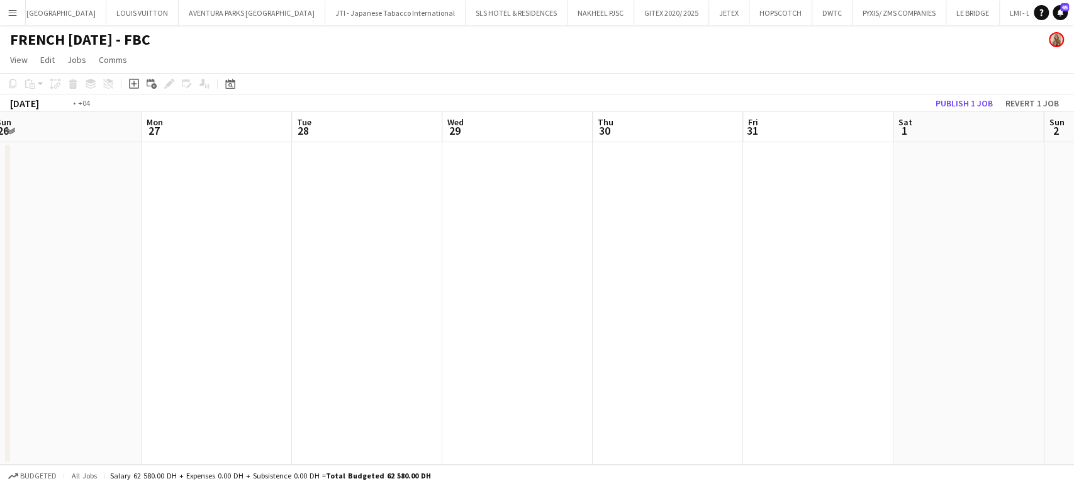
drag, startPoint x: 735, startPoint y: 240, endPoint x: 491, endPoint y: 235, distance: 244.1
click at [494, 236] on app-calendar-viewport "Wed 22 Thu 23 Fri 24 Sat 25 Sun 26 Mon 27 Tue 28 Wed 29 Thu 30 Fri 31 Sat 1 Sun…" at bounding box center [537, 288] width 1074 height 352
drag, startPoint x: 575, startPoint y: 265, endPoint x: 282, endPoint y: 242, distance: 294.0
click at [282, 242] on app-calendar-viewport "Sun 26 Mon 27 Tue 28 Wed 29 Thu 30 Fri 31 Sat 1 Sun 2 Mon 3 Tue 4 3/3 1 Job Wed…" at bounding box center [537, 288] width 1074 height 352
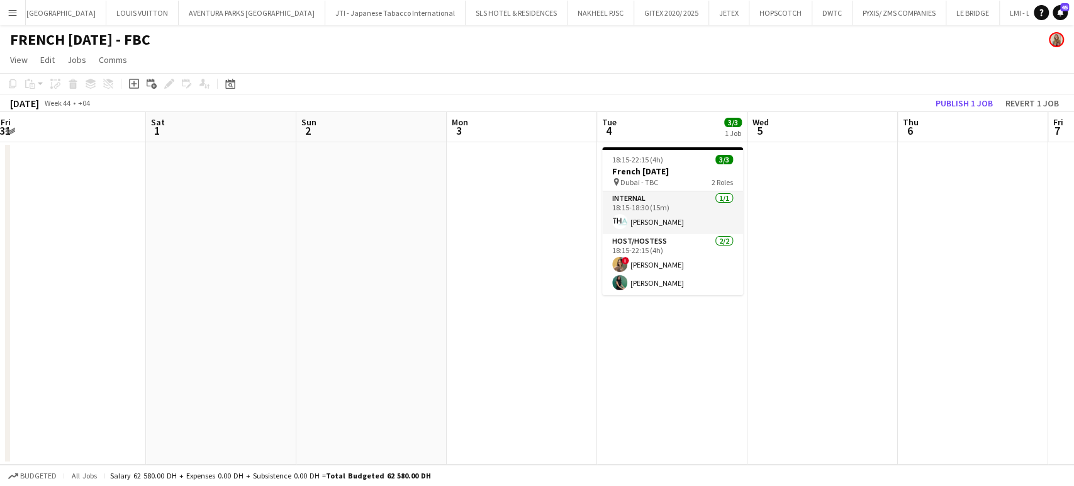
scroll to position [0, 360]
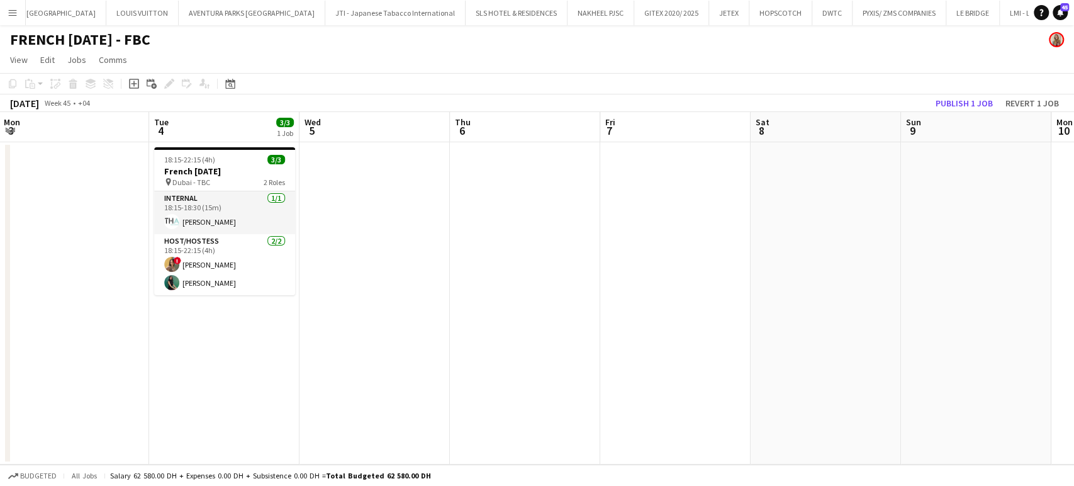
drag, startPoint x: 795, startPoint y: 278, endPoint x: 286, endPoint y: 259, distance: 509.9
click at [287, 262] on app-calendar-viewport "Sat 1 Sun 2 Mon 3 Tue 4 3/3 1 Job Wed 5 Thu 6 Fri 7 Sat 8 Sun 9 Mon 10 Tue 11 W…" at bounding box center [537, 288] width 1074 height 352
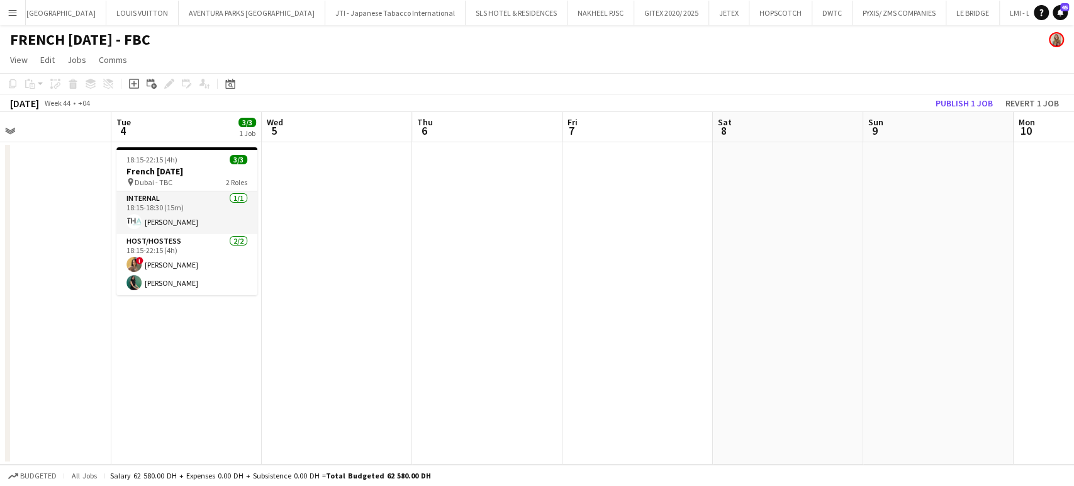
drag, startPoint x: 281, startPoint y: 257, endPoint x: 260, endPoint y: 252, distance: 20.7
click at [265, 254] on app-calendar-viewport "Sat 1 Sun 2 Mon 3 Tue 4 3/3 1 Job Wed 5 Thu 6 Fri 7 Sat 8 Sun 9 Mon 10 Tue 11 W…" at bounding box center [537, 288] width 1074 height 352
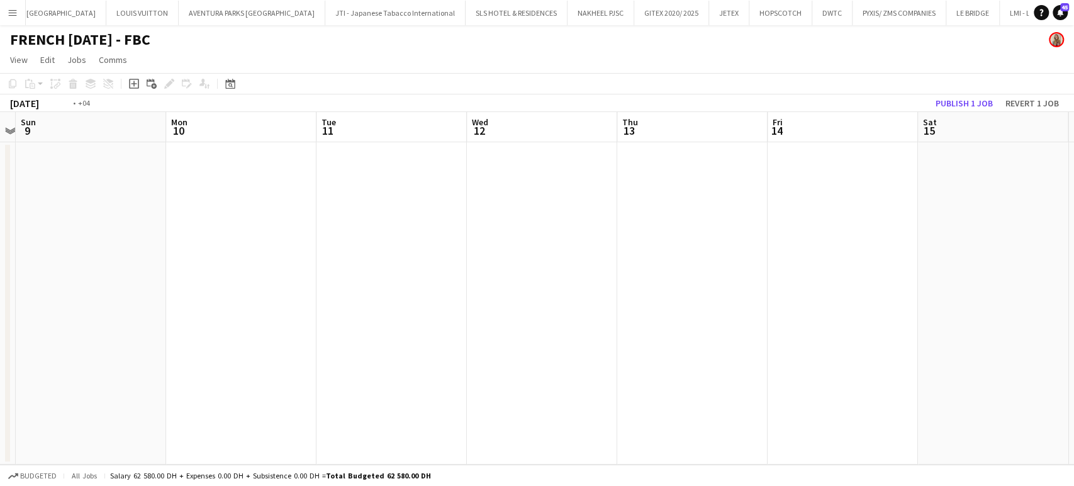
drag, startPoint x: 745, startPoint y: 247, endPoint x: 301, endPoint y: 215, distance: 445.2
click at [253, 240] on app-calendar-viewport "Wed 5 Thu 6 Fri 7 Sat 8 Sun 9 Mon 10 Tue 11 Wed 12 Thu 13 Fri 14 Sat 15 Sun 16 …" at bounding box center [537, 288] width 1074 height 352
click at [321, 235] on app-calendar-viewport "Fri 7 Sat 8 Sun 9 Mon 10 Tue 11 Wed 12 Thu 13 Fri 14 Sat 15 Sun 16 Mon 17 Tue 1…" at bounding box center [537, 288] width 1074 height 352
drag, startPoint x: 879, startPoint y: 216, endPoint x: 441, endPoint y: 187, distance: 439.3
click at [393, 215] on app-calendar-viewport "Mon 10 Tue 11 Wed 12 Thu 13 Fri 14 Sat 15 Sun 16 Mon 17 Tue 18 Wed 19 Thu 20 Fr…" at bounding box center [537, 288] width 1074 height 352
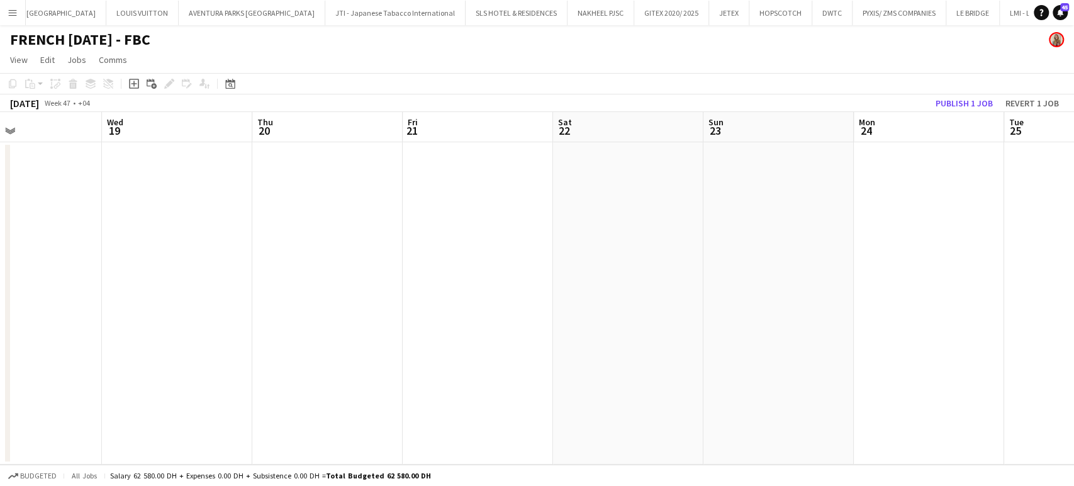
drag, startPoint x: 586, startPoint y: 221, endPoint x: 416, endPoint y: 218, distance: 169.9
click at [416, 218] on app-calendar-viewport "Sun 16 Mon 17 Tue 18 Wed 19 Thu 20 Fri 21 Sat 22 Sun 23 Mon 24 Tue 25 Wed 26 Th…" at bounding box center [537, 288] width 1074 height 352
drag, startPoint x: 812, startPoint y: 274, endPoint x: 394, endPoint y: 265, distance: 417.8
click at [413, 269] on app-calendar-viewport "Tue 18 Wed 19 Thu 20 Fri 21 Sat 22 Sun 23 Mon 24 Tue 25 Wed 26 Thu 27 Fri 28 Sa…" at bounding box center [537, 288] width 1074 height 352
drag, startPoint x: 528, startPoint y: 274, endPoint x: 347, endPoint y: 252, distance: 182.5
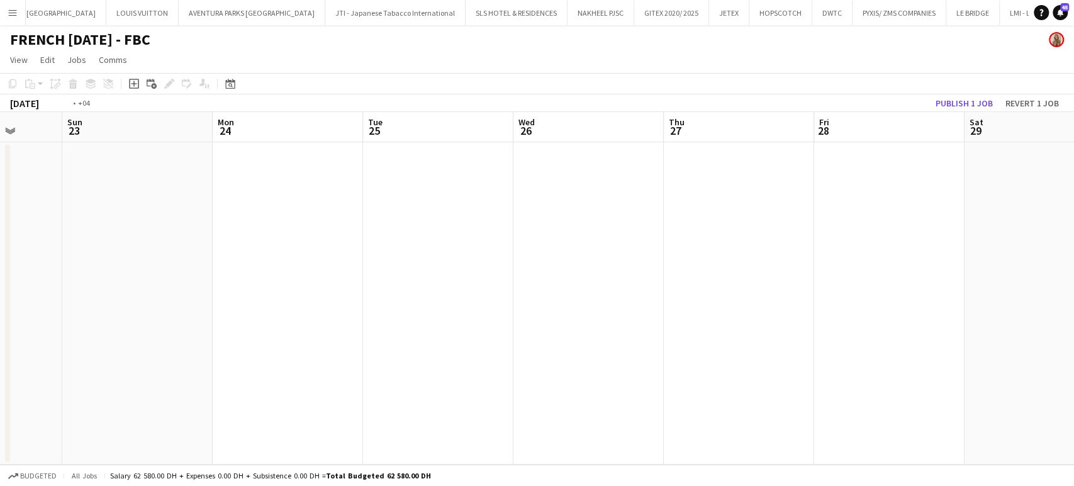
click at [309, 265] on app-calendar-viewport "Thu 20 Fri 21 Sat 22 Sun 23 Mon 24 Tue 25 Wed 26 Thu 27 Fri 28 Sat 29 Sun 30 Mo…" at bounding box center [537, 288] width 1074 height 352
drag, startPoint x: 705, startPoint y: 258, endPoint x: 465, endPoint y: 237, distance: 240.6
click at [390, 247] on app-calendar-viewport "Mon 24 Tue 25 Wed 26 Thu 27 Fri 28 Sat 29 Sun 30 Mon 1 Tue 2 Wed 3 Thu 4 Fri 5 …" at bounding box center [537, 288] width 1074 height 352
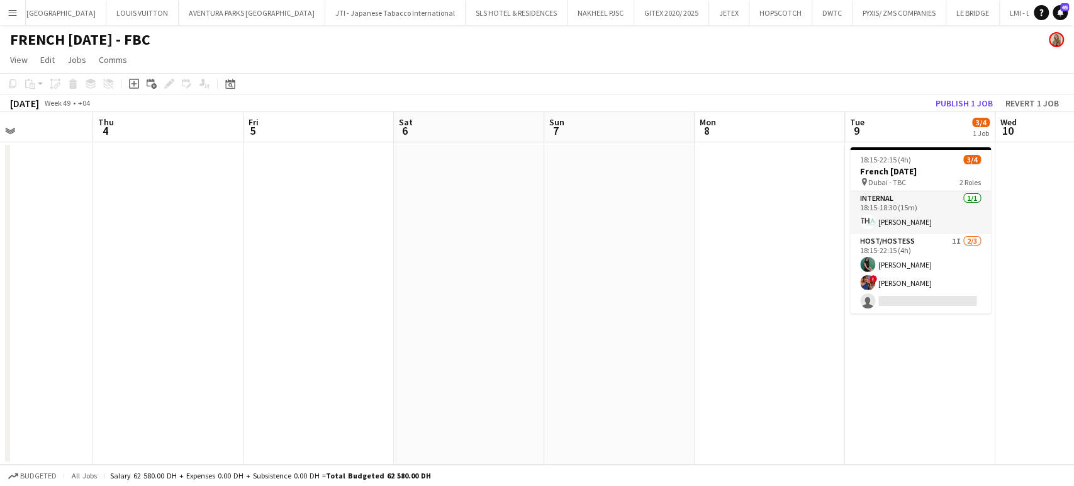
drag, startPoint x: 533, startPoint y: 257, endPoint x: 624, endPoint y: 243, distance: 91.5
click at [412, 250] on app-calendar-viewport "Sun 30 Mon 1 Tue 2 Wed 3 Thu 4 Fri 5 Sat 6 Sun 7 Mon 8 Tue 9 3/4 1 Job Wed 10 T…" at bounding box center [537, 288] width 1074 height 352
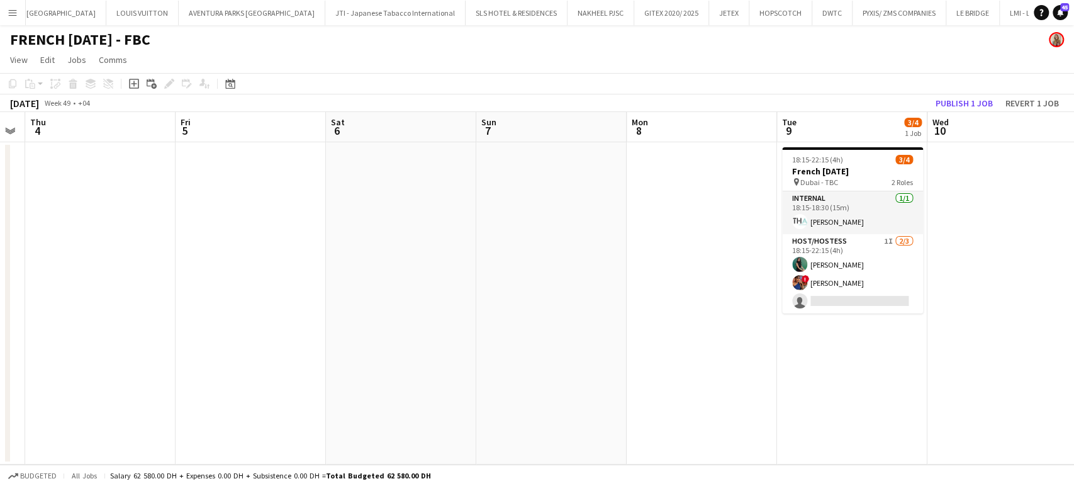
scroll to position [0, 501]
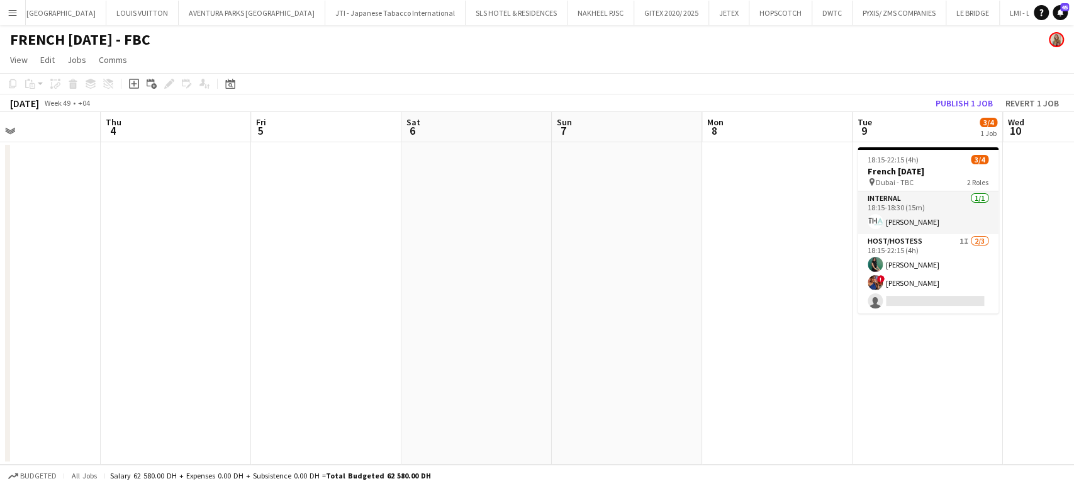
drag, startPoint x: 687, startPoint y: 262, endPoint x: 462, endPoint y: 262, distance: 225.2
click at [462, 262] on app-calendar-viewport "Sun 30 Mon 1 Tue 2 Wed 3 Thu 4 Fri 5 Sat 6 Sun 7 Mon 8 Tue 9 3/4 1 Job Wed 10 T…" at bounding box center [537, 288] width 1074 height 352
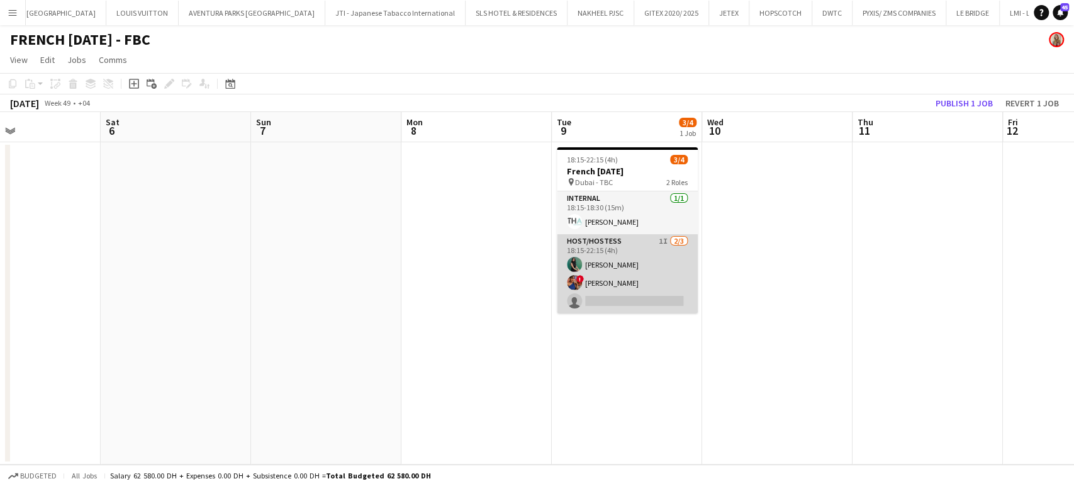
click at [649, 275] on app-card-role "Host/Hostess 1I [DATE] 18:15-22:15 (4h) Zineb Seghier ! [PERSON_NAME] single-ne…" at bounding box center [627, 273] width 141 height 79
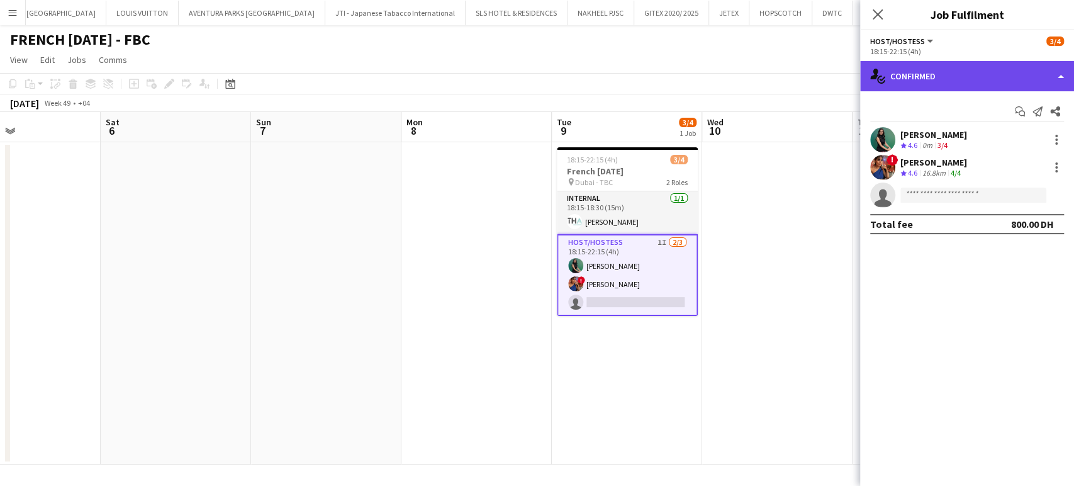
click at [1058, 77] on div "single-neutral-actions-check-2 Confirmed" at bounding box center [967, 76] width 214 height 30
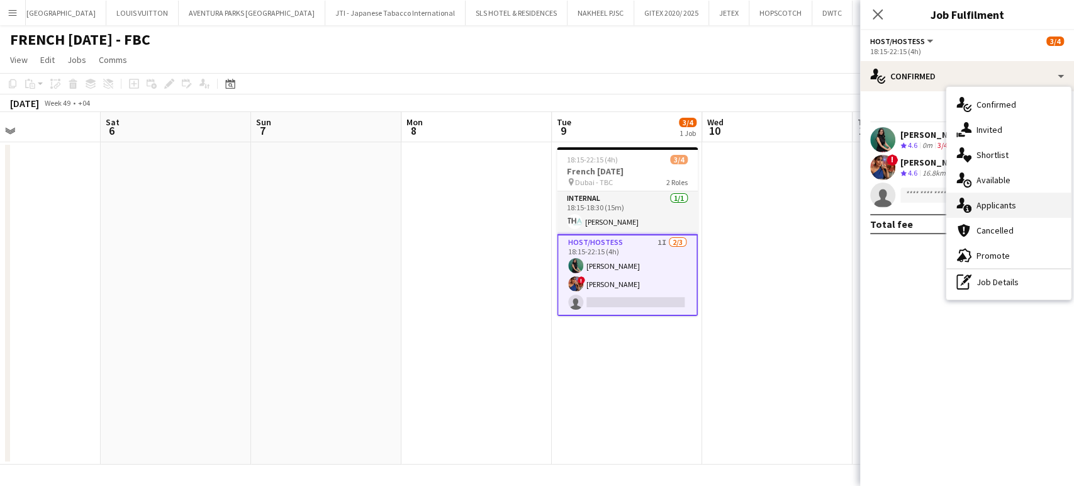
click at [1011, 204] on span "Applicants" at bounding box center [996, 204] width 40 height 11
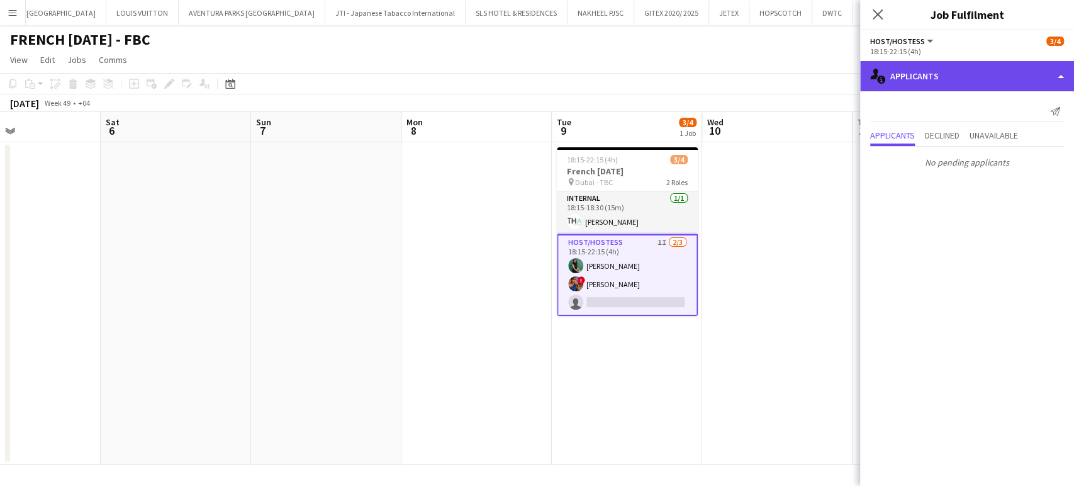
click at [1042, 74] on div "single-neutral-actions-information Applicants" at bounding box center [967, 76] width 214 height 30
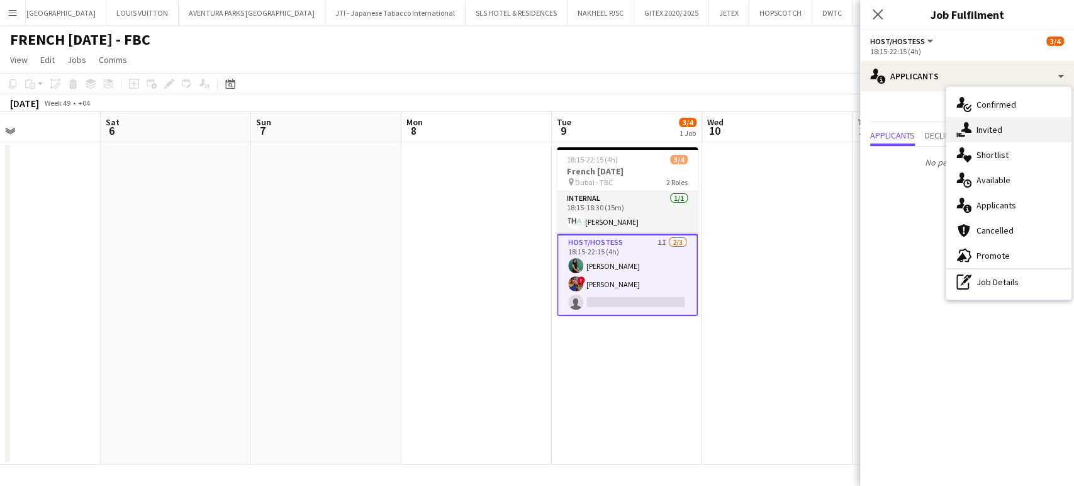
click at [996, 127] on span "Invited" at bounding box center [989, 129] width 26 height 11
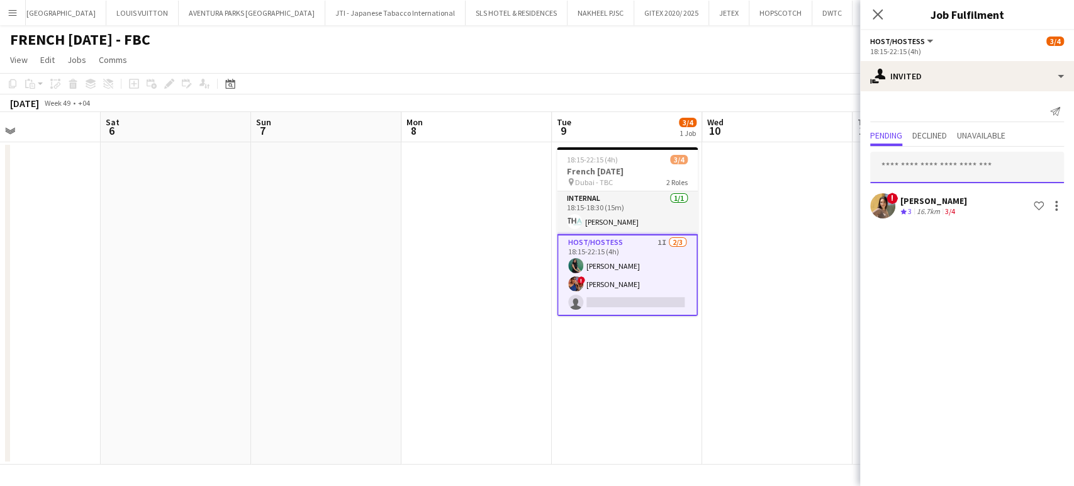
click at [951, 164] on input "text" at bounding box center [967, 167] width 194 height 31
click at [898, 160] on input "text" at bounding box center [967, 167] width 194 height 31
type input "*****"
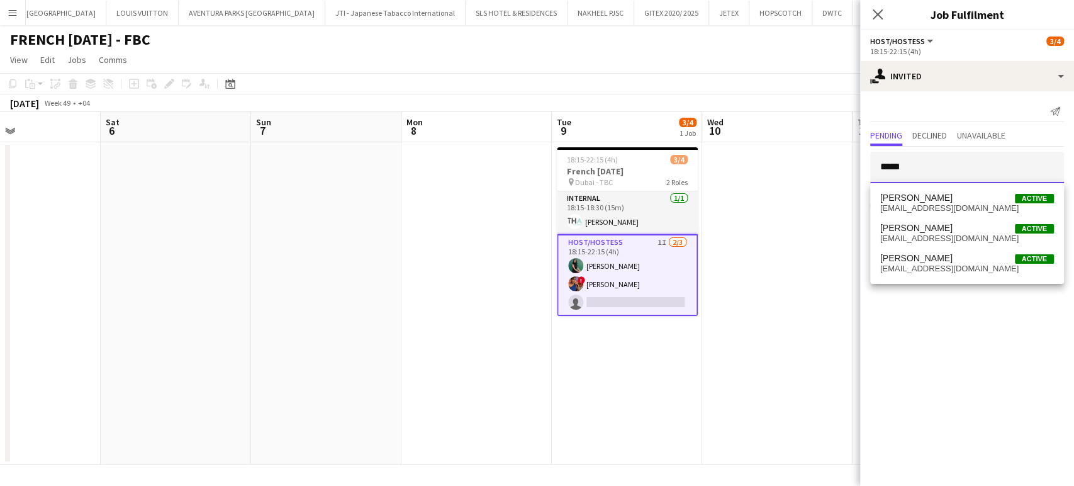
drag, startPoint x: 917, startPoint y: 167, endPoint x: 845, endPoint y: 167, distance: 71.7
click at [845, 167] on body "Menu Boards Boards Boards All jobs Status Workforce Workforce My Workforce Recr…" at bounding box center [537, 243] width 1074 height 486
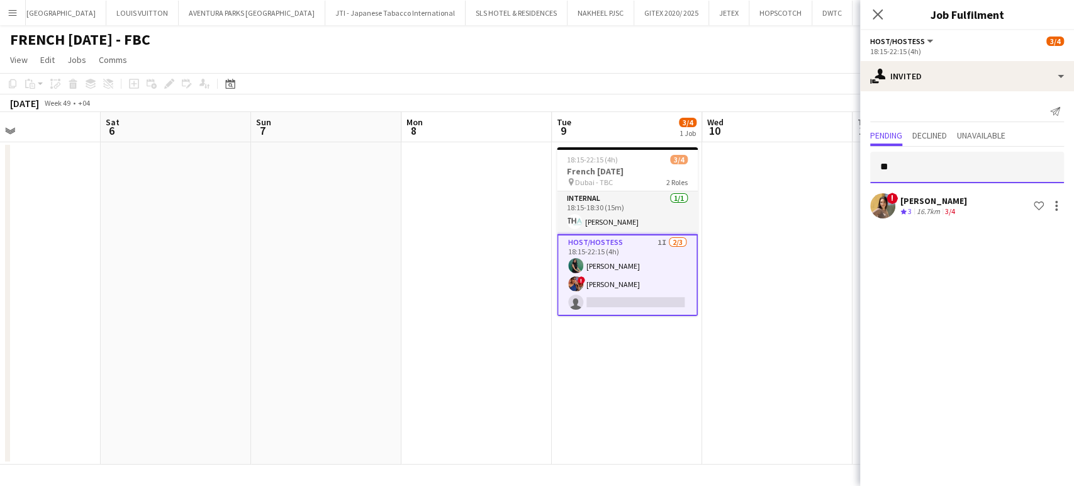
type input "*"
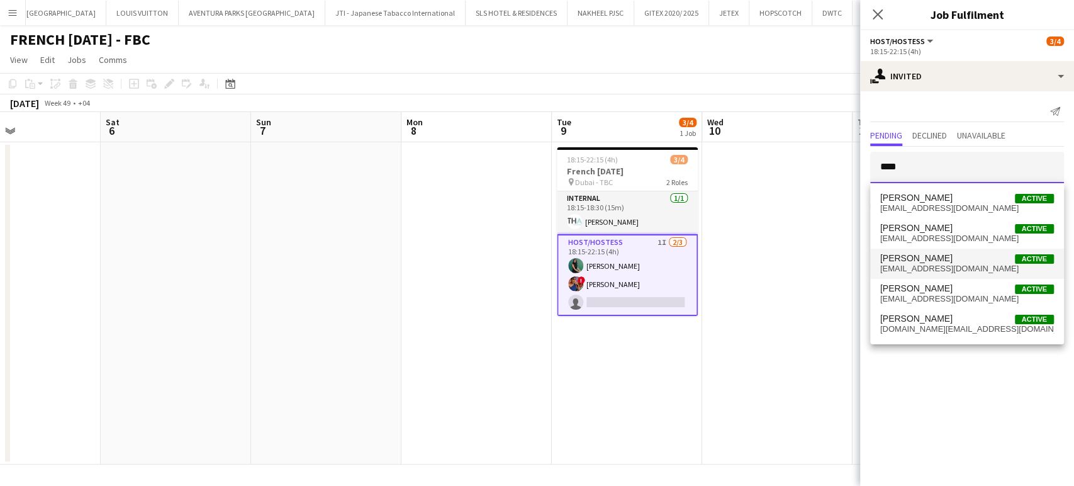
type input "****"
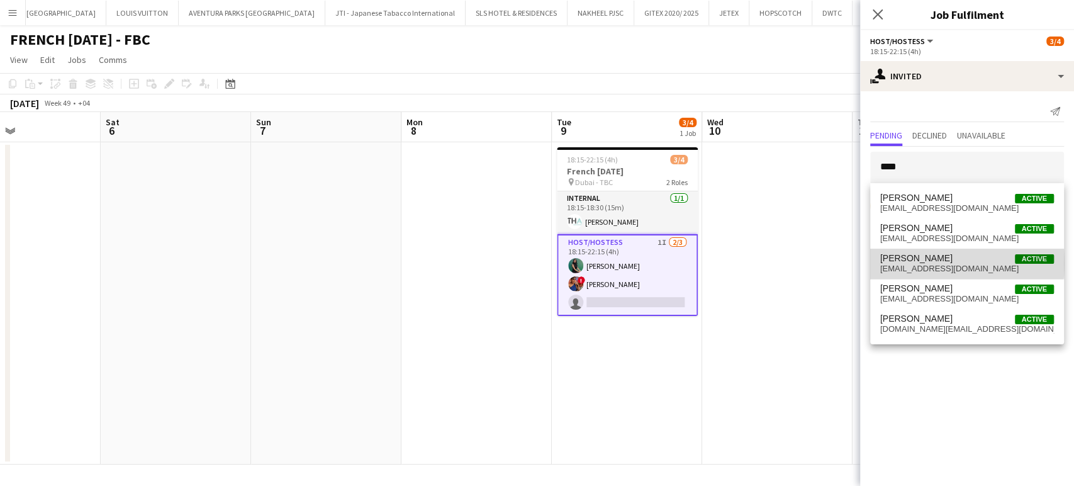
click at [930, 263] on span "[PERSON_NAME]" at bounding box center [916, 258] width 72 height 11
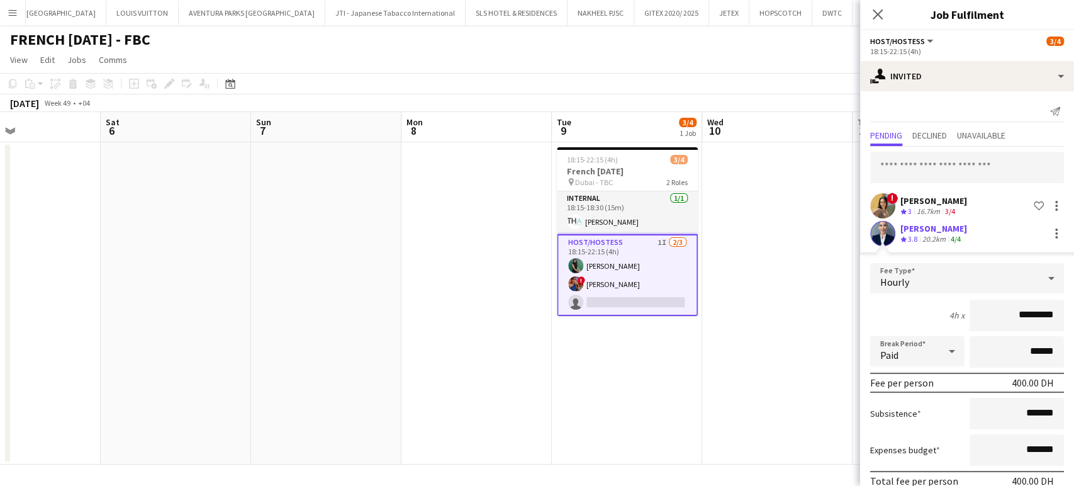
scroll to position [56, 0]
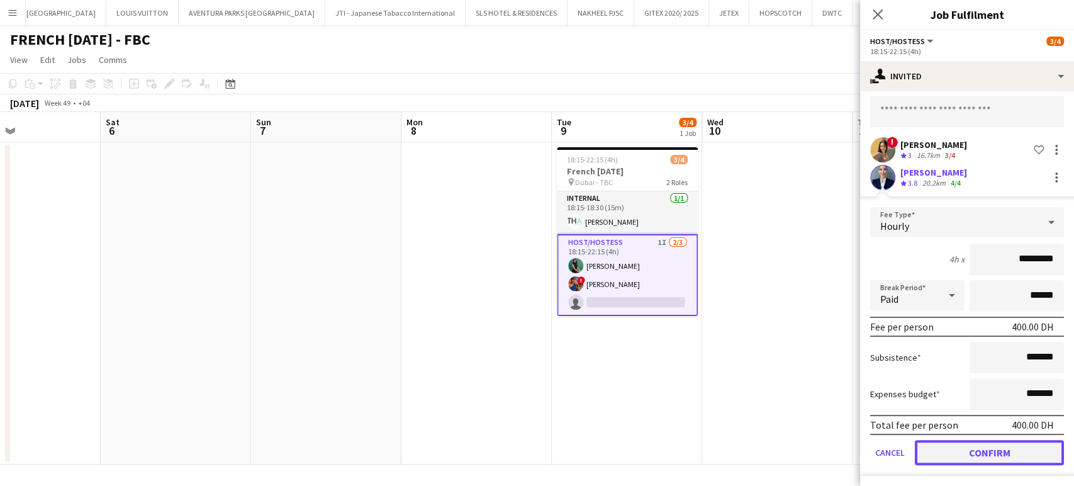
click at [976, 452] on button "Confirm" at bounding box center [989, 452] width 149 height 25
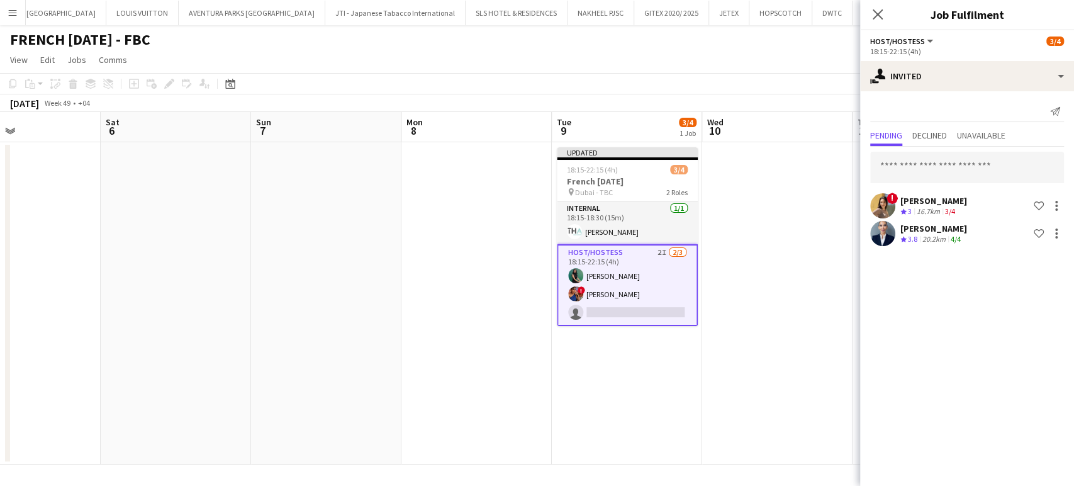
click at [808, 279] on app-date-cell at bounding box center [777, 303] width 150 height 322
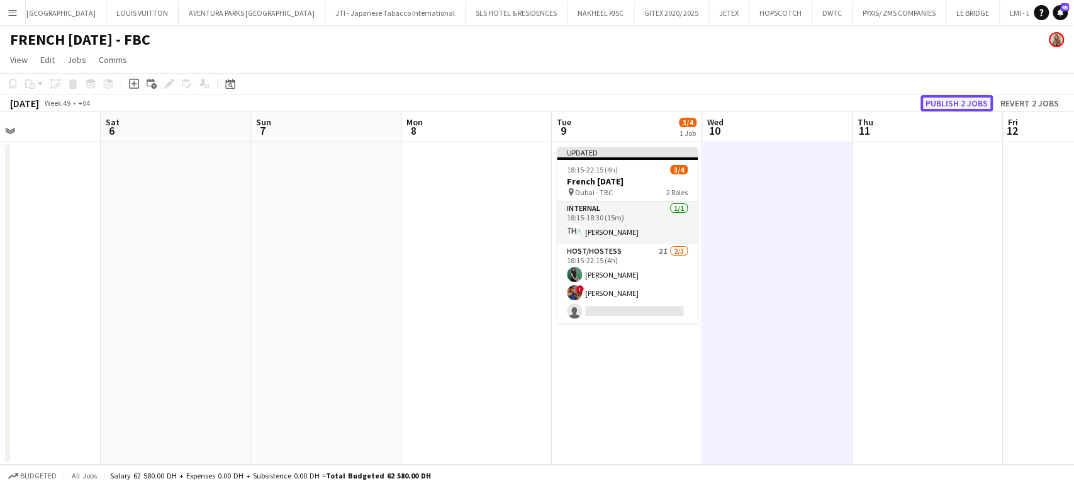
click at [959, 98] on button "Publish 2 jobs" at bounding box center [956, 103] width 72 height 16
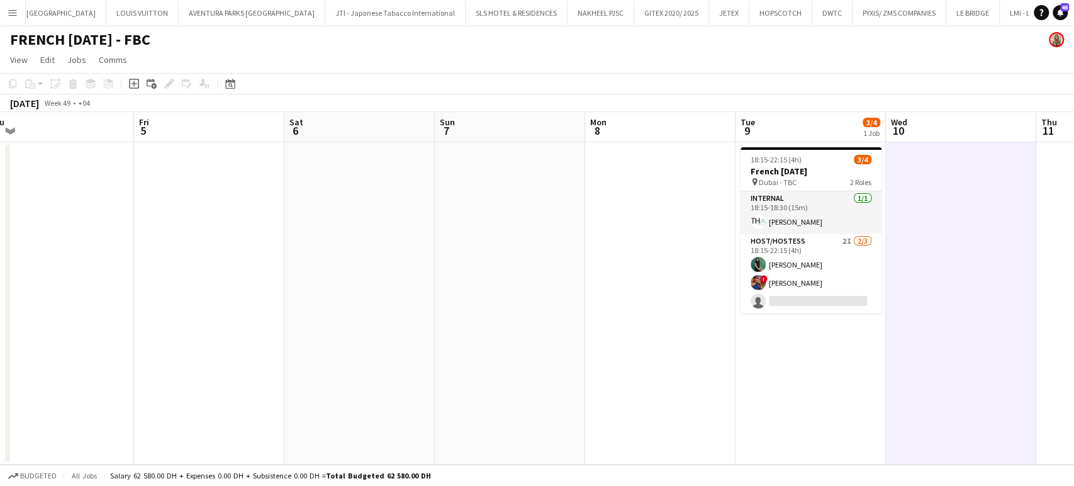
drag, startPoint x: 219, startPoint y: 274, endPoint x: 616, endPoint y: 295, distance: 398.1
click at [737, 287] on app-calendar-viewport "Tue 2 Wed 3 Thu 4 Fri 5 Sat 6 Sun 7 Mon 8 Tue 9 3/4 1 Job Wed 10 Thu 11 Fri 12 …" at bounding box center [537, 288] width 1074 height 352
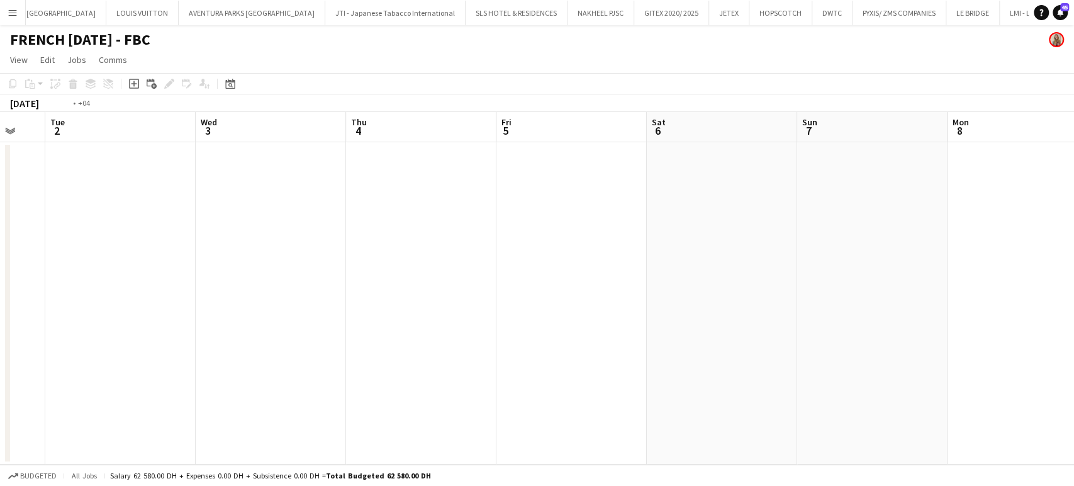
drag, startPoint x: 488, startPoint y: 307, endPoint x: 537, endPoint y: 311, distance: 49.3
click at [705, 310] on app-calendar-viewport "Sun 30 Mon 1 Tue 2 Wed 3 Thu 4 Fri 5 Sat 6 Sun 7 Mon 8 Tue 9 3/4 1 Job Wed 10 T…" at bounding box center [537, 288] width 1074 height 352
drag, startPoint x: 690, startPoint y: 311, endPoint x: 629, endPoint y: 309, distance: 61.0
click at [691, 311] on app-calendar-viewport "Wed 26 Thu 27 Fri 28 Sat 29 Sun 30 Mon 1 Tue 2 Wed 3 Thu 4 Fri 5 Sat 6 Sun 7 Mo…" at bounding box center [537, 288] width 1074 height 352
click at [770, 309] on app-calendar-viewport "Sun 23 Mon 24 Tue 25 Wed 26 Thu 27 Fri 28 Sat 29 Sun 30 Mon 1 Tue 2 Wed 3 Thu 4…" at bounding box center [537, 288] width 1074 height 352
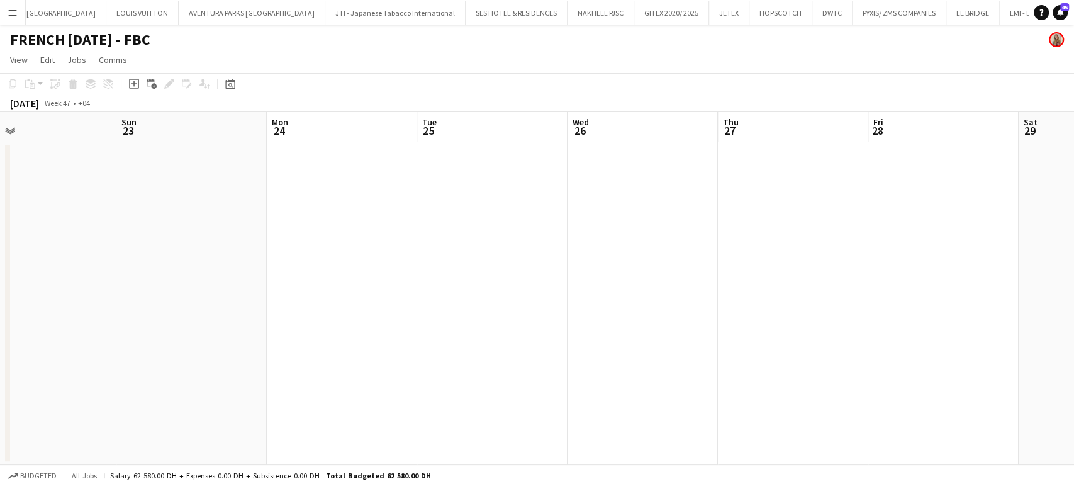
drag, startPoint x: 439, startPoint y: 306, endPoint x: 825, endPoint y: 308, distance: 385.6
click at [817, 306] on app-calendar-viewport "Thu 20 Fri 21 Sat 22 Sun 23 Mon 24 Tue 25 Wed 26 Thu 27 Fri 28 Sat 29 Sun 30 Mo…" at bounding box center [537, 288] width 1074 height 352
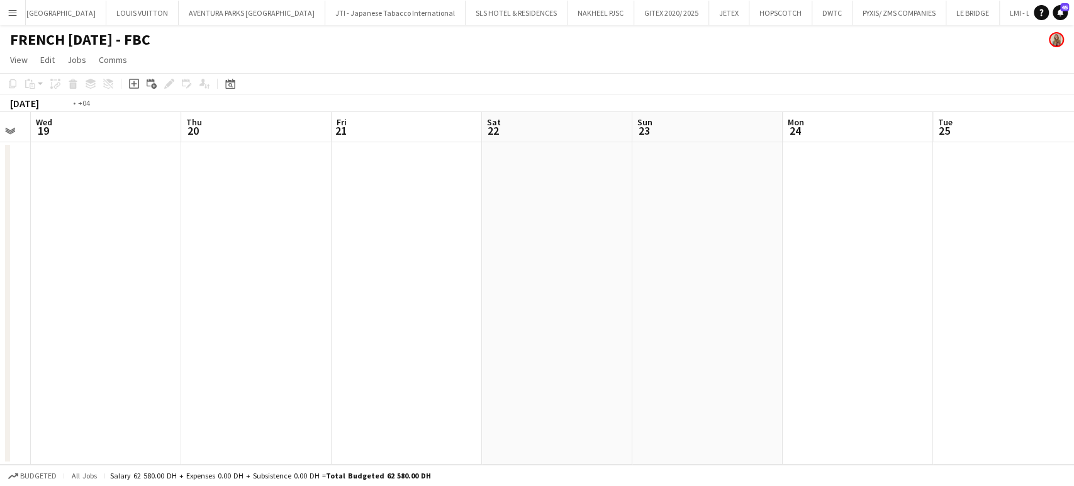
drag, startPoint x: 865, startPoint y: 258, endPoint x: 901, endPoint y: 258, distance: 36.5
click at [891, 258] on app-calendar-viewport "Mon 17 Tue 18 Wed 19 Thu 20 Fri 21 Sat 22 Sun 23 Mon 24 Tue 25 Wed 26 Thu 27 Fr…" at bounding box center [537, 288] width 1074 height 352
click at [868, 226] on app-calendar-viewport "Wed 12 Thu 13 Fri 14 Sat 15 Sun 16 Mon 17 Tue 18 Wed 19 Thu 20 Fri 21 Sat 22 Su…" at bounding box center [537, 288] width 1074 height 352
drag, startPoint x: 428, startPoint y: 179, endPoint x: 769, endPoint y: 209, distance: 342.9
click at [757, 210] on app-calendar-viewport "Sun 9 Mon 10 Tue 11 Wed 12 Thu 13 Fri 14 Sat 15 Sun 16 Mon 17 Tue 18 Wed 19 Thu…" at bounding box center [537, 288] width 1074 height 352
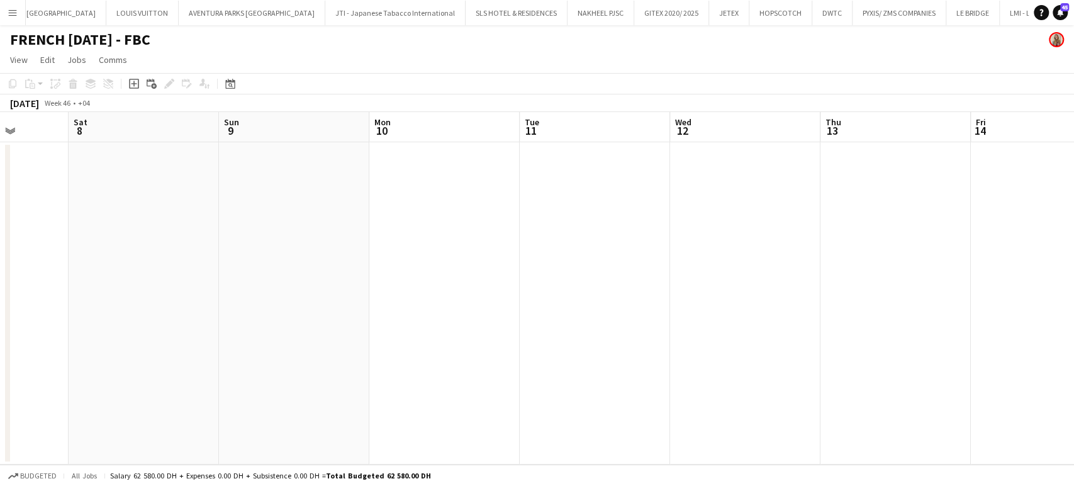
click at [723, 166] on app-calendar-viewport "Wed 5 Thu 6 Fri 7 Sat 8 Sun 9 Mon 10 Tue 11 Wed 12 Thu 13 Fri 14 Sat 15 Sun 16 …" at bounding box center [537, 288] width 1074 height 352
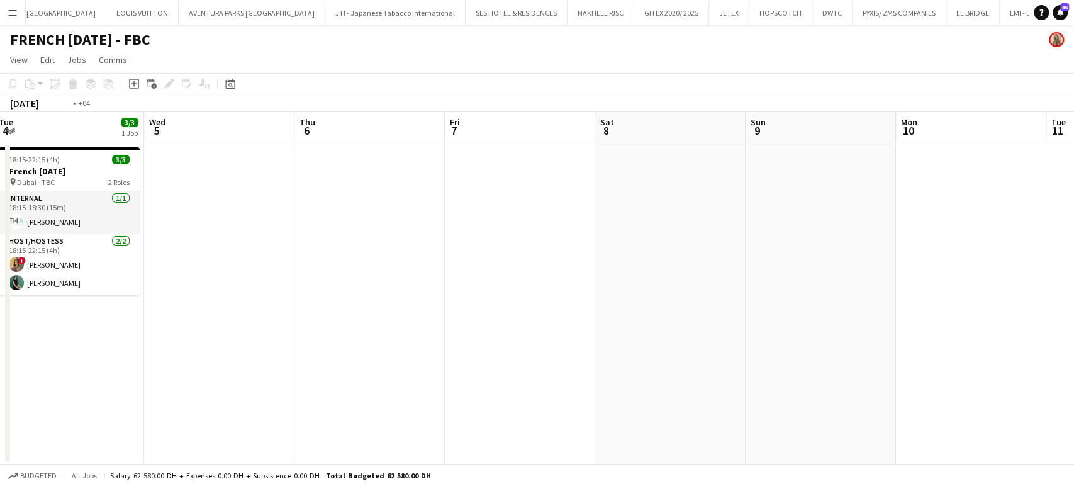
drag, startPoint x: 194, startPoint y: 182, endPoint x: 698, endPoint y: 206, distance: 504.4
click at [698, 206] on app-calendar-viewport "Sun 2 Mon 3 Tue 4 3/3 1 Job Wed 5 Thu 6 Fri 7 Sat 8 Sun 9 Mon 10 Tue 11 Wed 12 …" at bounding box center [537, 288] width 1074 height 352
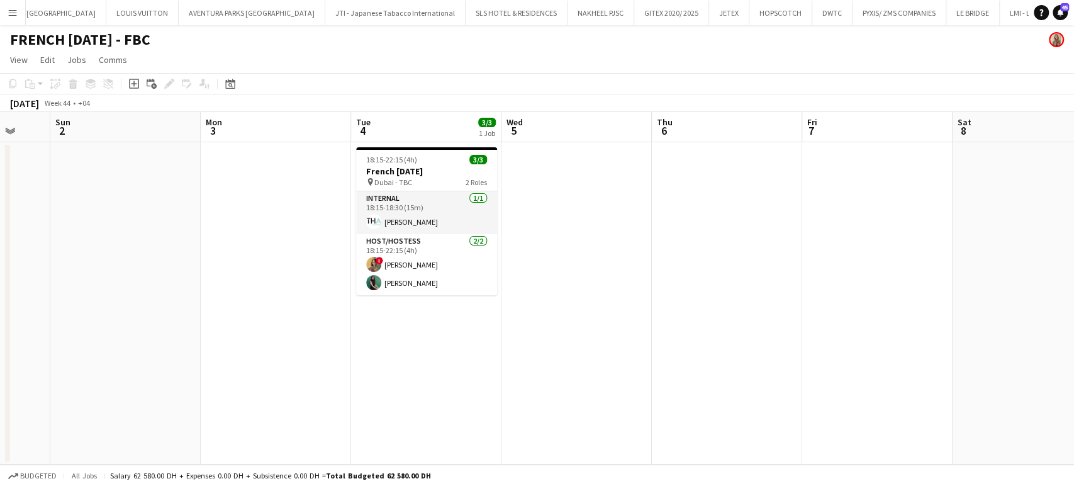
click at [473, 193] on app-calendar-viewport "Thu 30 Fri 31 Sat 1 Sun 2 Mon 3 Tue 4 3/3 1 Job Wed 5 Thu 6 Fri 7 Sat 8 Sun 9 M…" at bounding box center [537, 288] width 1074 height 352
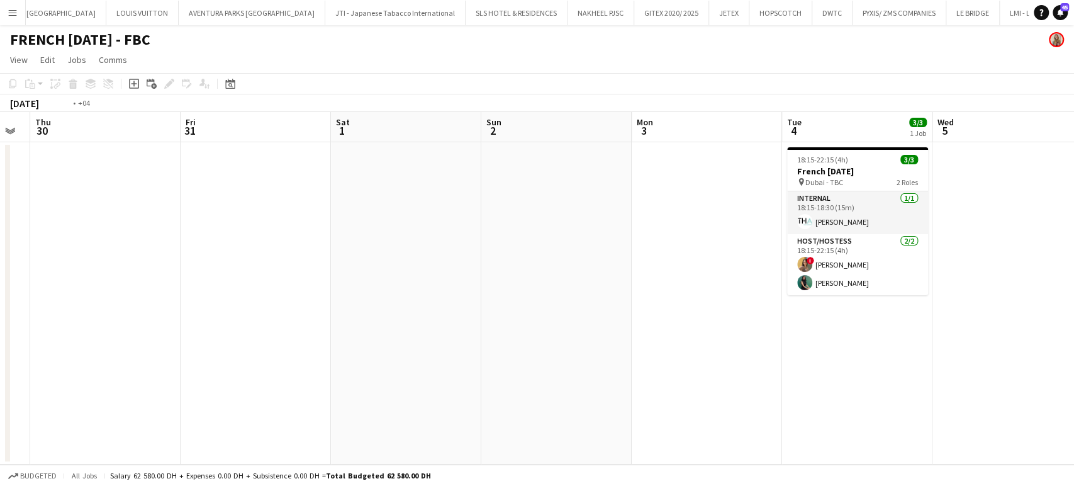
drag, startPoint x: 511, startPoint y: 227, endPoint x: 593, endPoint y: 212, distance: 83.2
click at [900, 227] on app-calendar-viewport "Tue 28 Wed 29 Thu 30 Fri 31 Sat 1 Sun 2 Mon 3 Tue 4 3/3 1 Job Wed 5 Thu 6 Fri 7…" at bounding box center [537, 288] width 1074 height 352
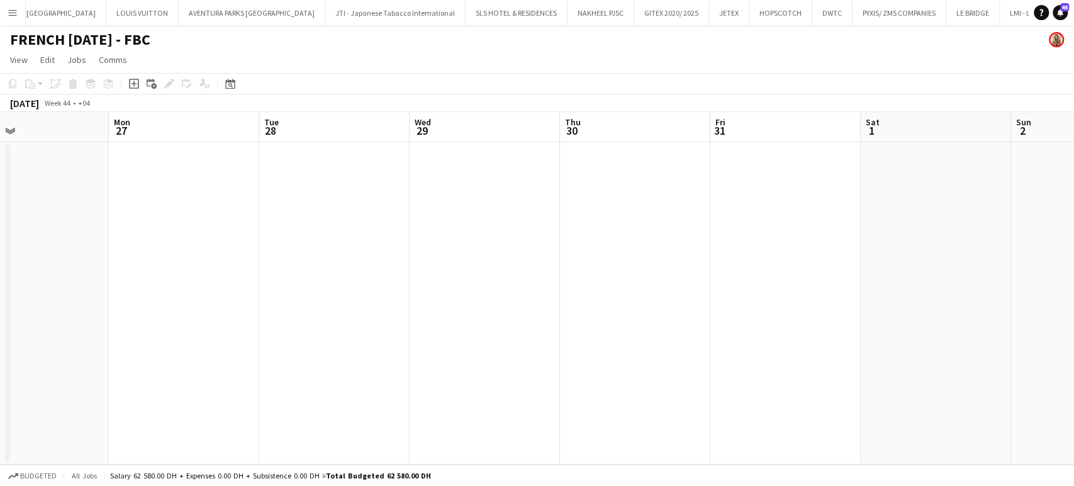
drag, startPoint x: 528, startPoint y: 202, endPoint x: 674, endPoint y: 233, distance: 149.3
click at [691, 225] on app-calendar-viewport "Fri 24 Sat 25 Sun 26 Mon 27 Tue 28 Wed 29 Thu 30 Fri 31 Sat 1 Sun 2 Mon 3 Tue 4…" at bounding box center [537, 288] width 1074 height 352
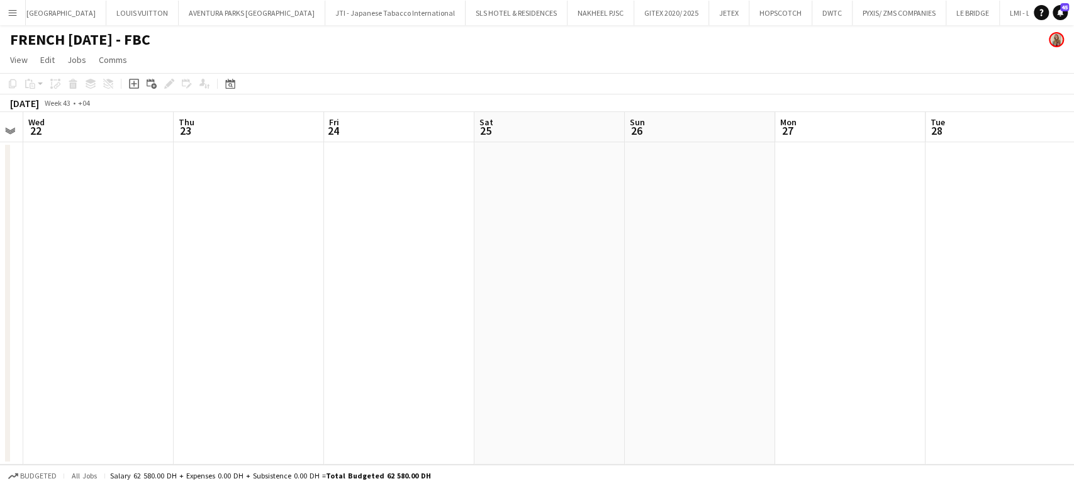
click at [650, 242] on app-calendar-viewport "Mon 20 Tue 21 Wed 22 Thu 23 Fri 24 Sat 25 Sun 26 Mon 27 Tue 28 Wed 29 Thu 30 Fr…" at bounding box center [537, 288] width 1074 height 352
drag, startPoint x: 302, startPoint y: 248, endPoint x: 772, endPoint y: 261, distance: 470.7
click at [726, 259] on app-calendar-viewport "Sat 18 Sun 19 Mon 20 Tue 21 Wed 22 Thu 23 Fri 24 Sat 25 Sun 26 Mon 27 Tue 28 We…" at bounding box center [537, 288] width 1074 height 352
drag, startPoint x: 355, startPoint y: 260, endPoint x: 673, endPoint y: 273, distance: 317.9
click at [707, 260] on app-calendar-viewport "Sun 12 Mon 13 Tue 14 Wed 15 Thu 16 Fri 17 Sat 18 Sun 19 Mon 20 Tue 21 Wed 22 Th…" at bounding box center [537, 288] width 1074 height 352
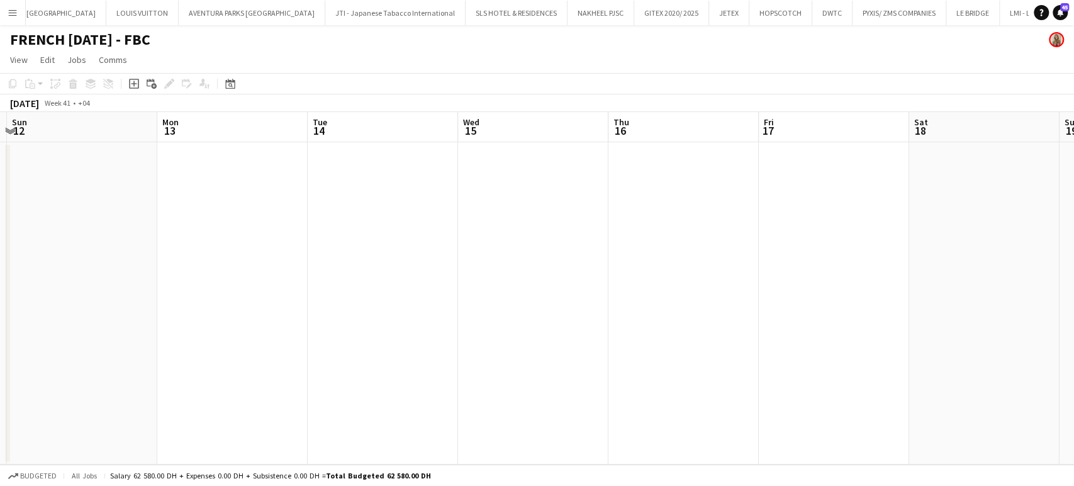
drag, startPoint x: 469, startPoint y: 259, endPoint x: 582, endPoint y: 265, distance: 114.0
click at [765, 259] on app-calendar-viewport "Fri 10 Sat 11 Sun 12 Mon 13 Tue 14 Wed 15 Thu 16 Fri 17 Sat 18 Sun 19 Mon 20 Tu…" at bounding box center [537, 288] width 1074 height 352
drag, startPoint x: 267, startPoint y: 262, endPoint x: 455, endPoint y: 276, distance: 188.5
click at [716, 265] on app-calendar-viewport "Thu 9 Fri 10 Sat 11 Sun 12 Mon 13 Tue 14 Wed 15 Thu 16 Fri 17 Sat 18 Sun 19 Mon…" at bounding box center [537, 288] width 1074 height 352
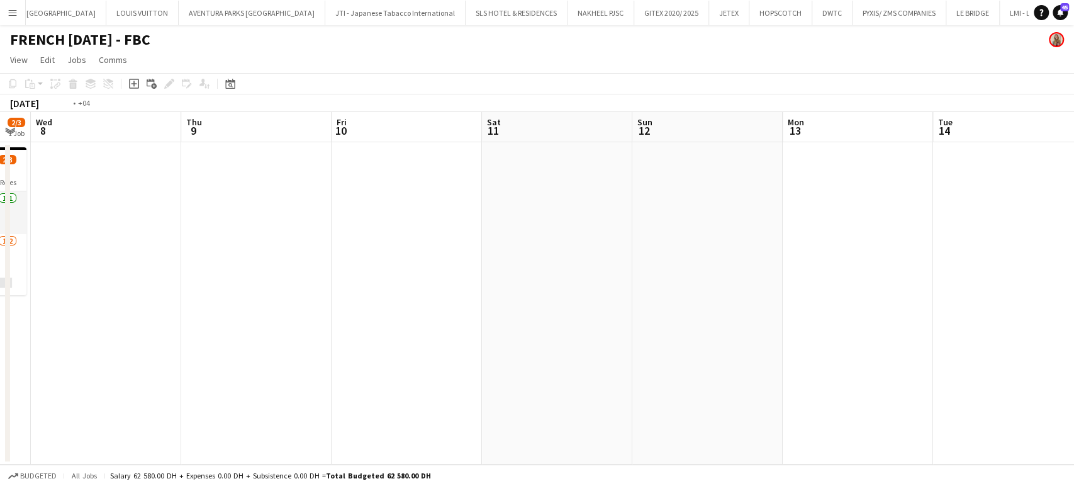
drag, startPoint x: 720, startPoint y: 247, endPoint x: 680, endPoint y: 259, distance: 41.4
click at [748, 247] on app-calendar-viewport "Sun 5 Mon 6 Tue 7 2/3 1 Job Wed 8 Thu 9 Fri 10 Sat 11 Sun 12 Mon 13 Tue 14 Wed …" at bounding box center [537, 288] width 1074 height 352
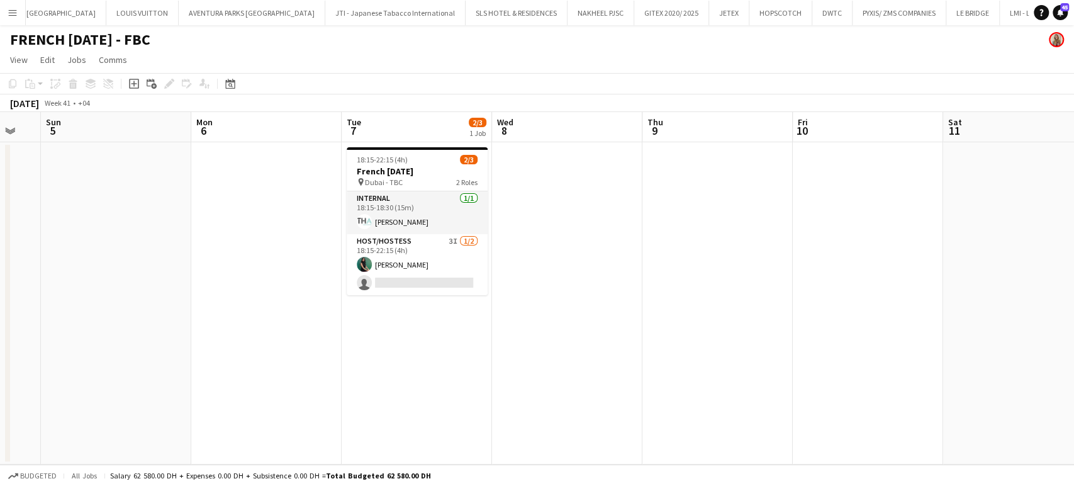
click at [673, 257] on app-calendar-viewport "Fri 3 Sat 4 Sun 5 Mon 6 Tue 7 2/3 1 Job Wed 8 Thu 9 Fri 10 Sat 11 Sun 12 Mon 13…" at bounding box center [537, 288] width 1074 height 352
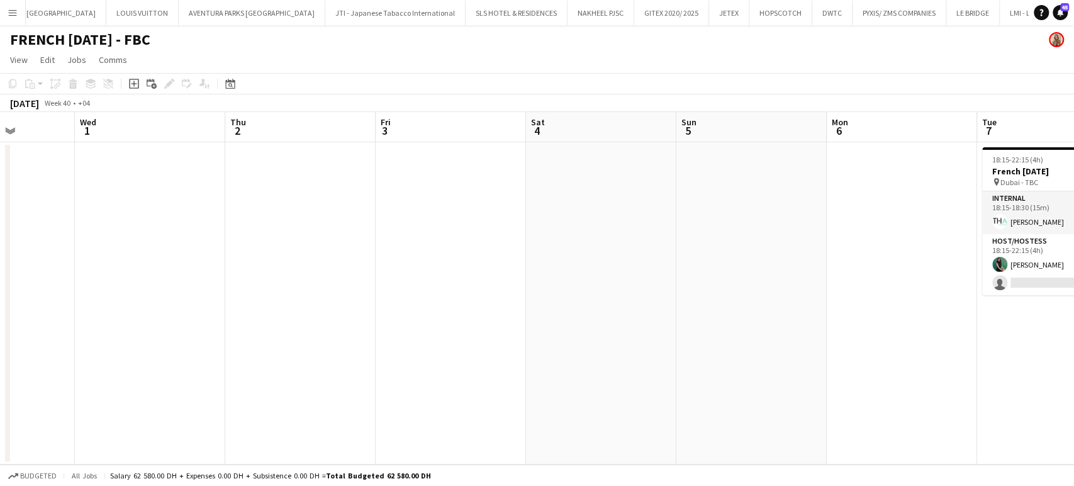
drag, startPoint x: 523, startPoint y: 254, endPoint x: 823, endPoint y: 301, distance: 303.7
click at [1007, 311] on app-calendar-viewport "Sun 28 Mon 29 Tue 30 Wed 1 Thu 2 Fri 3 Sat 4 Sun 5 Mon 6 Tue 7 2/3 1 Job Wed 8 …" at bounding box center [537, 288] width 1074 height 352
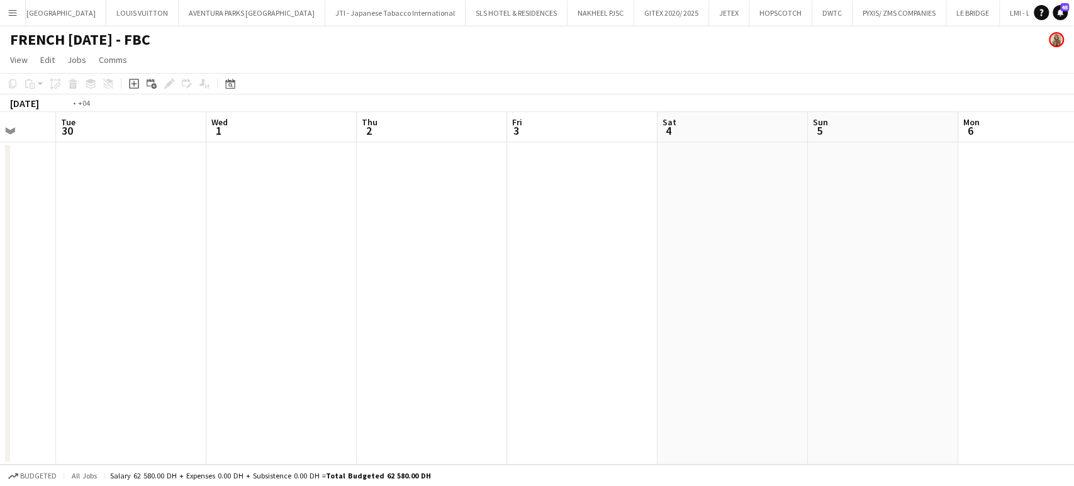
drag, startPoint x: 423, startPoint y: 186, endPoint x: 840, endPoint y: 223, distance: 418.7
click at [838, 214] on app-calendar-viewport "Sat 27 Sun 28 Mon 29 Tue 30 Wed 1 Thu 2 Fri 3 Sat 4 Sun 5 Mon 6 Tue 7 2/3 1 Job…" at bounding box center [537, 288] width 1074 height 352
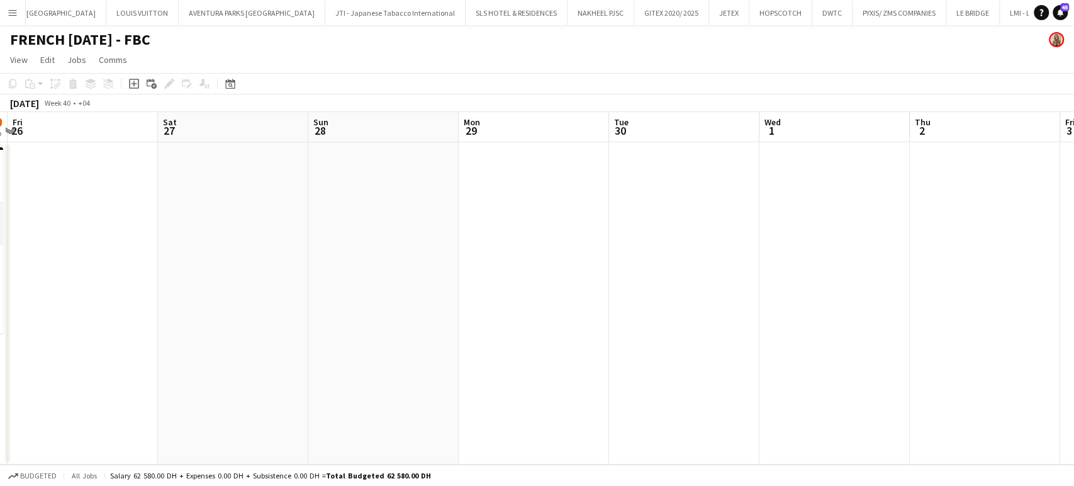
drag, startPoint x: 327, startPoint y: 173, endPoint x: 754, endPoint y: 237, distance: 431.9
click at [748, 235] on app-calendar-viewport "Wed 24 Thu 25 3/7 1 Job Fri 26 Sat 27 Sun 28 Mon 29 Tue 30 Wed 1 Thu 2 Fri 3 Sa…" at bounding box center [537, 288] width 1074 height 352
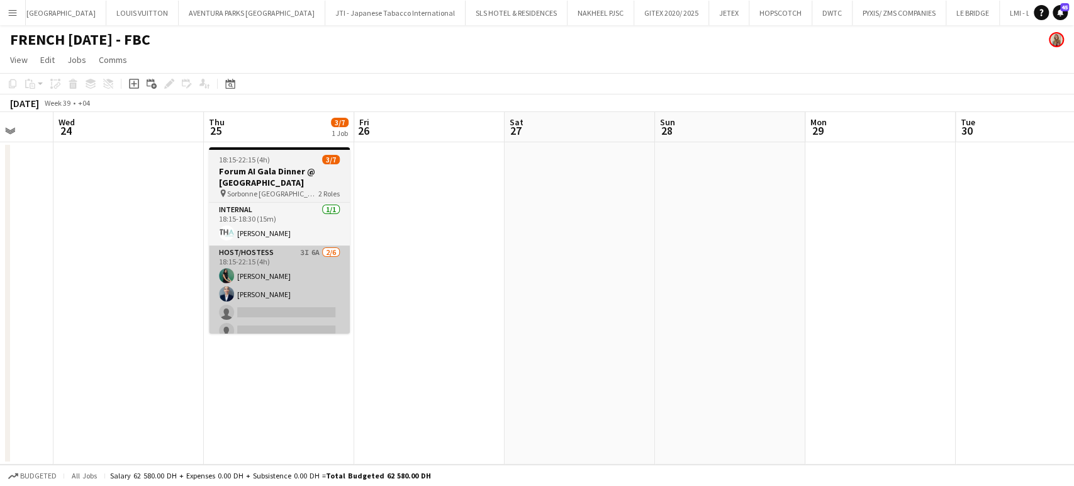
drag, startPoint x: 370, startPoint y: 206, endPoint x: 575, endPoint y: 247, distance: 208.5
click at [549, 241] on app-calendar-viewport "Sun 21 Mon 22 Tue 23 Wed 24 Thu 25 3/7 1 Job Fri 26 Sat 27 Sun 28 Mon 29 Tue 30…" at bounding box center [537, 288] width 1074 height 352
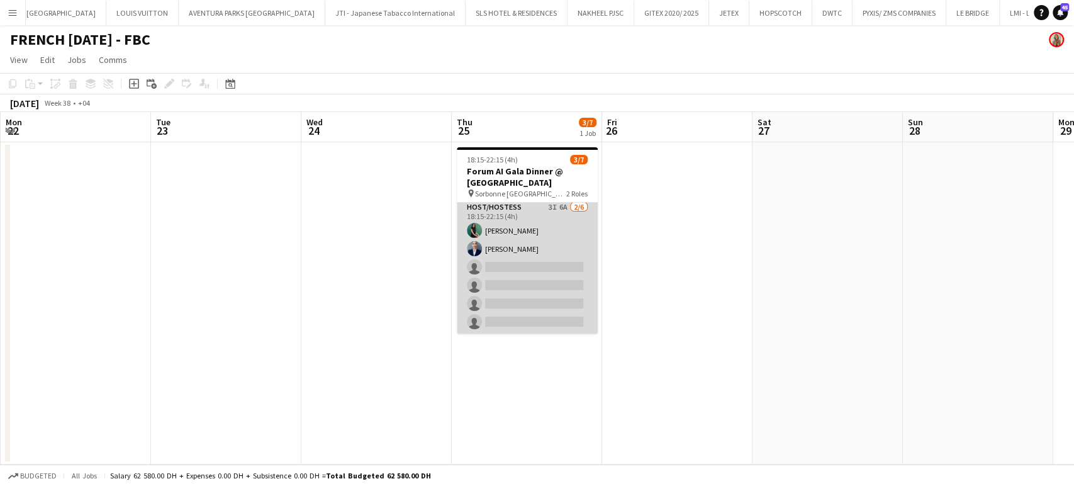
scroll to position [0, 0]
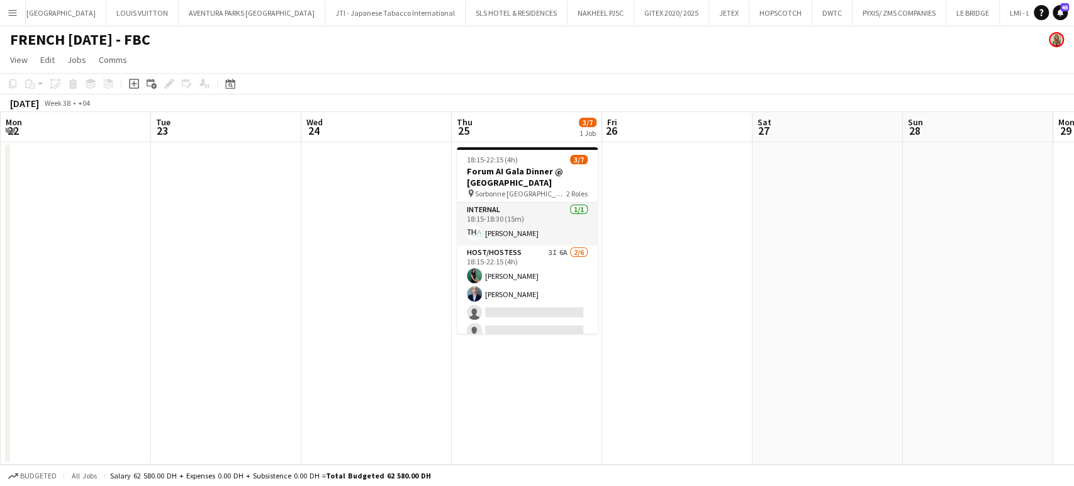
click at [725, 257] on app-date-cell at bounding box center [677, 303] width 150 height 322
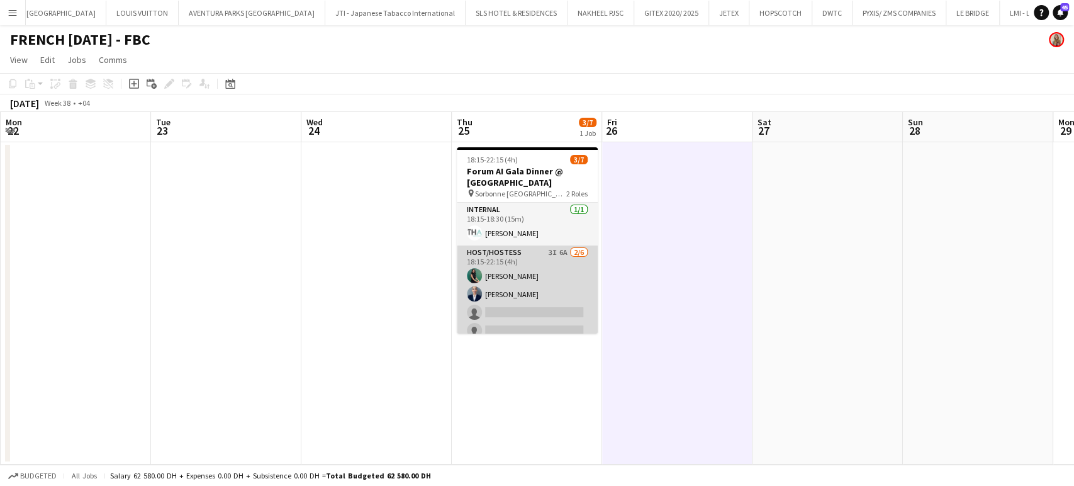
click at [533, 286] on app-card-role "Host/Hostess 3I 6A [DATE] 18:15-22:15 (4h) Zineb Seghier Wafa Chinoun single-ne…" at bounding box center [527, 312] width 141 height 134
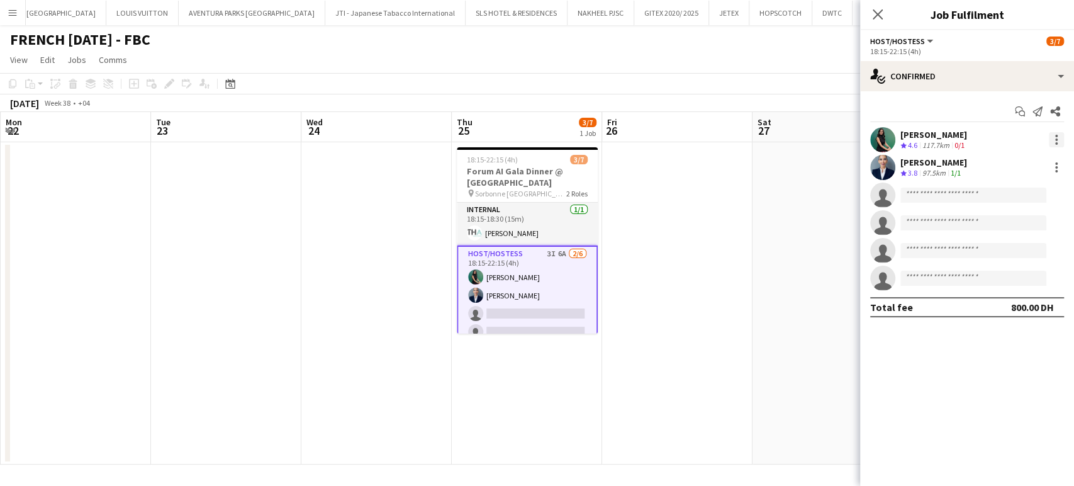
click at [1050, 140] on div at bounding box center [1056, 139] width 15 height 15
click at [1000, 169] on button "Edit fee" at bounding box center [1015, 163] width 98 height 30
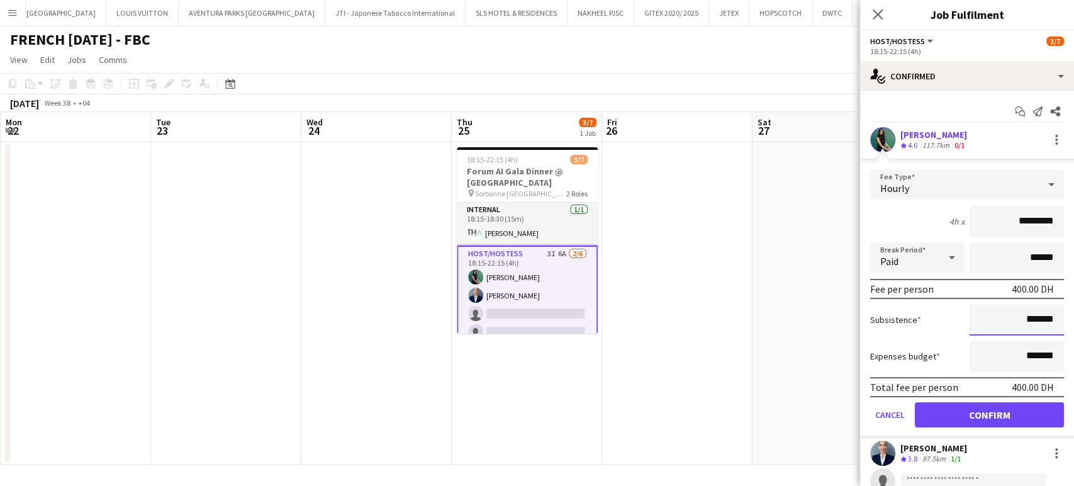
click at [984, 319] on input "*******" at bounding box center [1016, 319] width 94 height 31
type input "*********"
click at [1003, 413] on button "Confirm" at bounding box center [989, 414] width 149 height 25
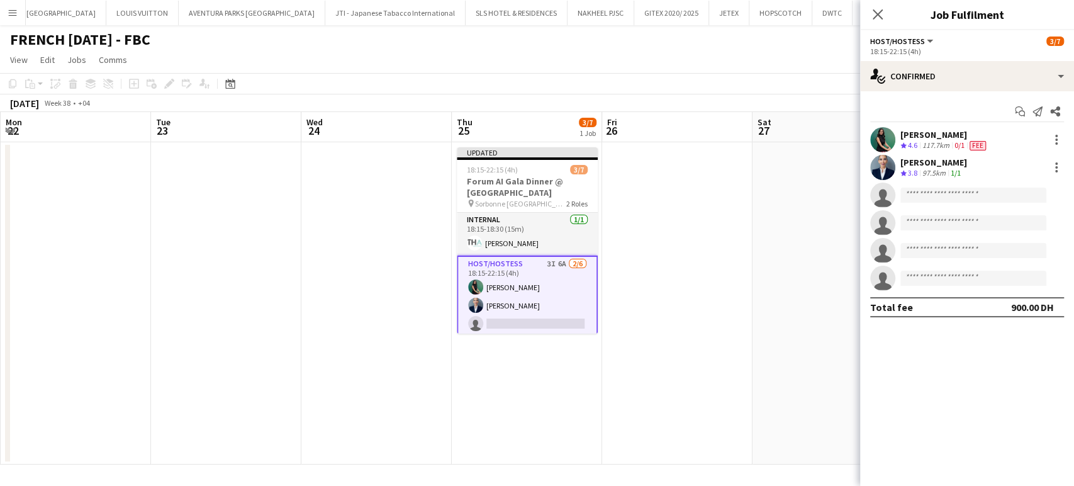
click at [782, 235] on app-date-cell at bounding box center [827, 303] width 150 height 322
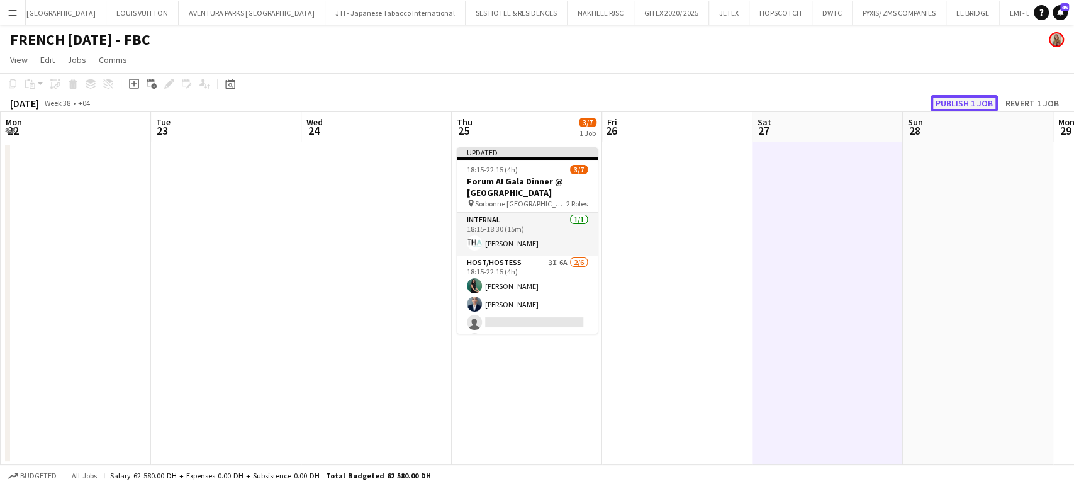
click at [961, 99] on button "Publish 1 job" at bounding box center [963, 103] width 67 height 16
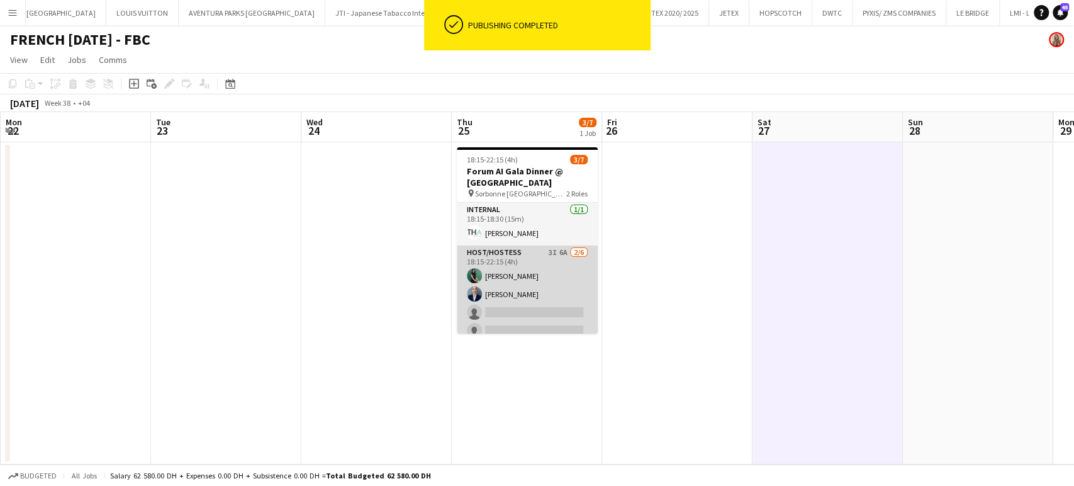
click at [537, 314] on app-card-role "Host/Hostess 3I 6A [DATE] 18:15-22:15 (4h) Zineb Seghier Wafa Chinoun single-ne…" at bounding box center [527, 312] width 141 height 134
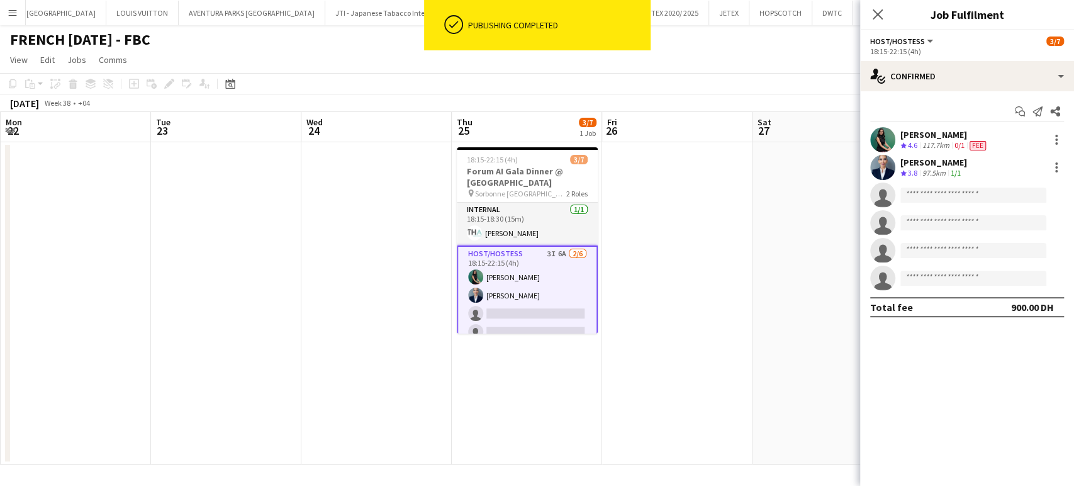
click at [643, 312] on app-date-cell at bounding box center [677, 303] width 150 height 322
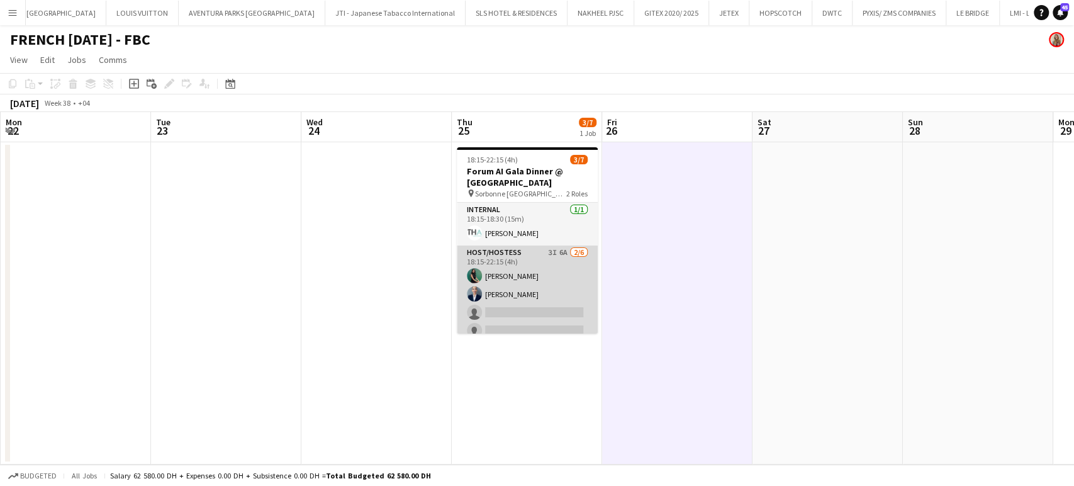
click at [515, 276] on app-card-role "Host/Hostess 3I 6A [DATE] 18:15-22:15 (4h) Zineb Seghier Wafa Chinoun single-ne…" at bounding box center [527, 312] width 141 height 134
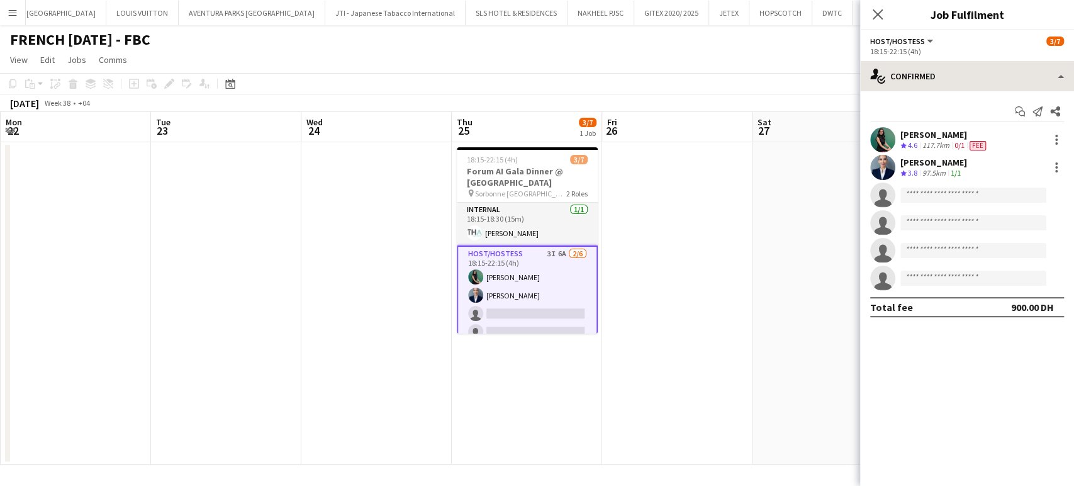
drag, startPoint x: 1061, startPoint y: 54, endPoint x: 1063, endPoint y: 79, distance: 24.7
click at [1061, 54] on div "18:15-22:15 (4h)" at bounding box center [967, 51] width 194 height 9
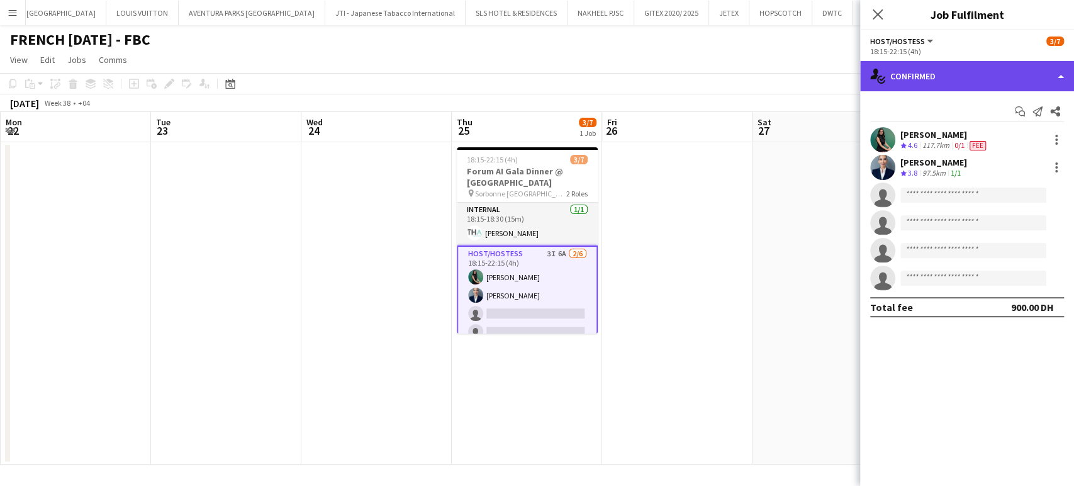
click at [1063, 79] on div "single-neutral-actions-check-2 Confirmed" at bounding box center [967, 76] width 214 height 30
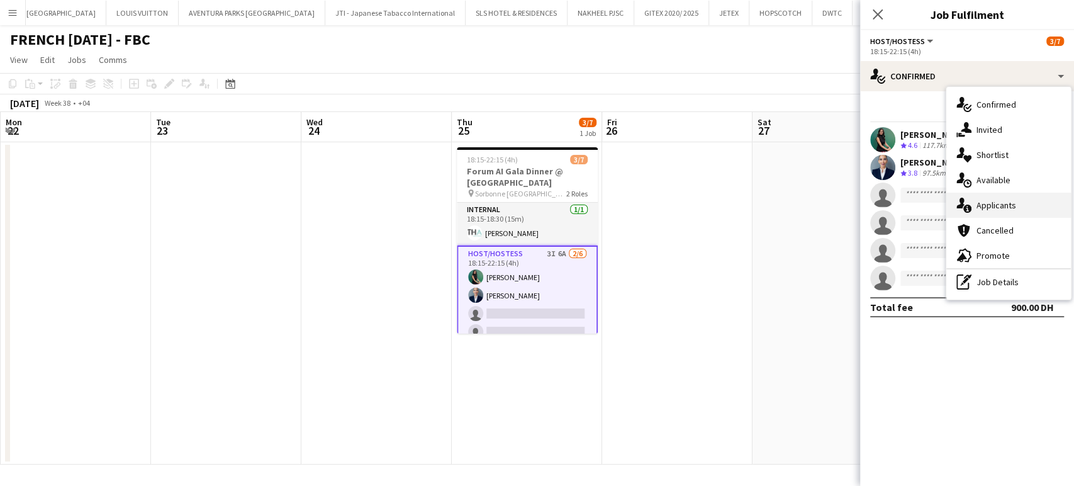
click at [995, 204] on span "Applicants" at bounding box center [996, 204] width 40 height 11
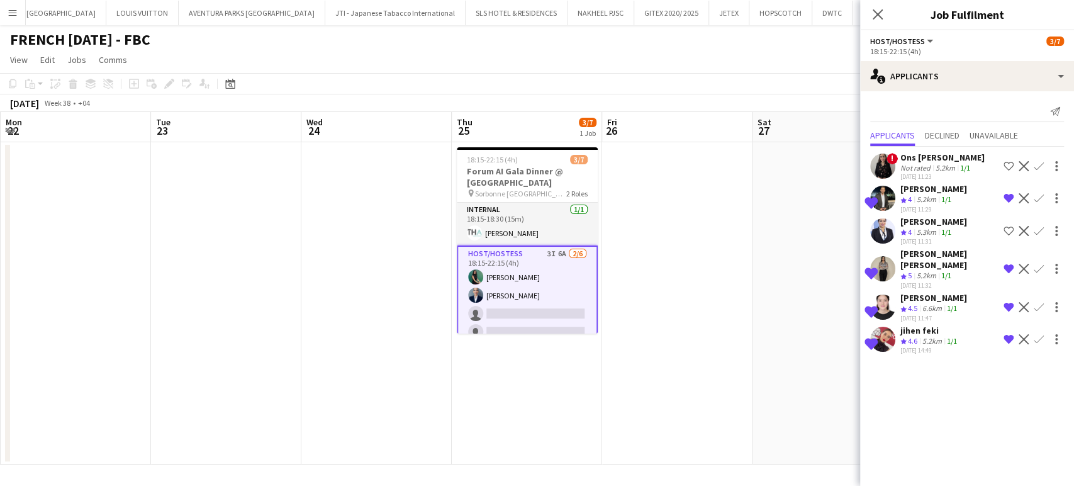
scroll to position [48, 0]
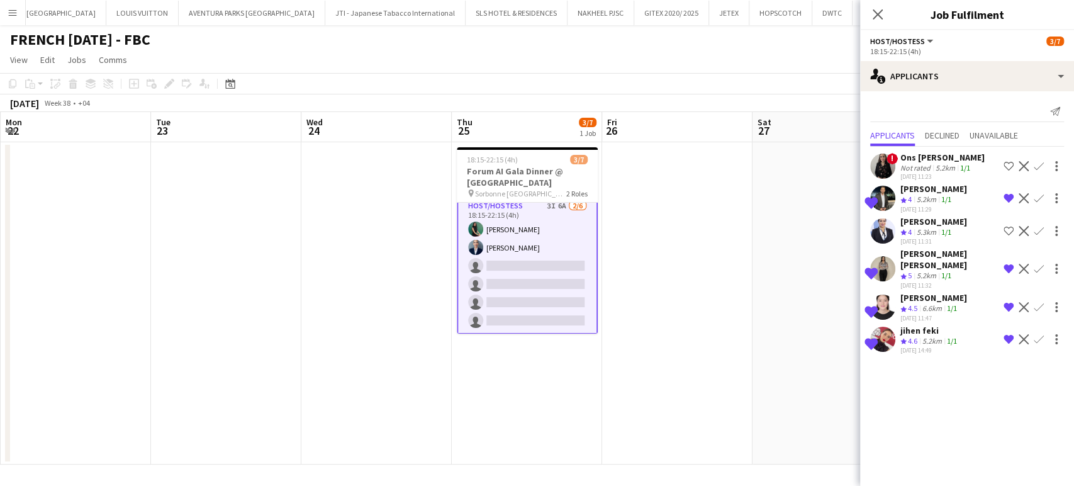
click at [669, 262] on app-date-cell at bounding box center [677, 303] width 150 height 322
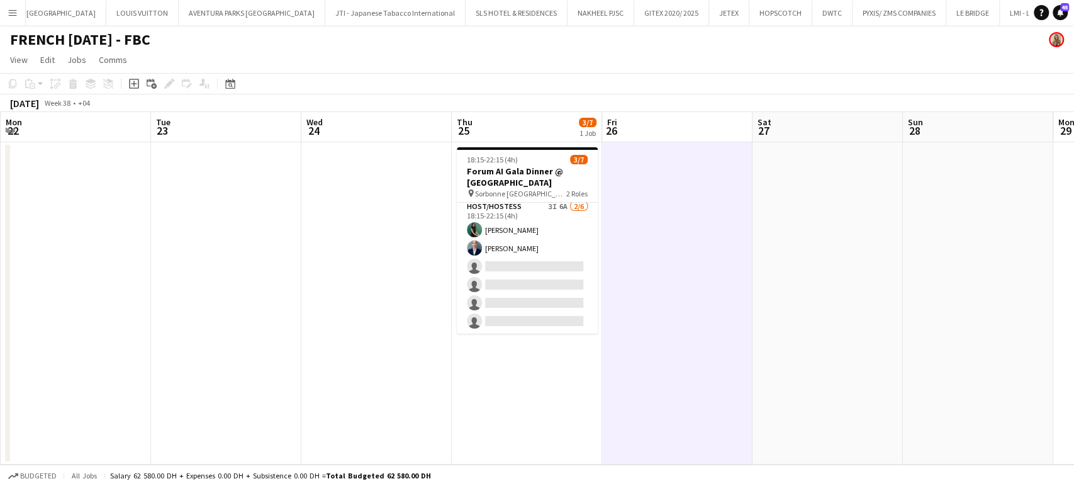
scroll to position [45, 0]
